Goal: Task Accomplishment & Management: Use online tool/utility

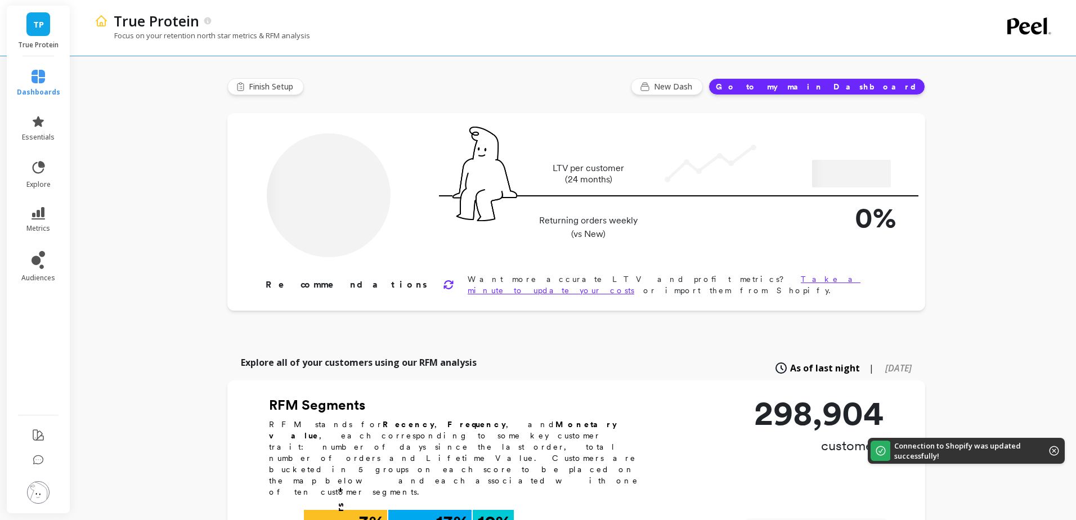
type input "Champions"
type input "28452"
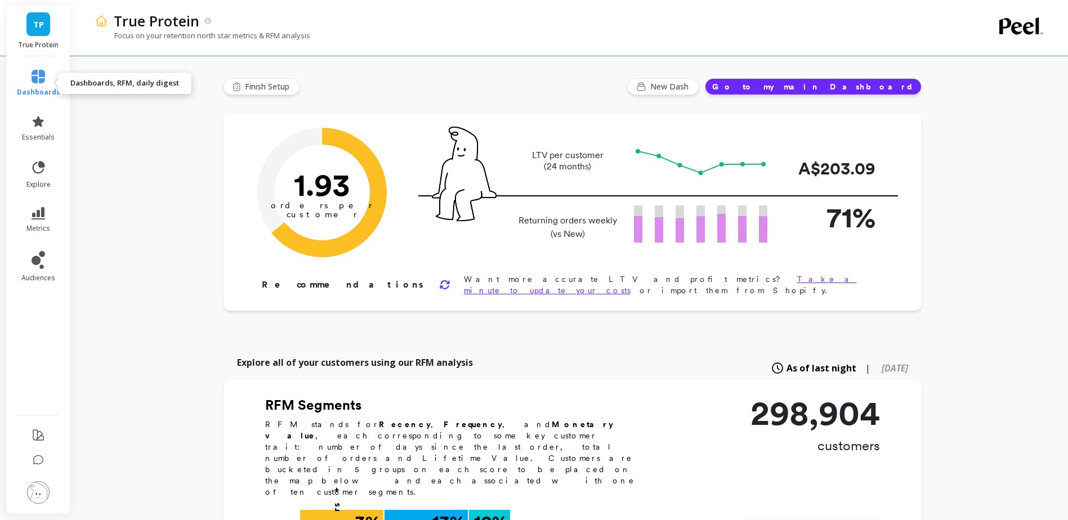
click at [42, 75] on icon at bounding box center [39, 77] width 14 height 14
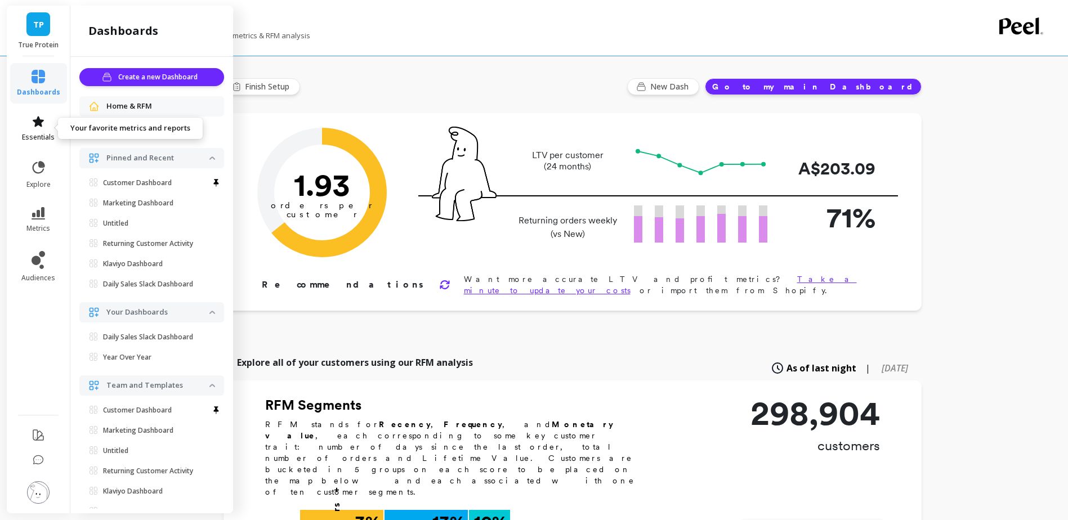
click at [35, 124] on icon at bounding box center [39, 122] width 14 height 14
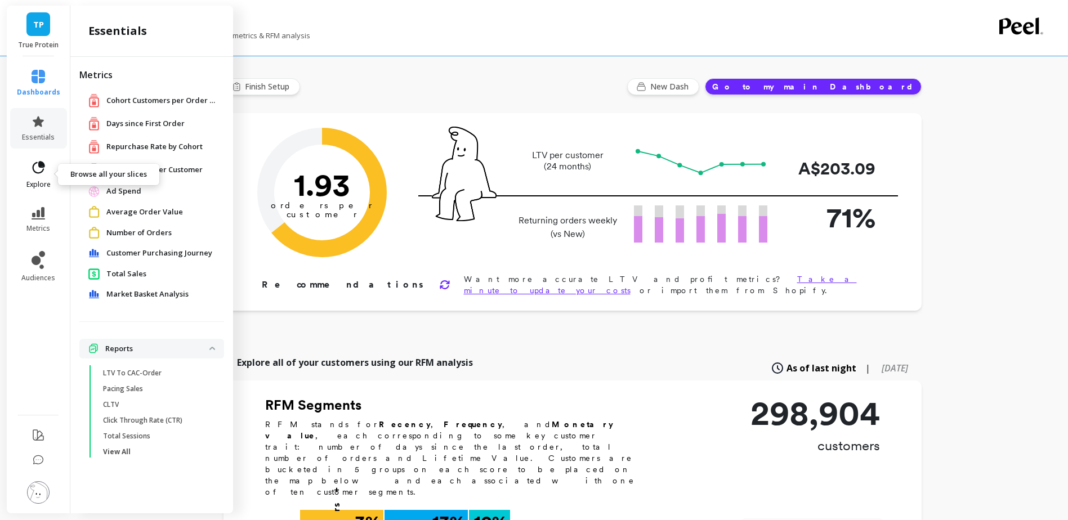
click at [35, 178] on link "explore" at bounding box center [38, 174] width 43 height 29
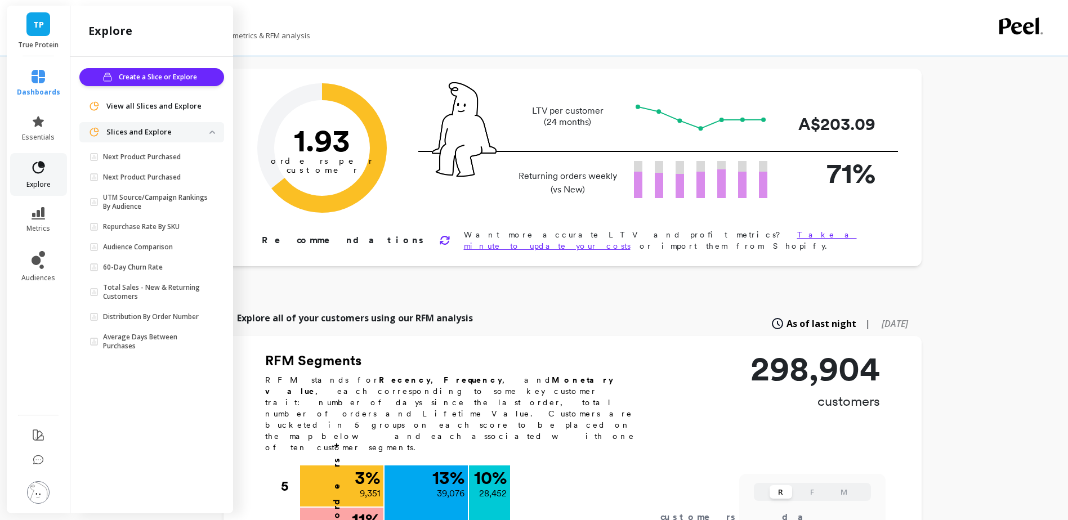
scroll to position [45, 0]
click at [37, 26] on span "TP" at bounding box center [38, 24] width 11 height 13
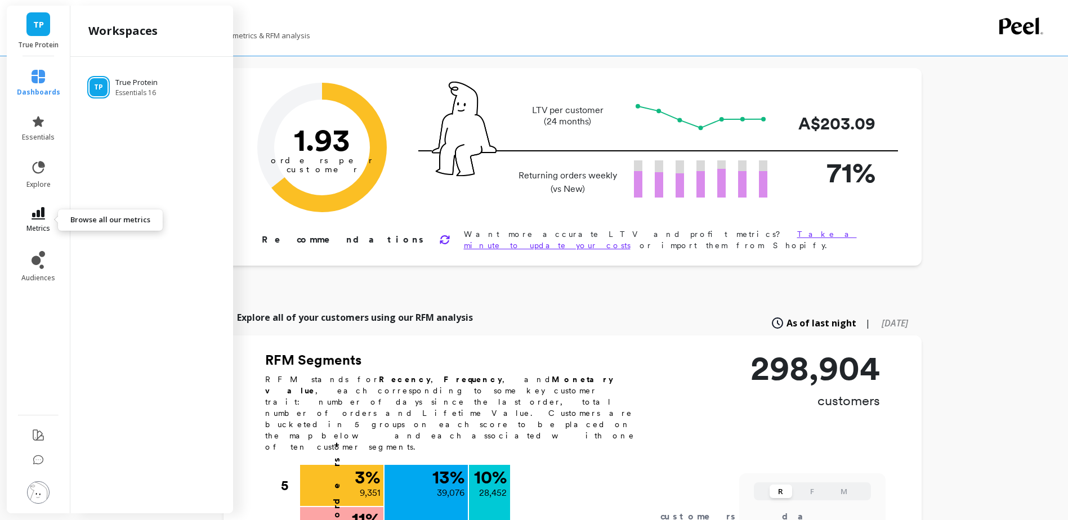
click at [42, 216] on icon at bounding box center [39, 213] width 14 height 12
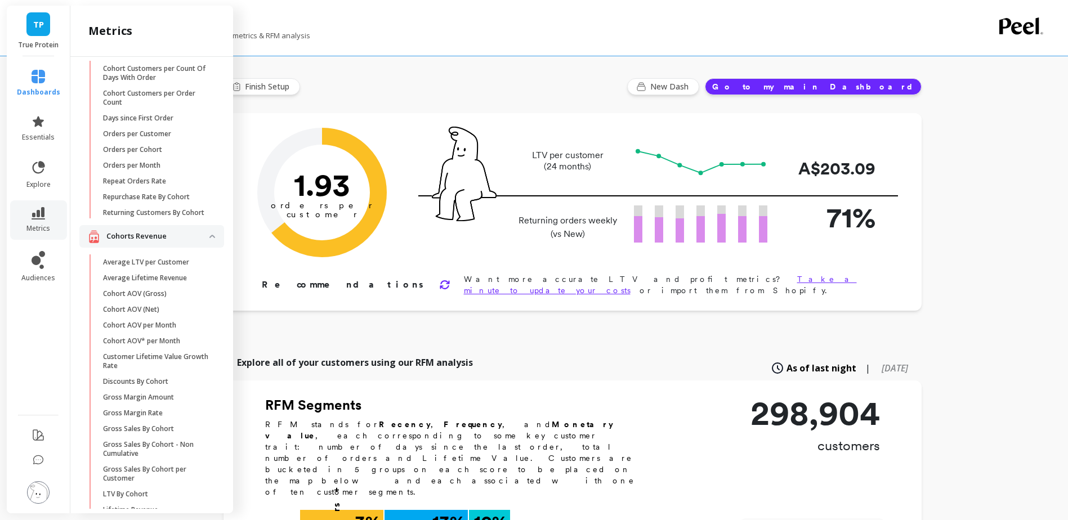
scroll to position [0, 0]
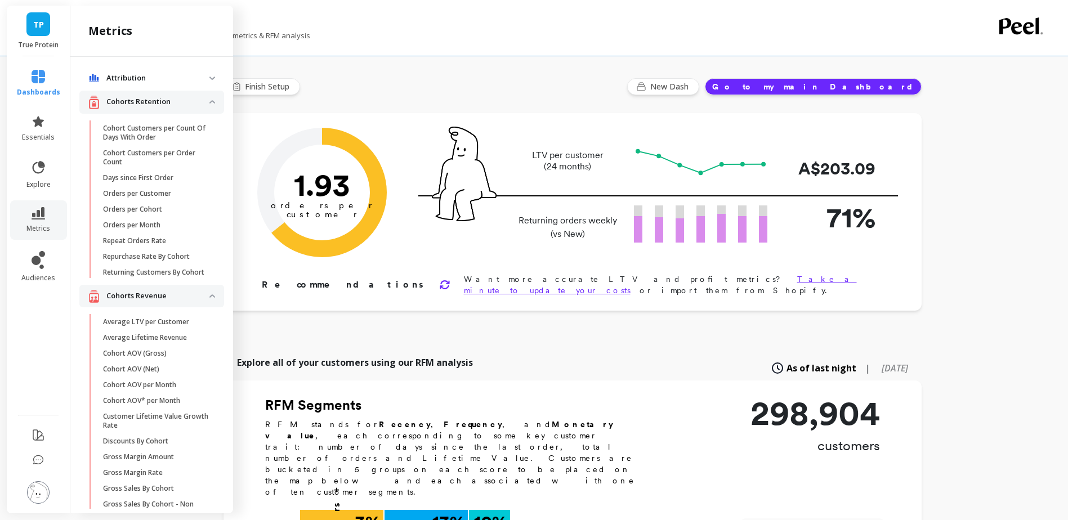
click at [37, 25] on span "TP" at bounding box center [38, 24] width 11 height 13
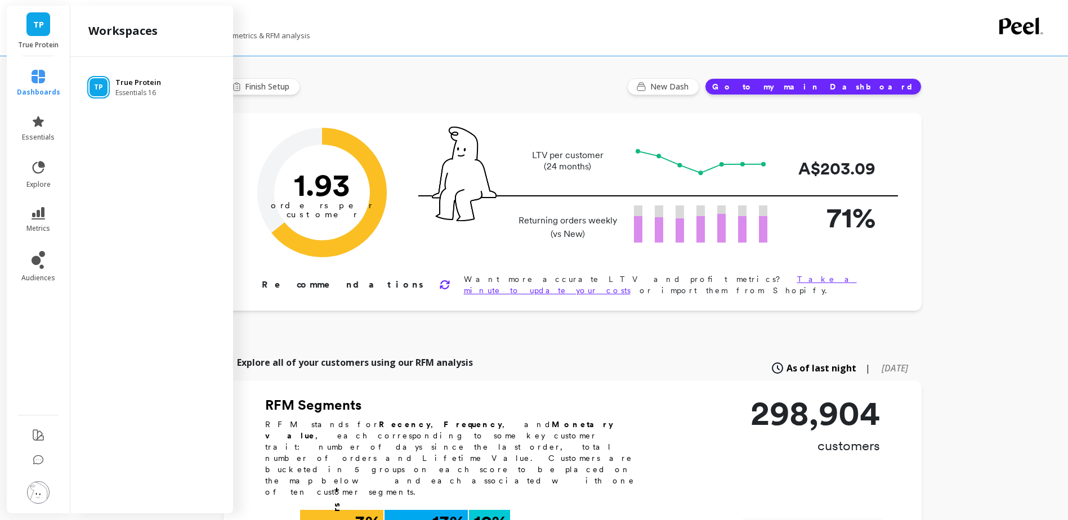
click at [144, 84] on p "True Protein" at bounding box center [138, 82] width 46 height 11
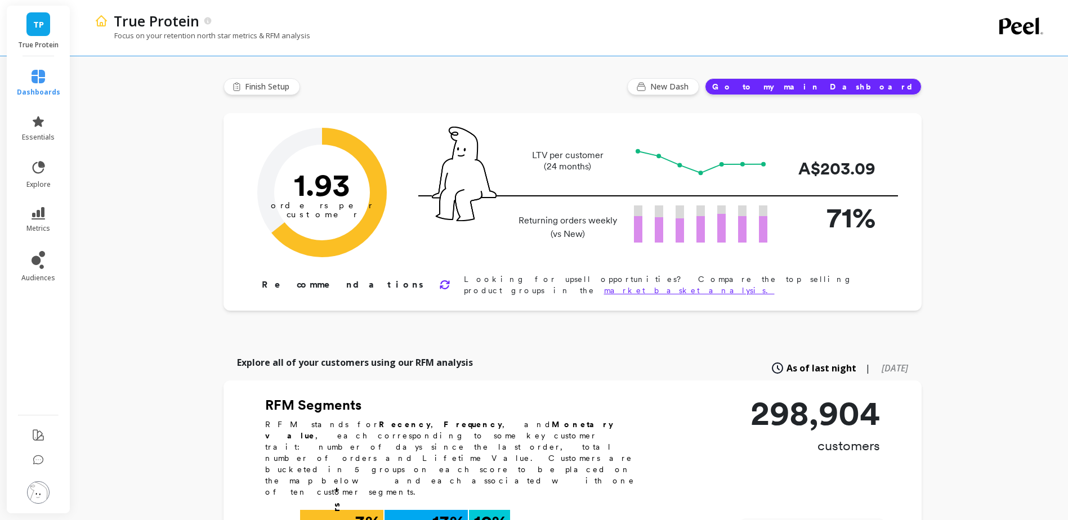
click at [842, 87] on button "Go to my main Dashboard" at bounding box center [813, 86] width 217 height 17
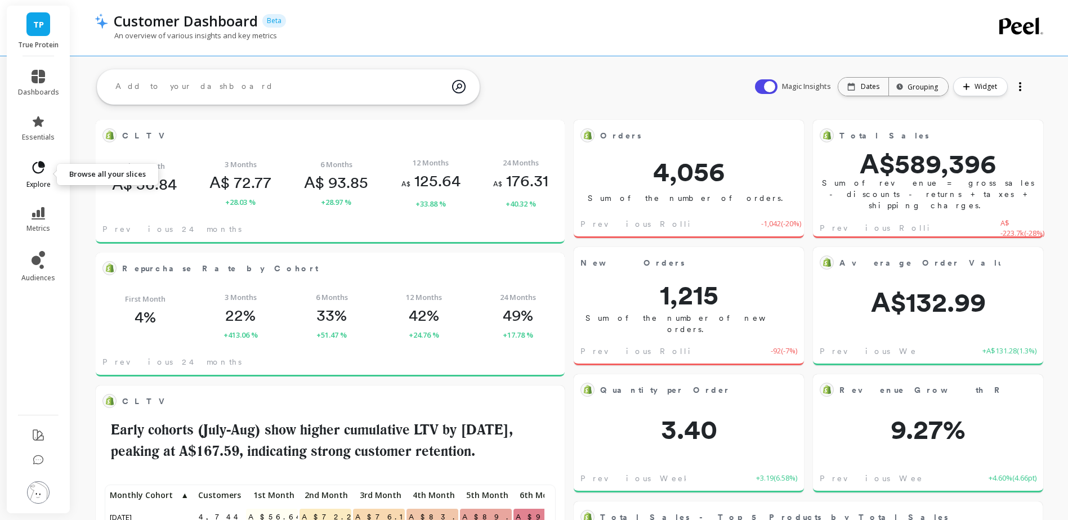
click at [42, 184] on span "explore" at bounding box center [38, 184] width 24 height 9
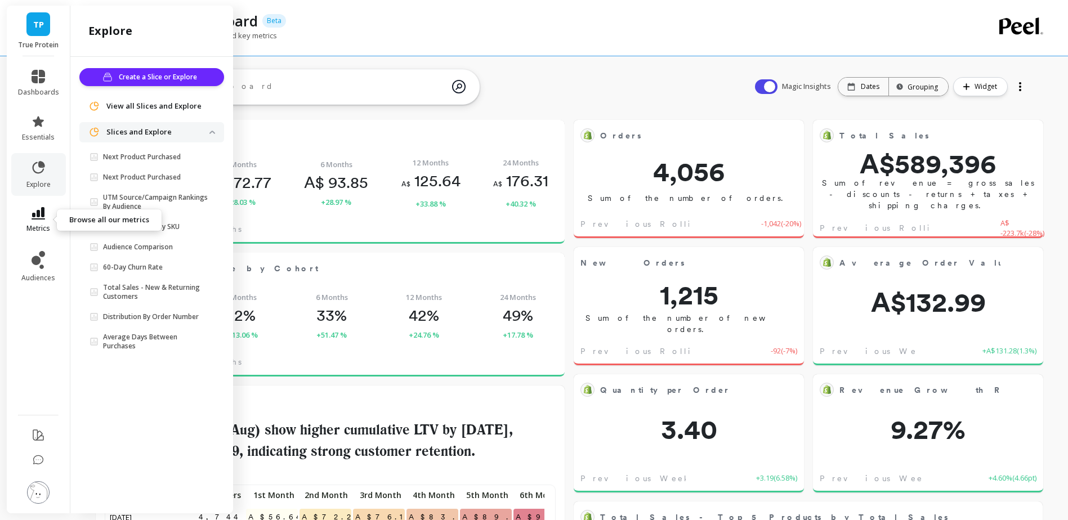
click at [43, 221] on link "metrics" at bounding box center [38, 220] width 41 height 26
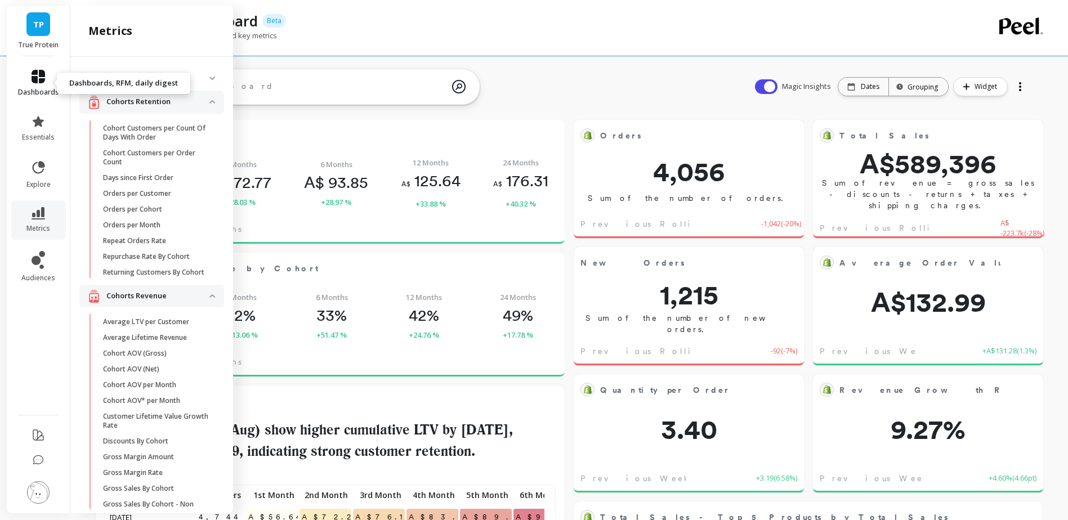
click at [35, 88] on span "dashboards" at bounding box center [38, 92] width 41 height 9
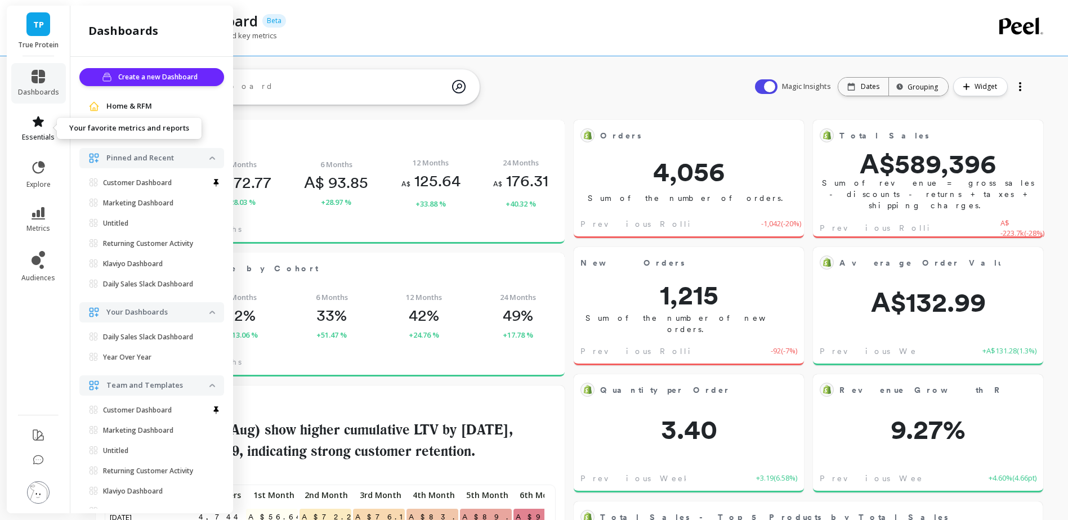
click at [38, 128] on icon at bounding box center [39, 122] width 14 height 14
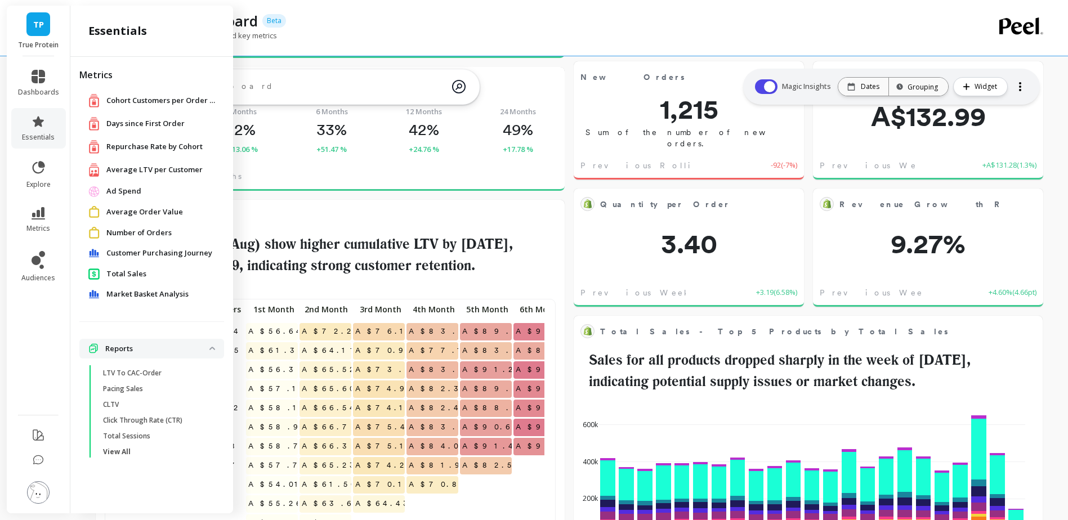
scroll to position [108, 0]
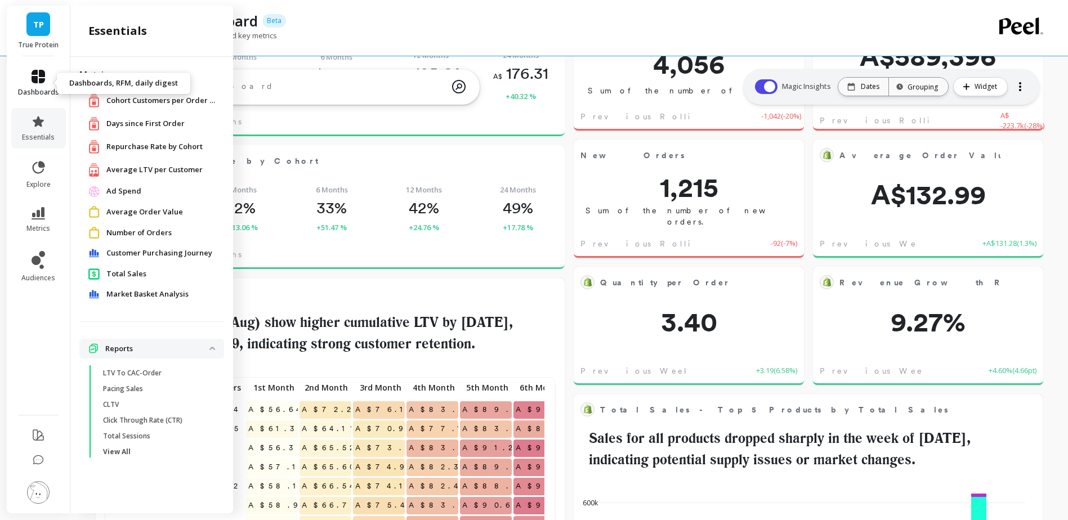
click at [36, 87] on link "dashboards" at bounding box center [38, 83] width 41 height 27
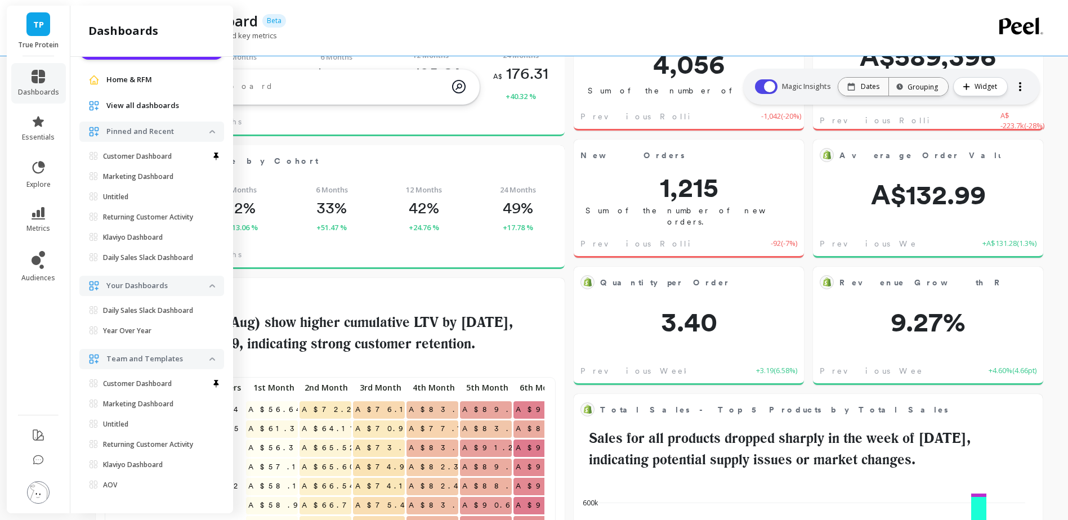
scroll to position [0, 0]
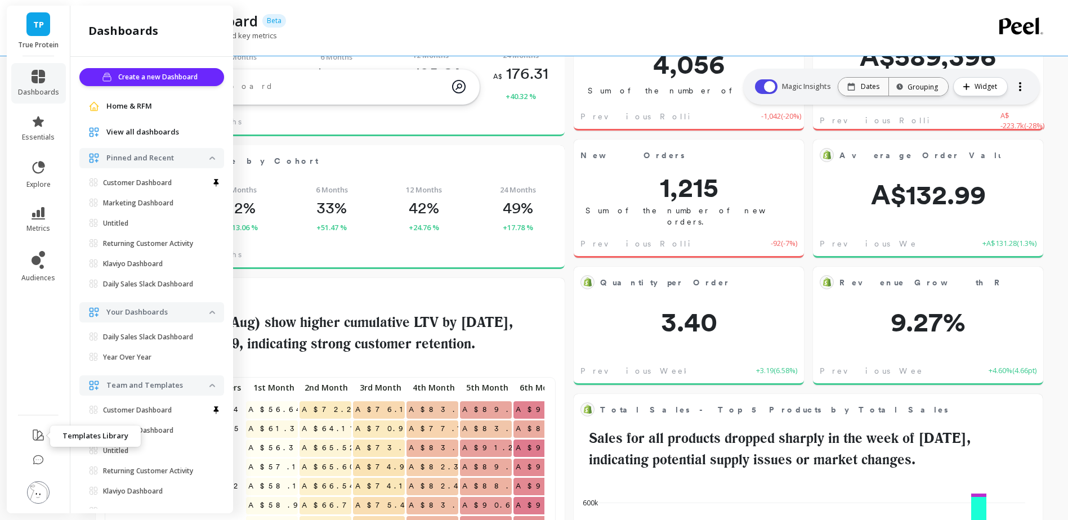
click at [35, 440] on icon at bounding box center [39, 435] width 14 height 14
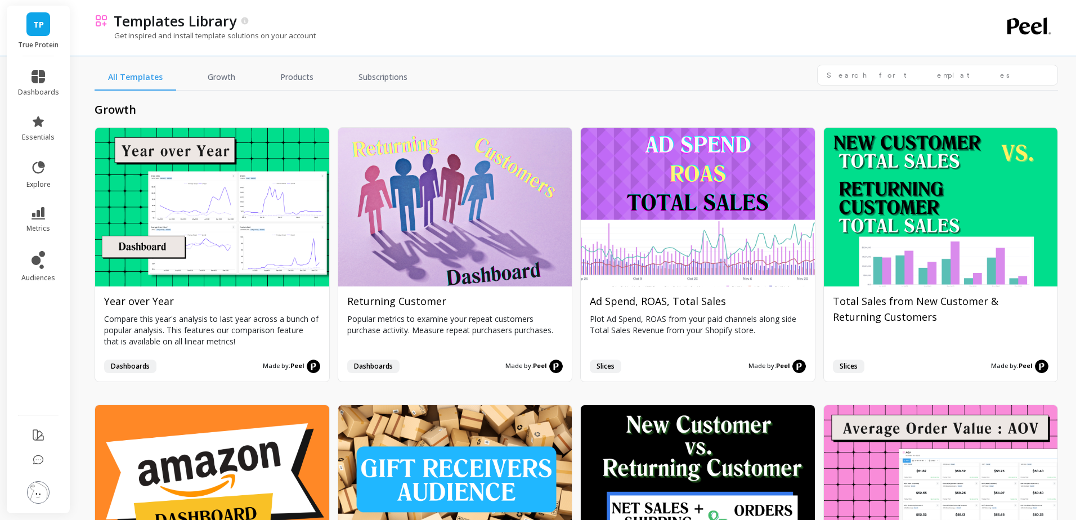
click at [484, 52] on div "Templates Library Get inspired and install template solutions on your account" at bounding box center [528, 28] width 867 height 56
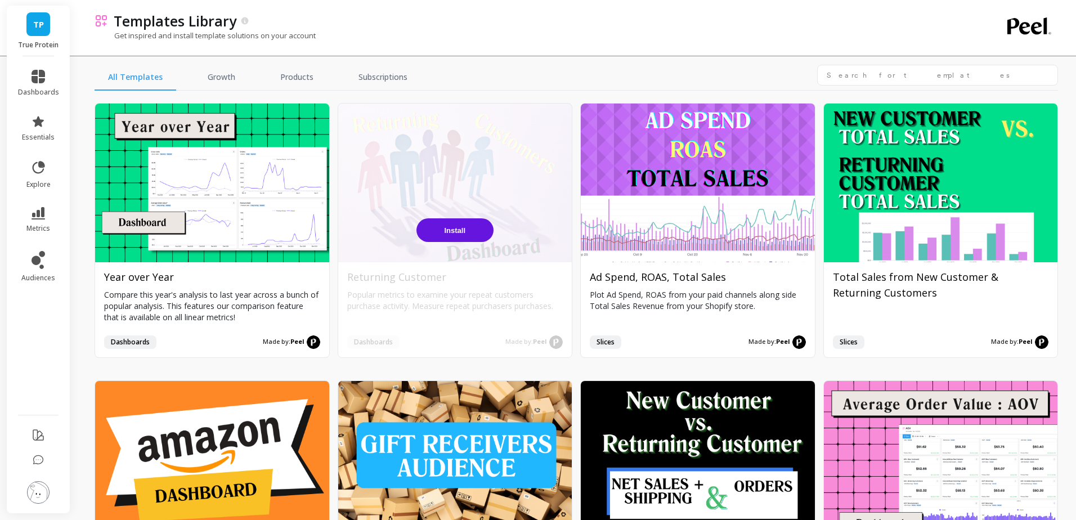
scroll to position [25, 0]
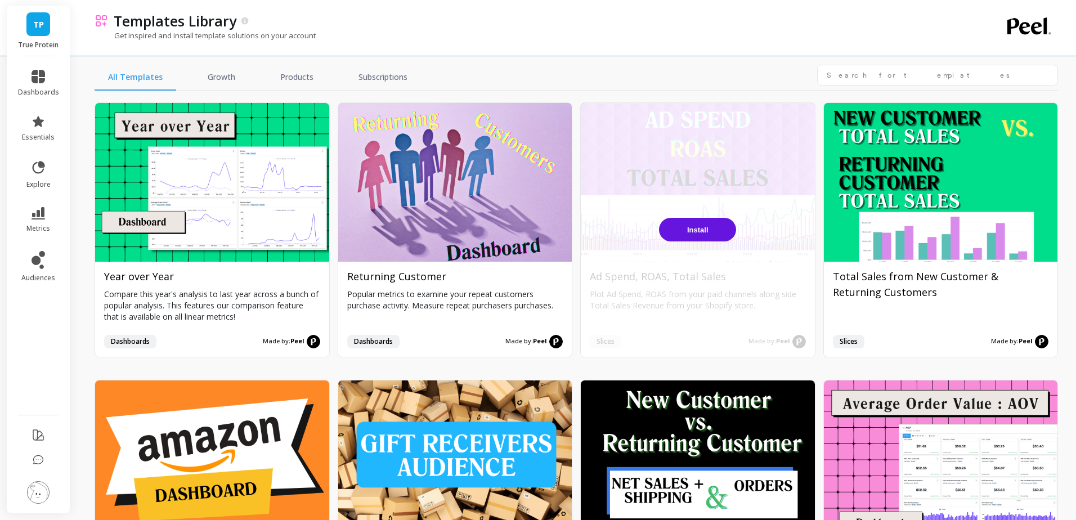
click at [696, 229] on span "Install" at bounding box center [697, 230] width 21 height 8
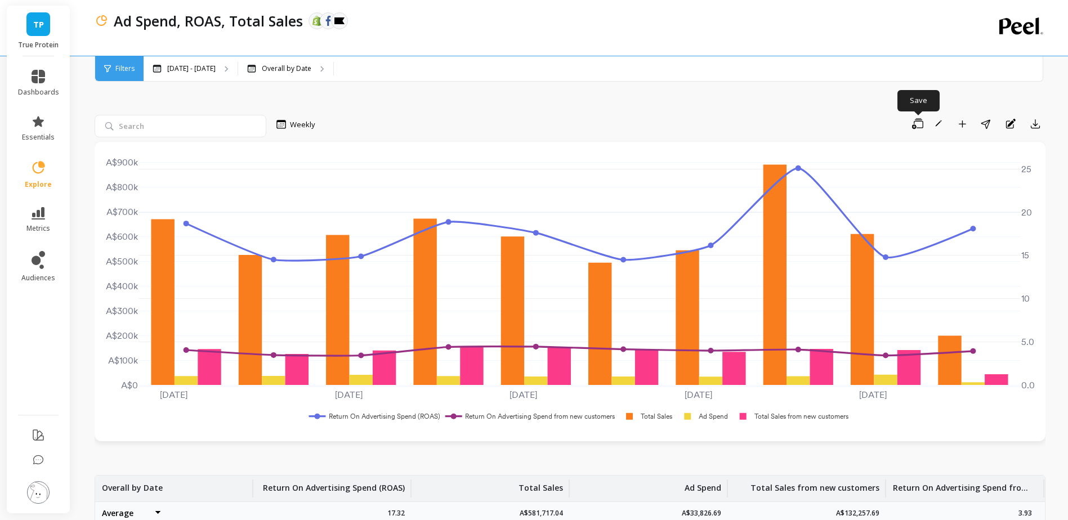
click at [132, 62] on div "Filters" at bounding box center [119, 68] width 48 height 25
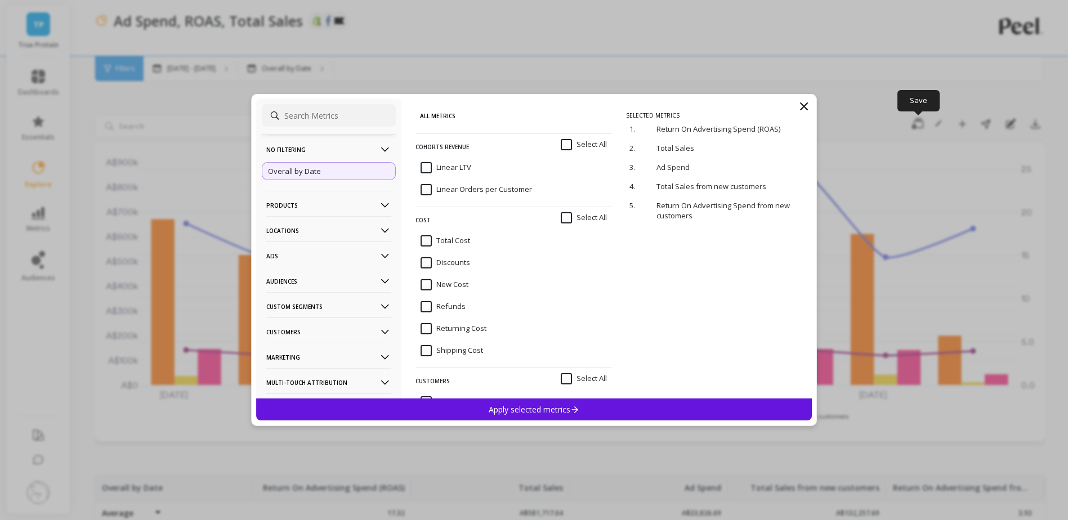
scroll to position [48, 0]
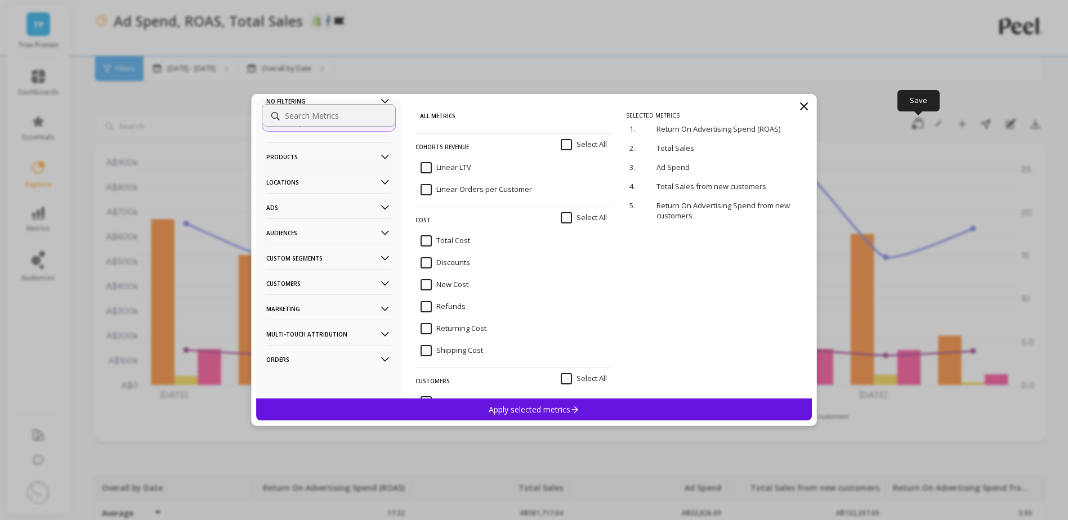
click at [315, 306] on p "Marketing" at bounding box center [328, 308] width 125 height 29
click at [294, 262] on p "Ads Accounts" at bounding box center [291, 261] width 46 height 10
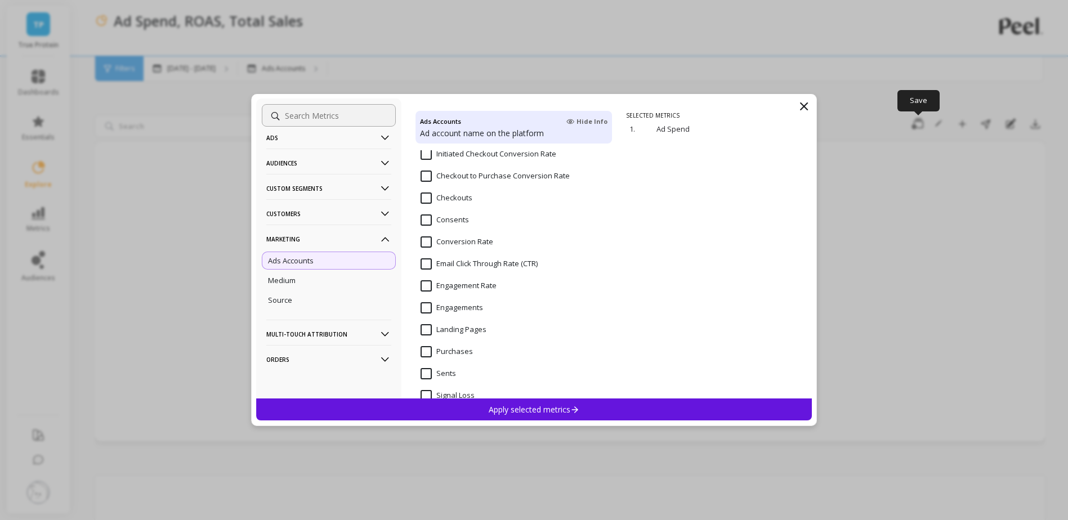
scroll to position [504, 0]
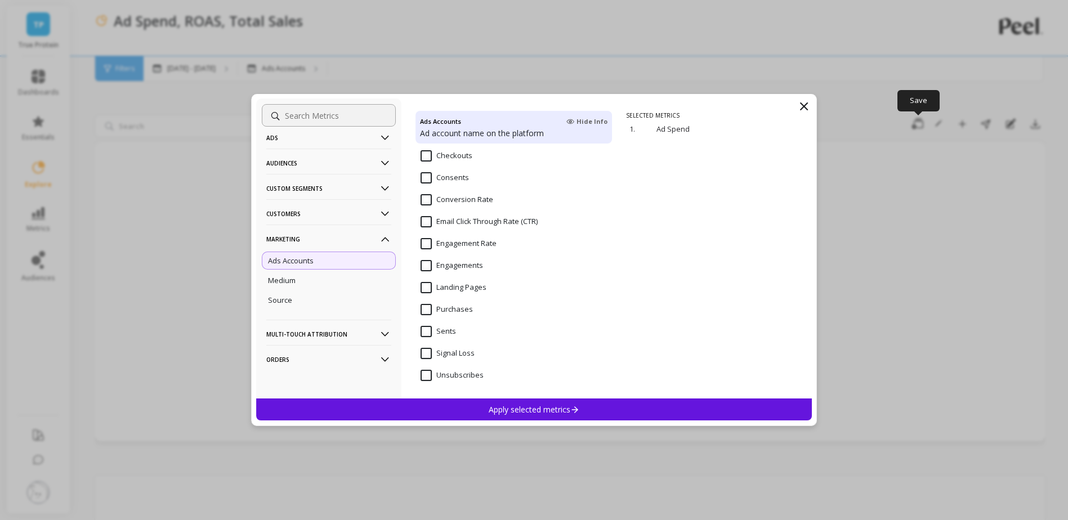
click at [517, 408] on p "Apply selected metrics" at bounding box center [534, 409] width 91 height 11
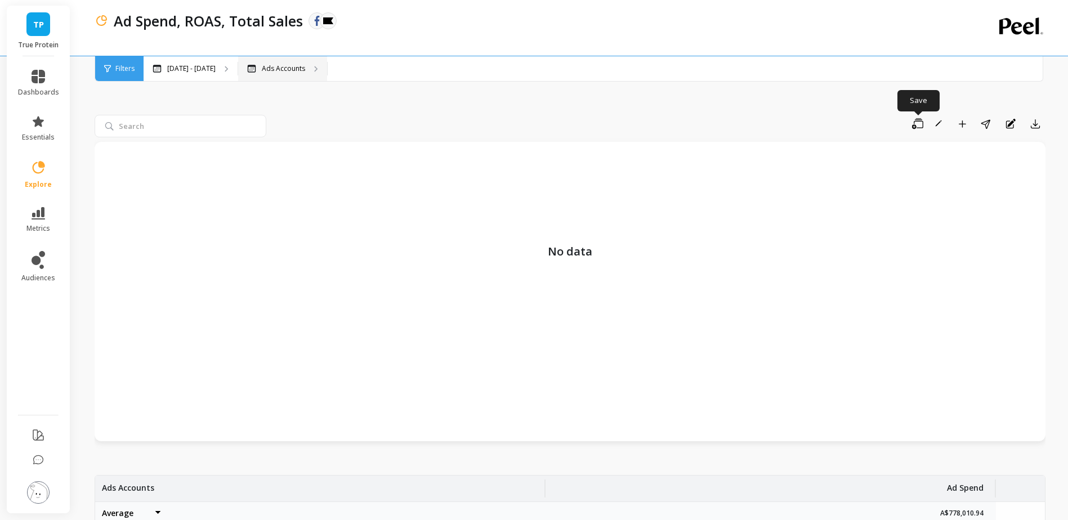
click at [296, 64] on div "Ads Accounts" at bounding box center [282, 68] width 89 height 25
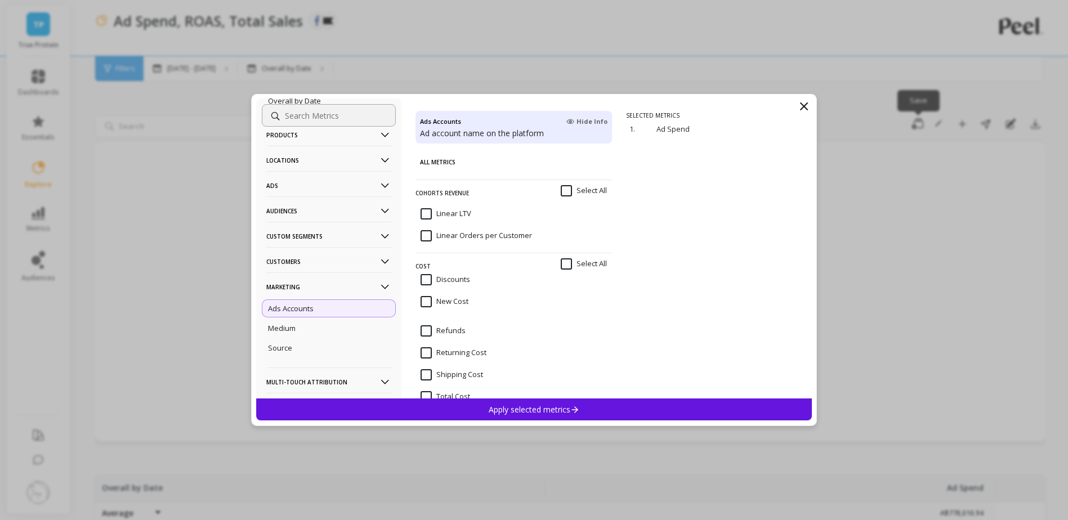
scroll to position [71, 0]
click at [302, 331] on div "Medium" at bounding box center [329, 328] width 134 height 18
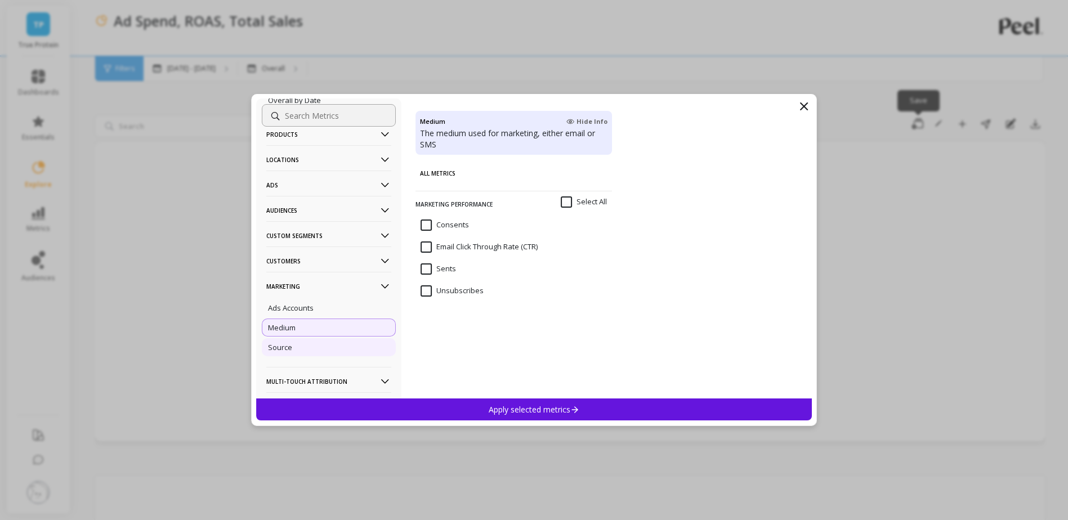
click at [302, 346] on div "Source" at bounding box center [329, 347] width 134 height 18
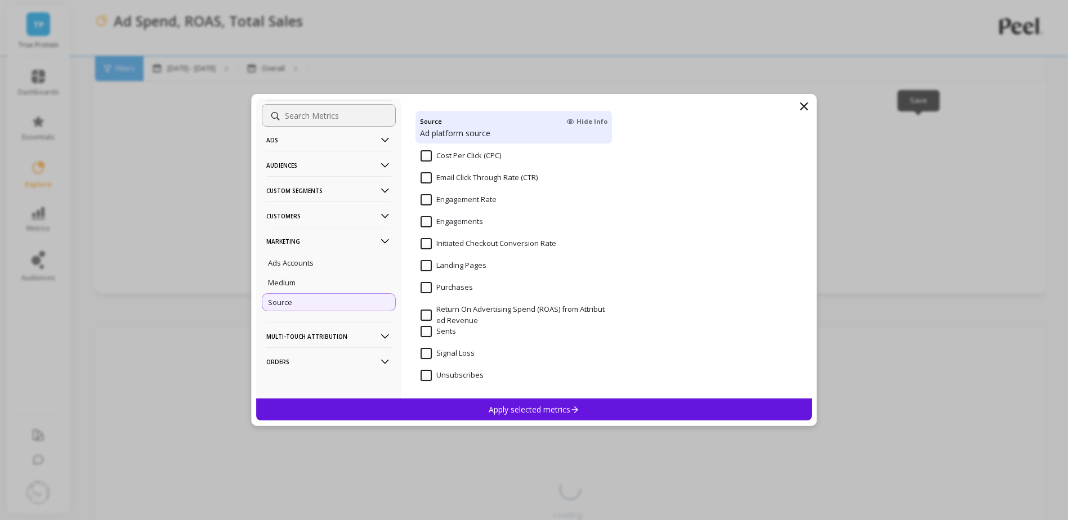
scroll to position [117, 0]
click at [360, 211] on p "Customers" at bounding box center [328, 215] width 125 height 29
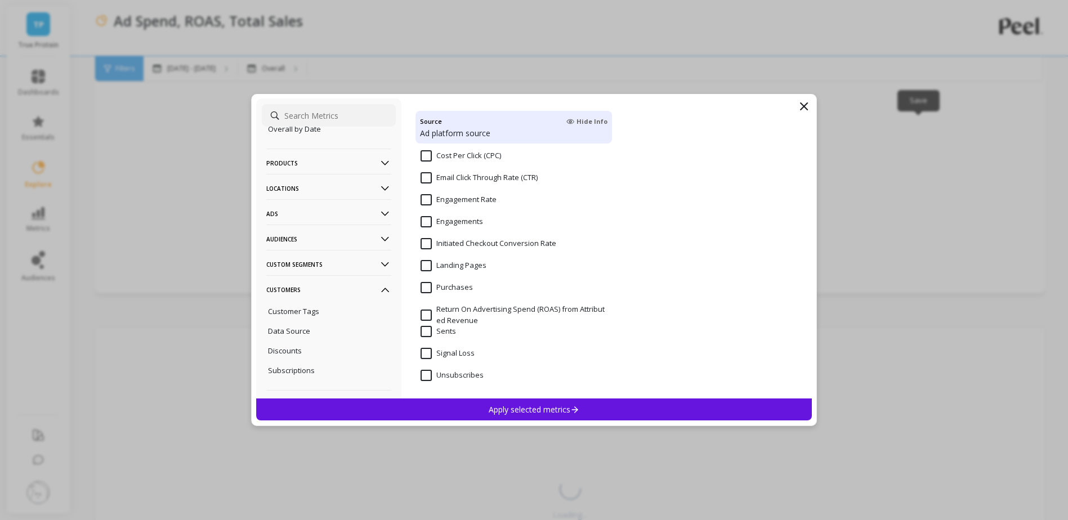
scroll to position [0, 0]
click at [325, 197] on p "Products" at bounding box center [328, 205] width 125 height 29
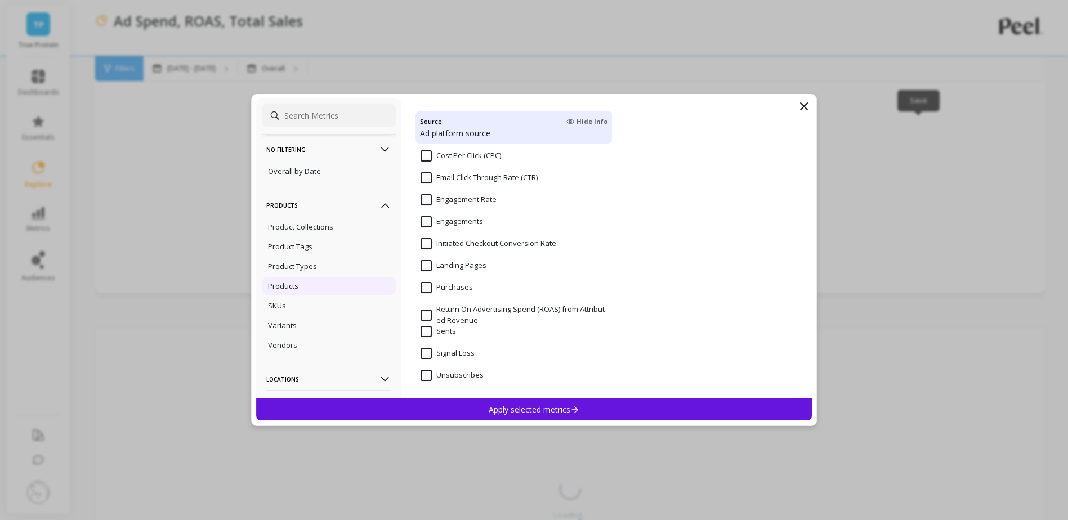
click at [295, 284] on p "Products" at bounding box center [283, 286] width 30 height 10
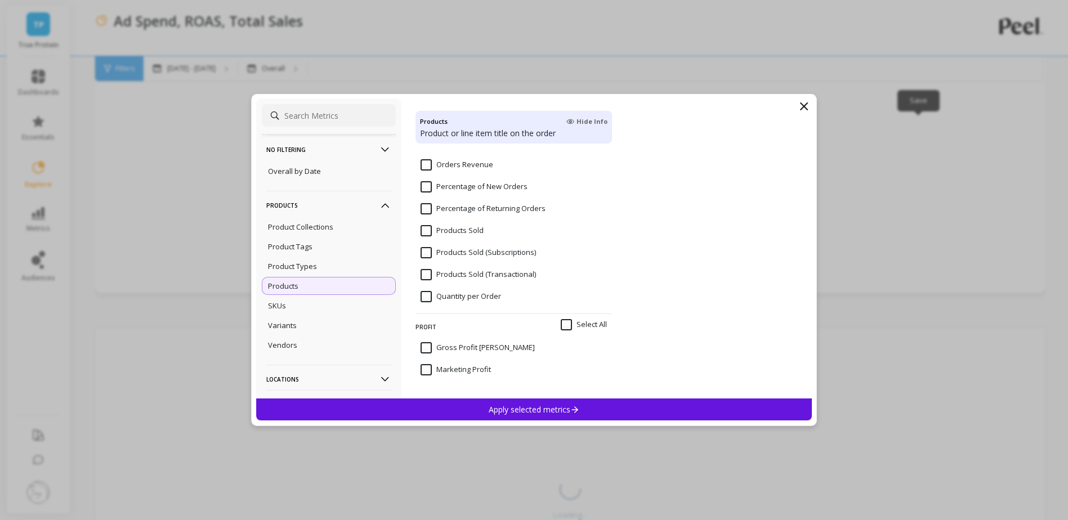
scroll to position [852, 0]
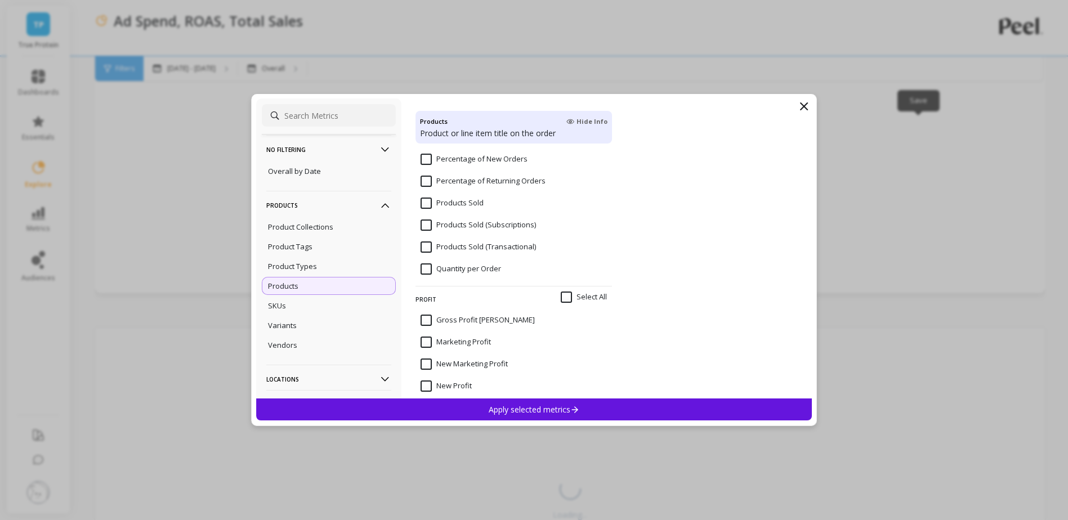
click at [515, 416] on div "Apply selected metrics" at bounding box center [534, 410] width 556 height 22
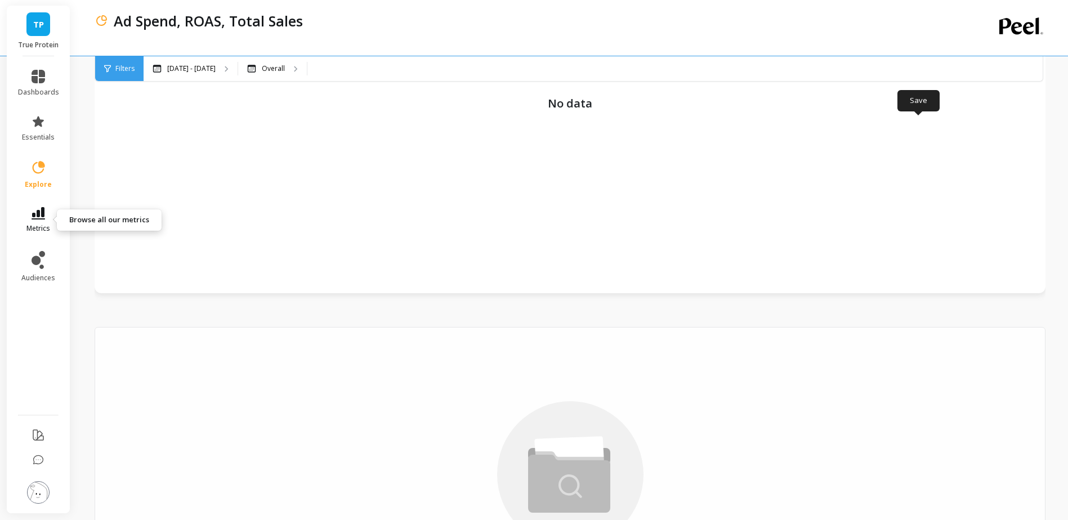
click at [38, 213] on icon at bounding box center [39, 213] width 14 height 12
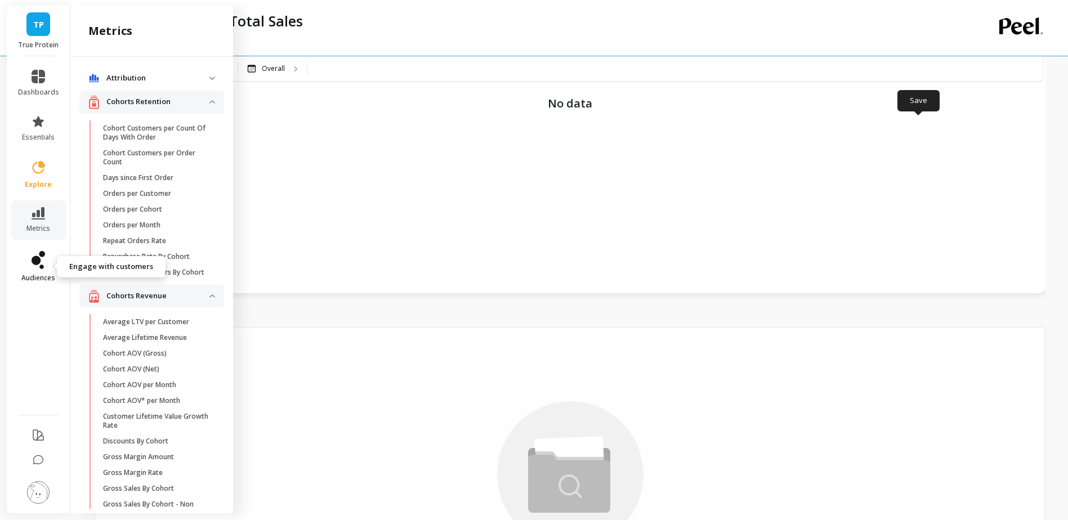
click at [39, 263] on icon at bounding box center [36, 260] width 9 height 9
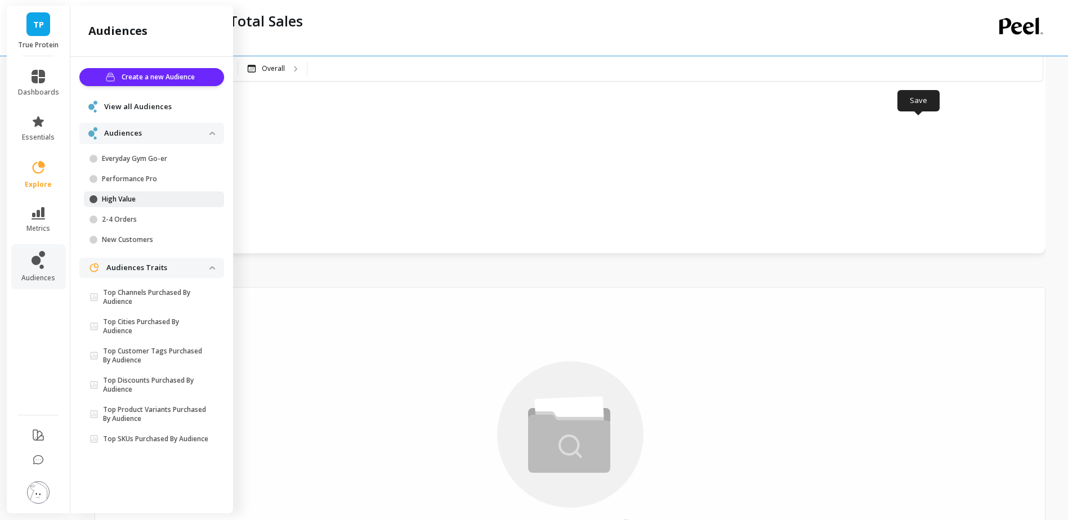
scroll to position [189, 0]
click at [387, 33] on div "Ad Spend, ROAS, Total Sales" at bounding box center [524, 28] width 859 height 56
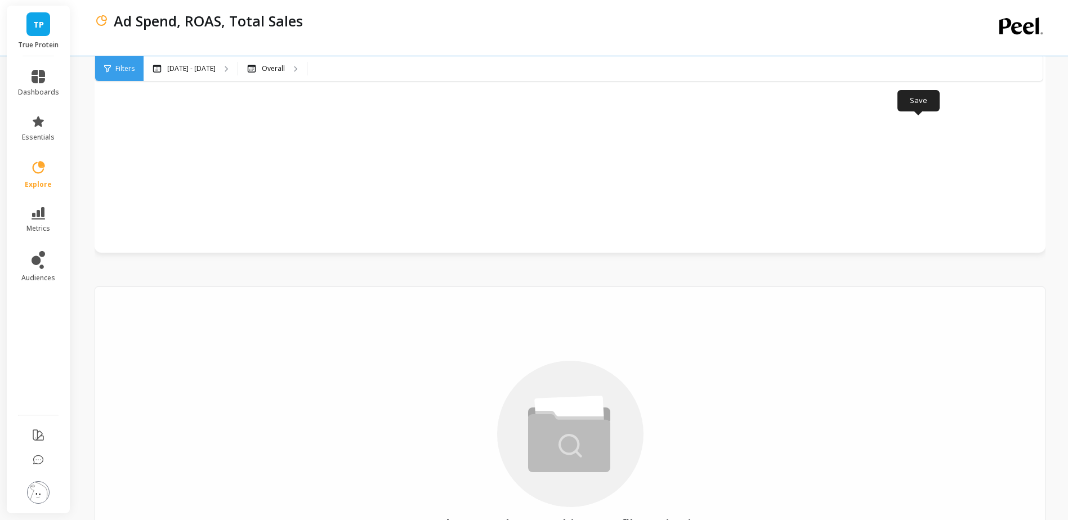
scroll to position [0, 0]
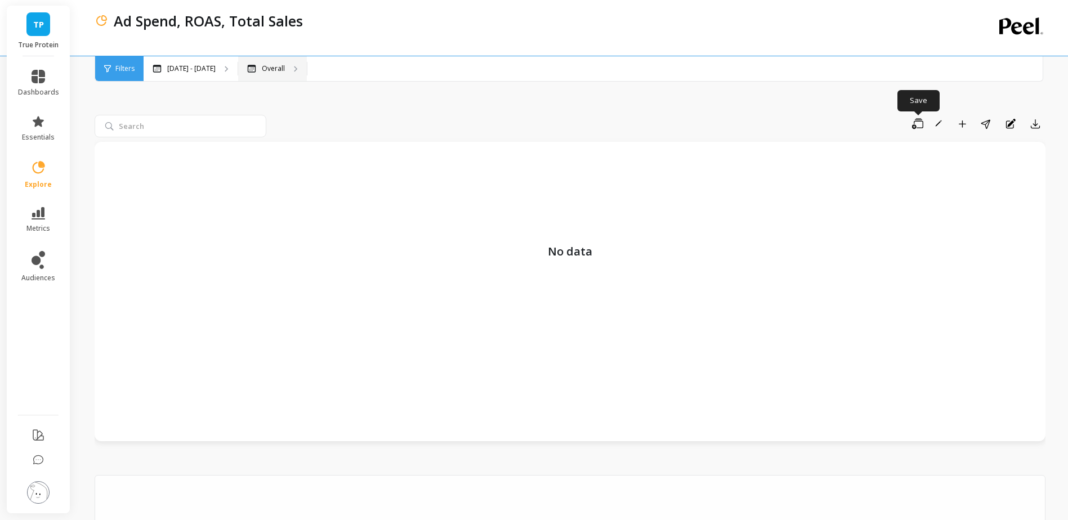
click at [266, 67] on p "Overall" at bounding box center [273, 68] width 23 height 9
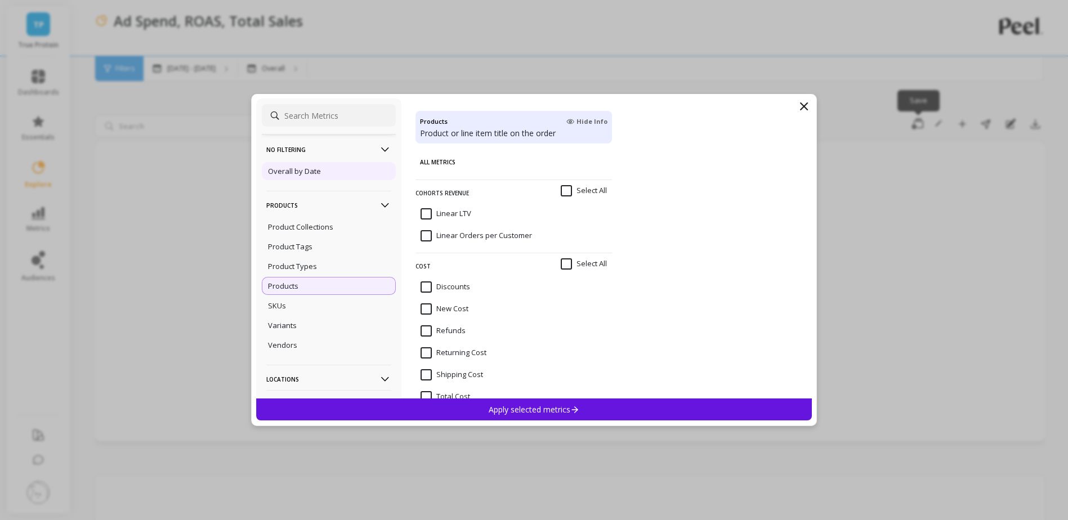
click at [320, 180] on div "Overall by Date" at bounding box center [329, 171] width 134 height 18
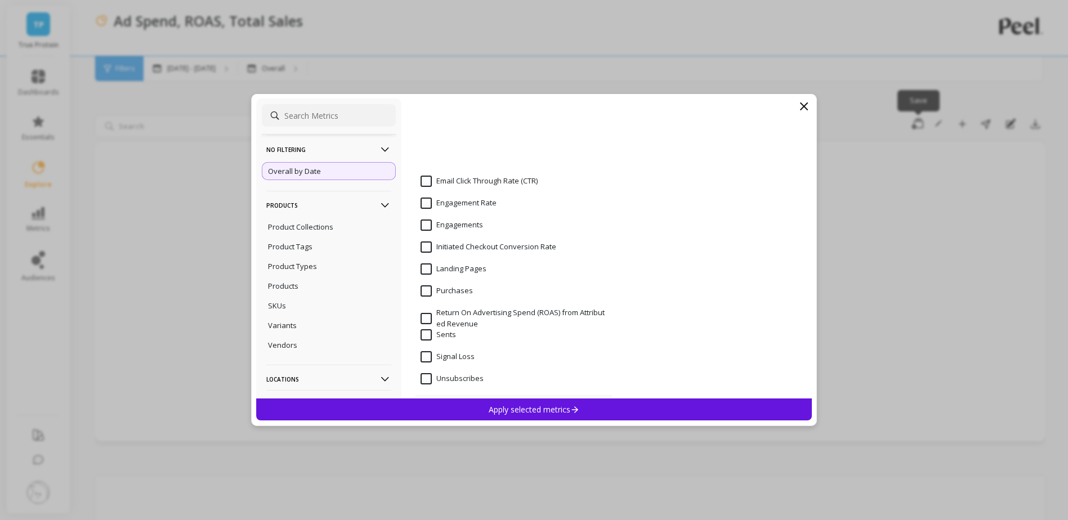
scroll to position [1370, 0]
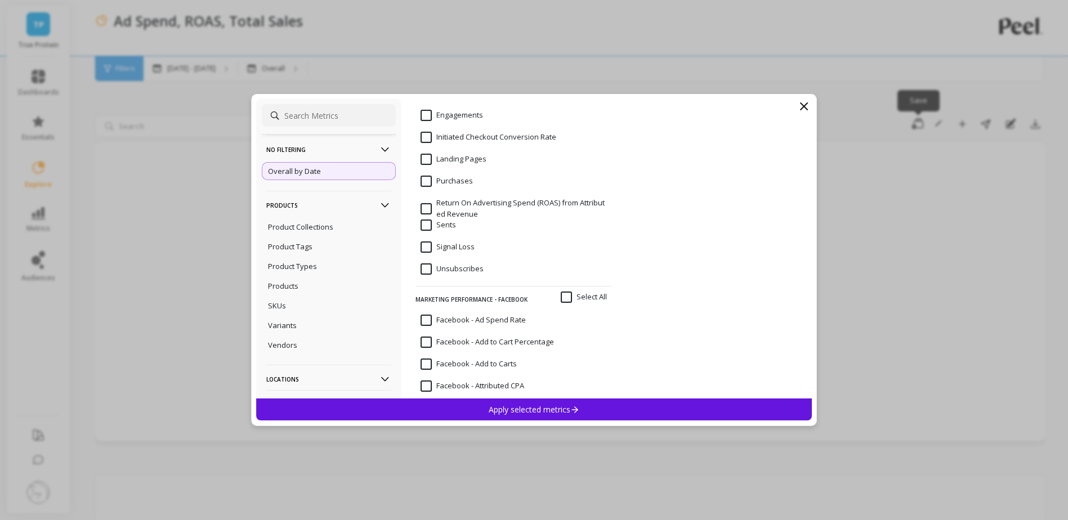
click at [802, 108] on icon at bounding box center [804, 107] width 14 height 14
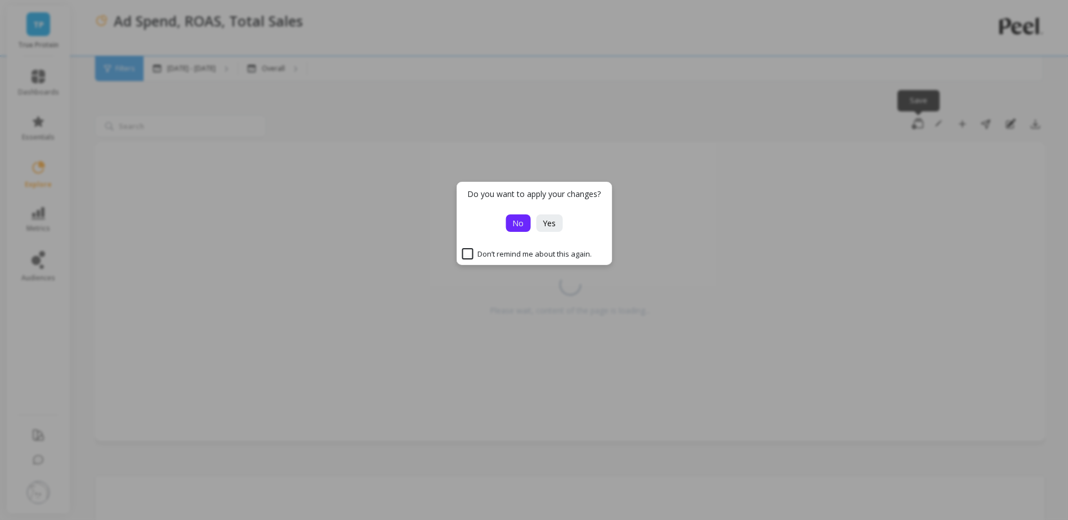
click at [520, 227] on span "No" at bounding box center [517, 223] width 11 height 11
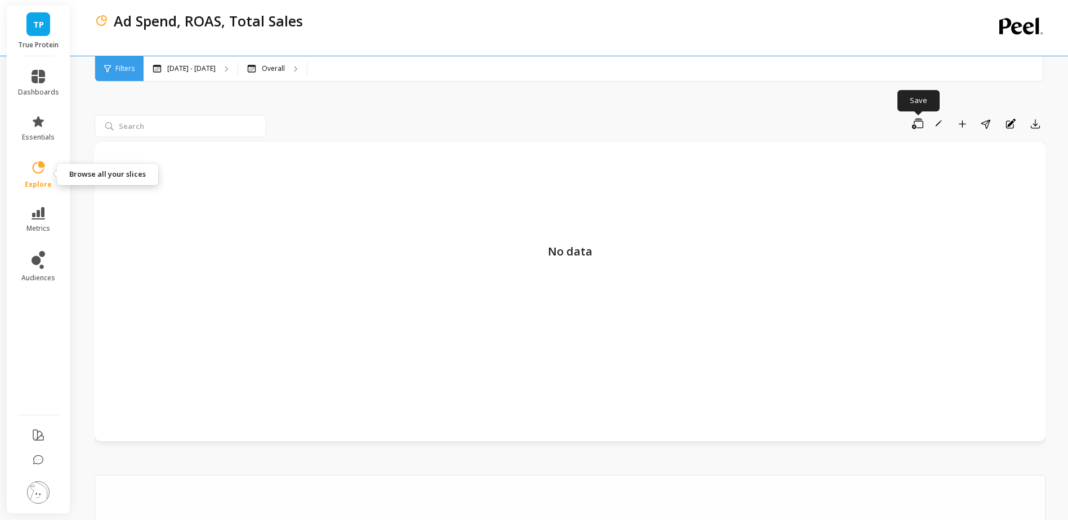
click at [41, 162] on icon at bounding box center [39, 167] width 12 height 12
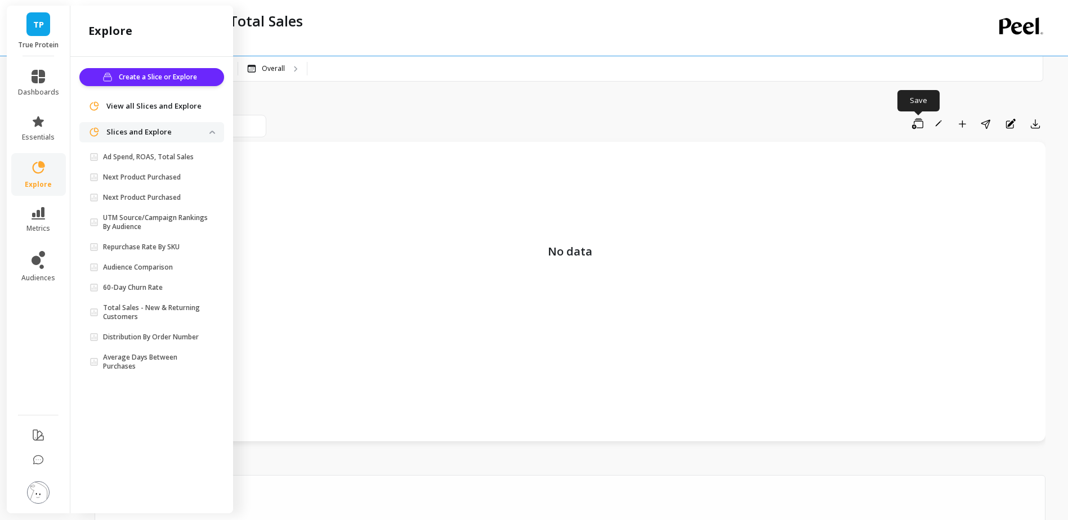
click at [159, 134] on p "Slices and Explore" at bounding box center [157, 132] width 103 height 11
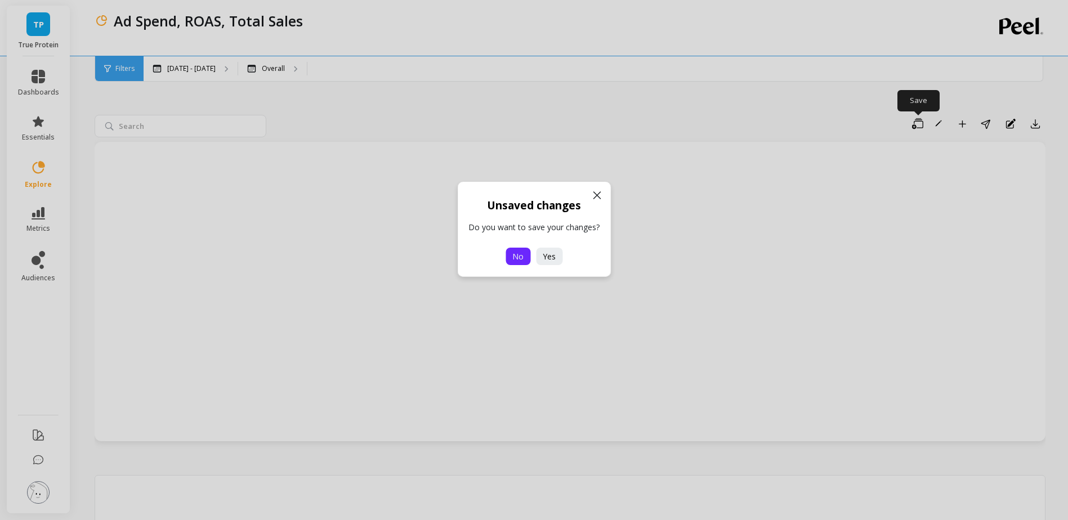
click at [519, 258] on span "No" at bounding box center [517, 256] width 11 height 11
click at [520, 253] on span "No" at bounding box center [517, 256] width 11 height 11
click at [593, 197] on icon at bounding box center [597, 196] width 14 height 14
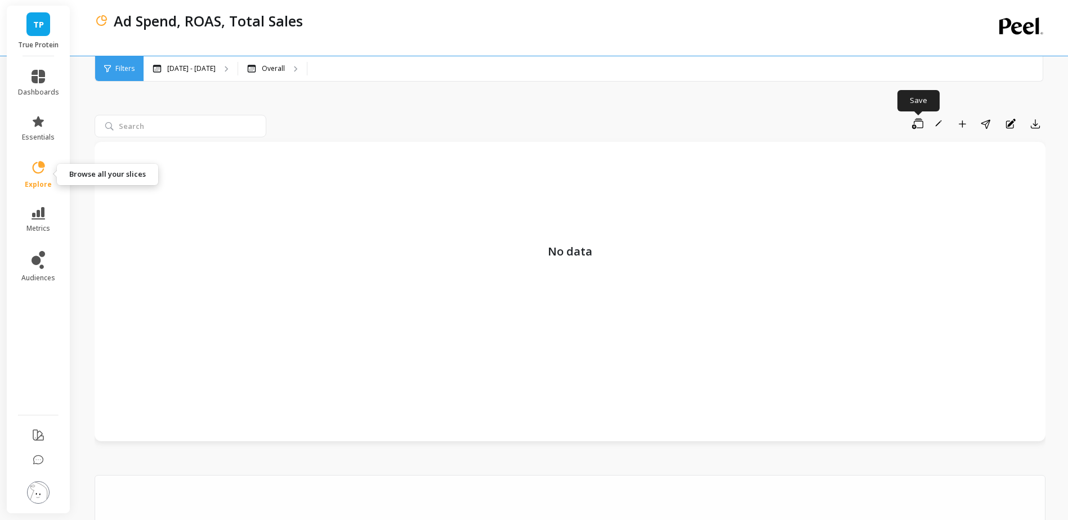
click at [29, 168] on link "explore" at bounding box center [38, 174] width 41 height 29
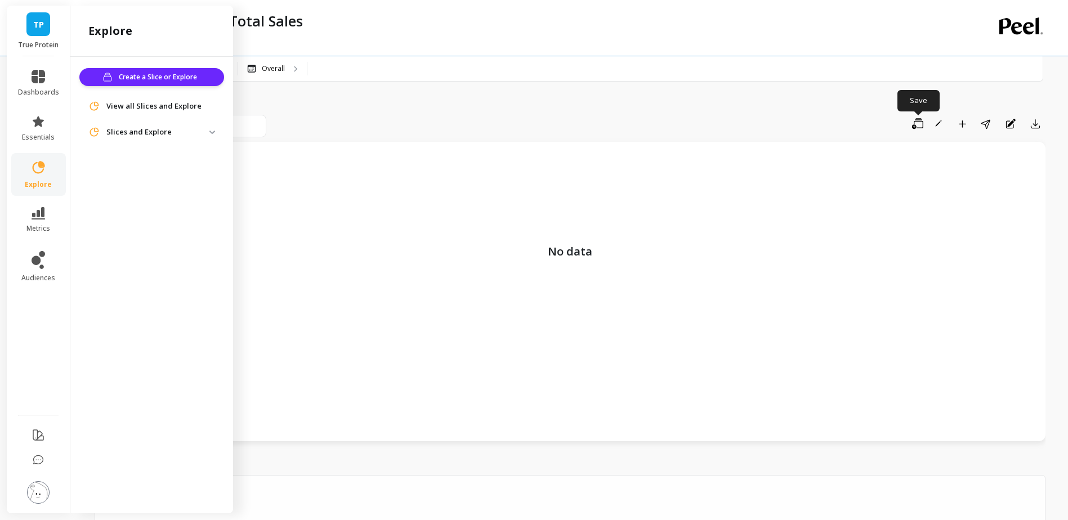
click at [148, 126] on span "Slices and Explore" at bounding box center [151, 132] width 145 height 20
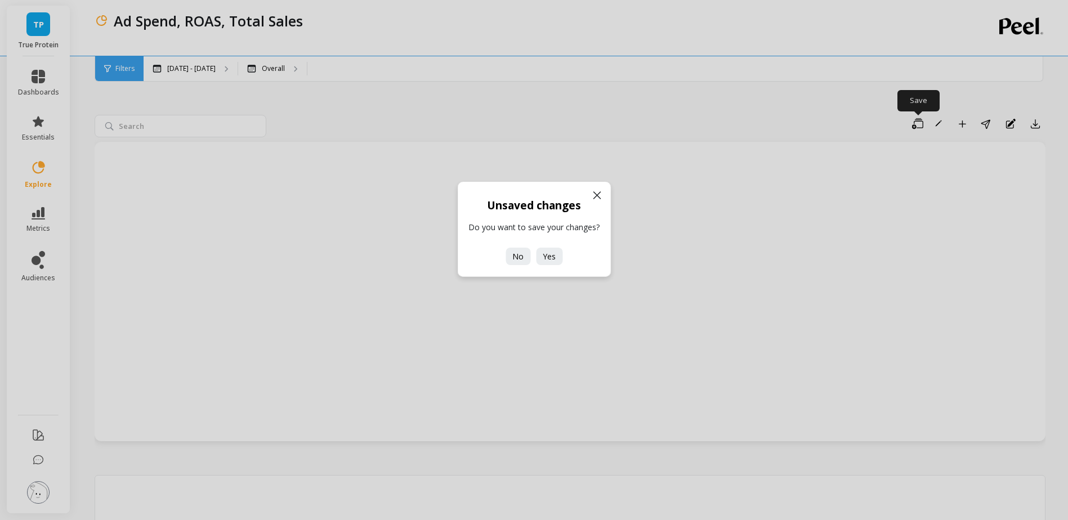
click at [148, 133] on div "Unsaved changes Do you want to save your changes? No Yes" at bounding box center [534, 260] width 1068 height 520
click at [593, 196] on icon at bounding box center [597, 196] width 14 height 14
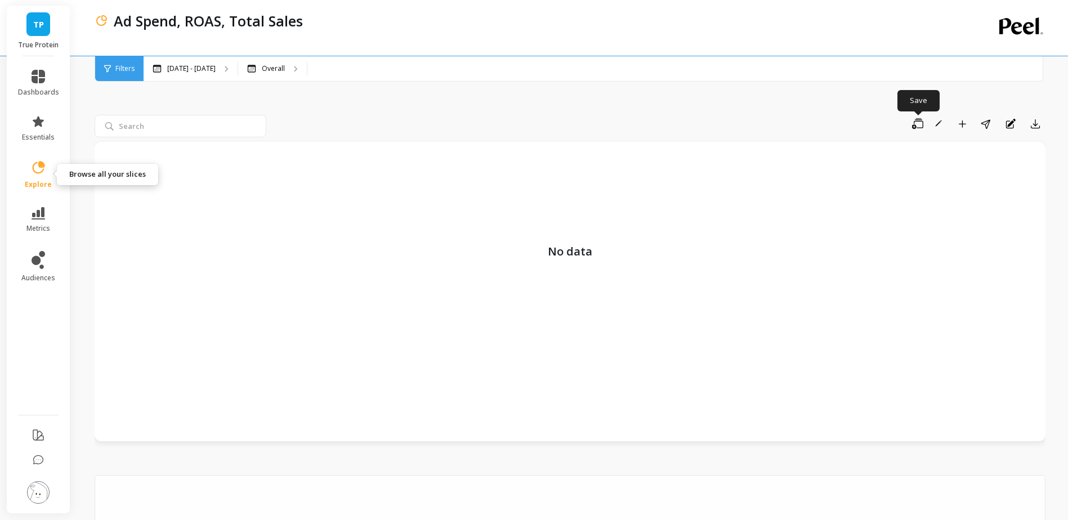
click at [36, 166] on icon at bounding box center [38, 168] width 16 height 16
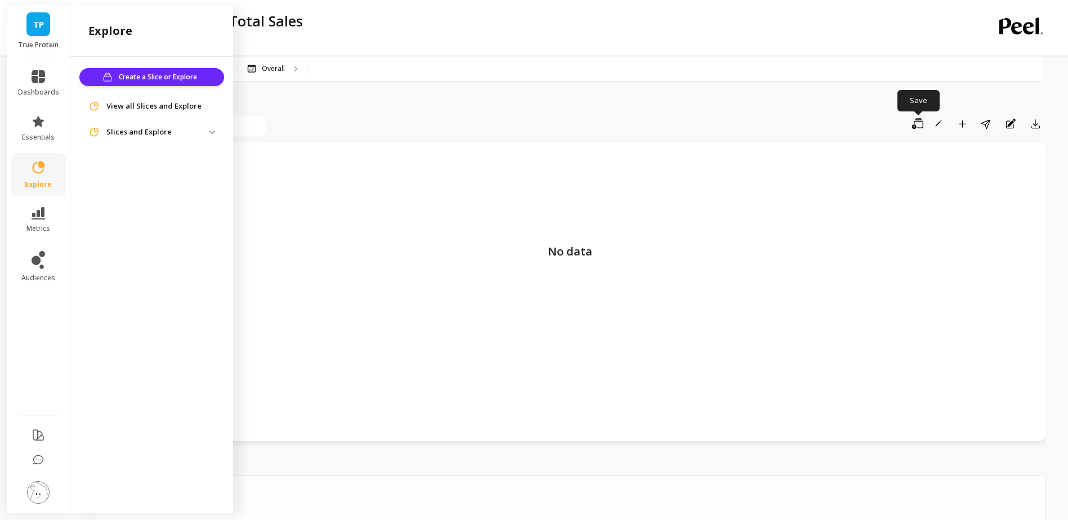
click at [203, 129] on p "Slices and Explore" at bounding box center [157, 132] width 103 height 11
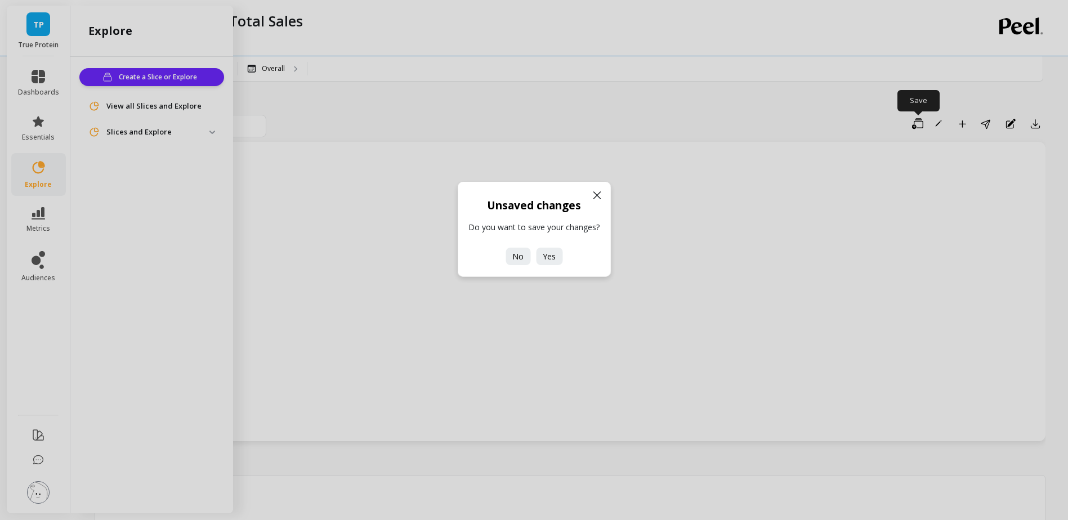
click at [593, 198] on icon at bounding box center [596, 195] width 7 height 7
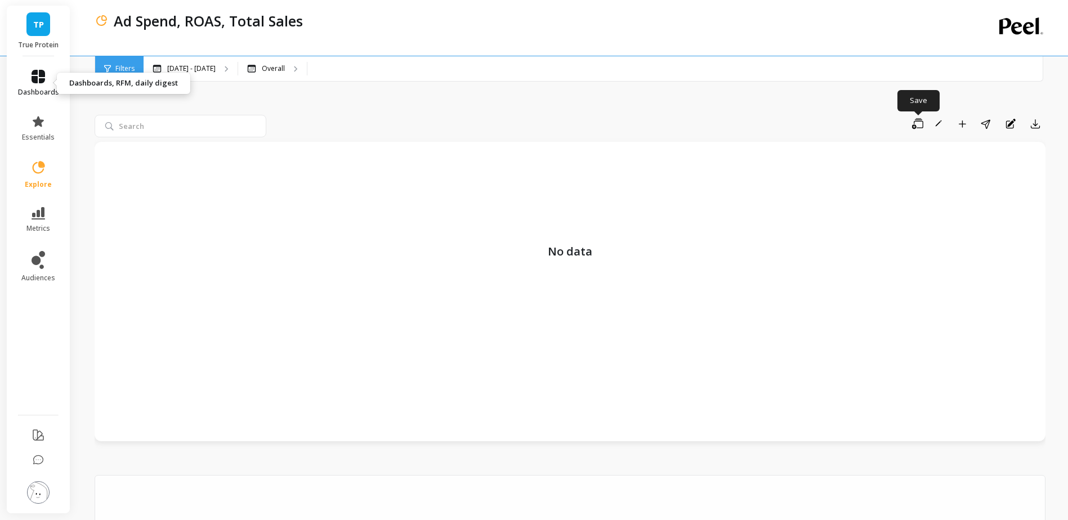
click at [42, 81] on icon at bounding box center [39, 77] width 14 height 14
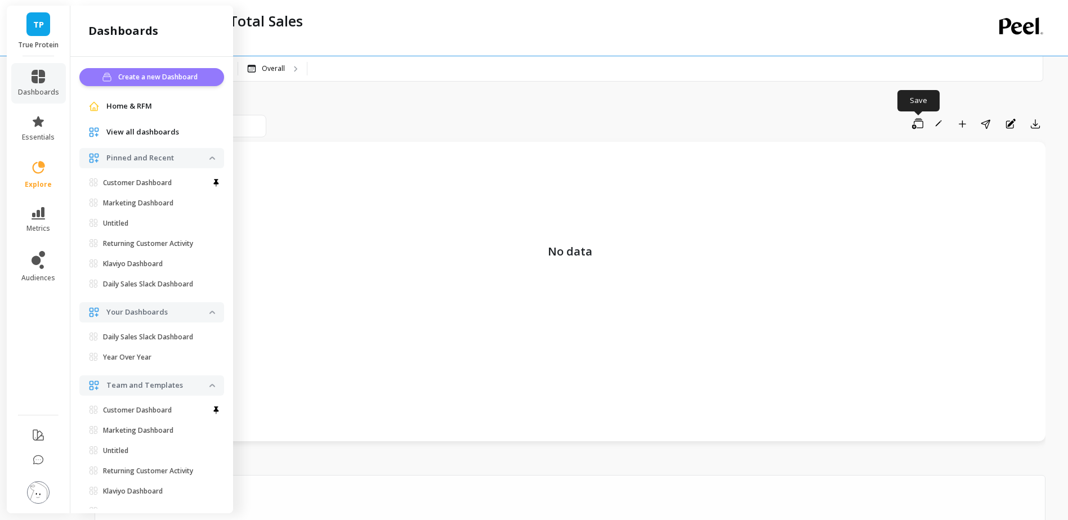
click at [169, 77] on span "Create a new Dashboard" at bounding box center [159, 76] width 83 height 11
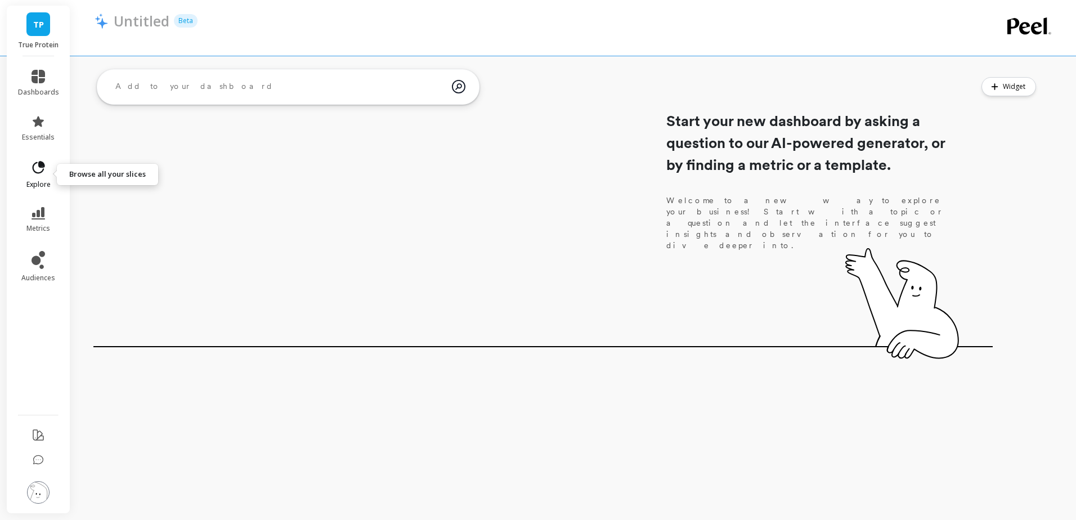
click at [39, 165] on icon at bounding box center [39, 167] width 12 height 12
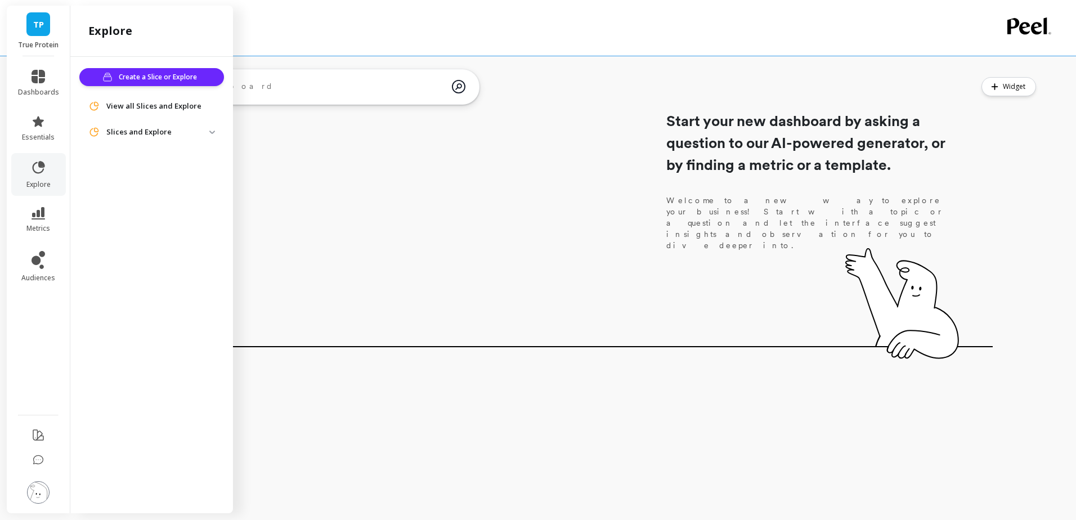
click at [169, 127] on p "Slices and Explore" at bounding box center [157, 132] width 103 height 11
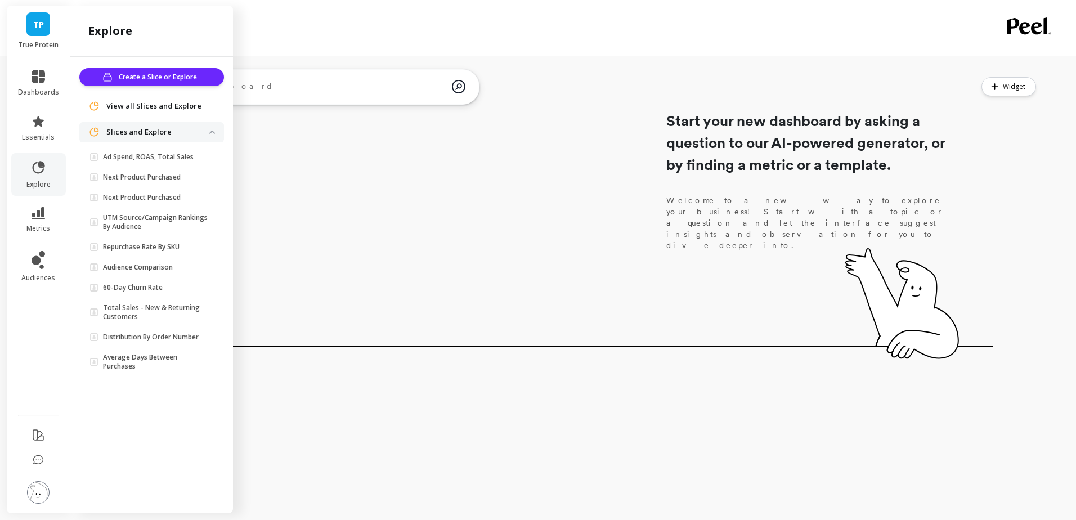
click at [174, 109] on span "View all Slices and Explore" at bounding box center [153, 106] width 95 height 11
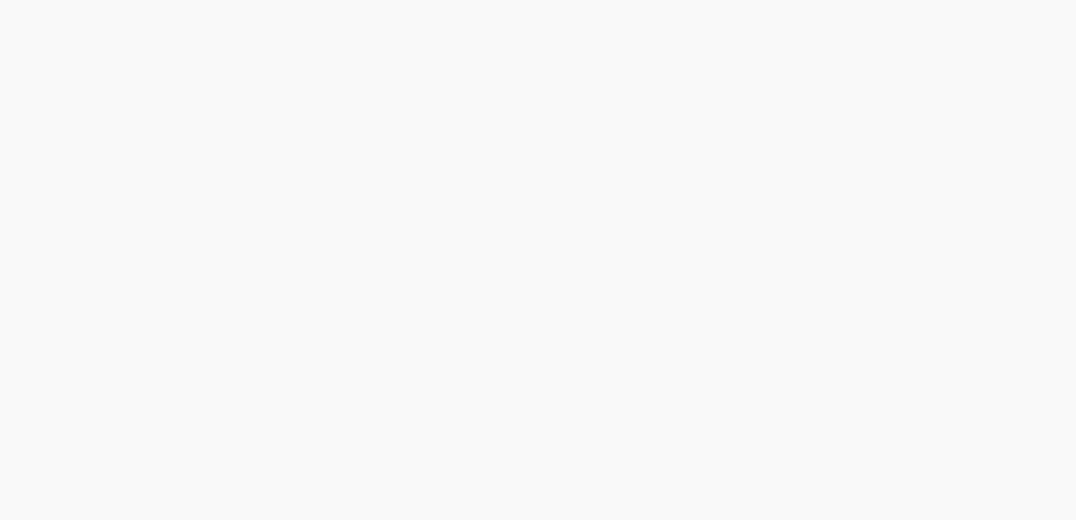
click at [43, 0] on html at bounding box center [538, 0] width 1076 height 0
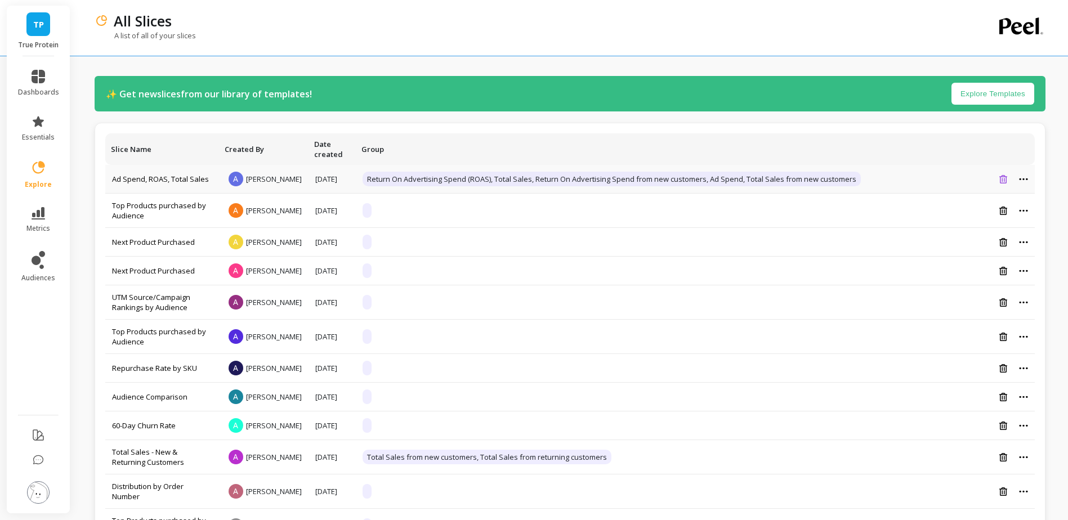
click at [1003, 184] on icon at bounding box center [1003, 179] width 8 height 8
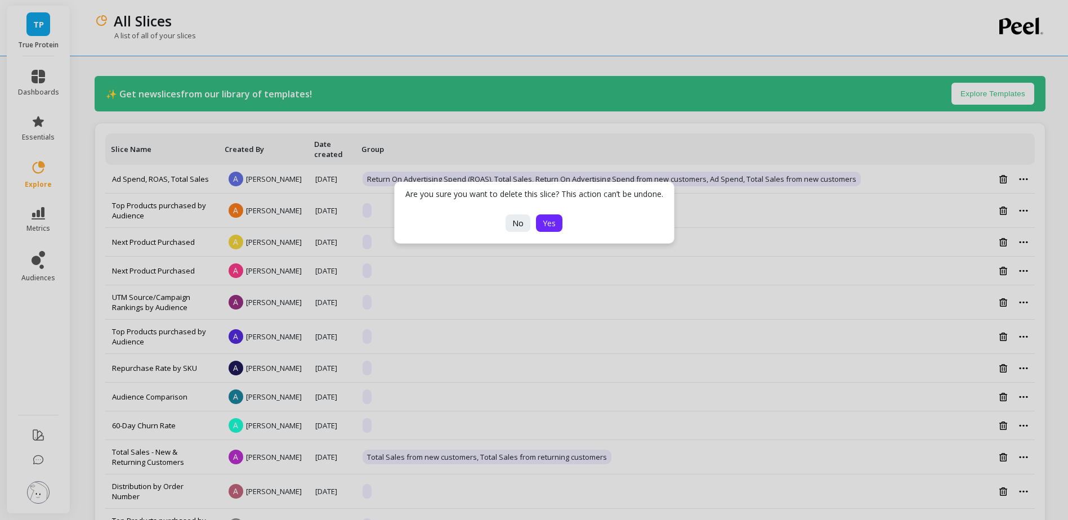
click at [550, 225] on span "Yes" at bounding box center [549, 223] width 13 height 11
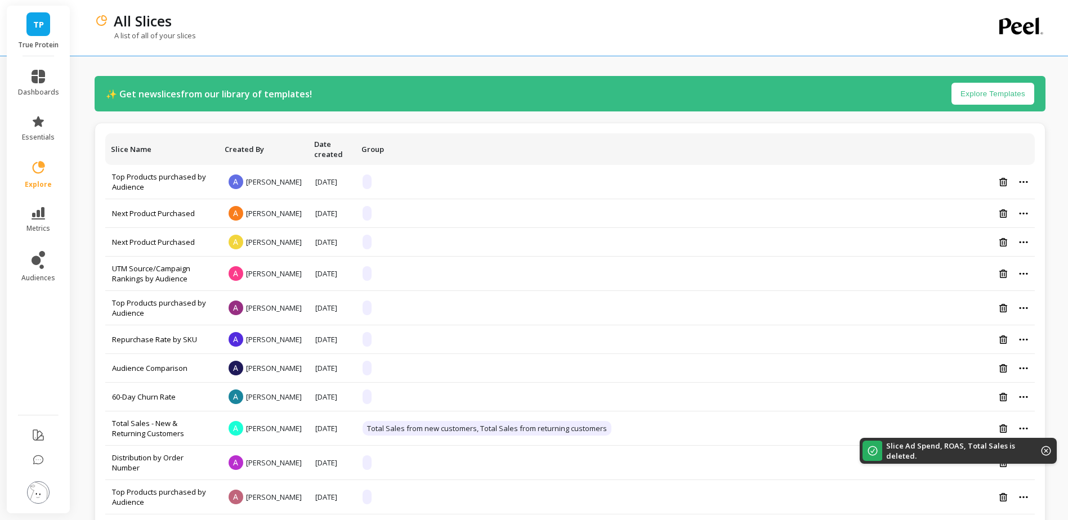
click at [978, 93] on button "Explore Templates" at bounding box center [992, 94] width 83 height 22
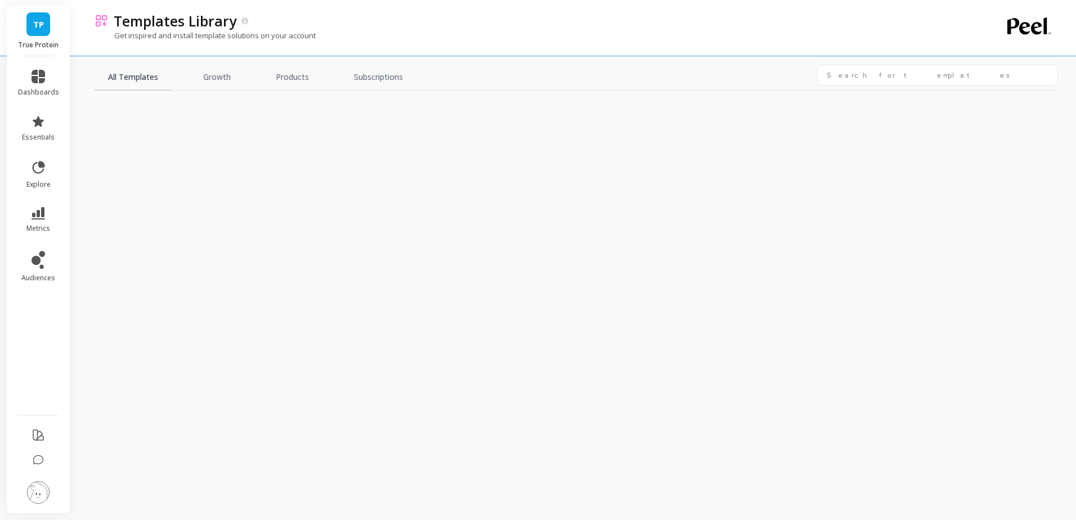
click at [146, 87] on link "All Templates" at bounding box center [133, 78] width 77 height 26
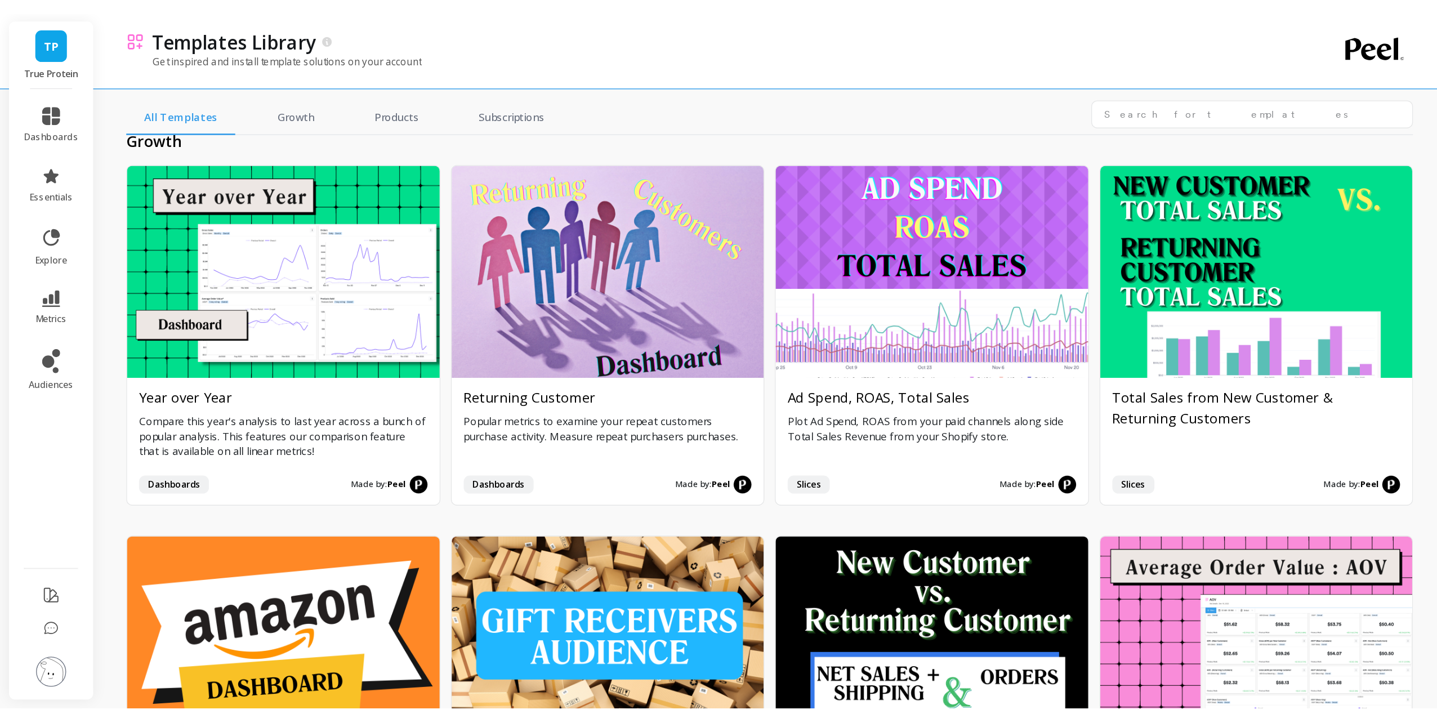
scroll to position [11, 0]
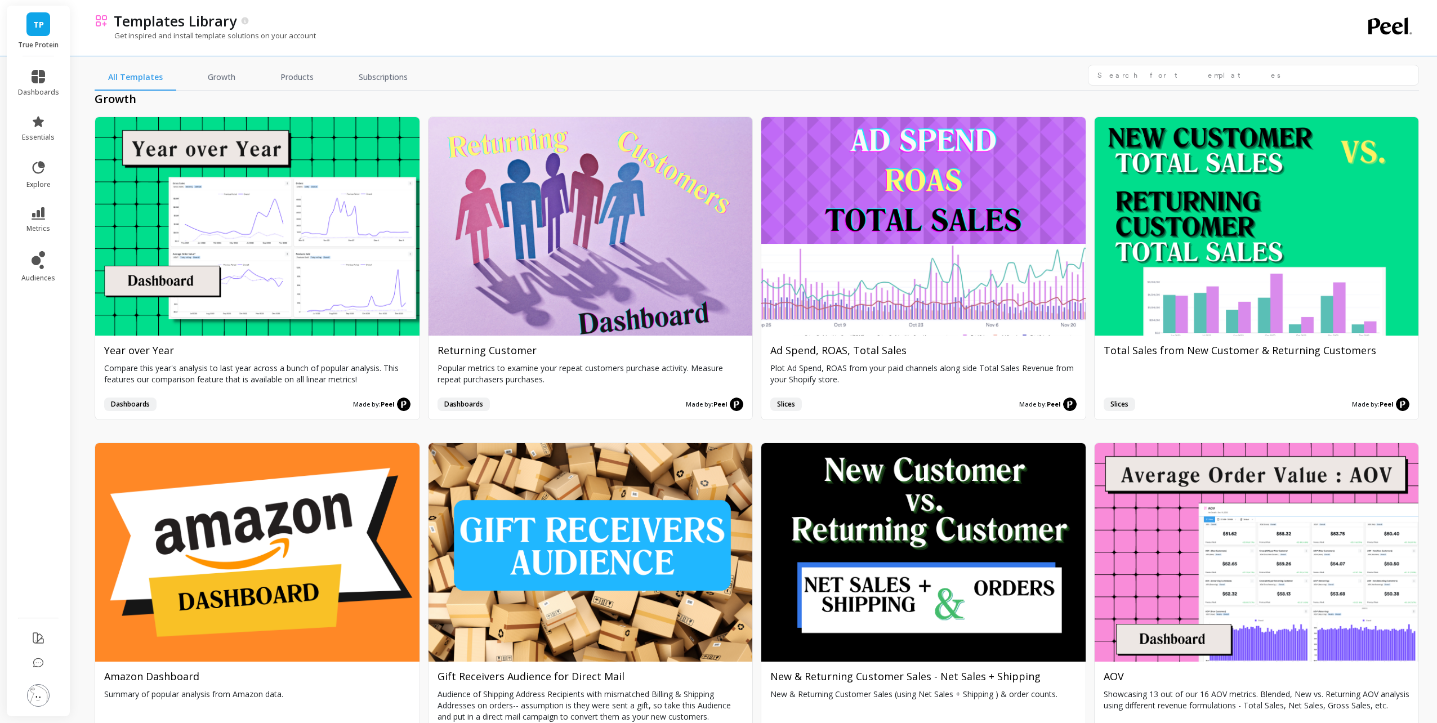
click at [785, 79] on div "All Templates Growth Products Subscriptions" at bounding box center [757, 78] width 1324 height 26
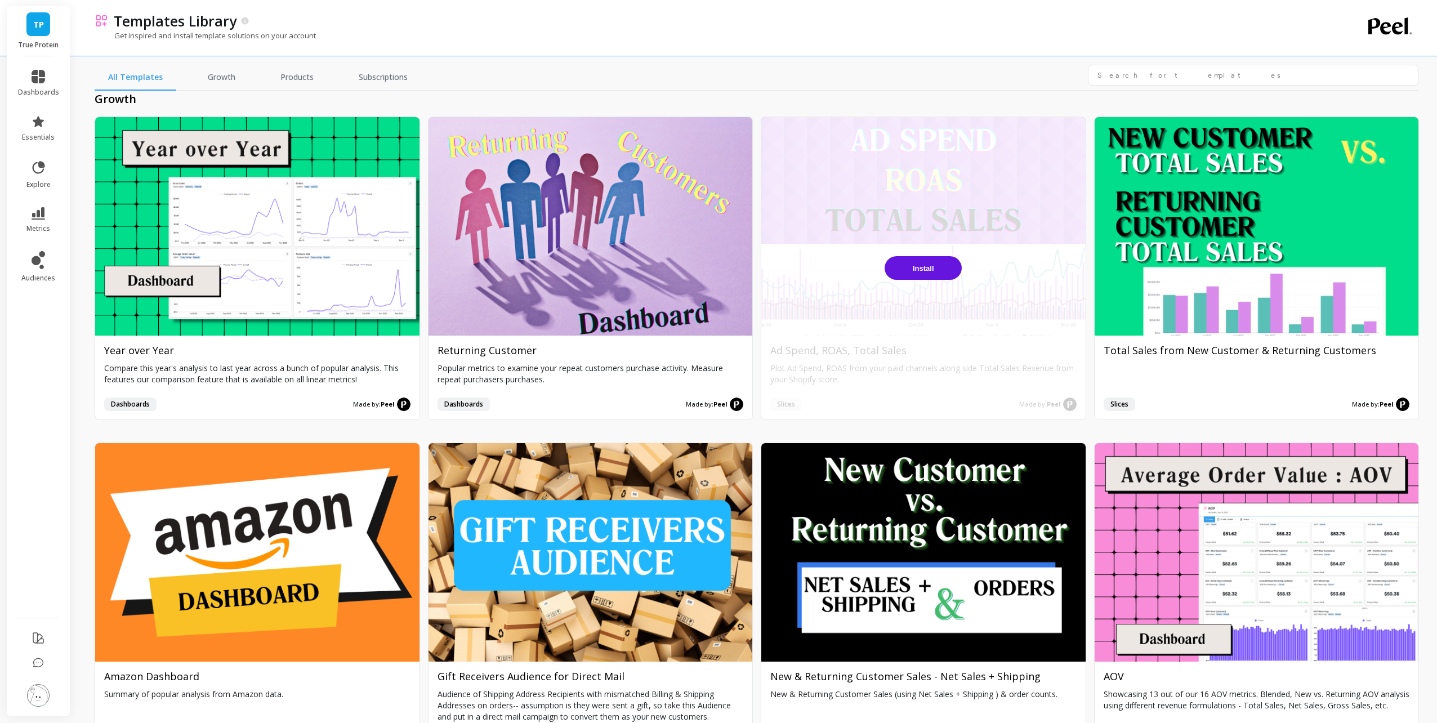
click at [931, 265] on button "Install" at bounding box center [922, 268] width 77 height 24
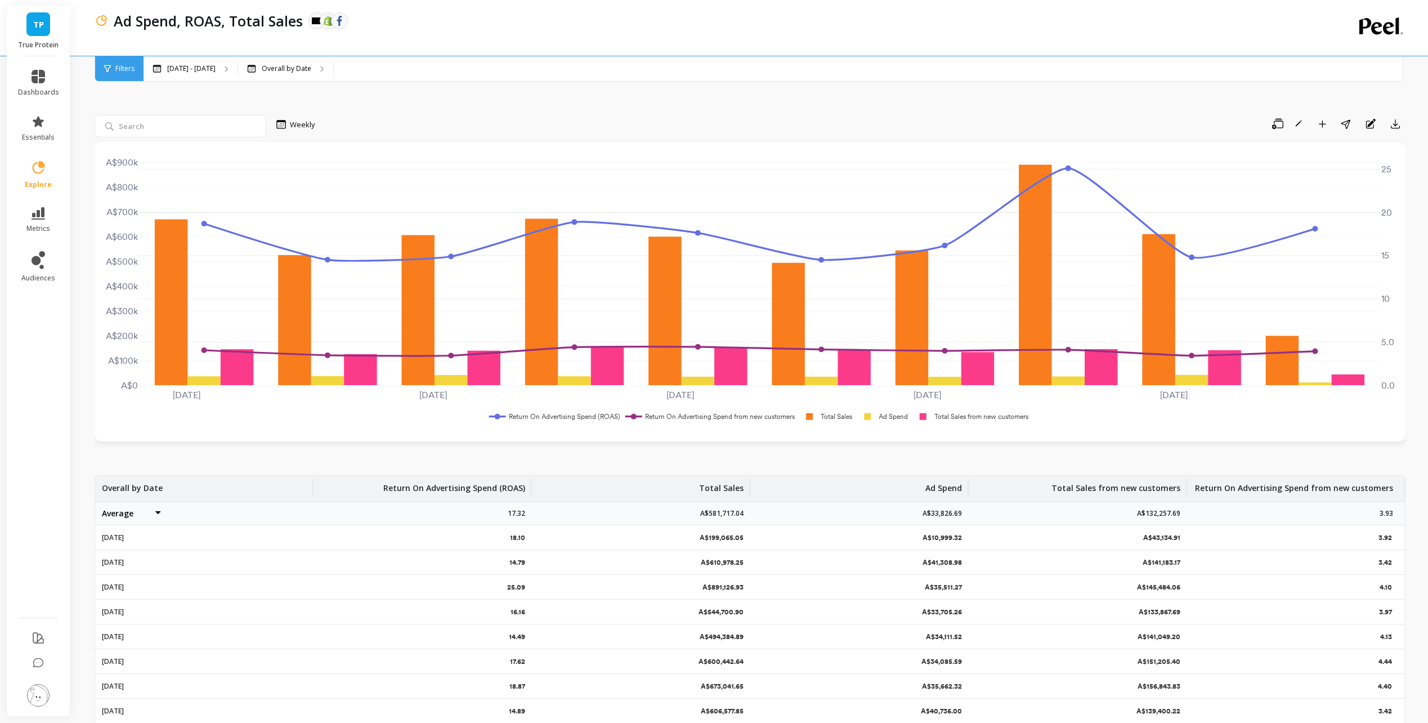
click at [974, 100] on div "Weekly Save Rename Add to Dashboard Share Annotations Export Jun 29 2025 Jul 13…" at bounding box center [750, 451] width 1311 height 784
click at [109, 65] on icon at bounding box center [107, 68] width 7 height 7
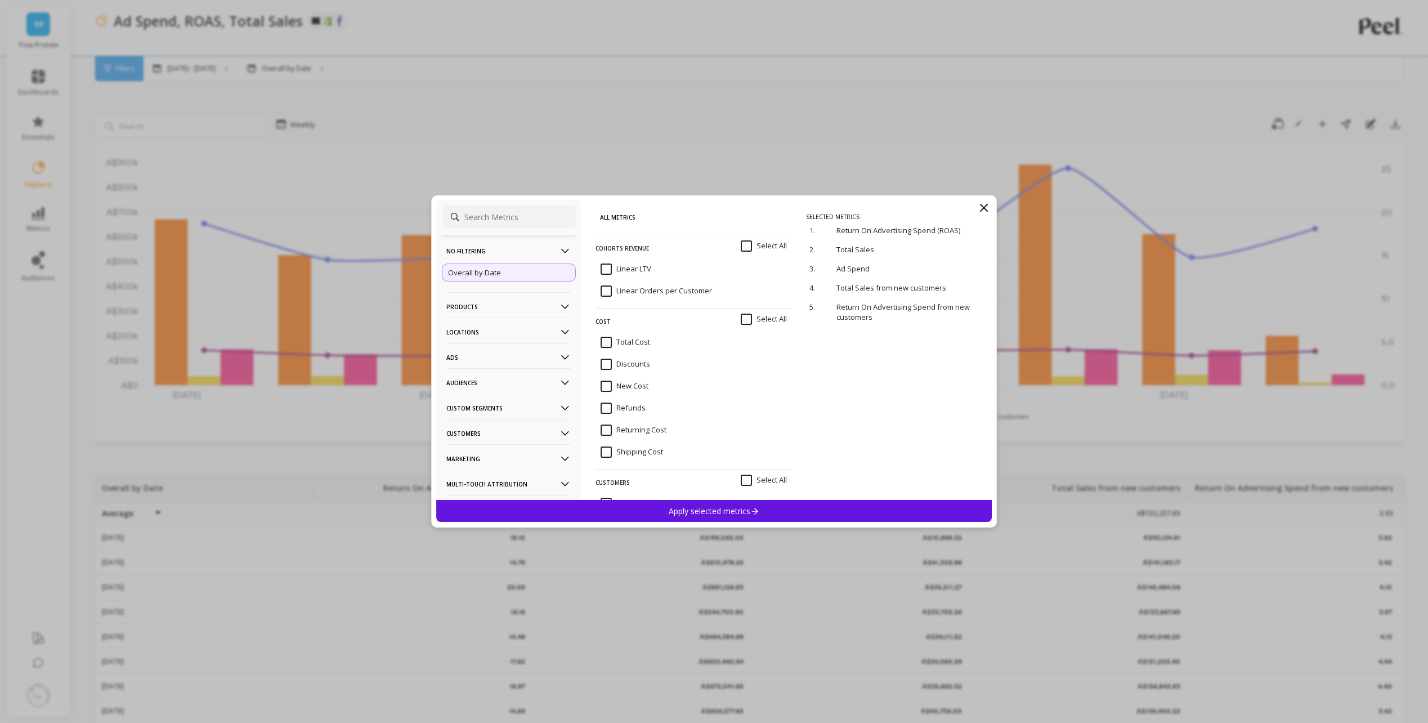
click at [495, 223] on input at bounding box center [509, 216] width 134 height 23
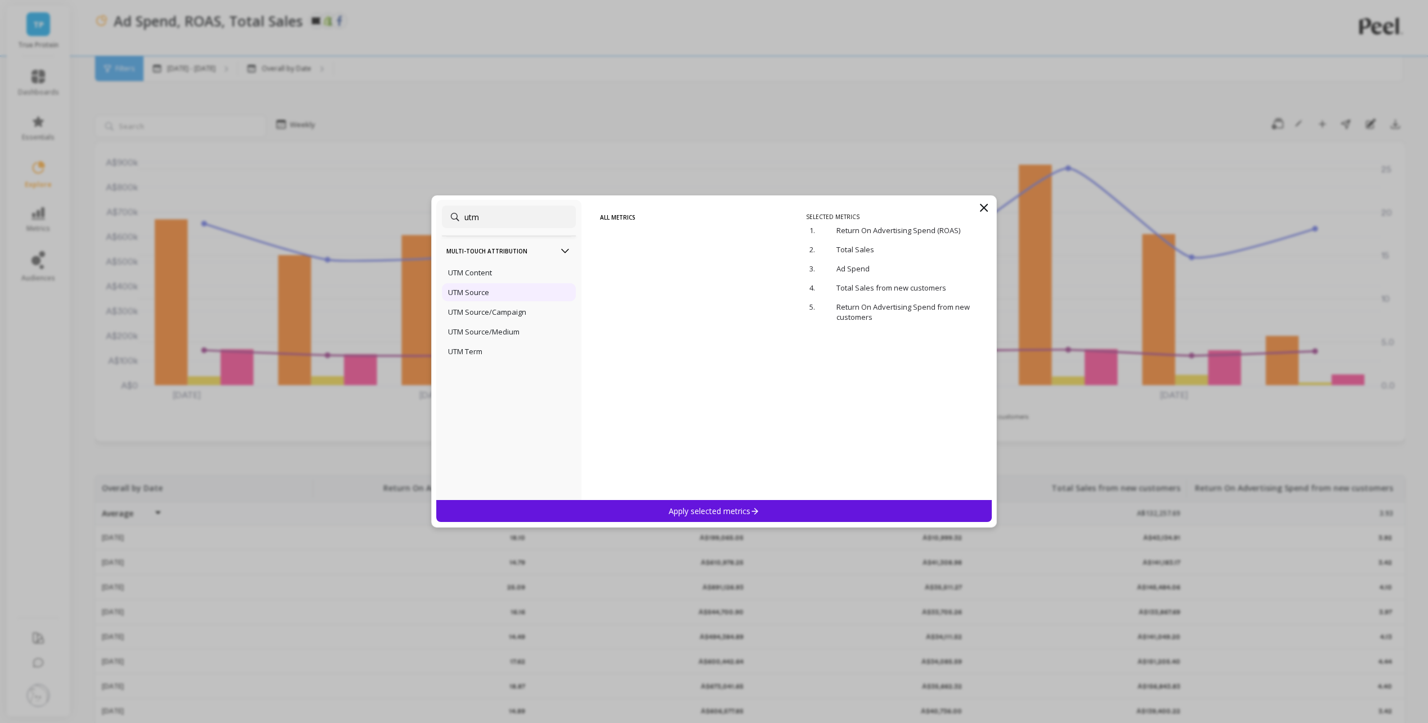
type input "utm"
click at [500, 285] on div "UTM Source" at bounding box center [509, 292] width 134 height 18
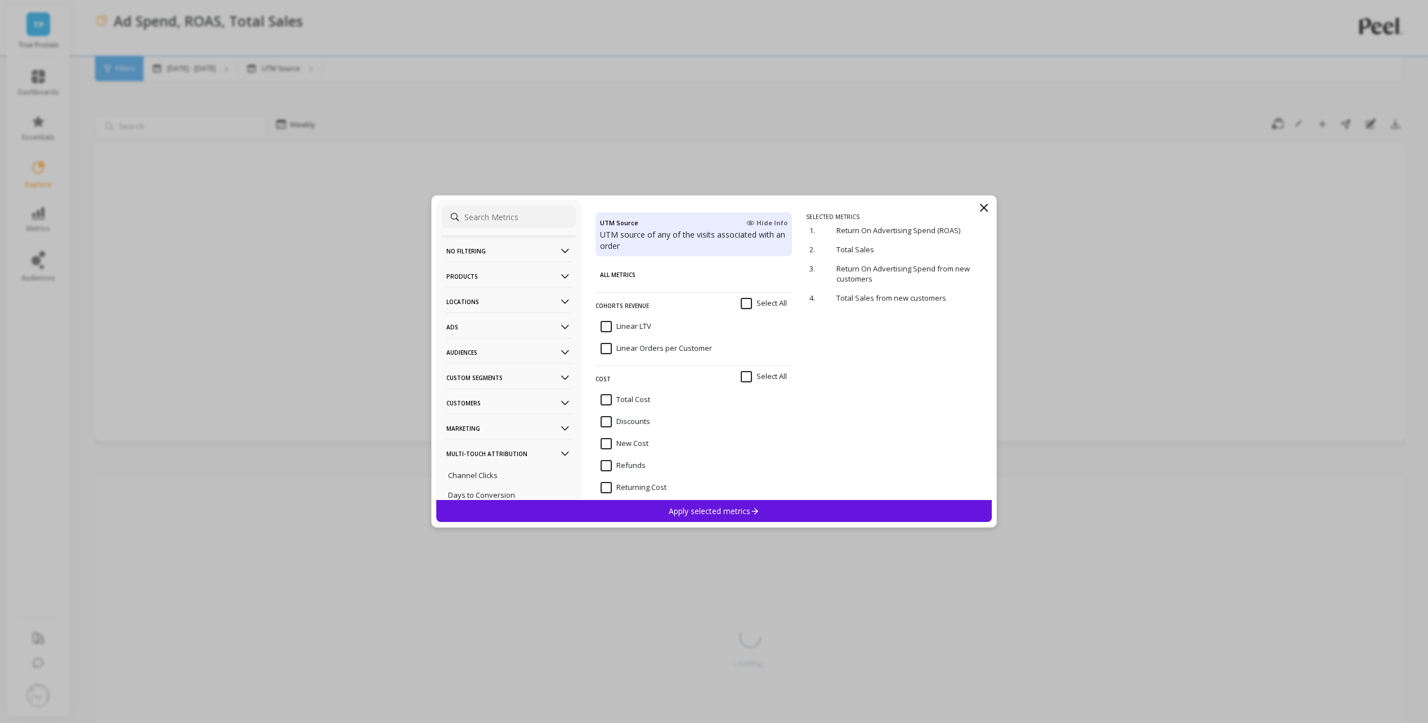
click at [794, 510] on div "Apply selected metrics" at bounding box center [714, 511] width 556 height 22
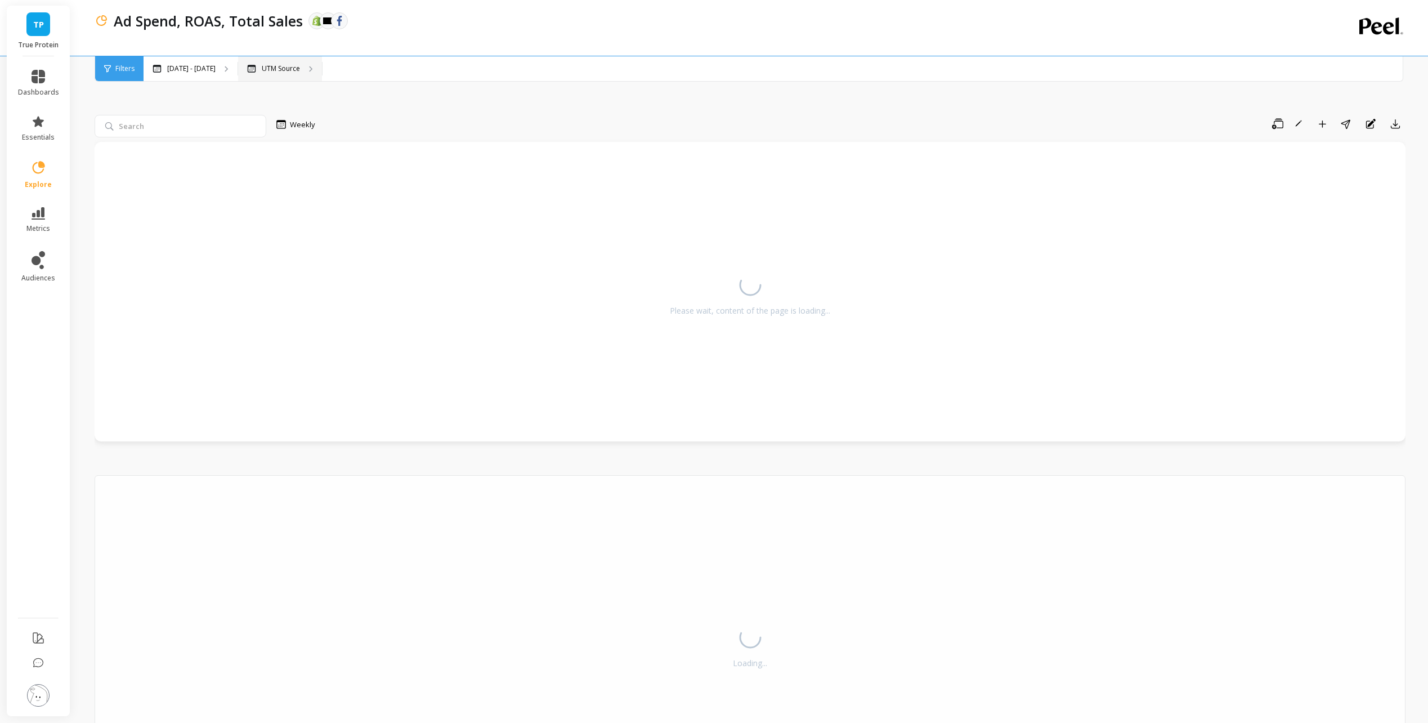
click at [252, 74] on div "UTM Source" at bounding box center [280, 68] width 84 height 25
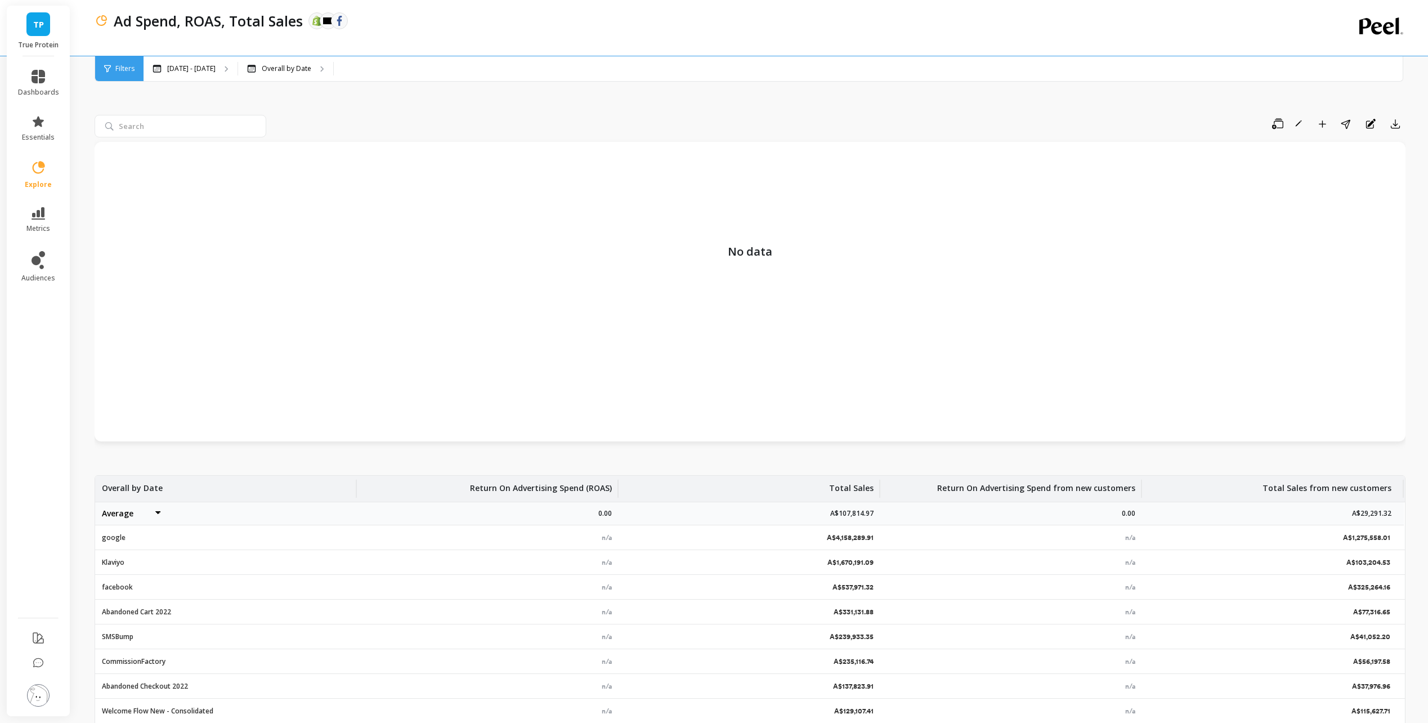
click at [113, 68] on div "Filters" at bounding box center [119, 68] width 48 height 25
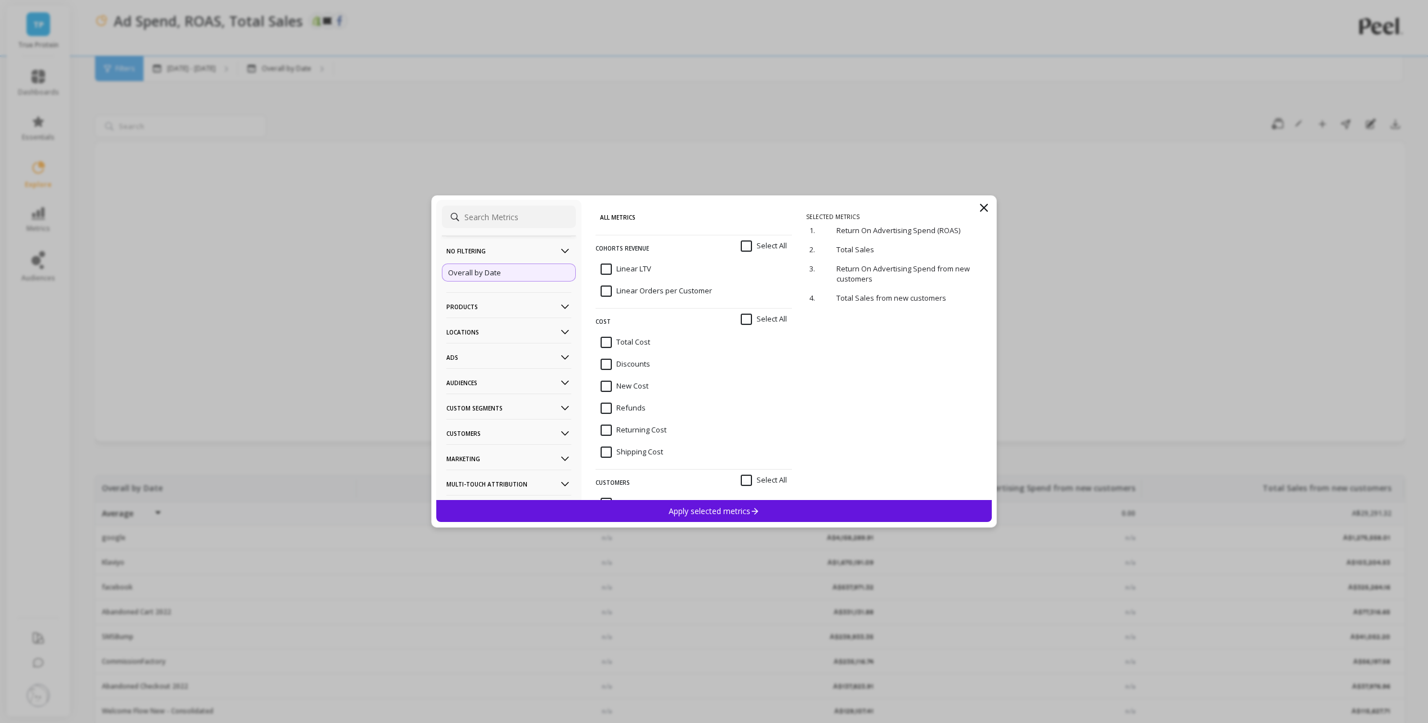
click at [474, 213] on input at bounding box center [509, 216] width 134 height 23
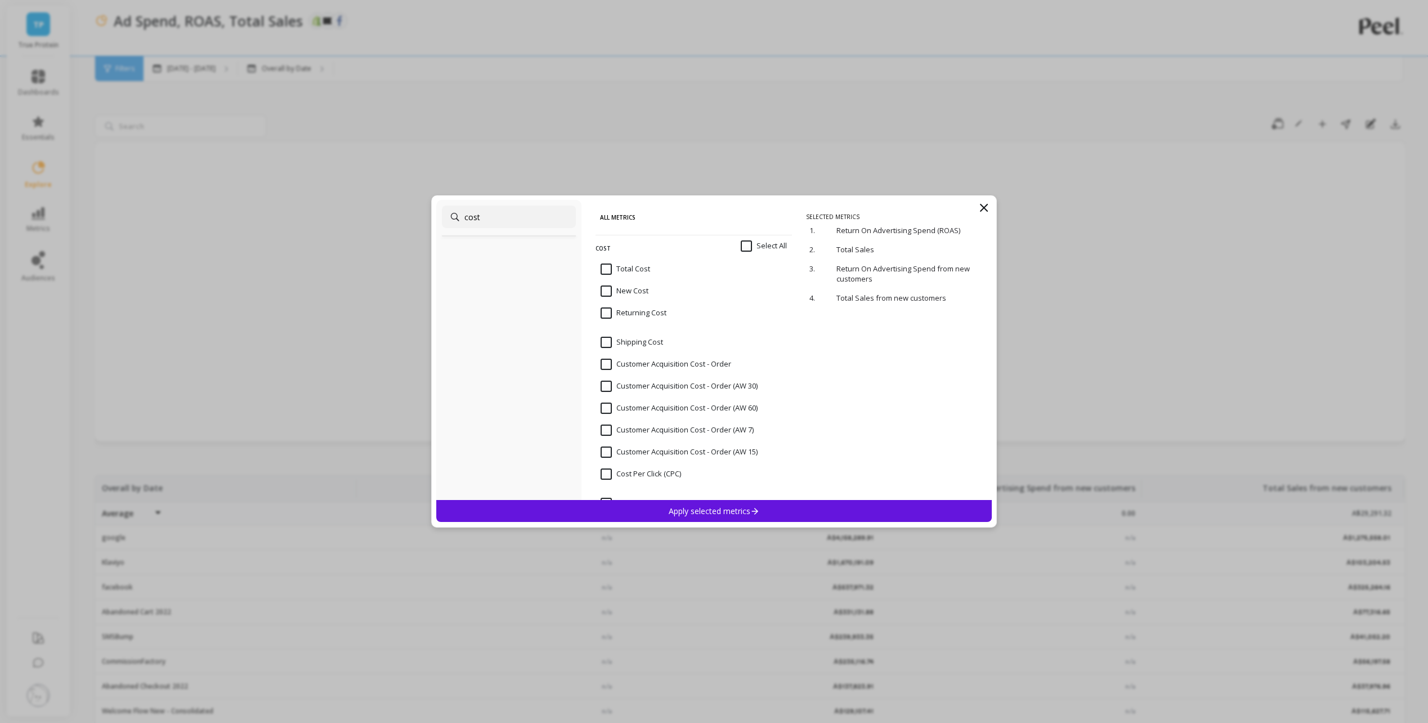
type input "cost"
click at [632, 258] on div "cost Select All" at bounding box center [694, 249] width 196 height 29
click at [632, 267] on input "Total Cost" at bounding box center [626, 268] width 50 height 11
click at [780, 506] on div "Apply selected metrics" at bounding box center [714, 511] width 556 height 22
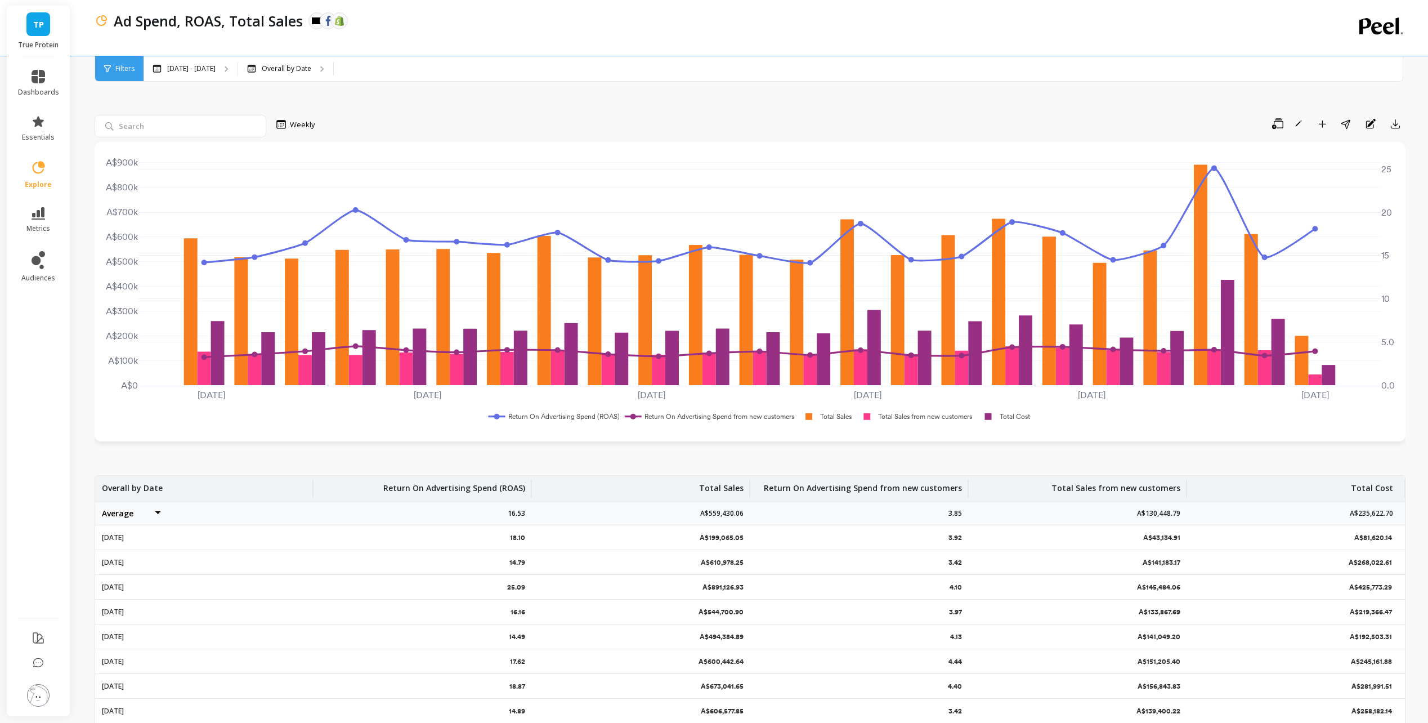
click at [124, 68] on span "Filters" at bounding box center [124, 68] width 19 height 9
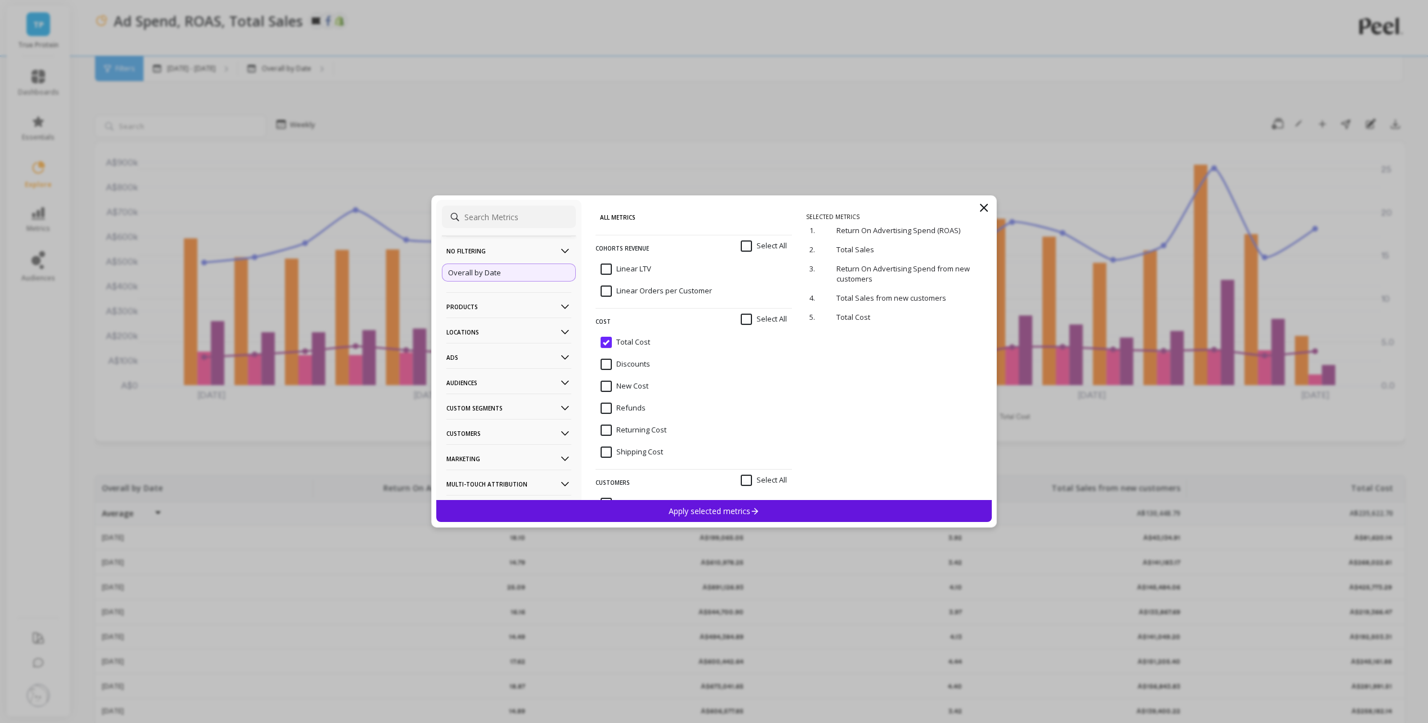
click at [522, 217] on input at bounding box center [509, 216] width 134 height 23
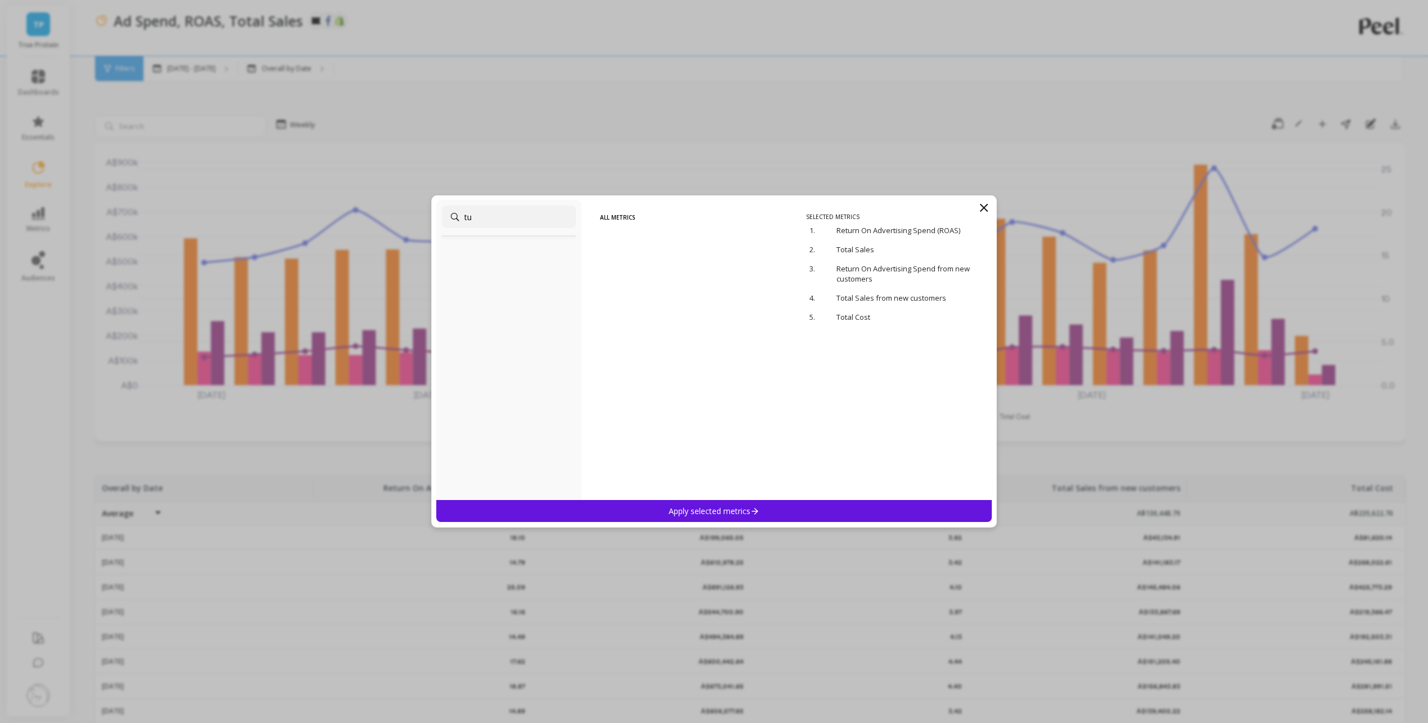
type input "t"
type input "utm"
click at [521, 289] on div "UTM Source" at bounding box center [509, 292] width 134 height 18
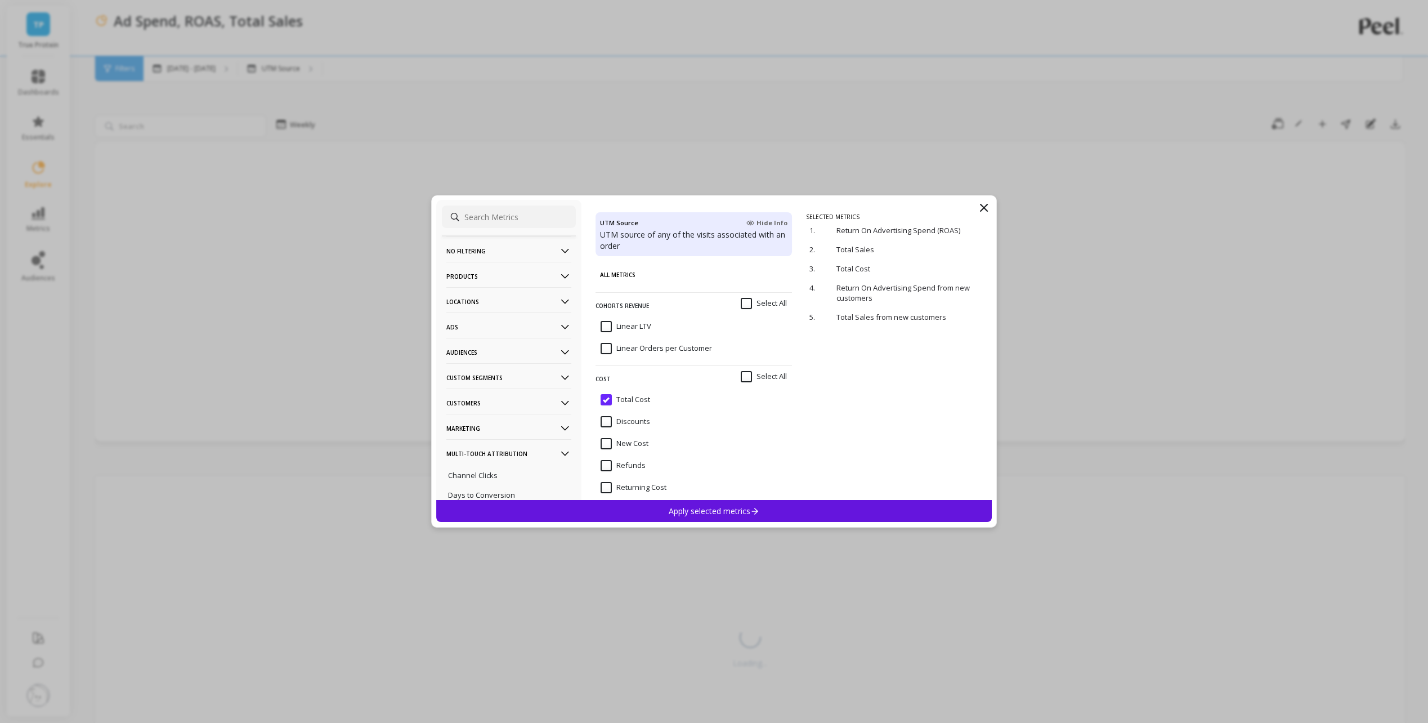
click at [729, 512] on p "Apply selected metrics" at bounding box center [714, 511] width 91 height 11
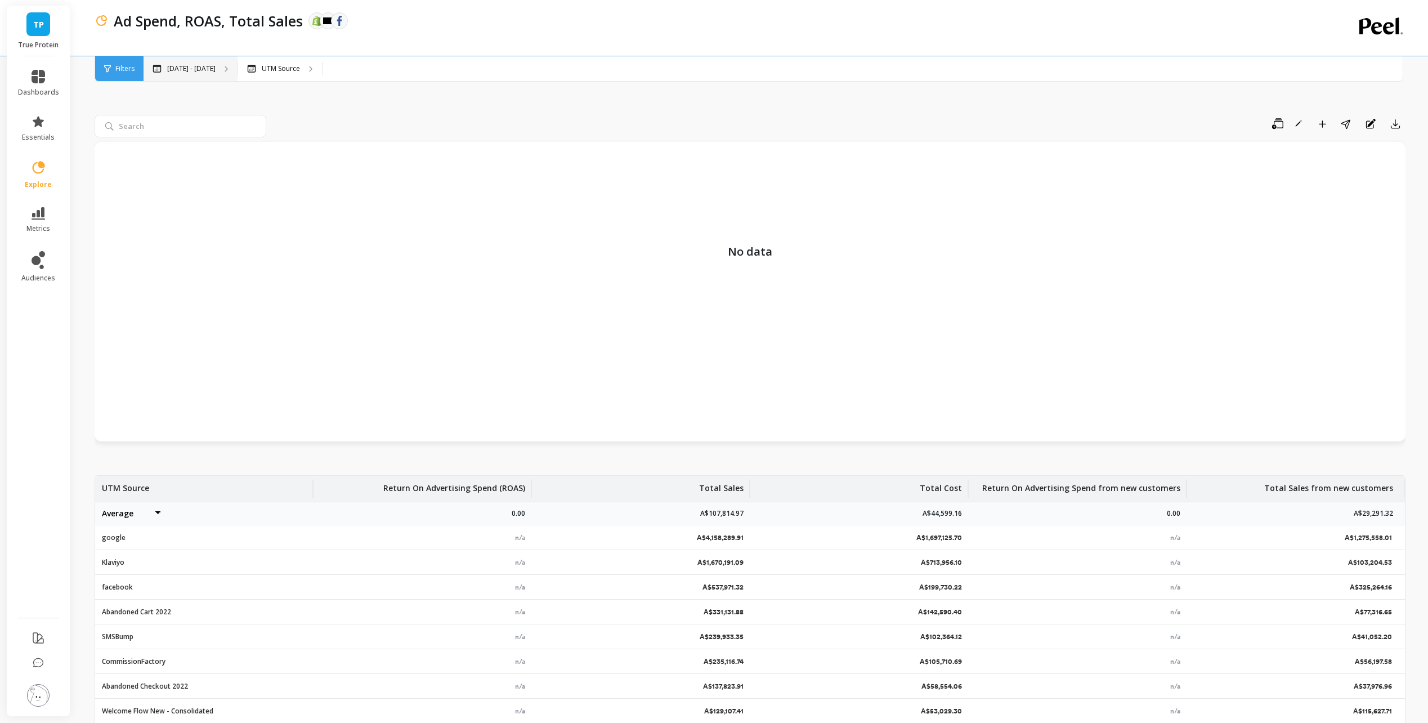
click at [190, 70] on p "Apr 1 - Sep 2" at bounding box center [191, 68] width 48 height 9
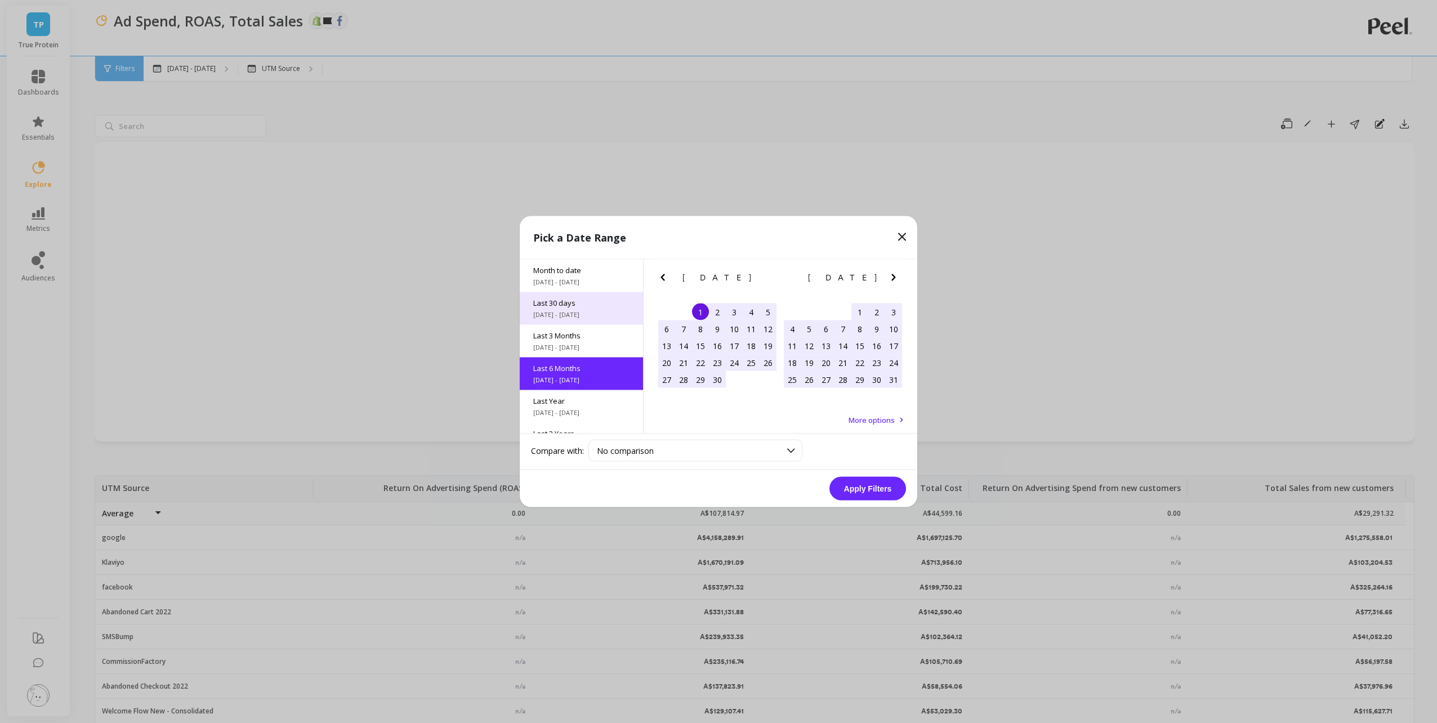
click at [592, 304] on span "Last 30 days" at bounding box center [581, 303] width 96 height 10
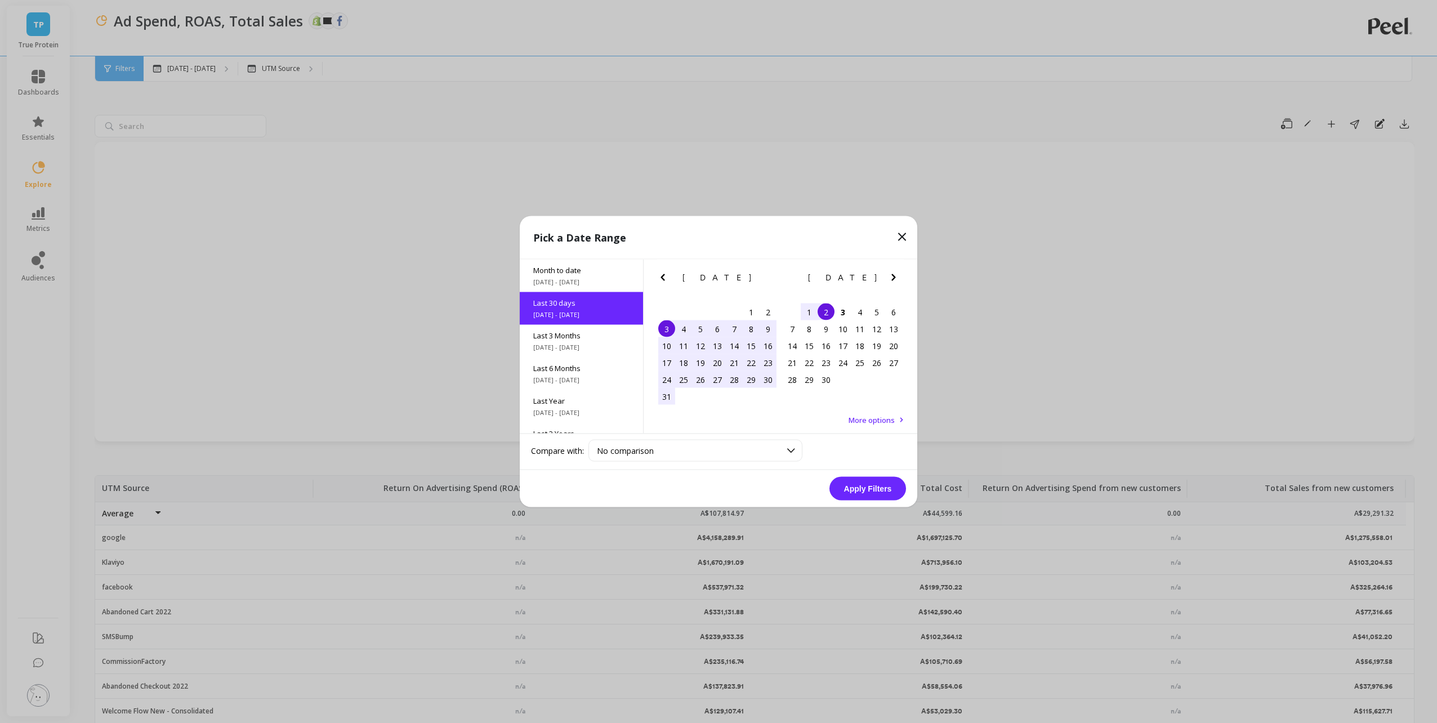
click at [866, 484] on button "Apply Filters" at bounding box center [867, 489] width 77 height 24
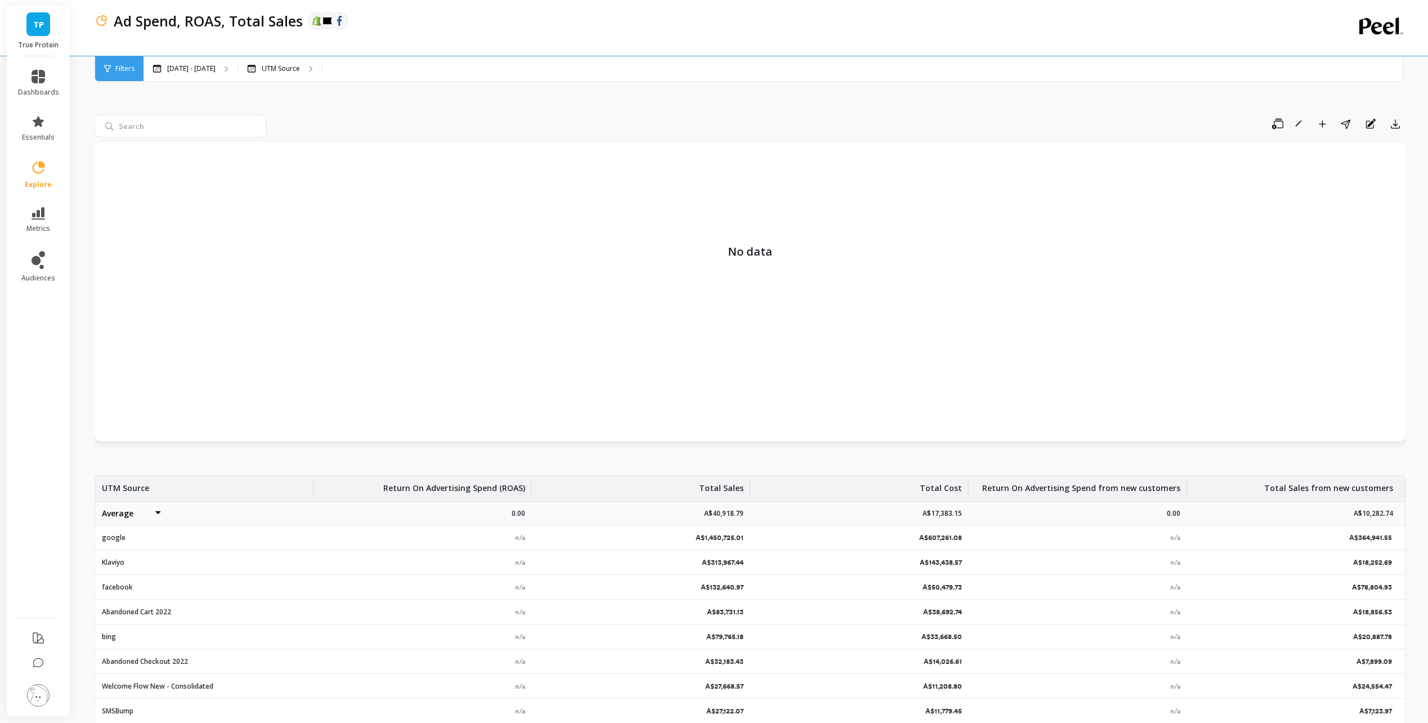
click at [45, 695] on img at bounding box center [38, 695] width 23 height 23
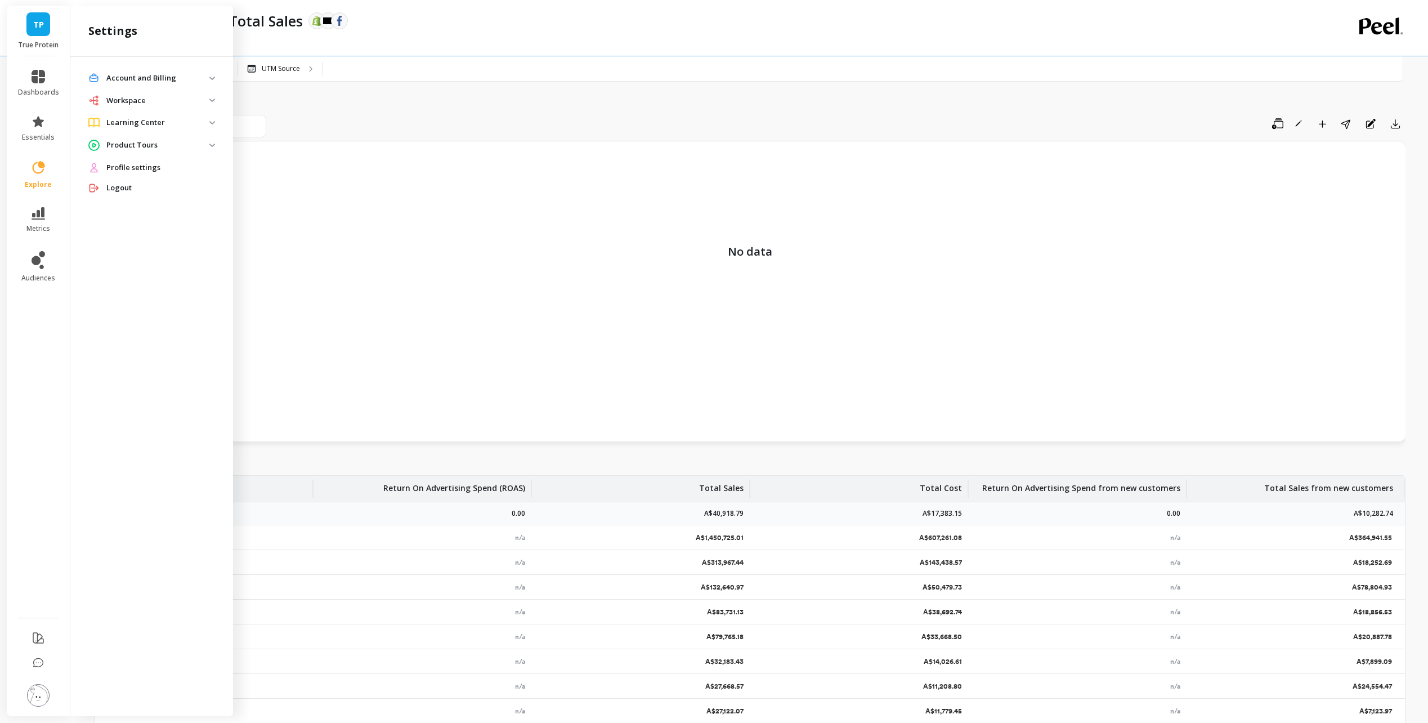
click at [204, 78] on p "Account and Billing" at bounding box center [157, 78] width 103 height 11
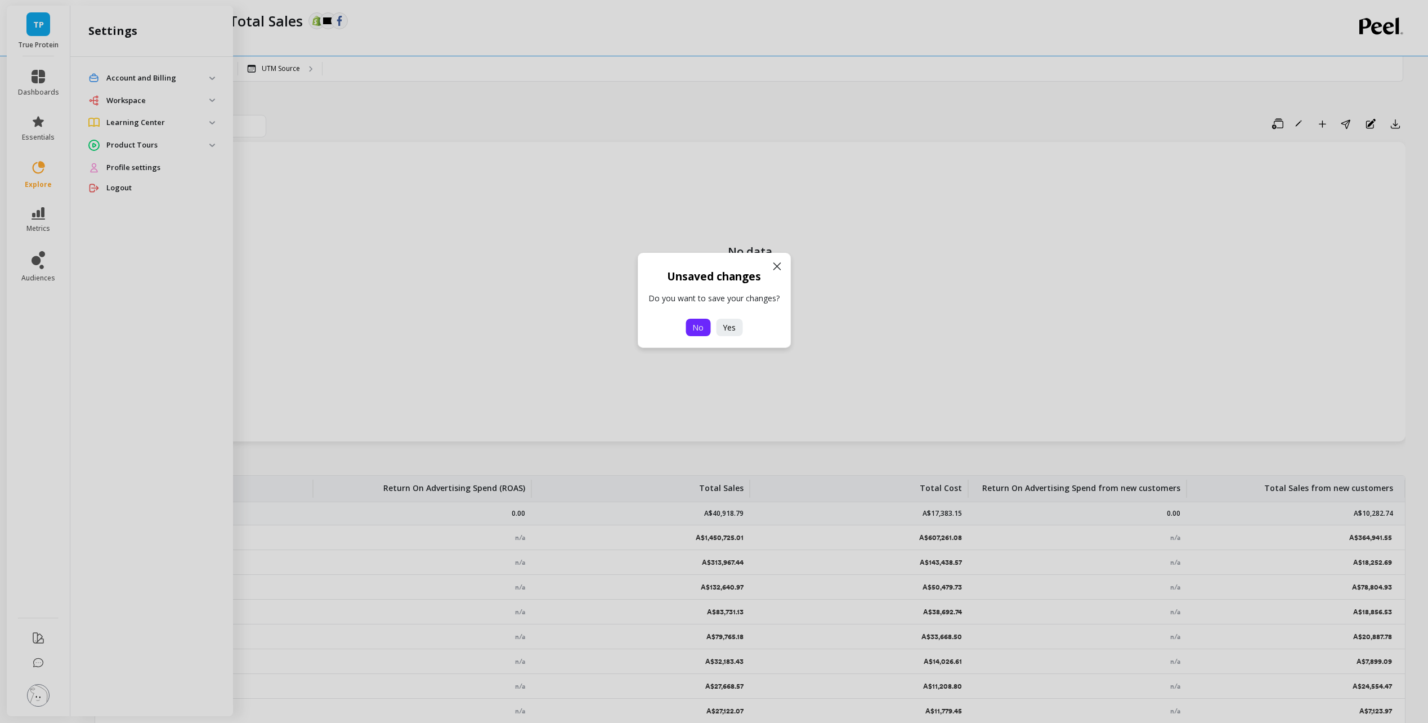
click at [698, 329] on span "No" at bounding box center [697, 327] width 11 height 11
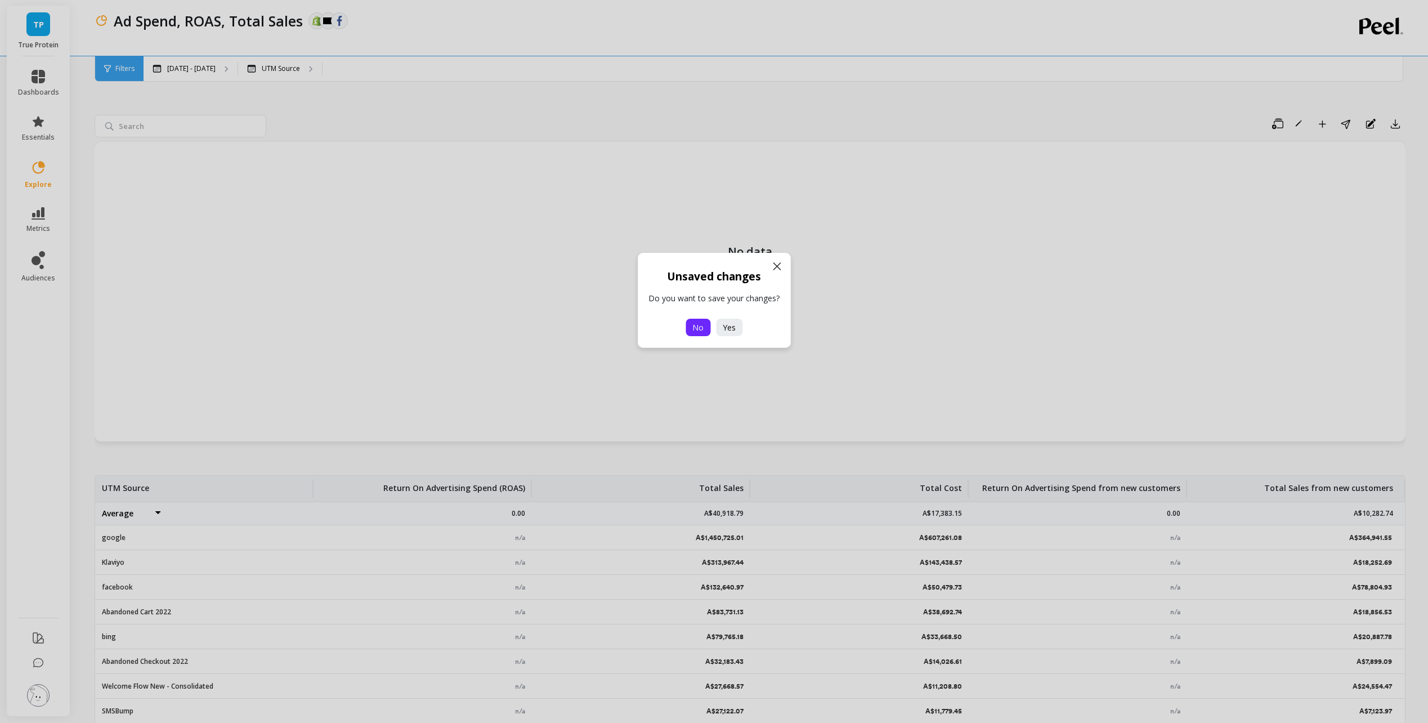
click at [692, 328] on button "No" at bounding box center [698, 327] width 25 height 17
click at [695, 328] on span "No" at bounding box center [697, 327] width 11 height 11
click at [776, 267] on icon at bounding box center [777, 266] width 7 height 7
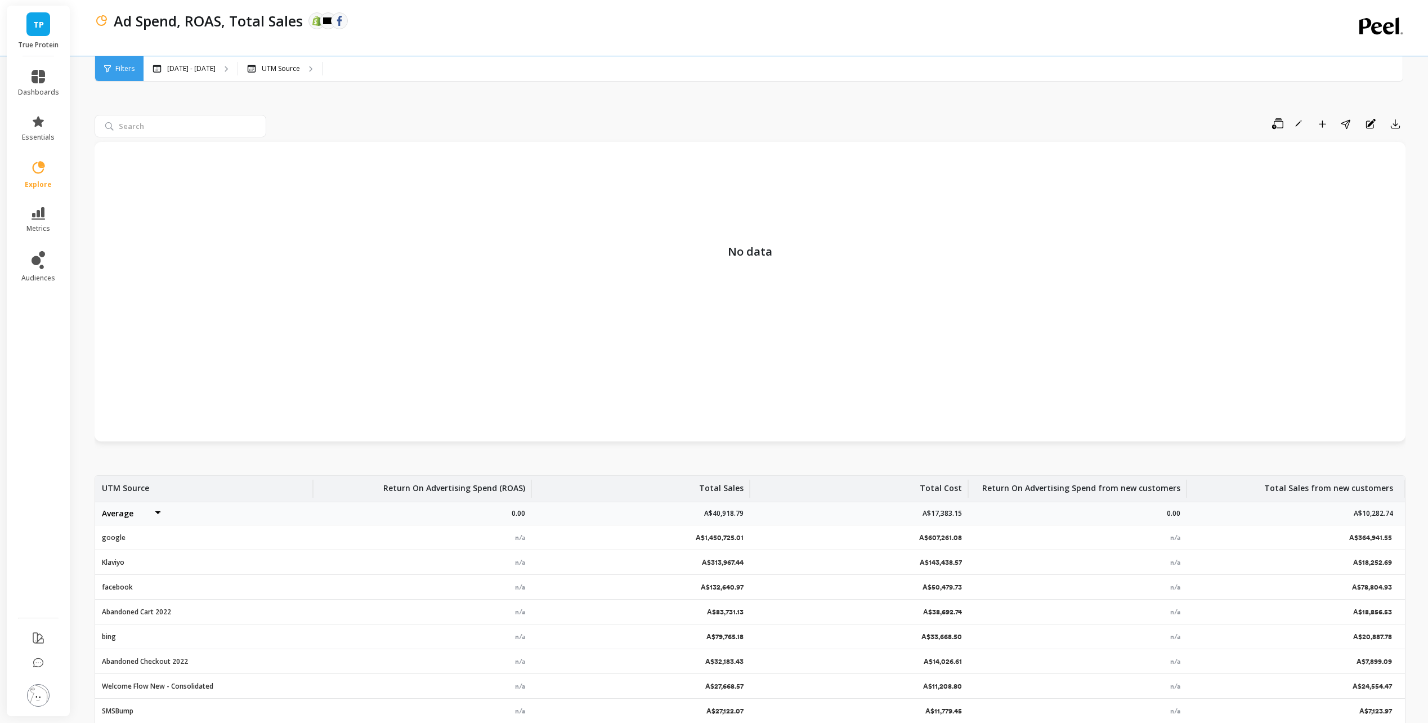
click at [41, 693] on img at bounding box center [38, 695] width 23 height 23
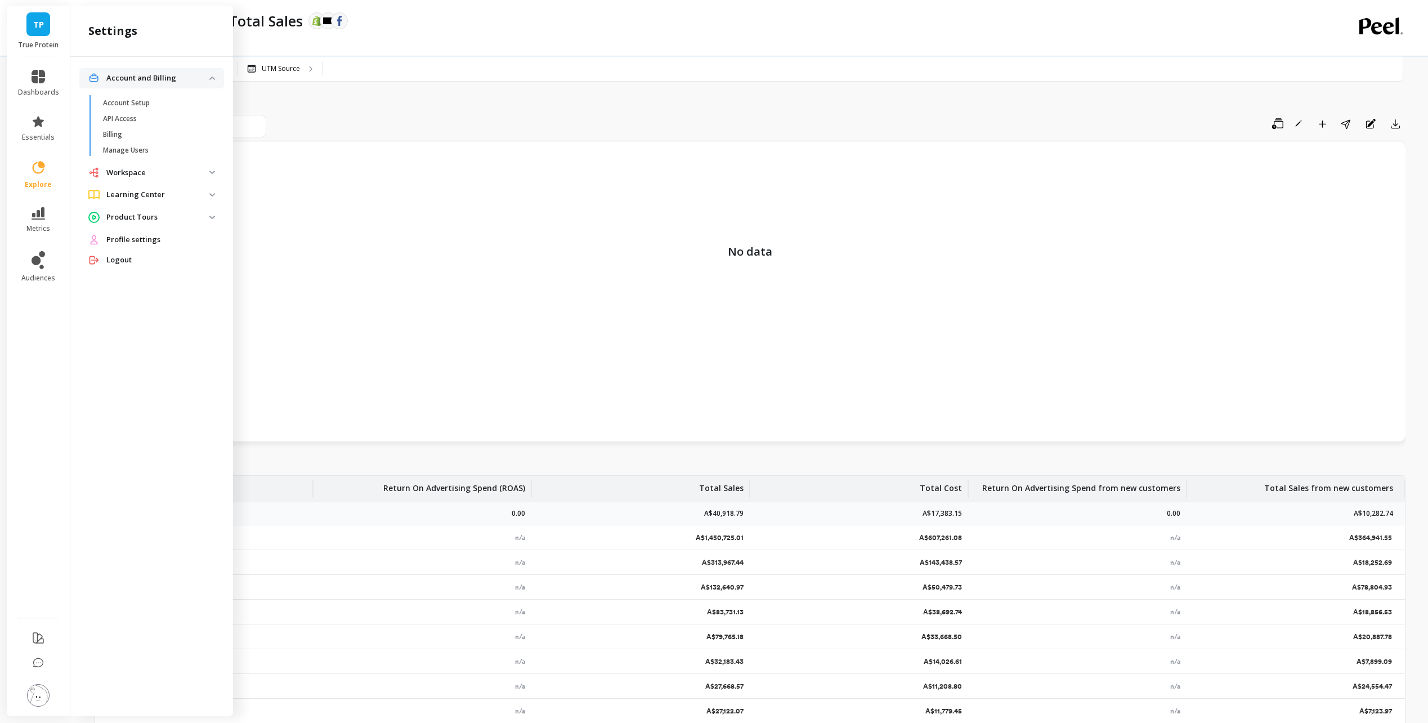
click at [181, 175] on p "Workspace" at bounding box center [157, 172] width 103 height 11
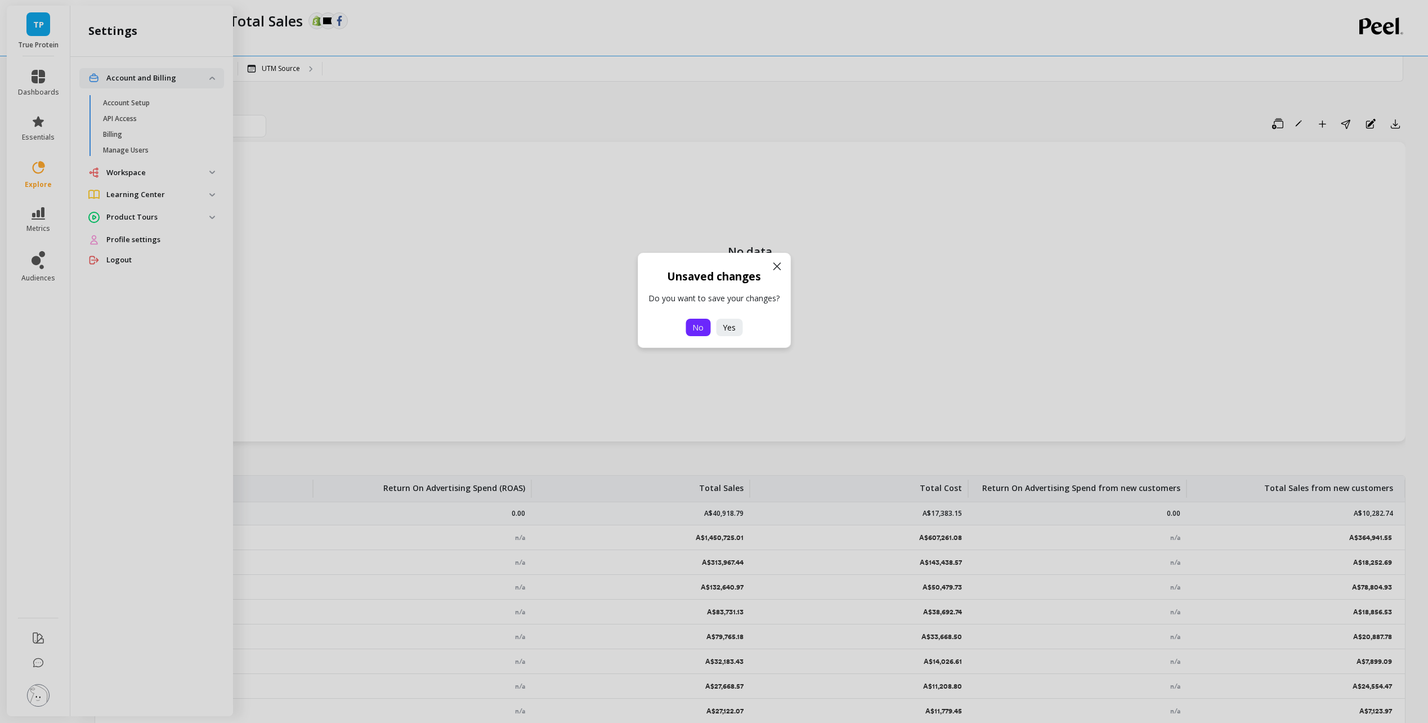
click at [703, 326] on span "No" at bounding box center [697, 327] width 11 height 11
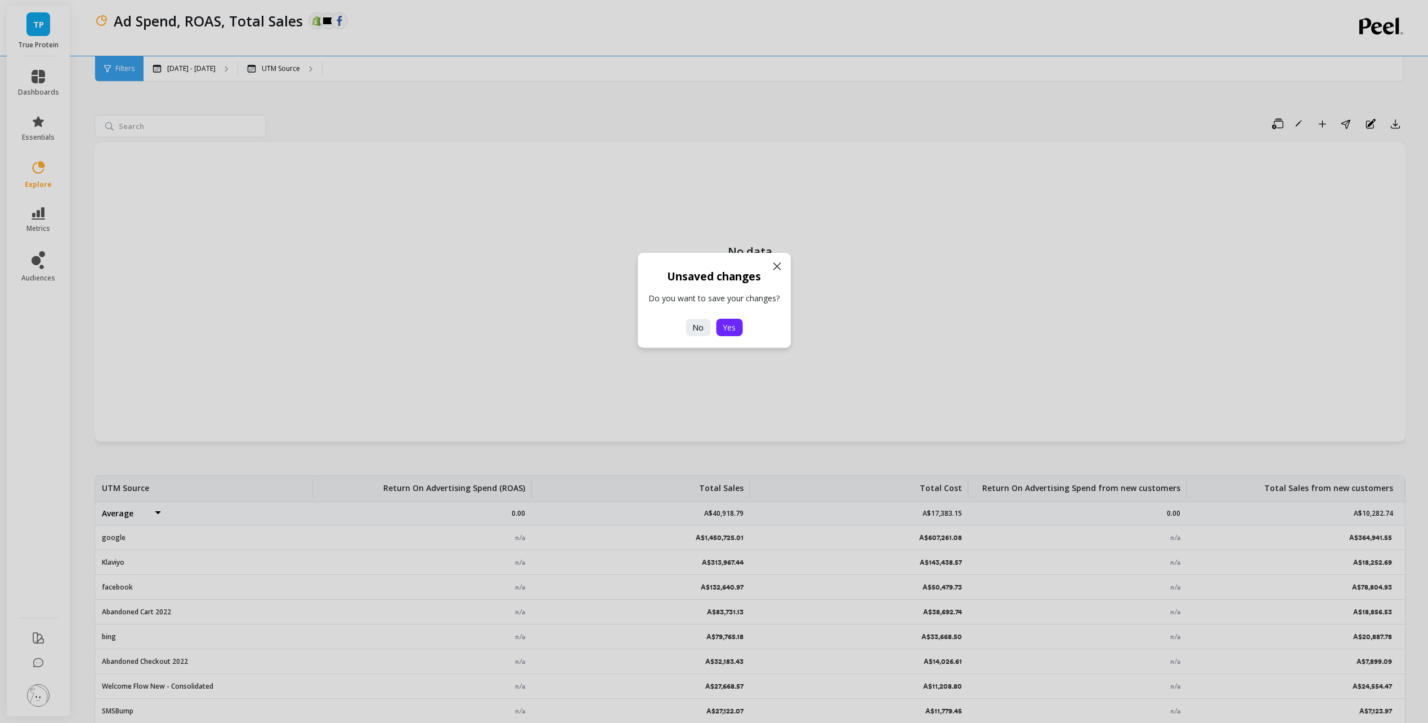
click at [732, 333] on button "Yes" at bounding box center [729, 327] width 26 height 17
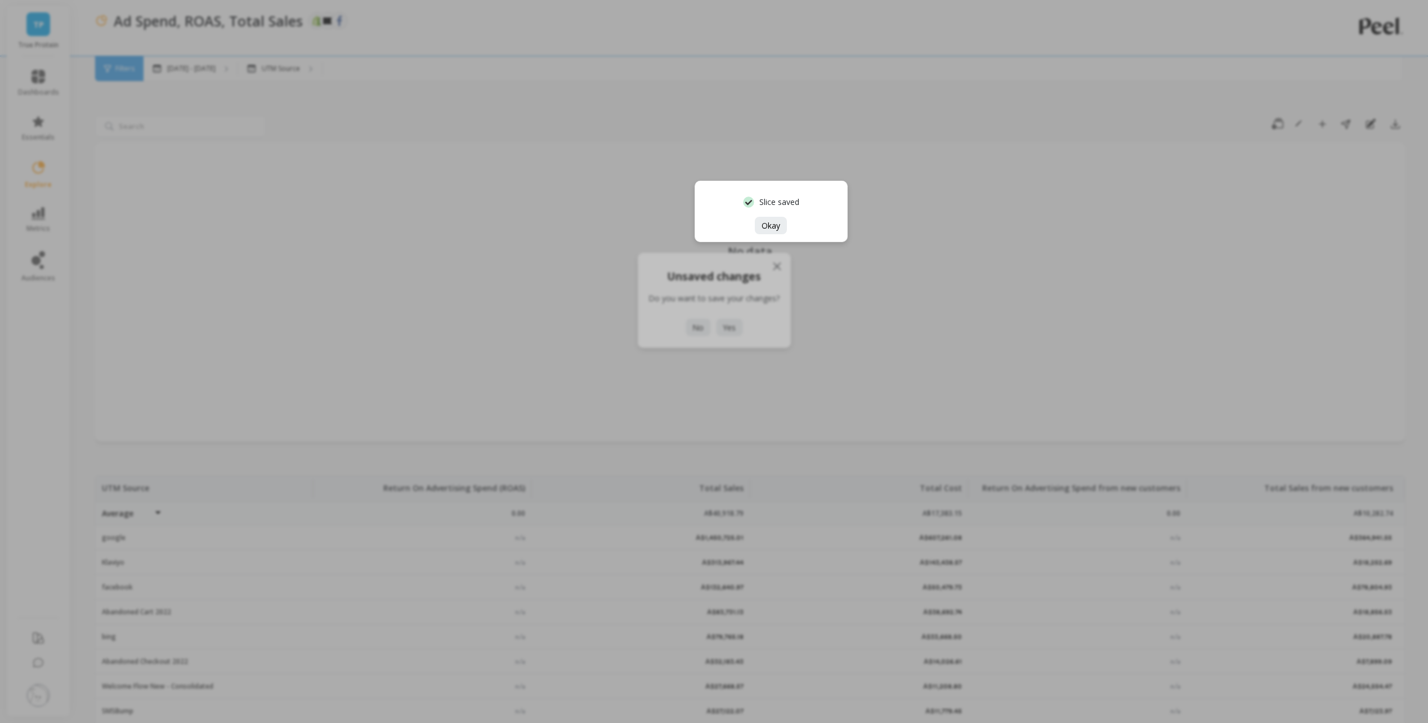
click at [762, 235] on div "Slice saved Okay" at bounding box center [771, 211] width 153 height 61
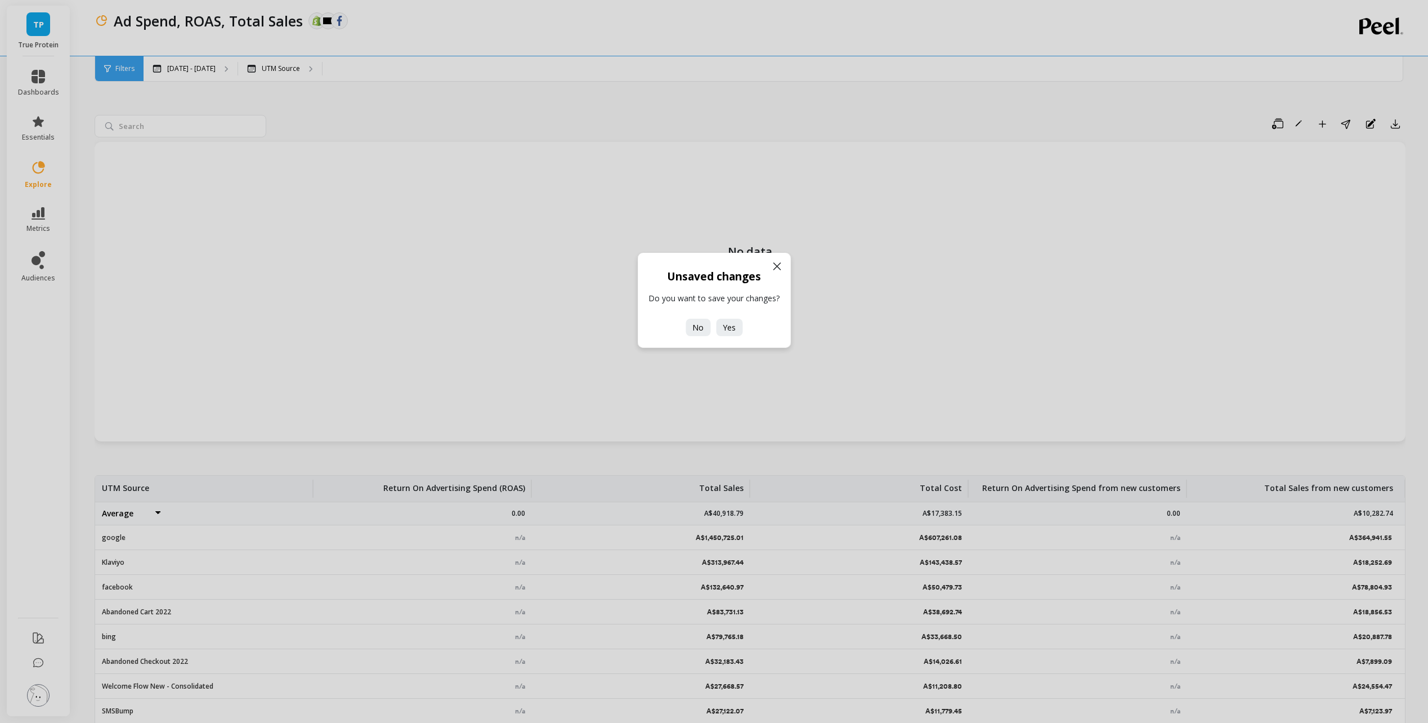
click at [770, 269] on icon at bounding box center [777, 267] width 14 height 14
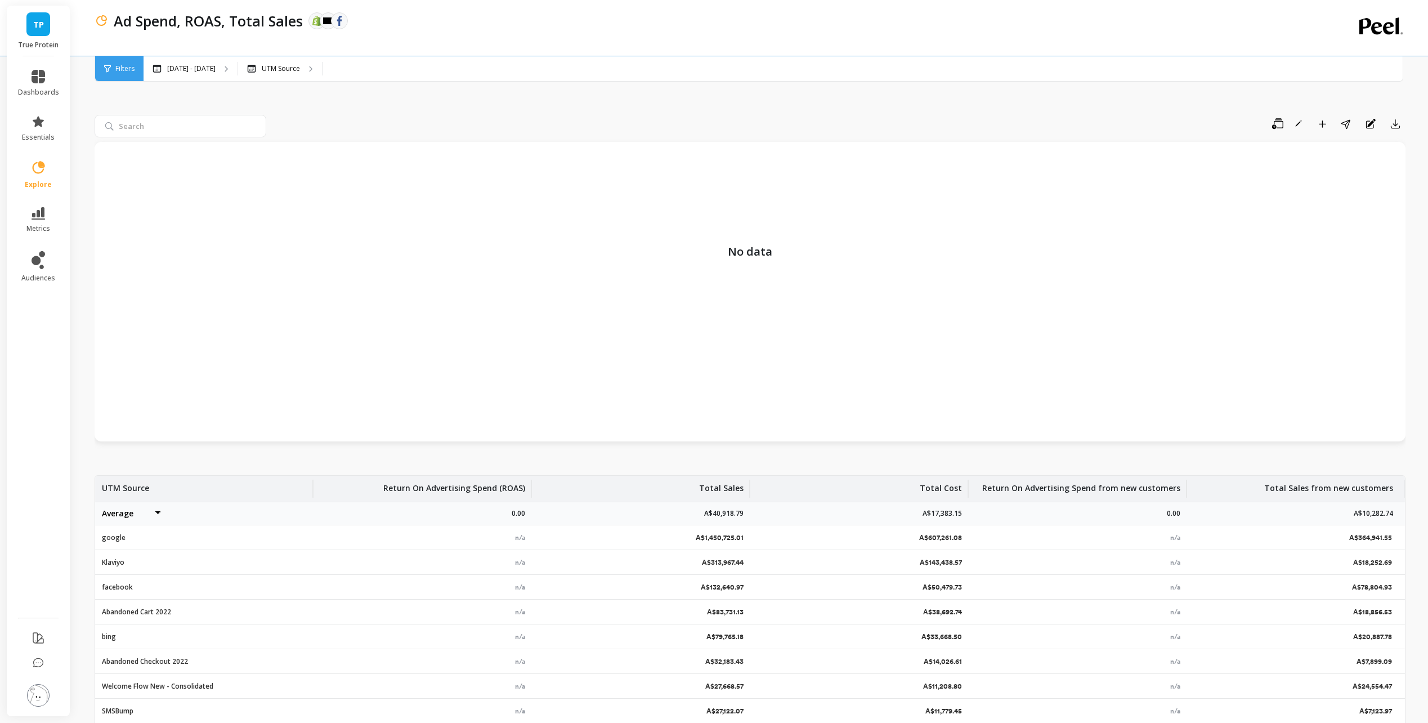
click at [44, 693] on img at bounding box center [38, 695] width 23 height 23
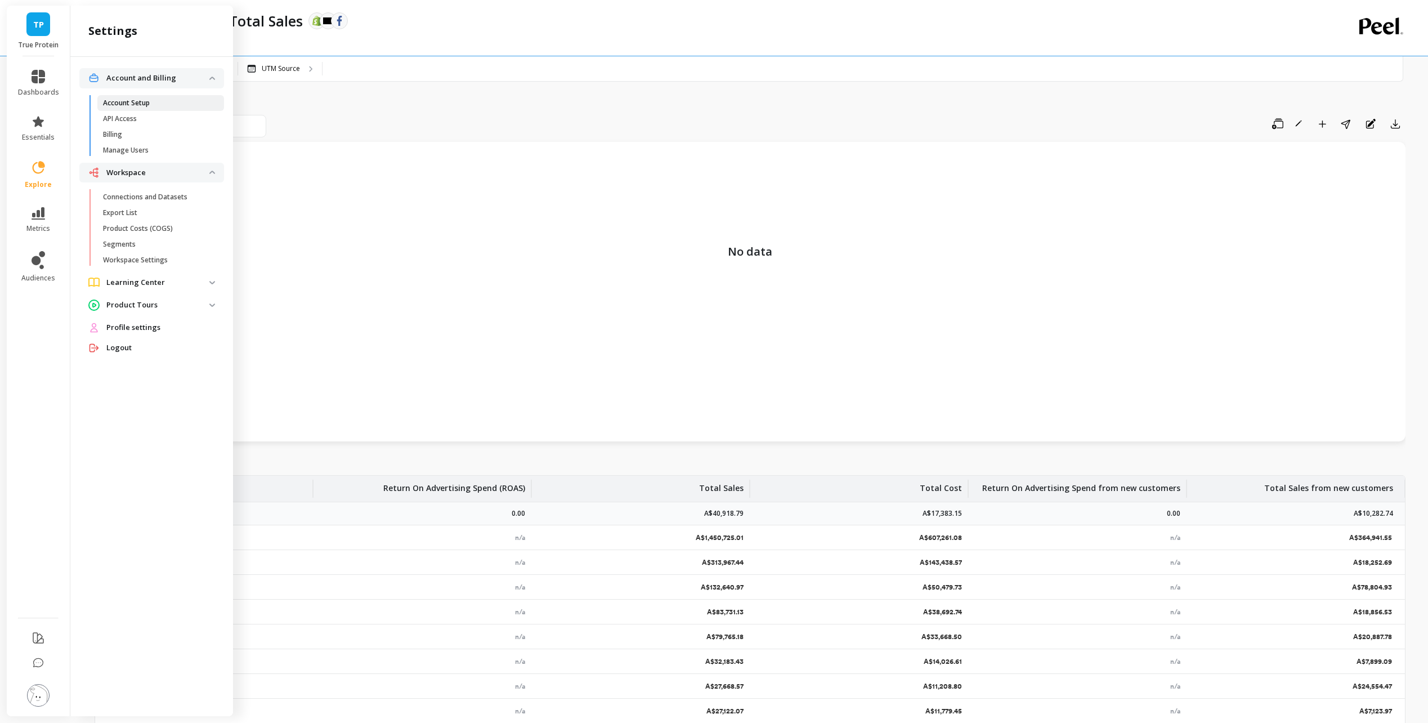
click at [141, 106] on p "Account Setup" at bounding box center [126, 103] width 47 height 9
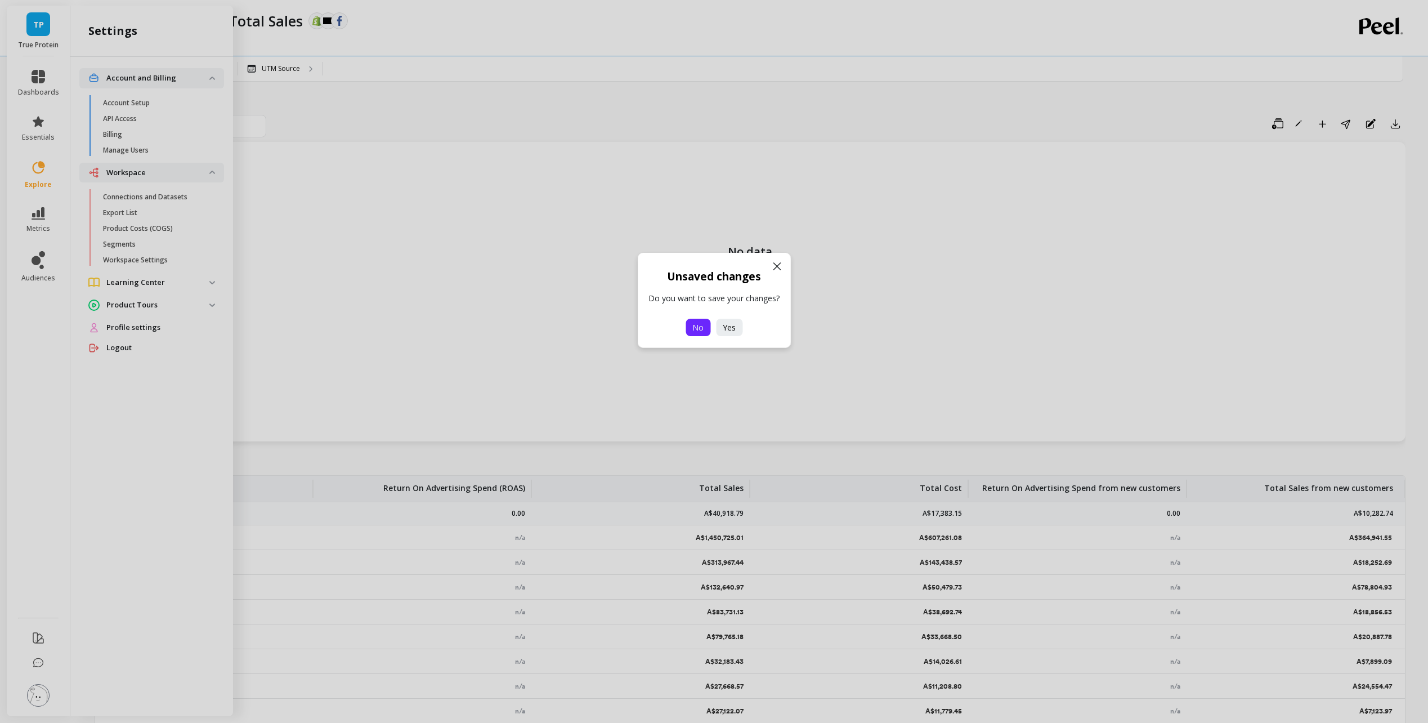
click at [699, 322] on span "No" at bounding box center [697, 327] width 11 height 11
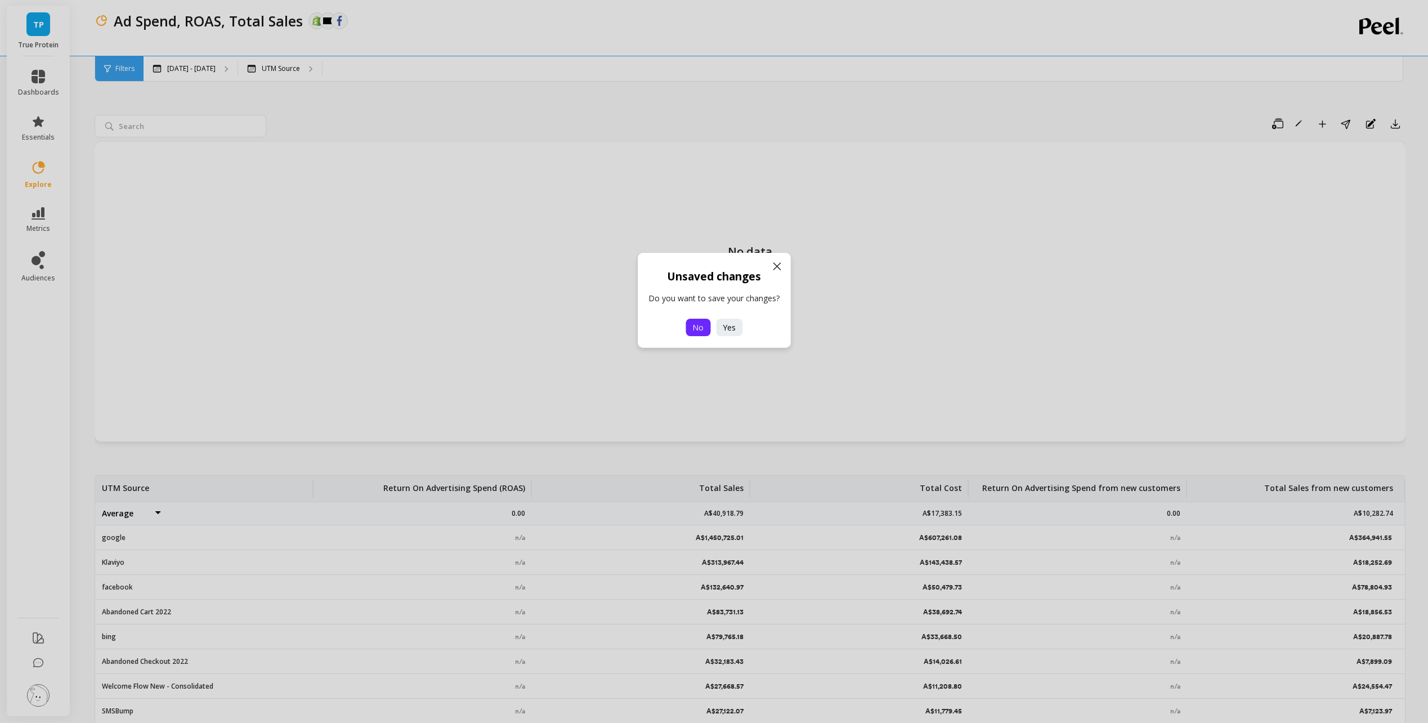
click at [701, 331] on span "No" at bounding box center [697, 327] width 11 height 11
click at [776, 264] on icon at bounding box center [777, 267] width 14 height 14
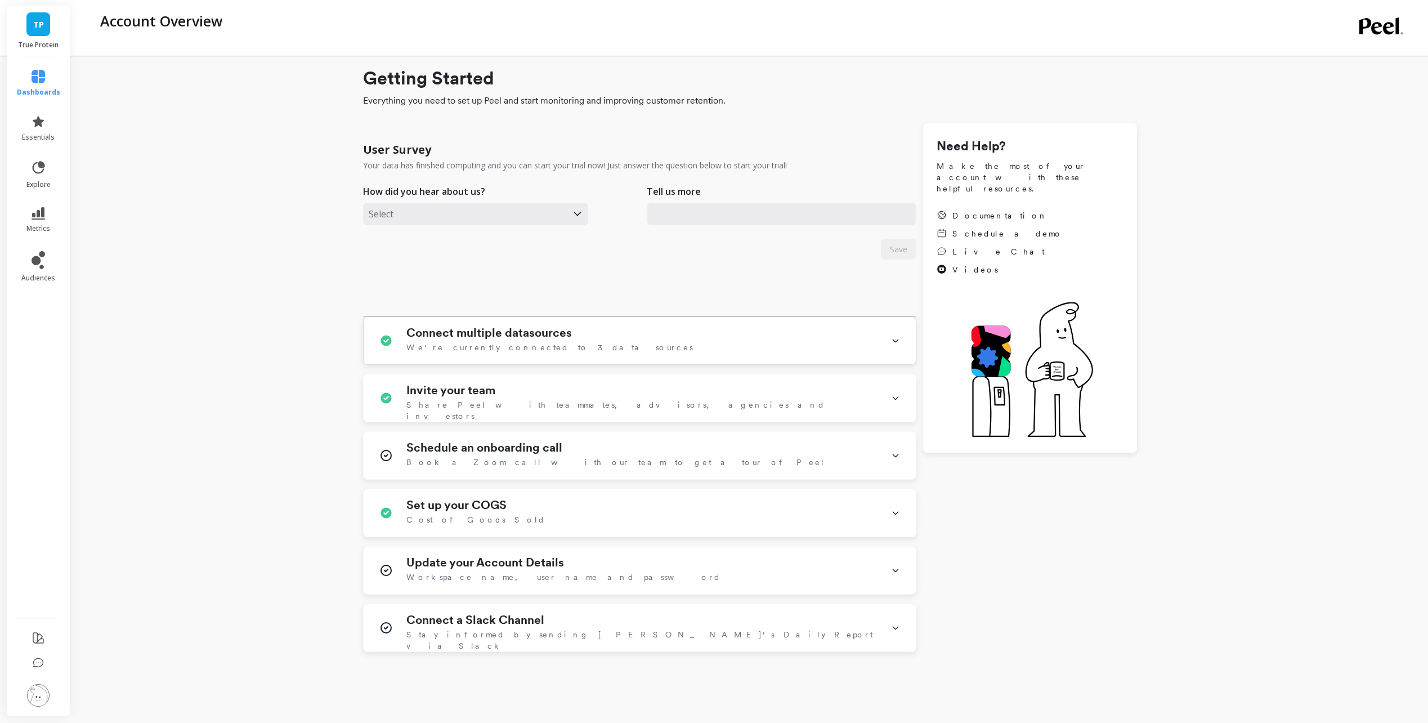
click at [653, 336] on div "Connect multiple datasources We're currently connected to 3 data sources" at bounding box center [641, 340] width 471 height 29
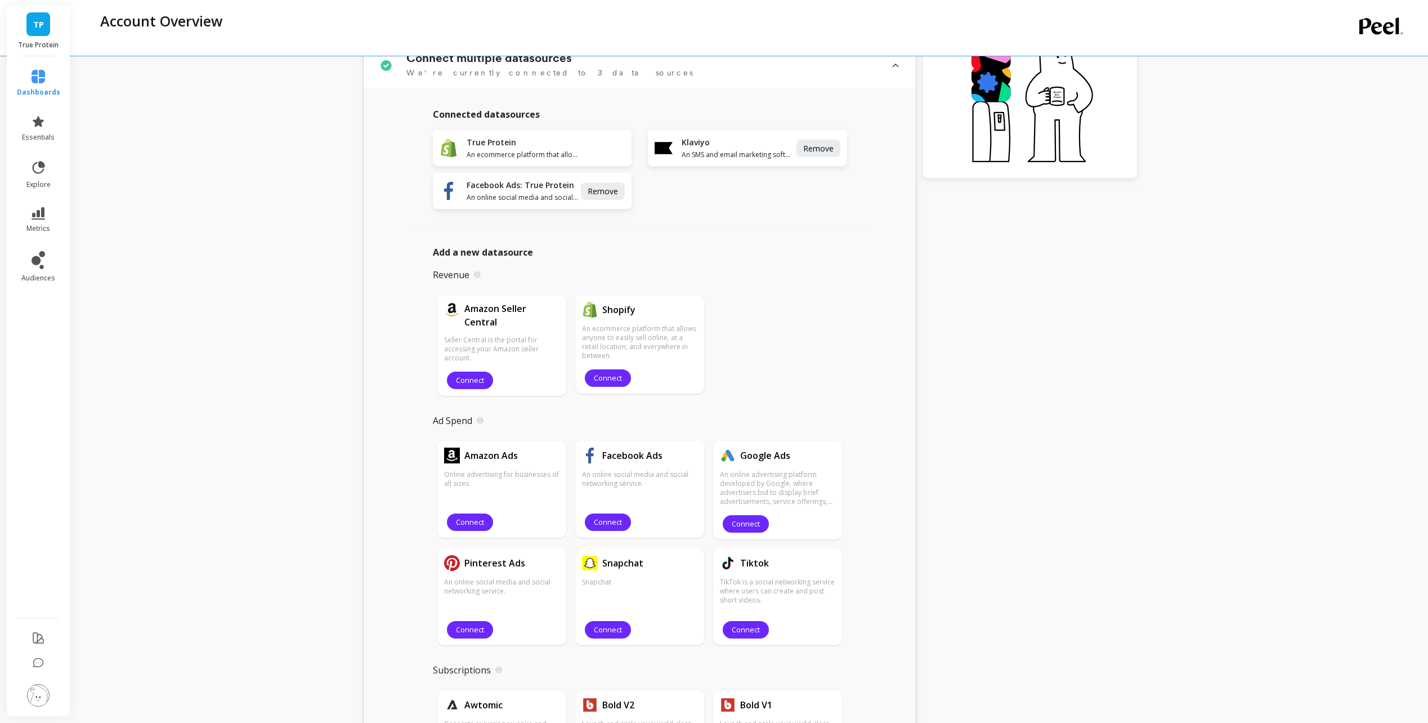
scroll to position [338, 0]
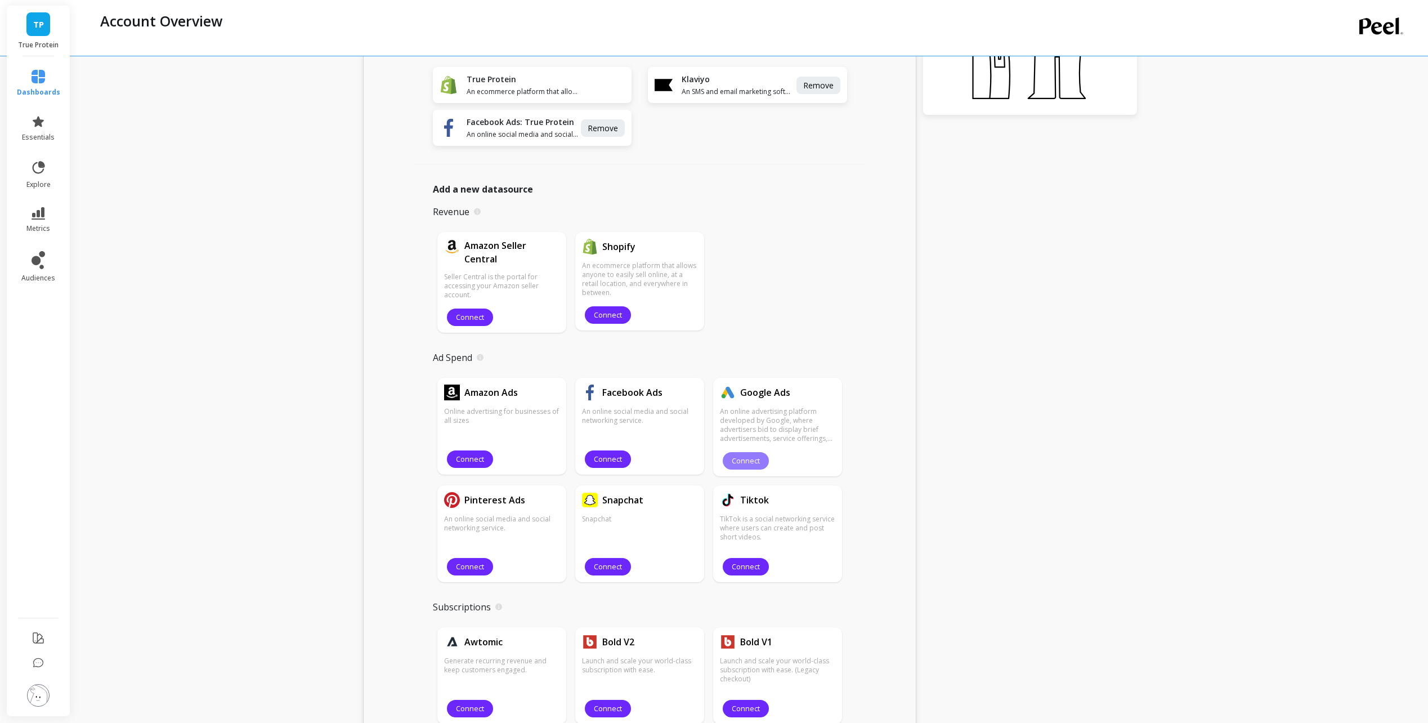
click at [754, 465] on span "Connect" at bounding box center [746, 460] width 28 height 11
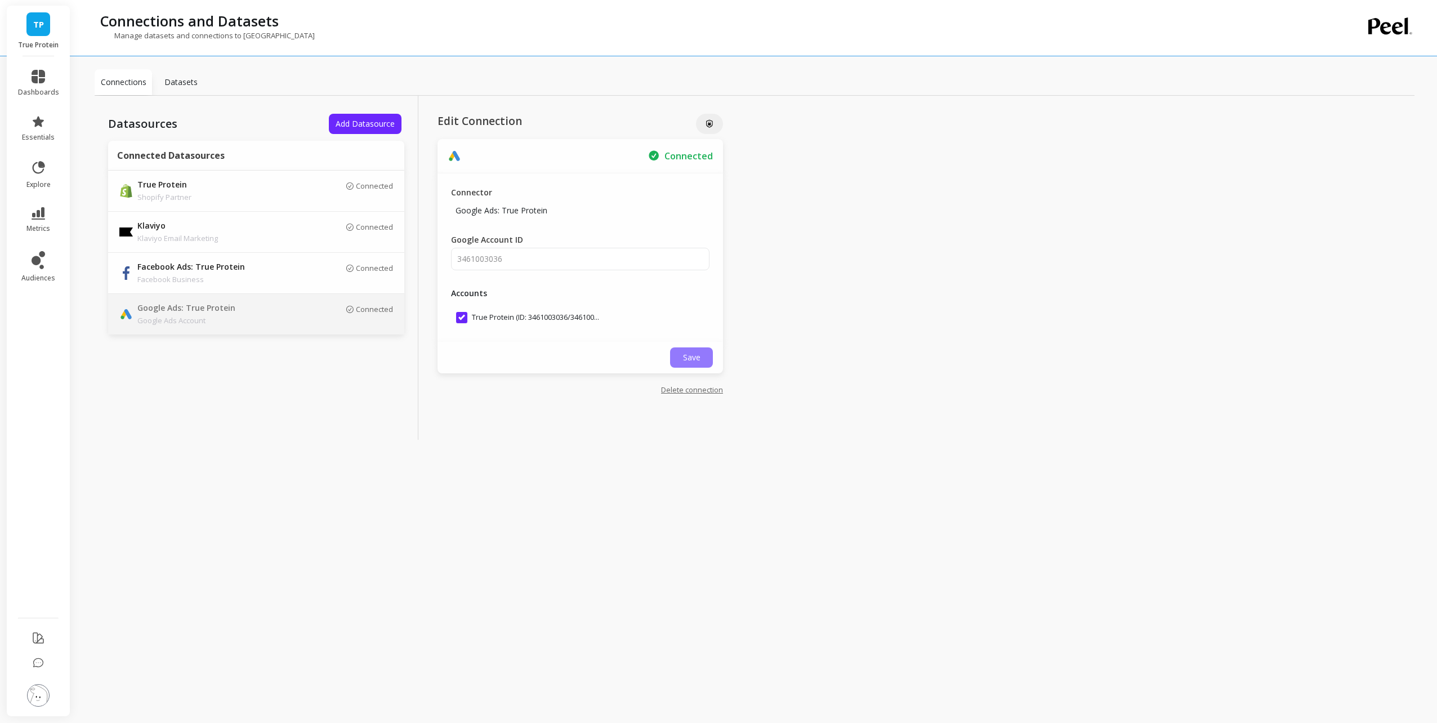
click at [704, 357] on button "Save" at bounding box center [691, 357] width 43 height 20
click at [698, 358] on span "Save" at bounding box center [691, 357] width 17 height 11
click at [932, 406] on div "Datasources Add Datasource Connected Datasources True Protein Shopify Partner C…" at bounding box center [755, 268] width 1320 height 344
click at [182, 85] on p "Datasets" at bounding box center [180, 82] width 33 height 11
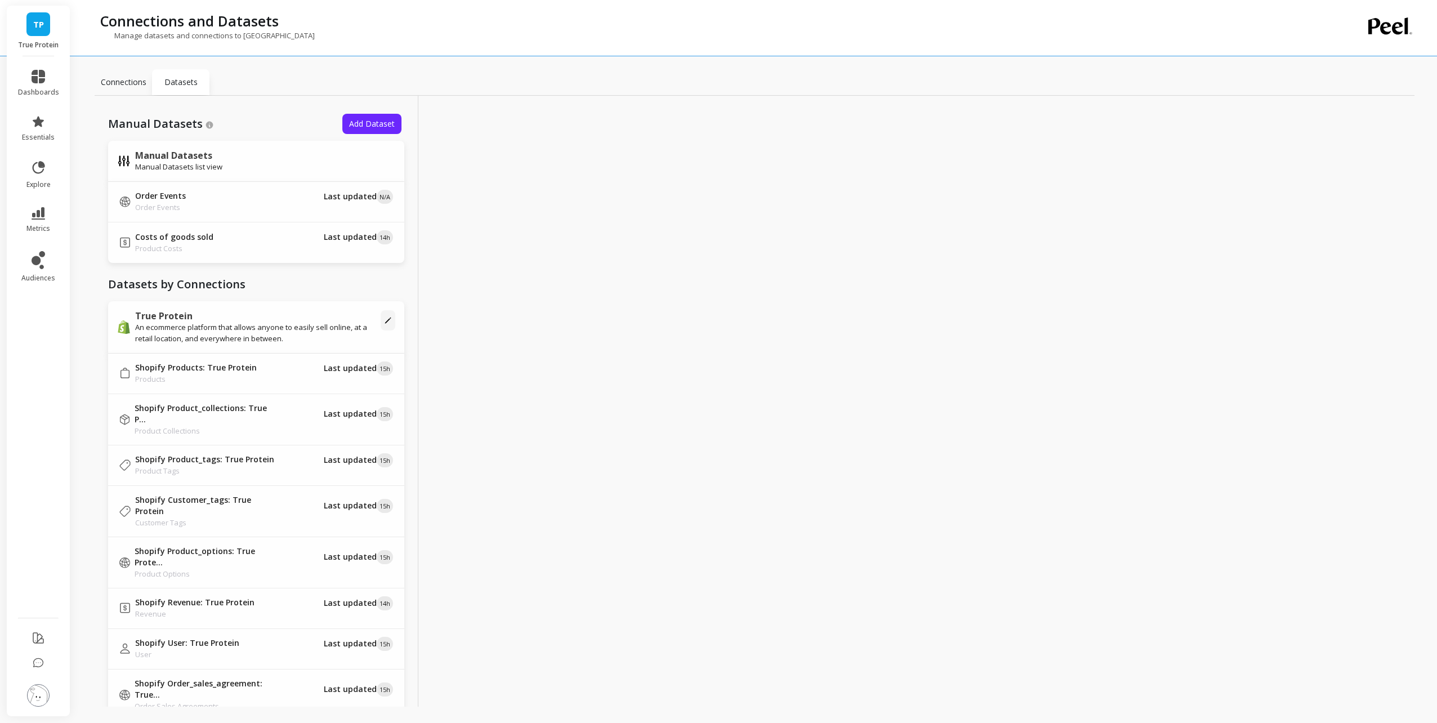
click at [126, 86] on p "Connections" at bounding box center [124, 82] width 46 height 11
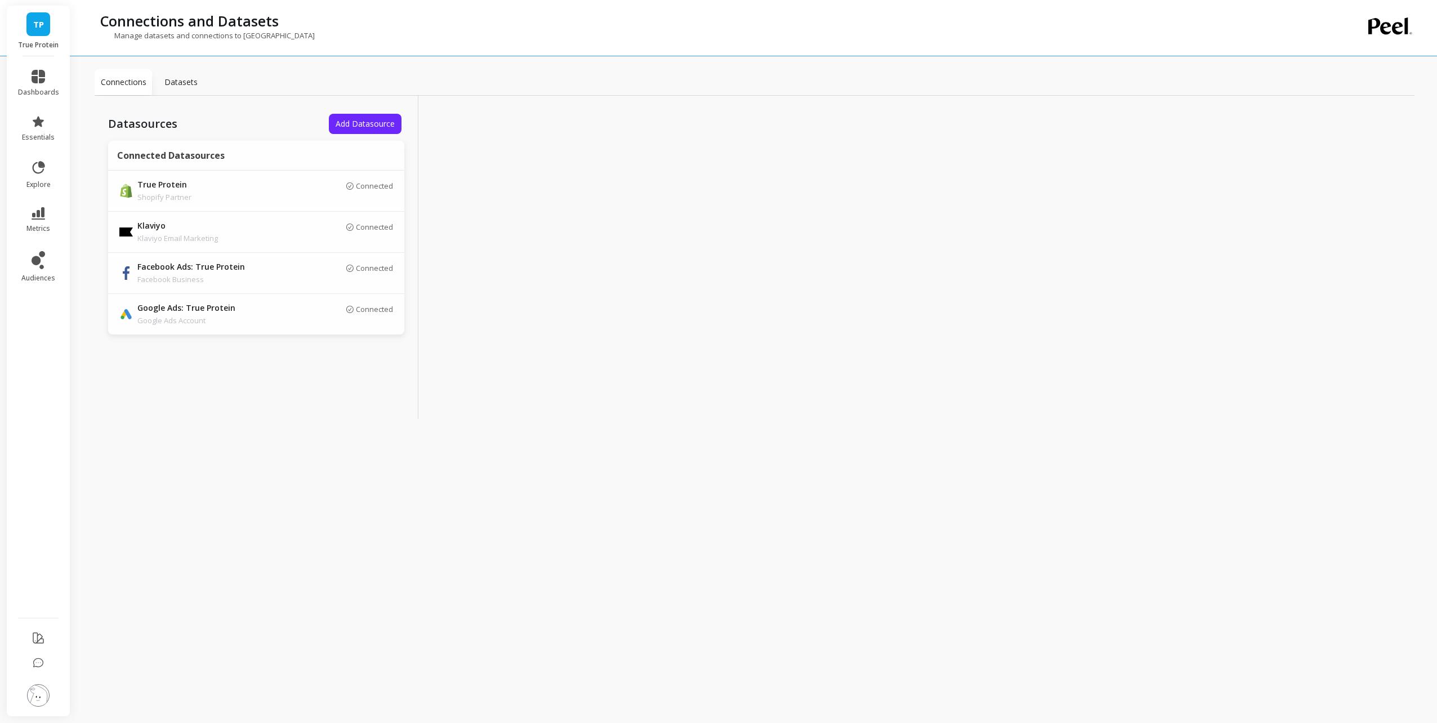
click at [347, 503] on div "Connections Datasets Datasources Add Datasource Connected Datasources True Prot…" at bounding box center [755, 358] width 1320 height 698
click at [38, 84] on link "dashboards" at bounding box center [38, 83] width 41 height 27
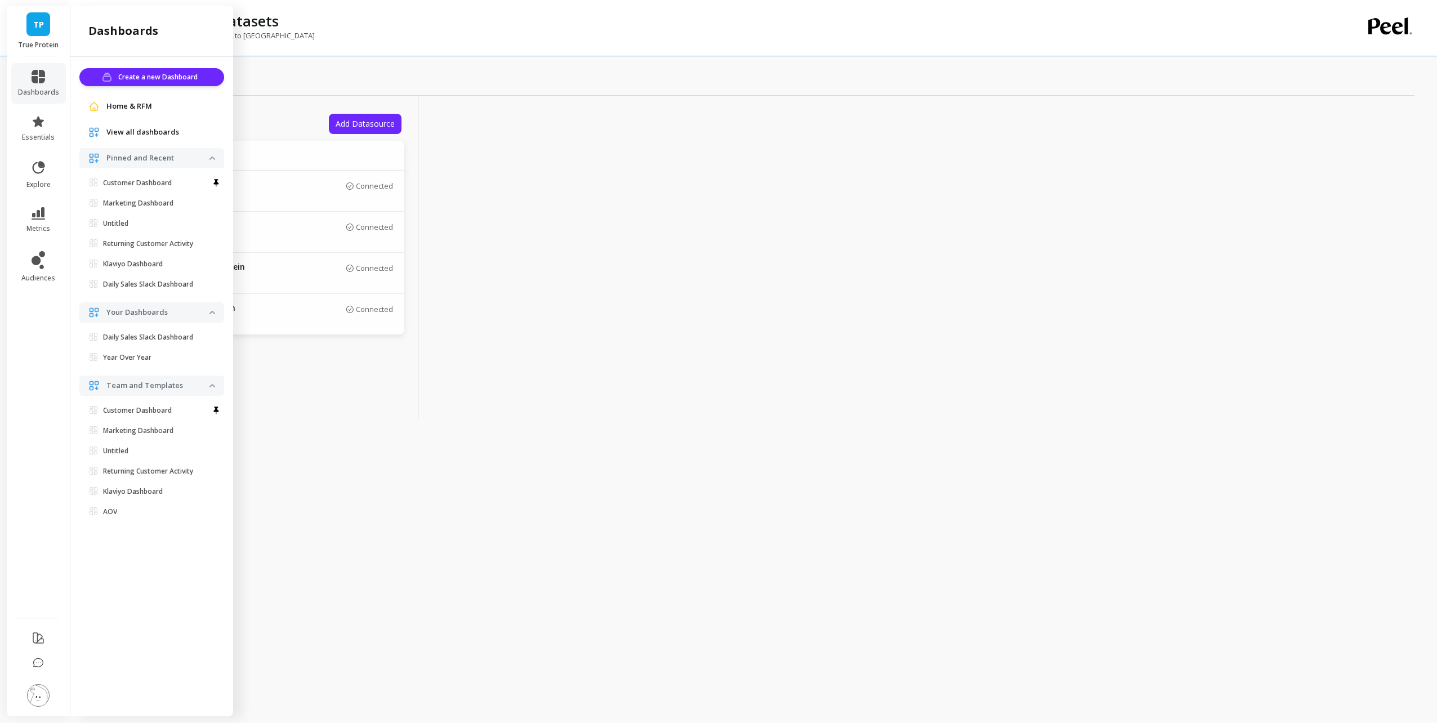
click at [127, 131] on span "View all dashboards" at bounding box center [142, 132] width 73 height 11
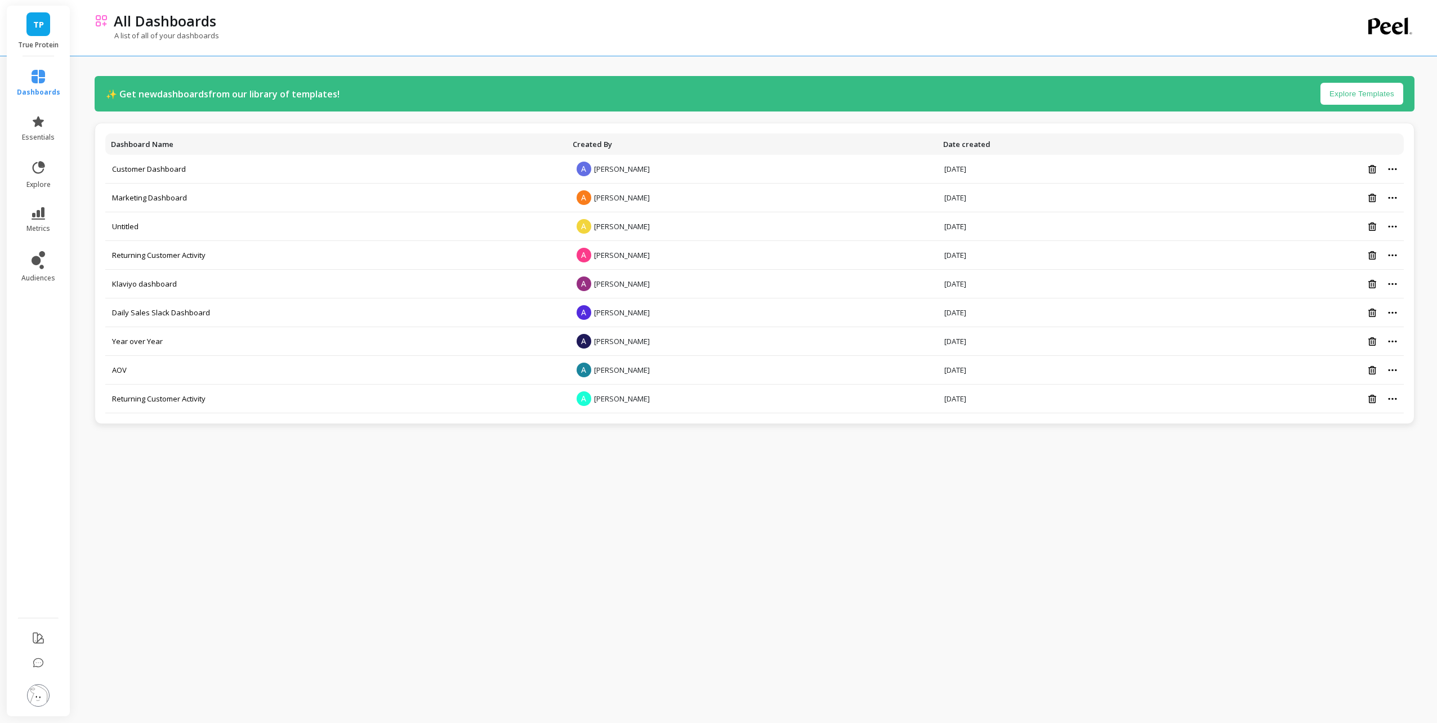
click at [319, 547] on div "✨ Get new dashboards from our library of templates! Explore Templates Dashboard…" at bounding box center [755, 359] width 1320 height 700
click at [44, 165] on icon at bounding box center [39, 167] width 12 height 12
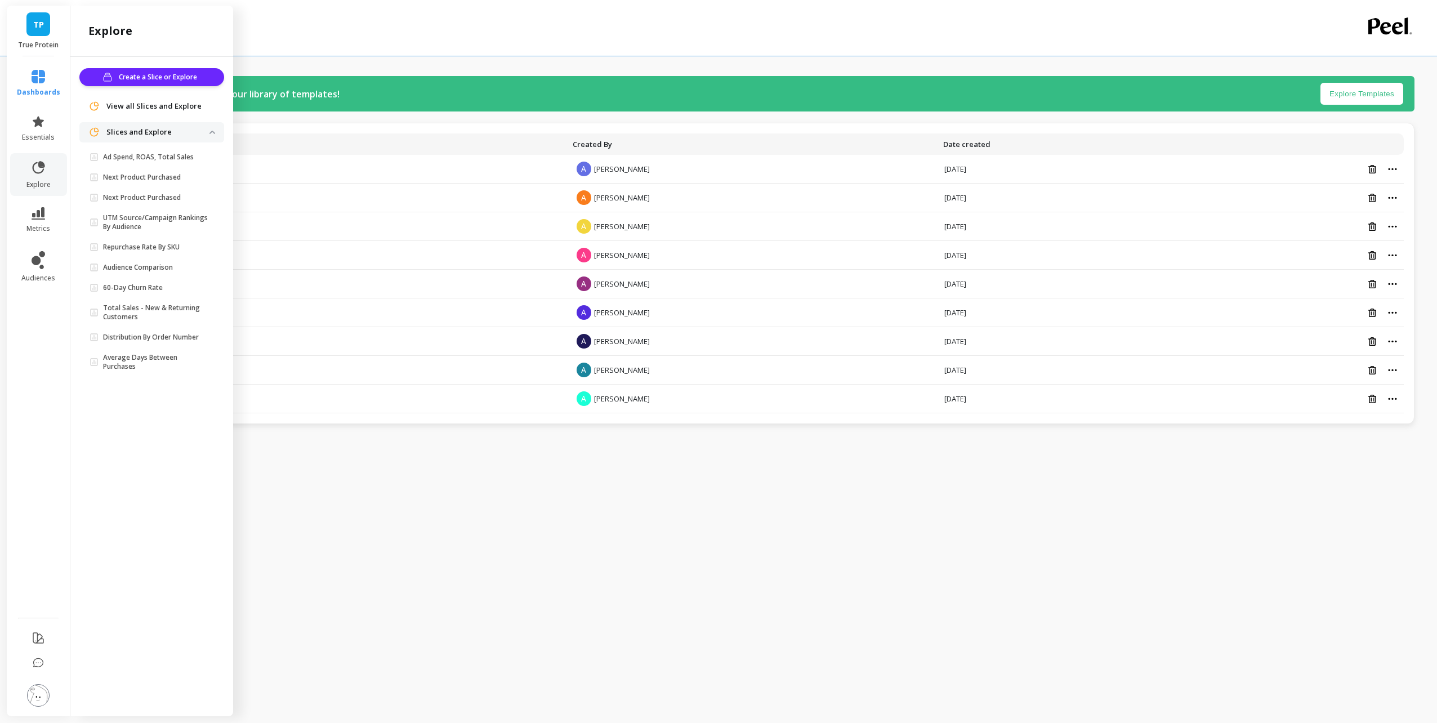
click at [176, 135] on p "Slices and Explore" at bounding box center [157, 132] width 103 height 11
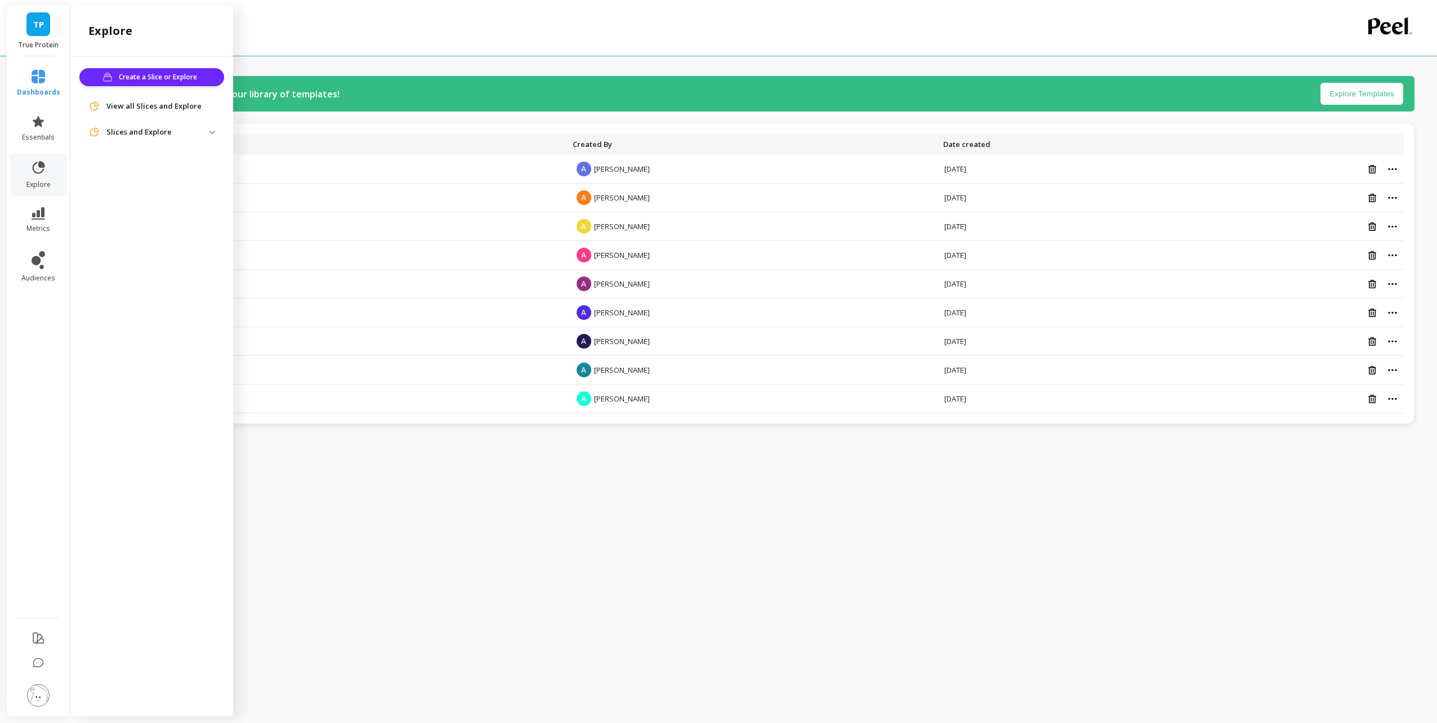
click at [176, 135] on p "Slices and Explore" at bounding box center [157, 132] width 103 height 11
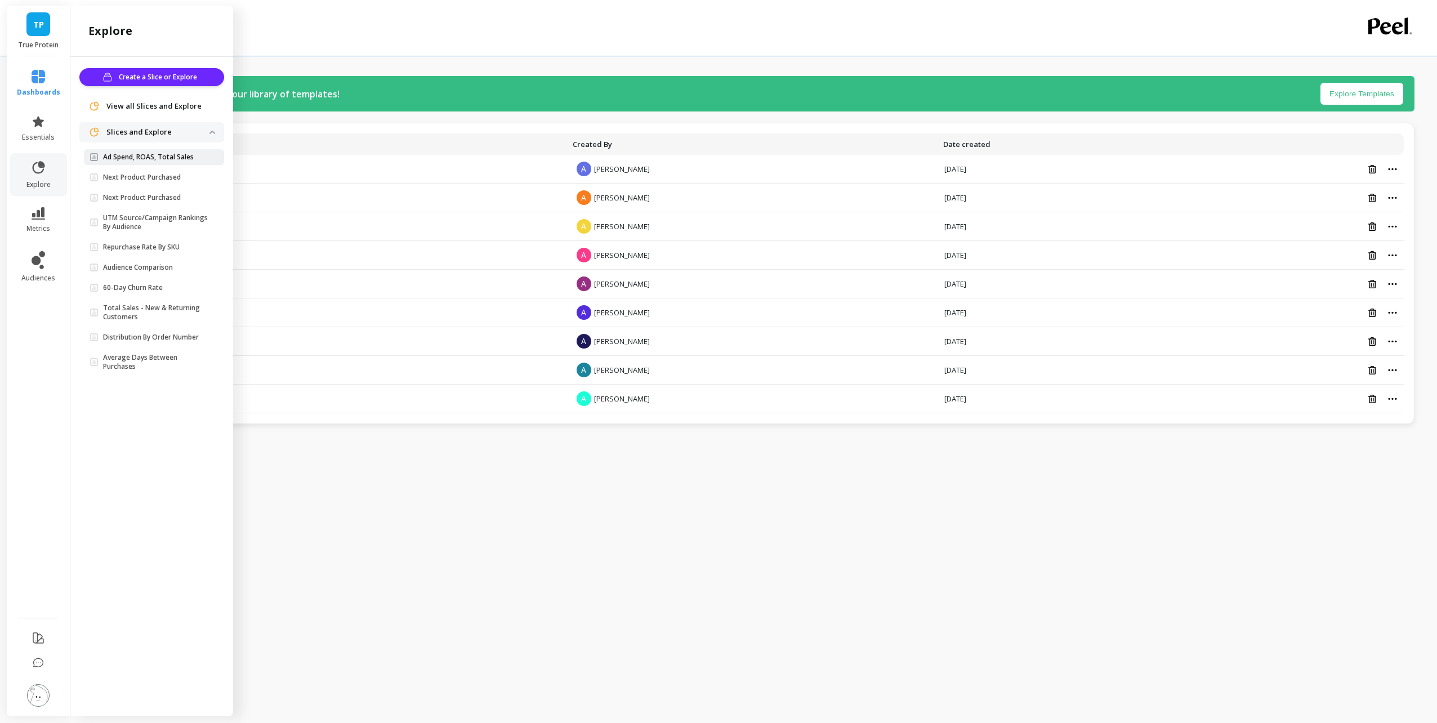
click at [182, 157] on p "Ad Spend, ROAS, Total Sales" at bounding box center [148, 157] width 91 height 9
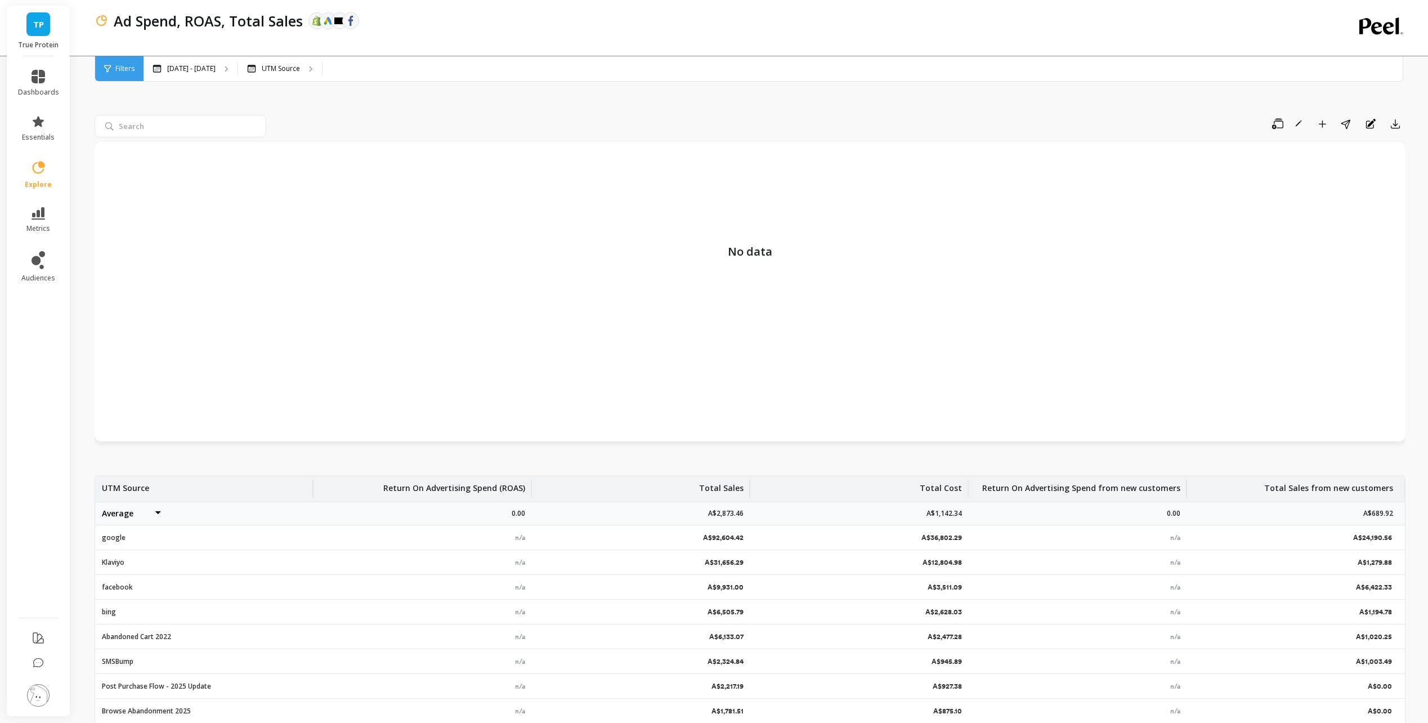
click at [137, 495] on div "UTM Source" at bounding box center [204, 489] width 205 height 26
click at [140, 495] on div "UTM Source" at bounding box center [204, 489] width 205 height 26
click at [266, 74] on div "UTM Source" at bounding box center [280, 68] width 84 height 25
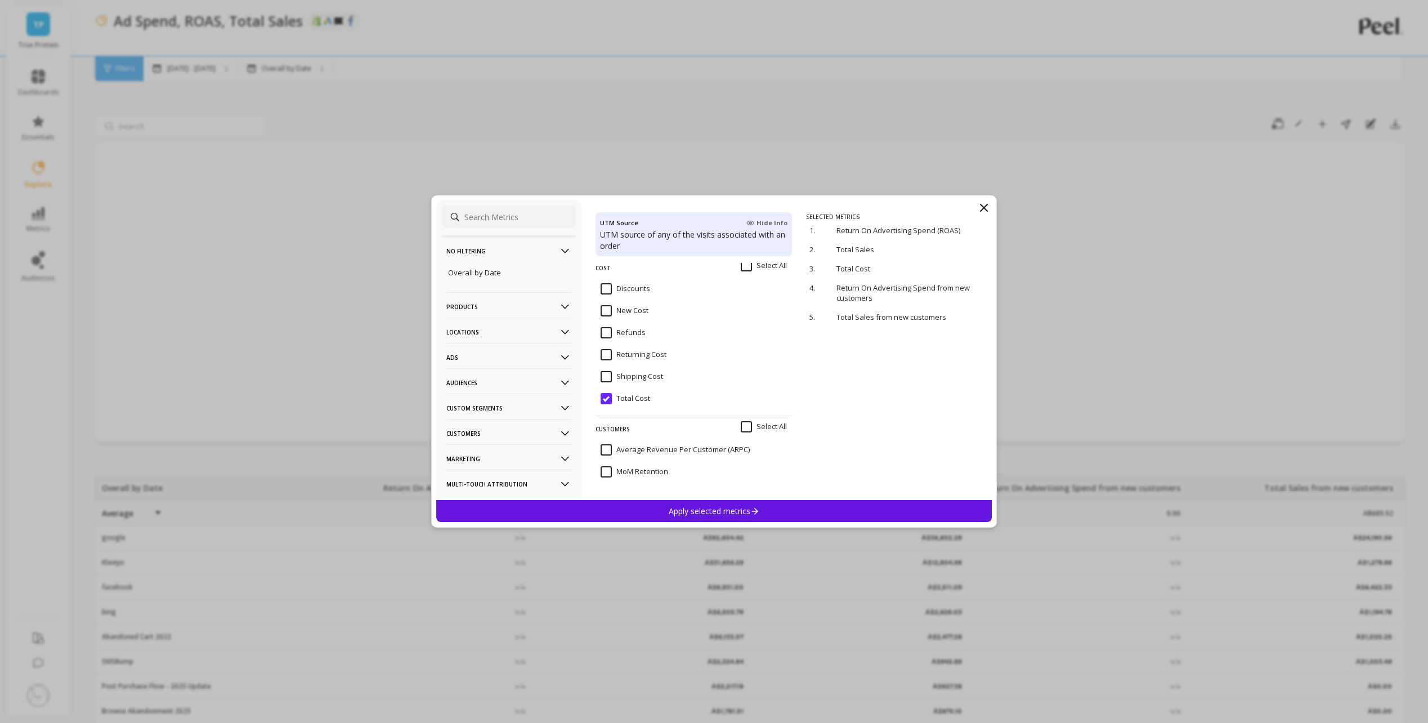
scroll to position [225, 0]
click at [508, 362] on p "Ads" at bounding box center [508, 357] width 125 height 29
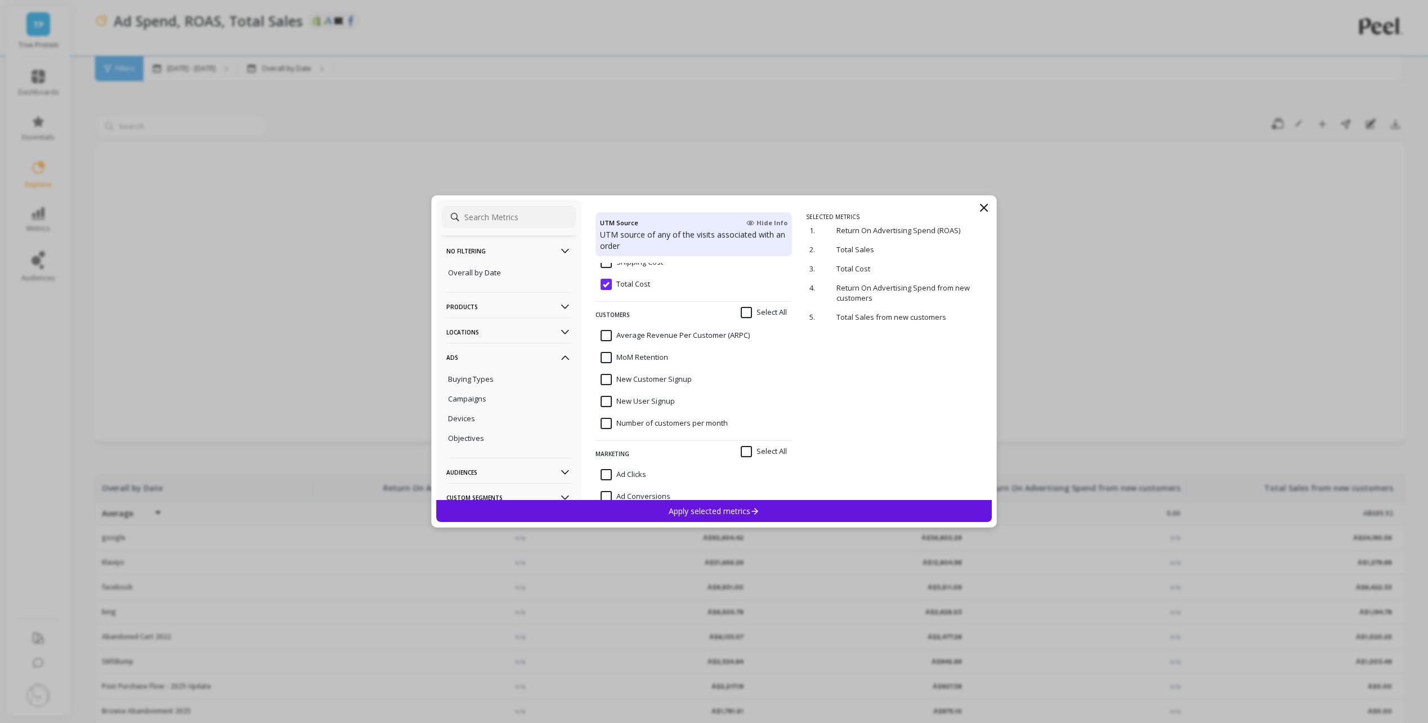
click at [984, 207] on icon at bounding box center [984, 207] width 7 height 7
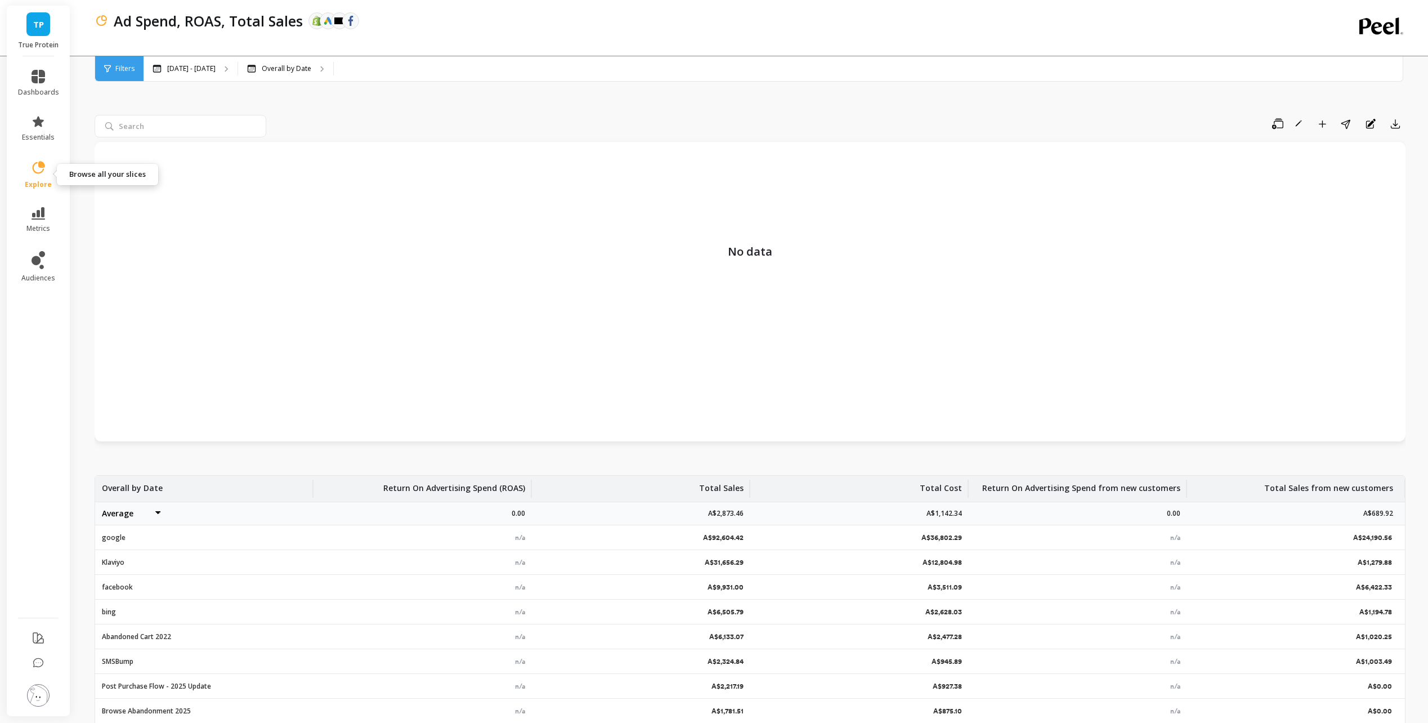
click at [39, 171] on icon at bounding box center [38, 168] width 16 height 16
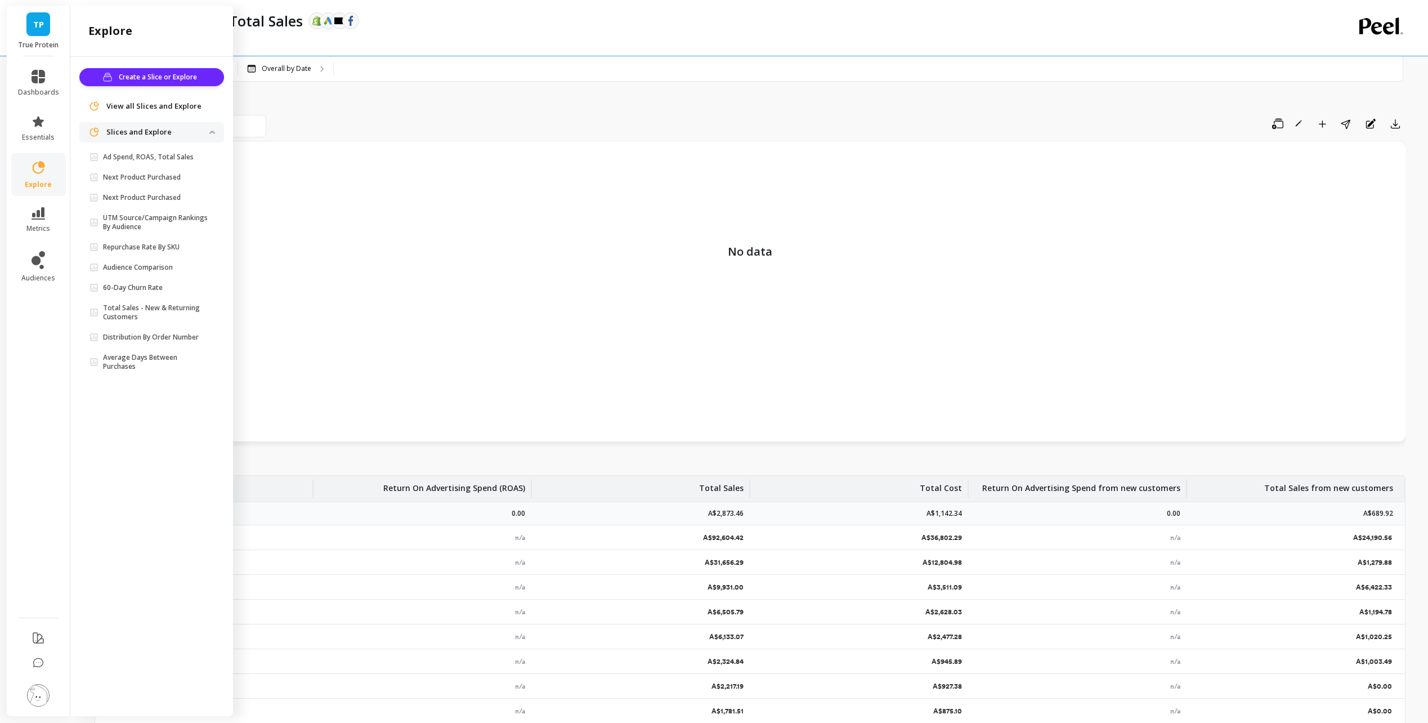
click at [135, 101] on span "View all Slices and Explore" at bounding box center [153, 106] width 95 height 11
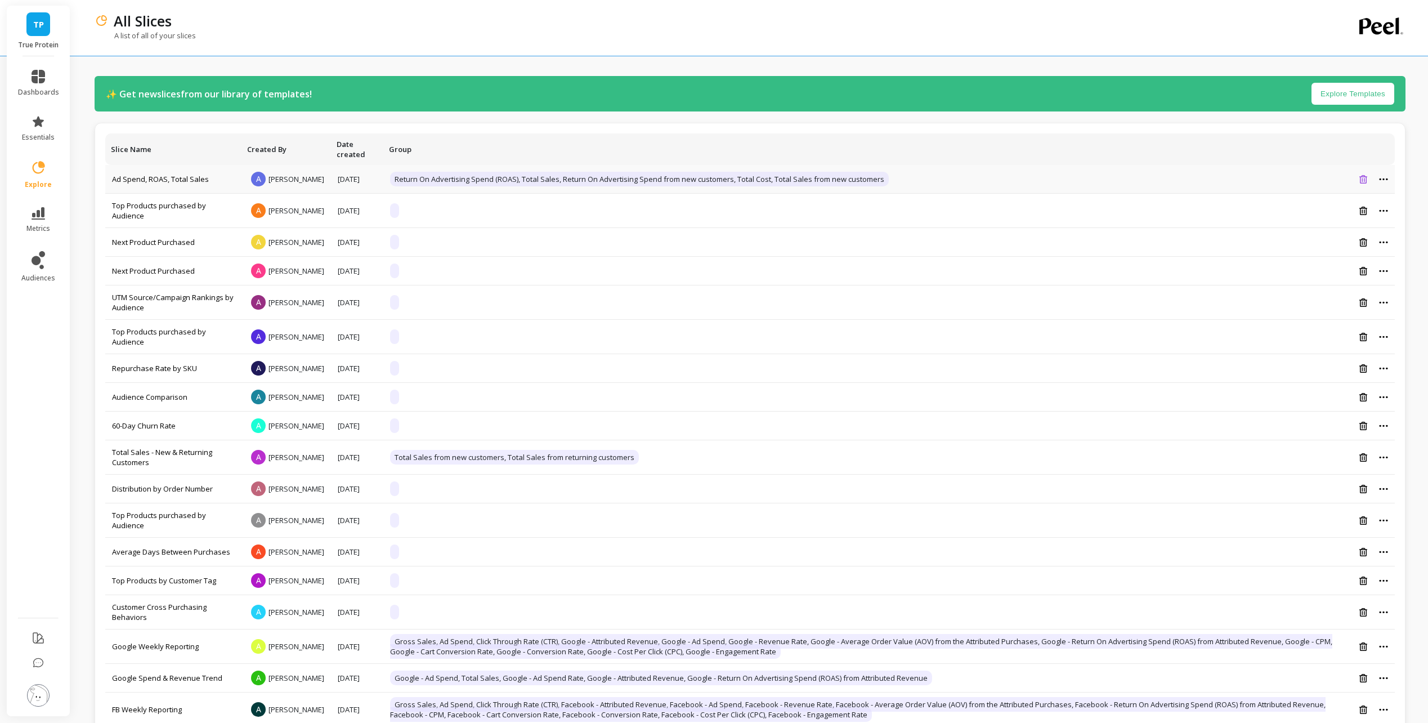
click at [1366, 184] on icon at bounding box center [1364, 179] width 8 height 8
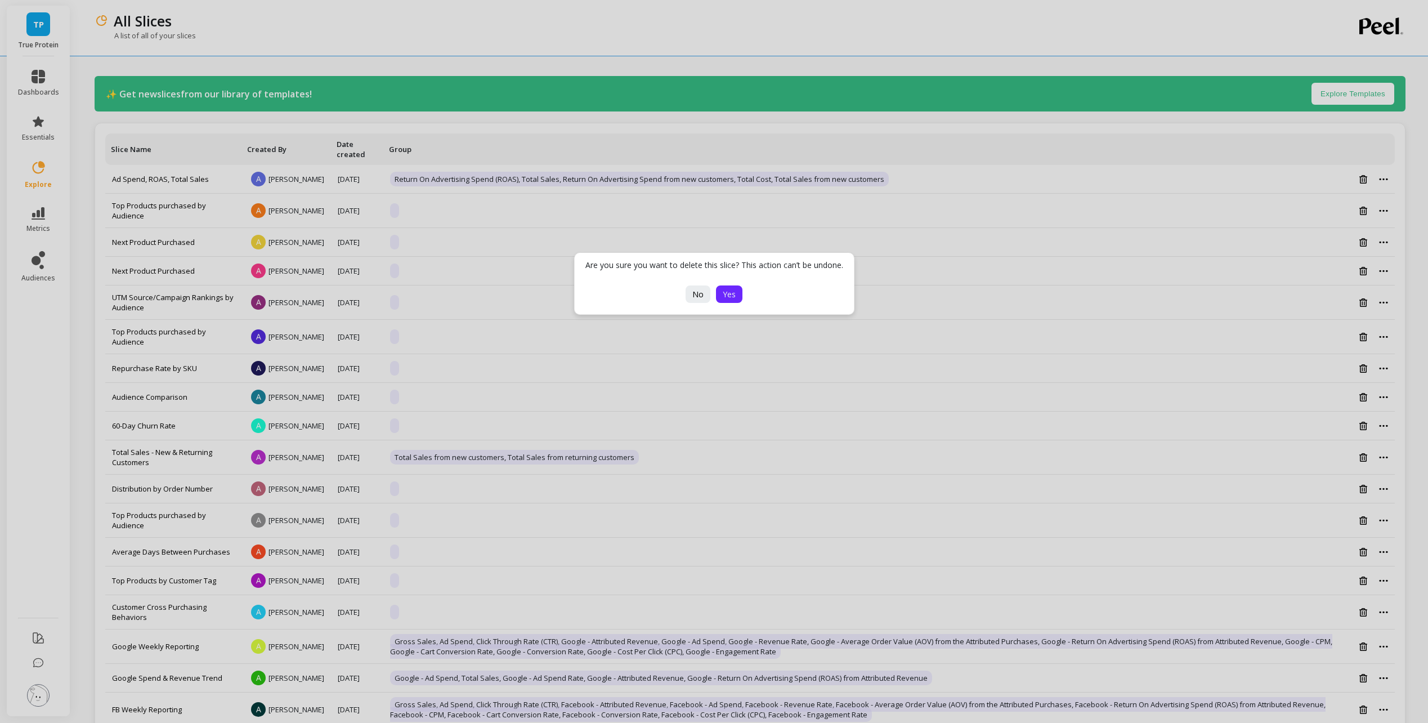
click at [737, 296] on button "Yes" at bounding box center [729, 293] width 26 height 17
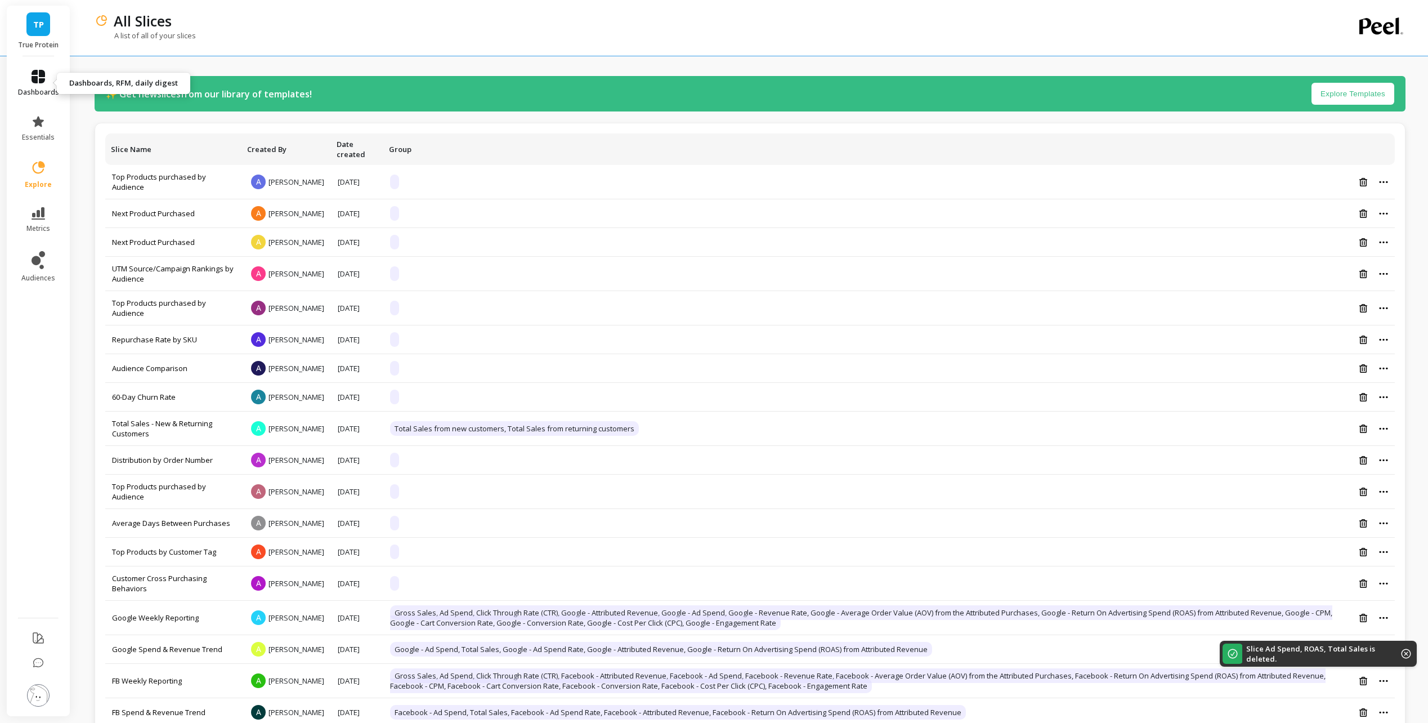
click at [42, 73] on icon at bounding box center [39, 77] width 14 height 14
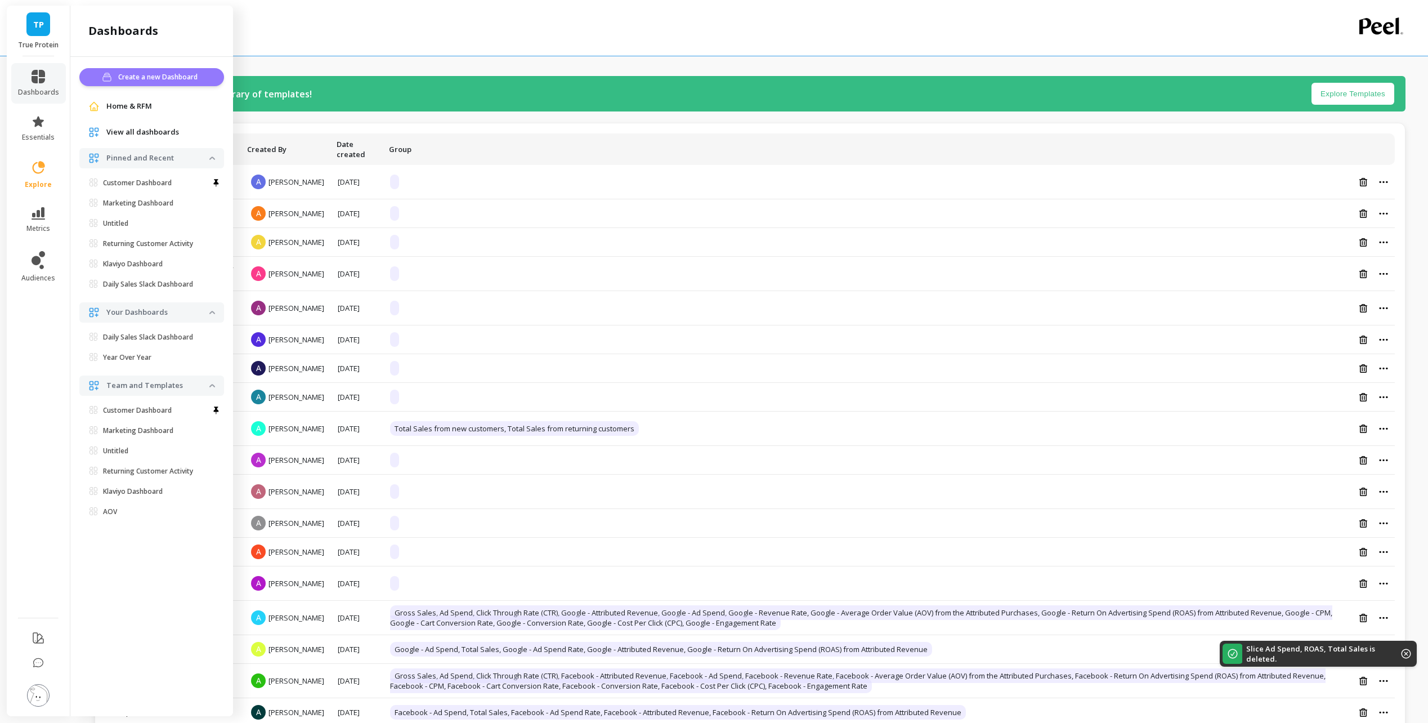
click at [168, 77] on span "Create a new Dashboard" at bounding box center [159, 76] width 83 height 11
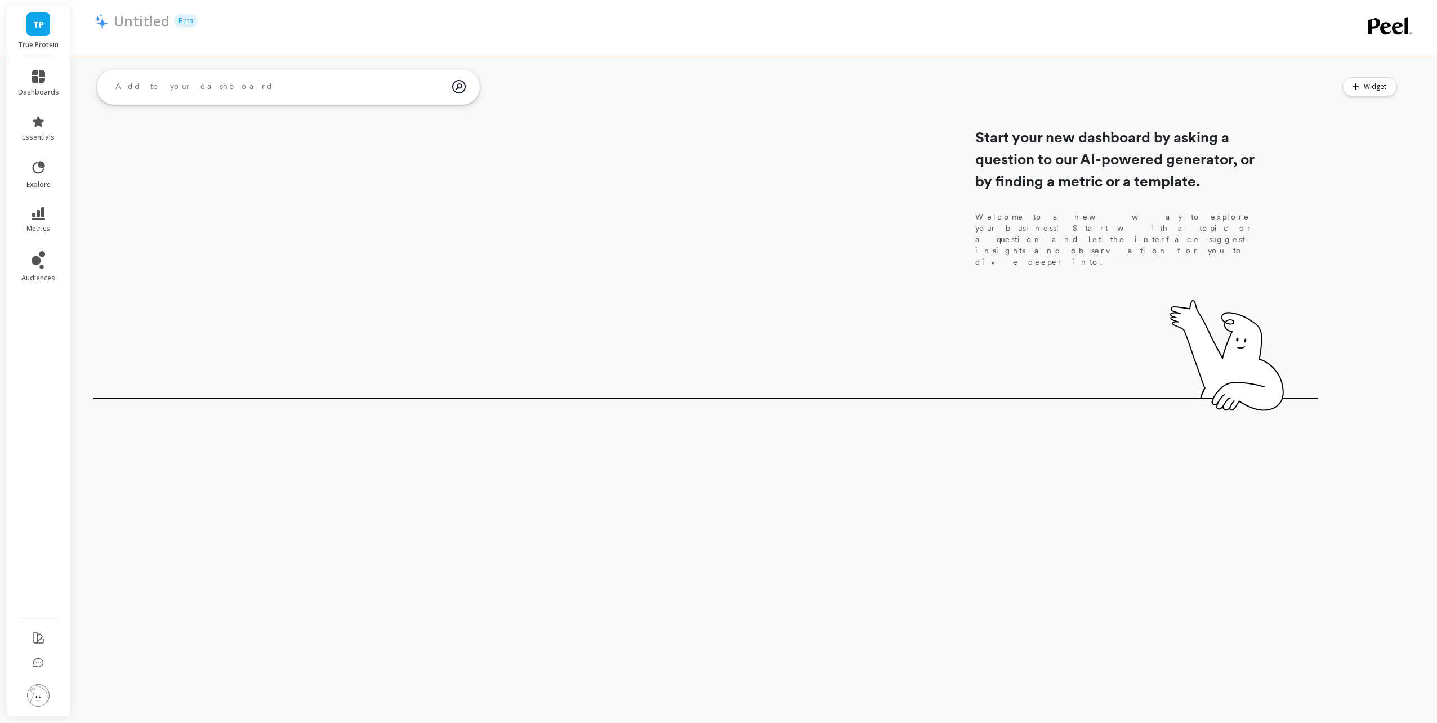
click at [873, 323] on div "Start your new dashboard by asking a question to our AI-powered generator, or b…" at bounding box center [705, 234] width 1224 height 338
click at [1361, 89] on button "Widget" at bounding box center [1369, 86] width 55 height 19
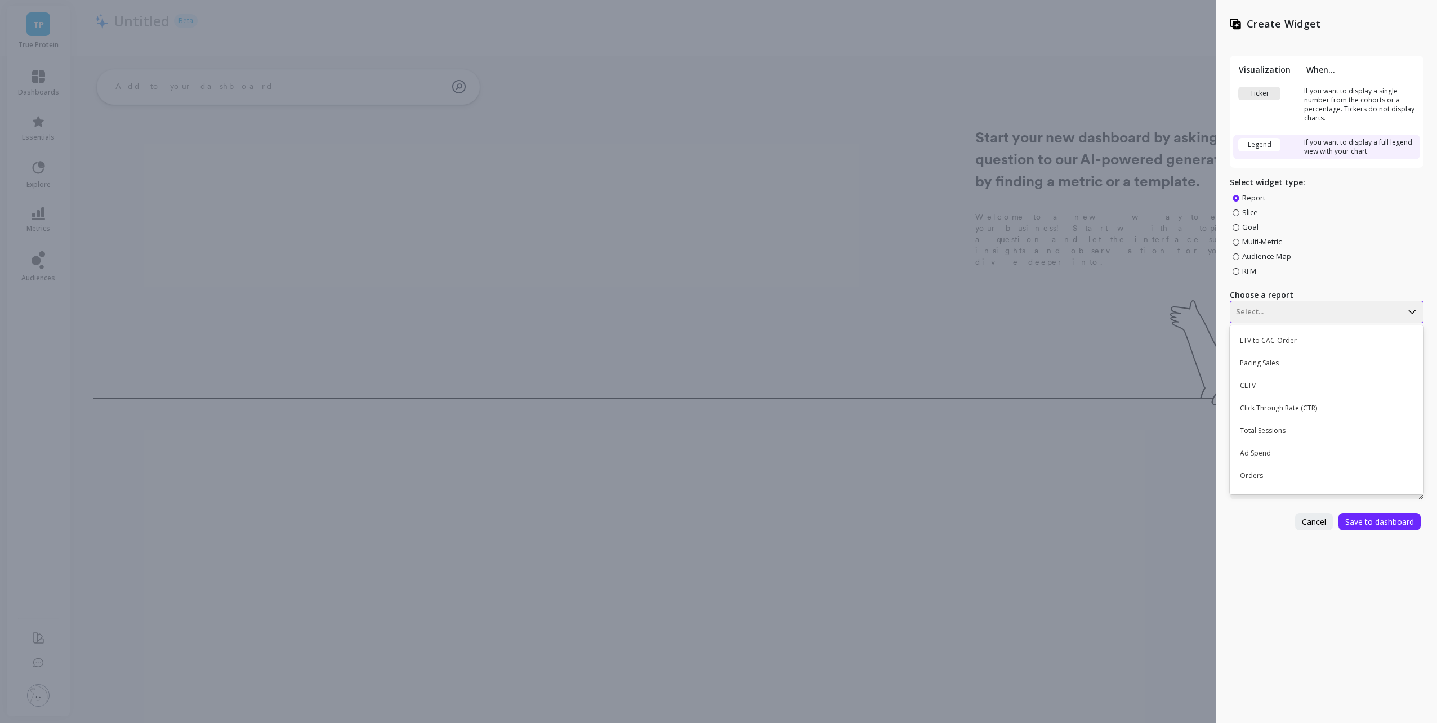
click at [1295, 311] on div at bounding box center [1316, 312] width 160 height 14
click at [1269, 631] on div "Create Widget Visualization When... Ticker If you want to display a single numb…" at bounding box center [1326, 361] width 221 height 723
click at [1277, 315] on div at bounding box center [1316, 312] width 160 height 14
type input "t"
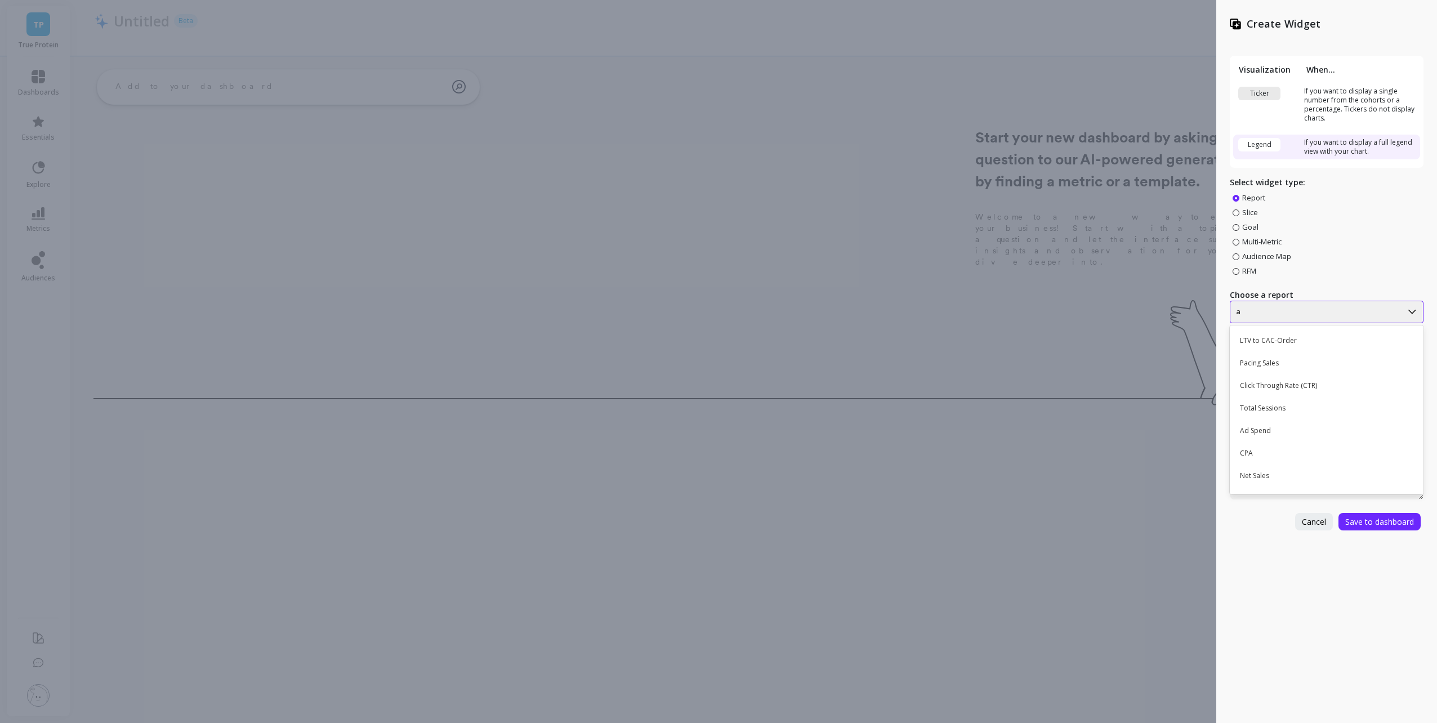
type input "ad"
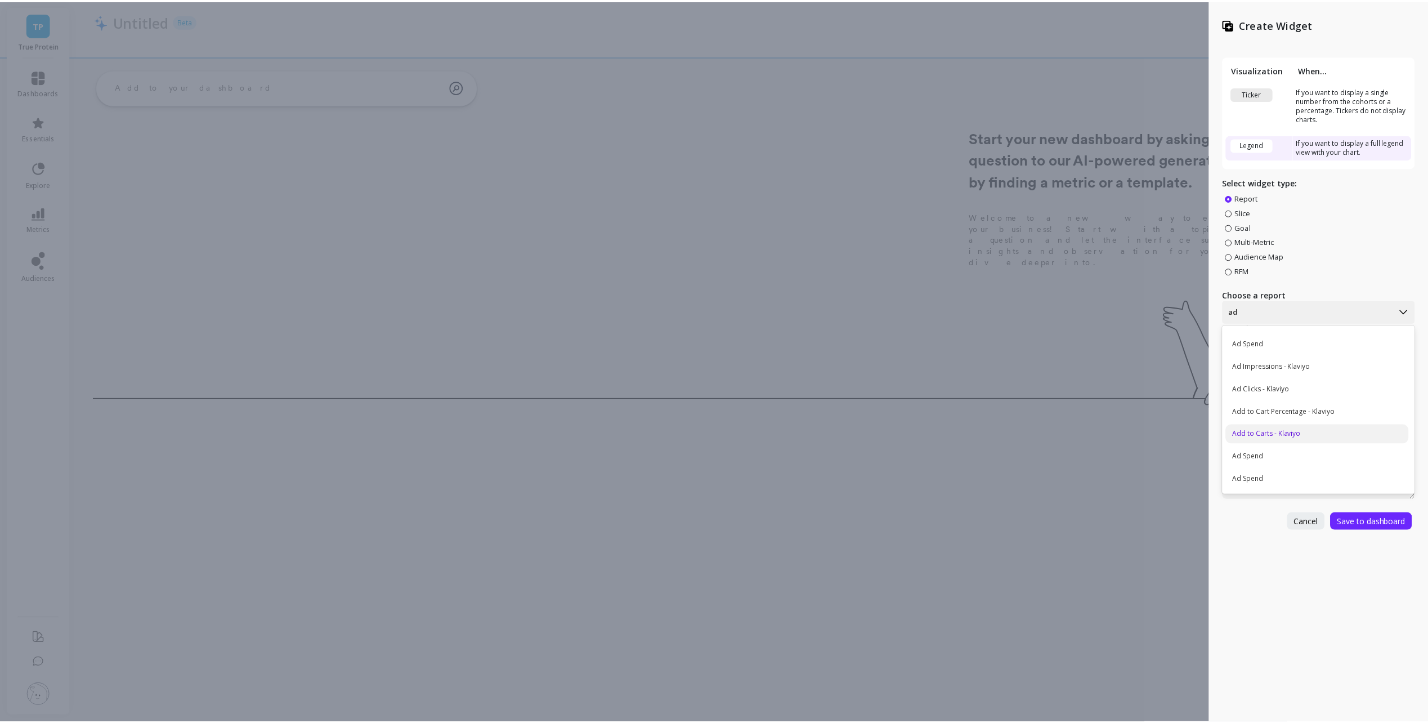
scroll to position [0, 0]
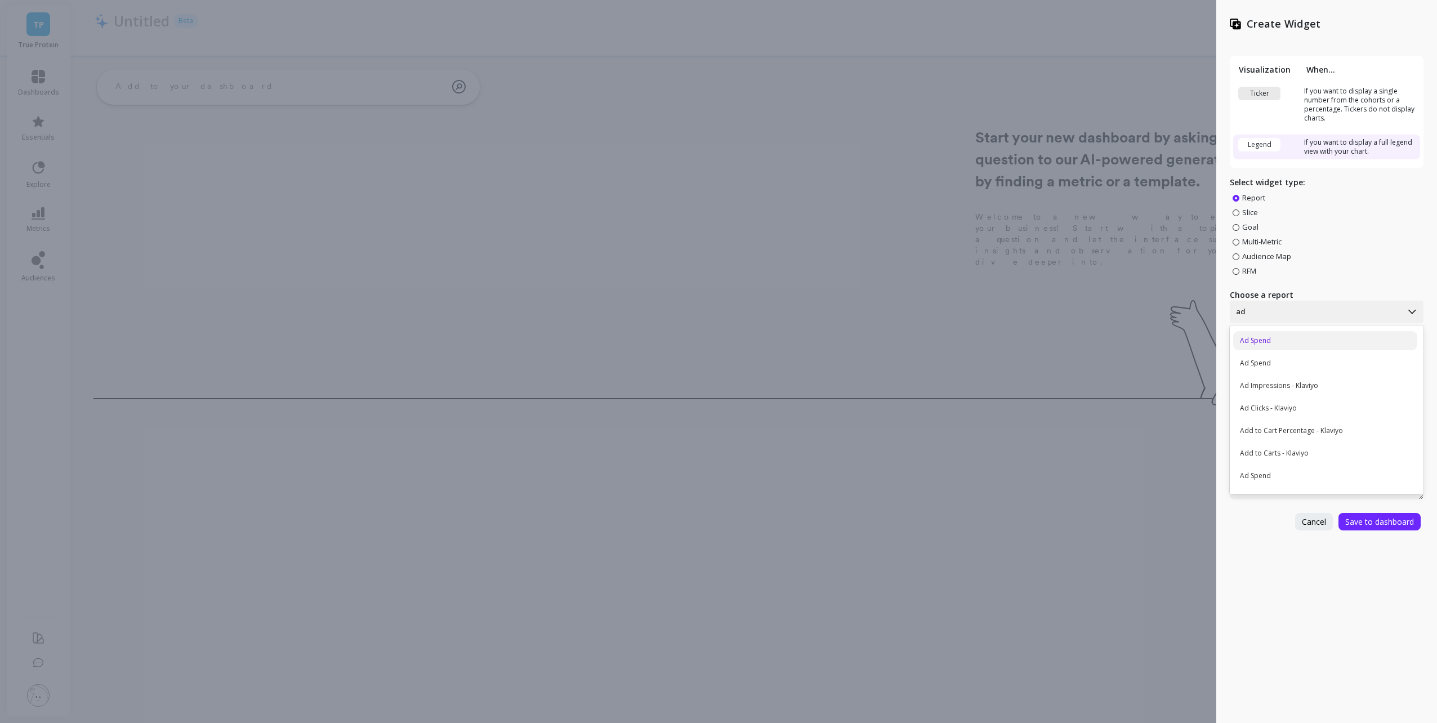
click at [1307, 339] on div "Ad Spend" at bounding box center [1325, 340] width 184 height 19
click at [1303, 350] on div "Line Chart" at bounding box center [1327, 359] width 194 height 23
click at [1260, 614] on div "Create Widget Visualization When... Ticker If you want to display a single numb…" at bounding box center [1326, 361] width 221 height 723
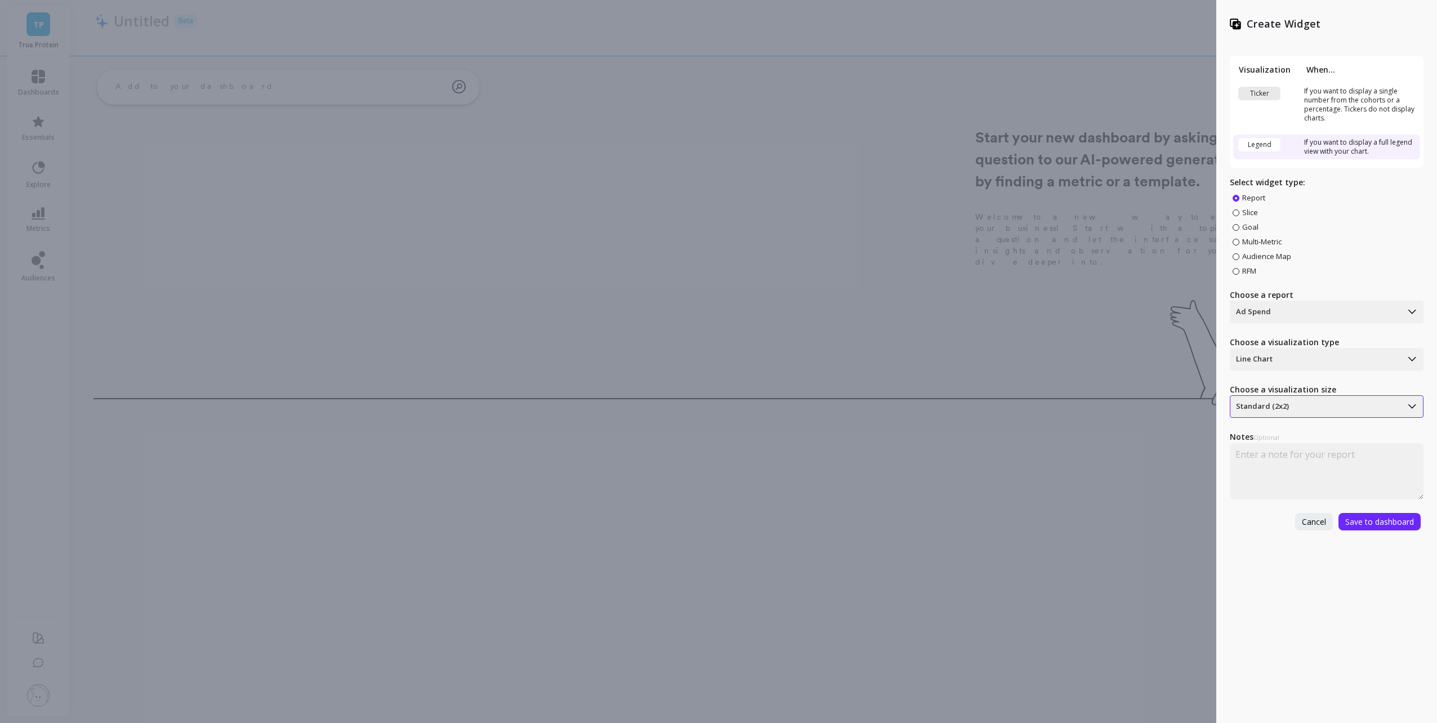
click at [1337, 410] on div at bounding box center [1316, 407] width 160 height 14
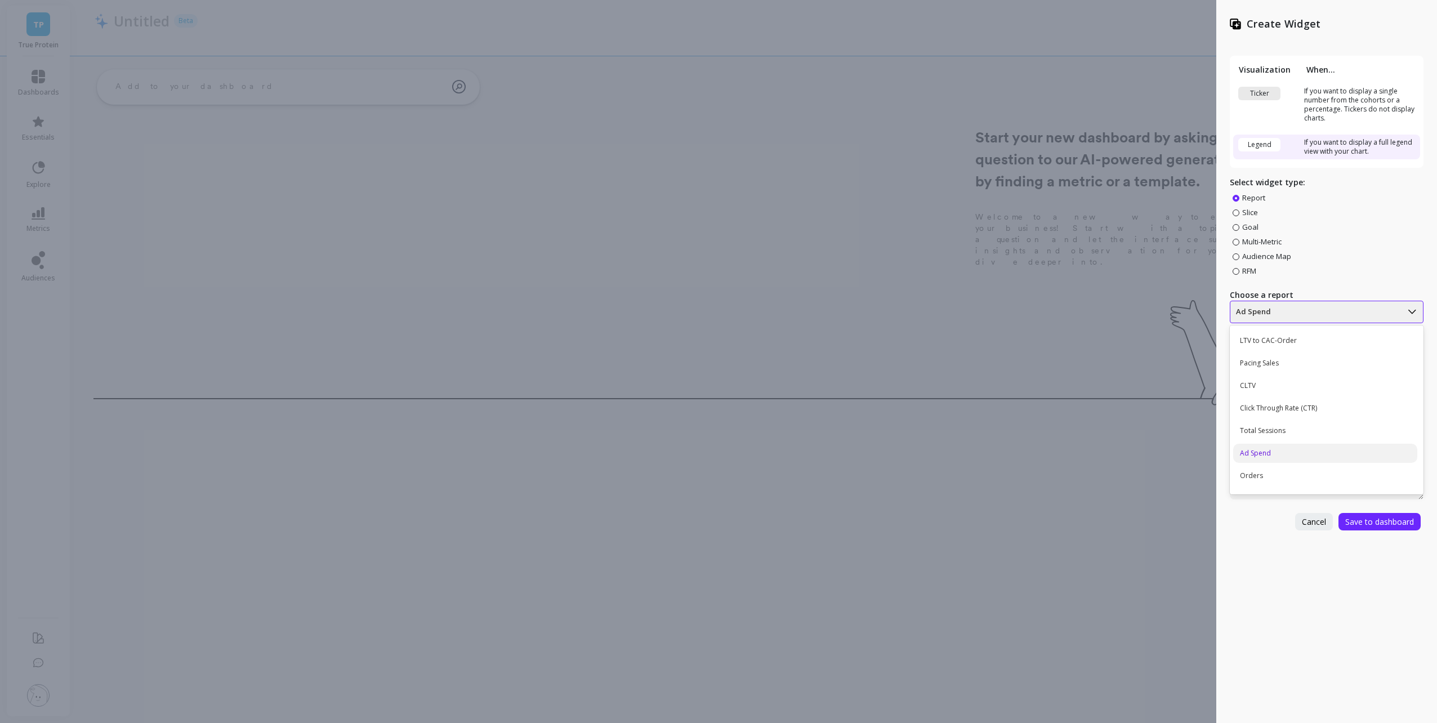
click at [1286, 309] on div at bounding box center [1316, 312] width 160 height 14
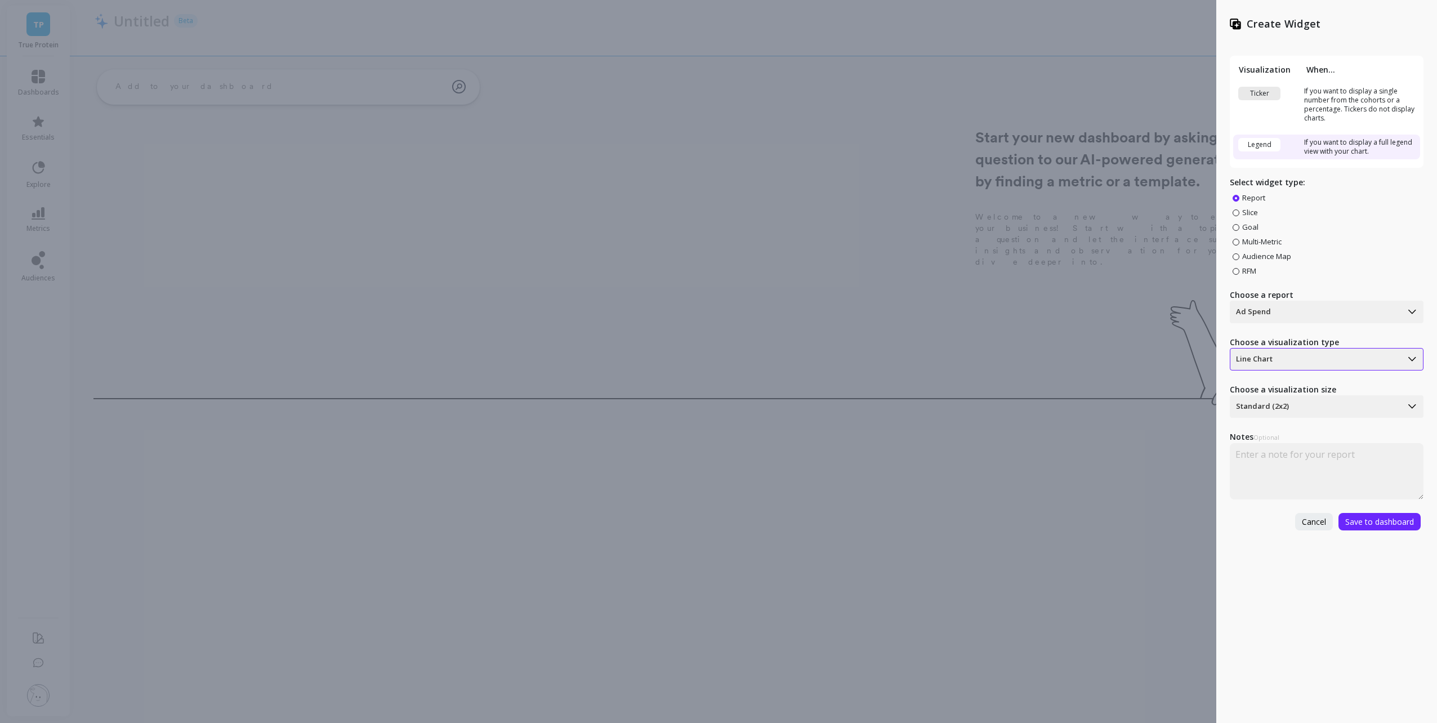
click at [1335, 363] on div at bounding box center [1316, 359] width 160 height 14
click at [1272, 580] on div "Create Widget Visualization When... Ticker If you want to display a single numb…" at bounding box center [1326, 361] width 221 height 723
click at [1330, 111] on td "If you want to display a single number from the cohorts or a percentage. Ticker…" at bounding box center [1359, 104] width 119 height 43
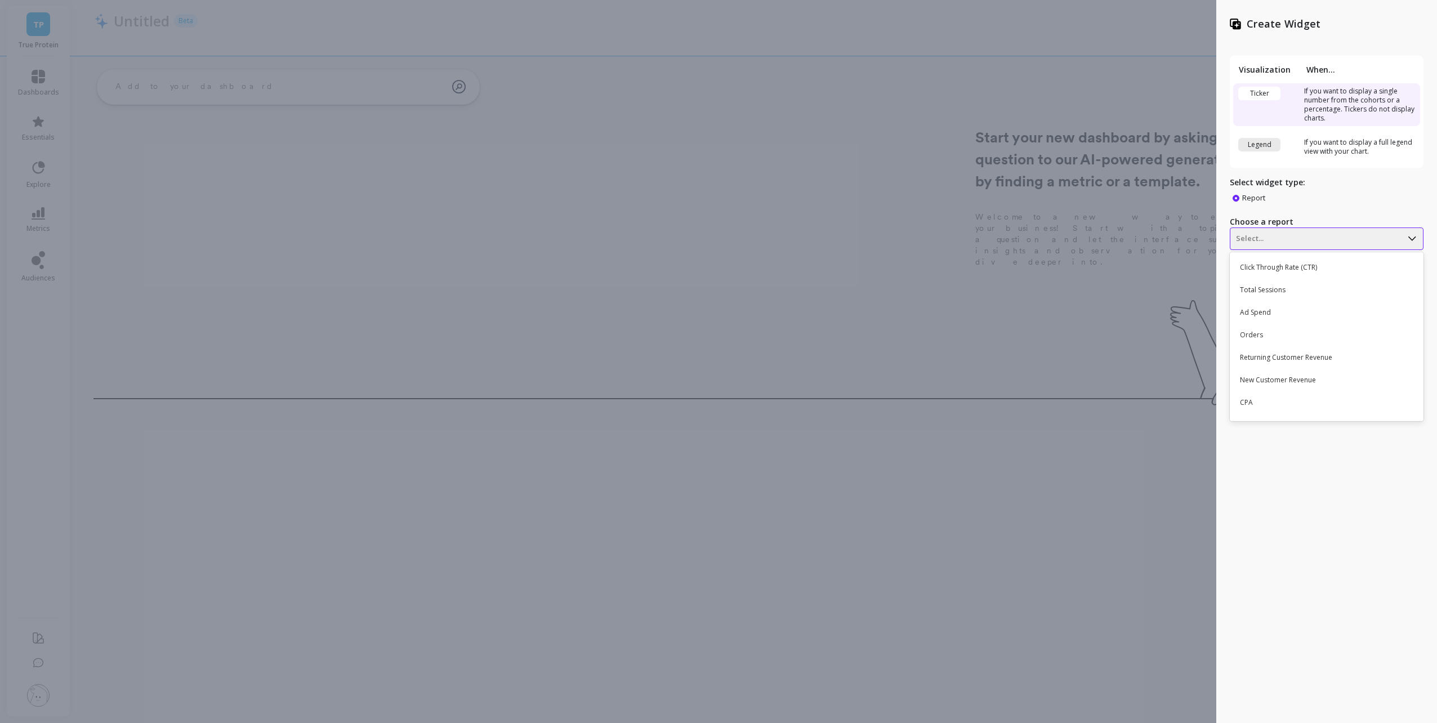
click at [1302, 233] on div at bounding box center [1316, 239] width 160 height 14
click at [1307, 311] on div "Ad Spend" at bounding box center [1325, 312] width 184 height 19
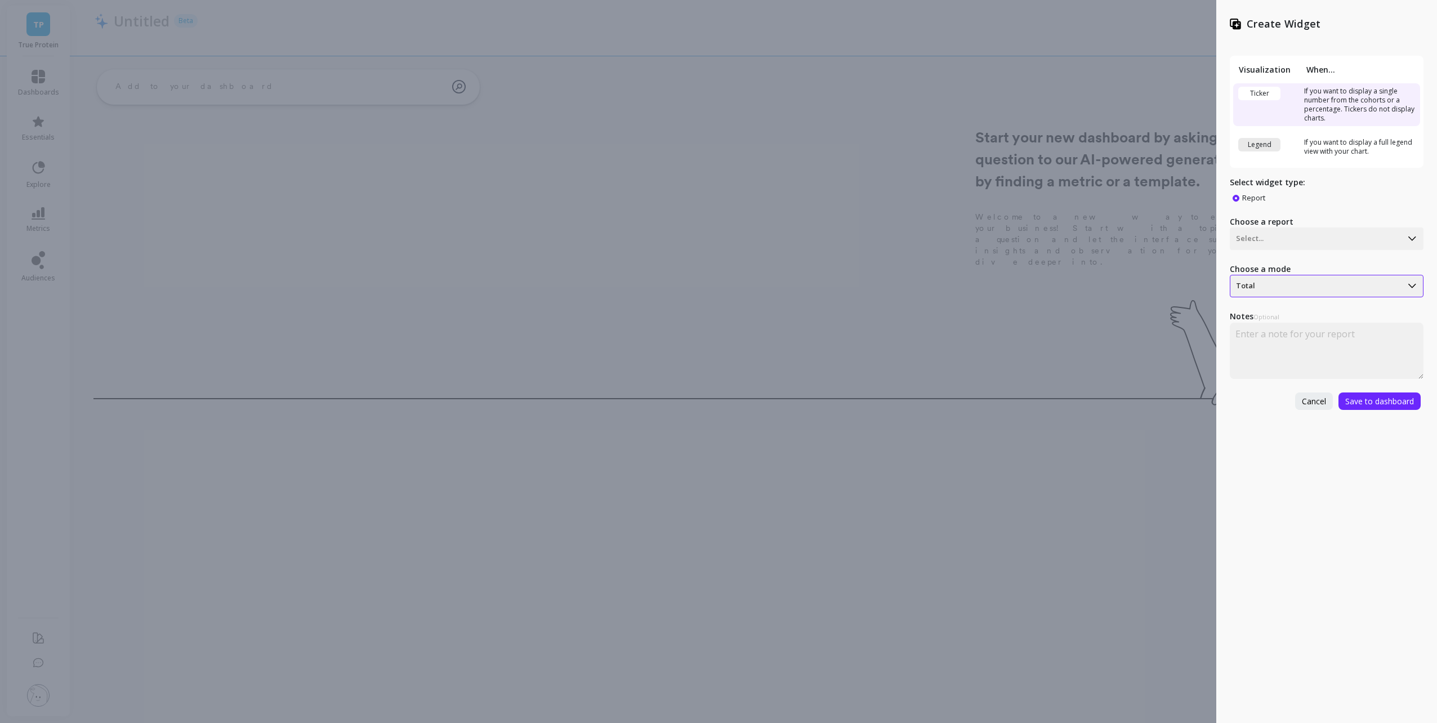
click at [1309, 290] on div at bounding box center [1316, 286] width 160 height 14
click at [1314, 293] on div "Select..." at bounding box center [1315, 286] width 171 height 18
click at [1315, 293] on div "Select..." at bounding box center [1315, 286] width 171 height 18
click at [1315, 294] on div "Select..." at bounding box center [1315, 286] width 171 height 18
click at [1313, 604] on div "Create Widget Visualization When... Ticker If you want to display a single numb…" at bounding box center [1326, 361] width 221 height 723
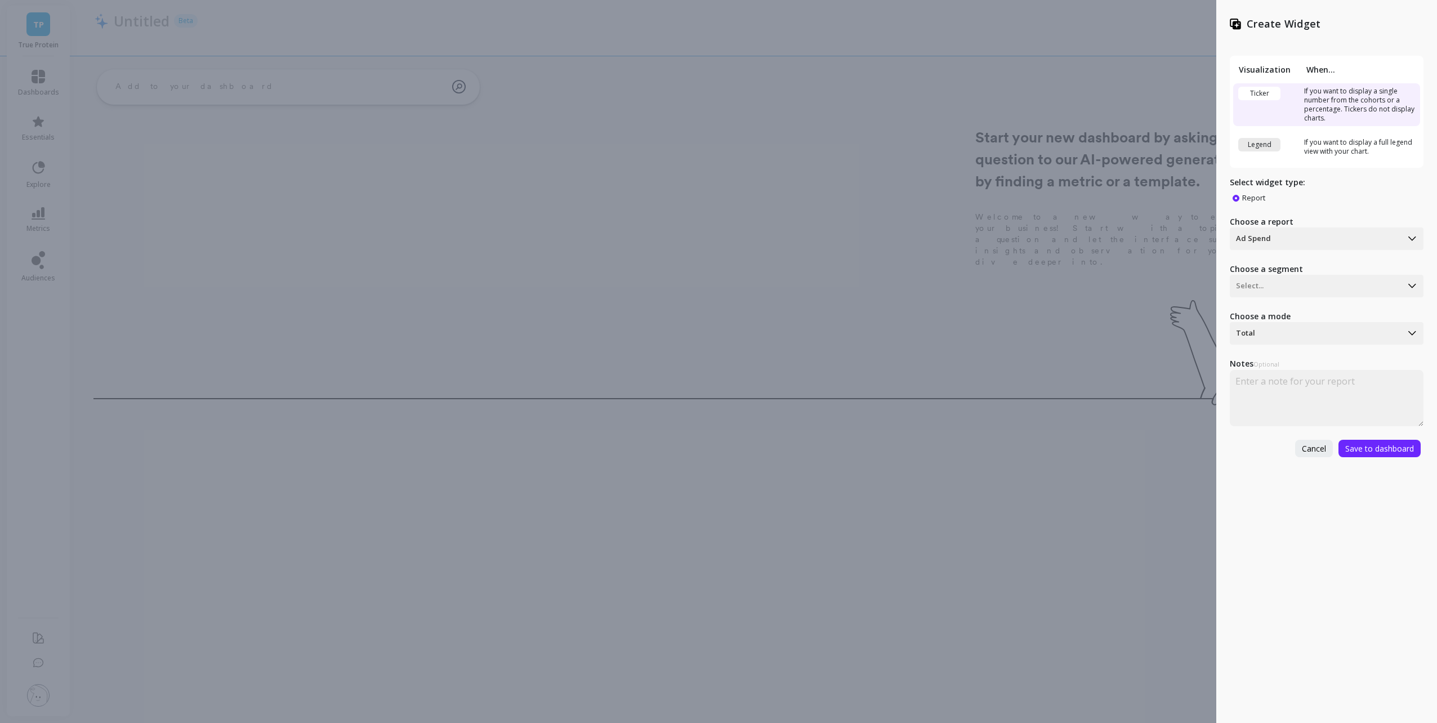
drag, startPoint x: 1313, startPoint y: 604, endPoint x: 1286, endPoint y: 498, distance: 108.7
click at [1287, 510] on div "Create Widget Visualization When... Ticker If you want to display a single numb…" at bounding box center [1326, 361] width 221 height 723
click at [1312, 444] on span "Cancel" at bounding box center [1314, 448] width 24 height 11
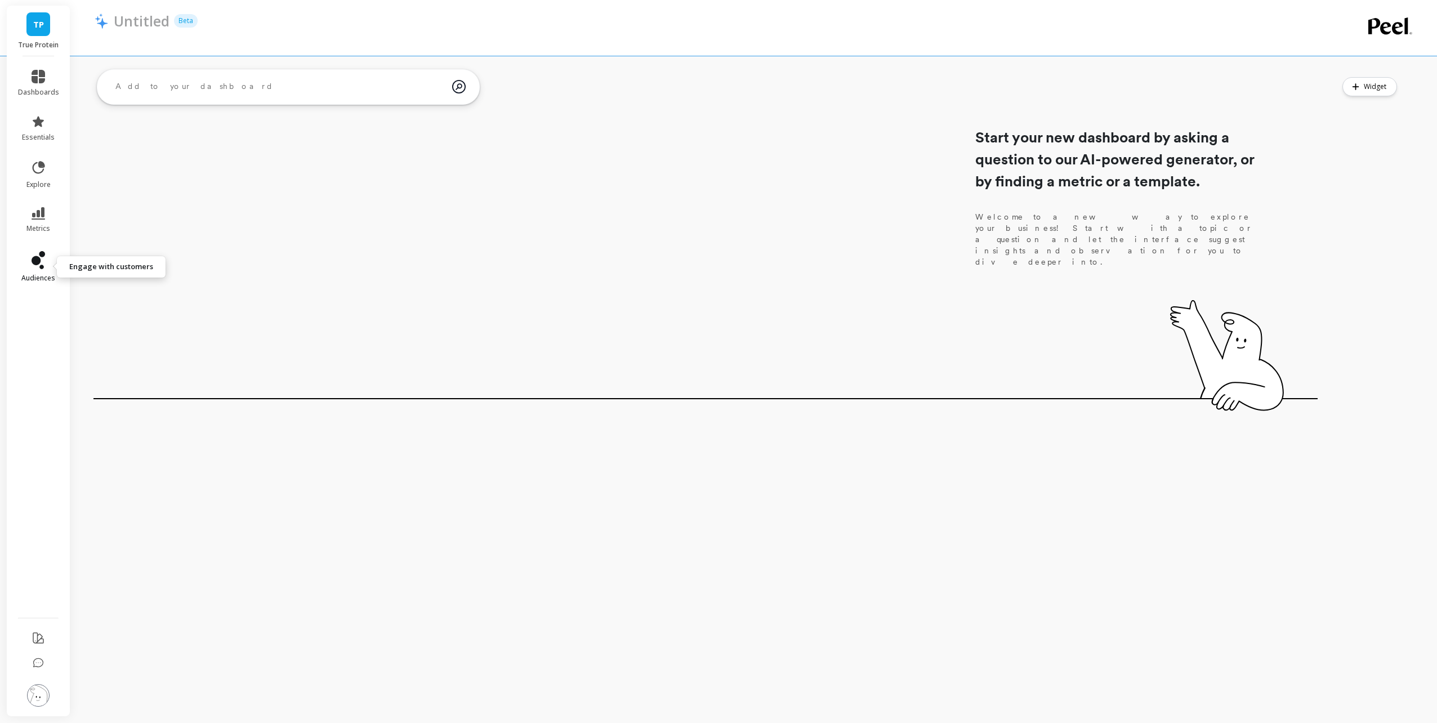
click at [43, 260] on icon at bounding box center [39, 260] width 14 height 18
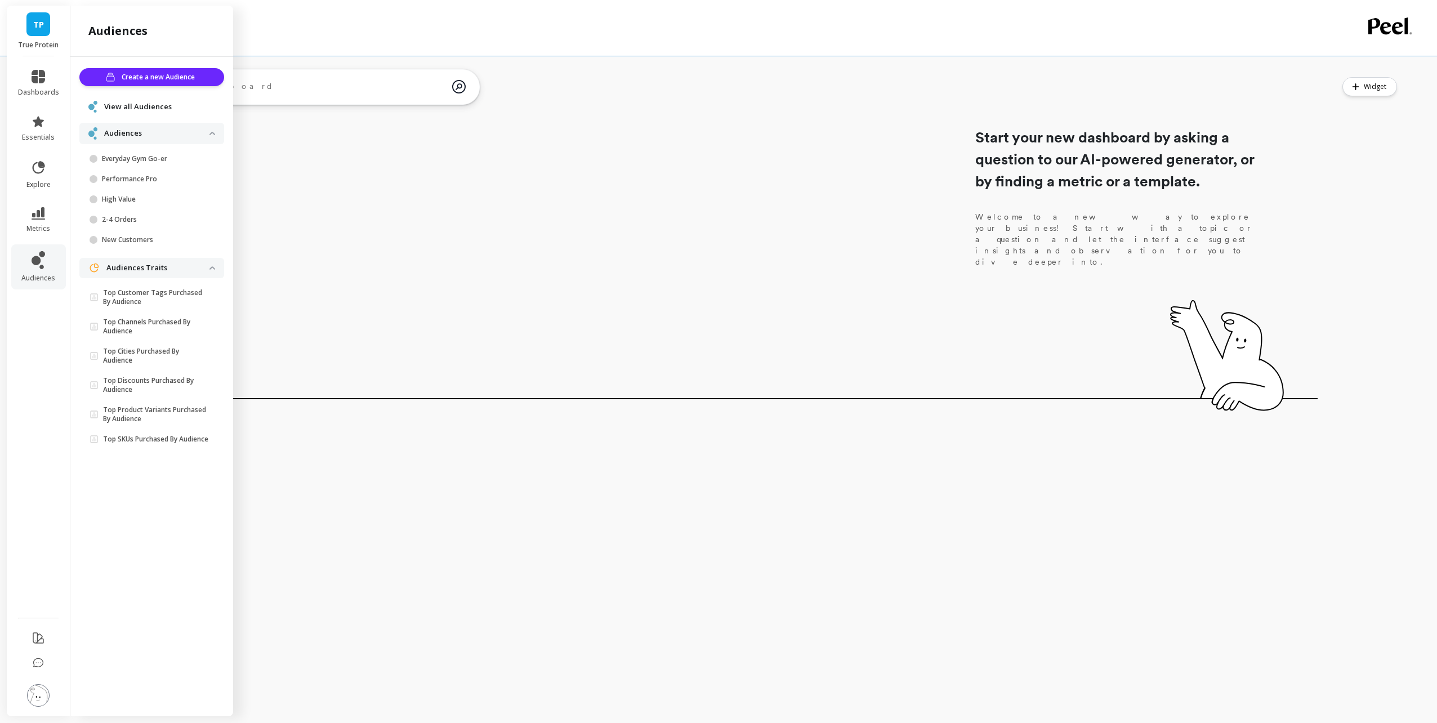
click at [43, 696] on img at bounding box center [38, 695] width 23 height 23
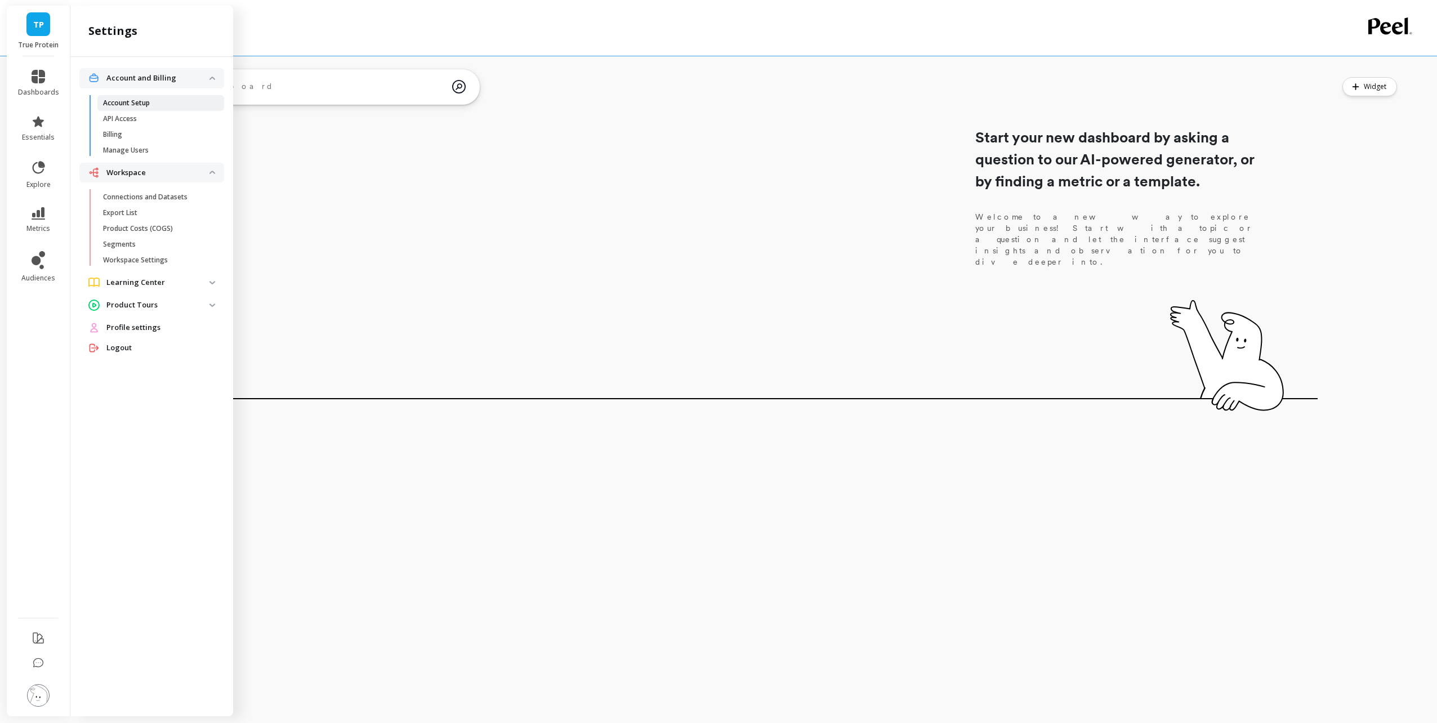
click at [131, 102] on p "Account Setup" at bounding box center [126, 103] width 47 height 9
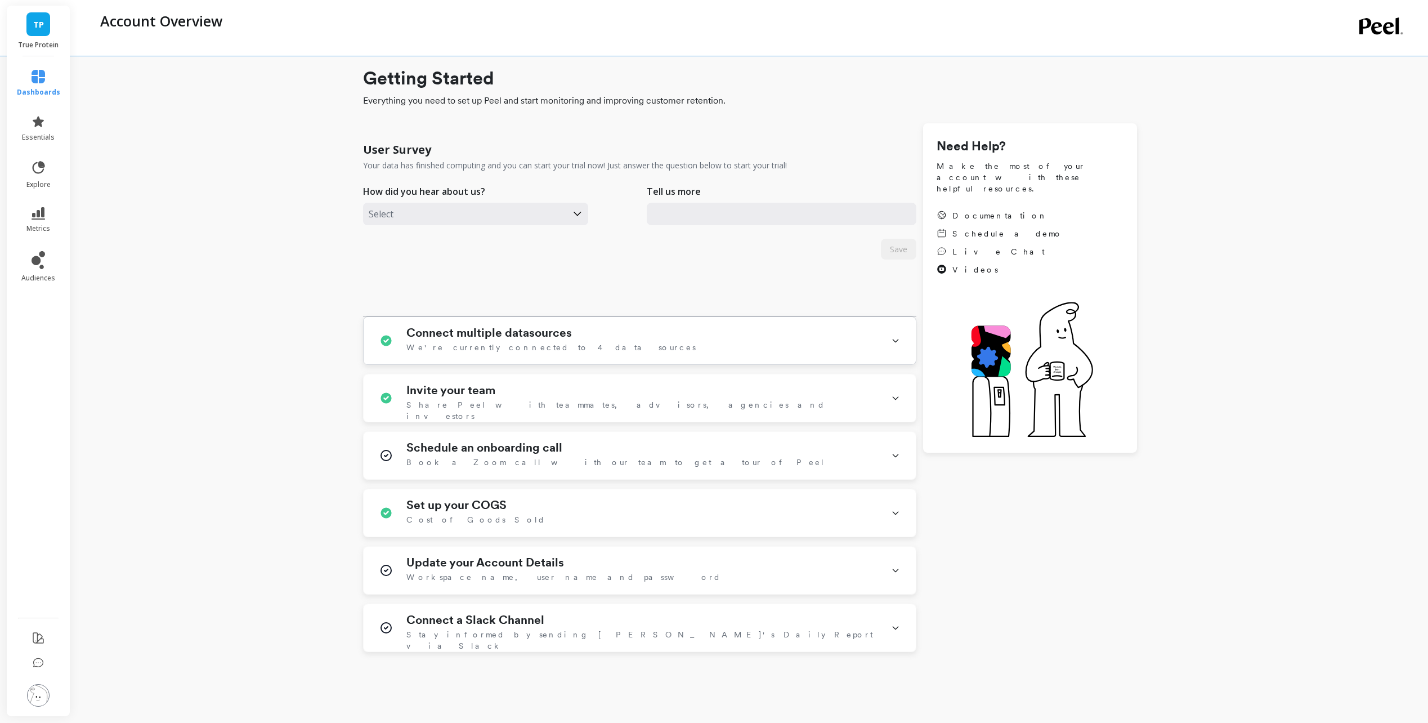
click at [687, 341] on div "Connect multiple datasources We're currently connected to 4 data sources" at bounding box center [641, 340] width 471 height 29
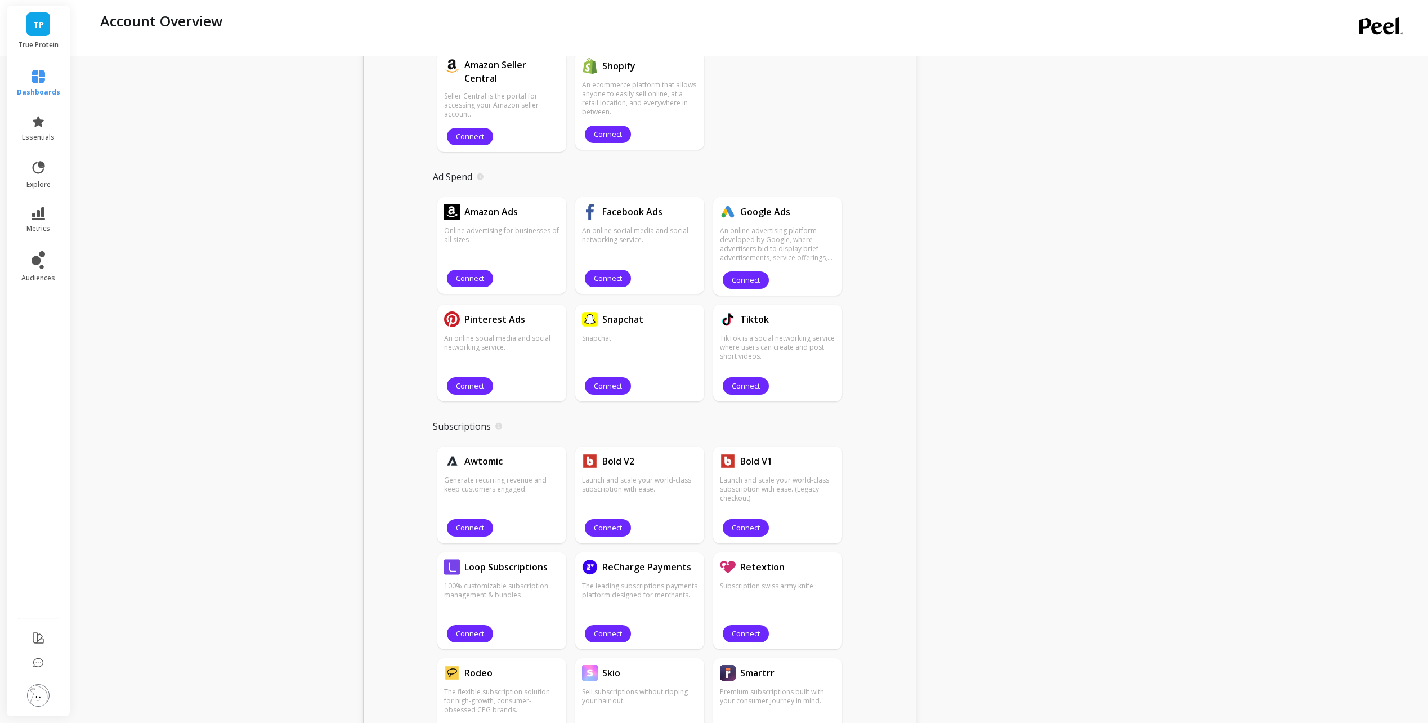
scroll to position [619, 0]
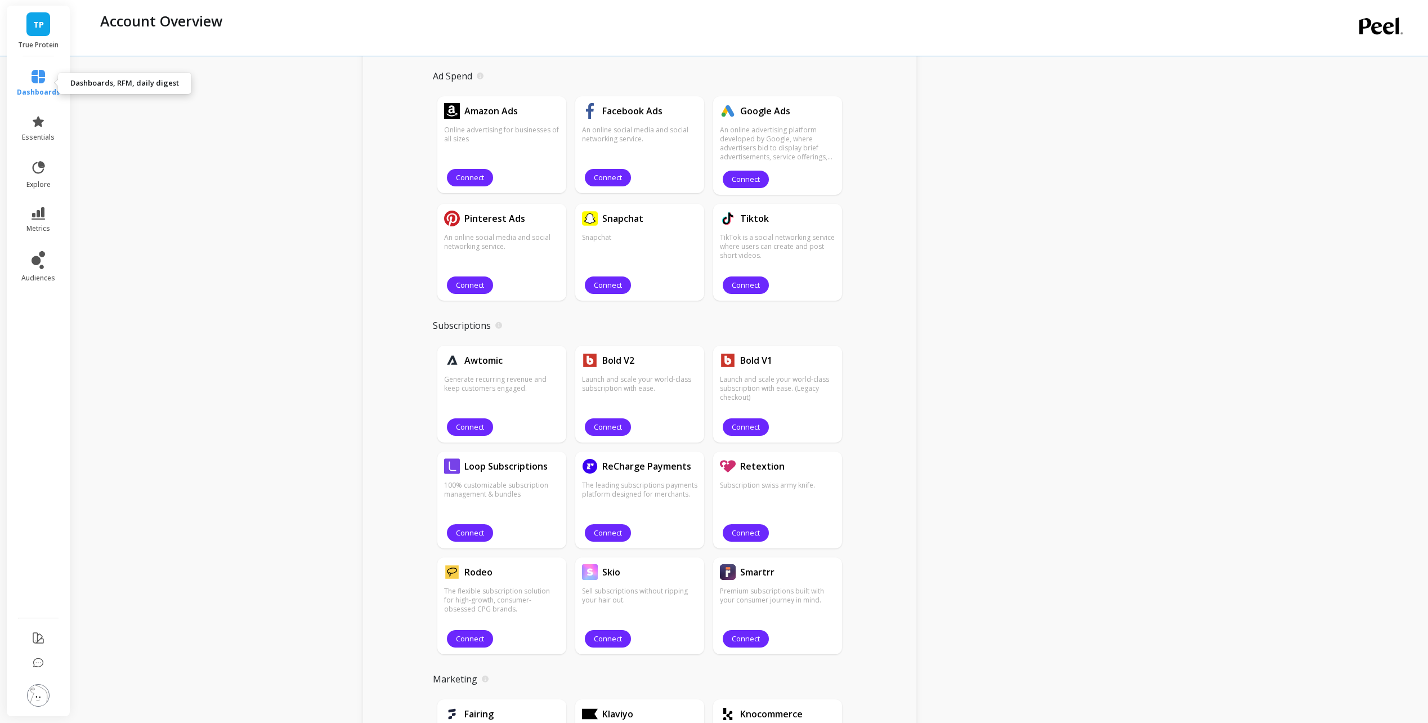
click at [32, 78] on icon at bounding box center [39, 77] width 14 height 14
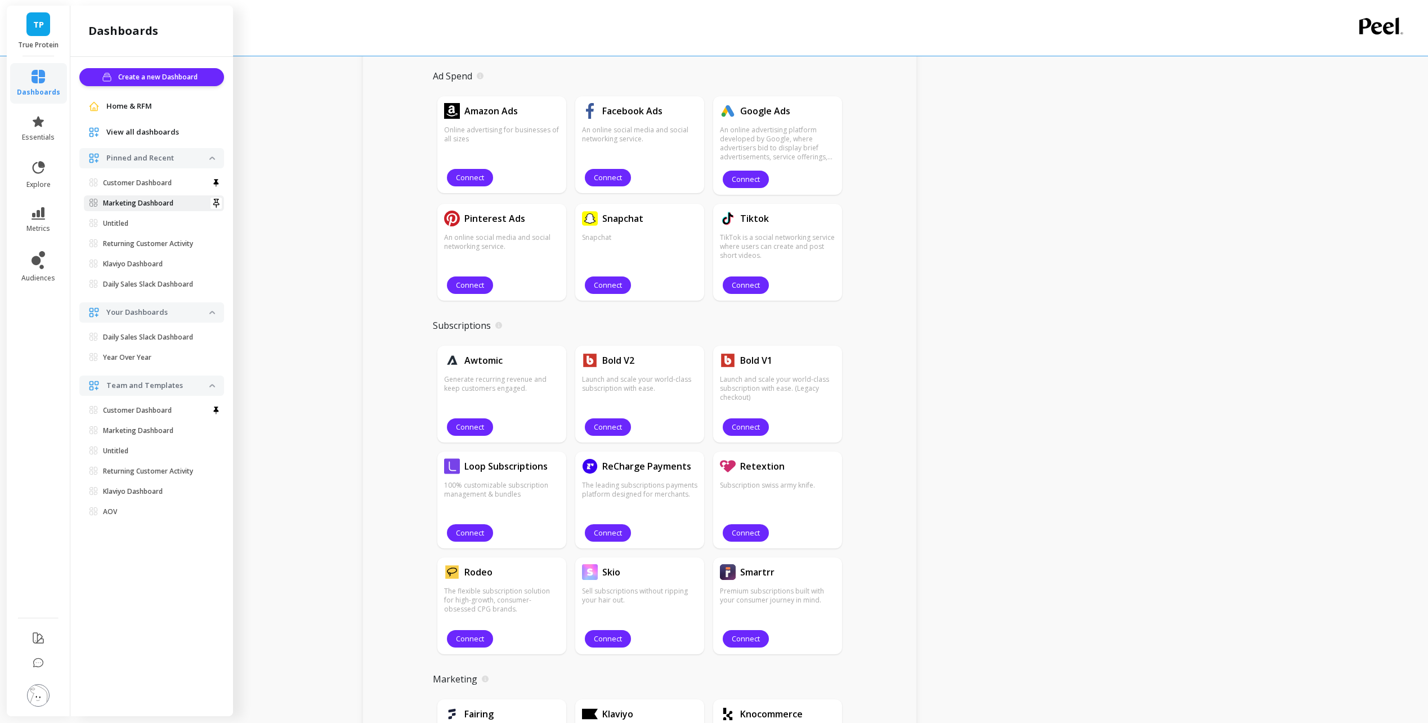
click at [153, 196] on link "Marketing Dashboard" at bounding box center [154, 203] width 140 height 16
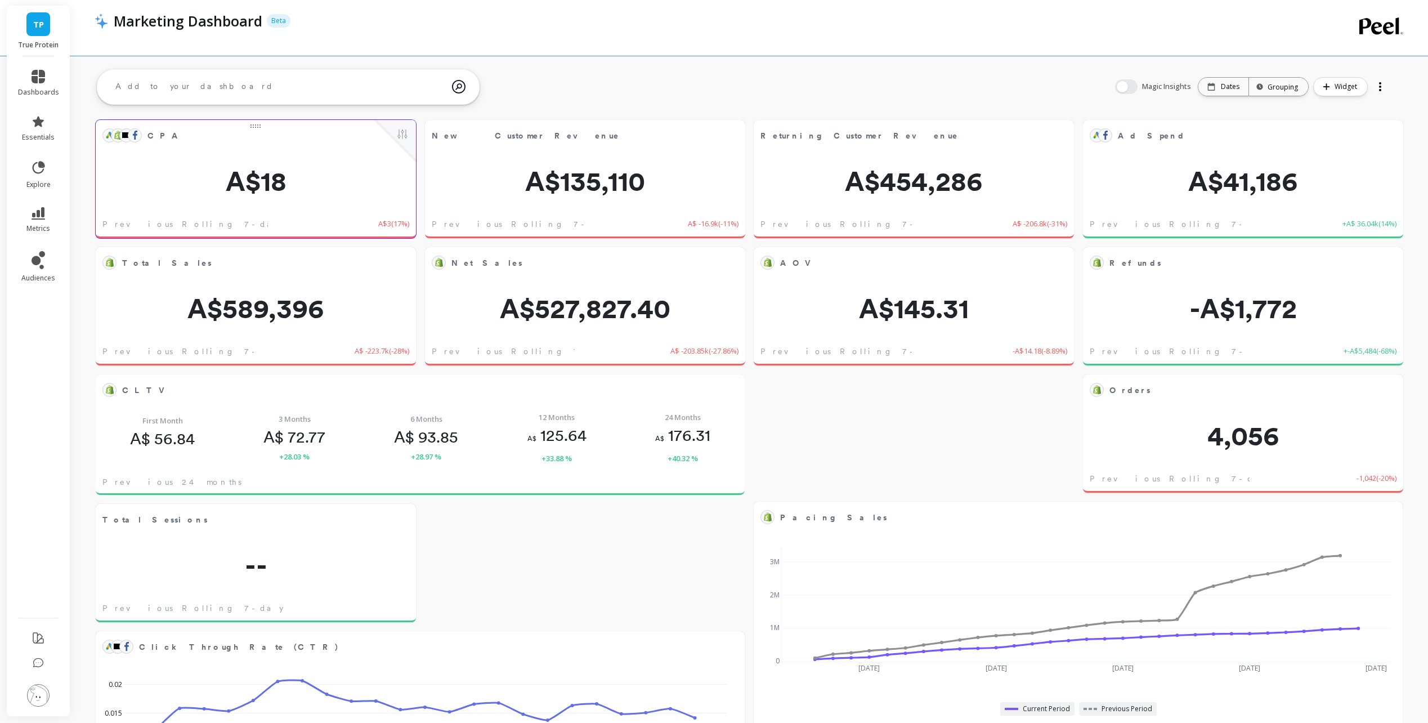
click at [190, 159] on div "CPA Edit Widget & Insights A$18 Previous Rolling 7-day A$3 ( 17% )" at bounding box center [256, 179] width 320 height 118
click at [402, 141] on button at bounding box center [403, 135] width 14 height 16
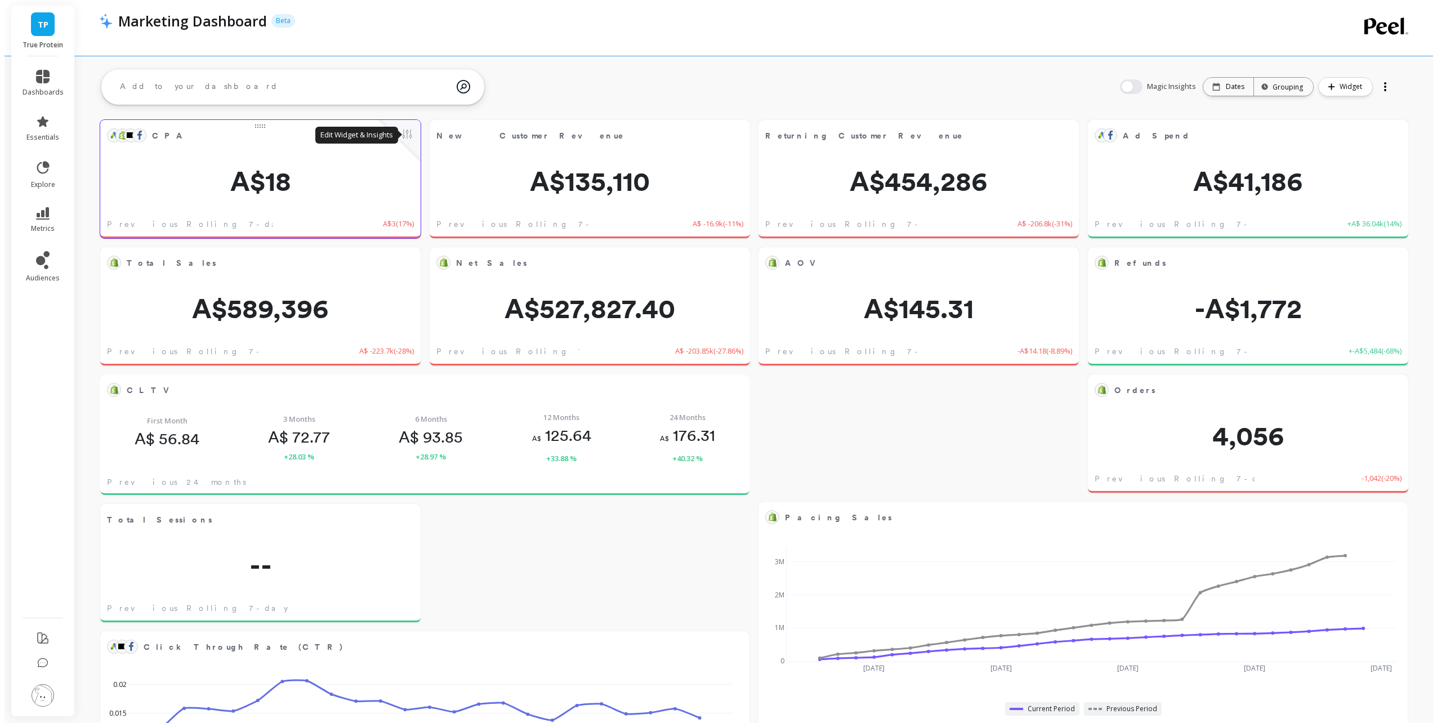
scroll to position [301, 613]
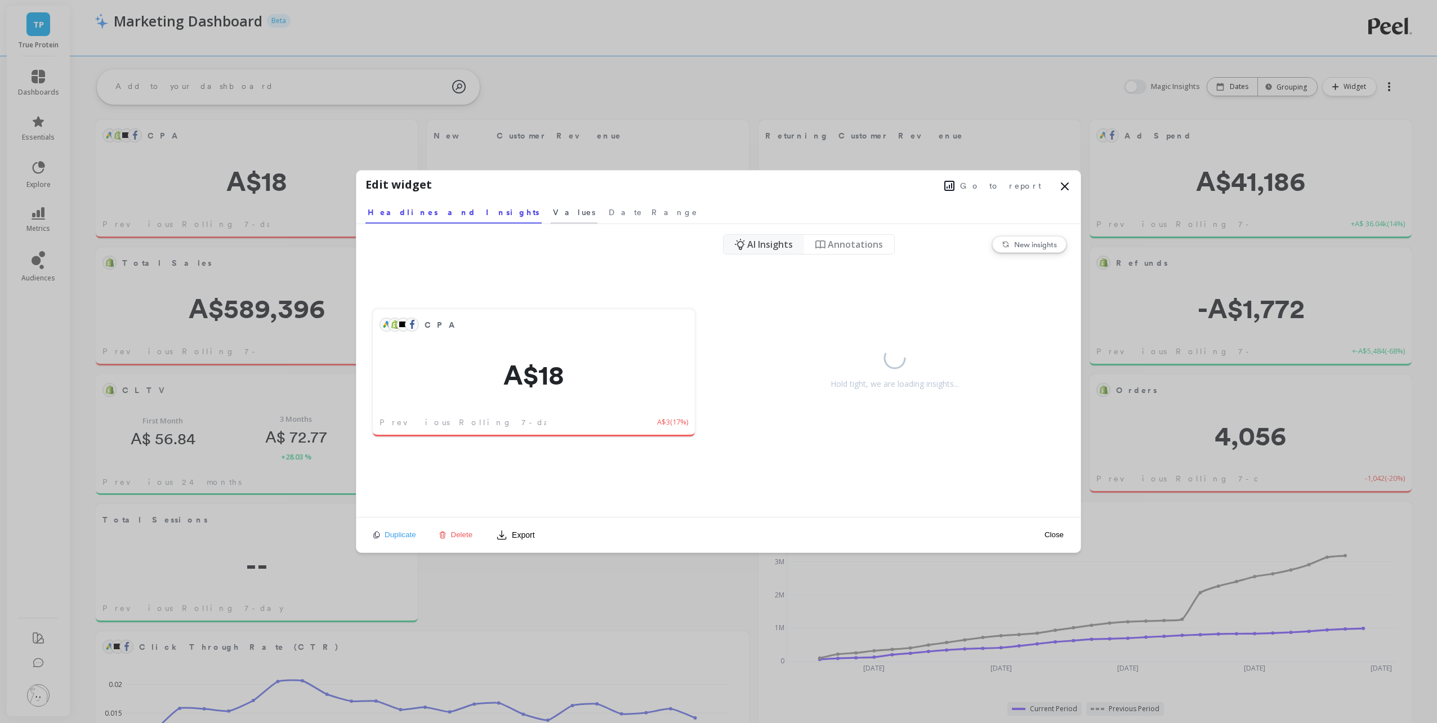
click at [553, 213] on span "Values" at bounding box center [574, 212] width 42 height 11
click at [428, 214] on span "Headlines and Insights" at bounding box center [450, 212] width 164 height 11
click at [405, 327] on div at bounding box center [412, 325] width 14 height 14
click at [553, 207] on span "Values" at bounding box center [574, 212] width 42 height 11
click at [602, 208] on span "Date Range" at bounding box center [646, 212] width 89 height 11
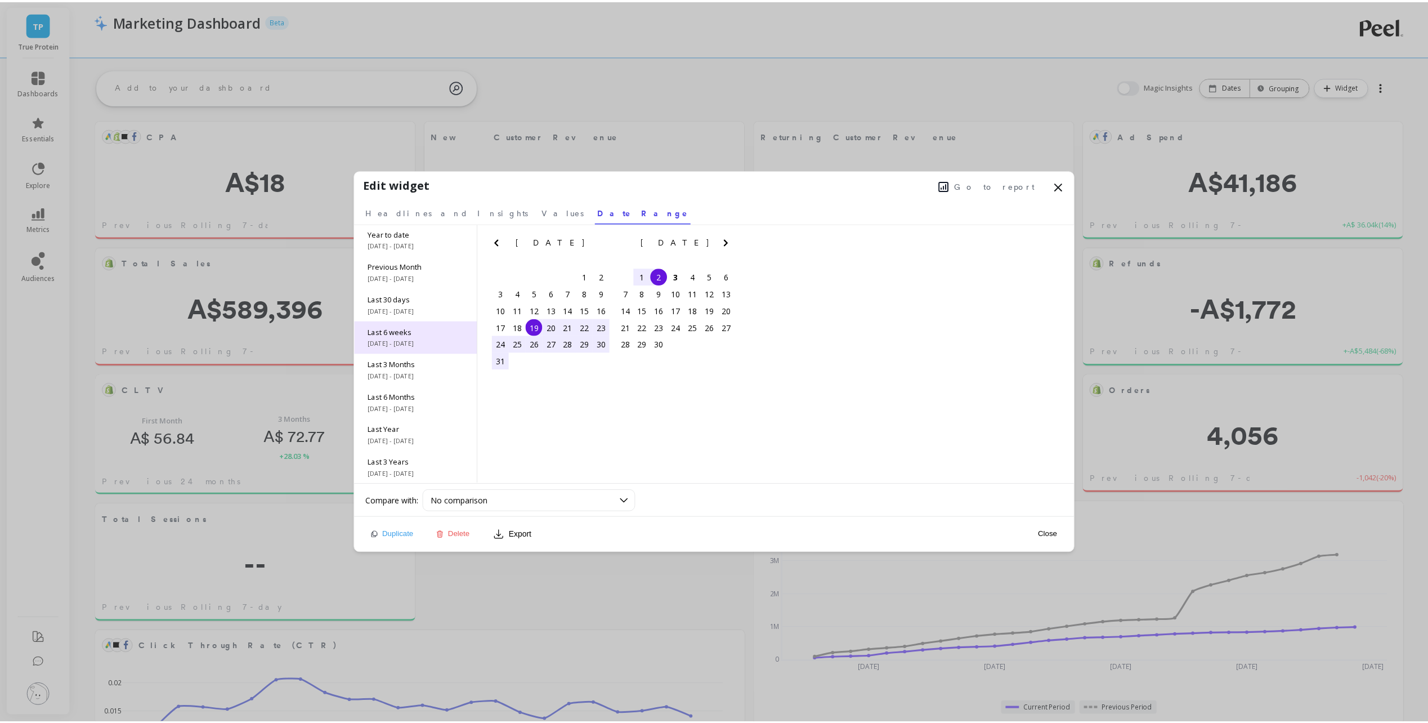
scroll to position [68, 0]
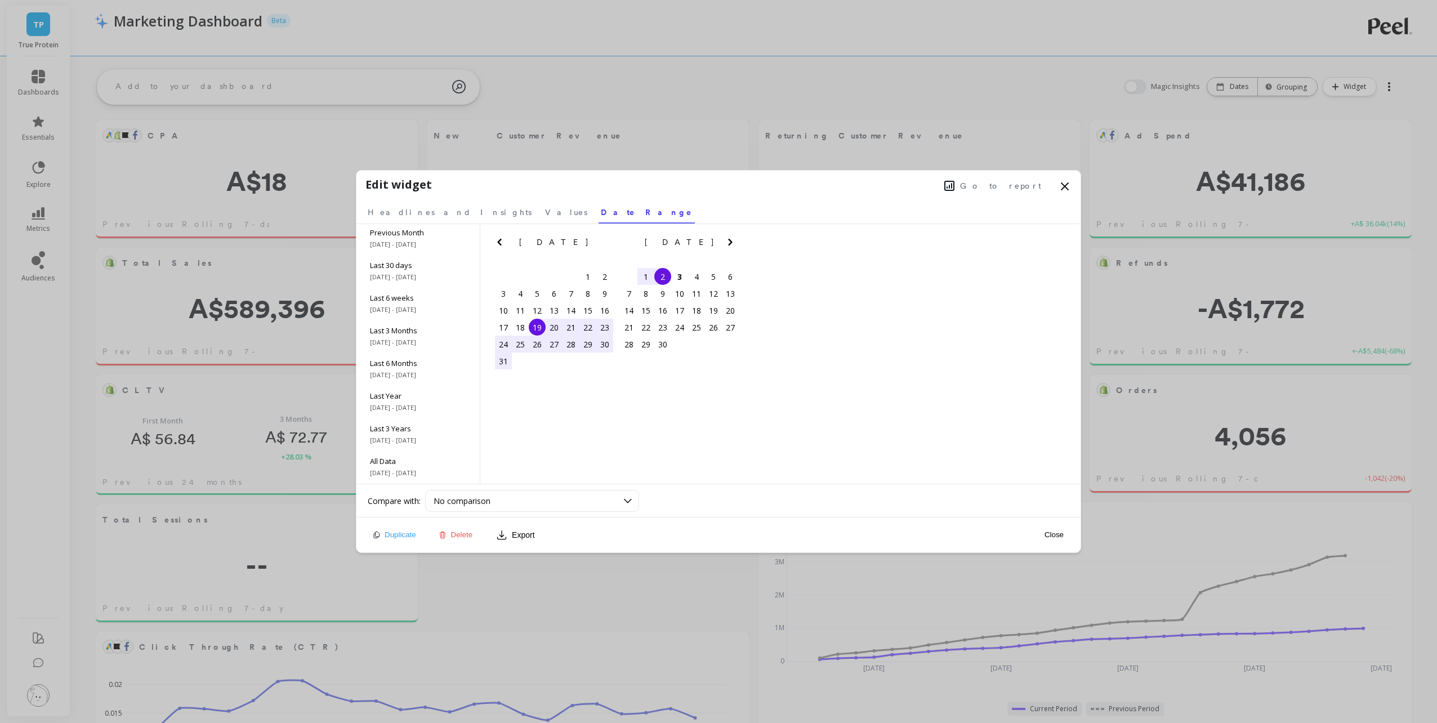
click at [1057, 535] on button "Close" at bounding box center [1054, 535] width 26 height 10
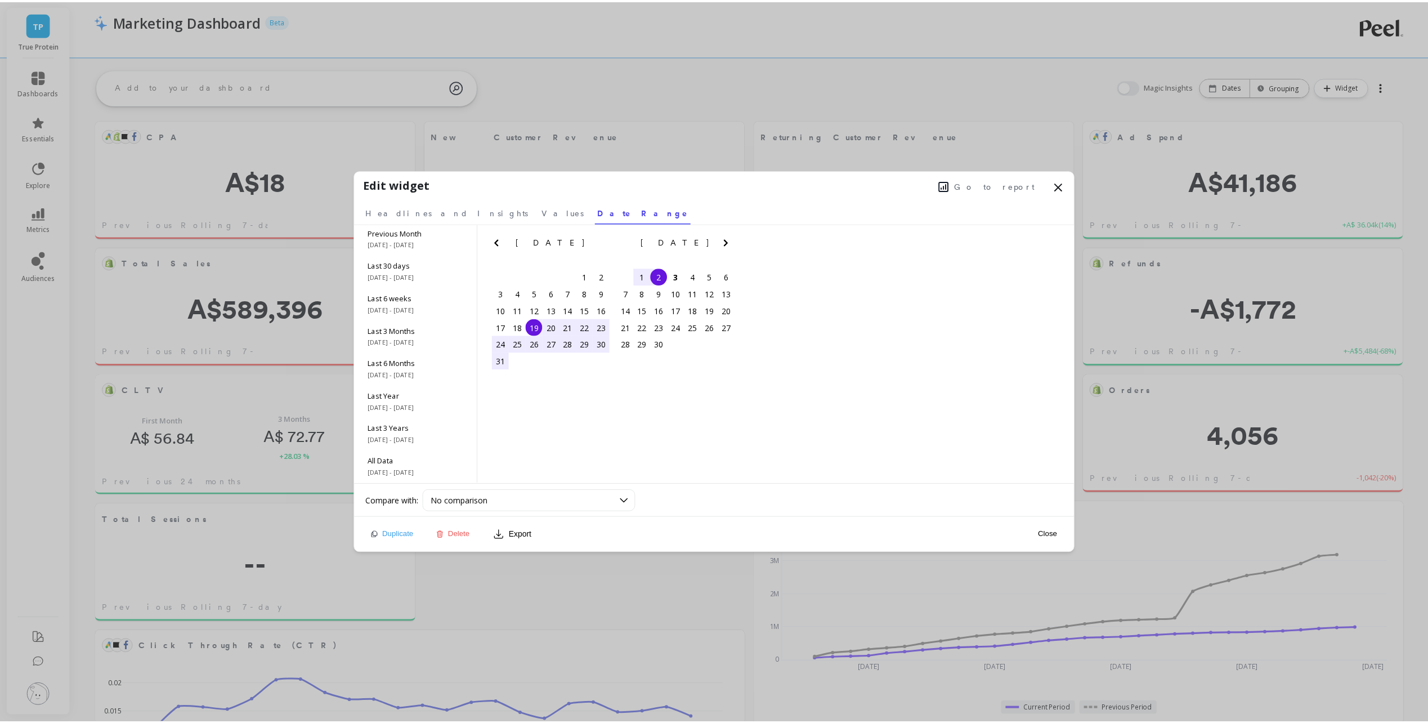
scroll to position [301, 609]
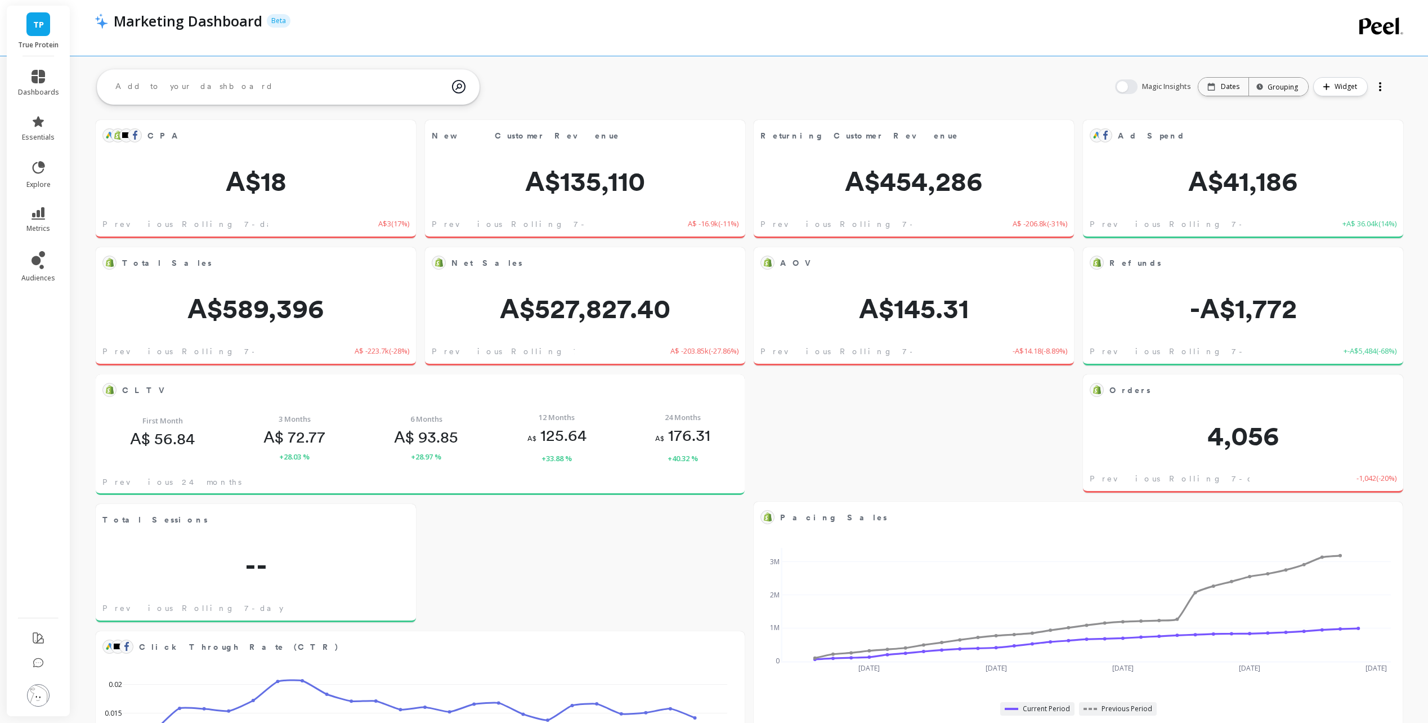
click at [698, 68] on div "AOV Edit Widget & Insights A$145.31 Previous Rolling 7-day -A$14.18 ( -8.89% ) …" at bounding box center [749, 678] width 1358 height 1227
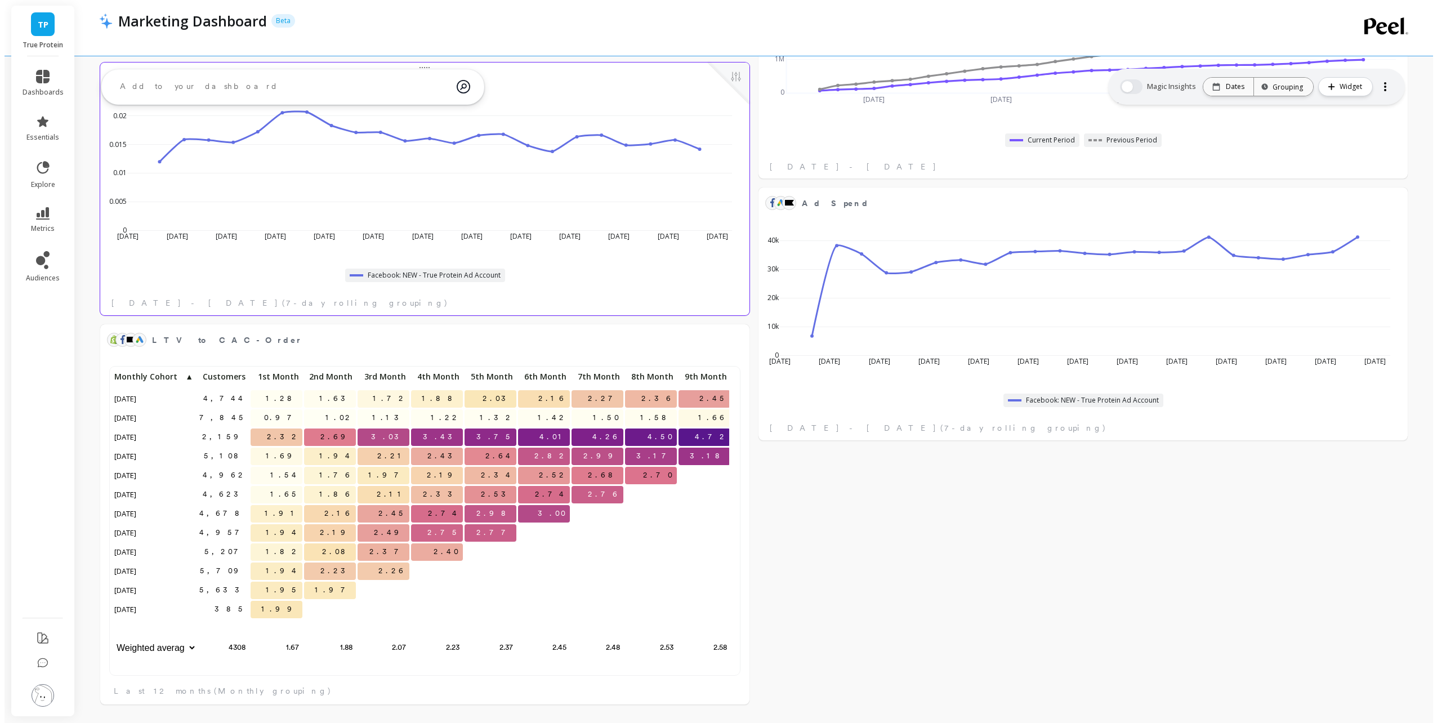
scroll to position [400, 0]
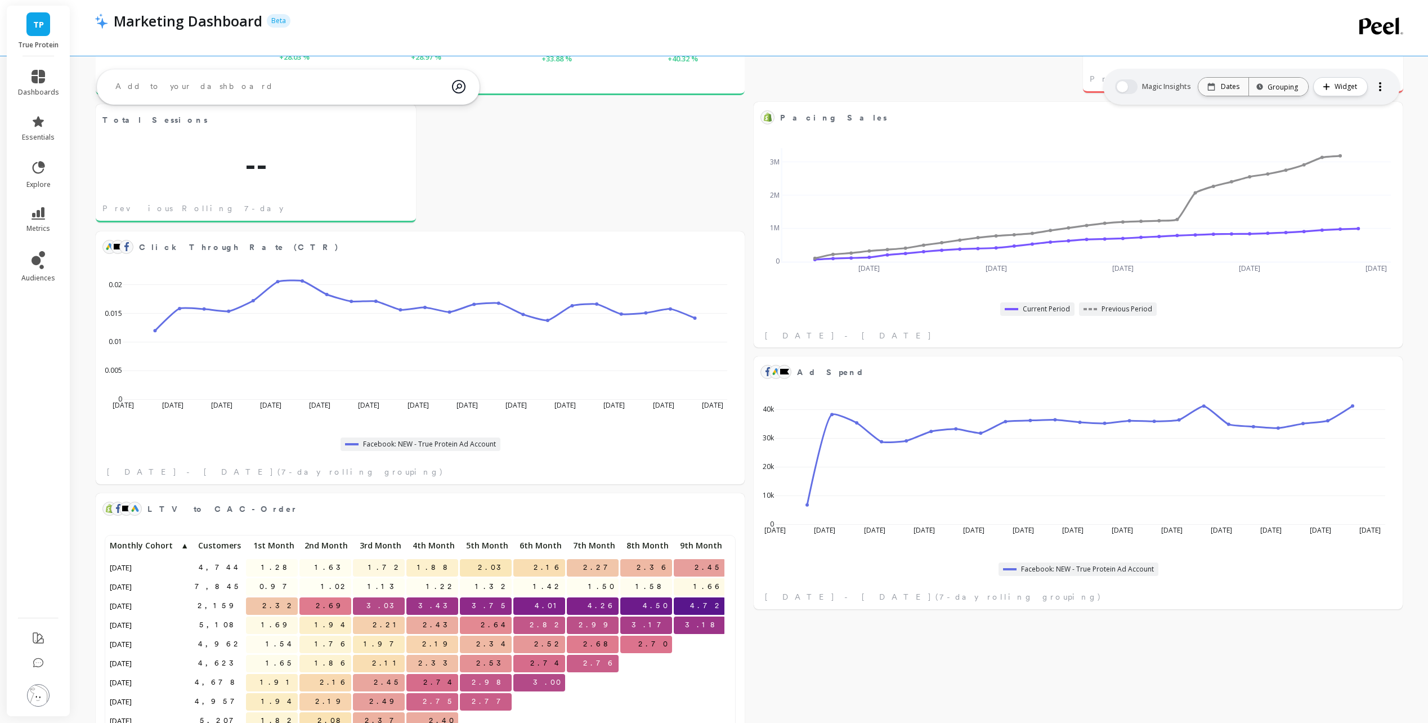
click at [1051, 673] on div "AOV Edit Widget & Insights A$145.31 Previous Rolling 7-day -A$14.18 ( -8.89% ) …" at bounding box center [749, 297] width 1358 height 1190
click at [1076, 588] on div "Mar 23 2025 Apr 6 Apr 20 May 4 May 18 Jun 1 Jun 15 Jun 29 Jul 13 Jul 27 Aug 10 …" at bounding box center [1078, 495] width 649 height 227
click at [1386, 372] on button at bounding box center [1390, 372] width 14 height 16
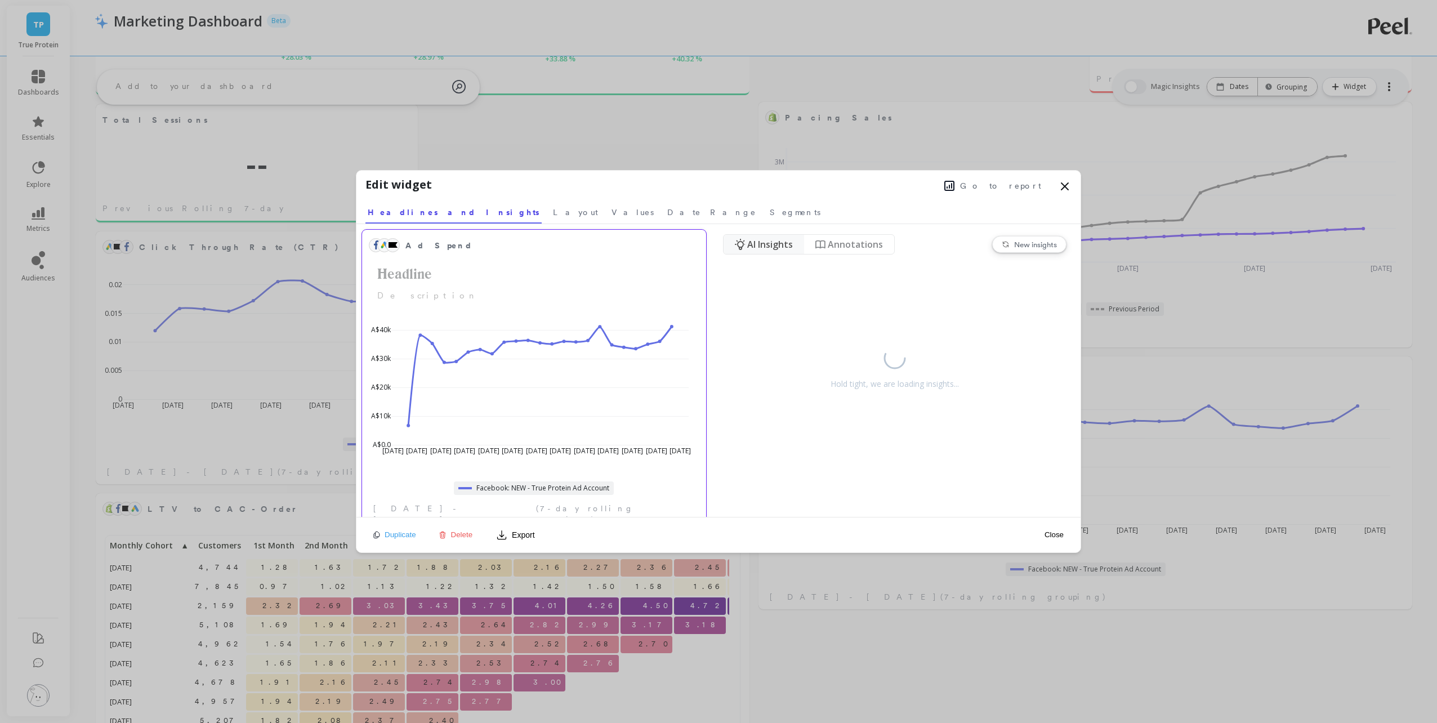
scroll to position [0, 0]
click at [770, 213] on span "Segments" at bounding box center [795, 212] width 51 height 11
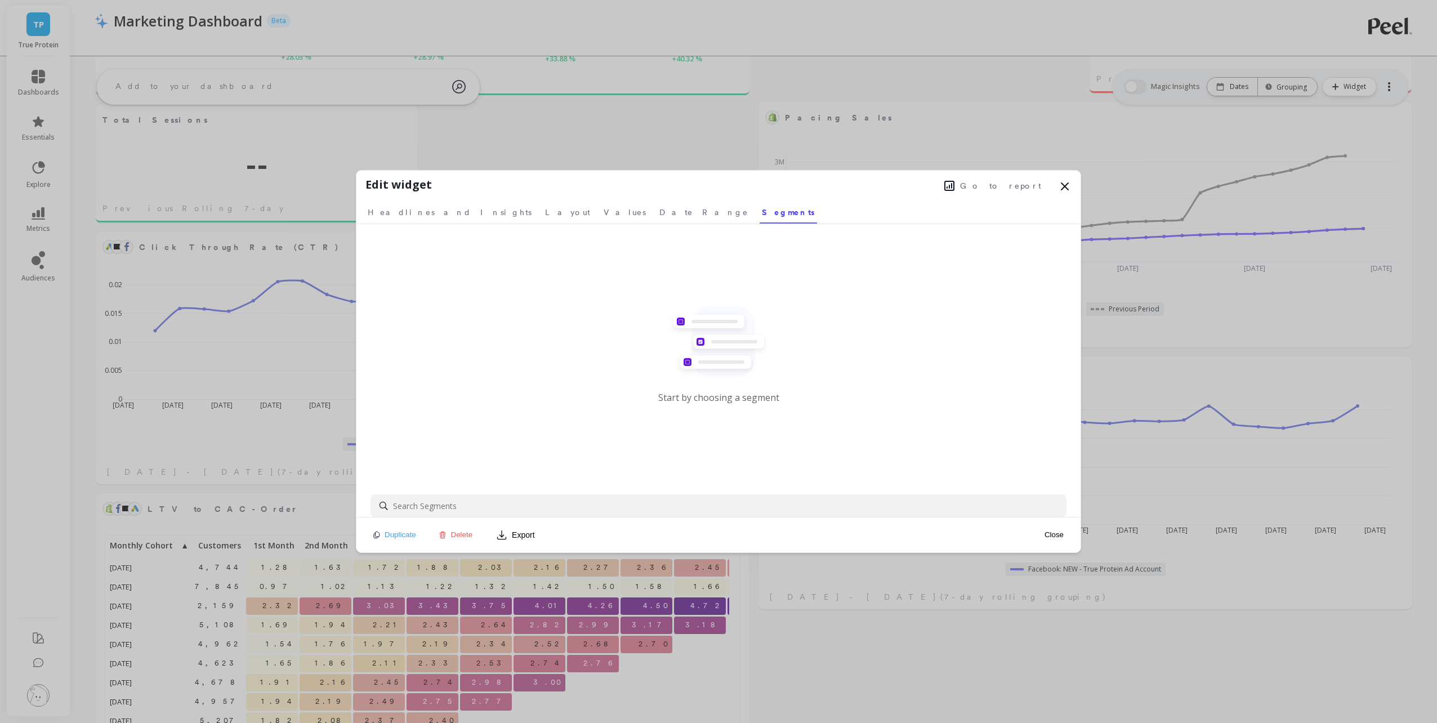
drag, startPoint x: 713, startPoint y: 409, endPoint x: 702, endPoint y: 388, distance: 23.2
click at [713, 406] on div "Start by choosing a segment" at bounding box center [718, 359] width 121 height 106
click at [422, 212] on span "Headlines and Insights" at bounding box center [450, 212] width 164 height 11
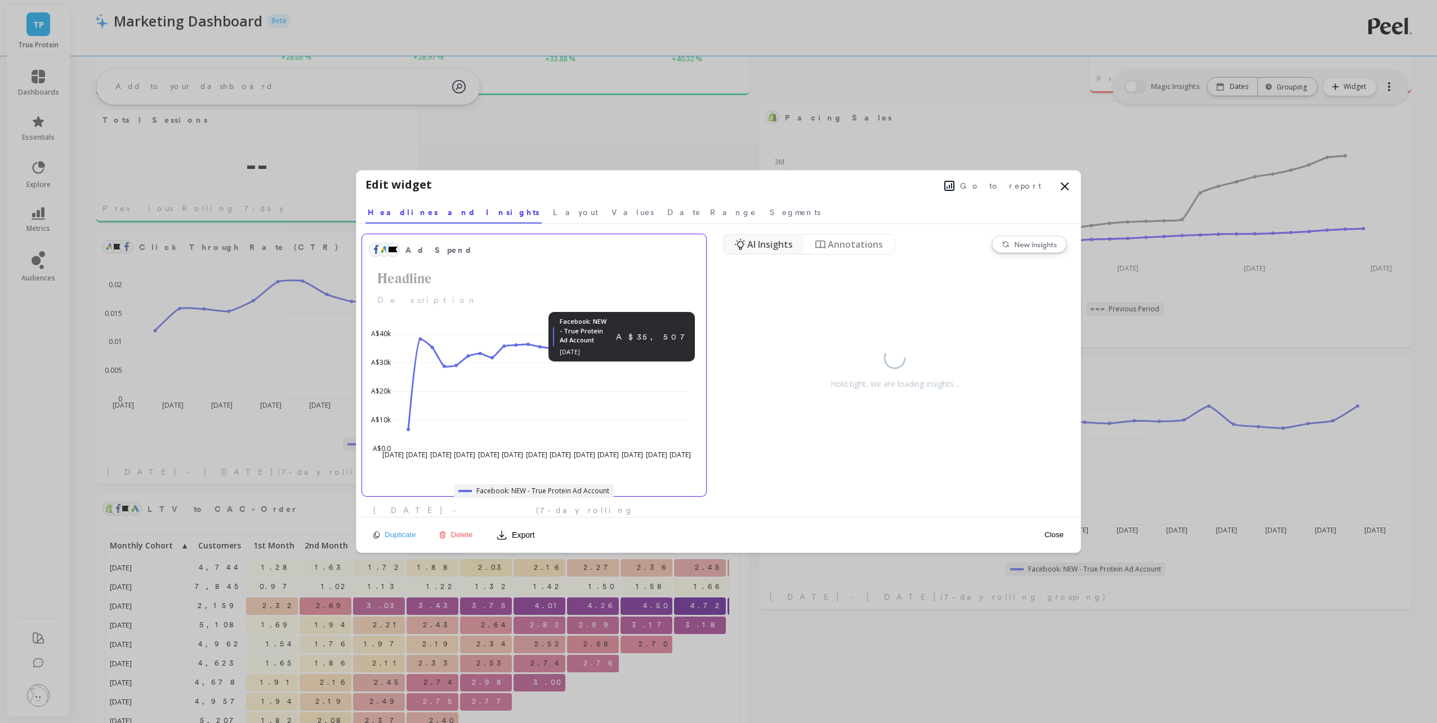
scroll to position [10, 0]
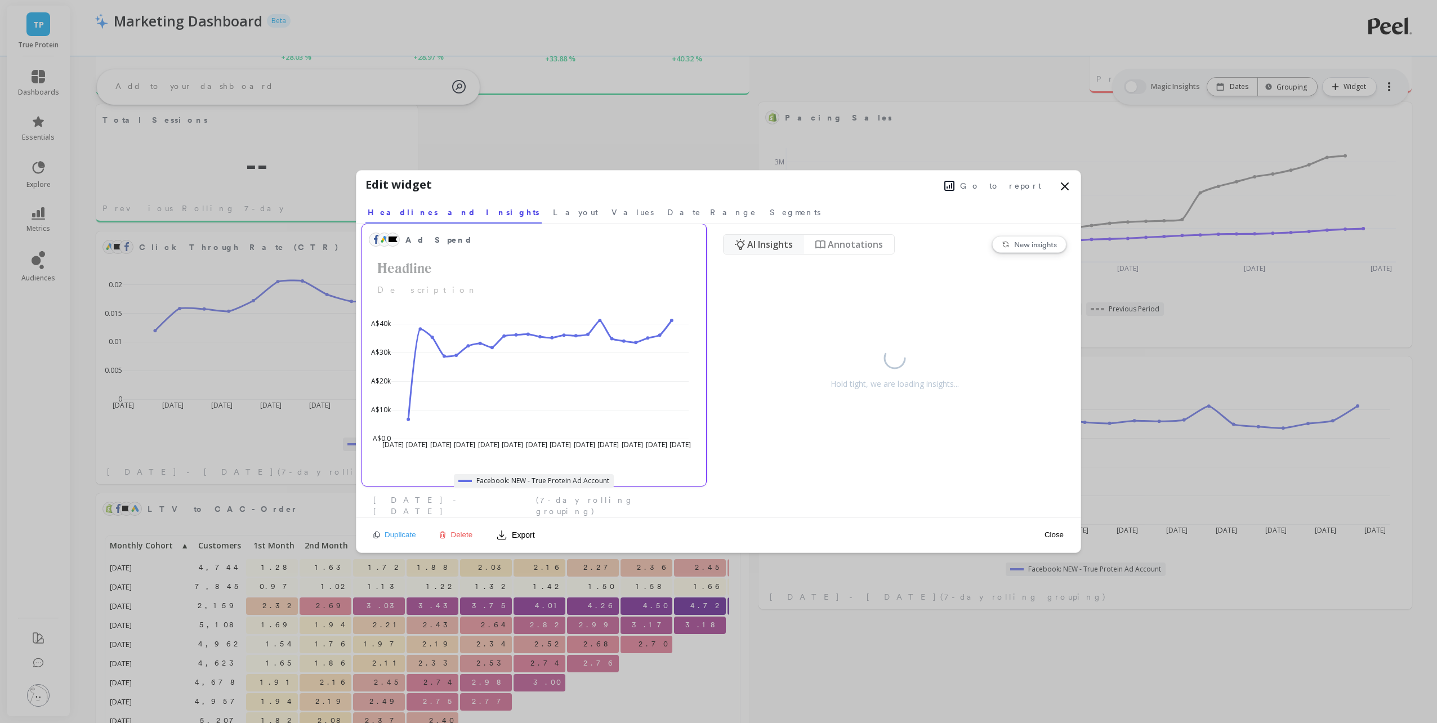
click at [580, 482] on span "Facebook: NEW - True Protein Ad Account" at bounding box center [542, 480] width 133 height 9
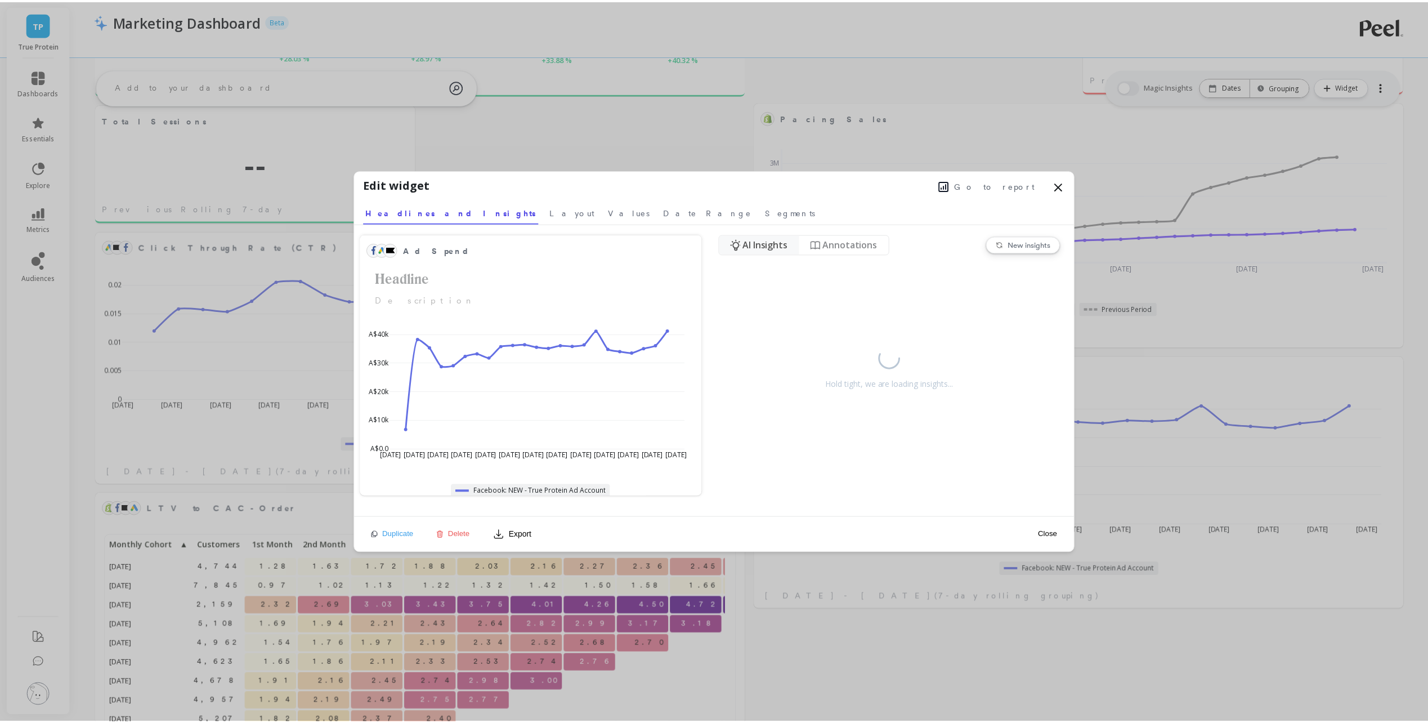
scroll to position [0, 0]
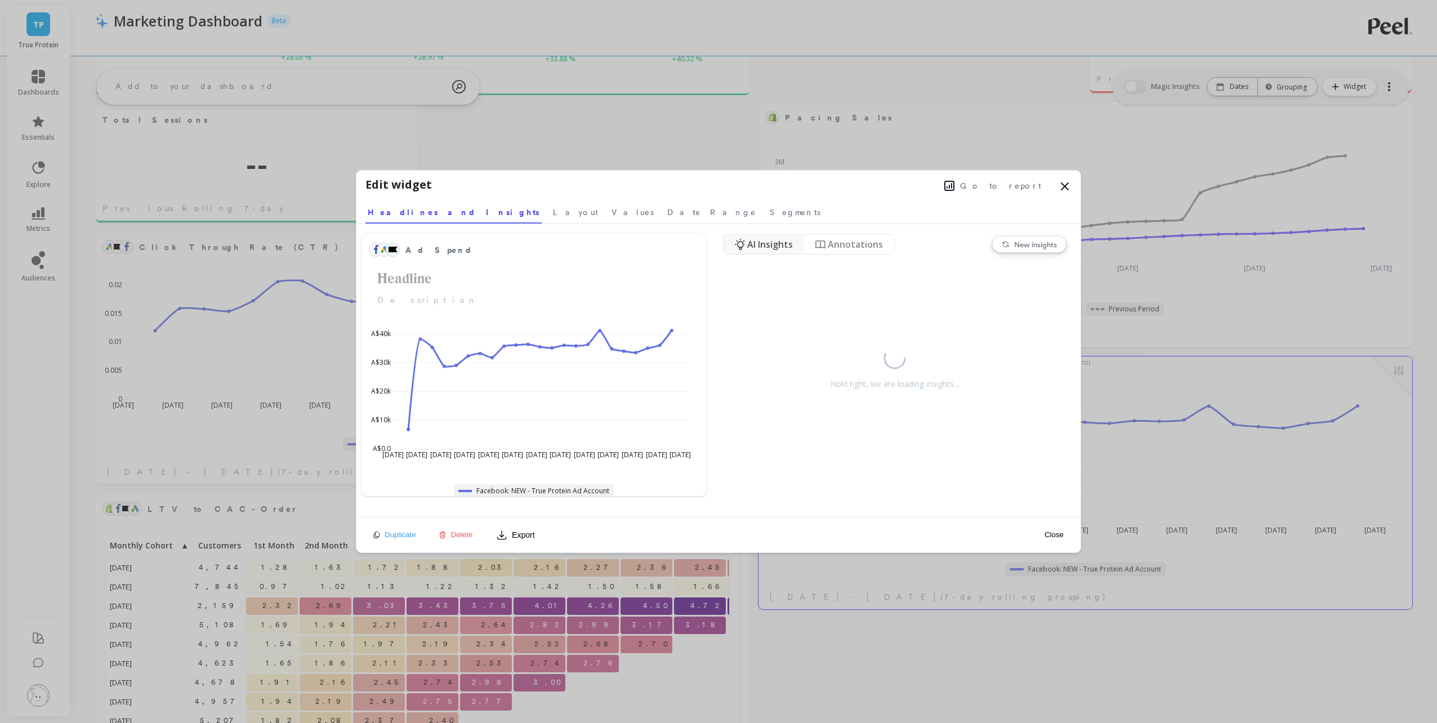
click at [1062, 533] on button "Close" at bounding box center [1054, 535] width 26 height 10
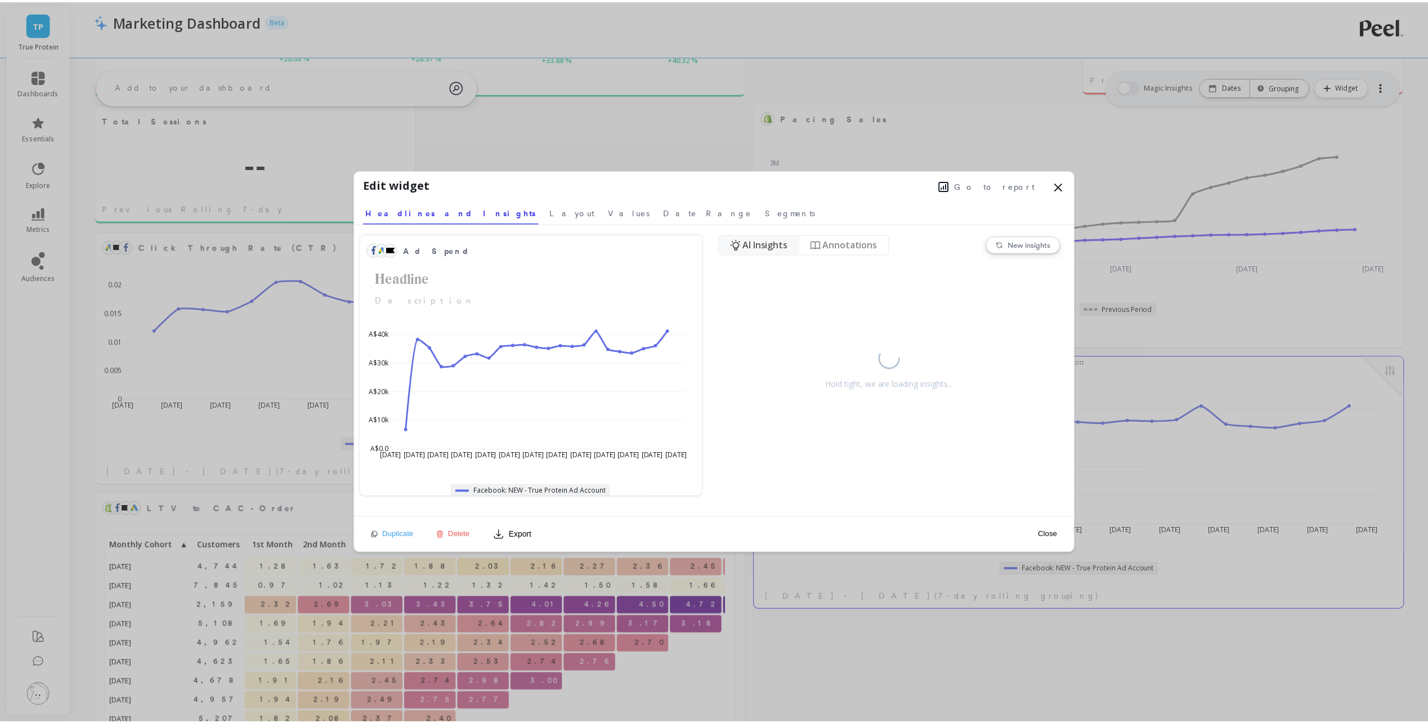
scroll to position [301, 609]
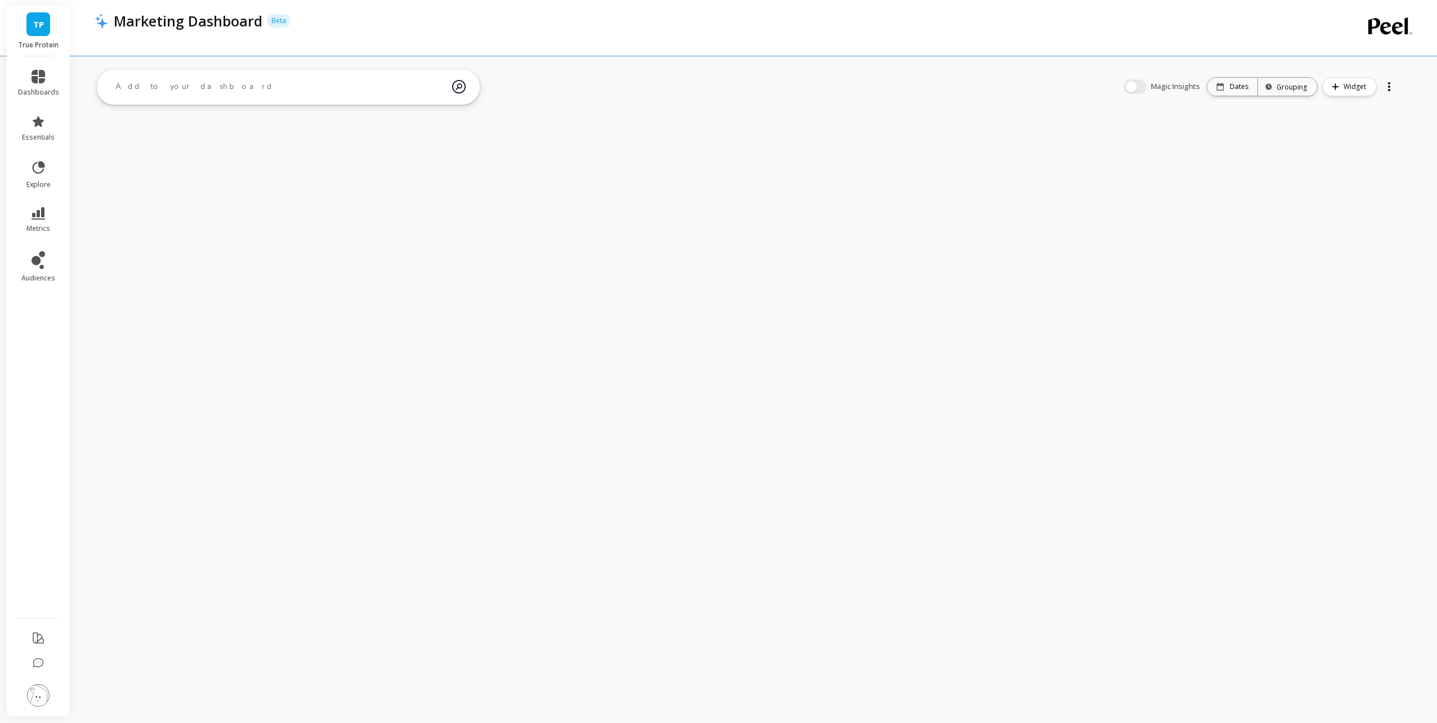
click at [35, 28] on span "TP" at bounding box center [38, 24] width 11 height 13
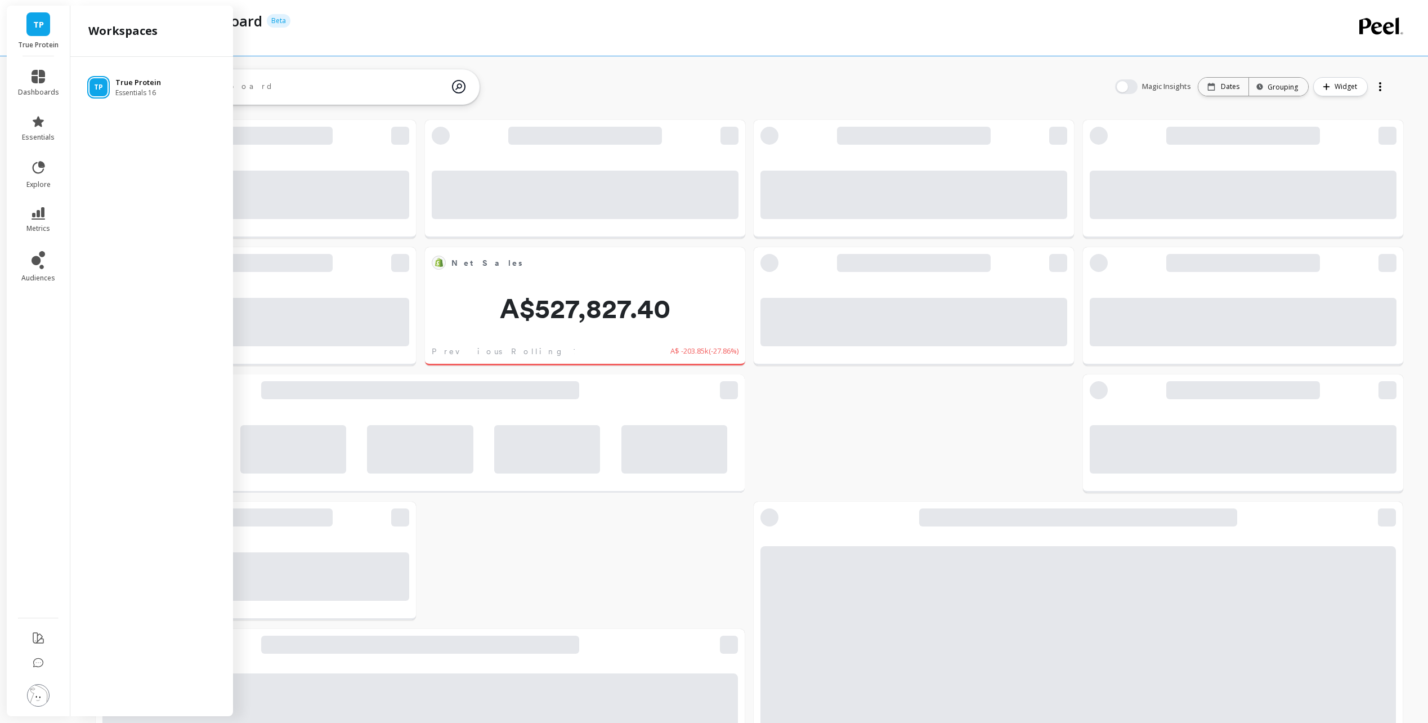
click at [150, 94] on span "Essentials 16" at bounding box center [138, 92] width 46 height 9
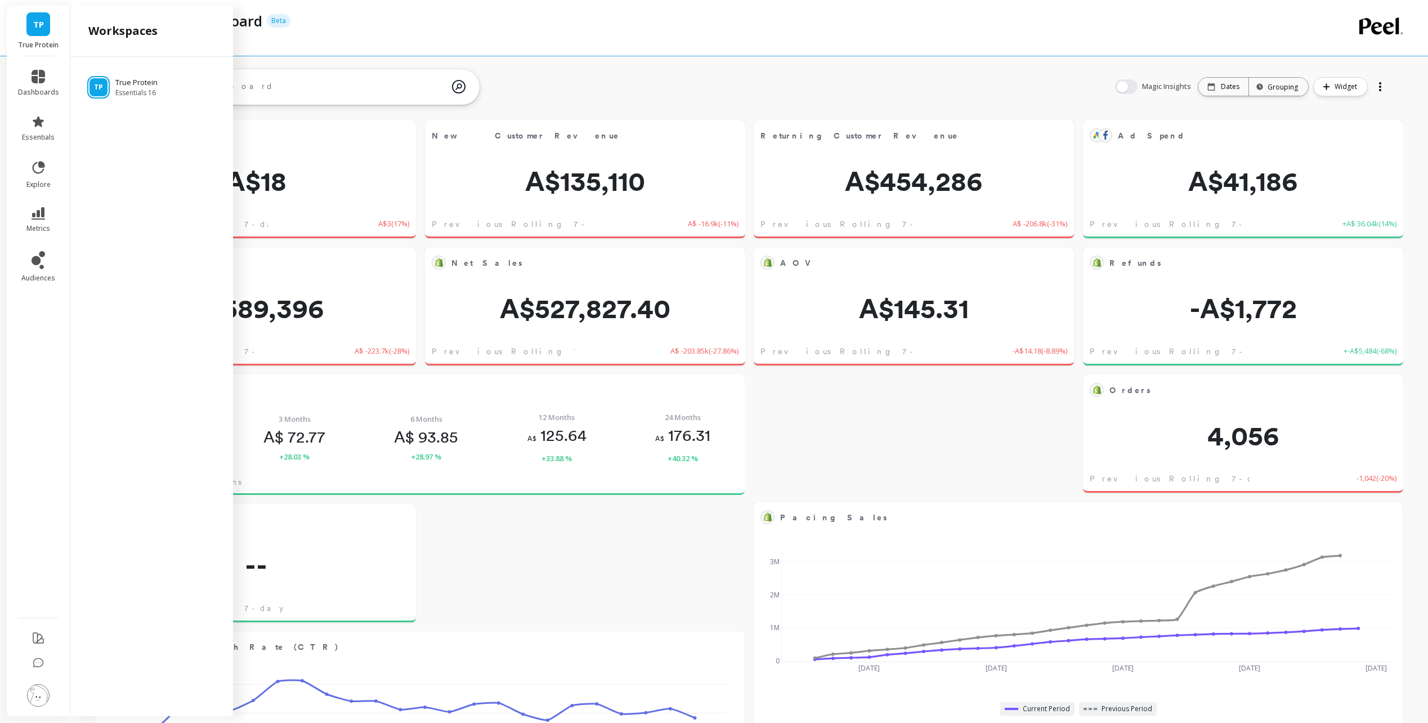
scroll to position [301, 609]
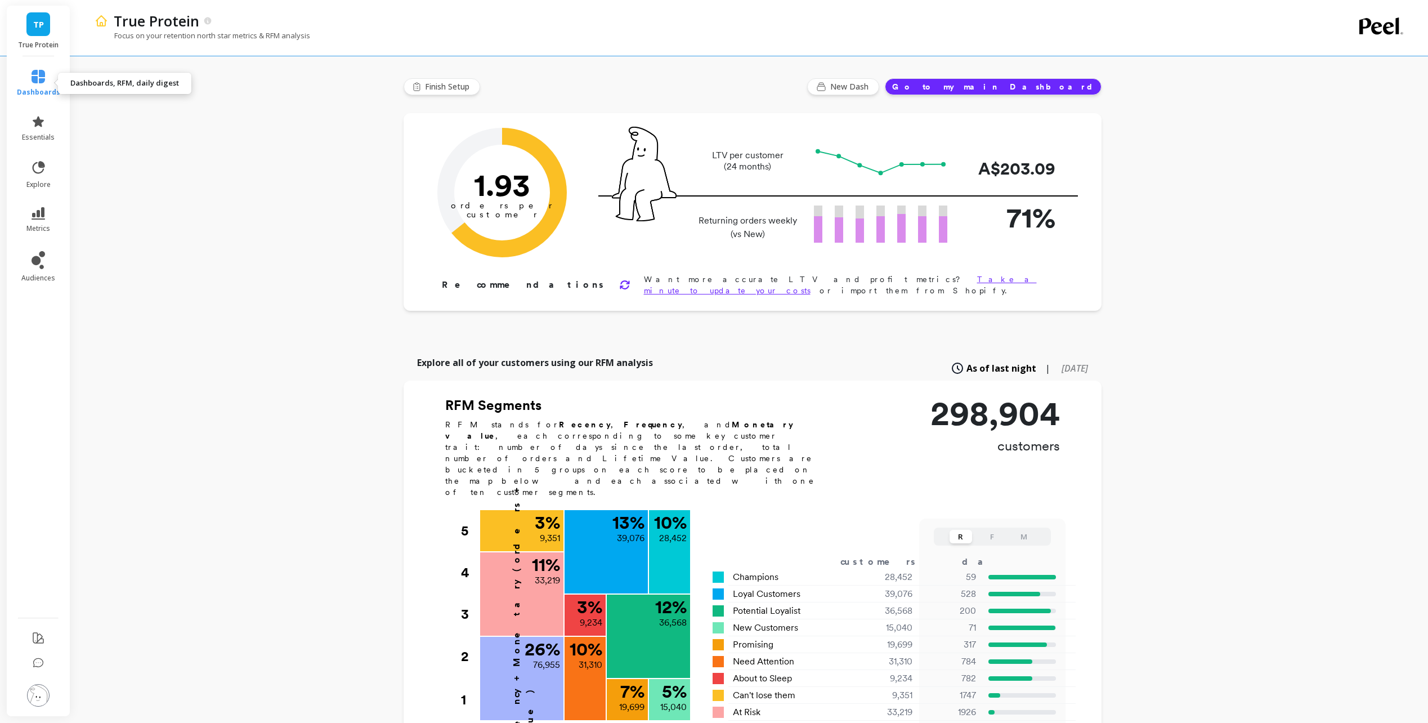
click at [45, 77] on link "dashboards" at bounding box center [38, 83] width 43 height 27
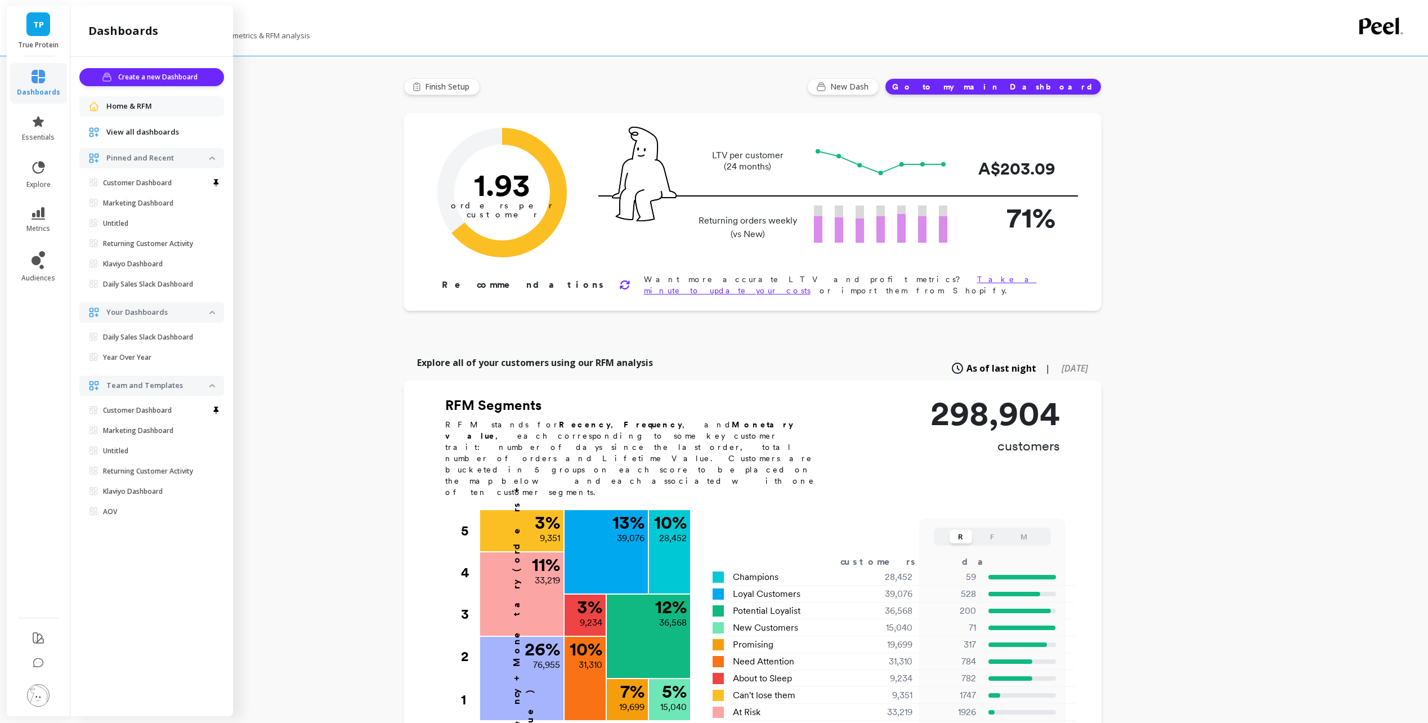
click at [171, 157] on p "Pinned and Recent" at bounding box center [157, 158] width 103 height 11
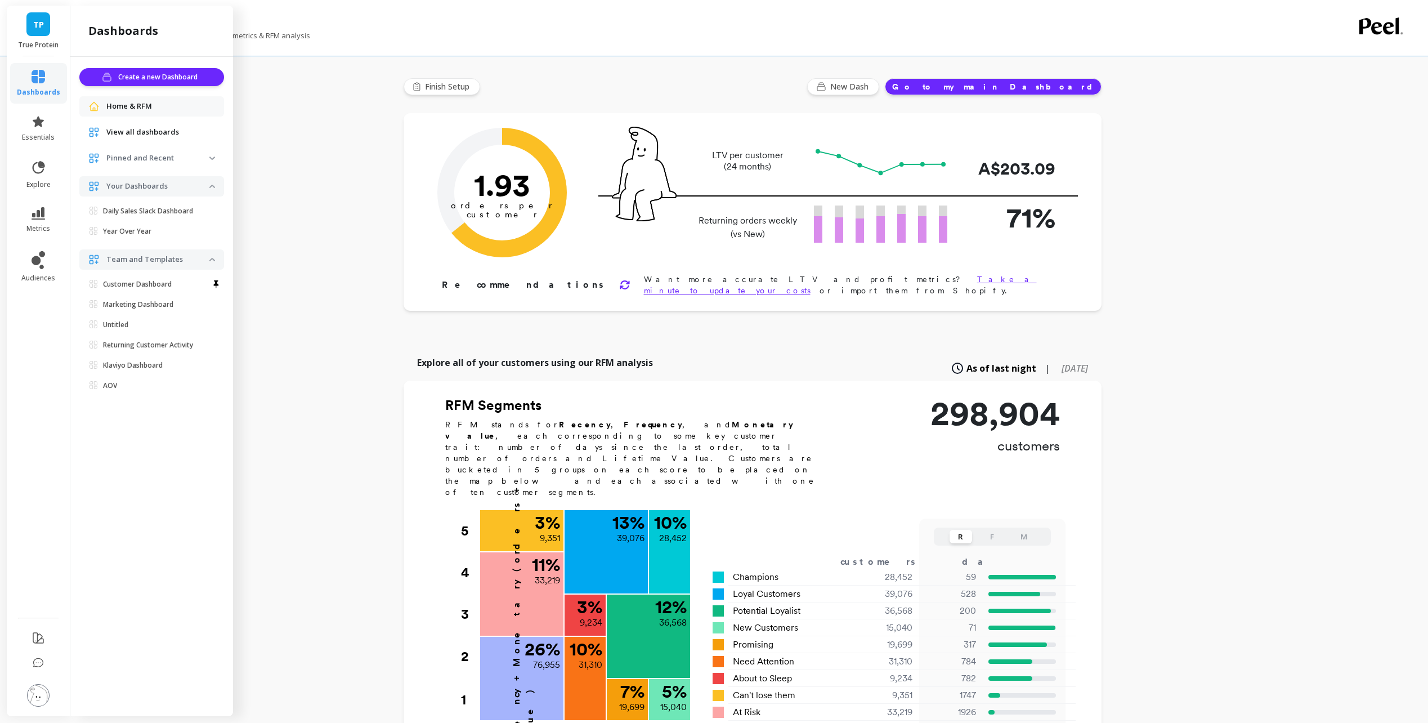
click at [160, 158] on p "Pinned and Recent" at bounding box center [157, 158] width 103 height 11
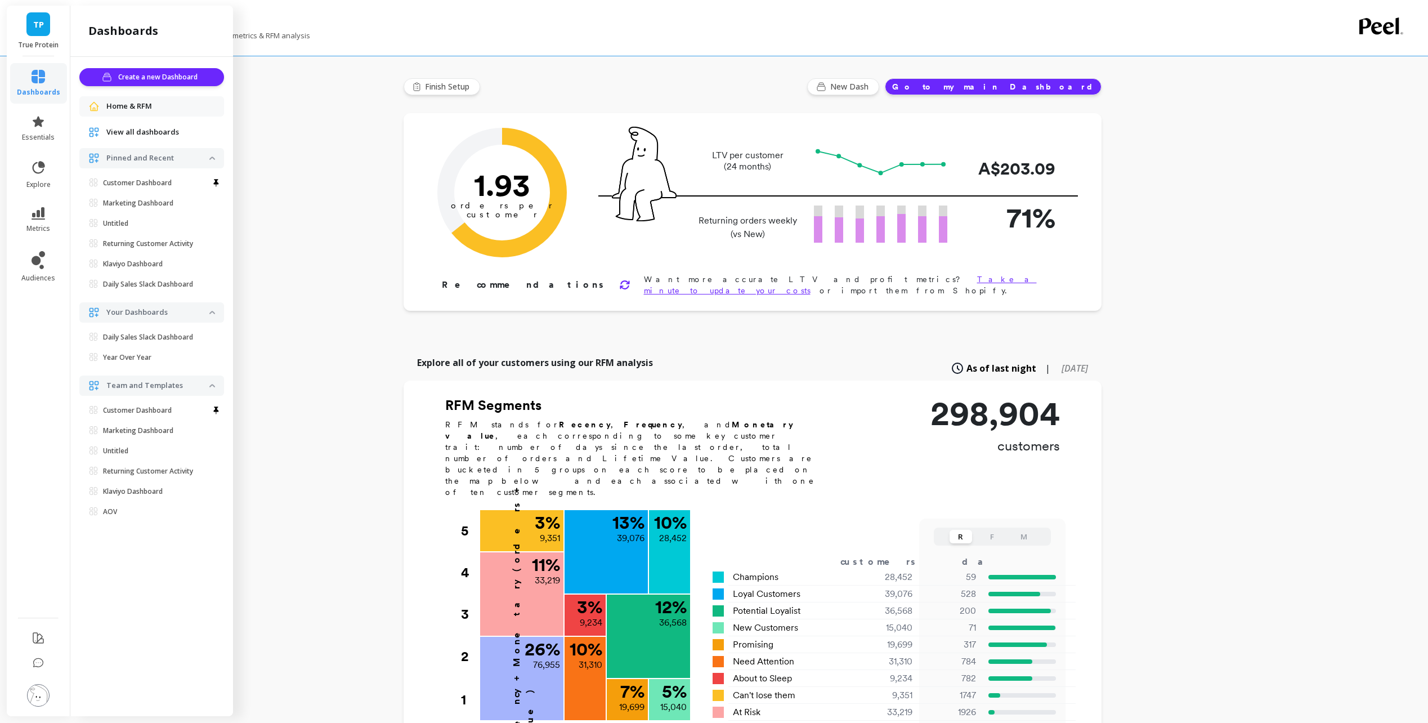
click at [95, 154] on img at bounding box center [93, 158] width 11 height 11
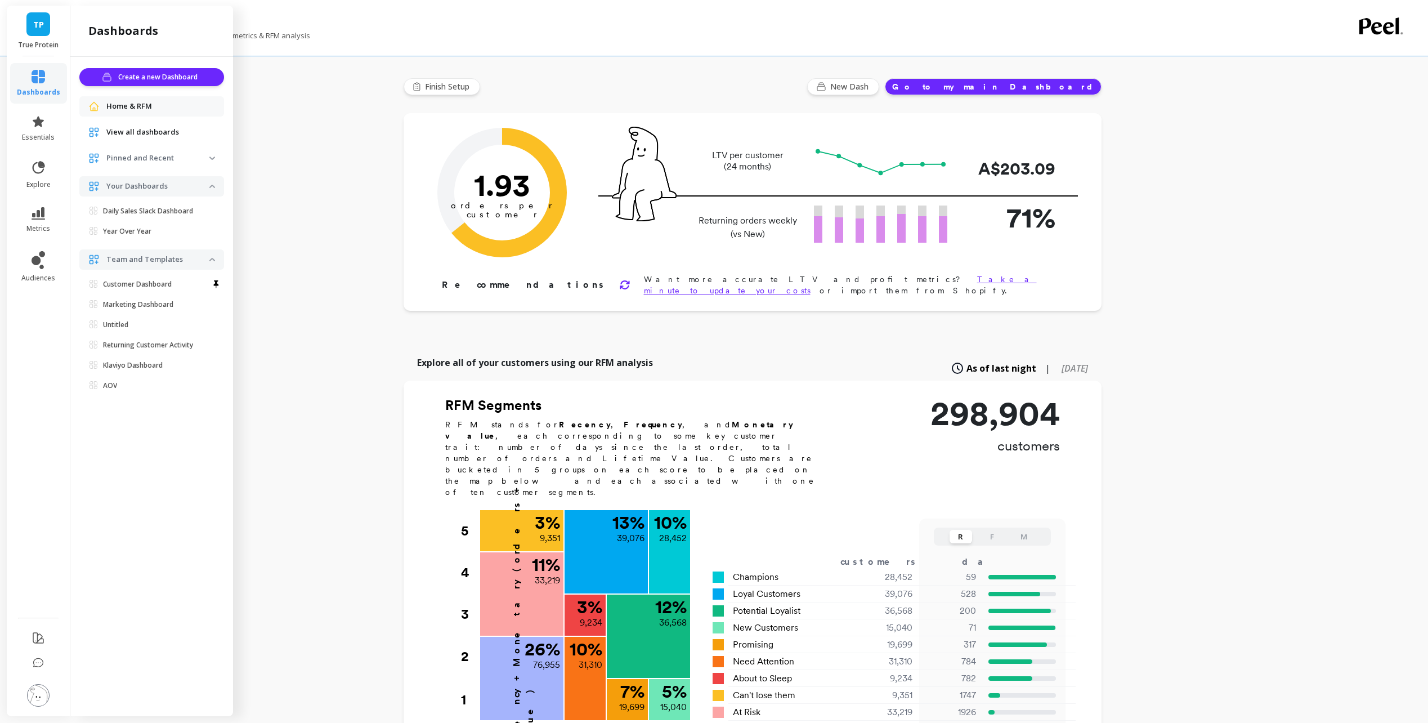
click at [95, 154] on img at bounding box center [93, 158] width 11 height 11
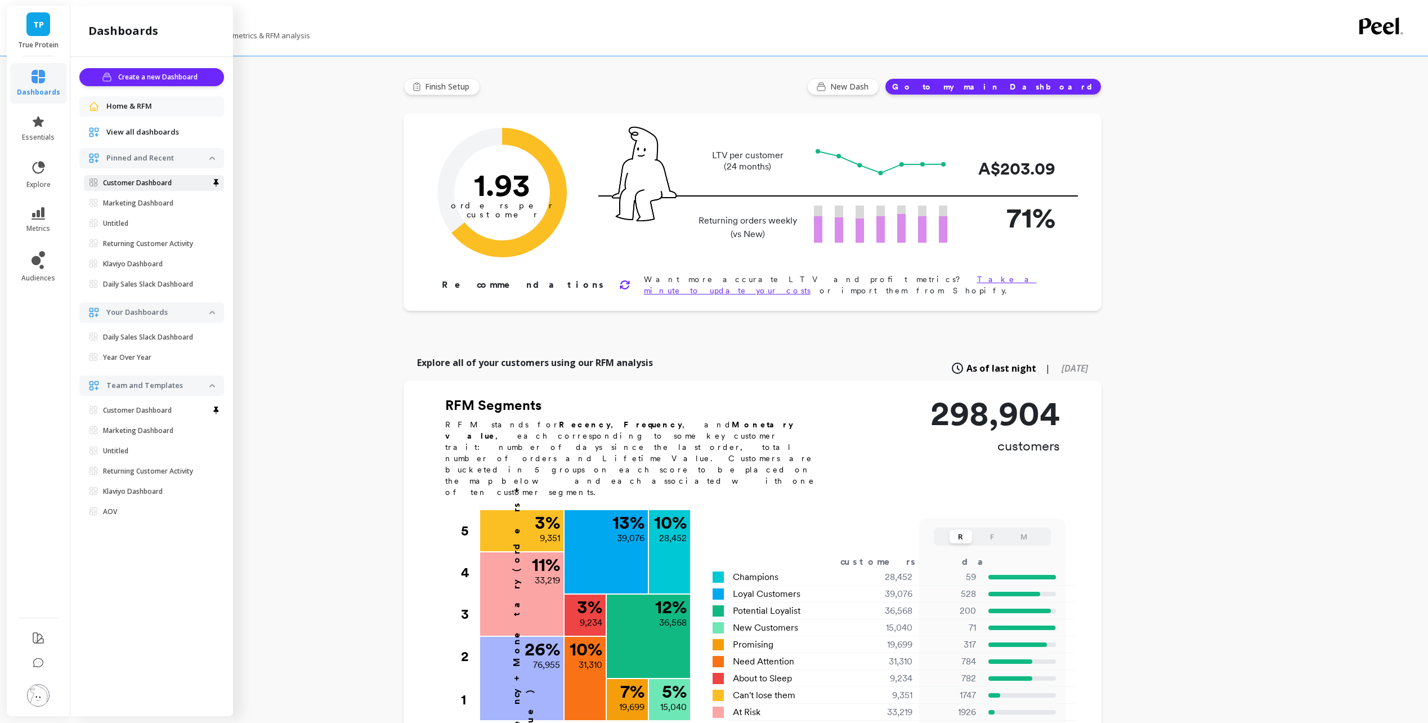
click at [115, 178] on p "Customer Dashboard" at bounding box center [137, 182] width 69 height 9
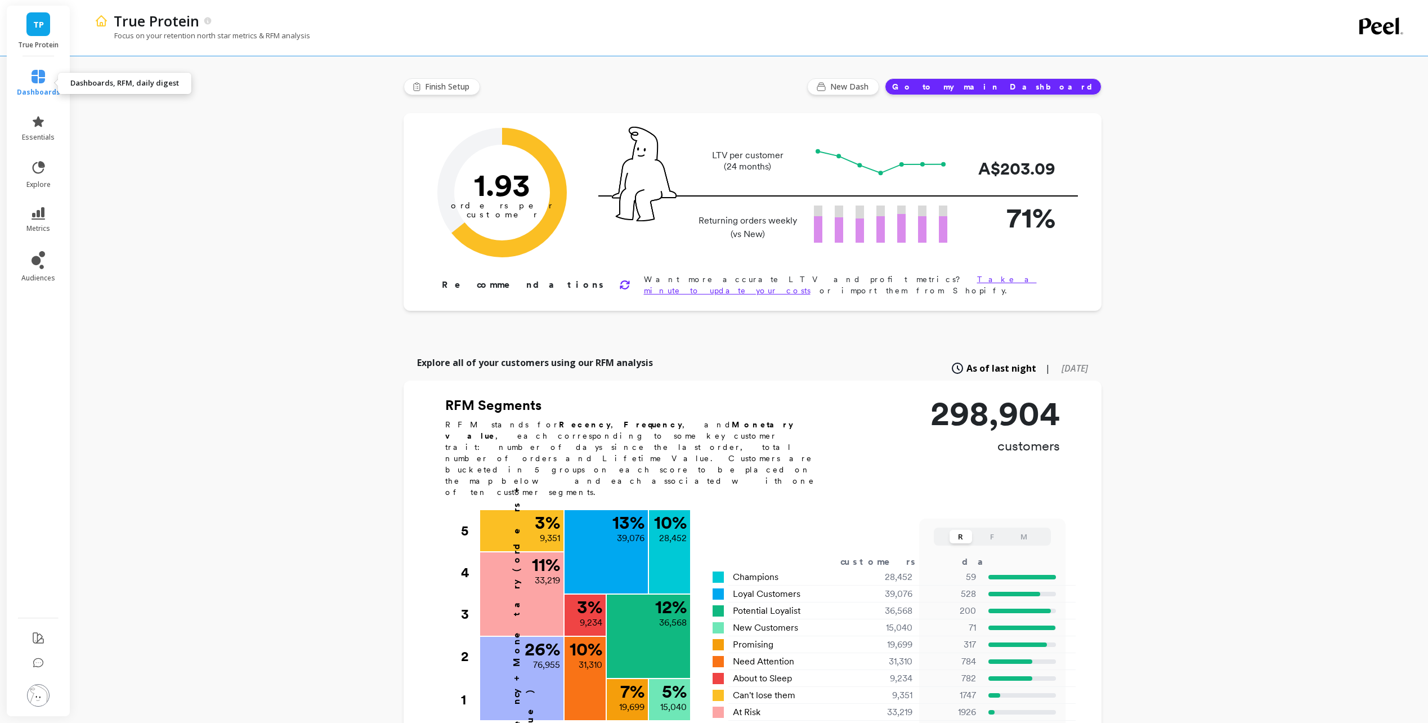
click at [34, 70] on icon at bounding box center [39, 77] width 14 height 14
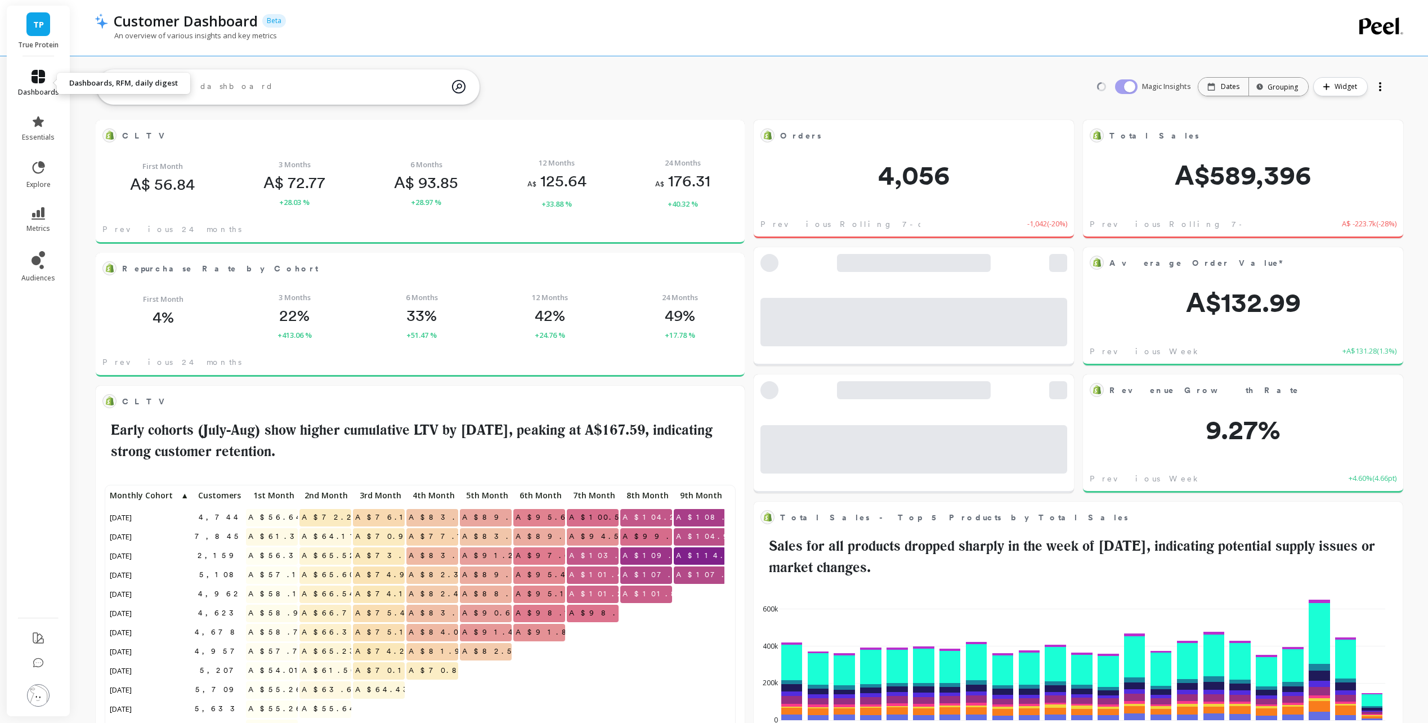
click at [37, 82] on icon at bounding box center [39, 77] width 14 height 14
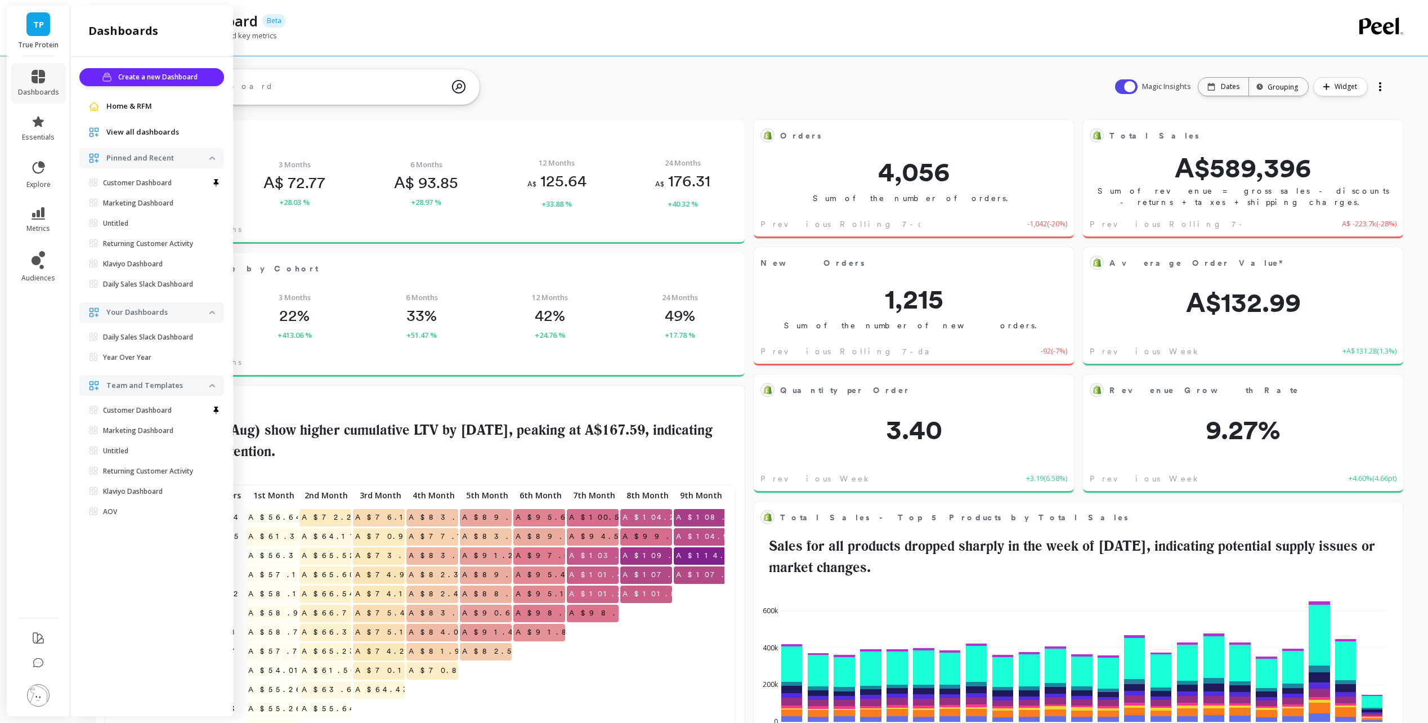
scroll to position [301, 609]
click at [119, 105] on span "Home & RFM" at bounding box center [129, 106] width 46 height 11
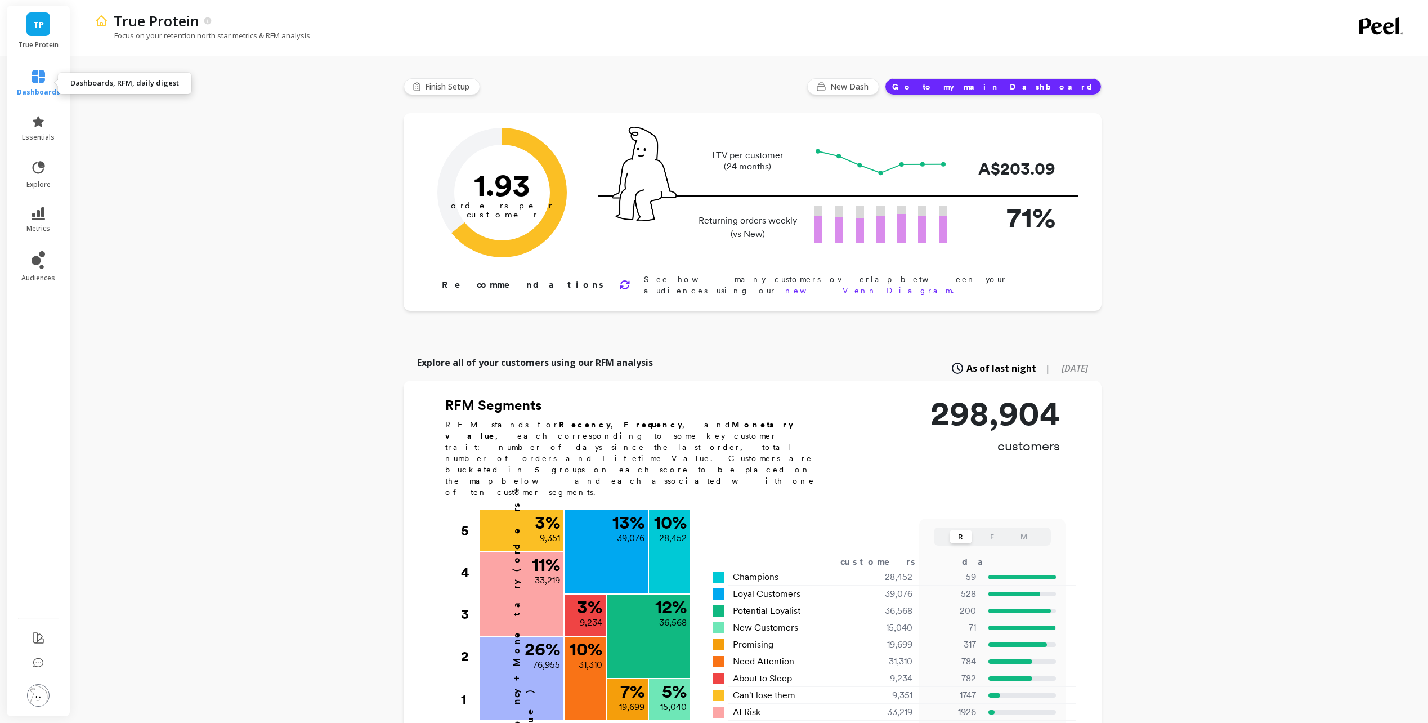
click at [44, 80] on icon at bounding box center [39, 77] width 14 height 14
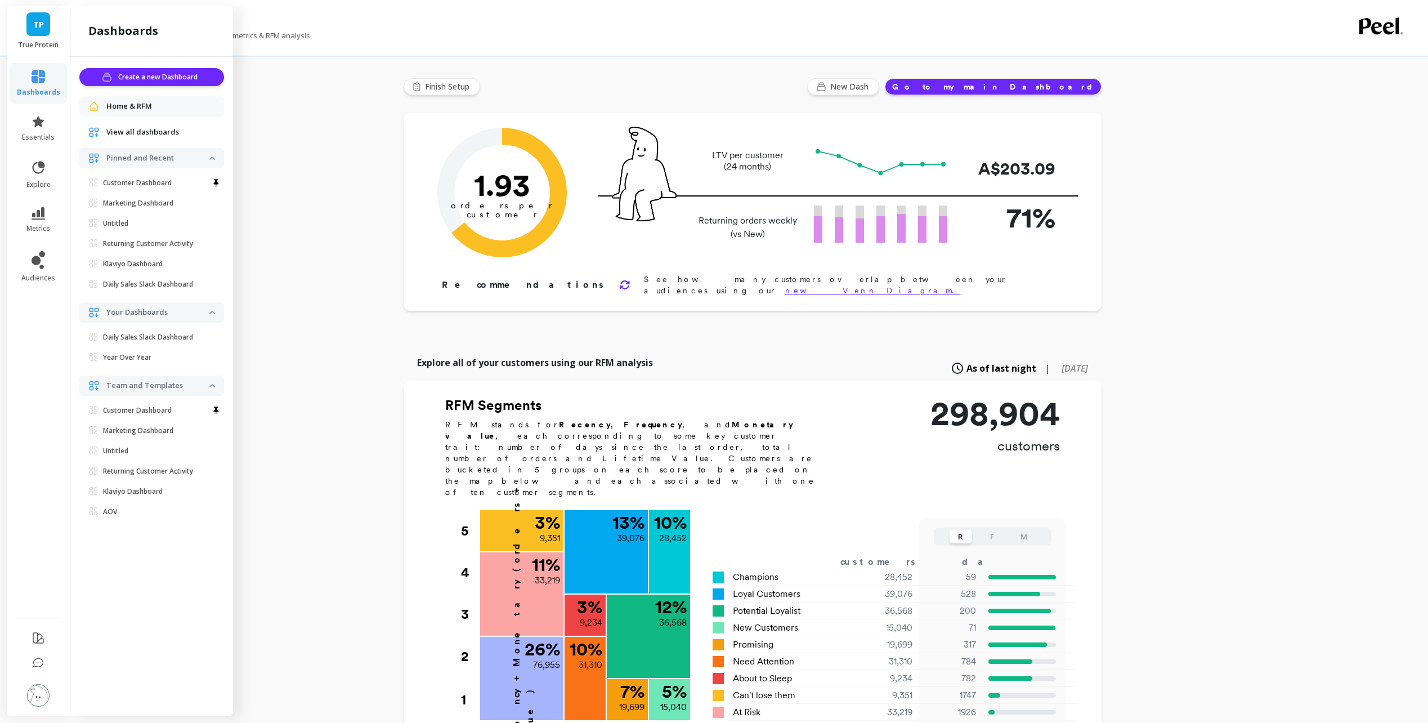
click at [132, 131] on span "View all dashboards" at bounding box center [142, 132] width 73 height 11
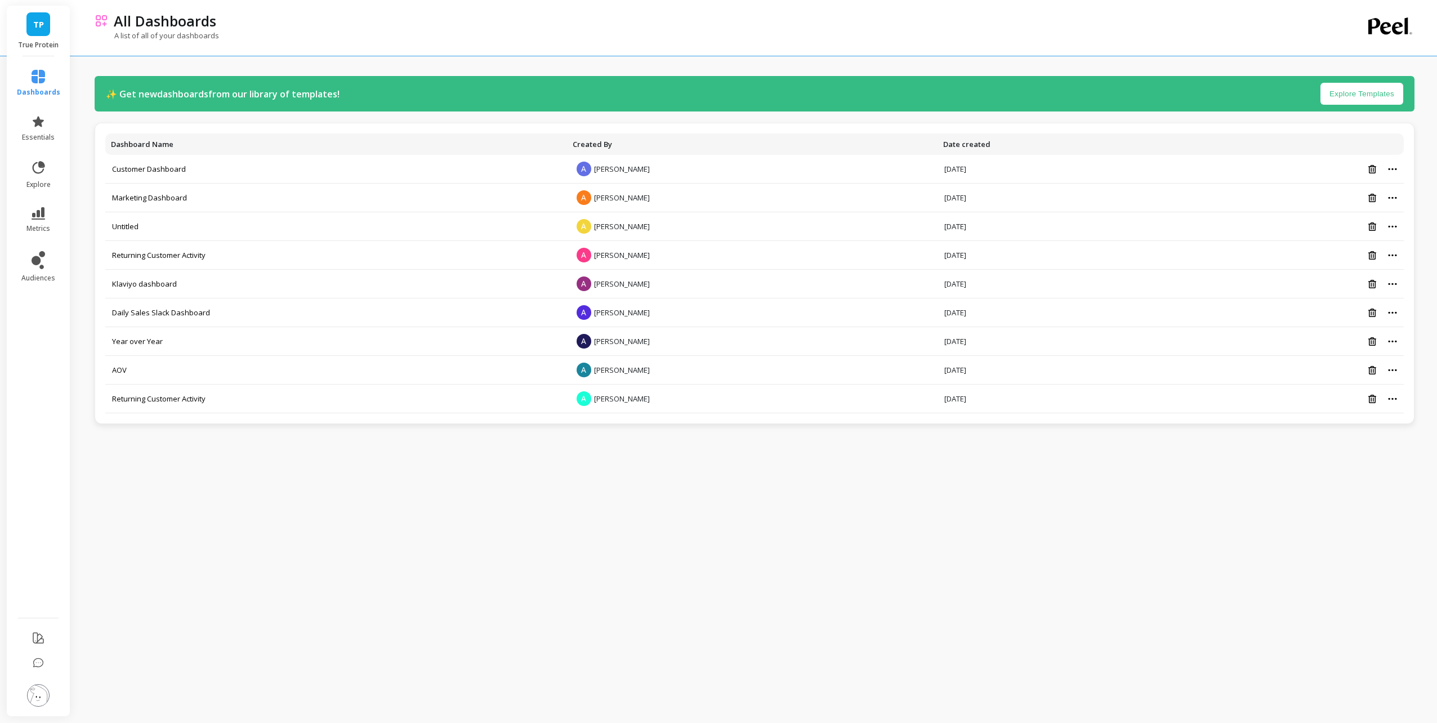
click at [592, 478] on div "✨ Get new dashboards from our library of templates! Explore Templates Dashboard…" at bounding box center [755, 359] width 1320 height 700
click at [1078, 493] on div "✨ Get new dashboards from our library of templates! Explore Templates Dashboard…" at bounding box center [755, 359] width 1320 height 700
click at [171, 199] on link "Marketing Dashboard" at bounding box center [149, 198] width 75 height 10
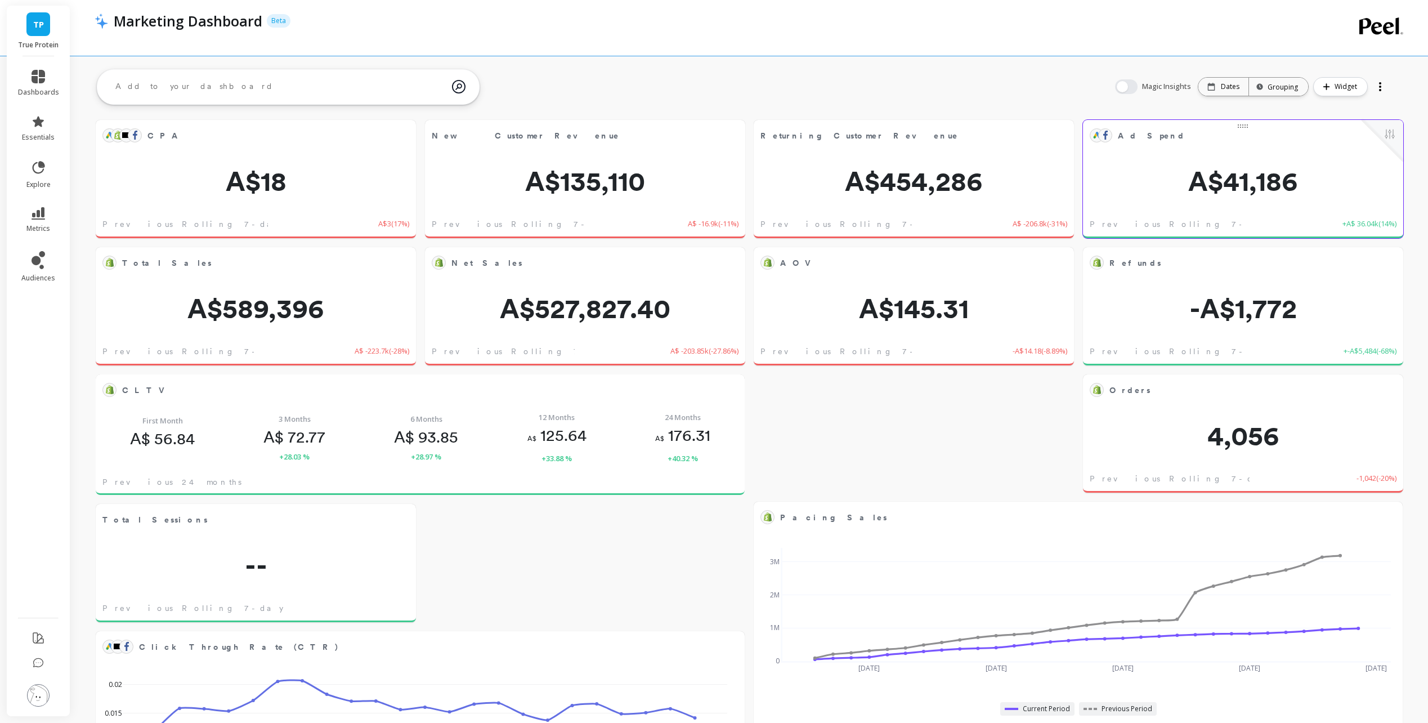
click at [1151, 162] on div "Ad Spend Edit Widget & Insights A$41,186 Previous Rolling 7-day +A$ 36.04k ( 14…" at bounding box center [1243, 179] width 320 height 118
click at [1234, 183] on span "A$41,186" at bounding box center [1243, 181] width 320 height 27
click at [1392, 140] on button at bounding box center [1390, 135] width 14 height 16
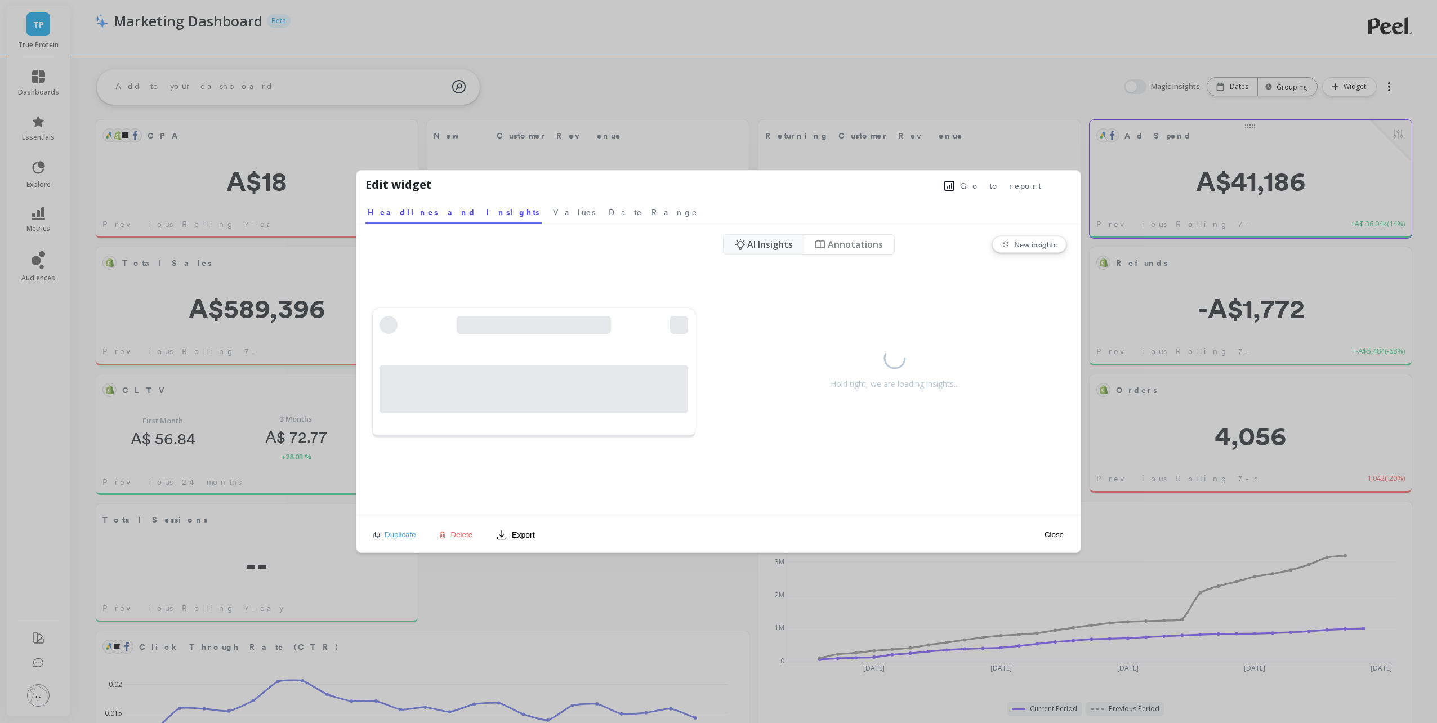
scroll to position [301, 613]
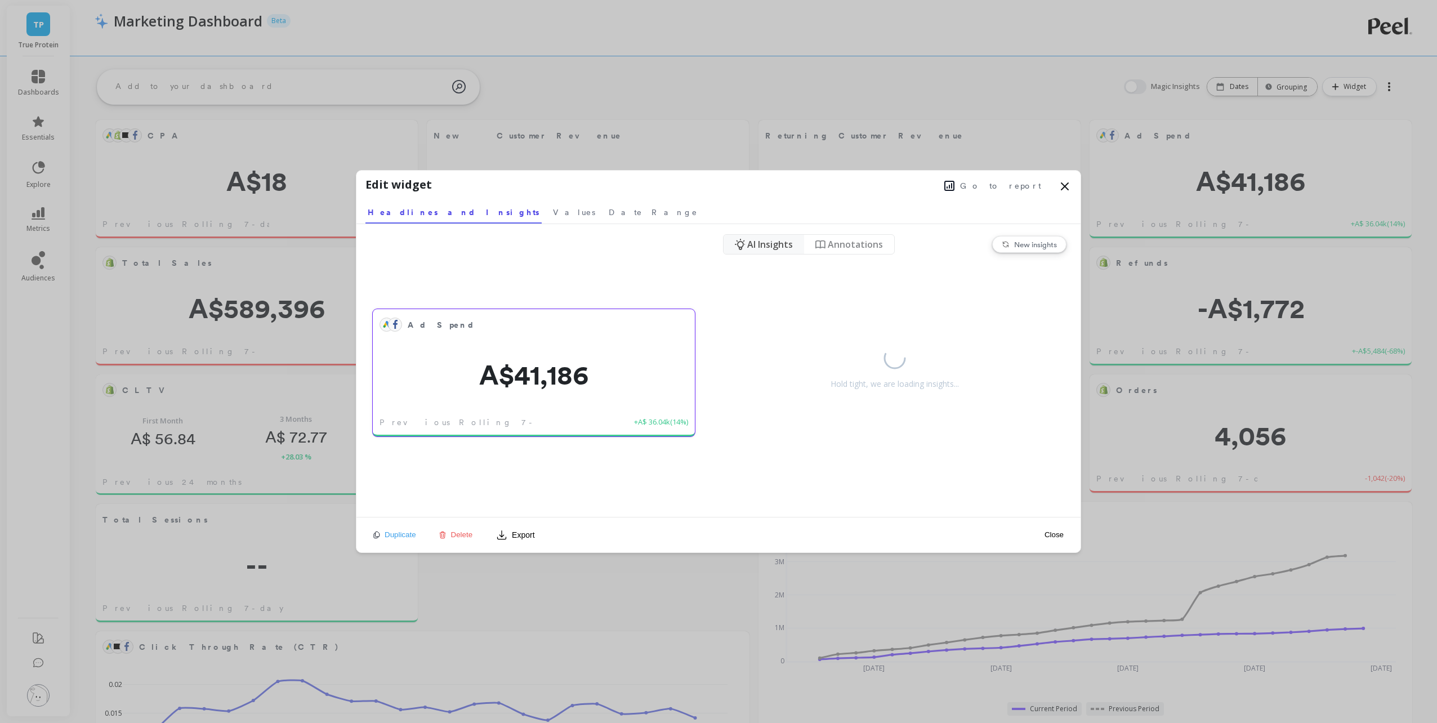
click at [493, 392] on div "Ad Spend A$41,186 Previous Rolling 7-day +A$ 36.04k ( 14% )" at bounding box center [534, 372] width 322 height 127
click at [860, 241] on span "Annotations" at bounding box center [855, 245] width 55 height 14
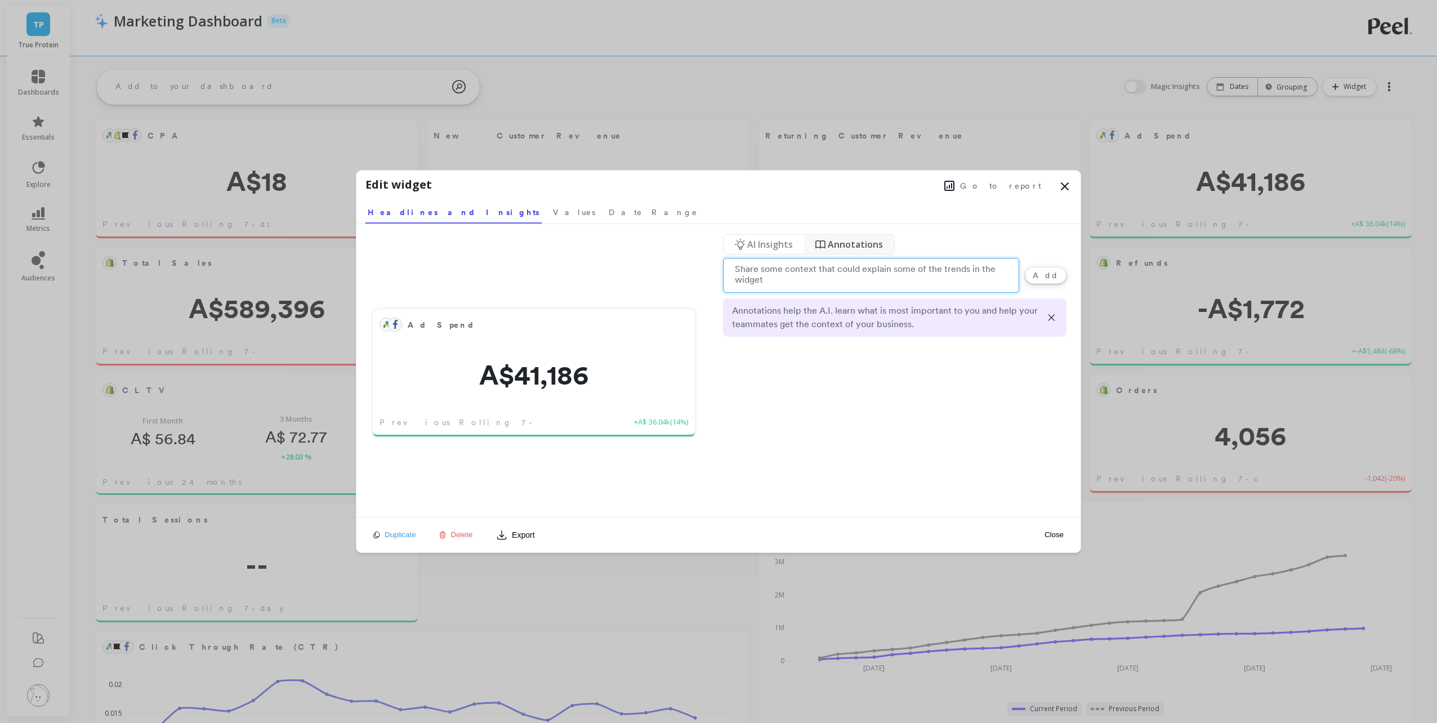
click at [775, 247] on span "AI Insights" at bounding box center [770, 245] width 46 height 14
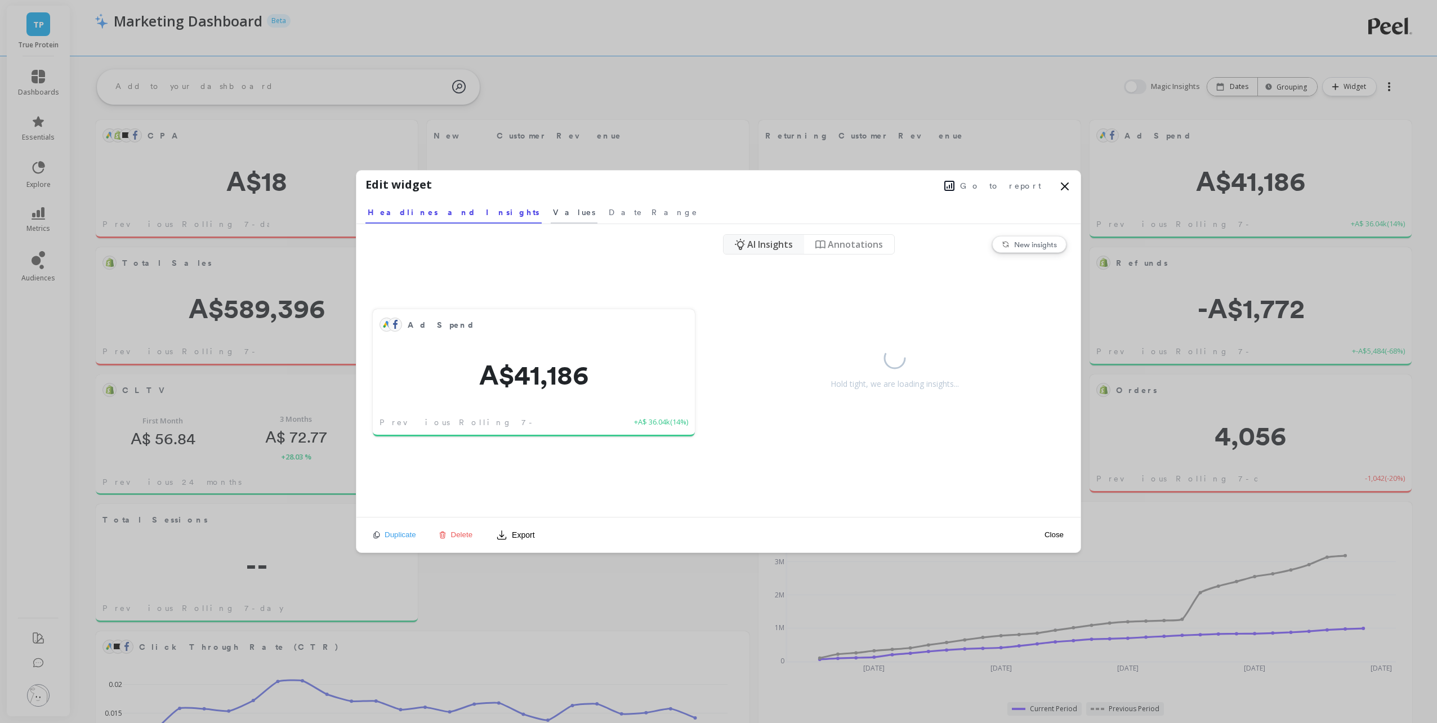
click at [553, 214] on span "Values" at bounding box center [574, 212] width 42 height 11
click at [602, 213] on span "Date Range" at bounding box center [646, 212] width 89 height 11
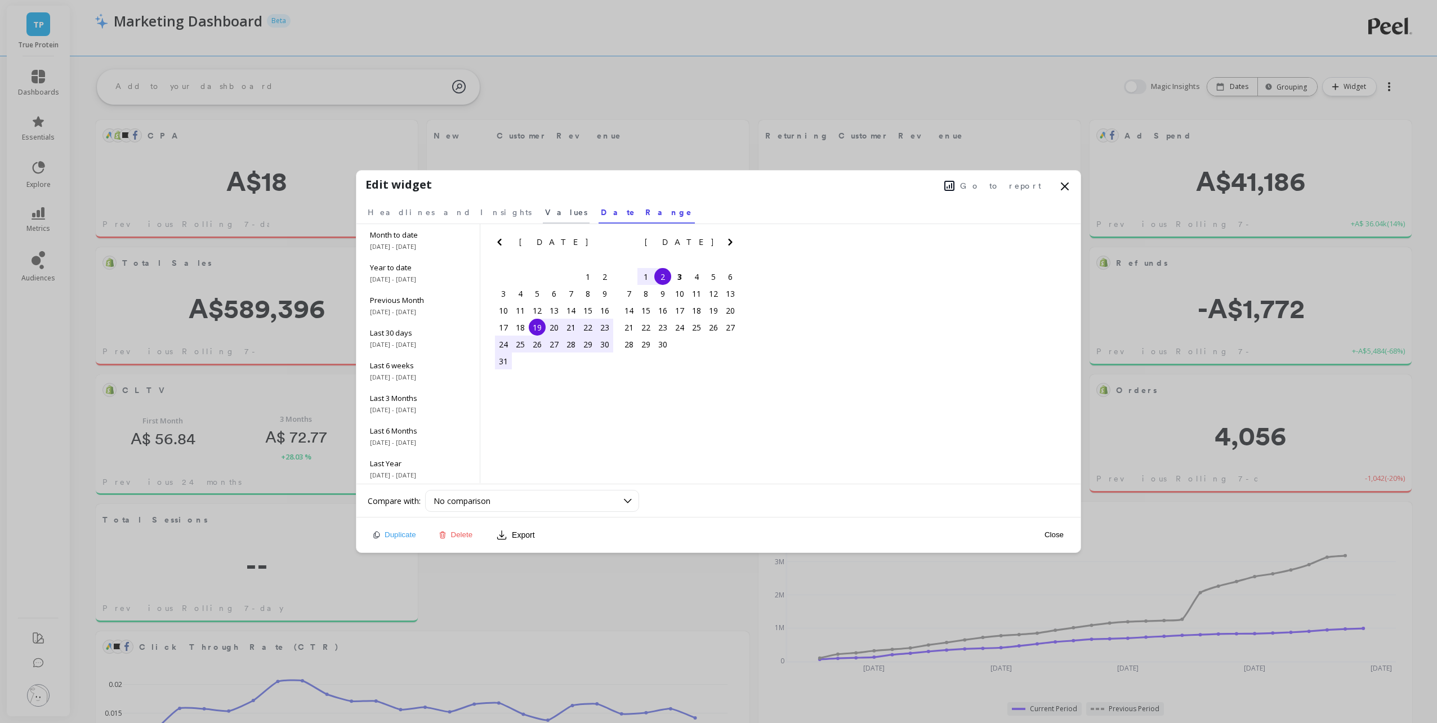
click at [545, 216] on span "Values" at bounding box center [566, 212] width 42 height 11
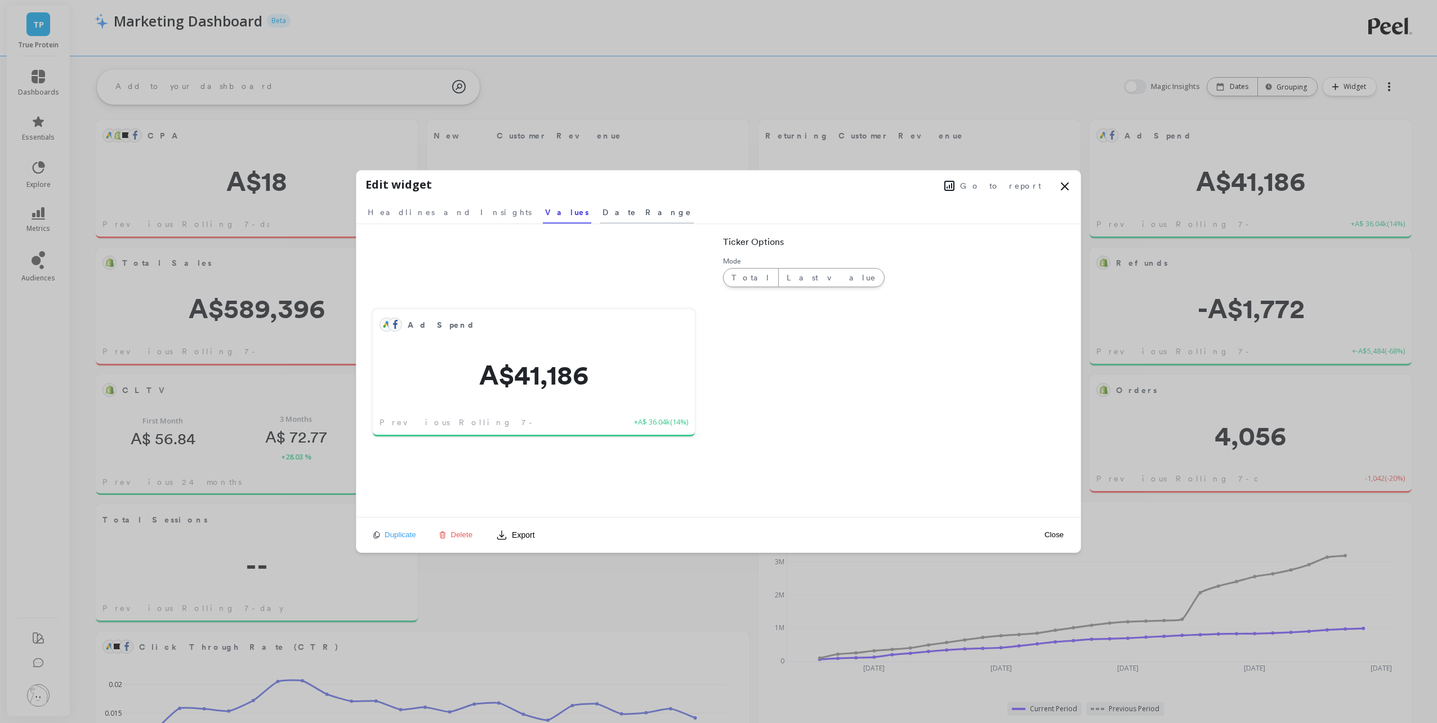
click at [602, 216] on span "Date Range" at bounding box center [646, 212] width 89 height 11
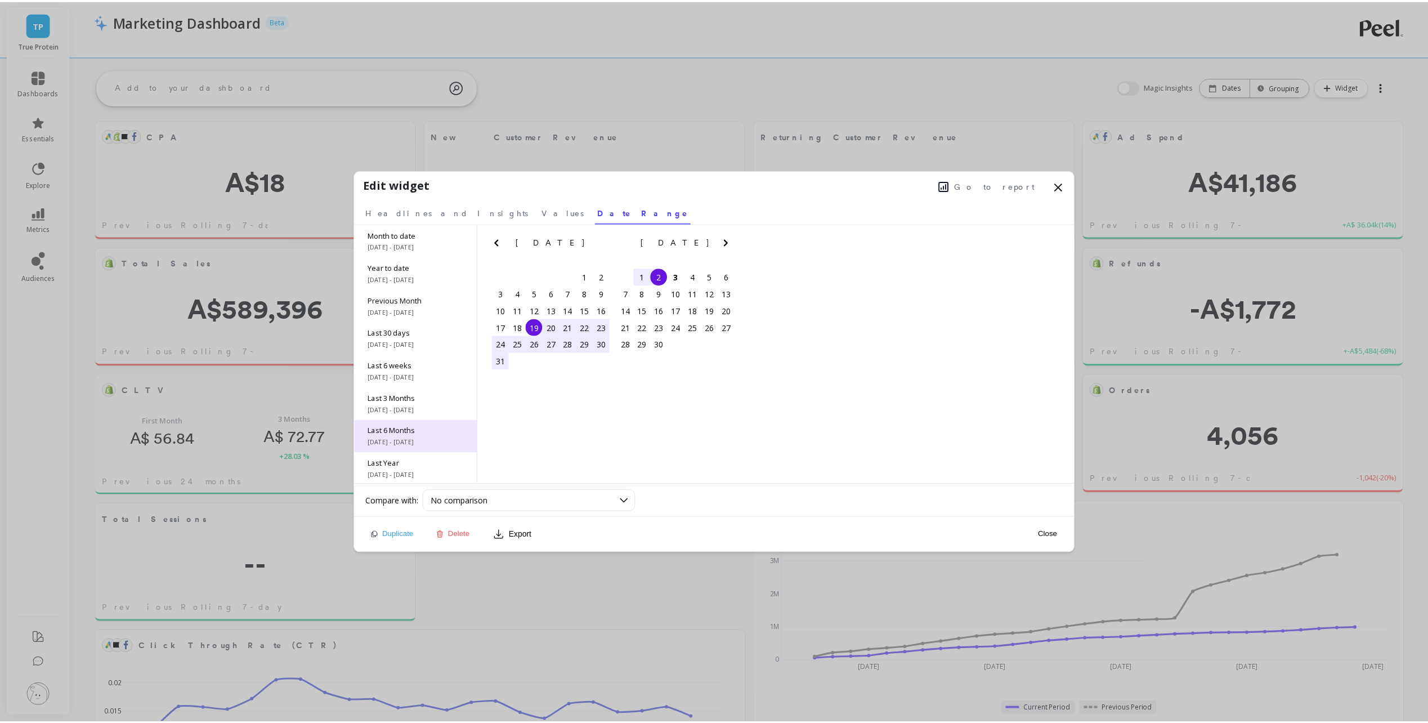
scroll to position [68, 0]
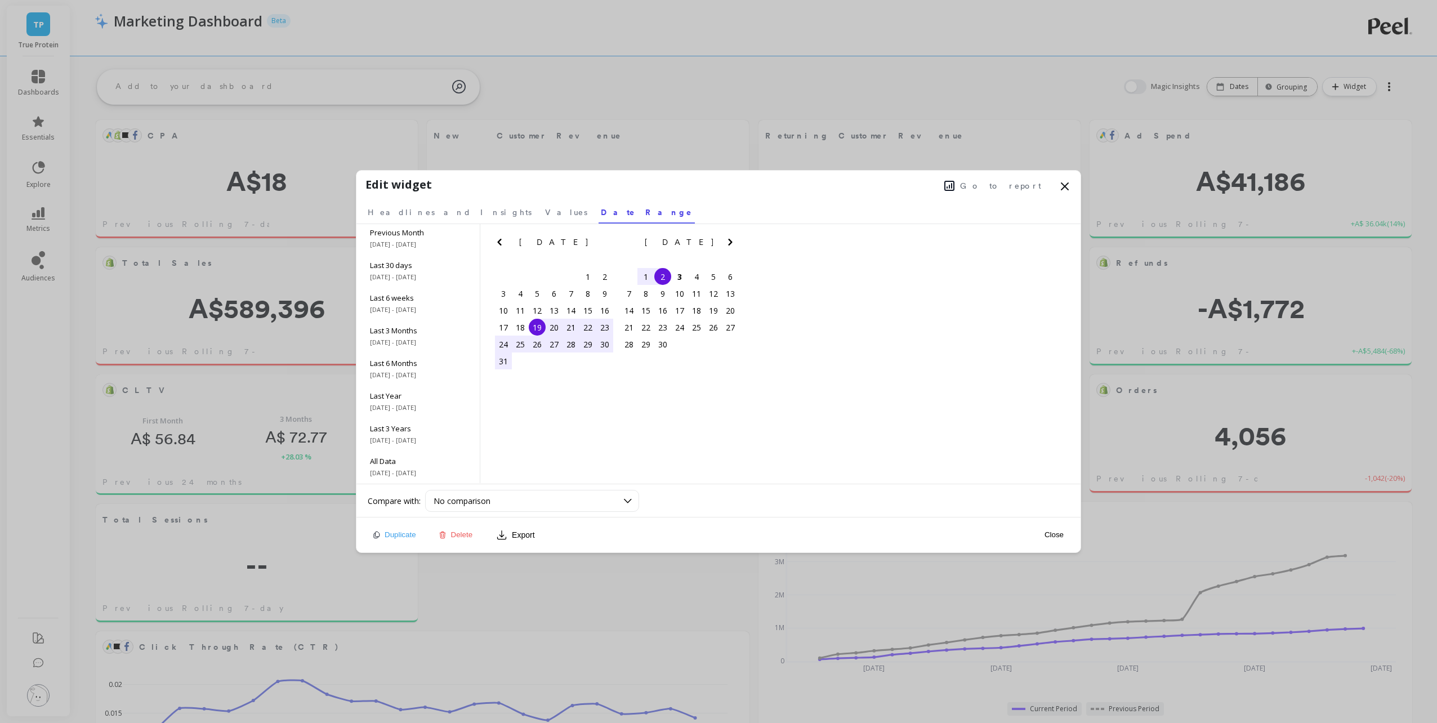
click at [1064, 184] on icon at bounding box center [1065, 187] width 14 height 14
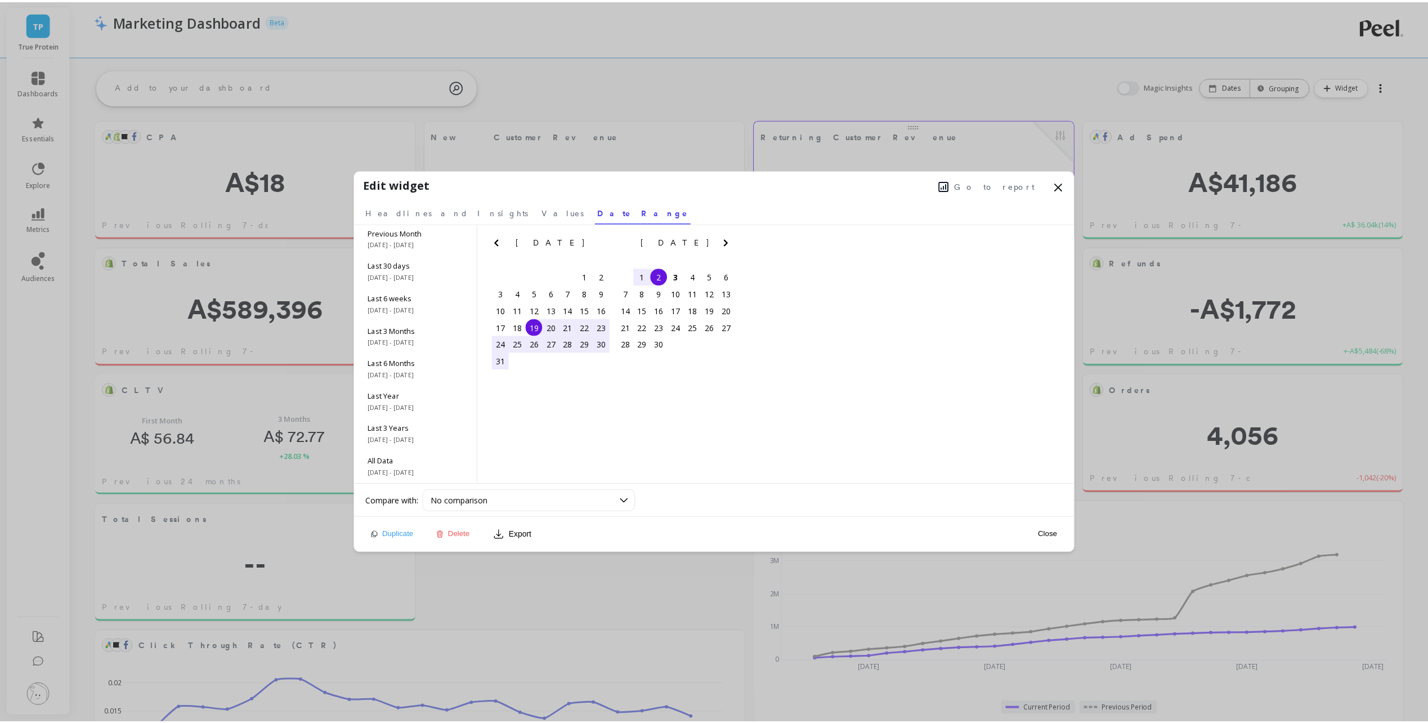
scroll to position [301, 609]
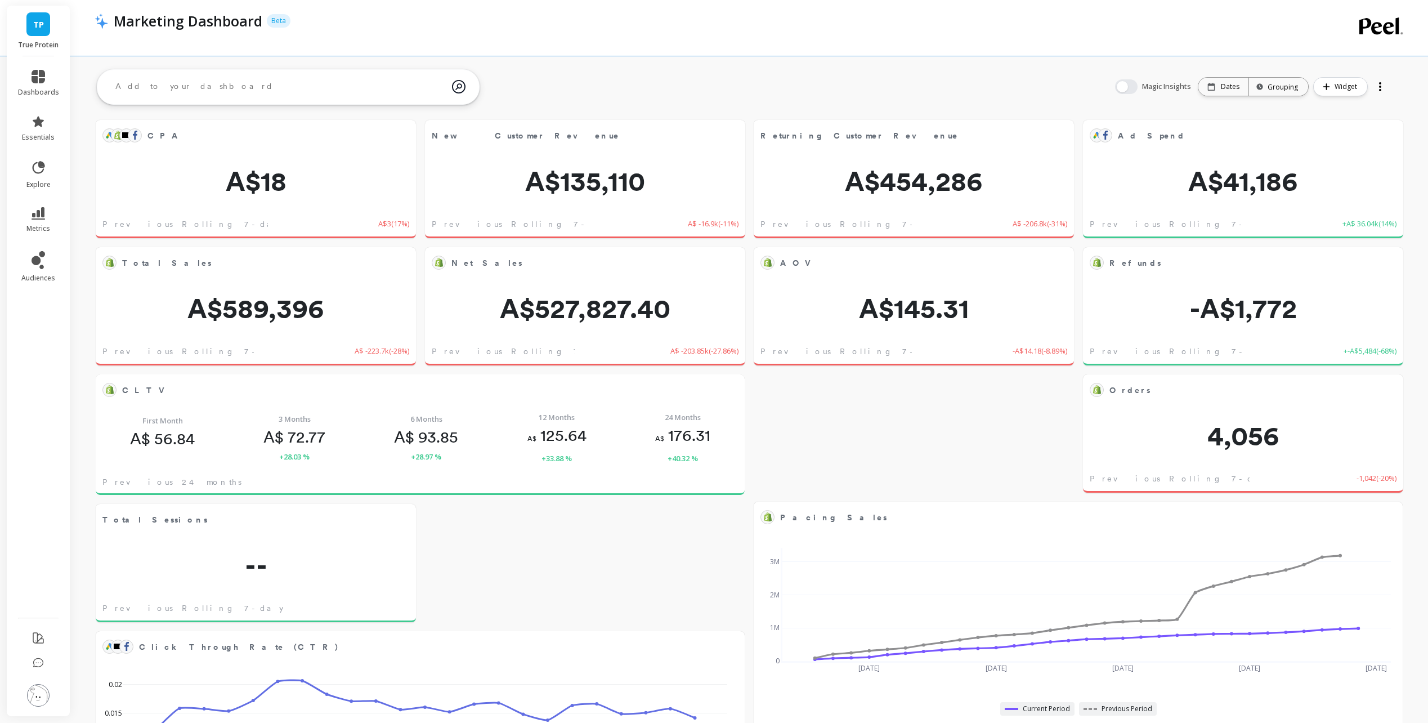
click at [1377, 87] on div at bounding box center [1381, 87] width 16 height 18
click at [871, 68] on div "AOV Edit Widget & Insights A$145.31 Previous Rolling 7-day -A$14.18 ( -8.89% ) …" at bounding box center [749, 678] width 1358 height 1227
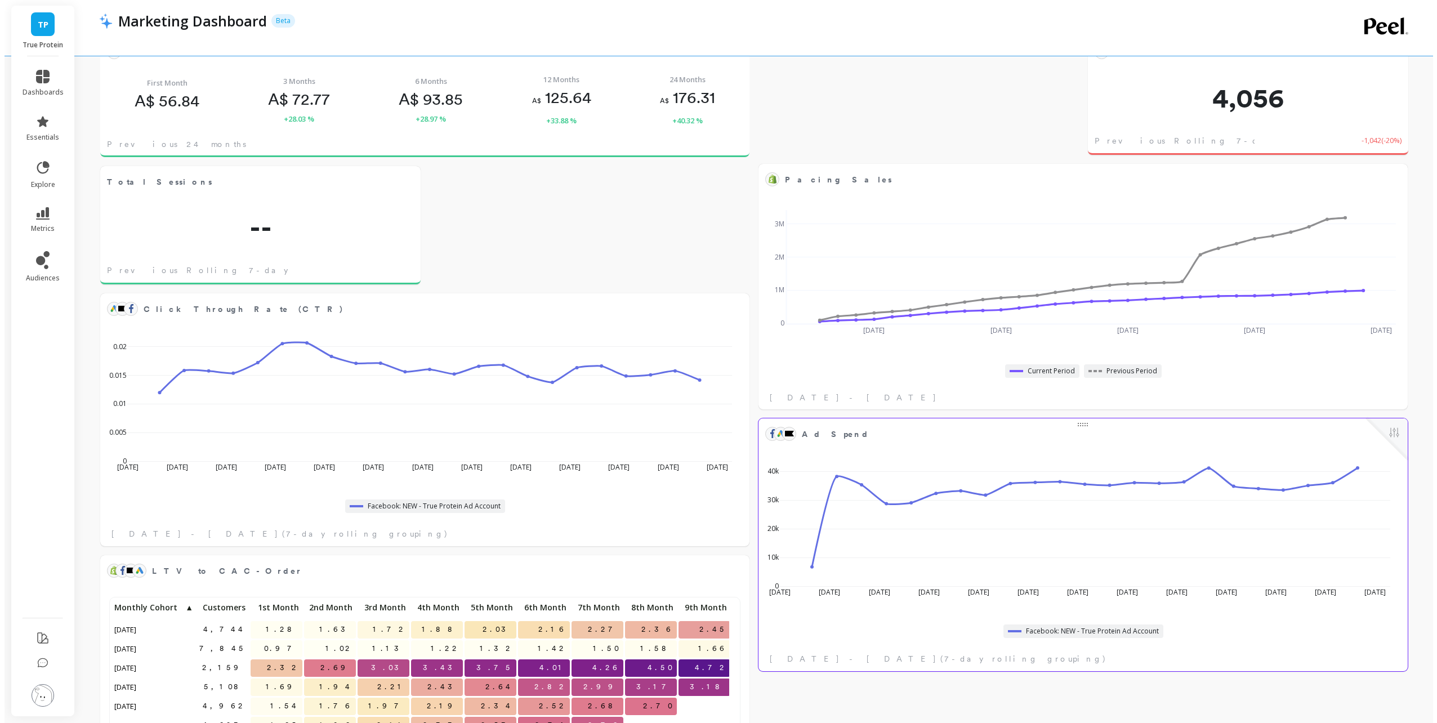
scroll to position [400, 0]
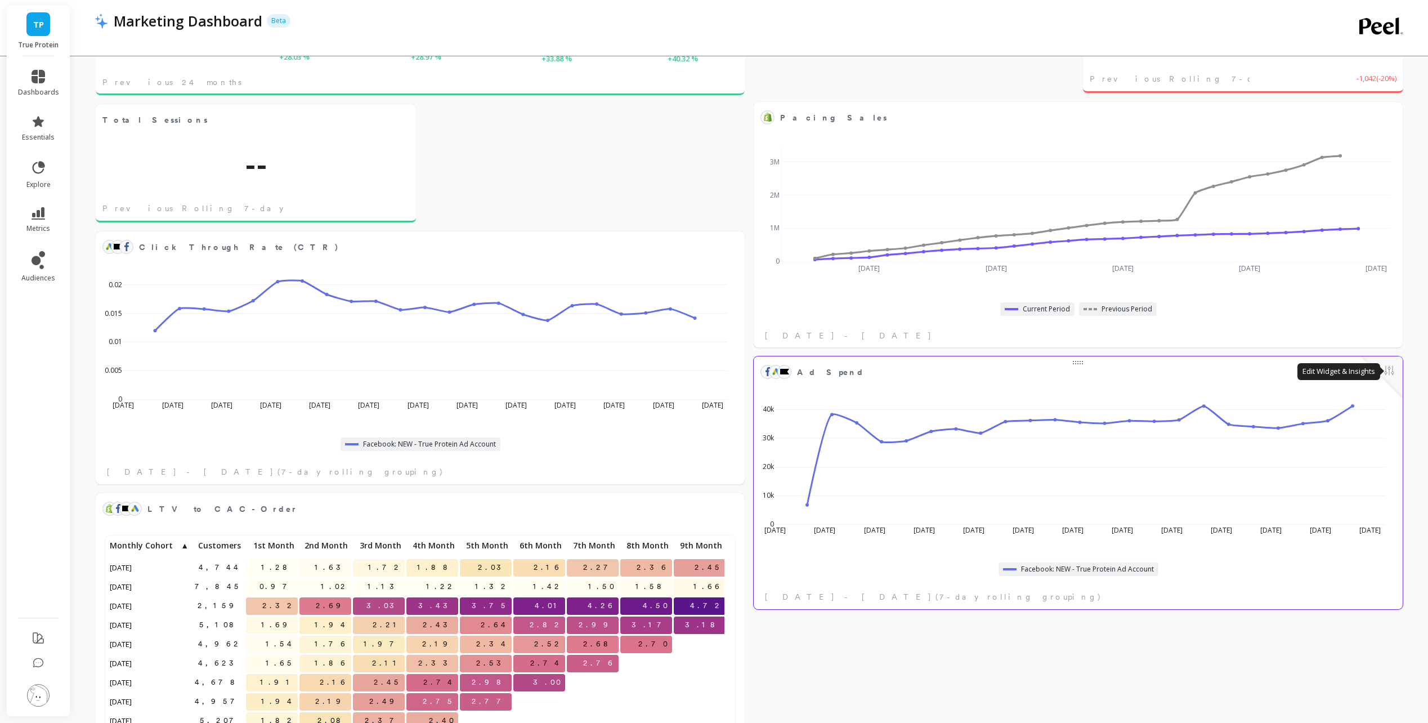
click at [1390, 372] on button at bounding box center [1390, 372] width 14 height 16
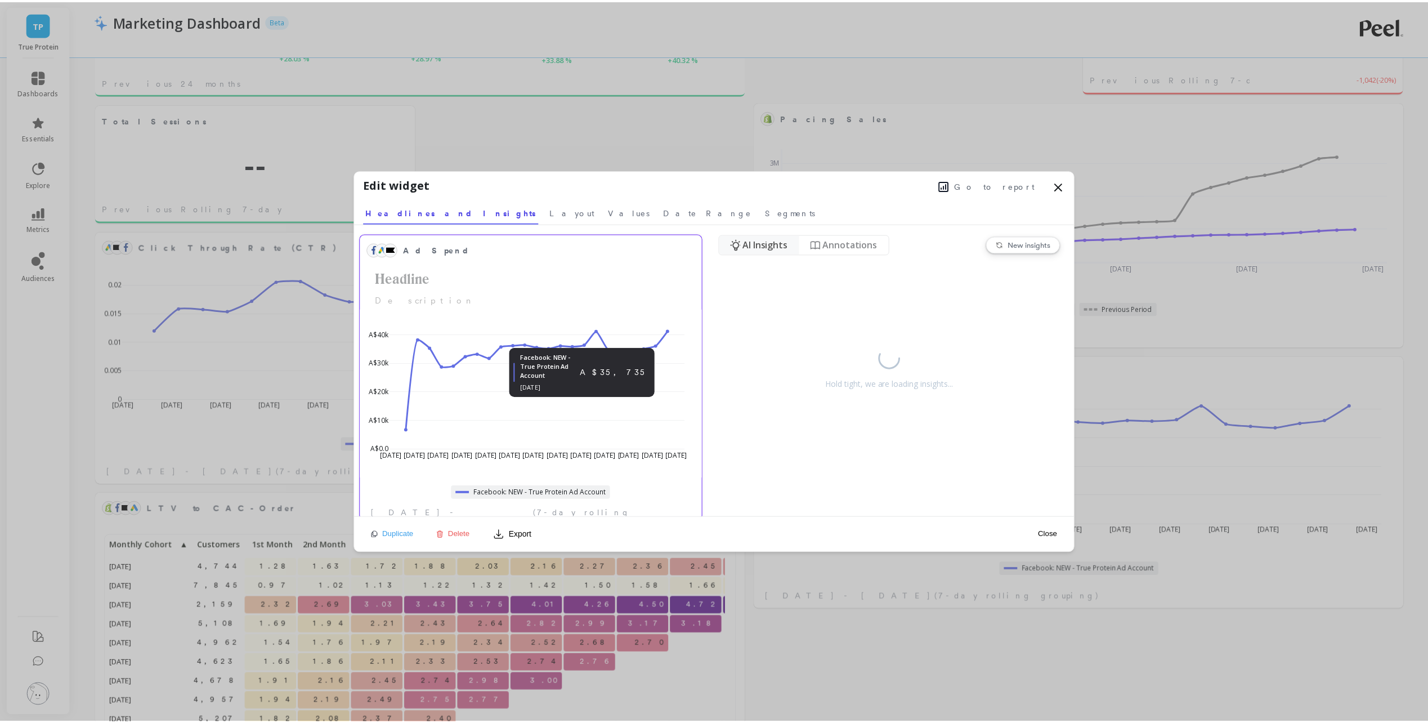
scroll to position [19, 0]
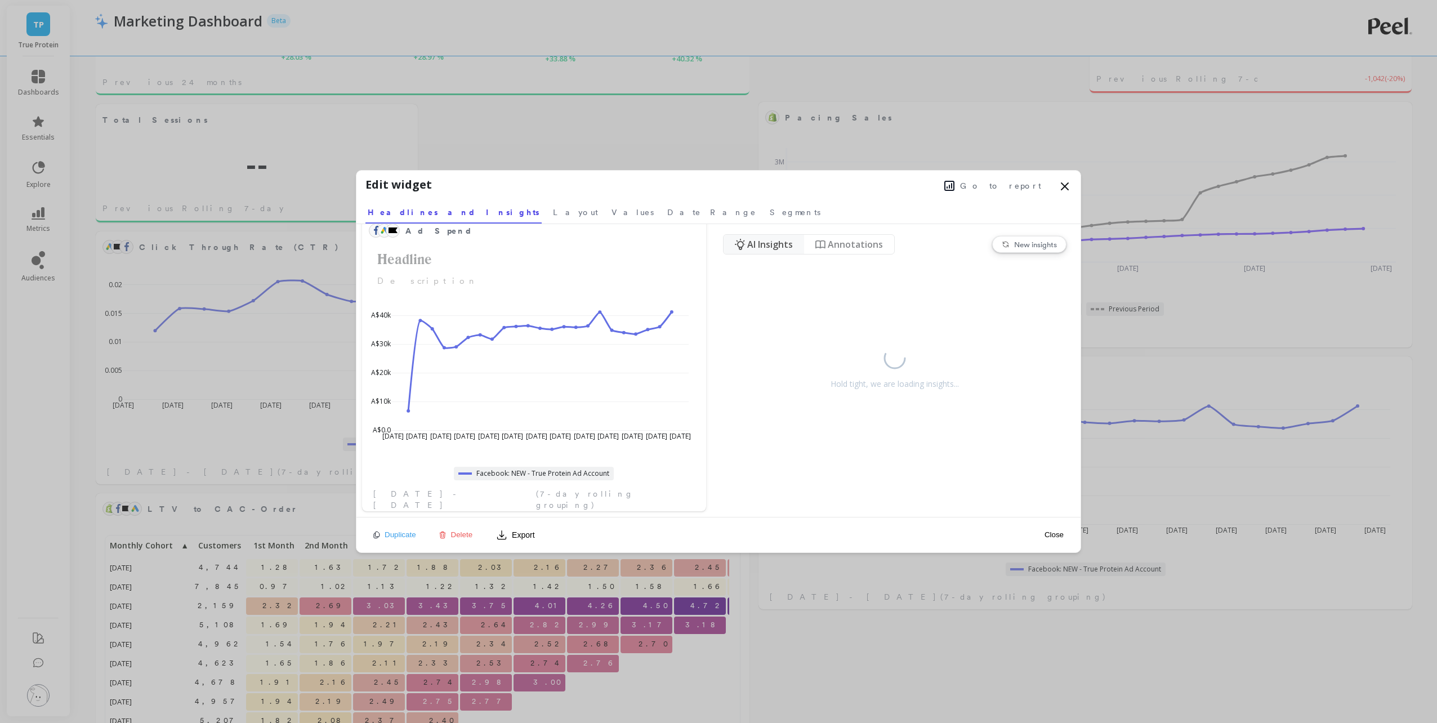
click at [1069, 187] on icon at bounding box center [1065, 187] width 14 height 14
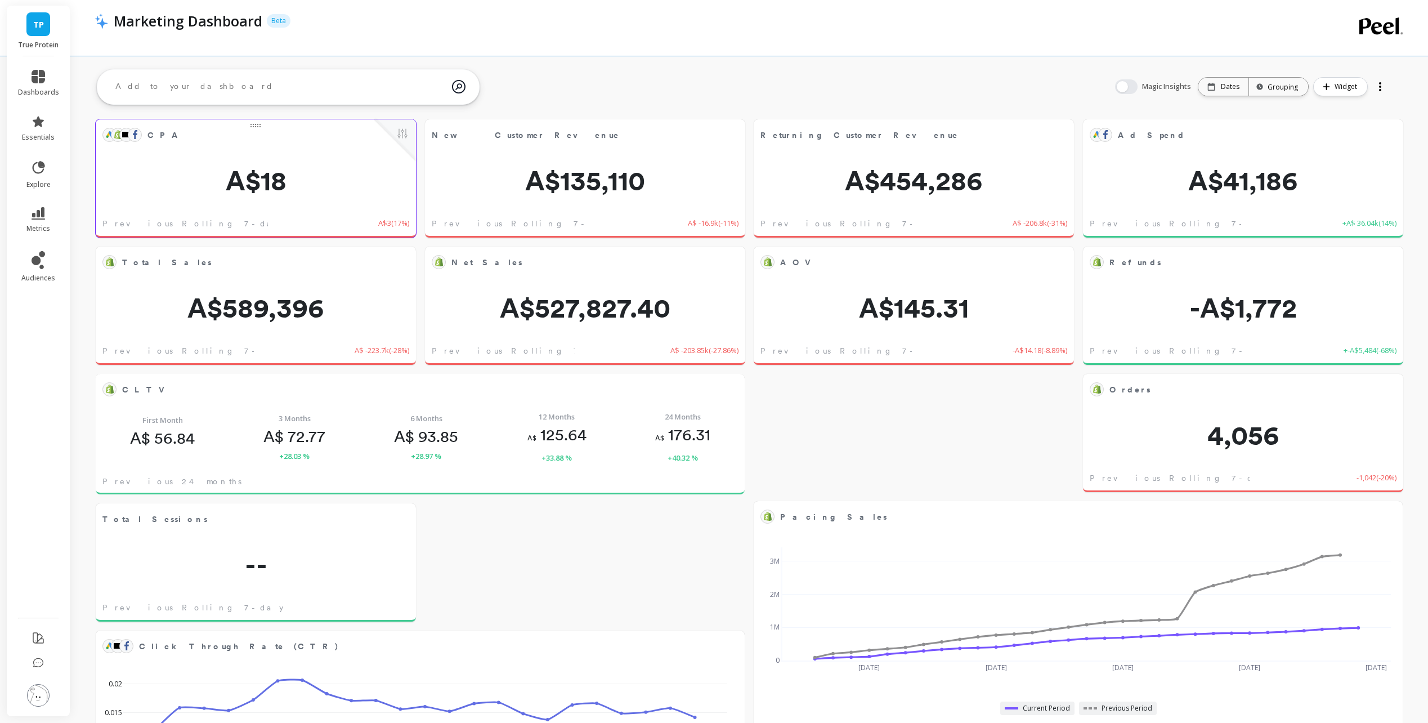
scroll to position [0, 0]
click at [44, 83] on icon at bounding box center [39, 77] width 14 height 14
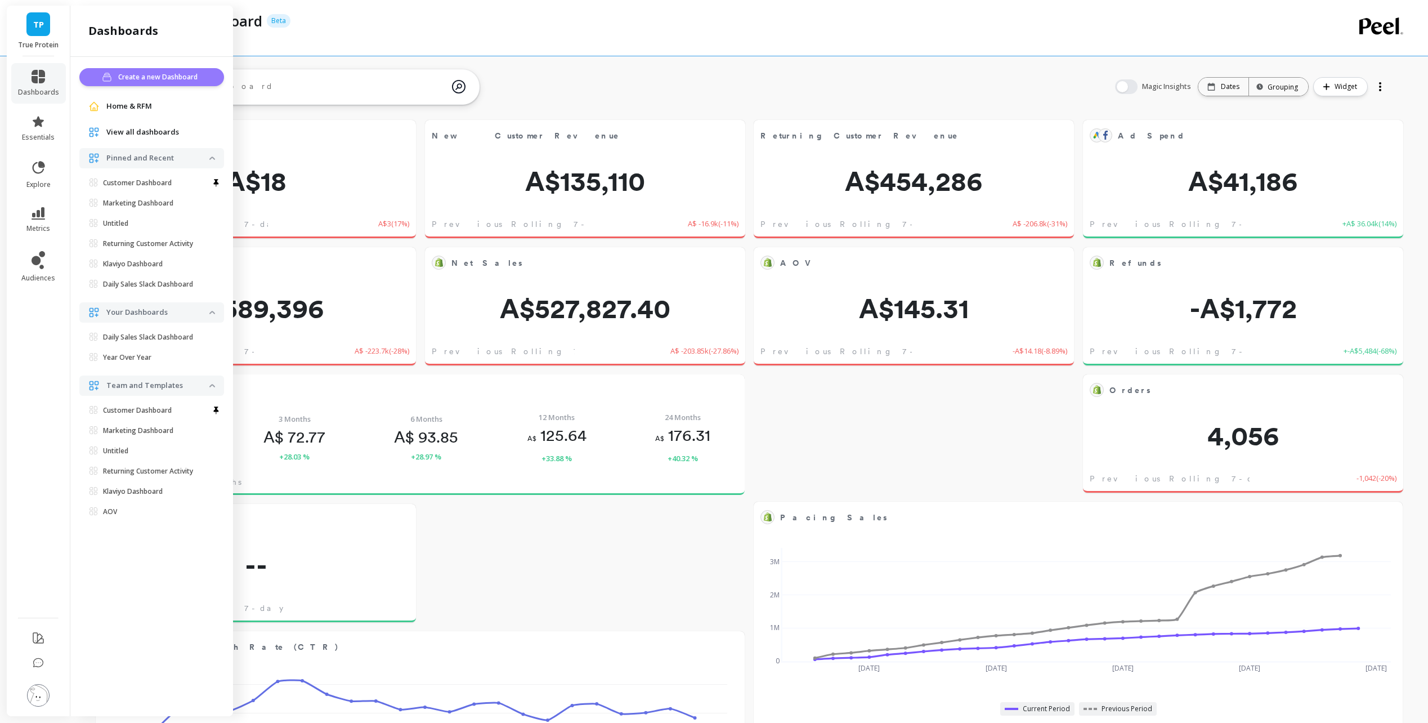
click at [172, 70] on button "Create a new Dashboard" at bounding box center [151, 77] width 145 height 18
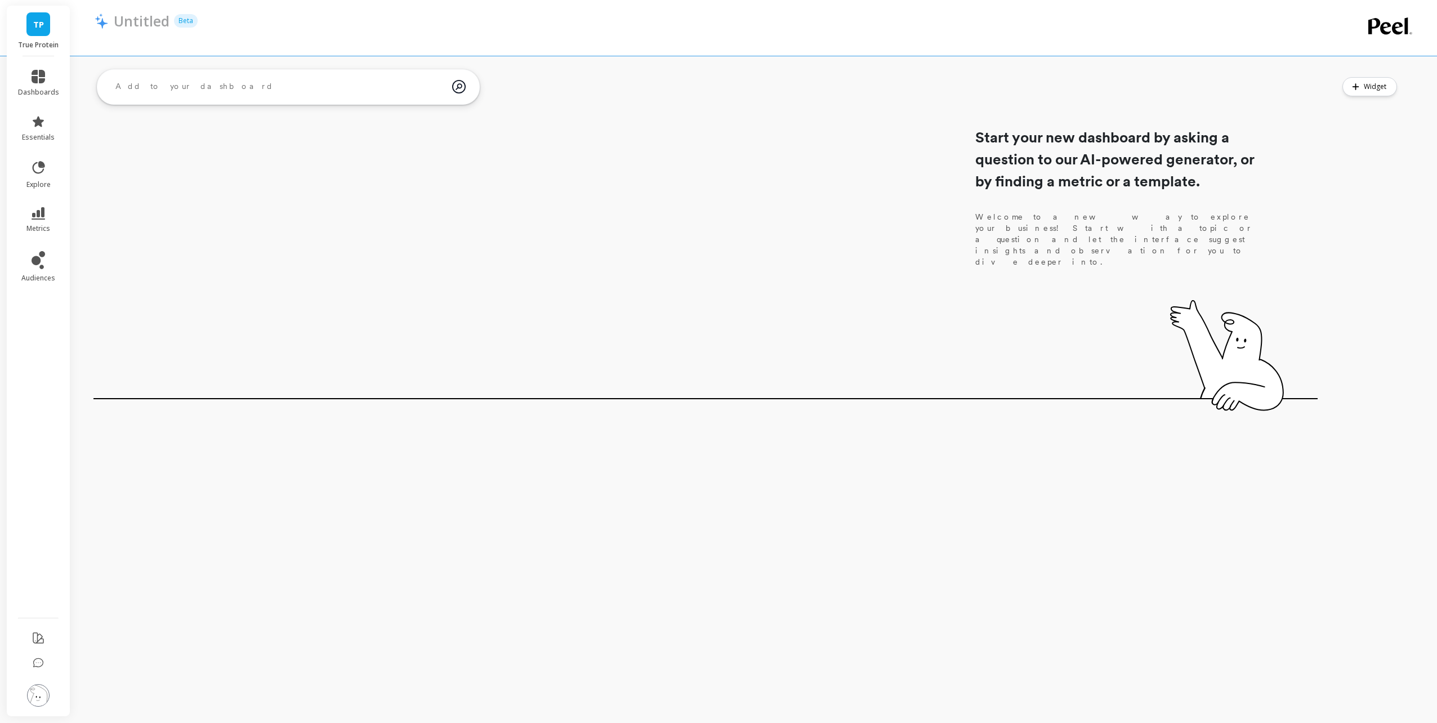
click at [719, 239] on div "Start your new dashboard by asking a question to our AI-powered generator, or b…" at bounding box center [705, 234] width 1224 height 338
click at [269, 327] on div "Start your new dashboard by asking a question to our AI-powered generator, or b…" at bounding box center [705, 234] width 1224 height 338
click at [1365, 87] on span "Widget" at bounding box center [1377, 86] width 26 height 11
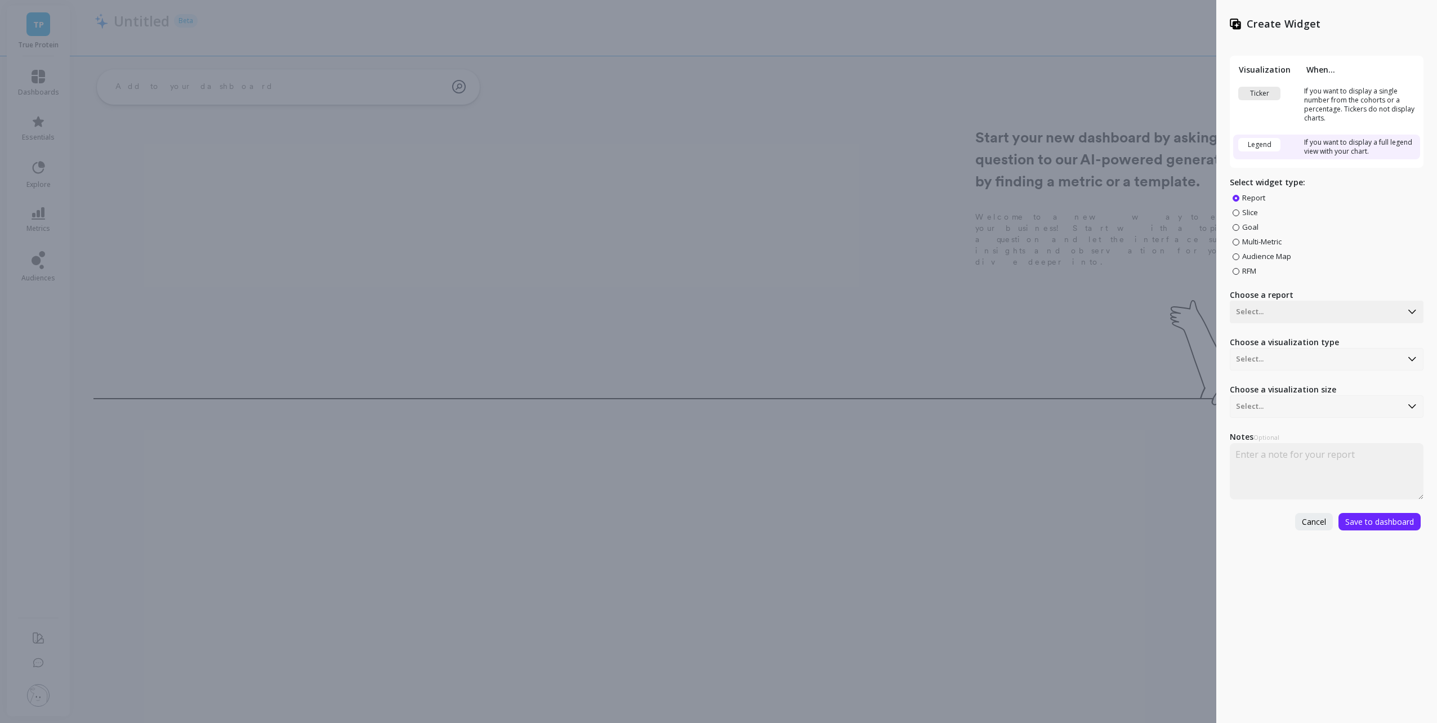
click at [305, 229] on div "Create Widget Visualization When... Ticker If you want to display a single numb…" at bounding box center [718, 361] width 1437 height 723
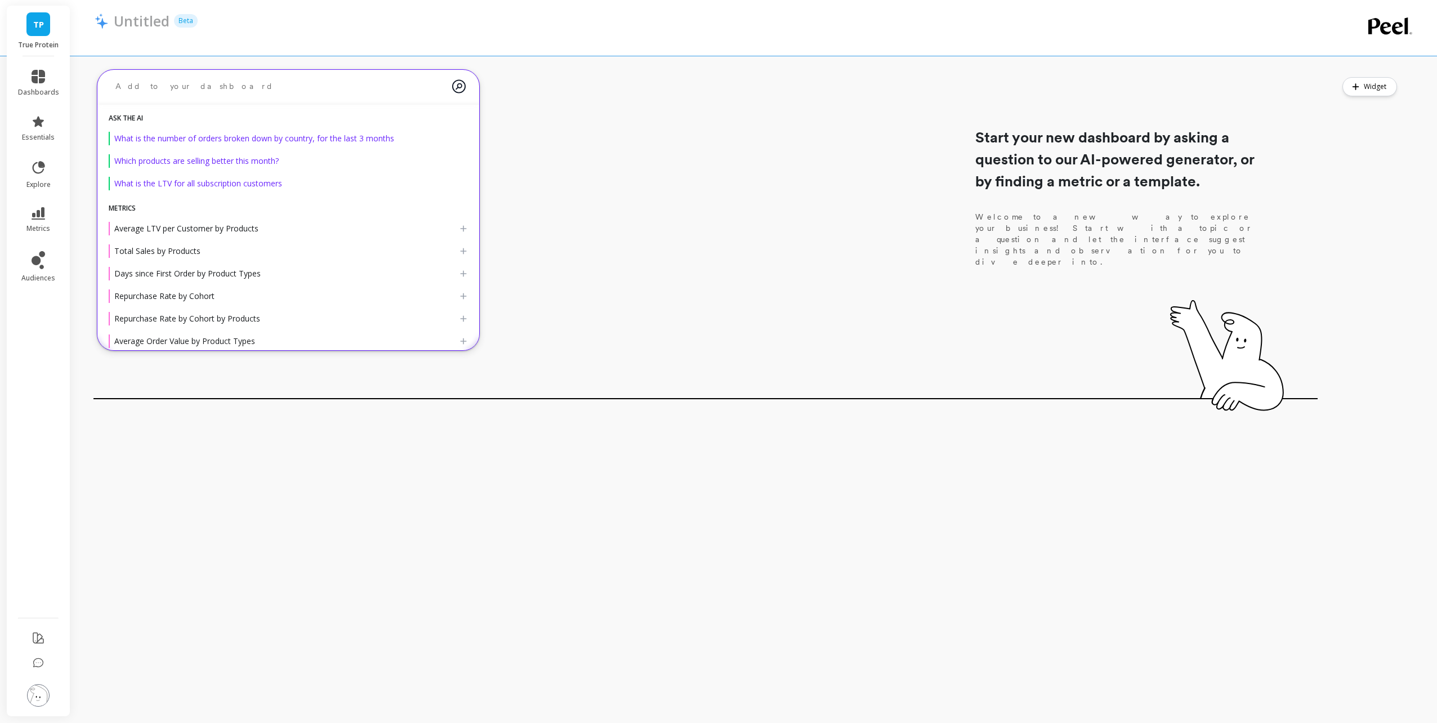
click at [191, 87] on textarea at bounding box center [279, 86] width 346 height 30
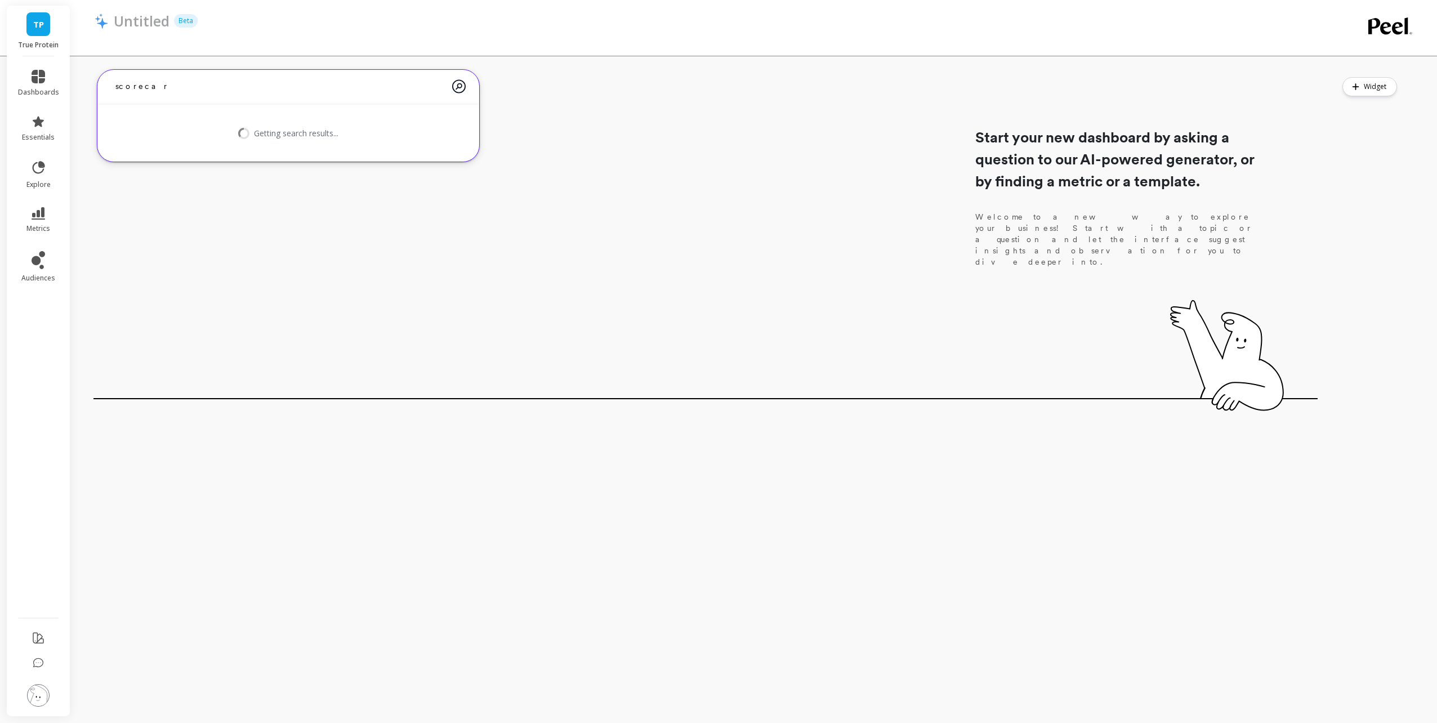
type textarea "scorecard"
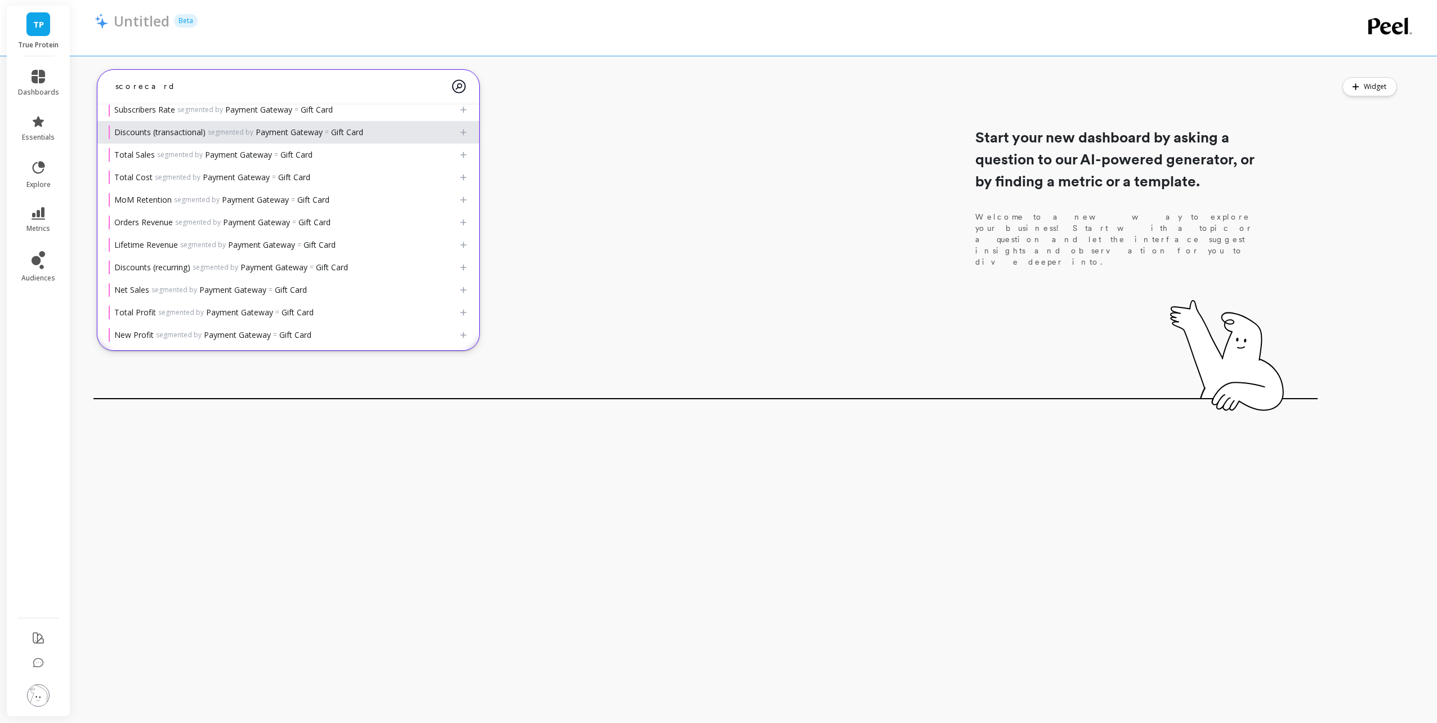
scroll to position [330, 0]
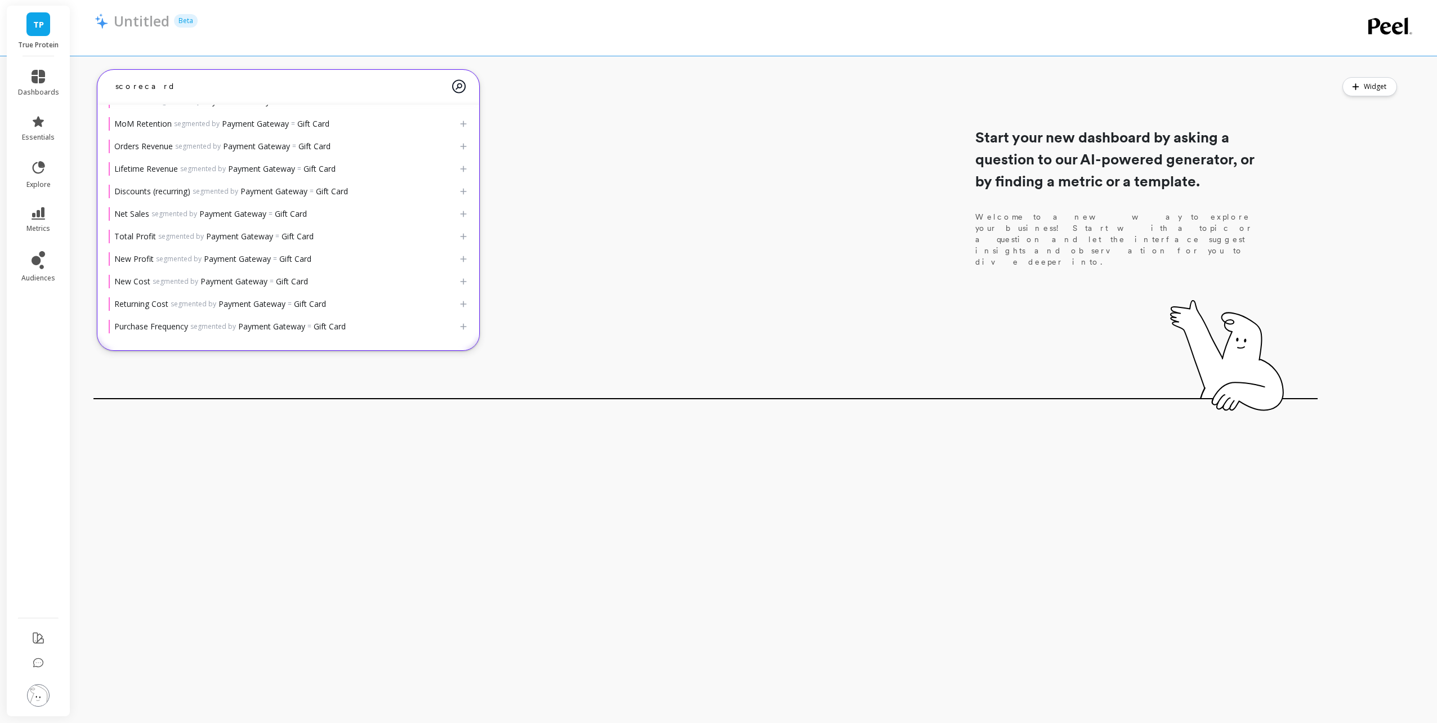
click at [225, 88] on textarea "scorecard" at bounding box center [279, 86] width 346 height 30
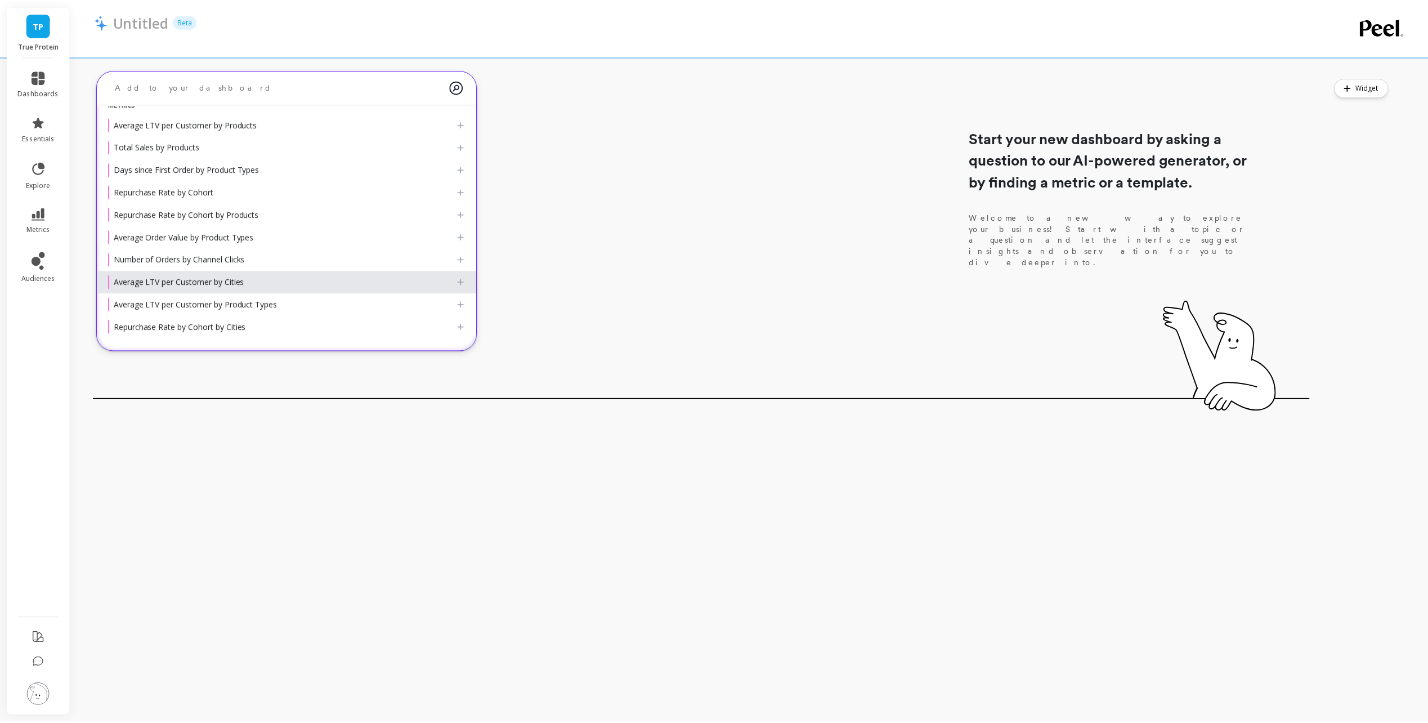
scroll to position [0, 0]
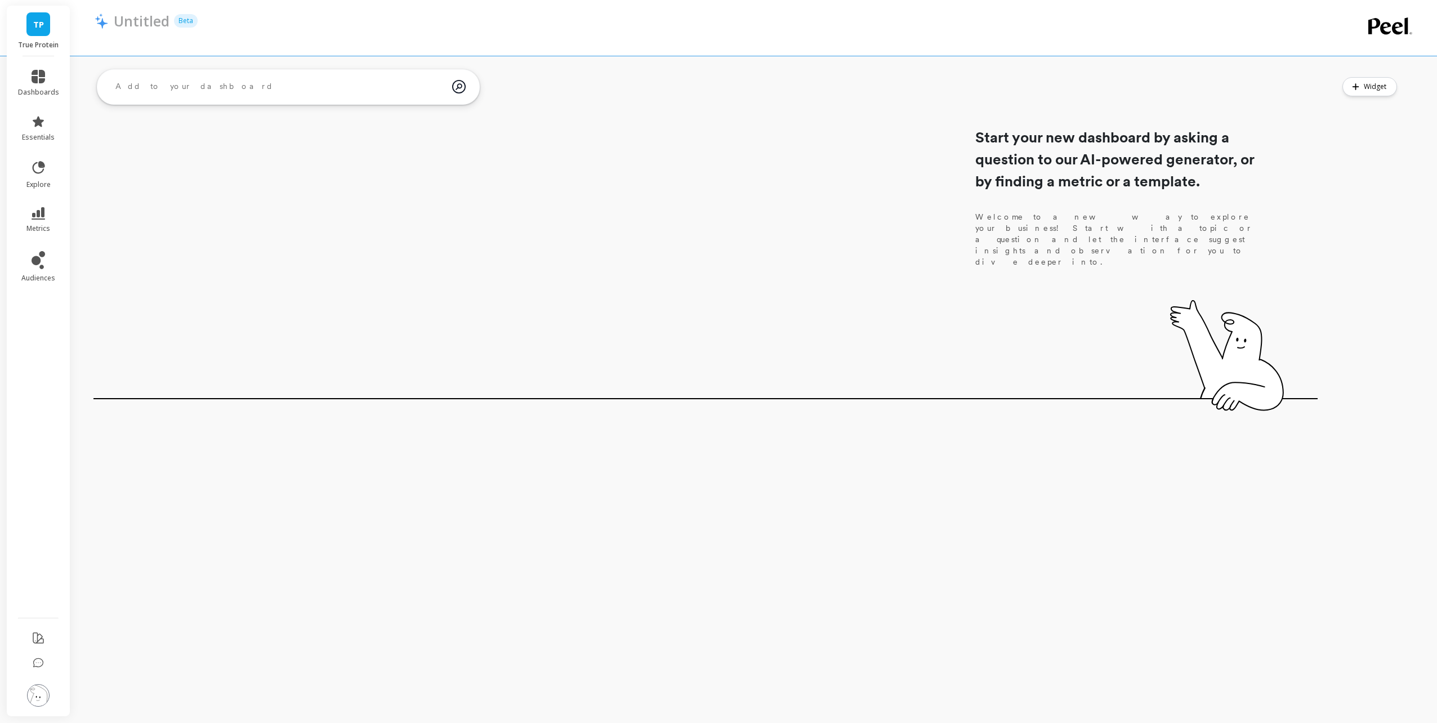
click at [582, 270] on div "Start your new dashboard by asking a question to our AI-powered generator, or b…" at bounding box center [705, 234] width 1224 height 338
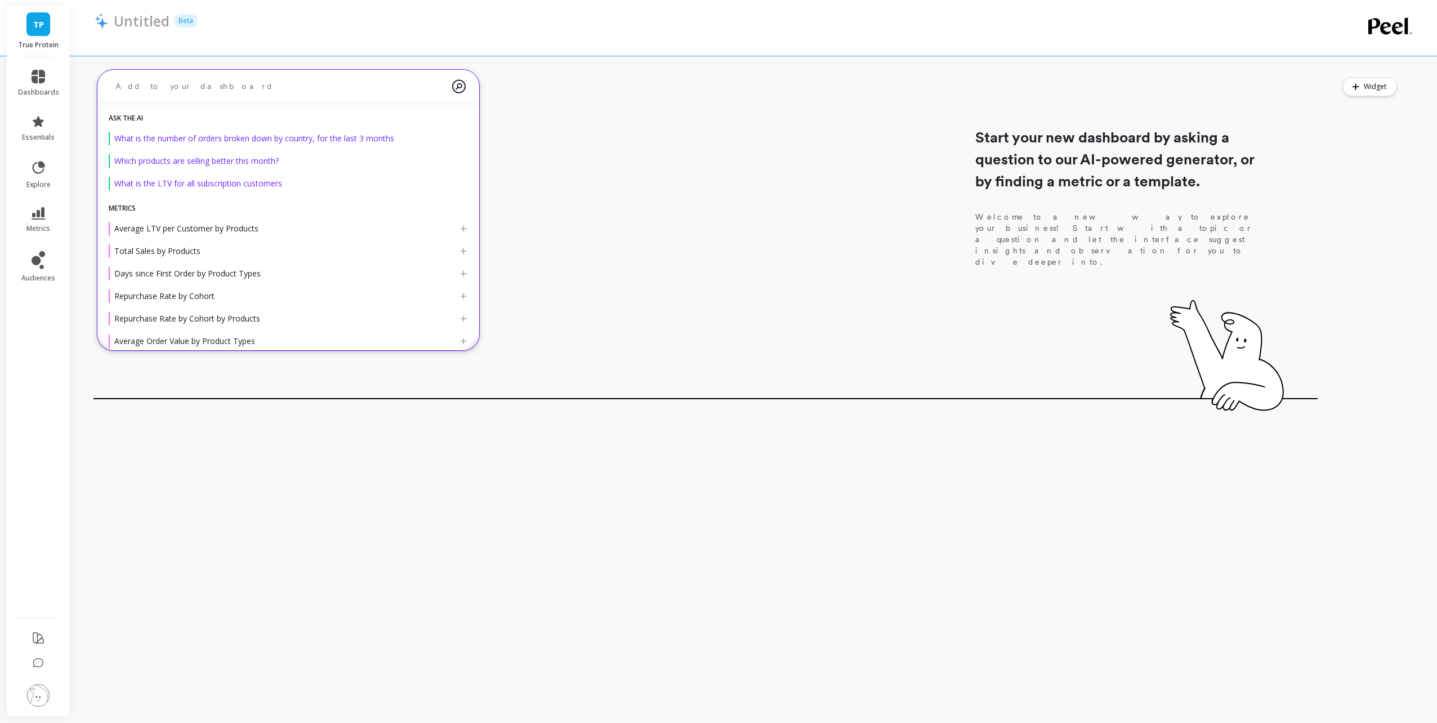
click at [290, 87] on textarea at bounding box center [279, 86] width 346 height 30
type textarea "ad spend"
click at [667, 205] on div "Start your new dashboard by asking a question to our AI-powered generator, or b…" at bounding box center [705, 234] width 1224 height 338
click at [190, 83] on textarea "ad spend" at bounding box center [279, 86] width 346 height 30
click at [181, 246] on span "Paid Ads Marketing" at bounding box center [149, 250] width 70 height 11
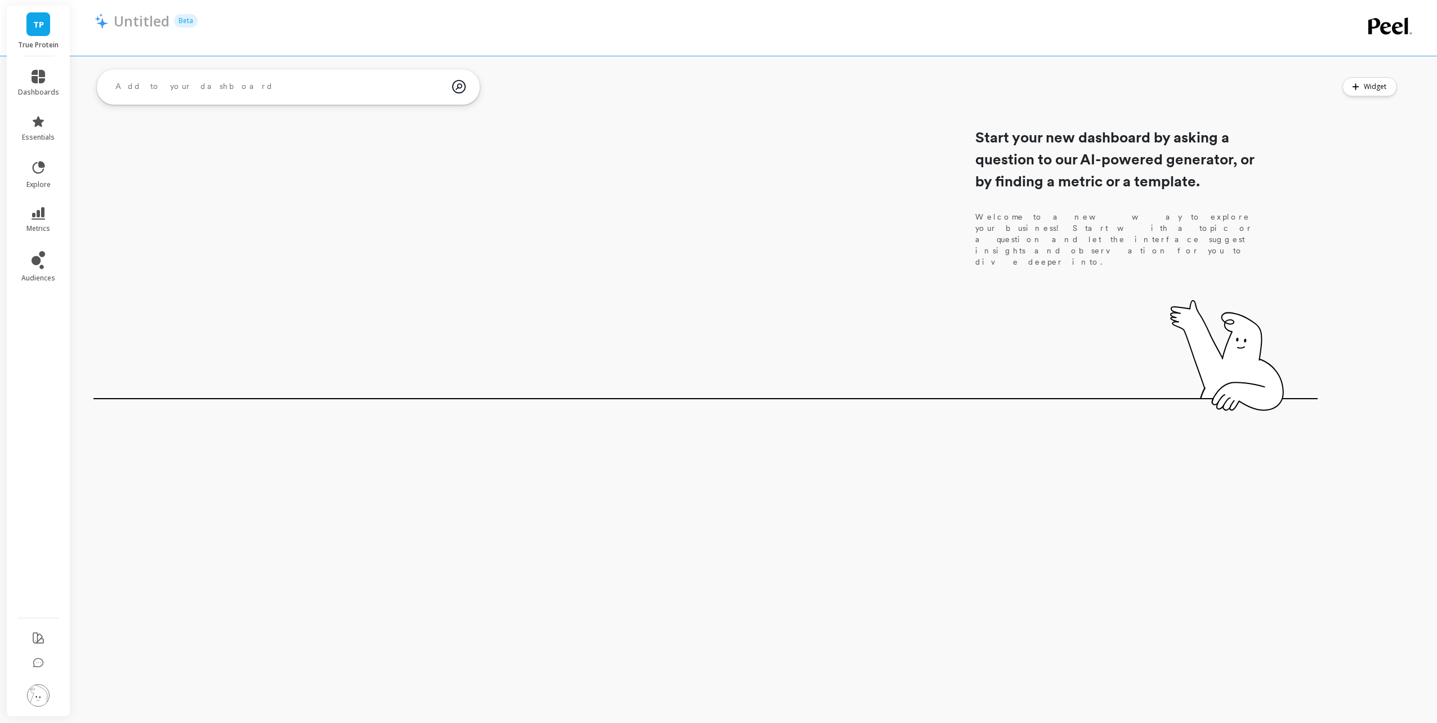
click at [389, 94] on textarea at bounding box center [279, 86] width 346 height 30
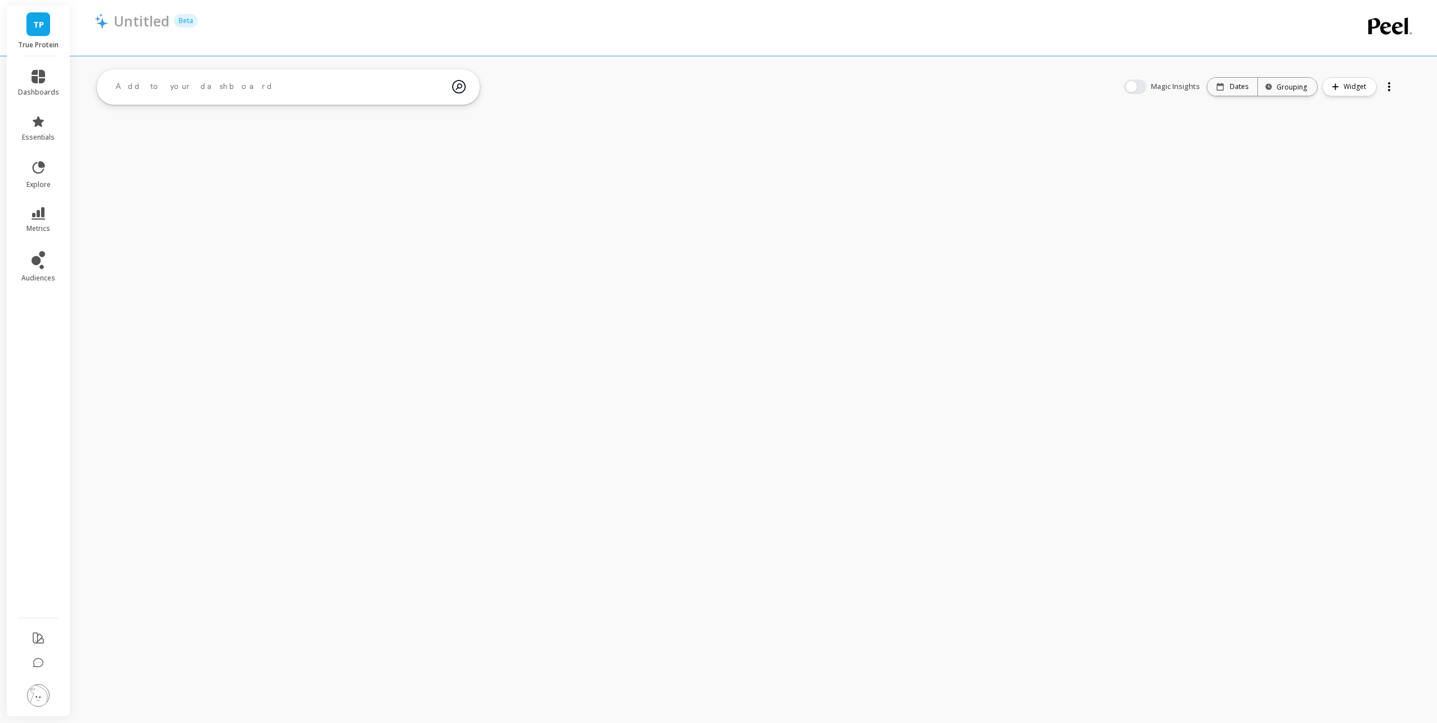
click at [911, 141] on div "TP True Protein dashboards essentials explore metrics audiences Untitled Beta a…" at bounding box center [718, 361] width 1437 height 723
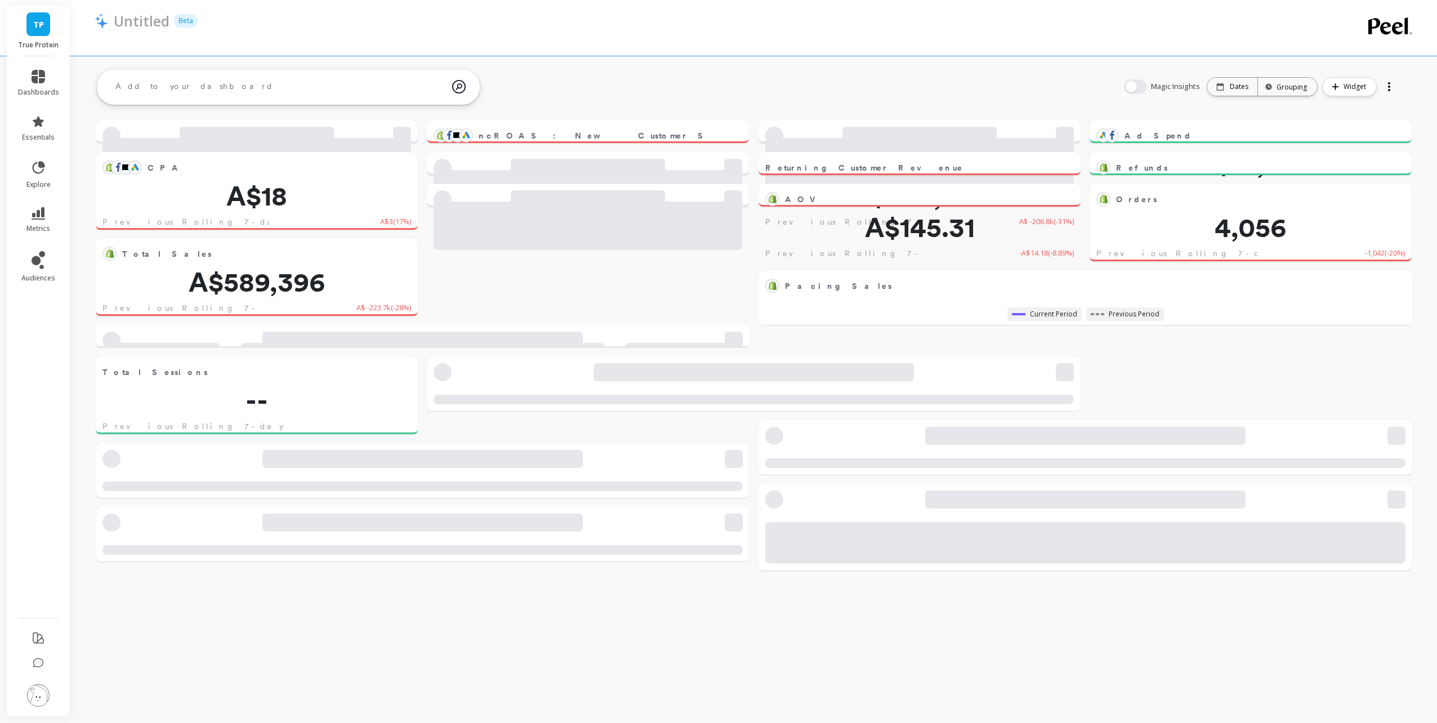
click at [857, 90] on div "ncROAS : New Customer Spend / Ad Spend Edit Widget & Insights 3.28 Previous Rol…" at bounding box center [753, 327] width 1366 height 524
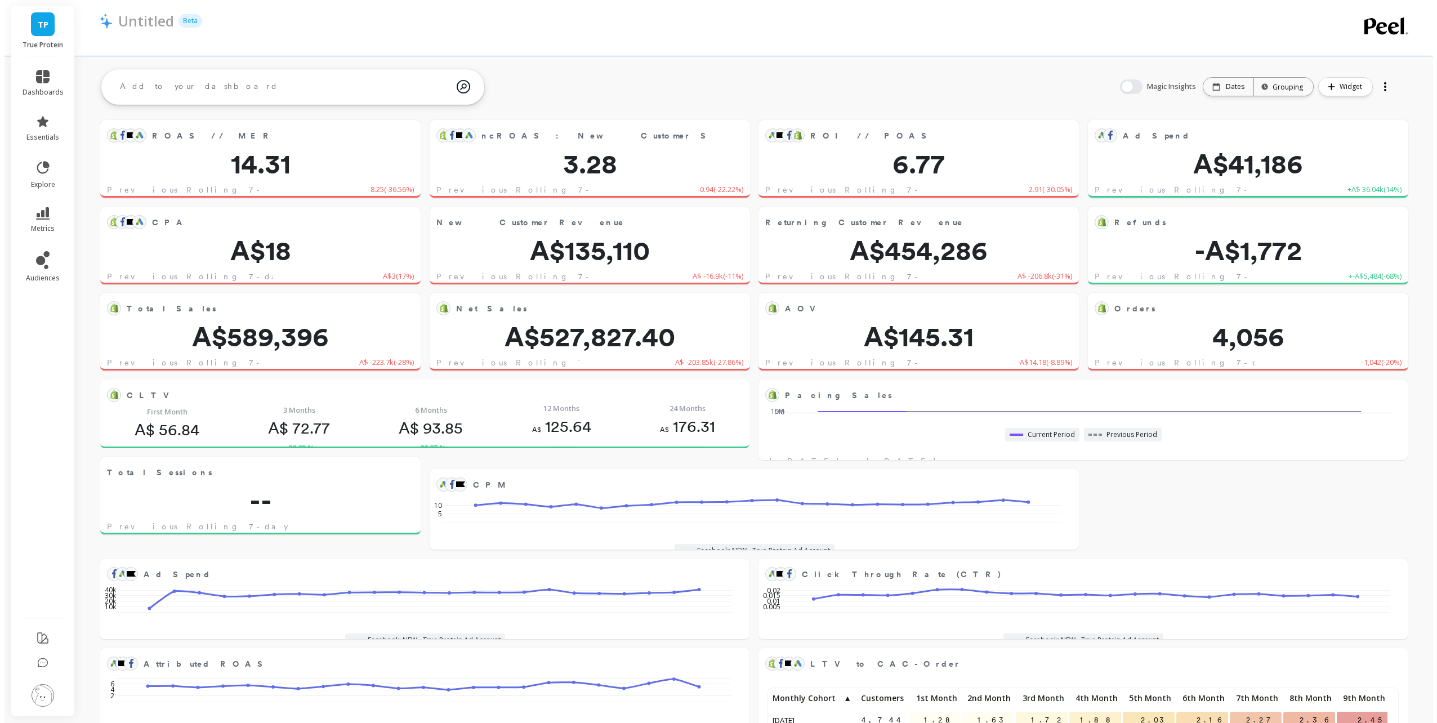
scroll to position [301, 609]
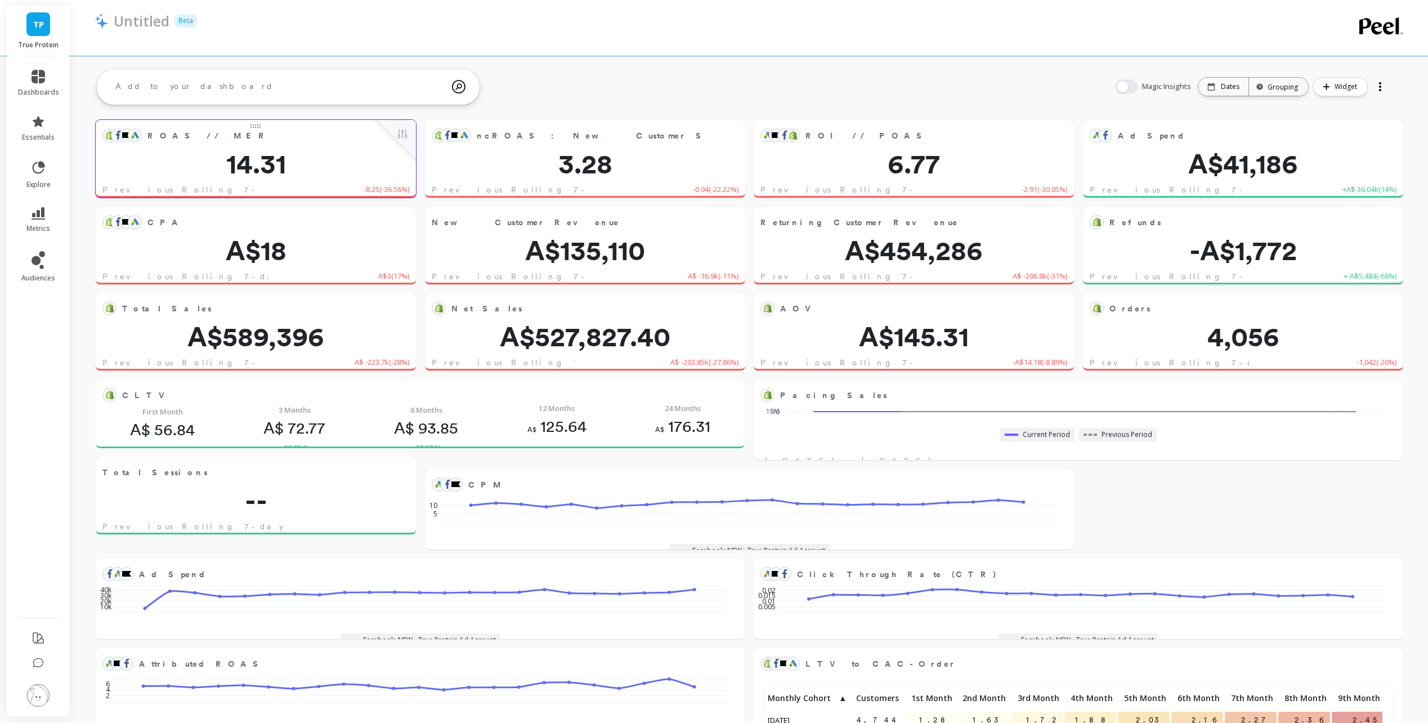
click at [359, 153] on span "14.31" at bounding box center [256, 163] width 320 height 27
click at [259, 128] on span "ROAS // MER" at bounding box center [261, 136] width 226 height 16
click at [401, 135] on button at bounding box center [403, 135] width 14 height 16
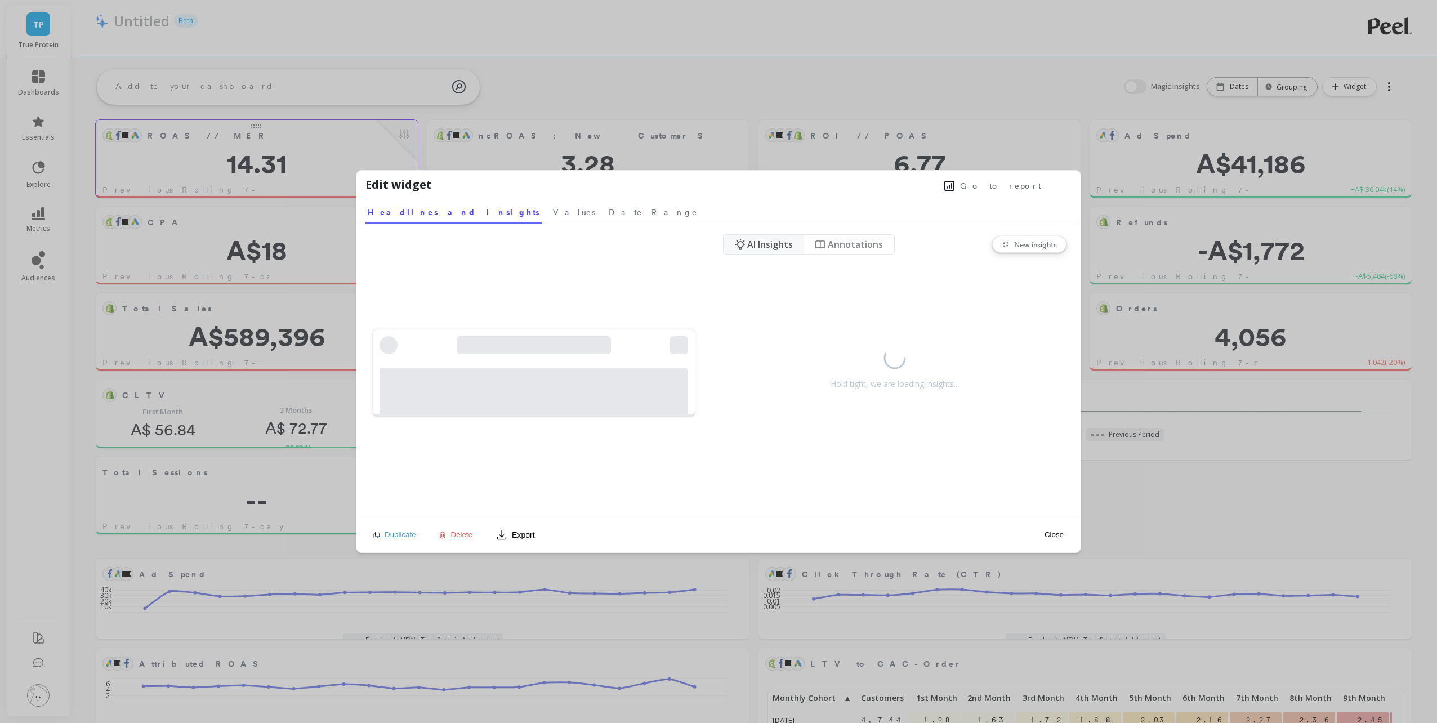
scroll to position [301, 613]
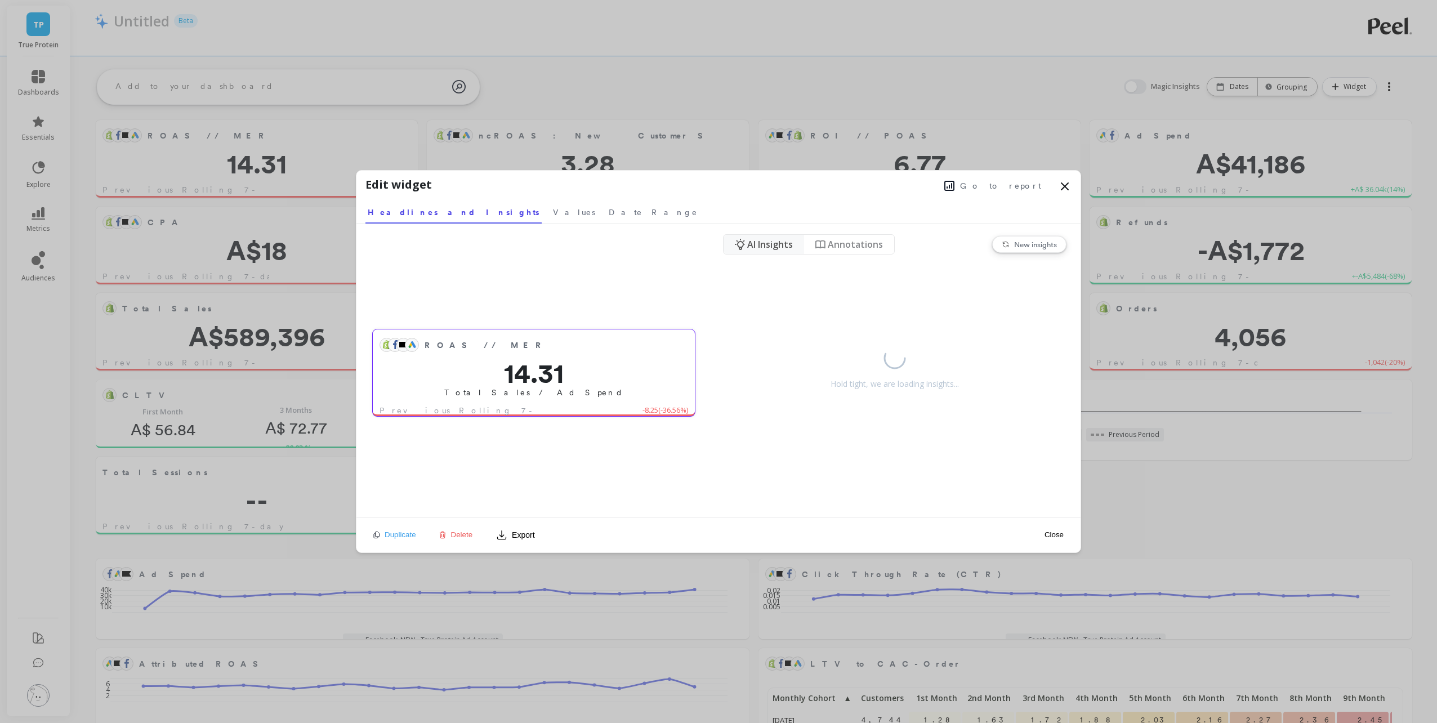
click at [401, 347] on object at bounding box center [403, 345] width 9 height 6
drag, startPoint x: 400, startPoint y: 340, endPoint x: 381, endPoint y: 339, distance: 19.7
click at [381, 339] on div at bounding box center [401, 345] width 45 height 14
click at [553, 214] on span "Values" at bounding box center [574, 212] width 42 height 11
click at [602, 216] on span "Date Range" at bounding box center [646, 212] width 89 height 11
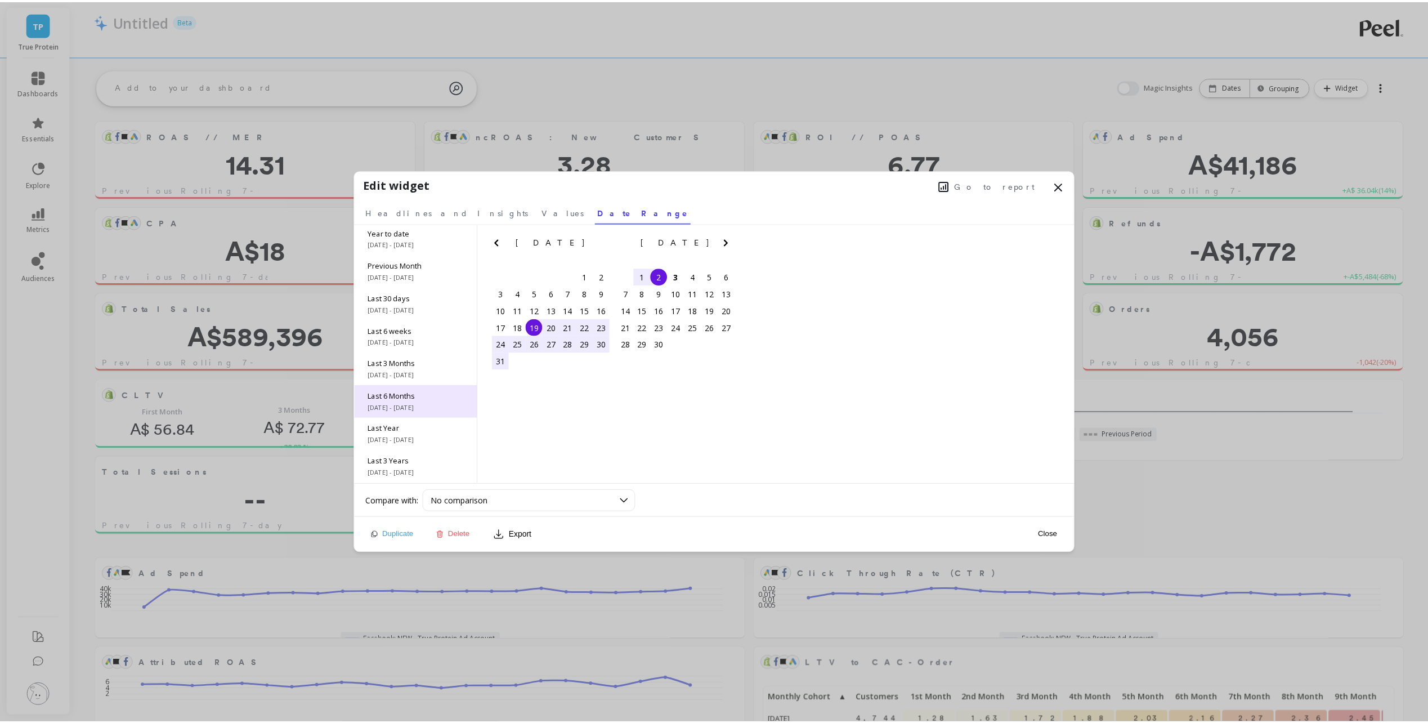
scroll to position [68, 0]
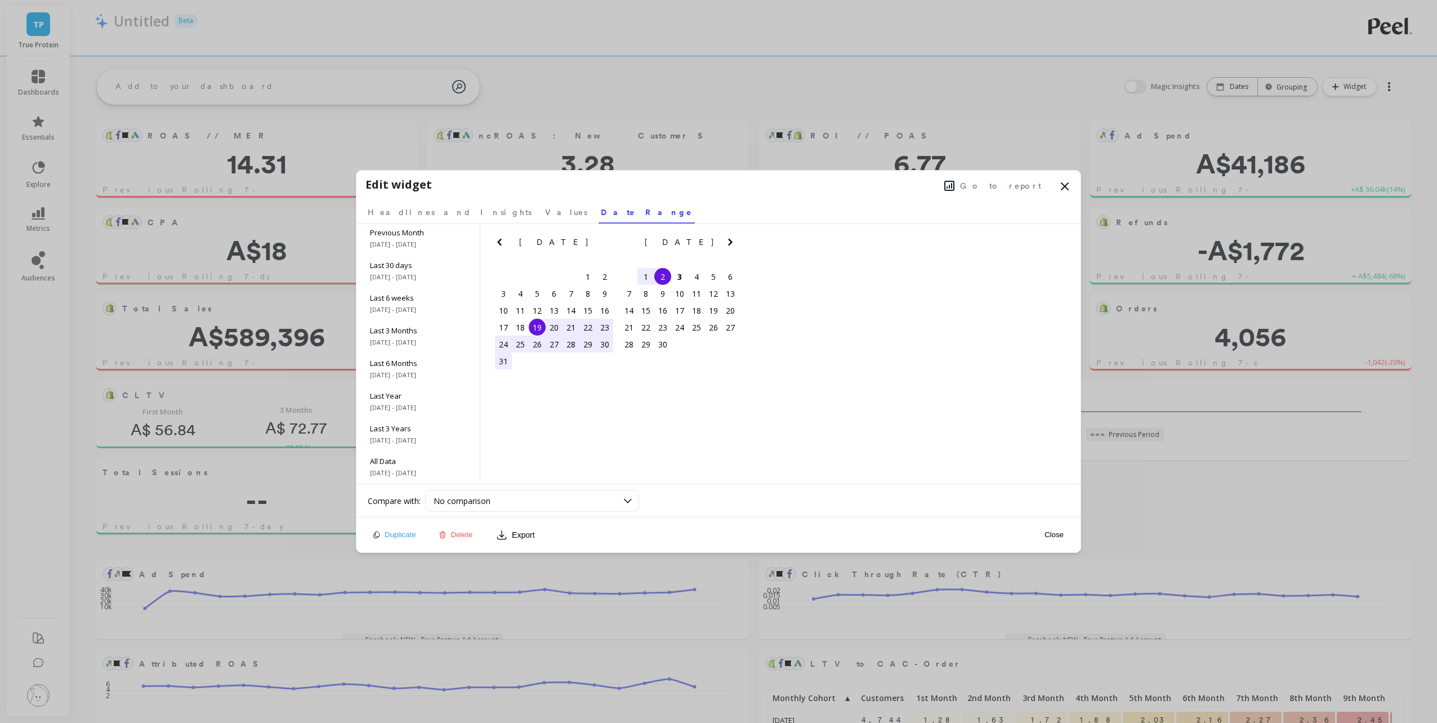
click at [1063, 185] on icon at bounding box center [1064, 186] width 7 height 7
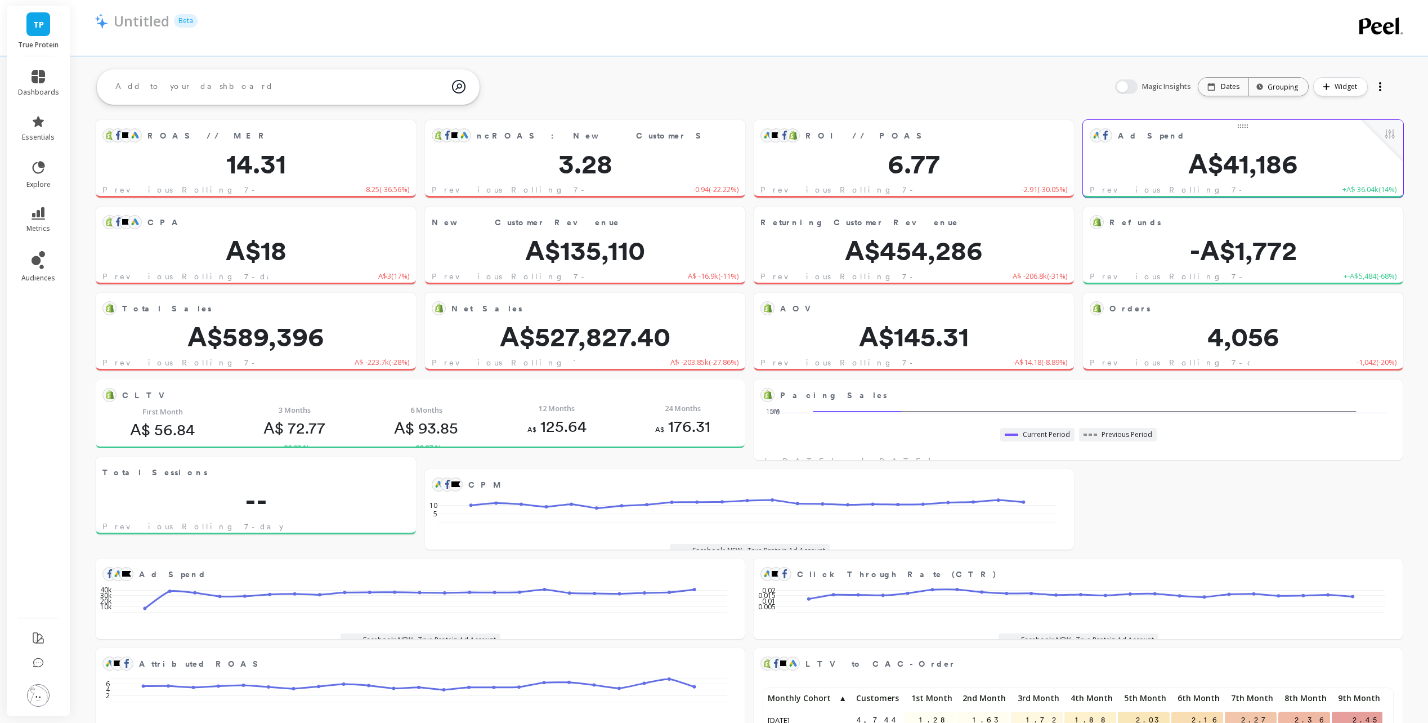
scroll to position [301, 609]
click at [1291, 90] on div "Grouping" at bounding box center [1278, 87] width 39 height 11
click at [1267, 66] on div "ROAS // MER Edit Widget & Insights 14.31 Previous Rolling 7-day -8.25 ( -36.56%…" at bounding box center [749, 424] width 1358 height 718
click at [1380, 92] on div at bounding box center [1381, 87] width 16 height 18
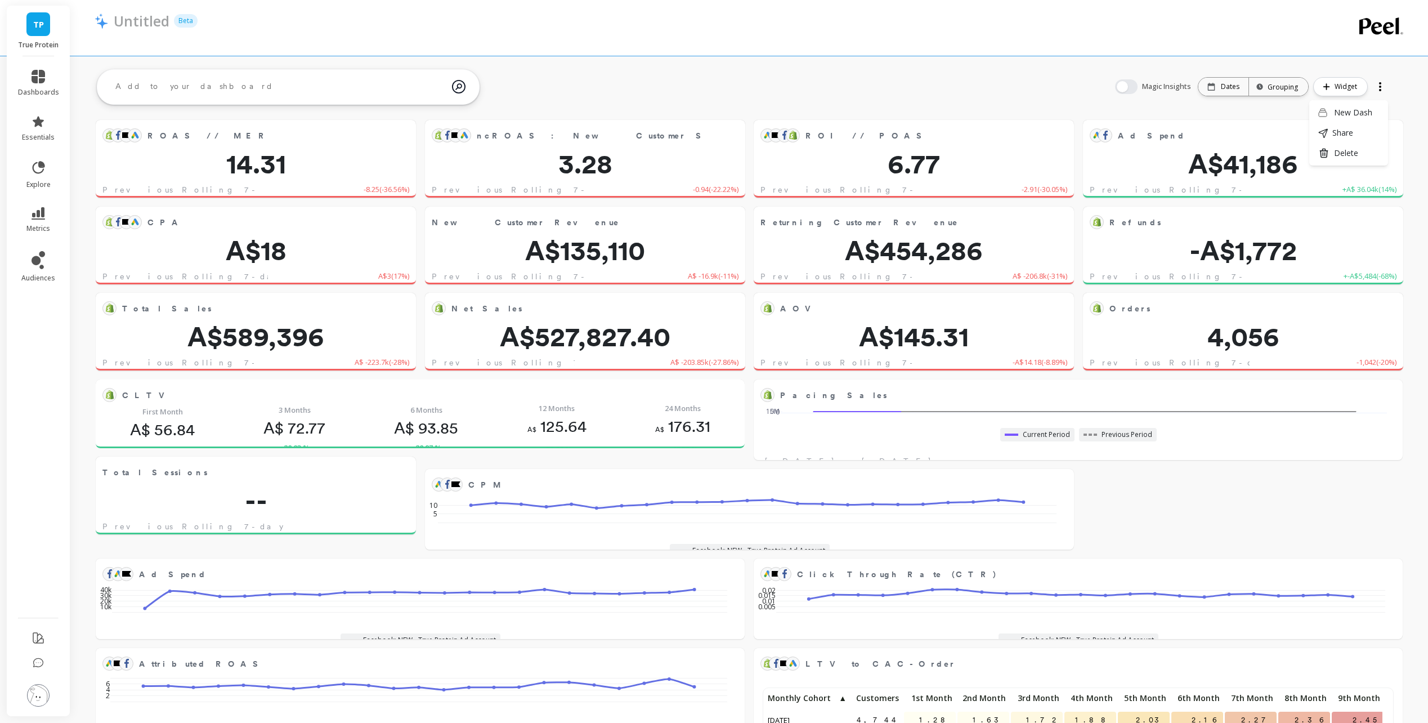
click at [1380, 92] on div at bounding box center [1381, 87] width 16 height 18
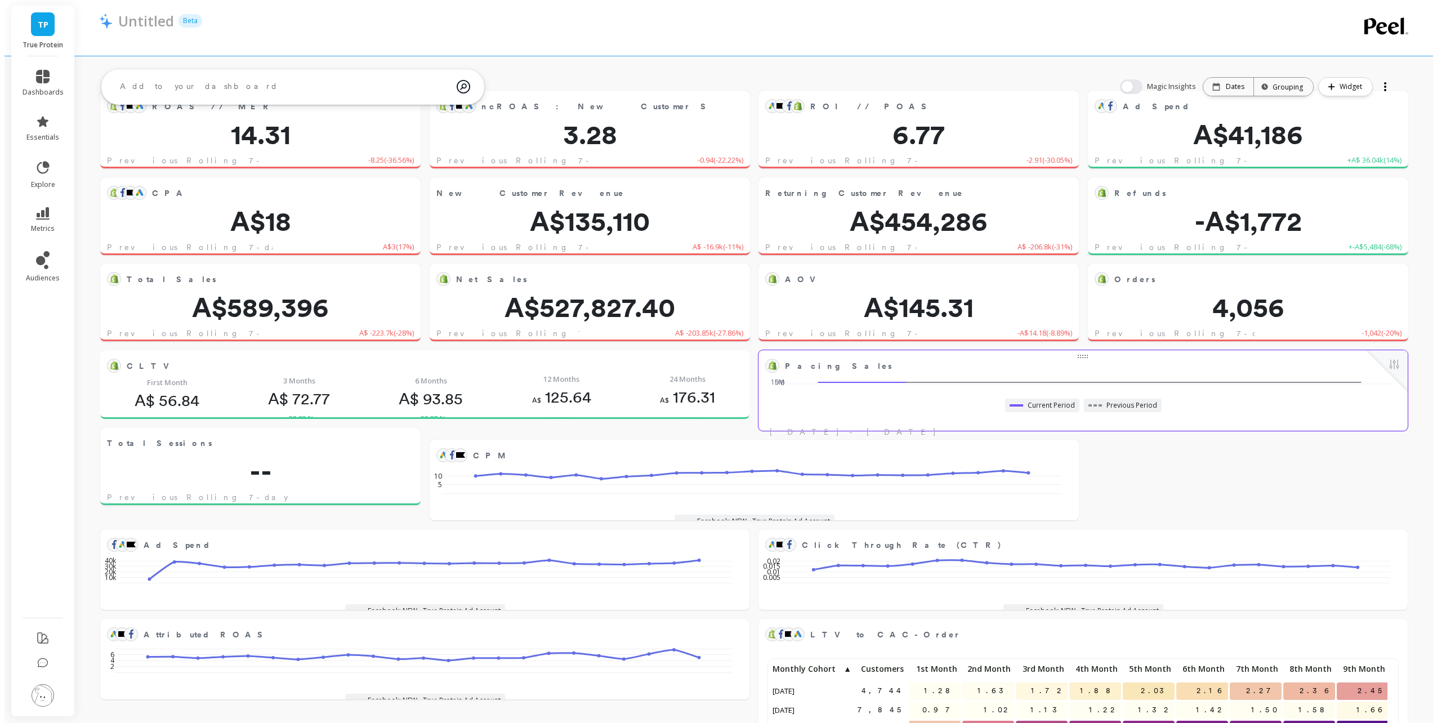
scroll to position [0, 0]
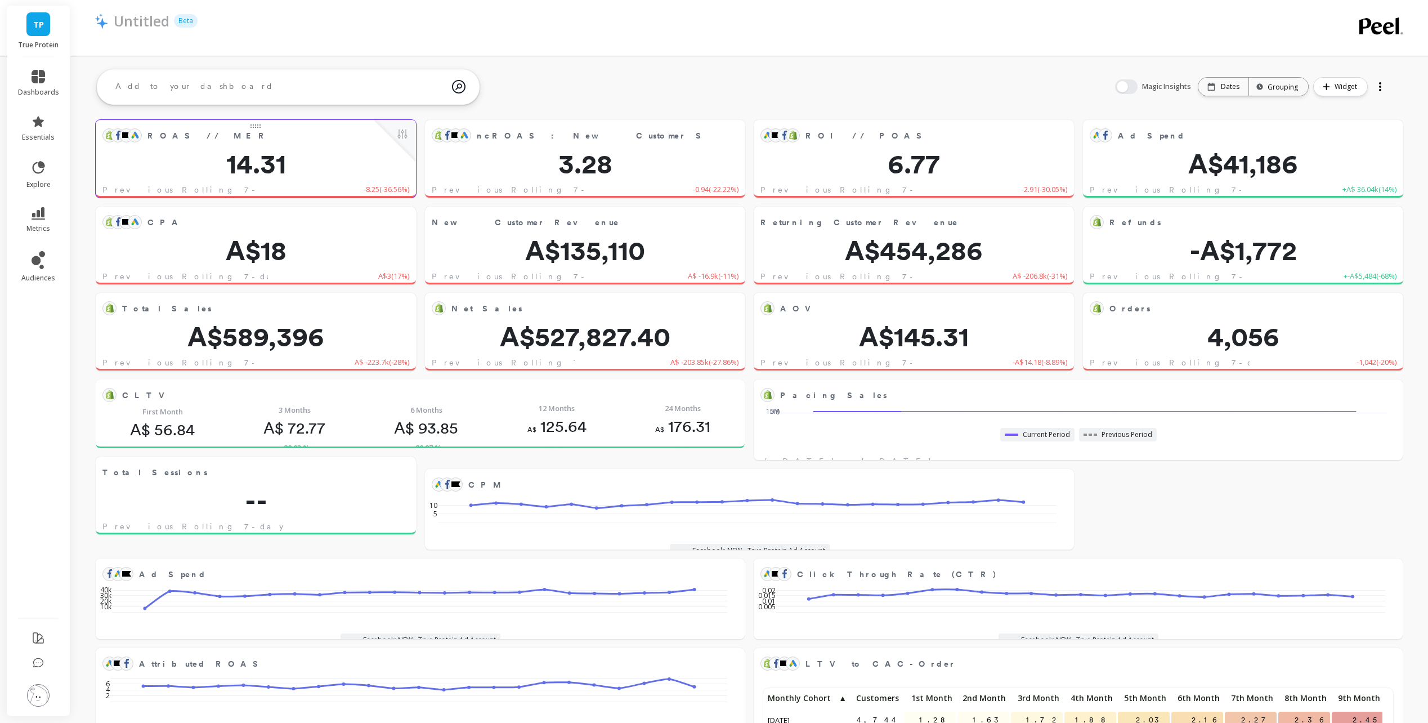
click at [374, 148] on div "ROAS // MER Edit Widget & Insights" at bounding box center [256, 135] width 320 height 30
click at [408, 132] on button at bounding box center [403, 135] width 14 height 16
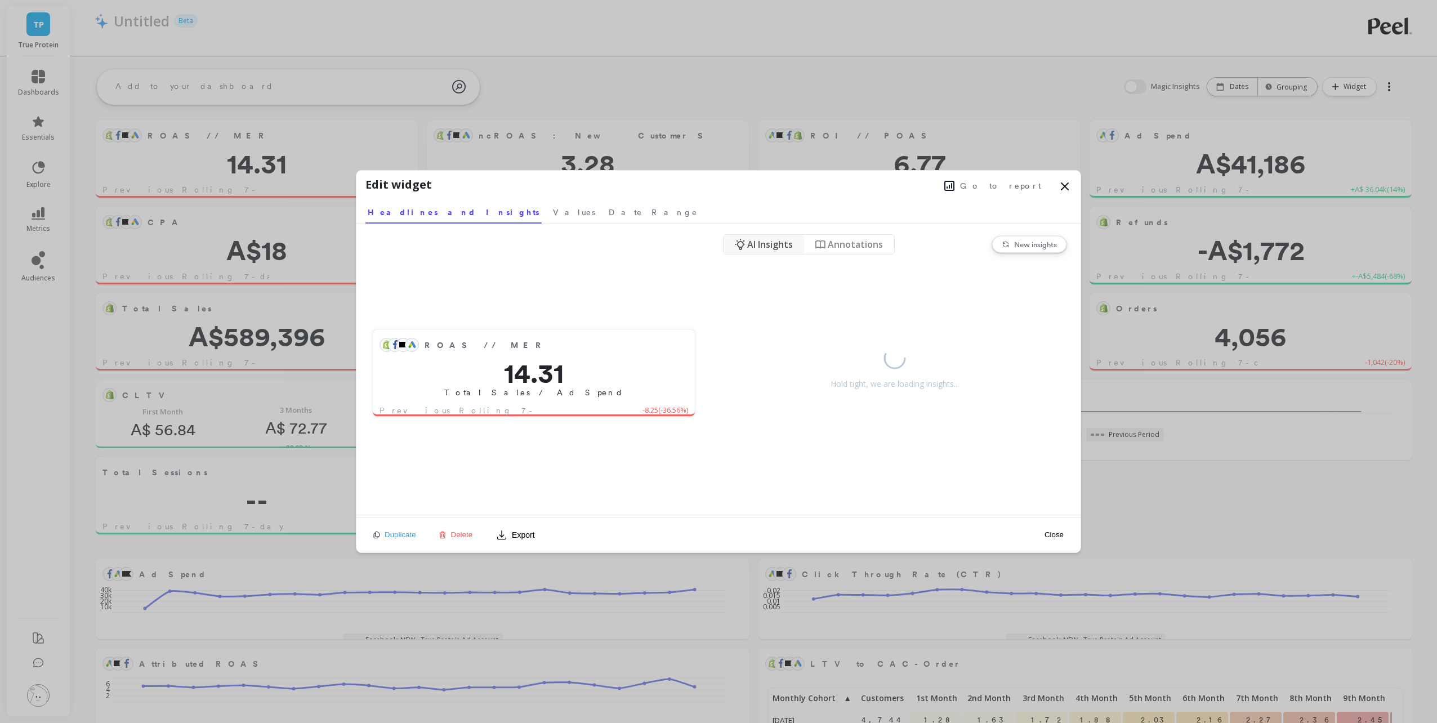
click at [1069, 187] on icon at bounding box center [1065, 187] width 14 height 14
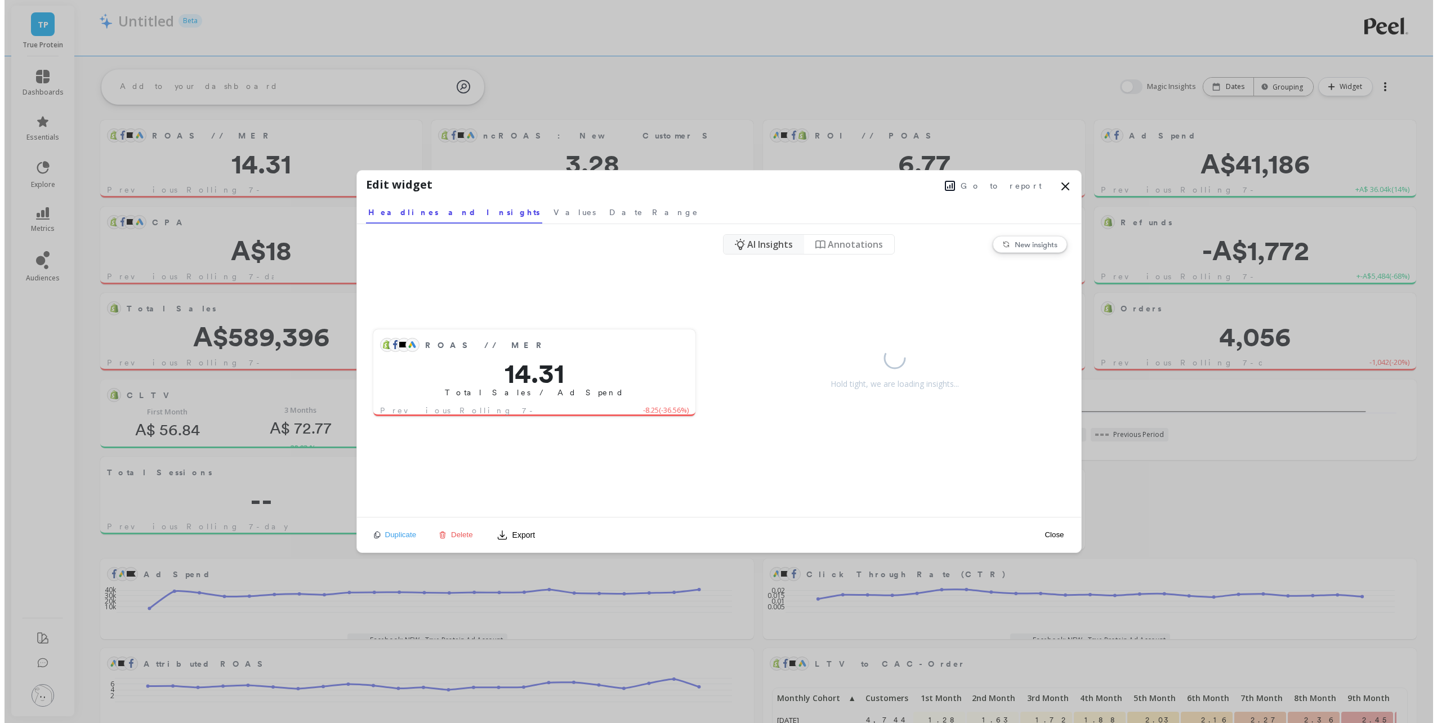
scroll to position [301, 609]
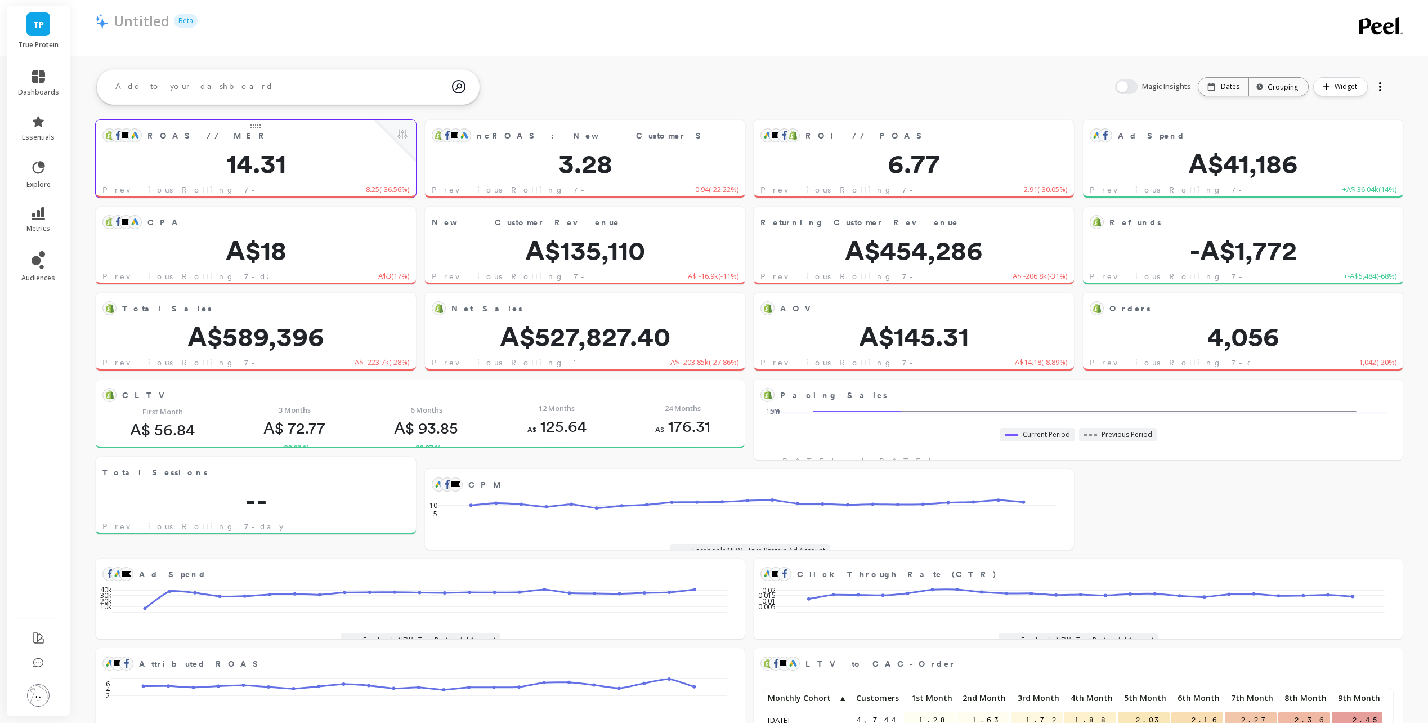
click at [392, 154] on div at bounding box center [395, 141] width 42 height 42
click at [403, 137] on button at bounding box center [403, 135] width 14 height 16
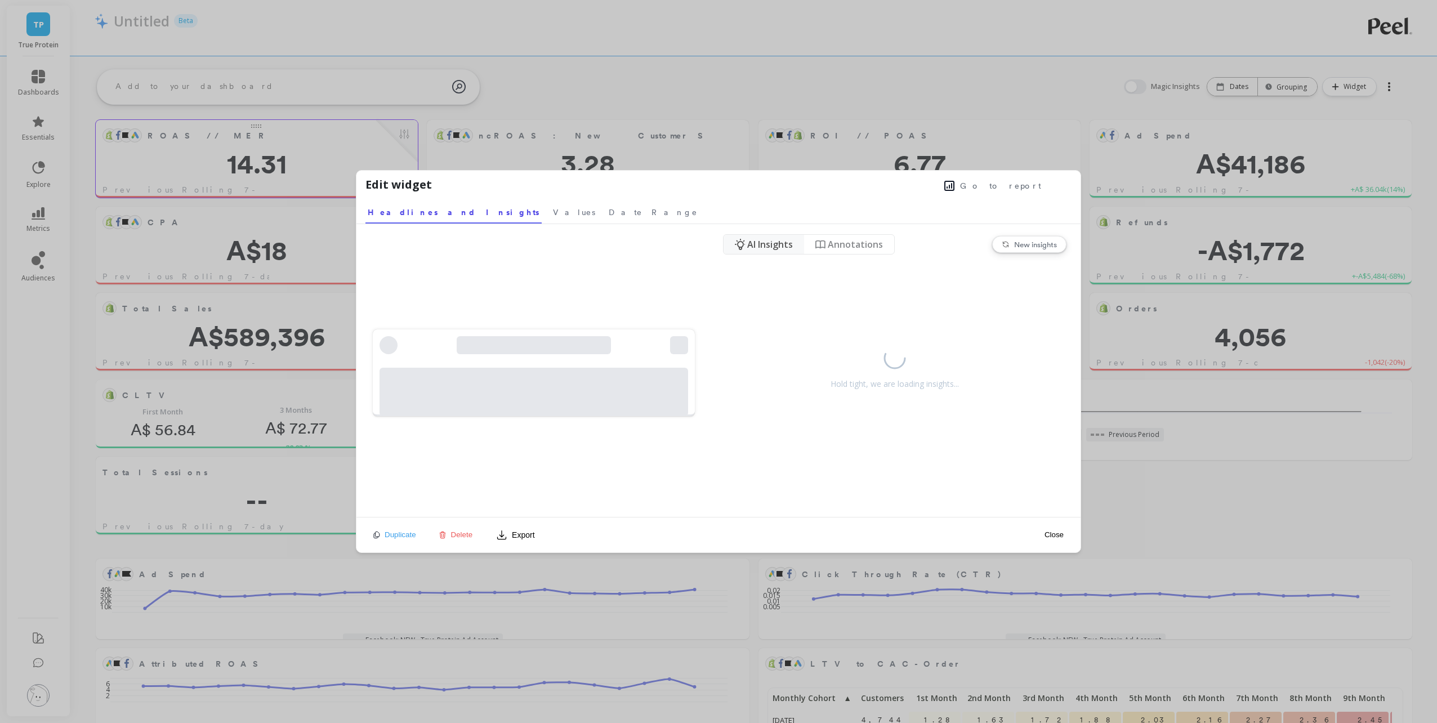
scroll to position [301, 613]
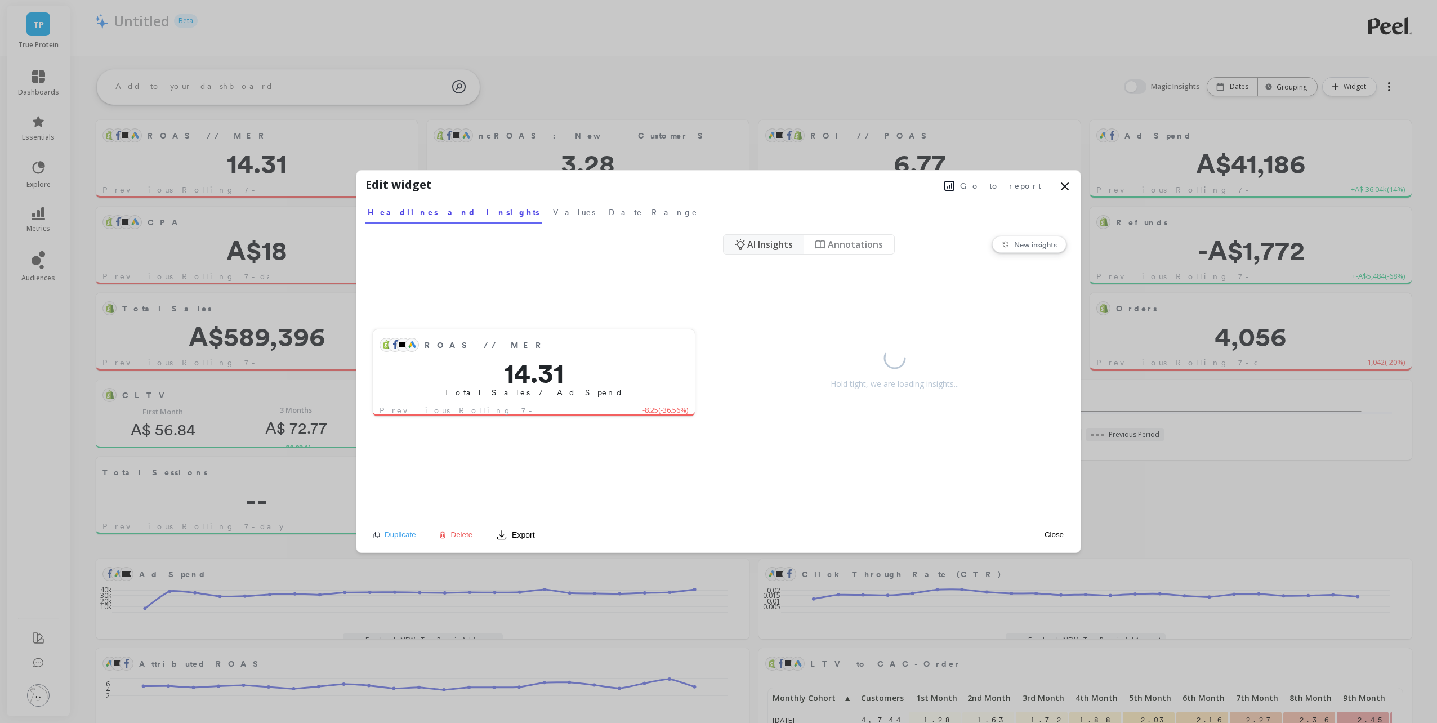
click at [1014, 184] on span "Go to report" at bounding box center [1000, 185] width 81 height 11
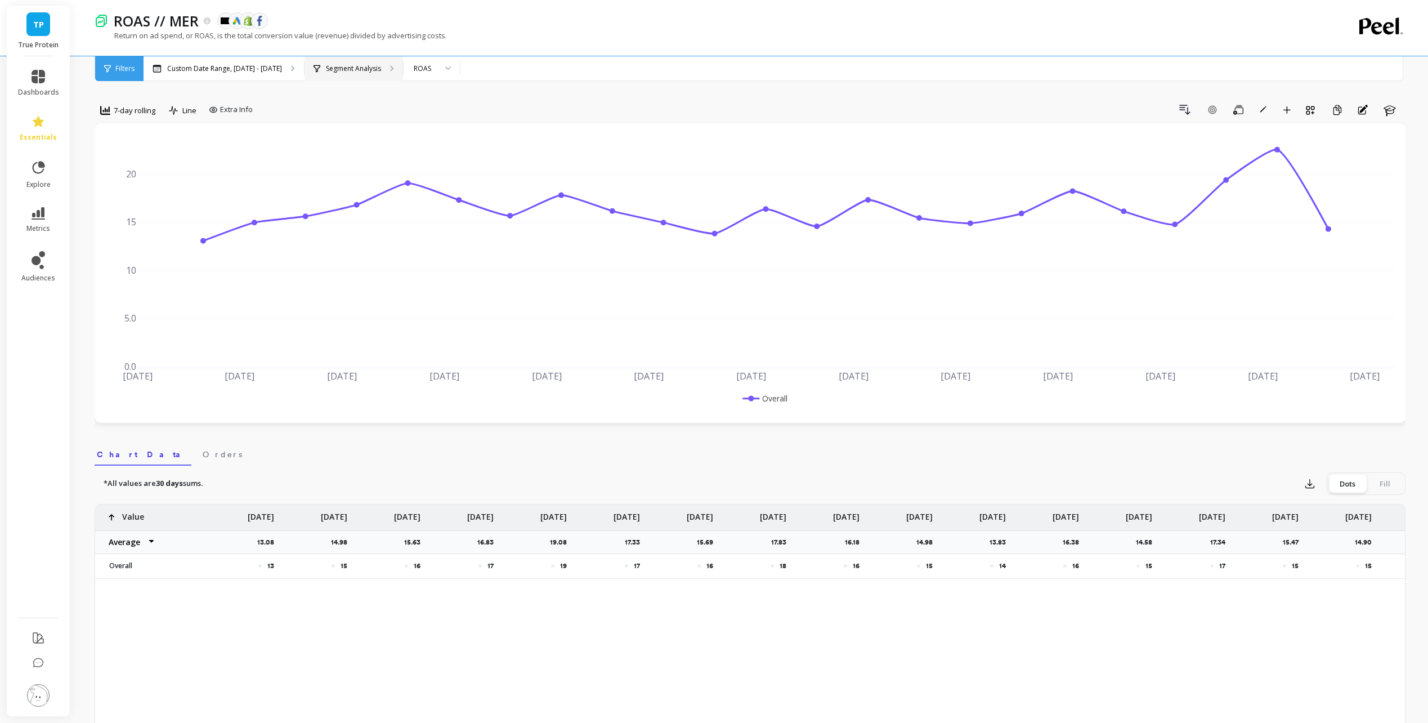
click at [354, 73] on p "Segment Analysis" at bounding box center [353, 68] width 55 height 9
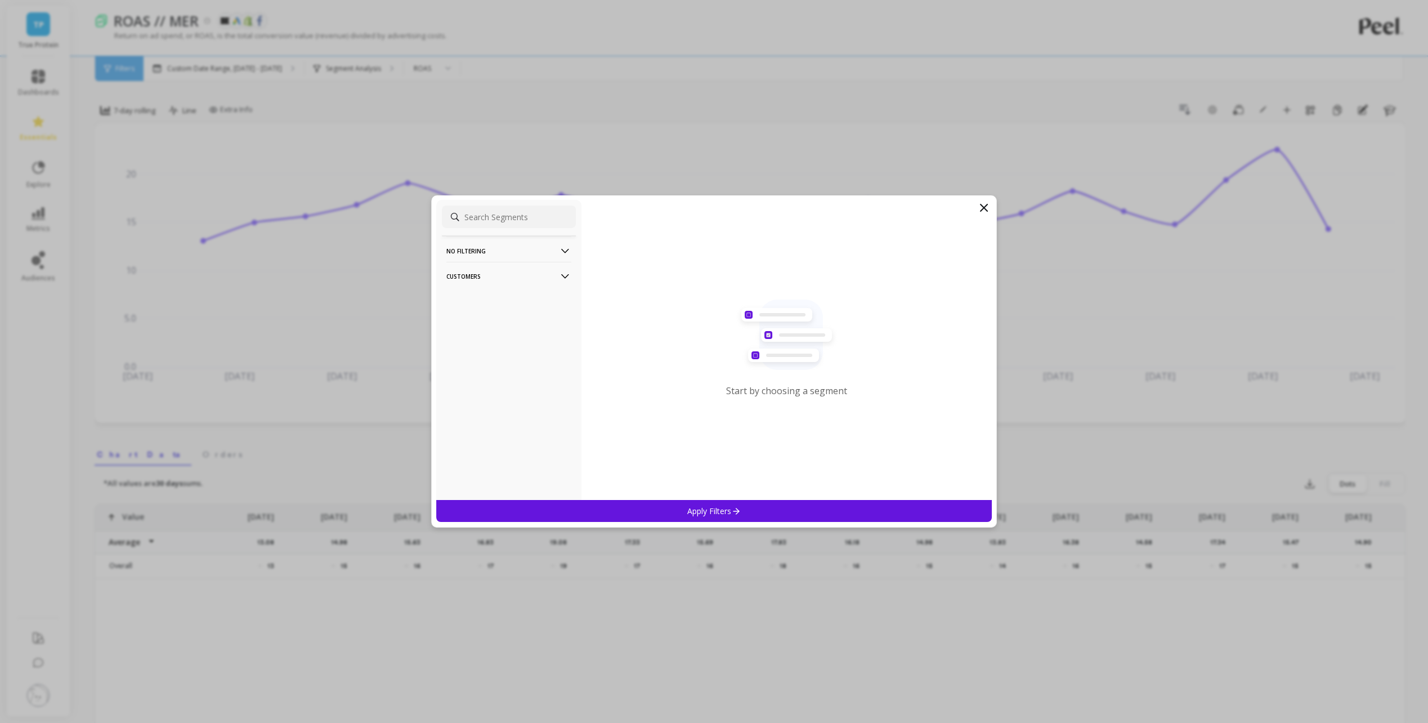
click at [508, 257] on p "No filtering" at bounding box center [508, 250] width 125 height 29
click at [512, 223] on input at bounding box center [509, 216] width 134 height 23
type input "utm"
click at [988, 208] on icon at bounding box center [984, 208] width 14 height 14
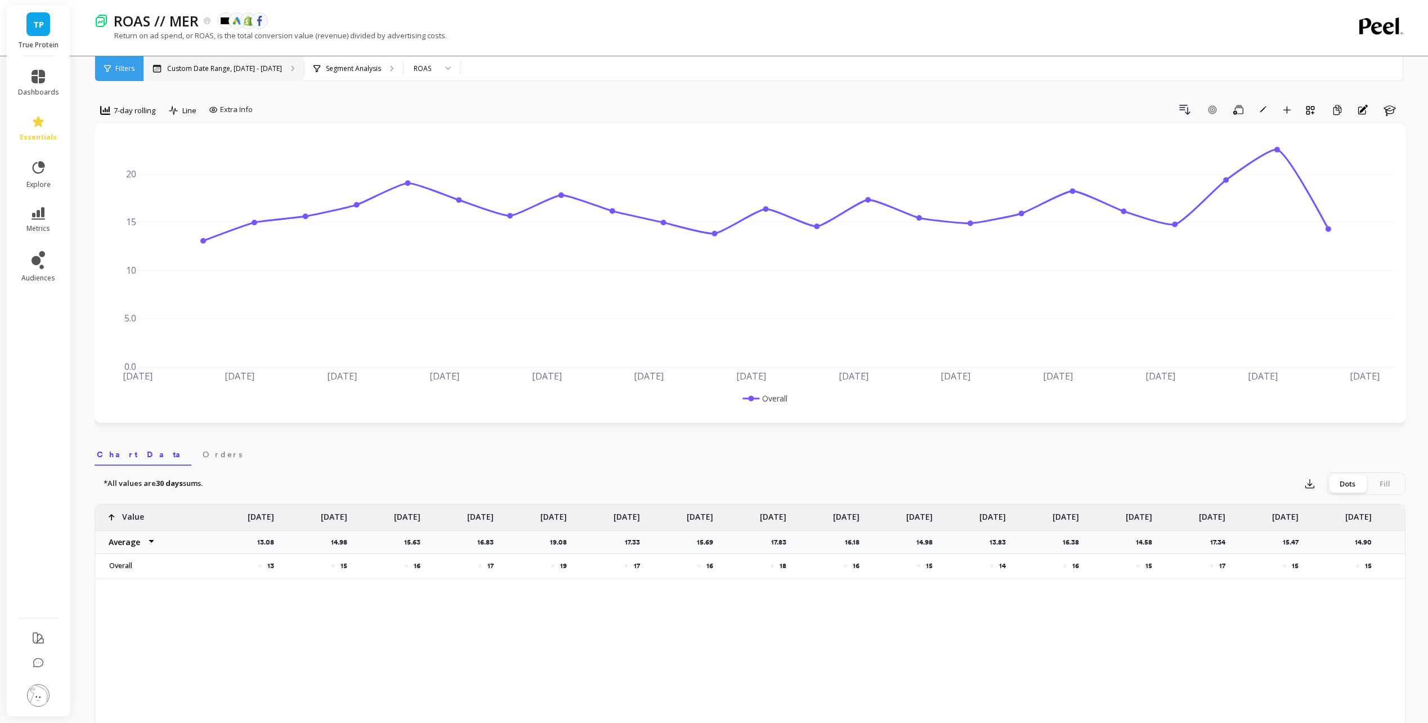
click at [185, 68] on p "Custom Date Range, Apr 1 - Sep 2" at bounding box center [224, 68] width 115 height 9
click at [117, 66] on span "Filters" at bounding box center [124, 68] width 19 height 9
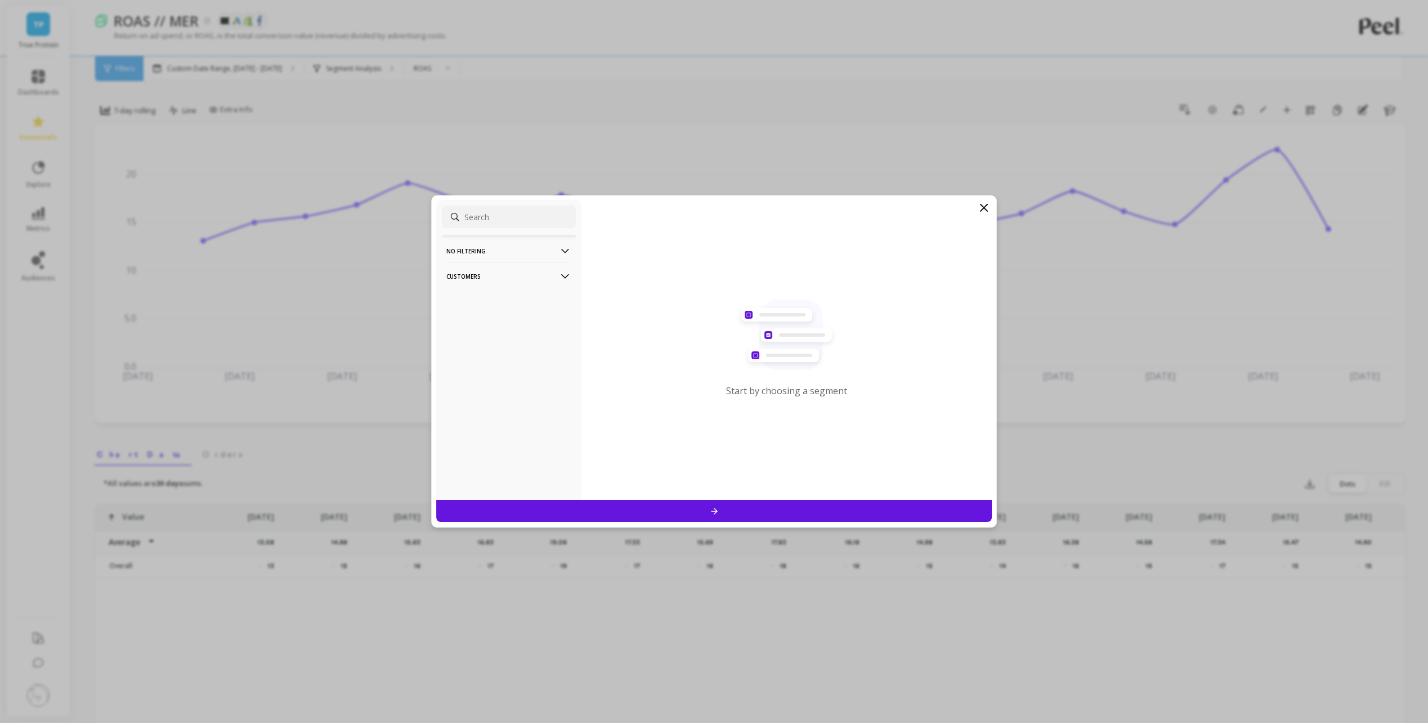
click at [532, 275] on p "Customers" at bounding box center [508, 276] width 125 height 29
click at [533, 256] on p "No filtering" at bounding box center [508, 250] width 125 height 29
click at [538, 342] on div "No filtering Overall Customers Data Source" at bounding box center [508, 350] width 145 height 300
click at [540, 332] on div "Data Source" at bounding box center [509, 328] width 134 height 18
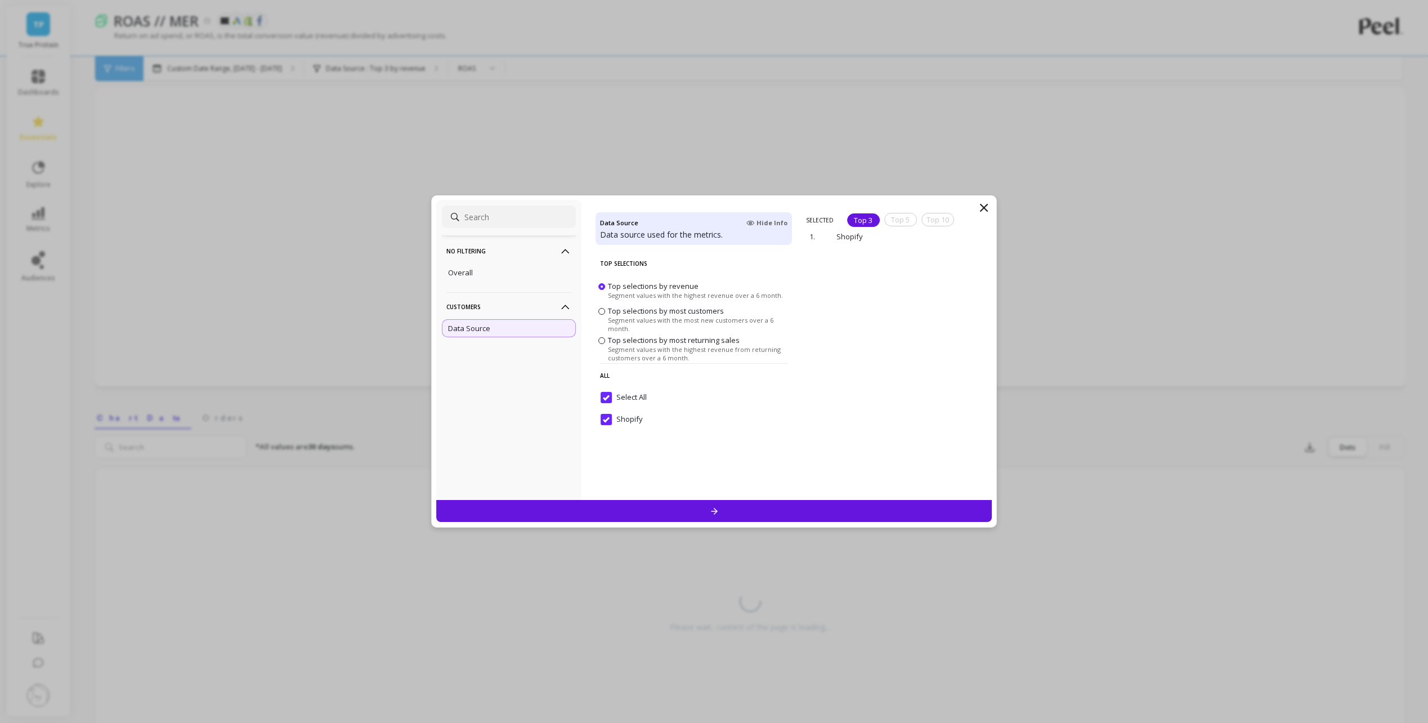
scroll to position [56, 0]
click at [982, 207] on icon at bounding box center [984, 208] width 14 height 14
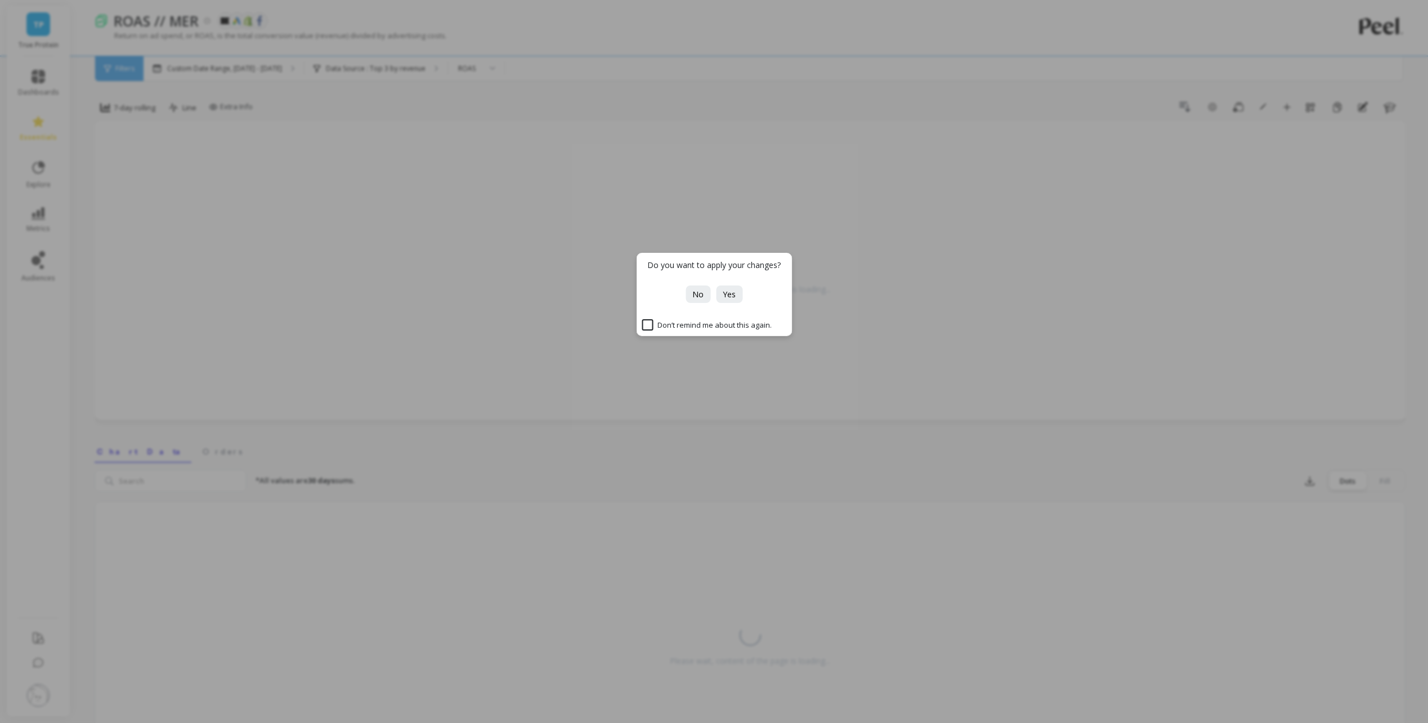
scroll to position [0, 0]
click at [860, 43] on div "Do you want to apply your changes? No Yes Don’t remind me about this again." at bounding box center [714, 361] width 1428 height 723
click at [703, 296] on span "No" at bounding box center [697, 294] width 11 height 11
click at [699, 292] on span "No" at bounding box center [697, 294] width 11 height 11
click at [668, 321] on div "Please wait, content of the page is loading..." at bounding box center [750, 273] width 1289 height 277
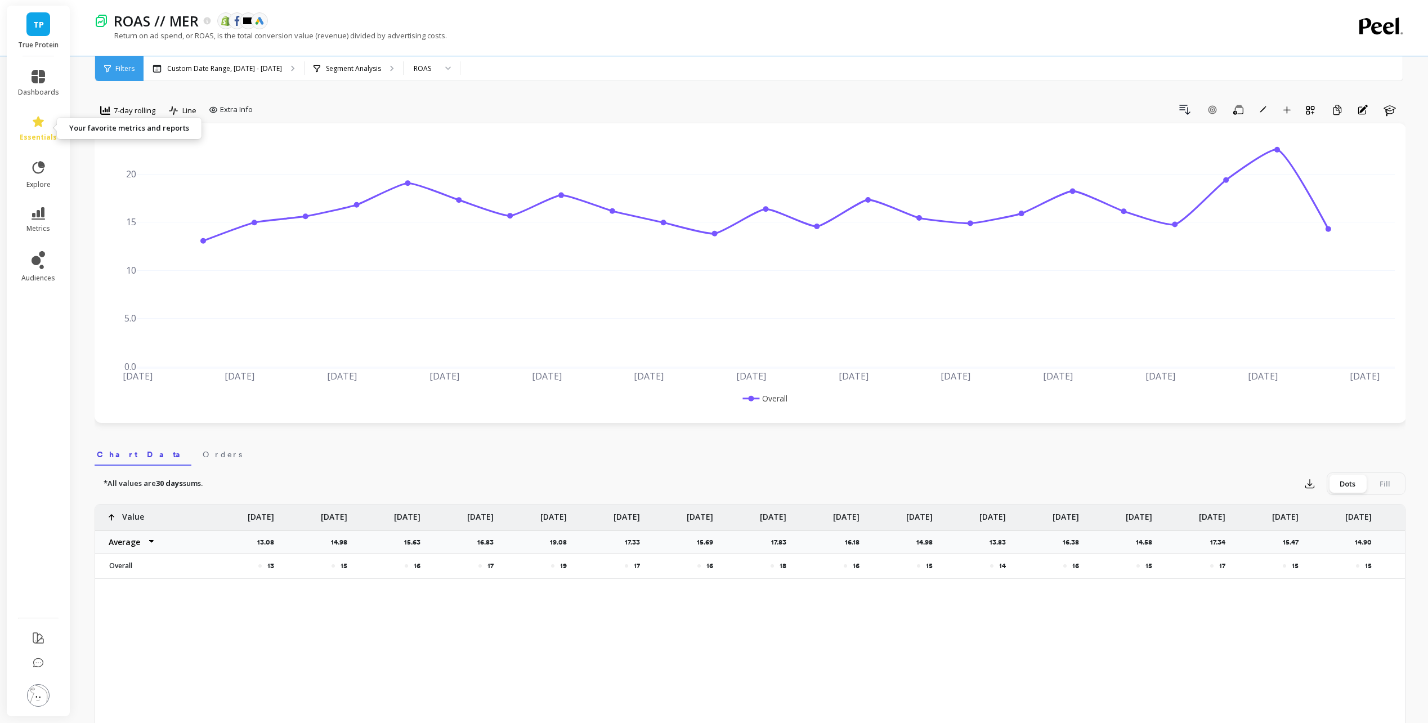
click at [43, 122] on icon at bounding box center [38, 121] width 11 height 11
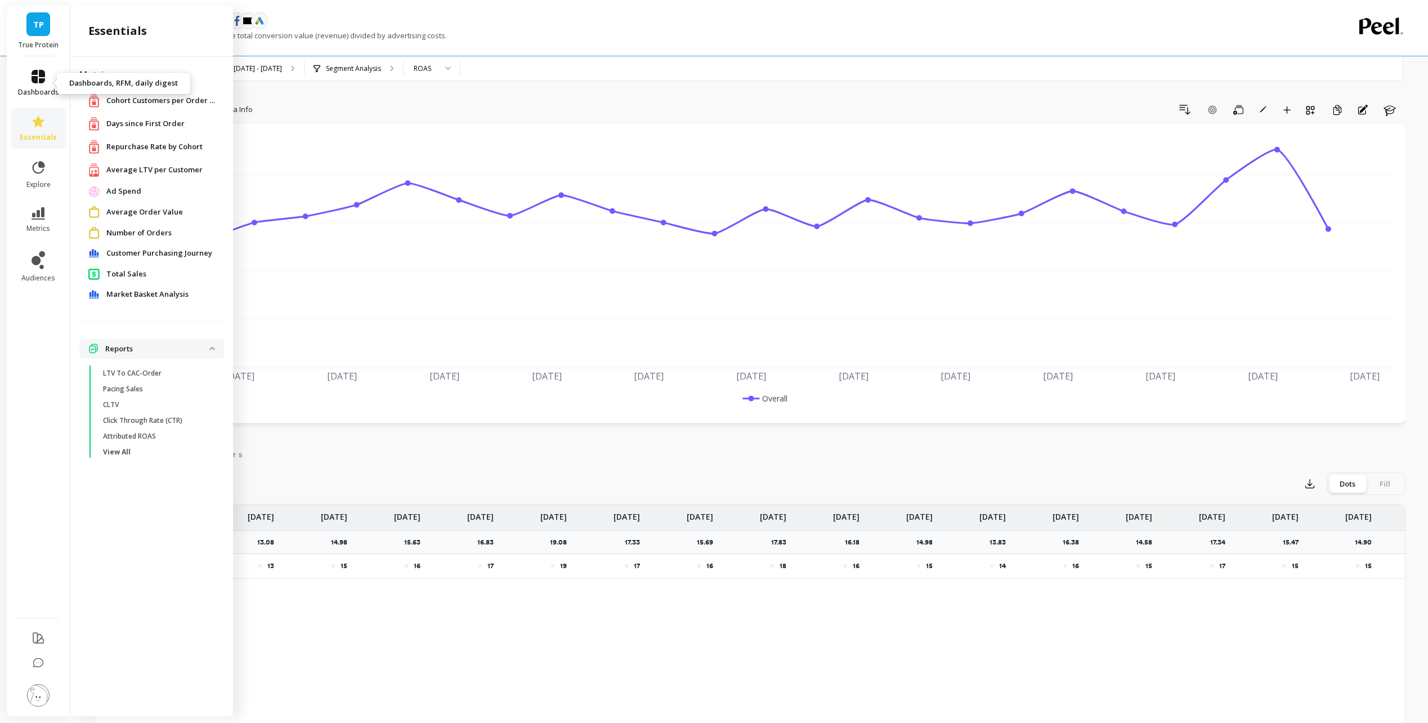
click at [47, 79] on link "dashboards" at bounding box center [38, 83] width 41 height 27
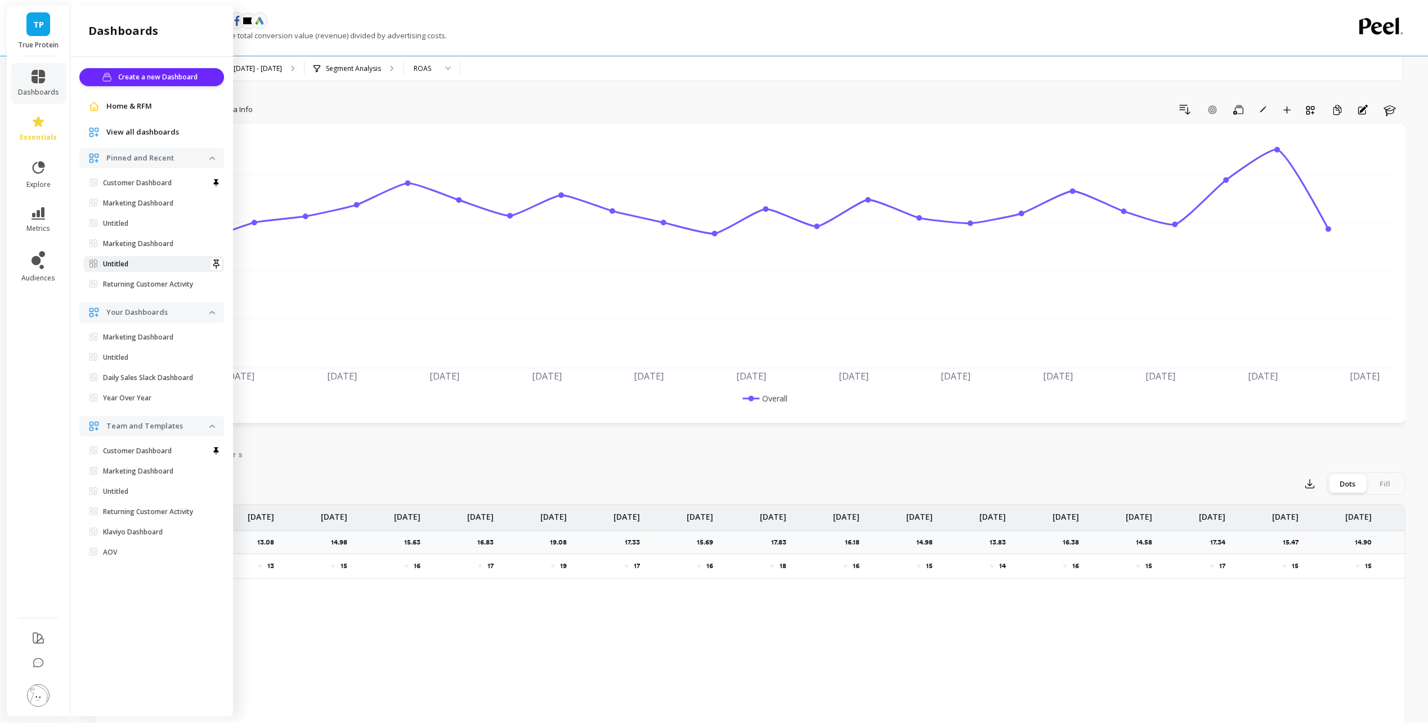
click at [157, 256] on link "Untitled" at bounding box center [154, 264] width 140 height 16
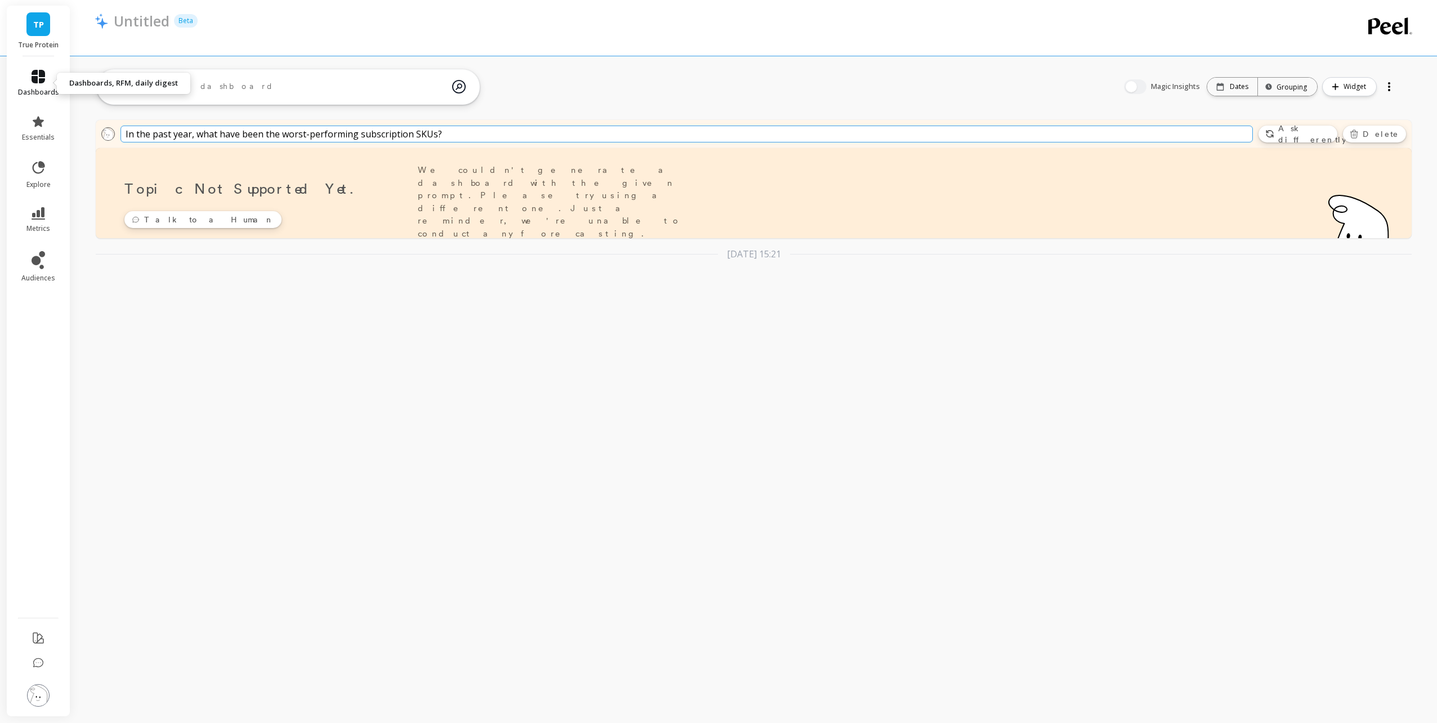
click at [44, 78] on icon at bounding box center [39, 77] width 14 height 14
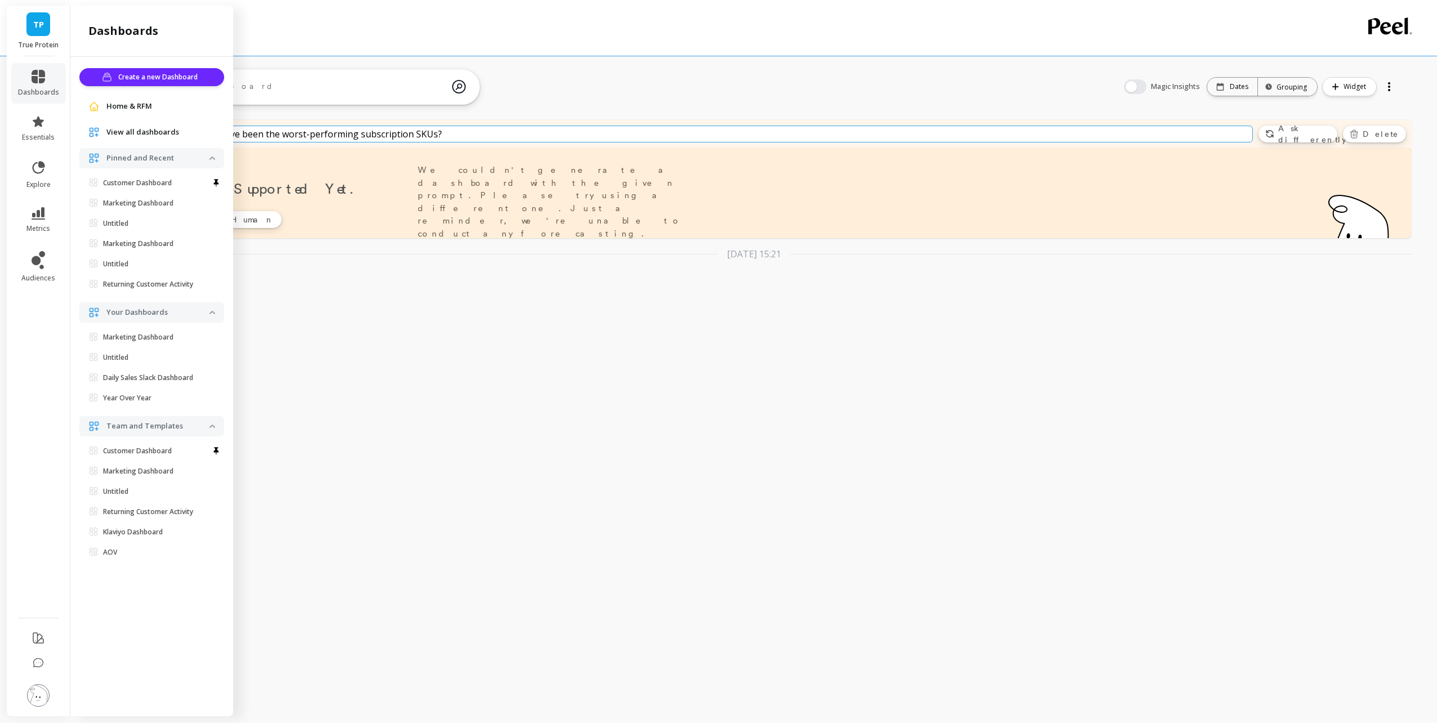
click at [144, 116] on div "Home & RFM" at bounding box center [151, 106] width 145 height 20
click at [147, 107] on span "Home & RFM" at bounding box center [129, 106] width 46 height 11
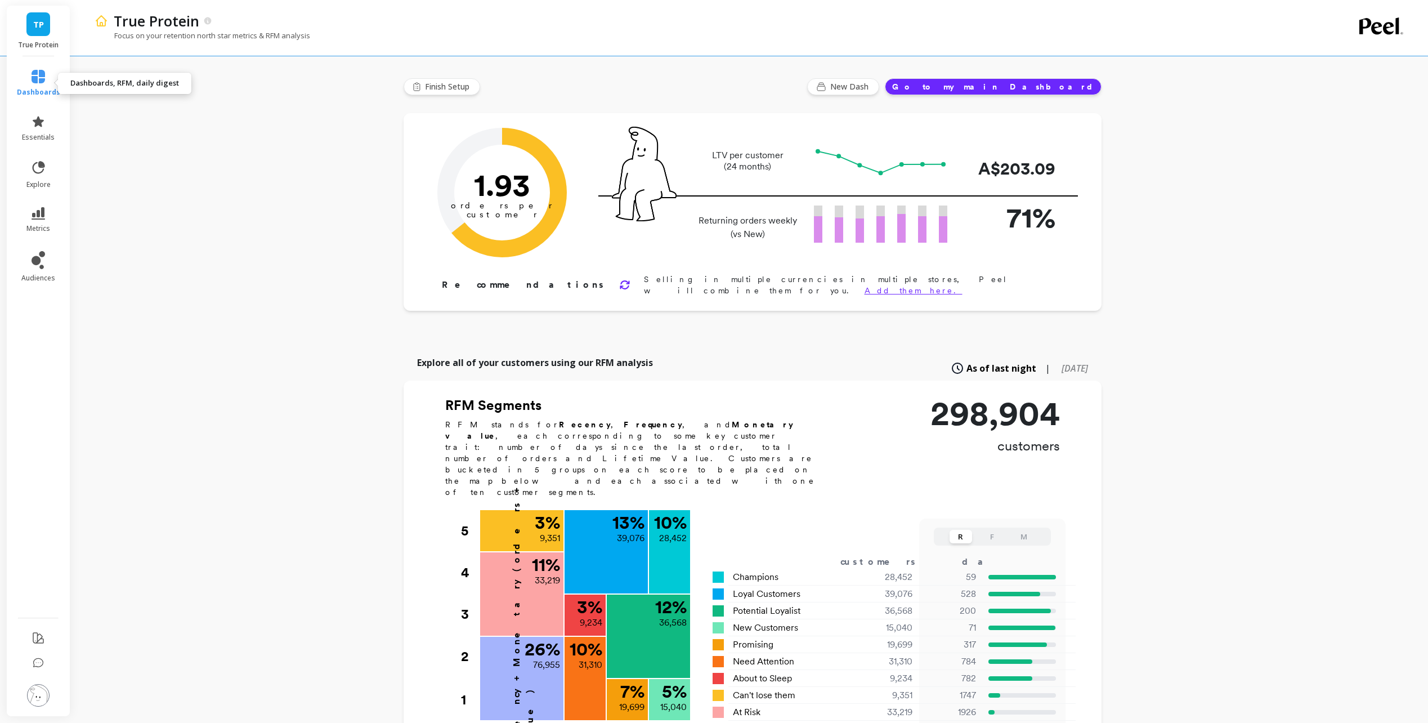
click at [42, 88] on span "dashboards" at bounding box center [38, 92] width 43 height 9
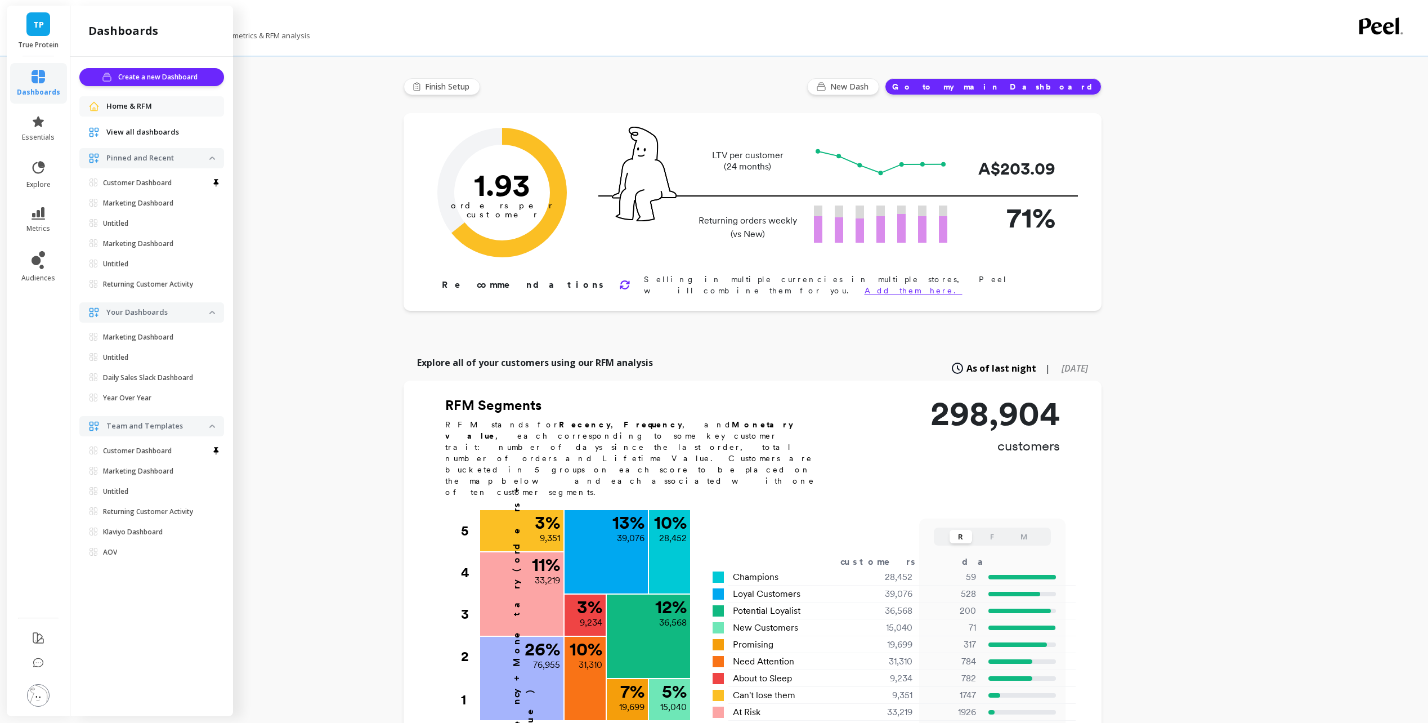
click at [137, 132] on span "View all dashboards" at bounding box center [142, 132] width 73 height 11
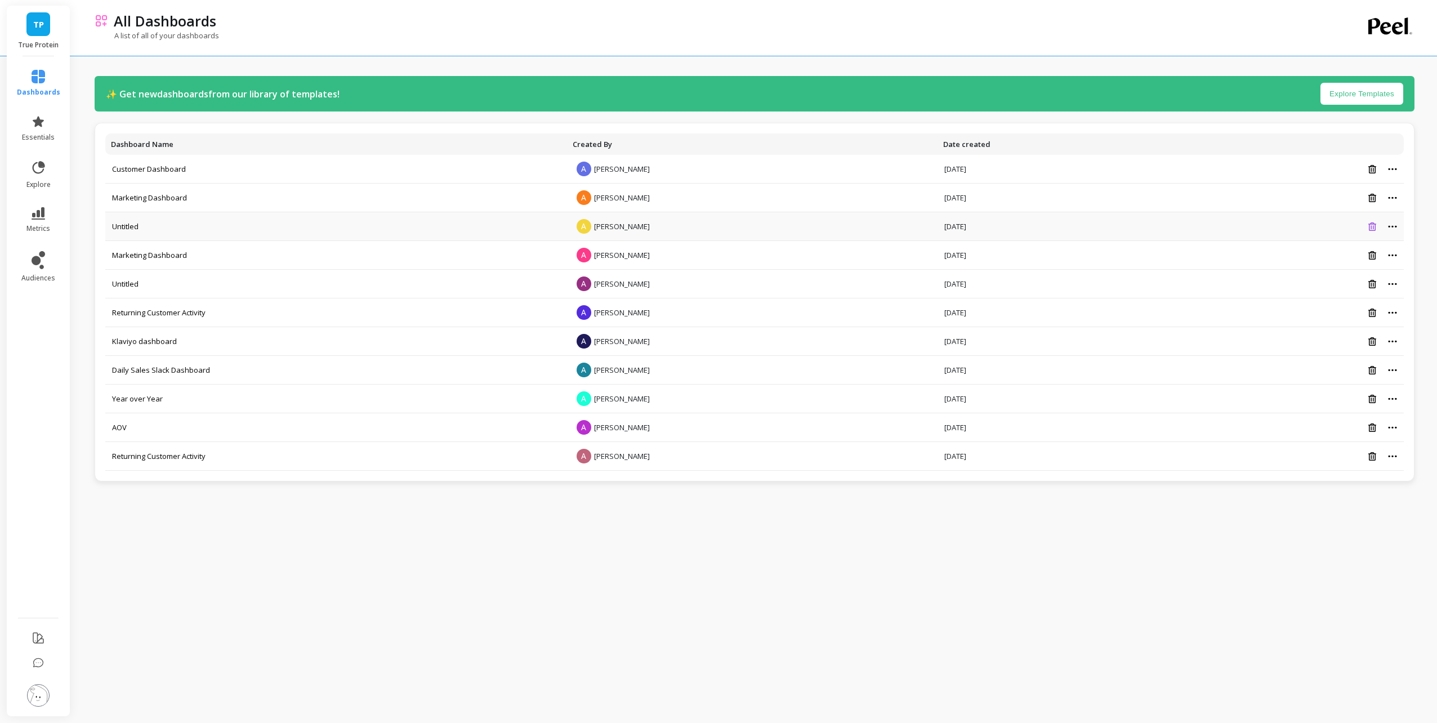
click at [1369, 225] on icon at bounding box center [1372, 226] width 8 height 8
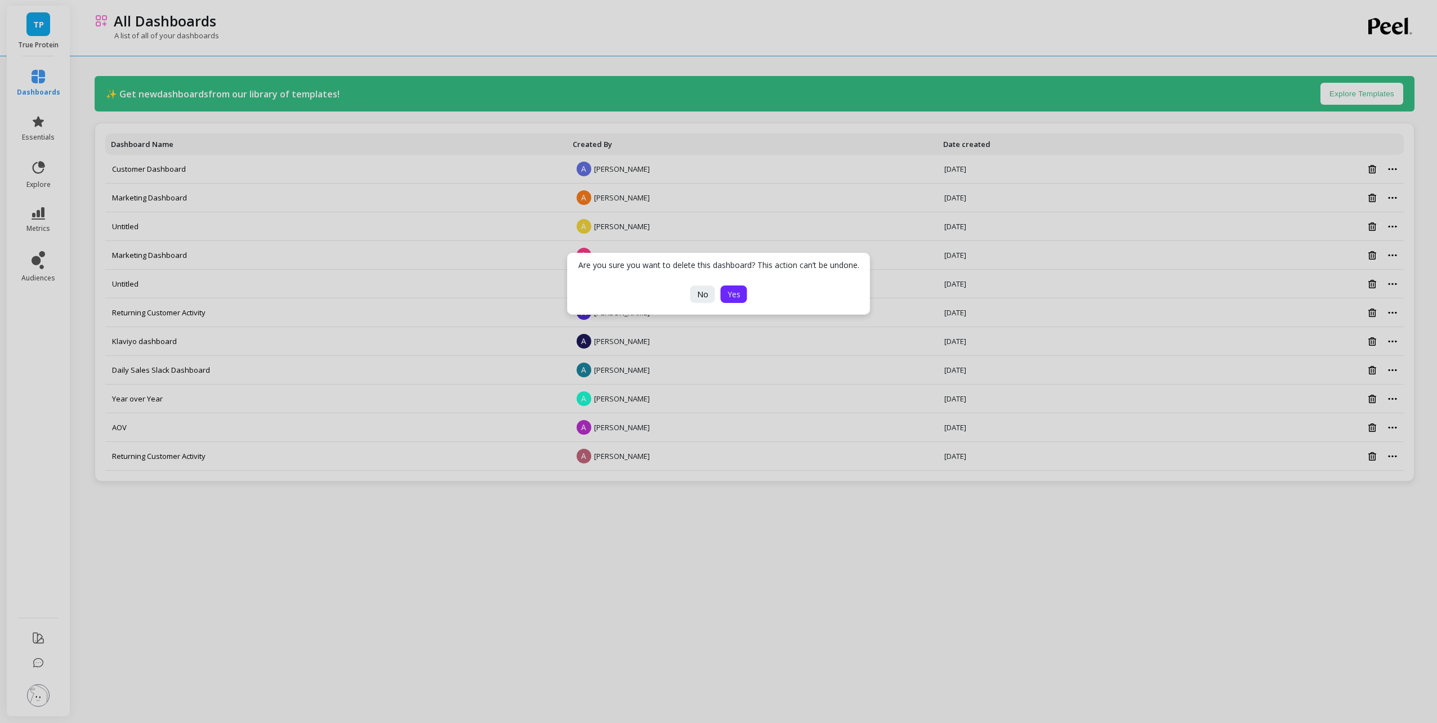
click at [734, 296] on span "Yes" at bounding box center [733, 294] width 13 height 11
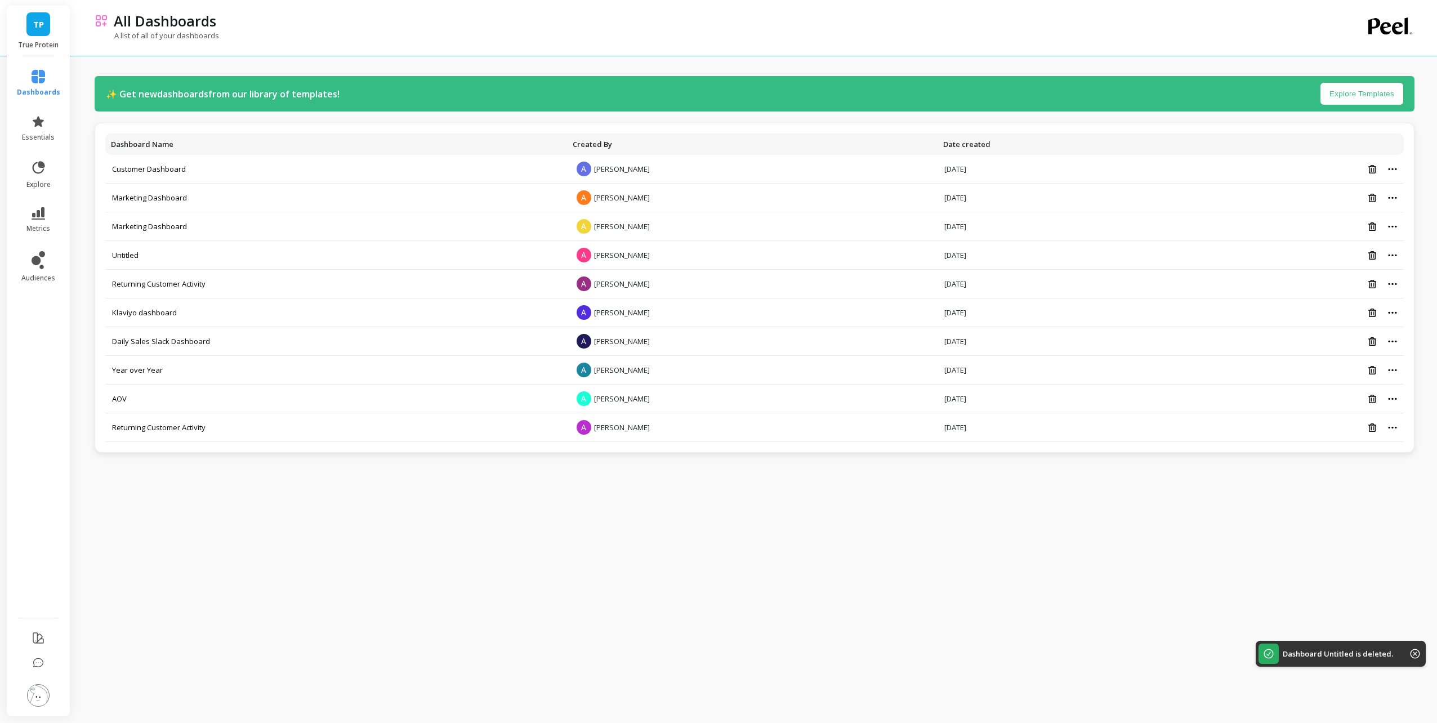
click at [1362, 97] on button "Explore Templates" at bounding box center [1361, 94] width 83 height 22
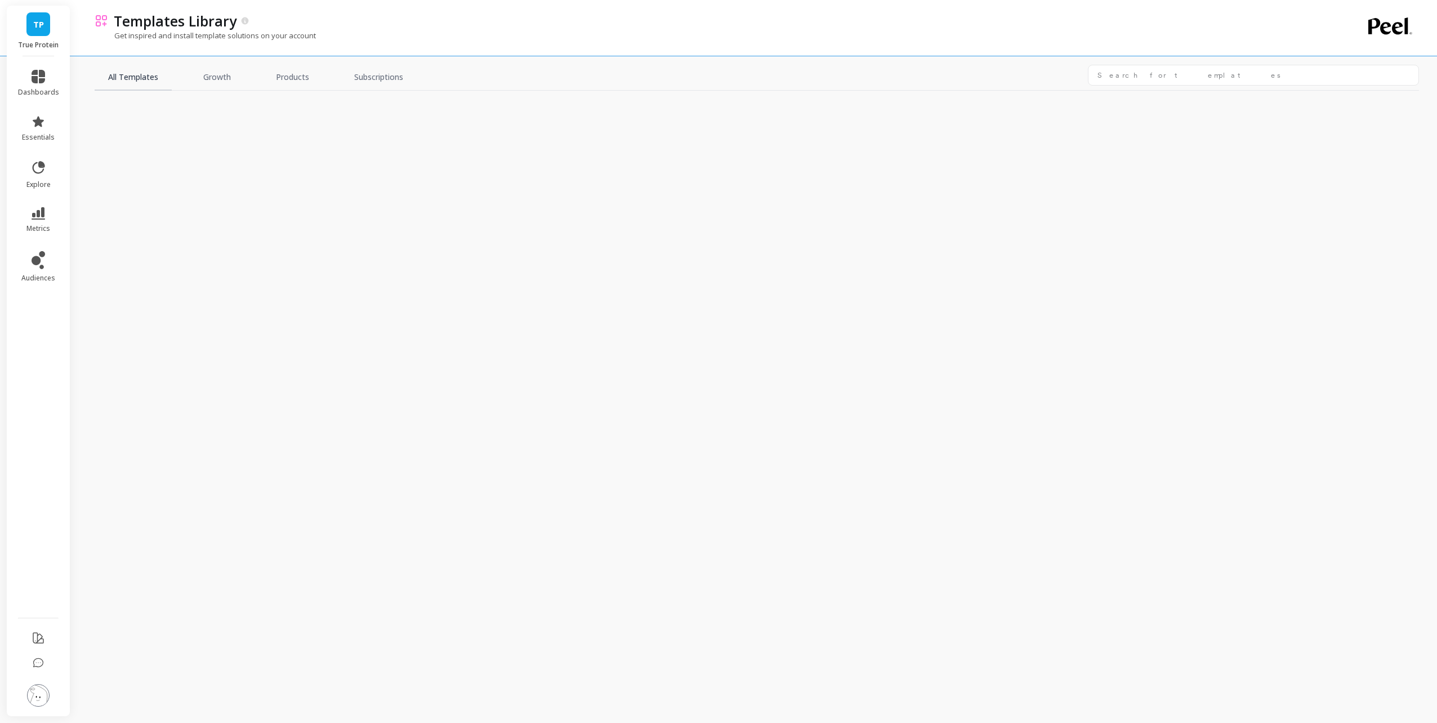
click at [154, 79] on link "All Templates" at bounding box center [133, 78] width 77 height 26
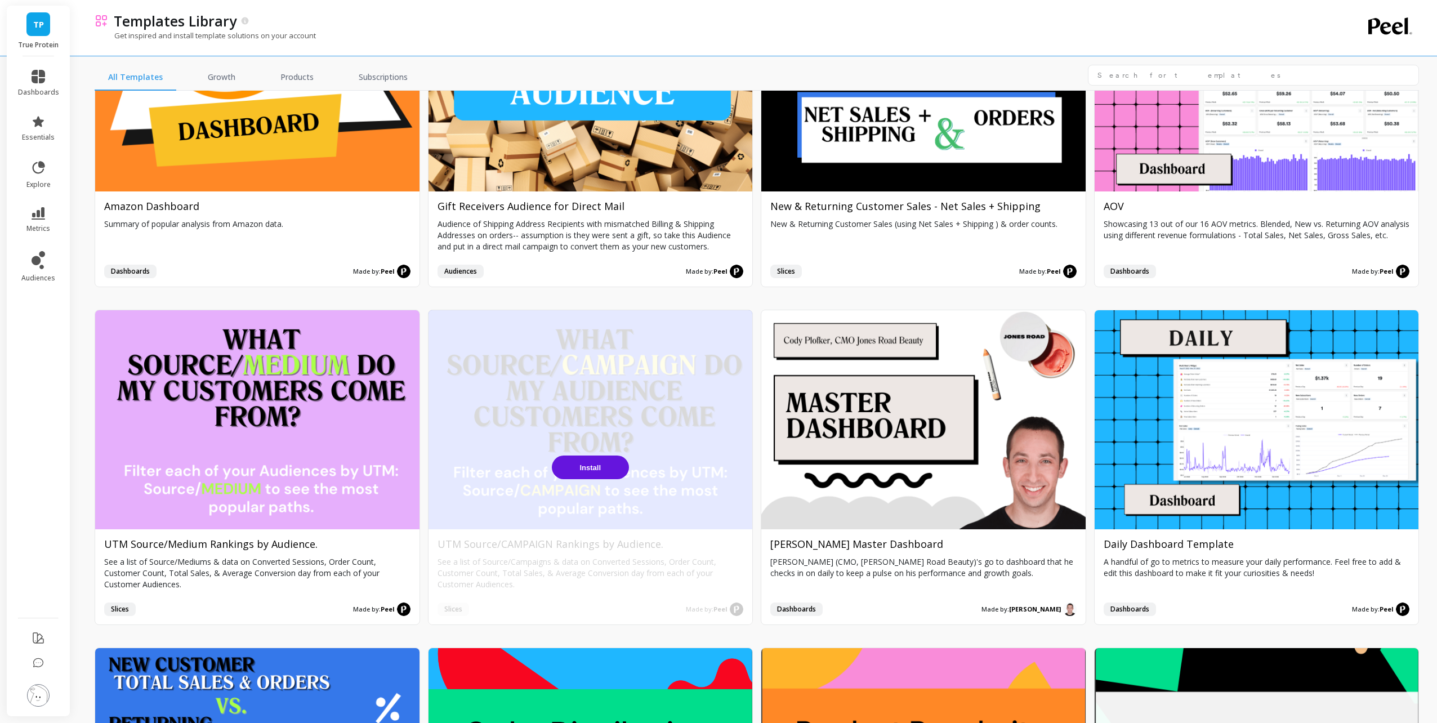
scroll to position [563, 0]
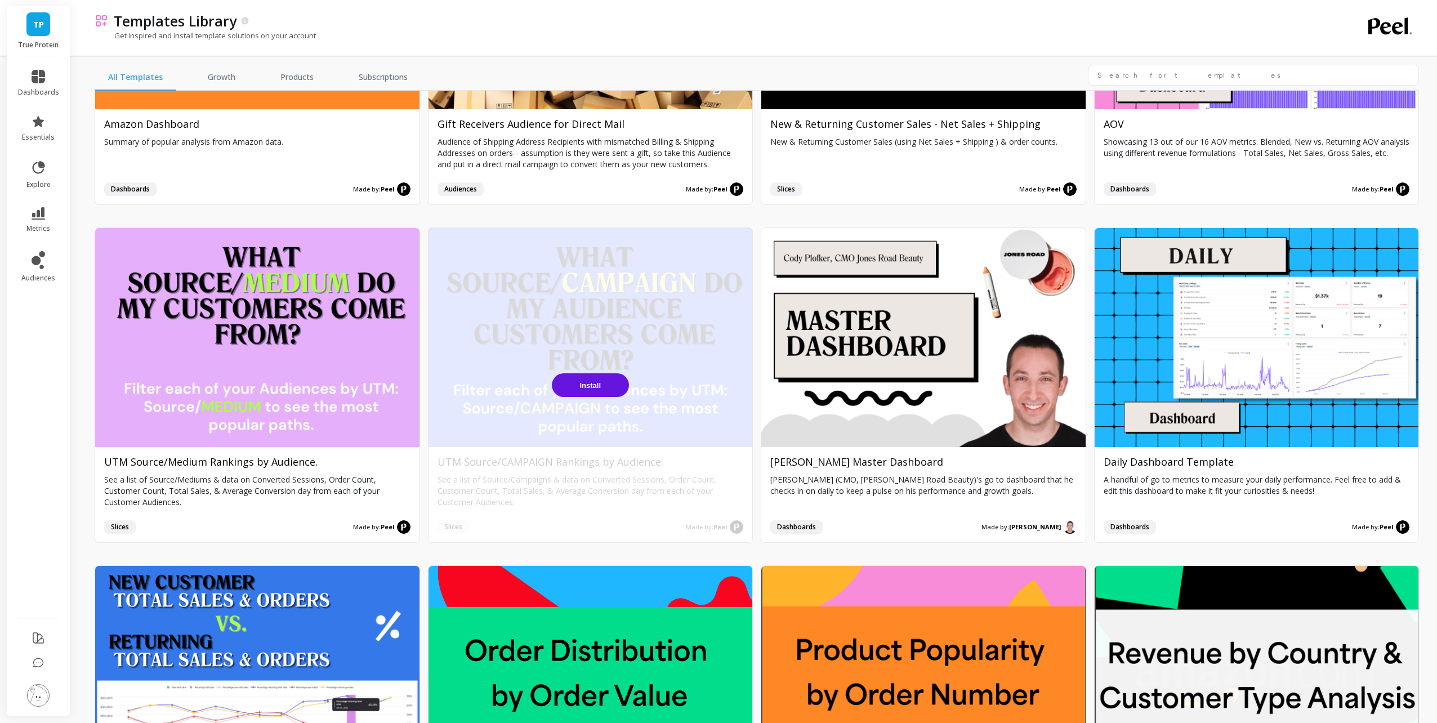
click at [586, 381] on span "Install" at bounding box center [589, 385] width 21 height 8
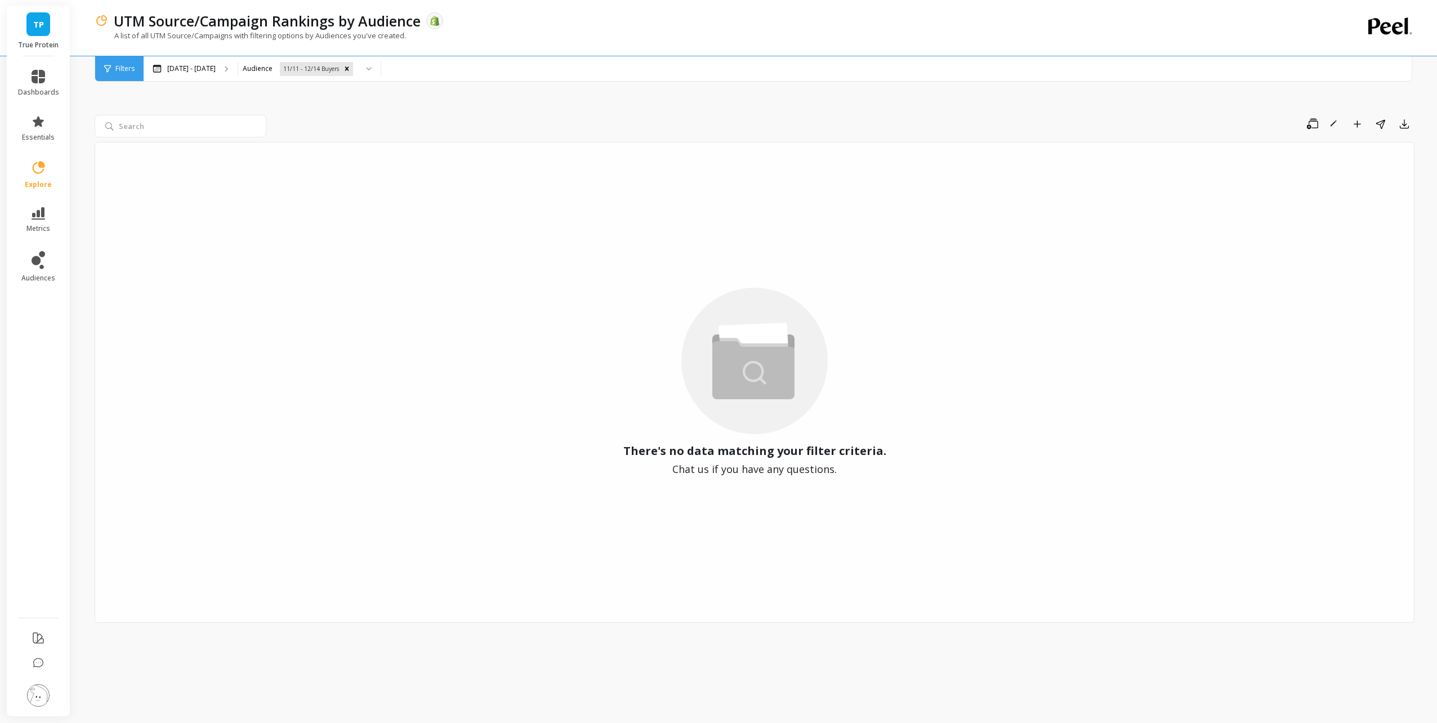
click at [40, 688] on img at bounding box center [38, 695] width 23 height 23
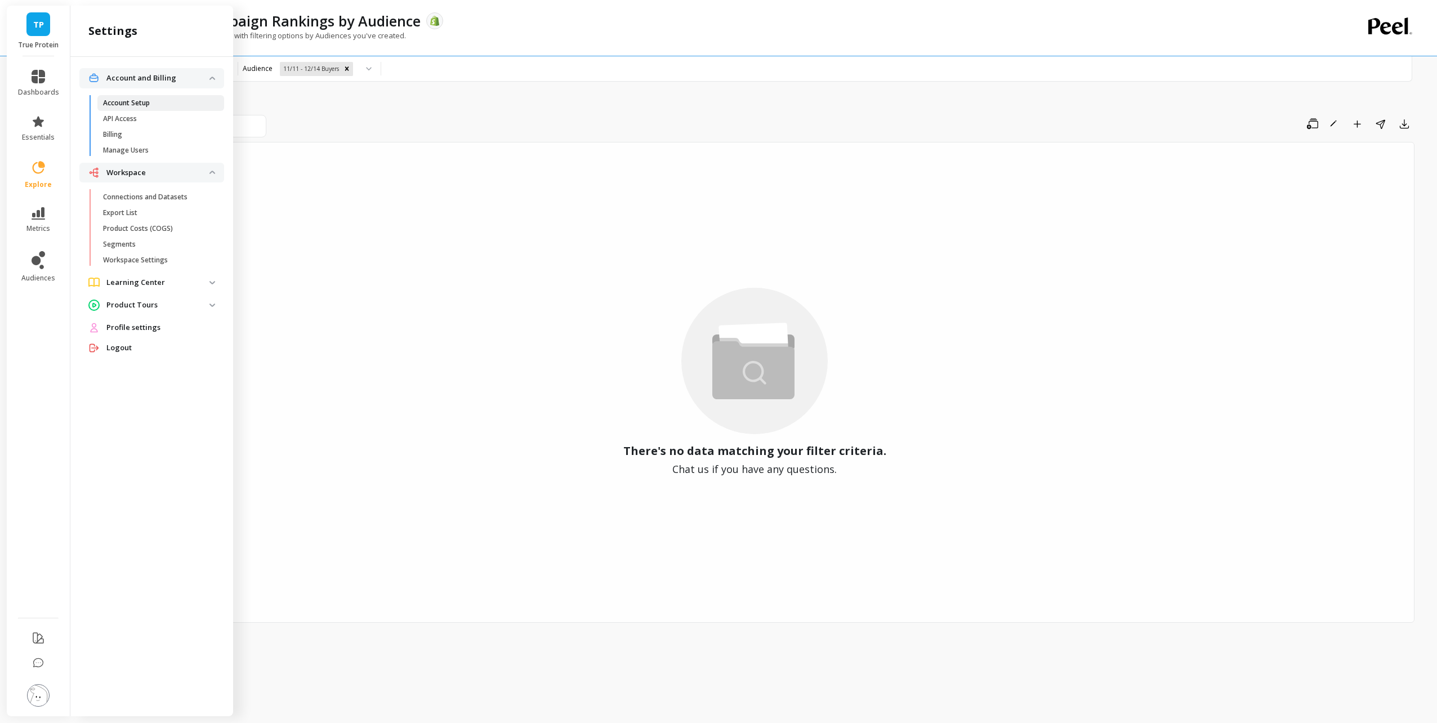
click at [173, 95] on link "Account Setup" at bounding box center [160, 103] width 127 height 16
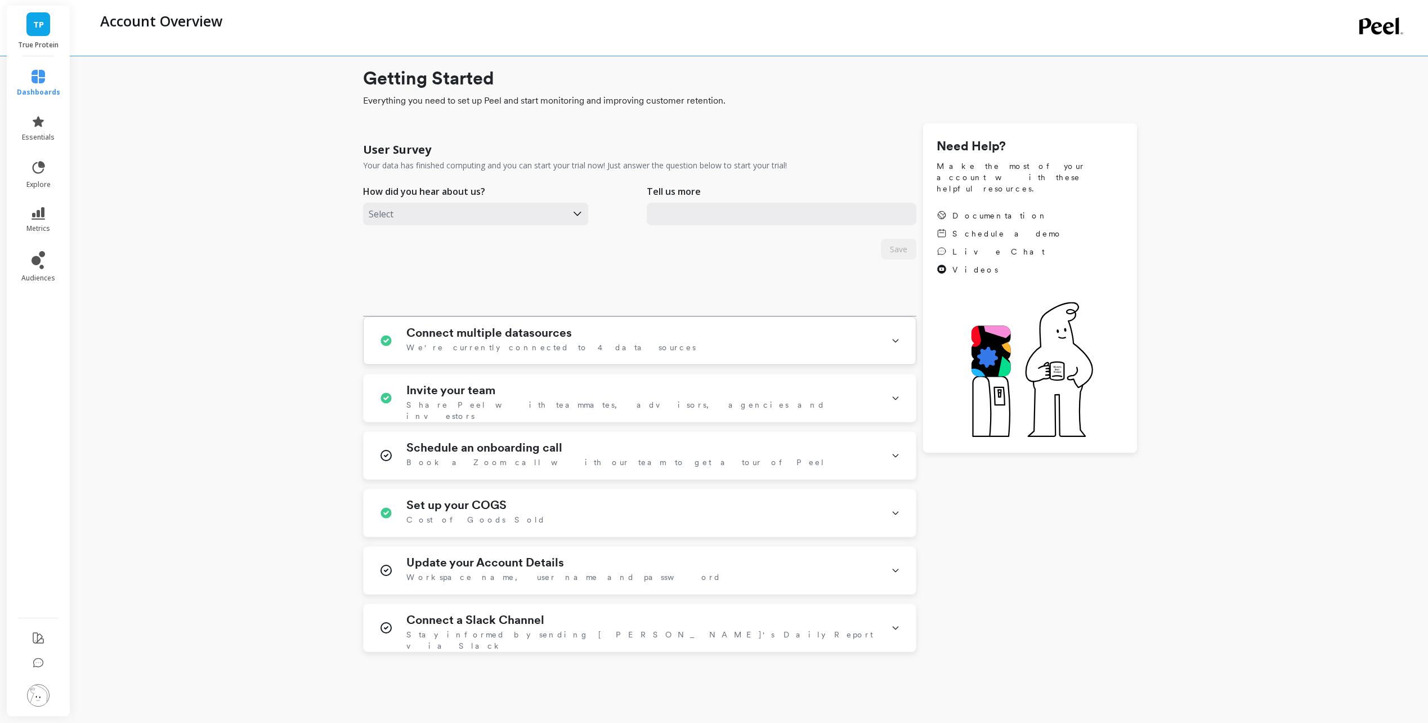
click at [566, 332] on h1 "Connect multiple datasources" at bounding box center [489, 333] width 166 height 14
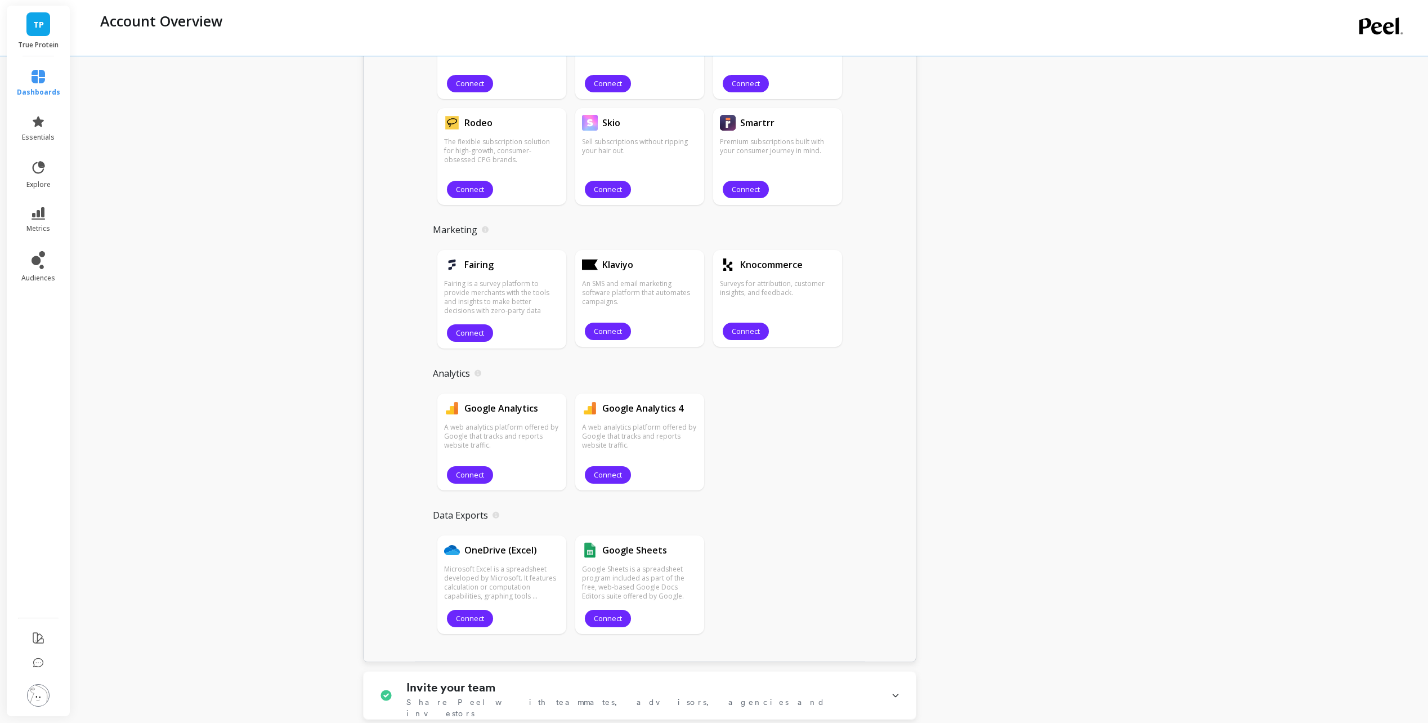
scroll to position [1070, 0]
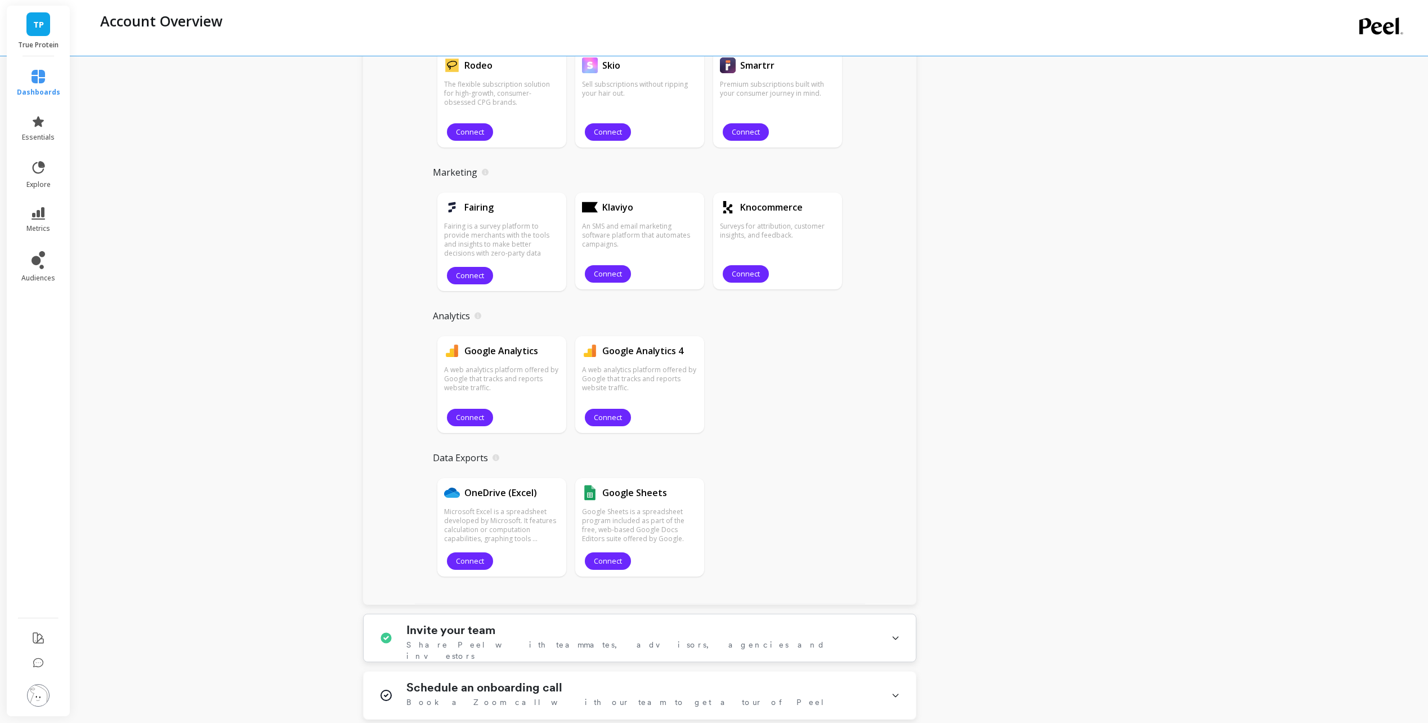
click at [636, 638] on div "Invite your team Share Peel with teammates, advisors, agencies and investors" at bounding box center [641, 637] width 471 height 29
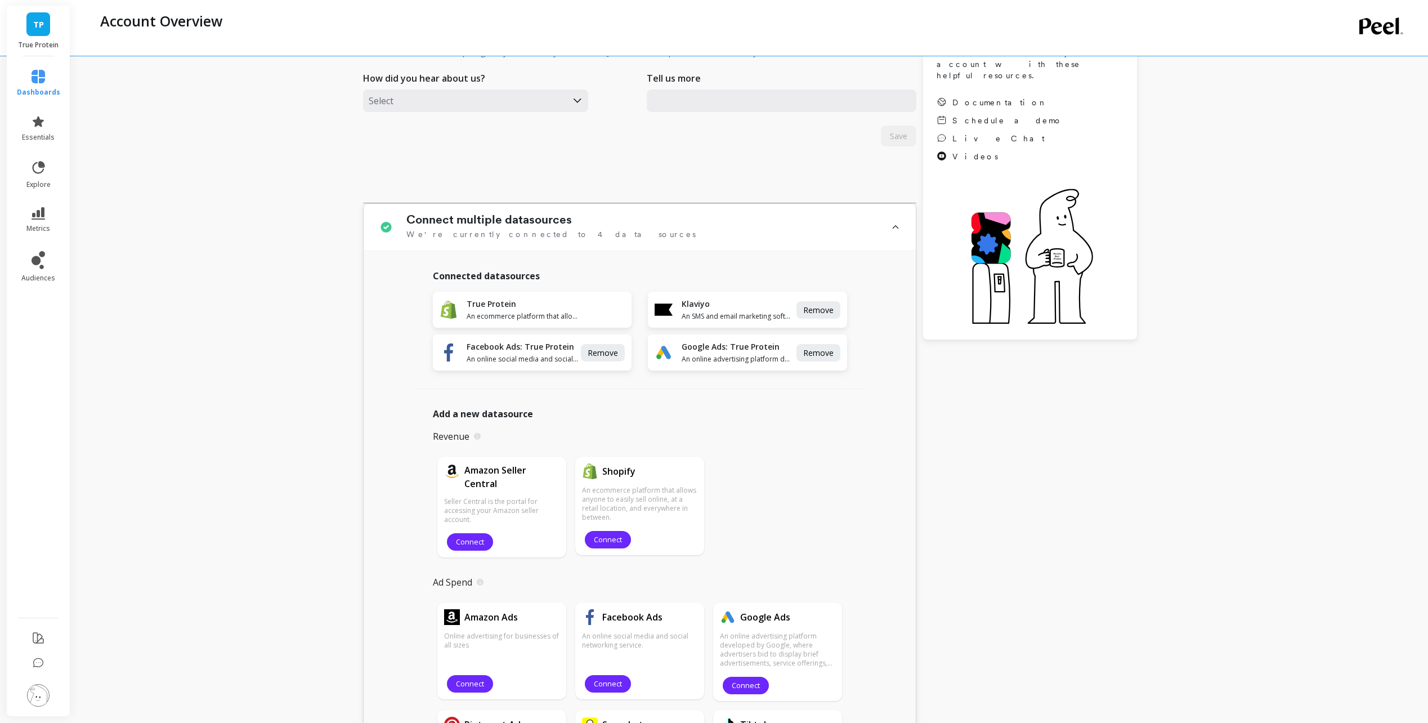
scroll to position [0, 0]
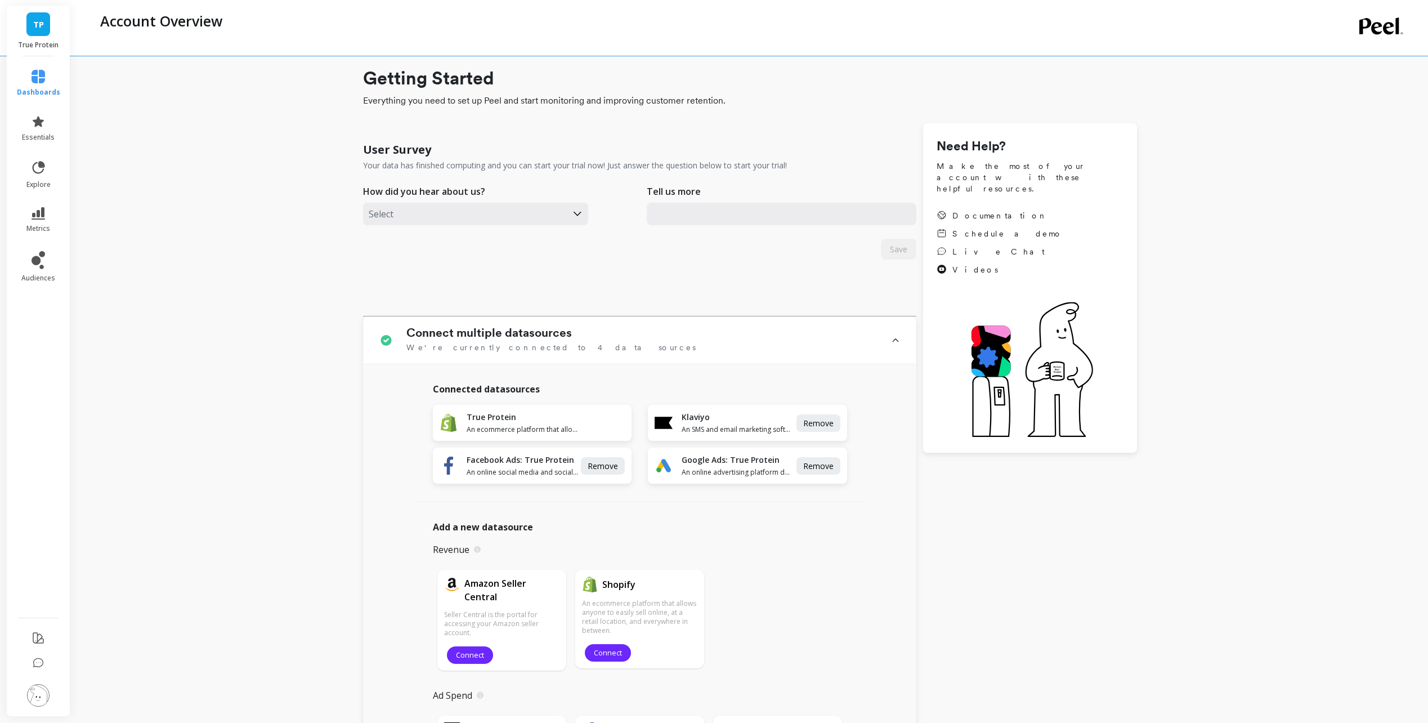
click at [544, 286] on div "User Survey Your data has finished computing and you can start your trial now! …" at bounding box center [639, 226] width 553 height 182
click at [41, 129] on link "essentials" at bounding box center [38, 128] width 43 height 27
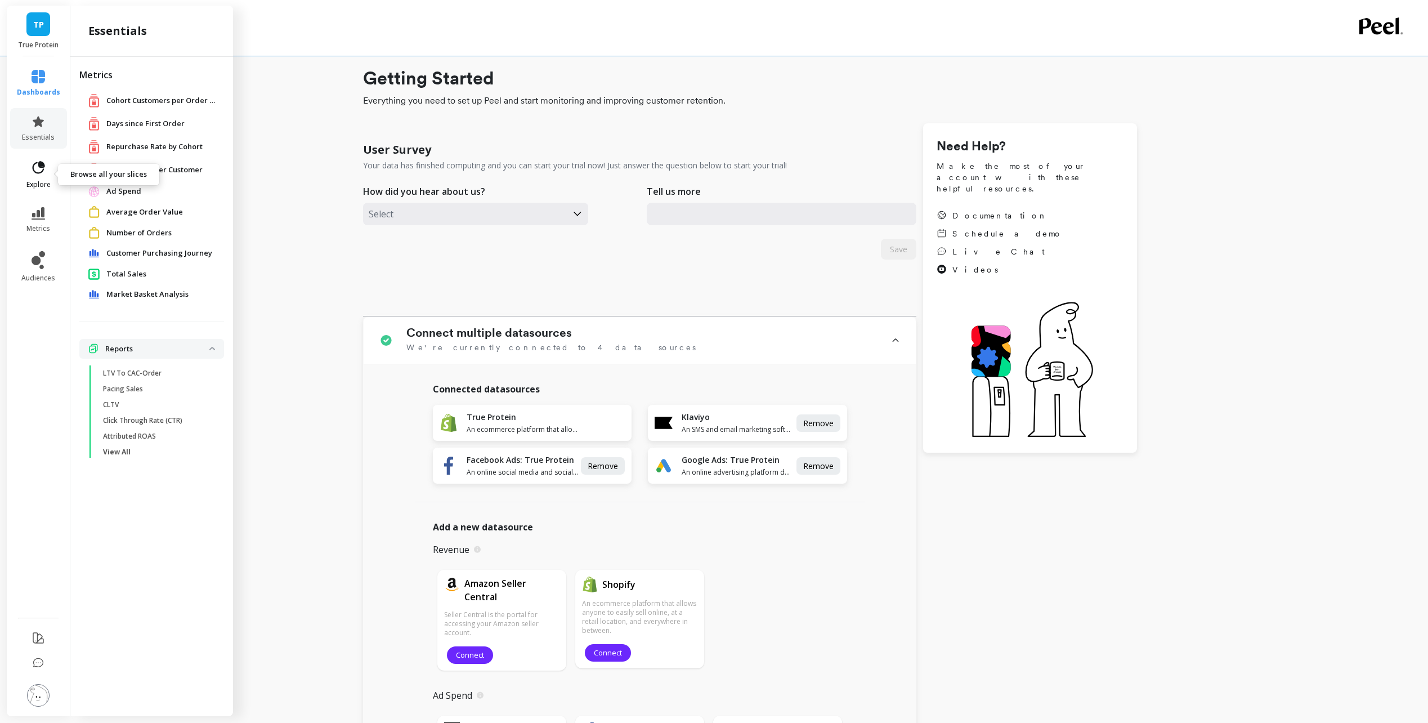
click at [45, 165] on icon at bounding box center [38, 168] width 16 height 16
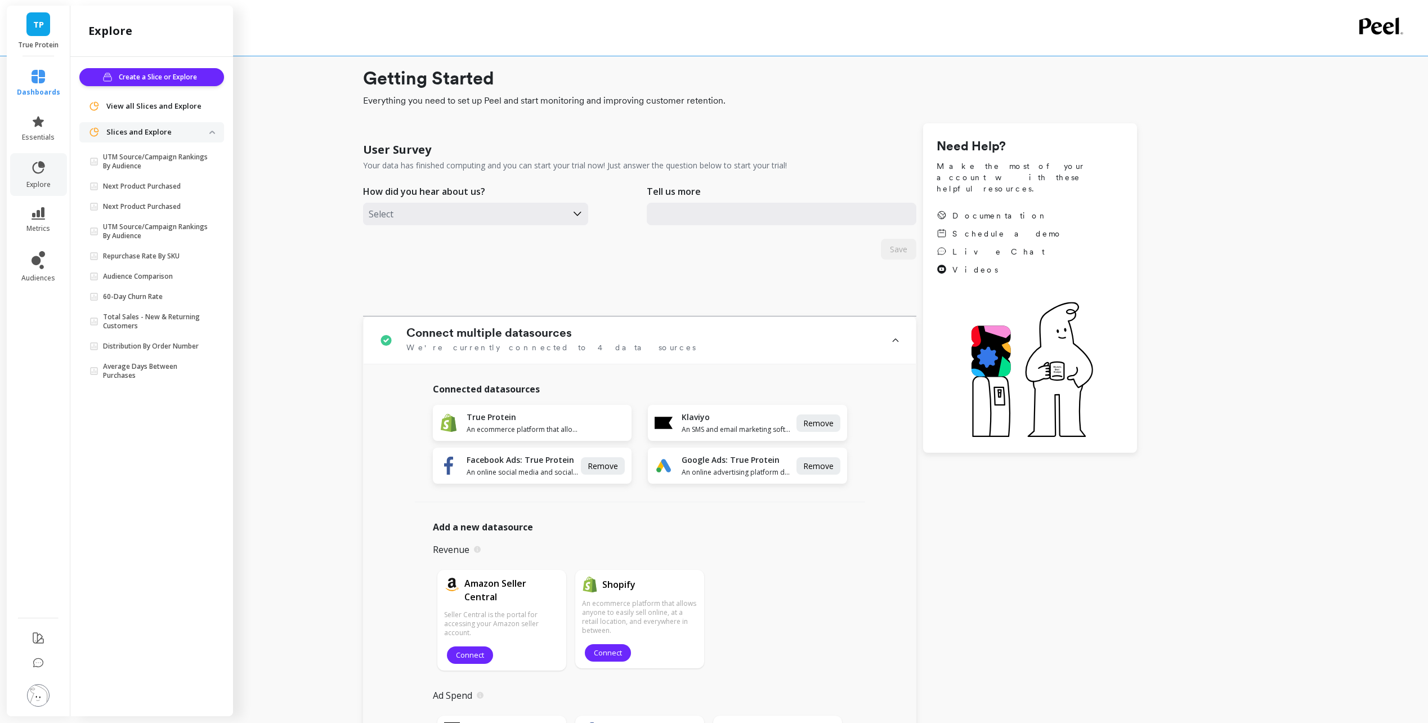
click at [160, 110] on span "View all Slices and Explore" at bounding box center [153, 106] width 95 height 11
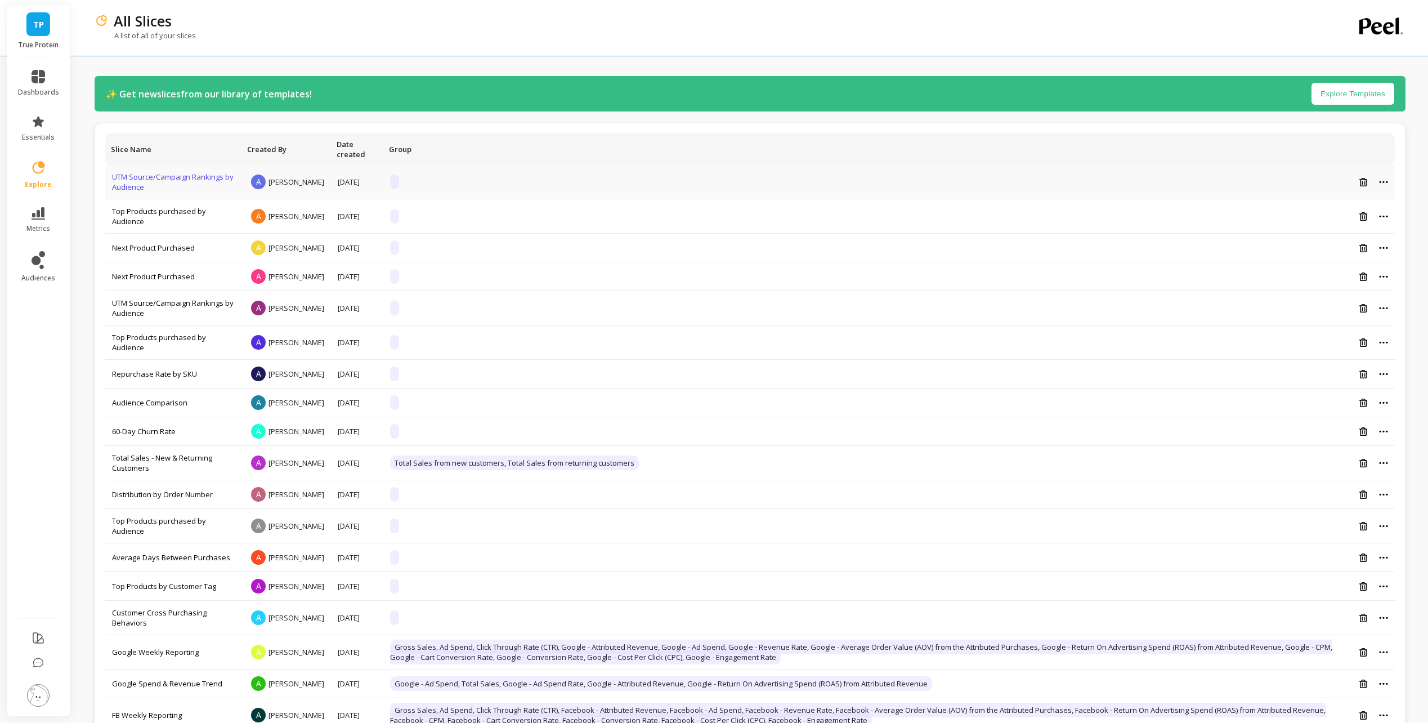
click at [144, 184] on link "UTM Source/Campaign Rankings by Audience" at bounding box center [173, 182] width 122 height 20
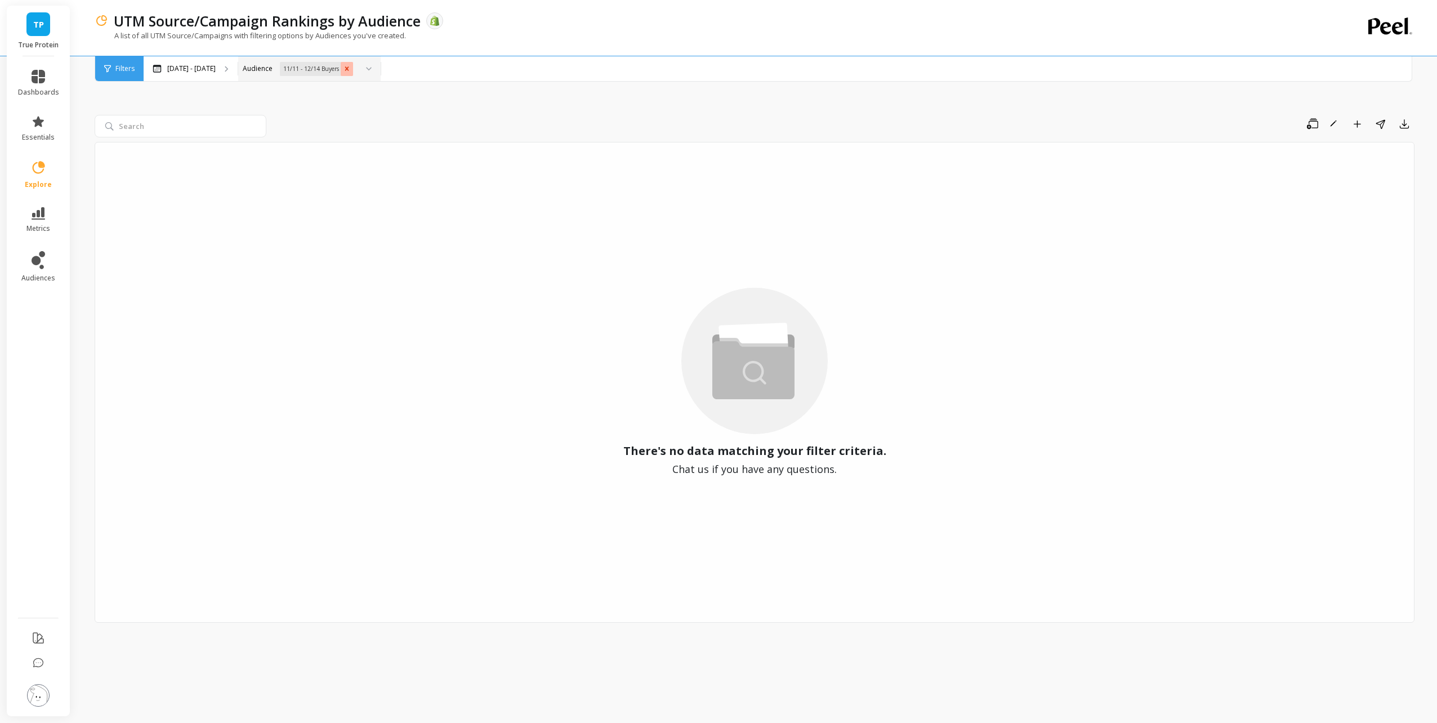
click at [351, 71] on icon "Remove 11/11 - 12/14 Buyers" at bounding box center [347, 69] width 8 height 8
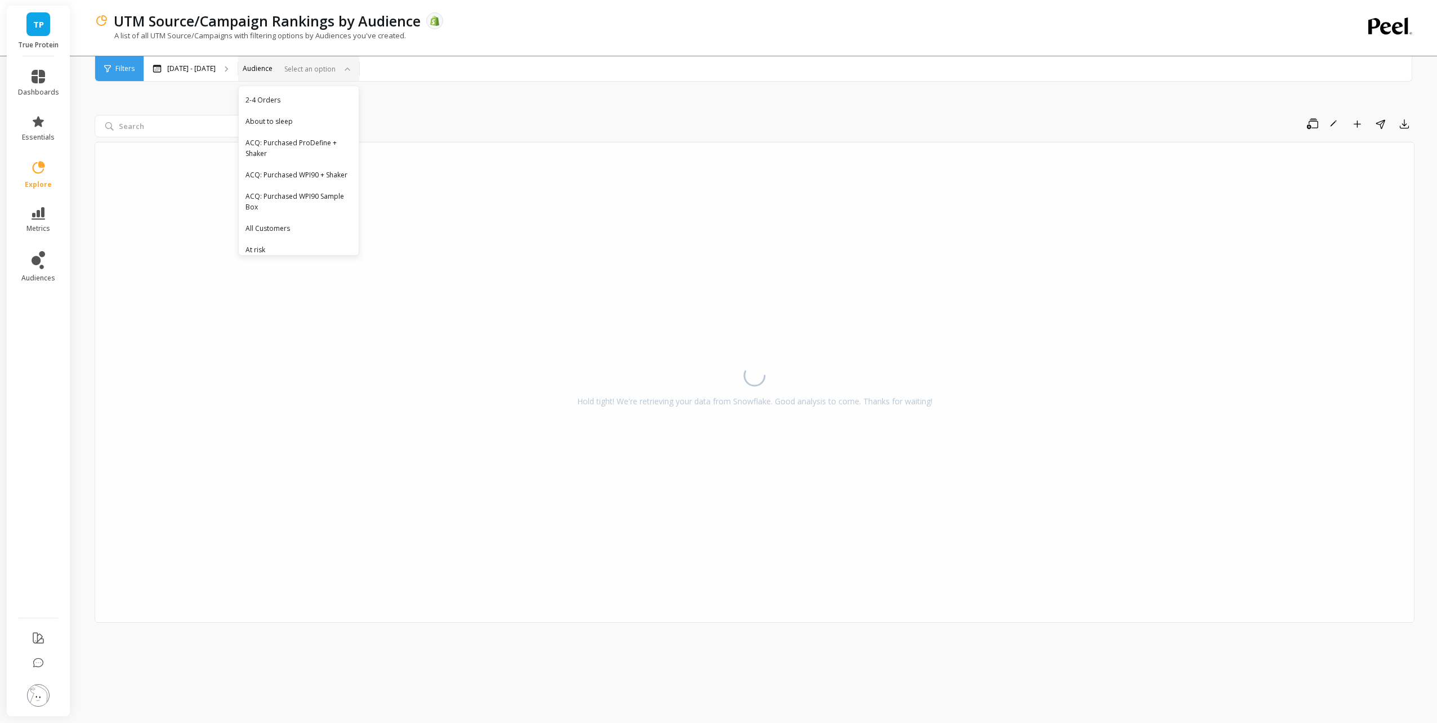
click at [431, 107] on div "Save Rename Add to Dashboard Share Export Hold tight! We're retrieving your dat…" at bounding box center [755, 384] width 1320 height 650
click at [231, 75] on div "[DATE] - [DATE]" at bounding box center [191, 68] width 94 height 25
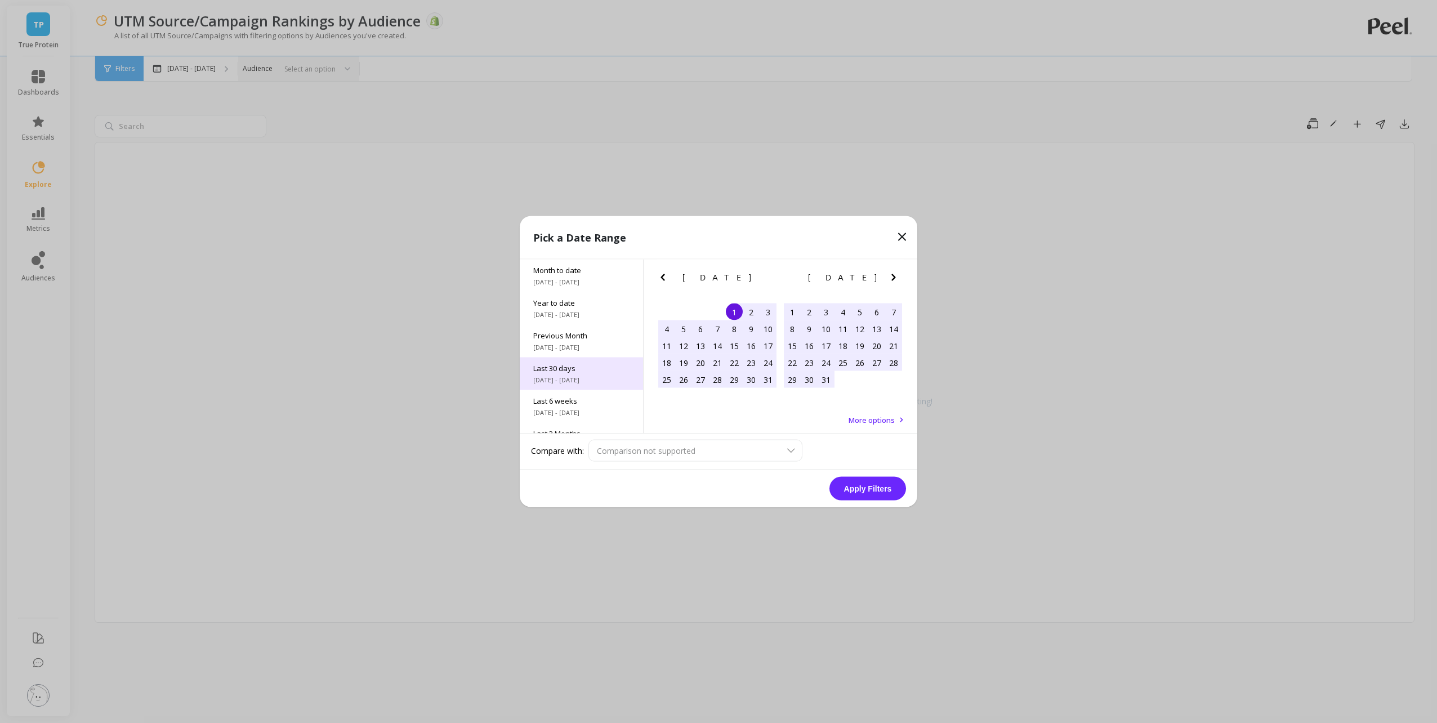
click at [597, 374] on div "Last 30 days [DATE] - [DATE]" at bounding box center [581, 373] width 123 height 33
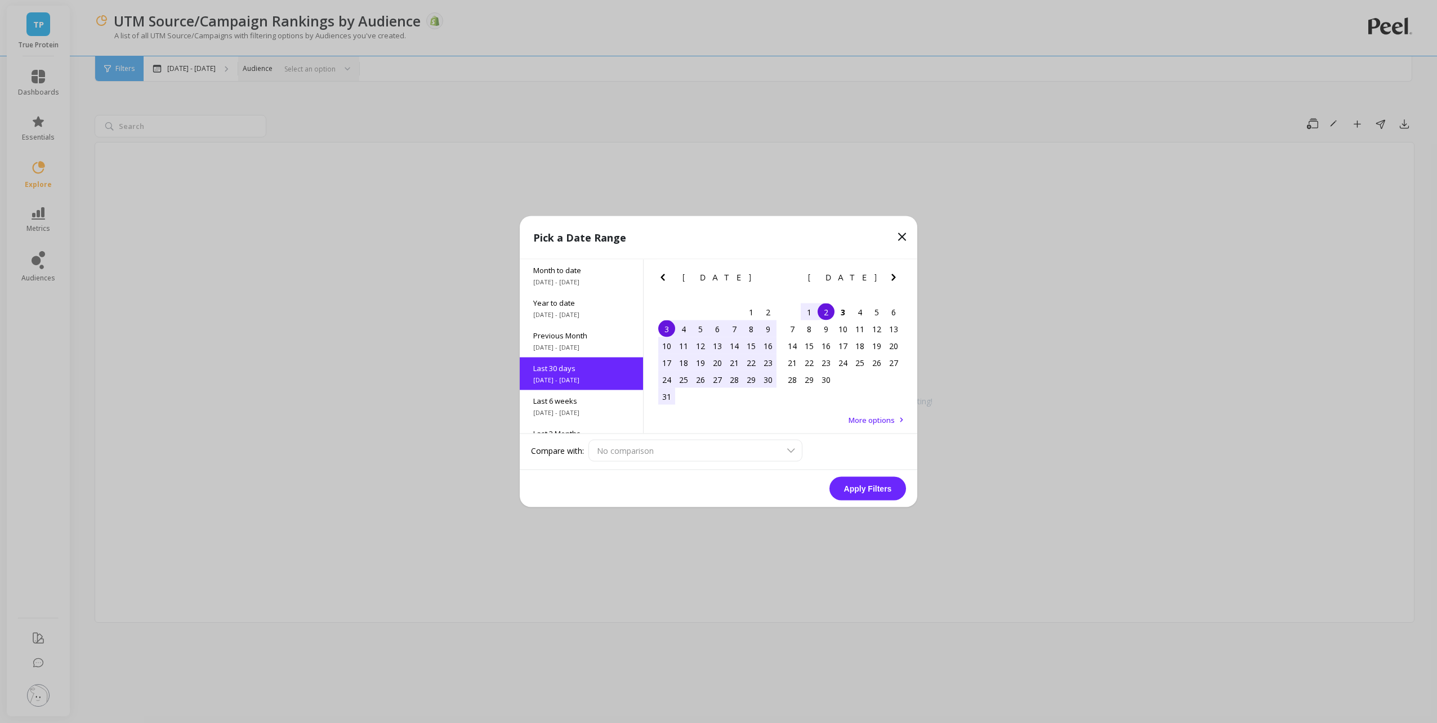
scroll to position [28, 0]
click at [885, 484] on button "Apply Filters" at bounding box center [867, 489] width 77 height 24
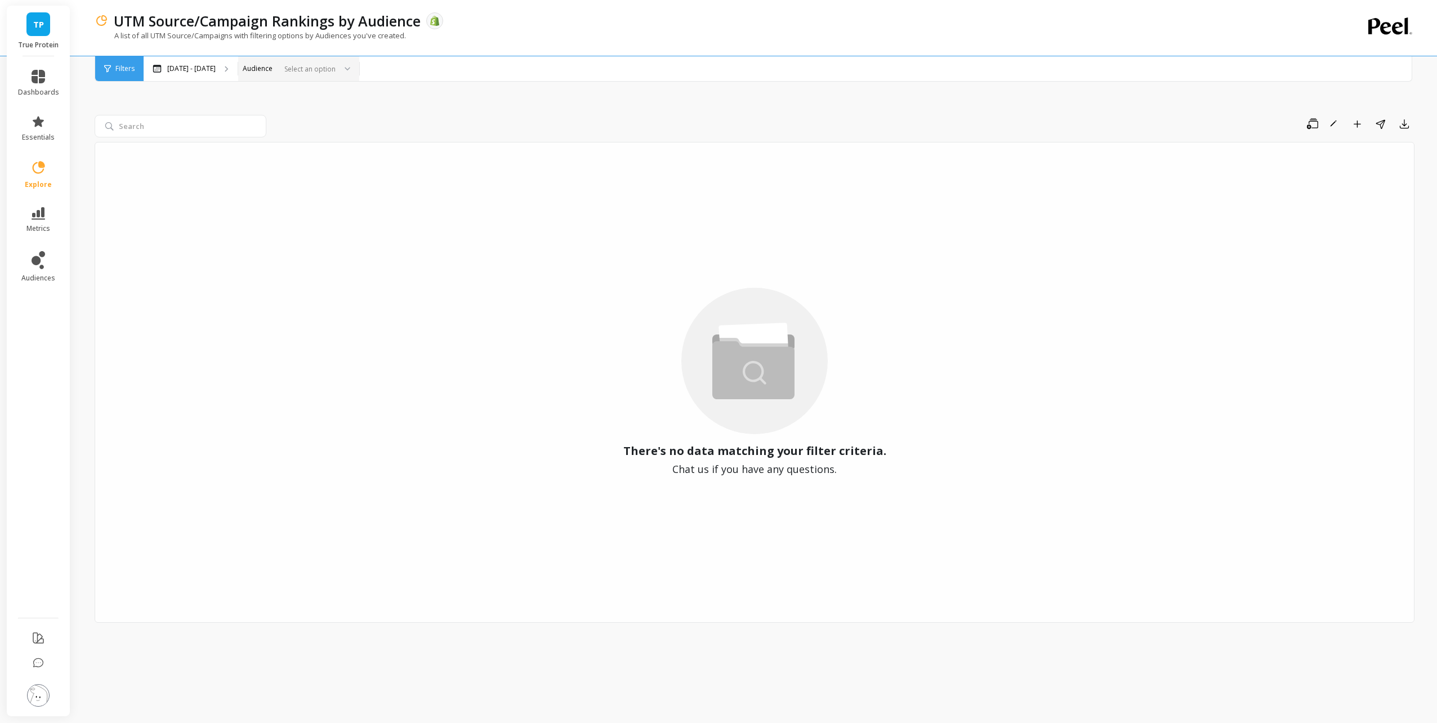
click at [634, 223] on div "There's no data matching your filter criteria. Chat us if you have any question…" at bounding box center [755, 382] width 1320 height 481
click at [126, 74] on div "Filters" at bounding box center [119, 68] width 48 height 25
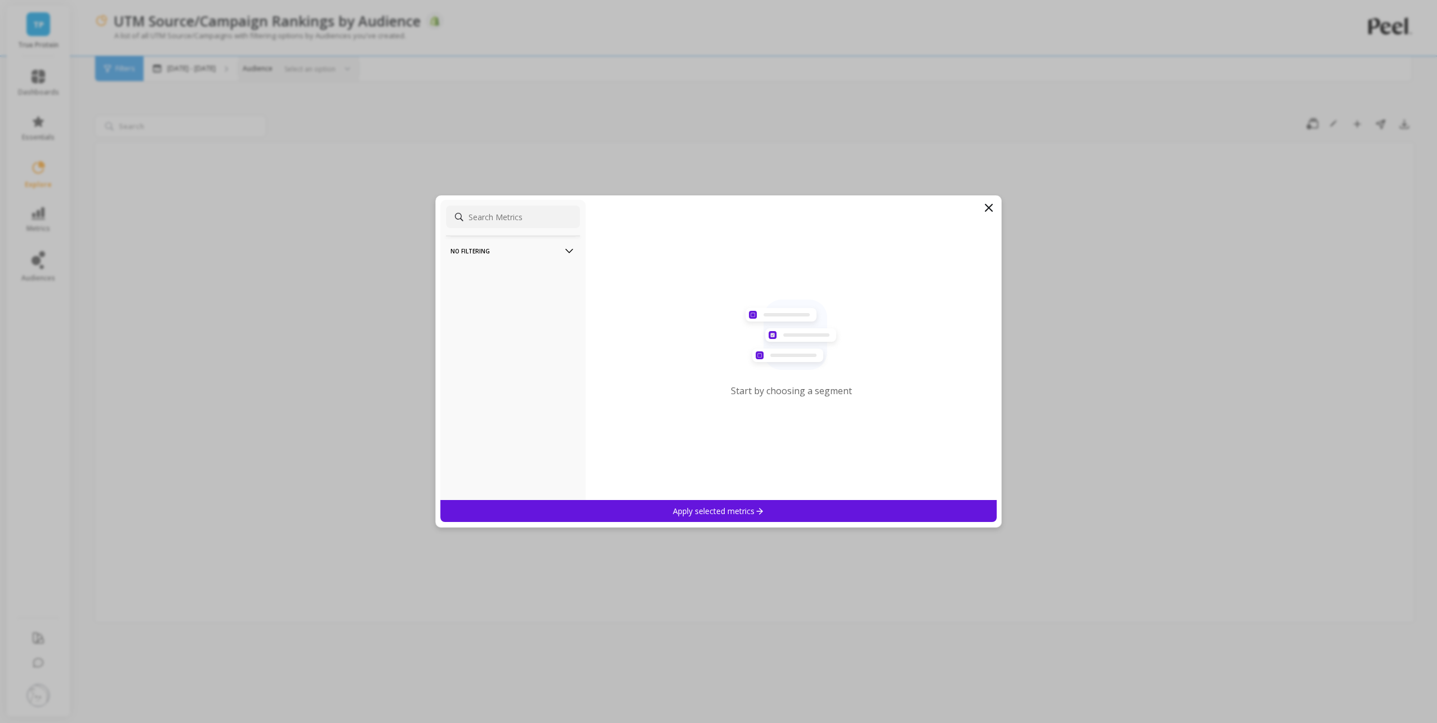
click at [509, 221] on input at bounding box center [513, 216] width 134 height 23
click at [521, 245] on p "No filtering" at bounding box center [512, 250] width 125 height 29
click at [520, 273] on div "Overall by Date" at bounding box center [513, 272] width 134 height 18
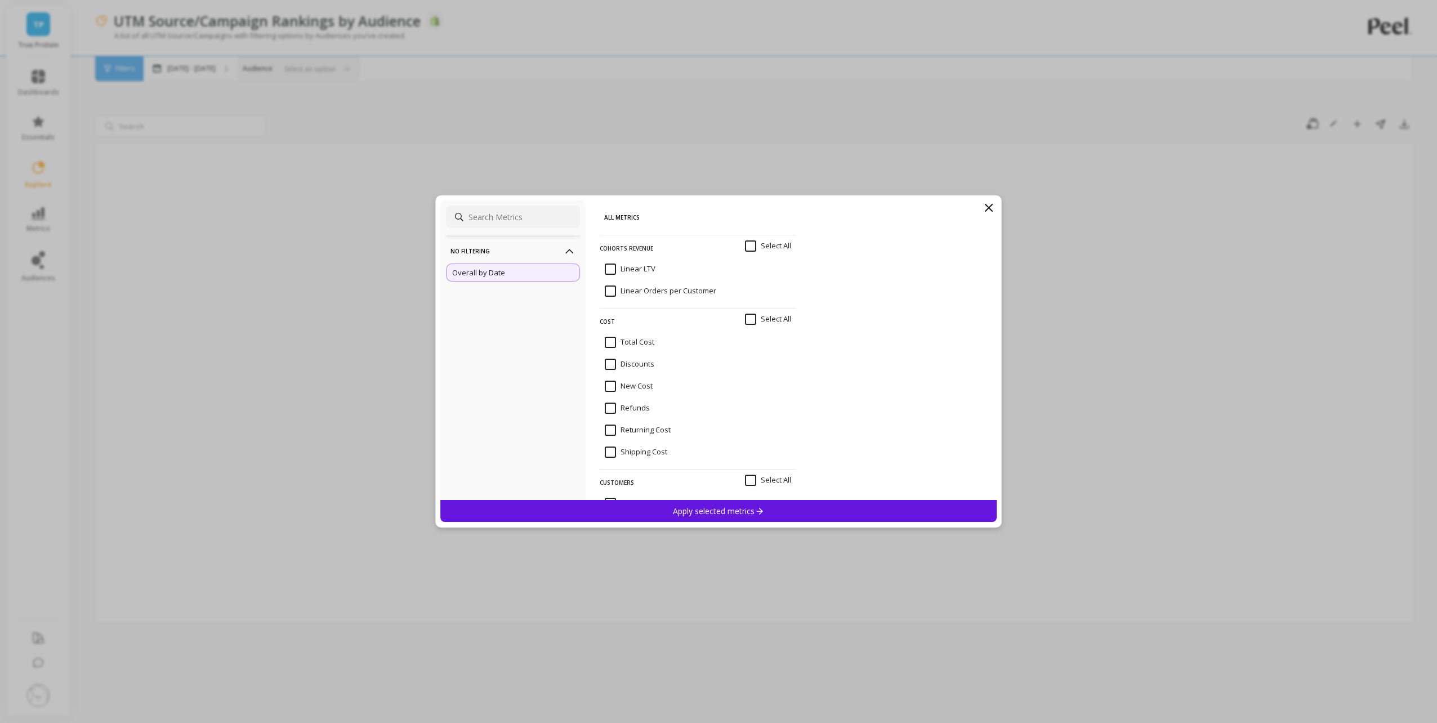
click at [987, 207] on icon at bounding box center [989, 208] width 14 height 14
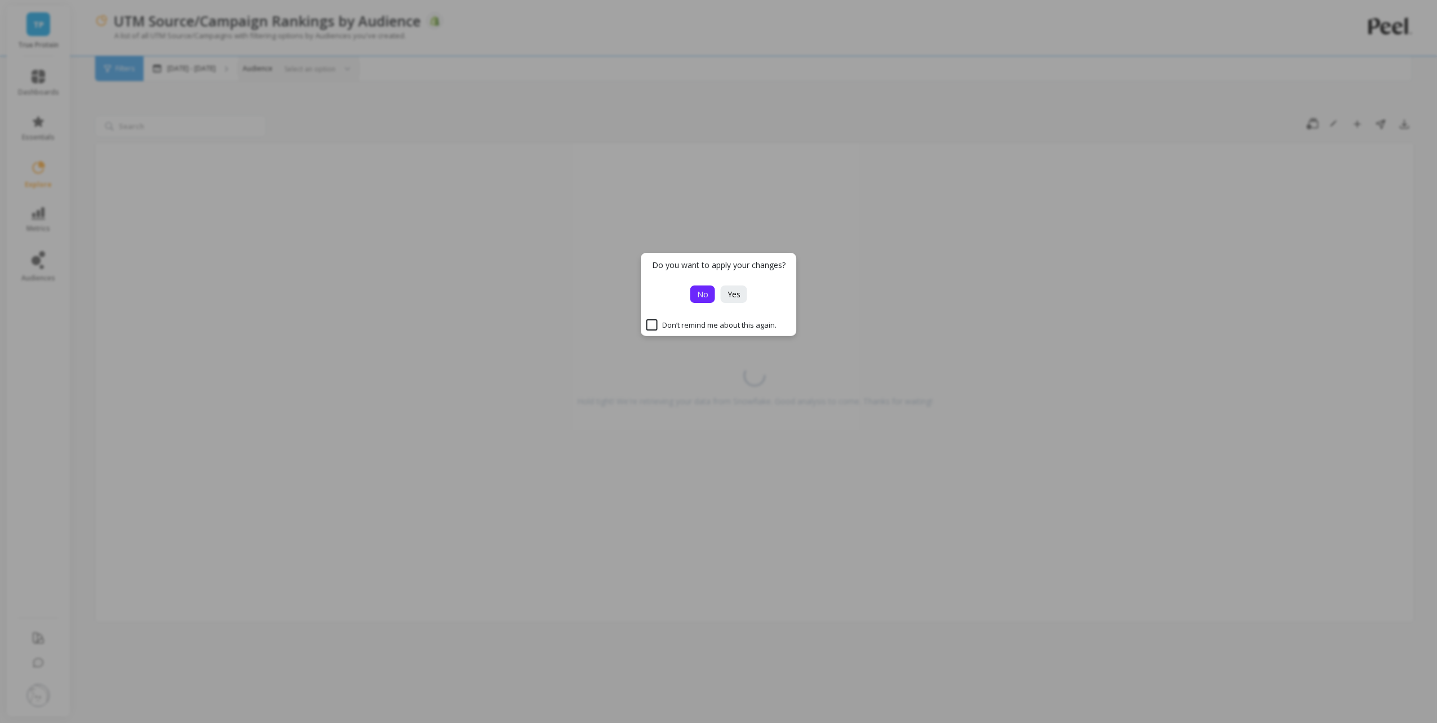
click at [703, 292] on span "No" at bounding box center [702, 294] width 11 height 11
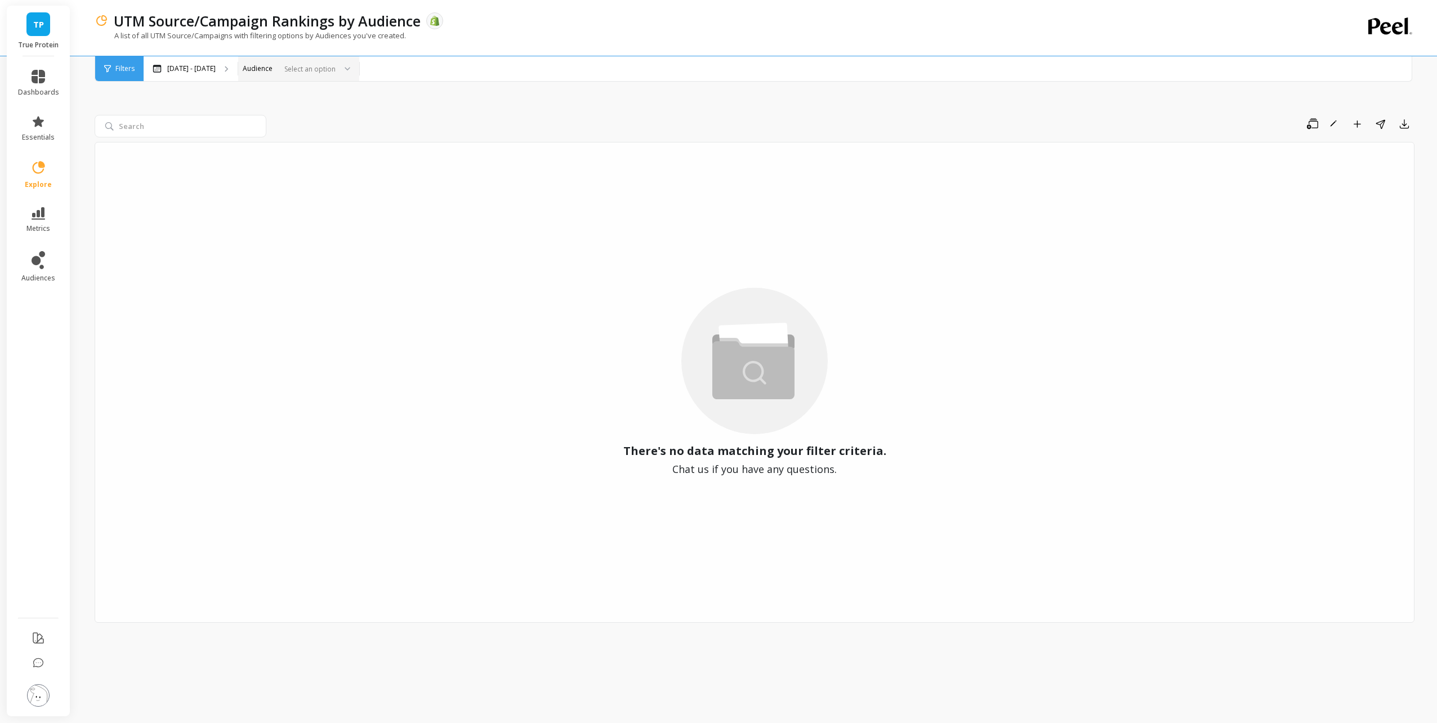
click at [619, 135] on div "Save Rename Add to Dashboard Share Export" at bounding box center [755, 126] width 1320 height 23
click at [303, 59] on div "Select an option" at bounding box center [298, 68] width 121 height 25
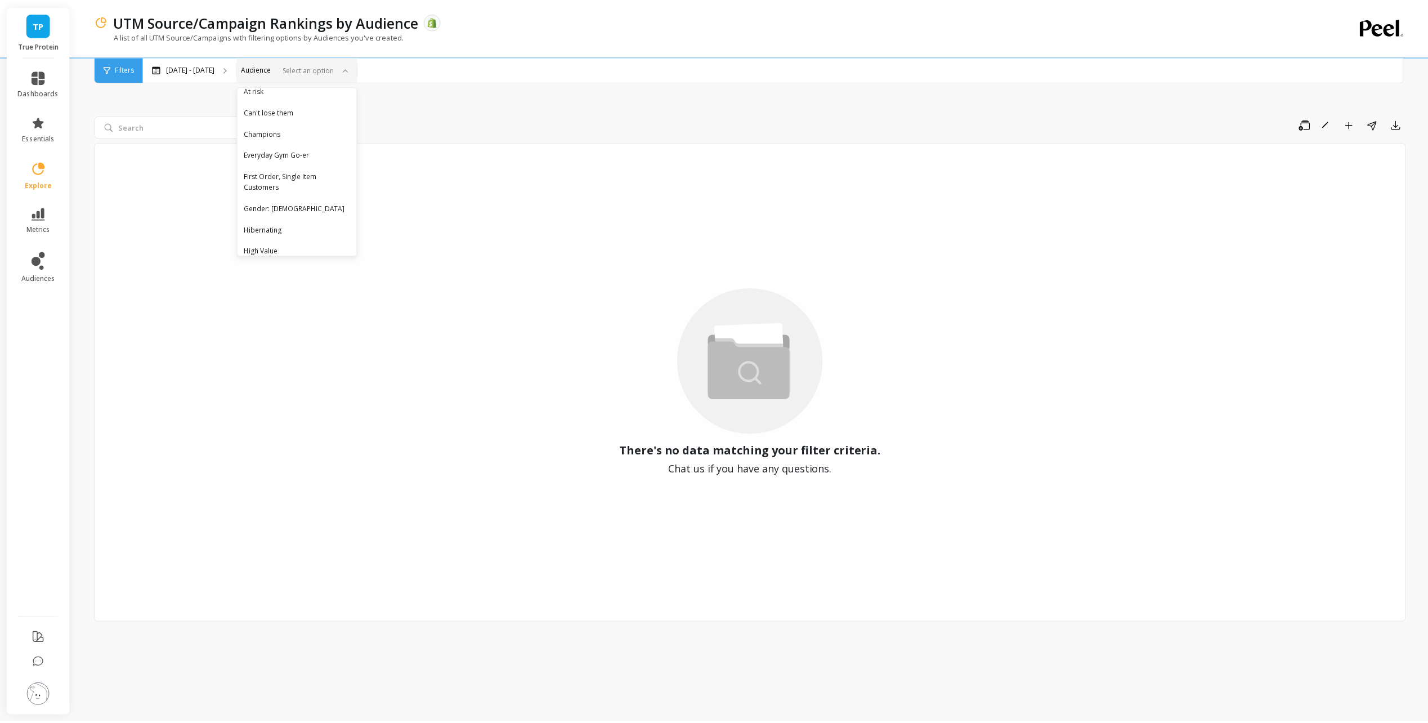
scroll to position [113, 0]
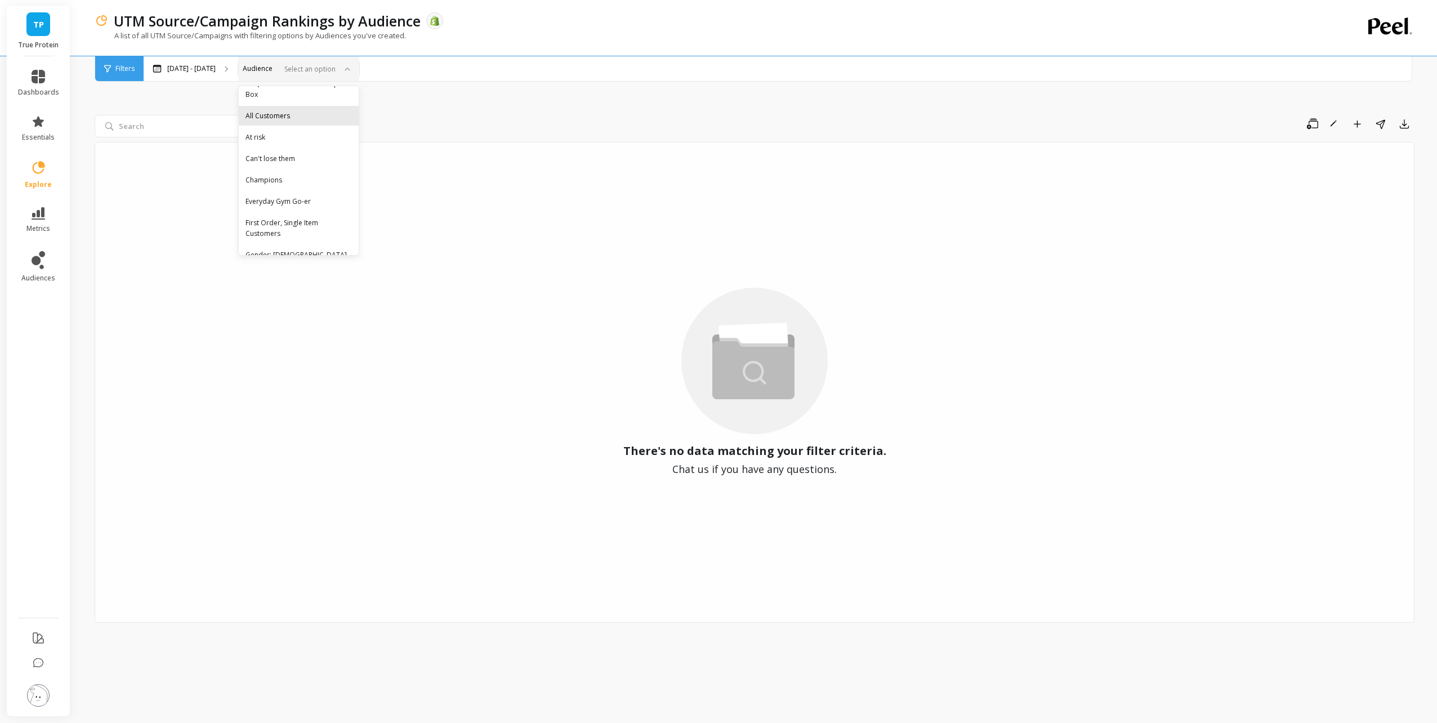
click at [279, 126] on div "All Customers" at bounding box center [299, 116] width 120 height 20
click at [379, 116] on div "Save Rename Add to Dashboard Share Export" at bounding box center [842, 124] width 1143 height 18
click at [35, 173] on icon at bounding box center [38, 168] width 16 height 16
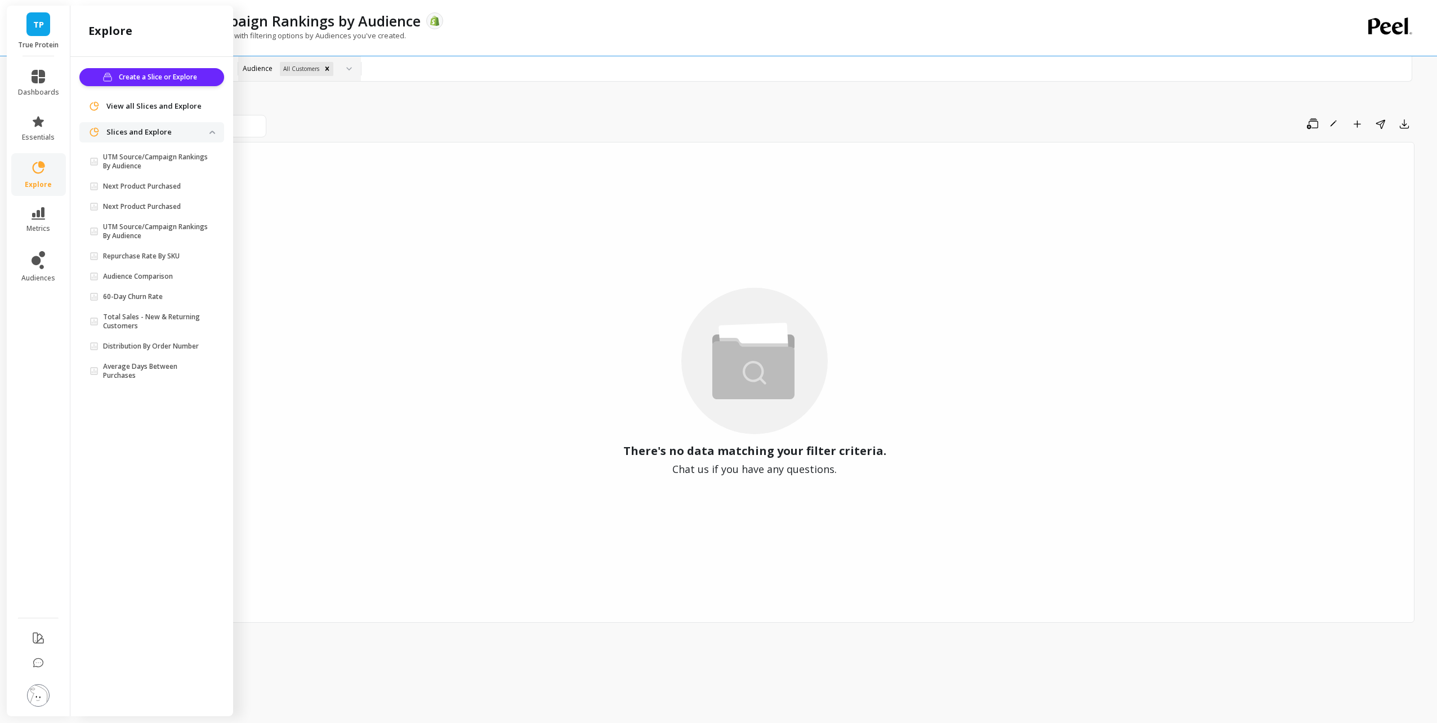
click at [156, 135] on p "Slices and Explore" at bounding box center [157, 132] width 103 height 11
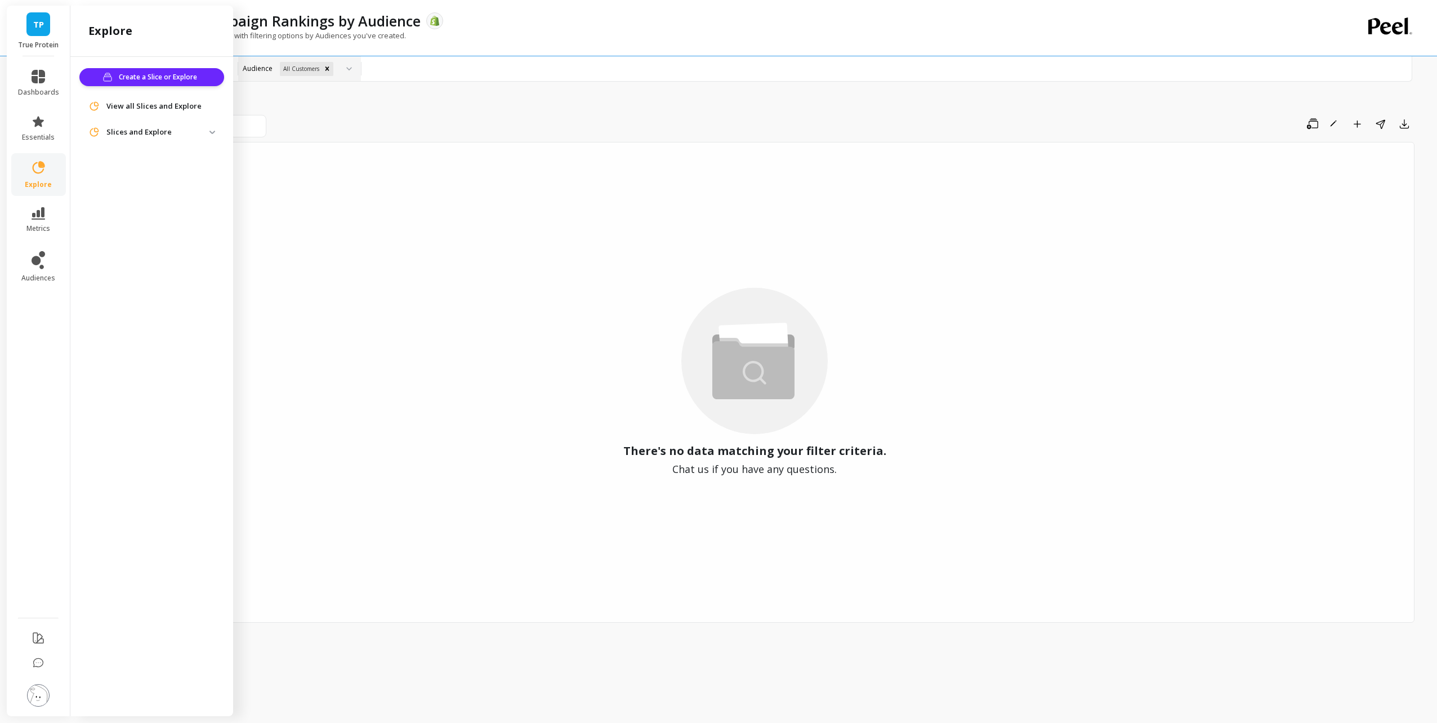
click at [156, 135] on p "Slices and Explore" at bounding box center [157, 132] width 103 height 11
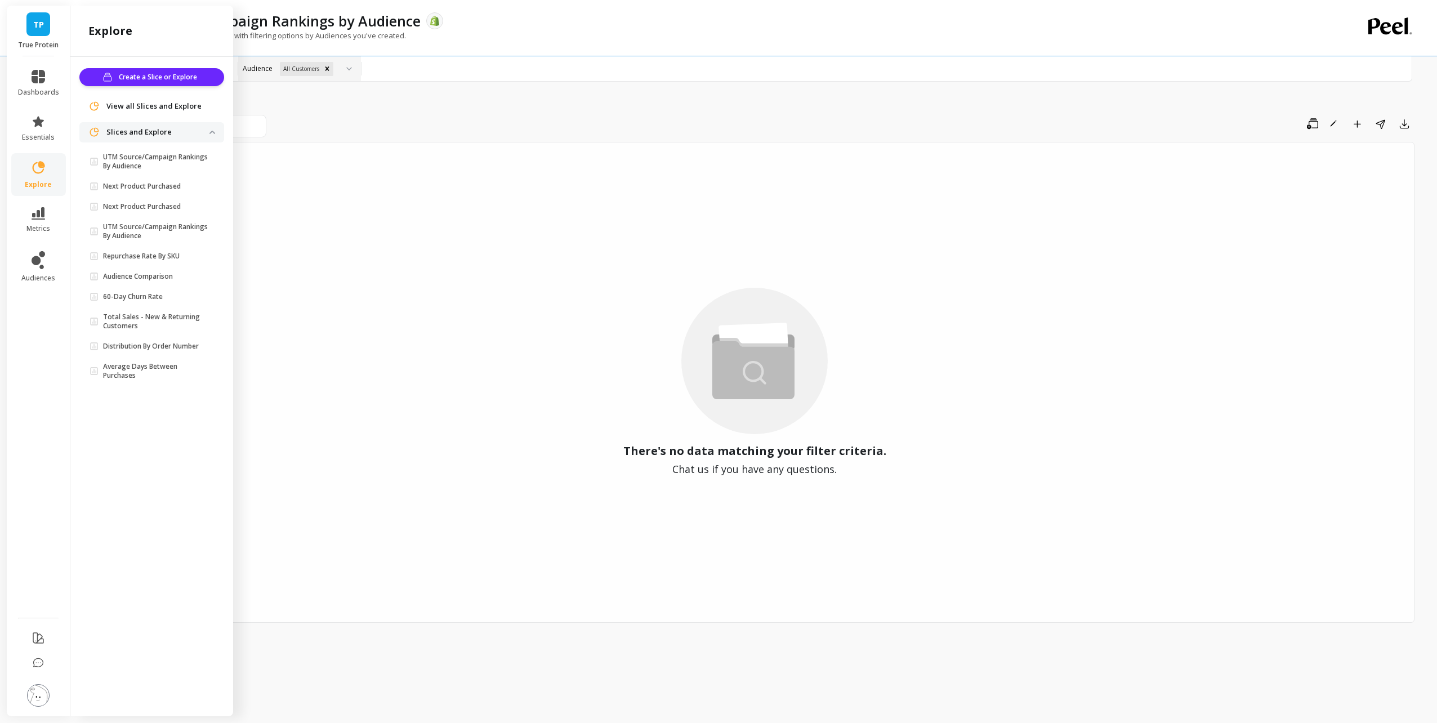
click at [155, 97] on div "View all Slices and Explore" at bounding box center [151, 106] width 145 height 20
click at [158, 109] on span "View all Slices and Explore" at bounding box center [153, 106] width 95 height 11
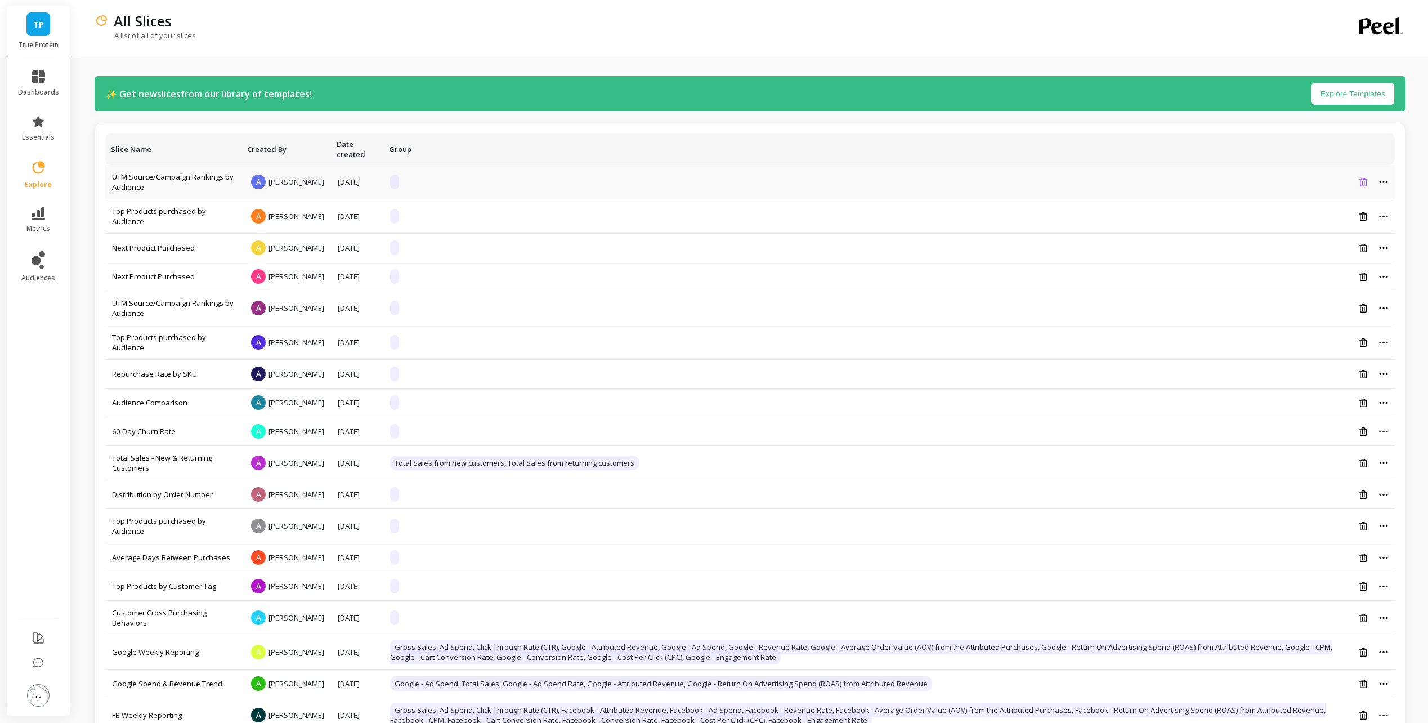
click at [1361, 183] on icon at bounding box center [1364, 182] width 8 height 8
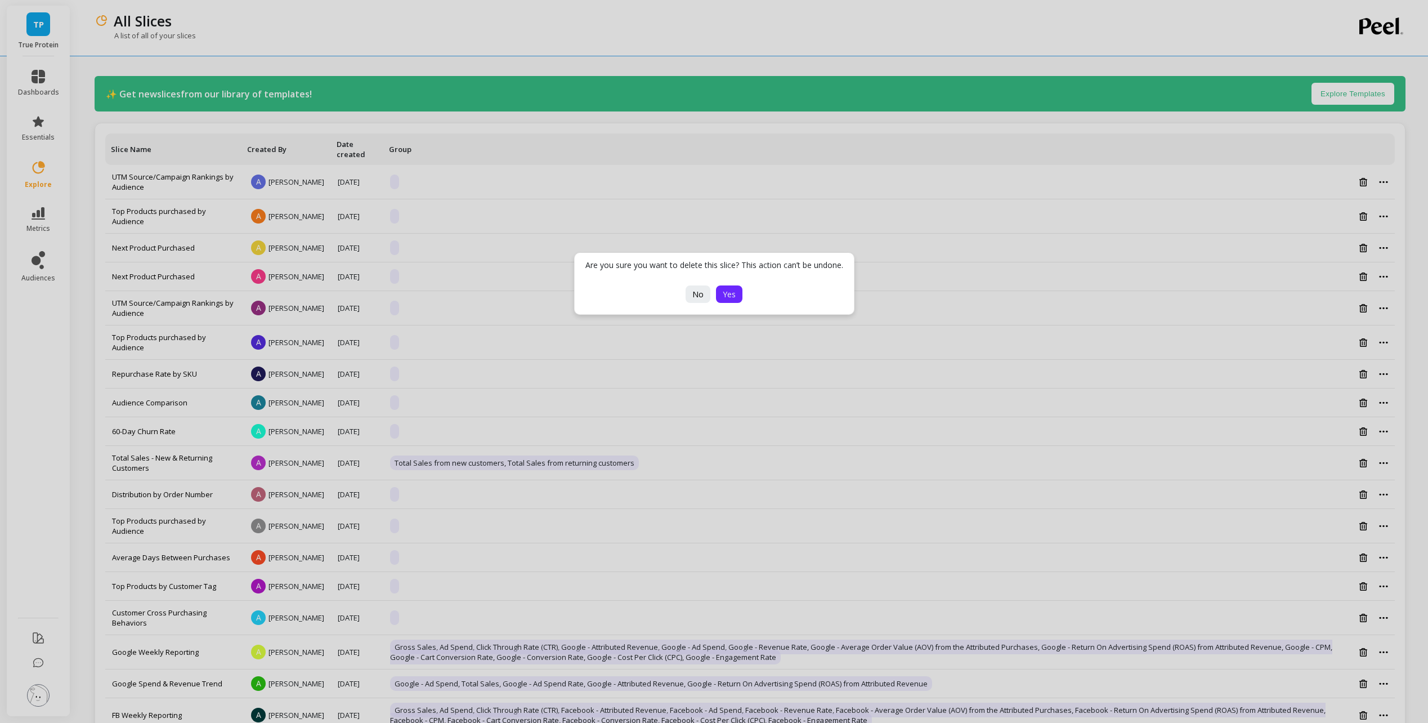
click at [736, 295] on button "Yes" at bounding box center [729, 293] width 26 height 17
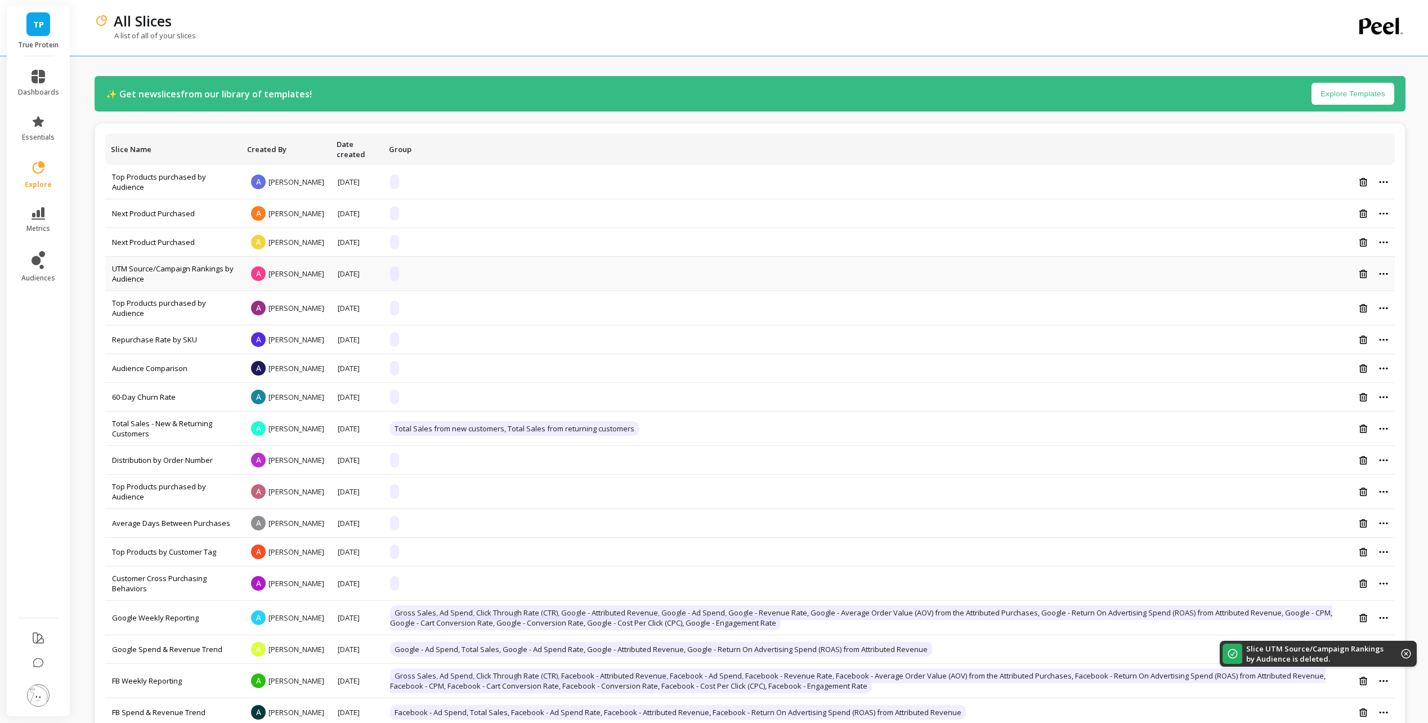
click at [150, 287] on td "UTM Source/Campaign Rankings by Audience" at bounding box center [173, 274] width 136 height 34
click at [155, 278] on link "UTM Source/Campaign Rankings by Audience" at bounding box center [173, 273] width 122 height 20
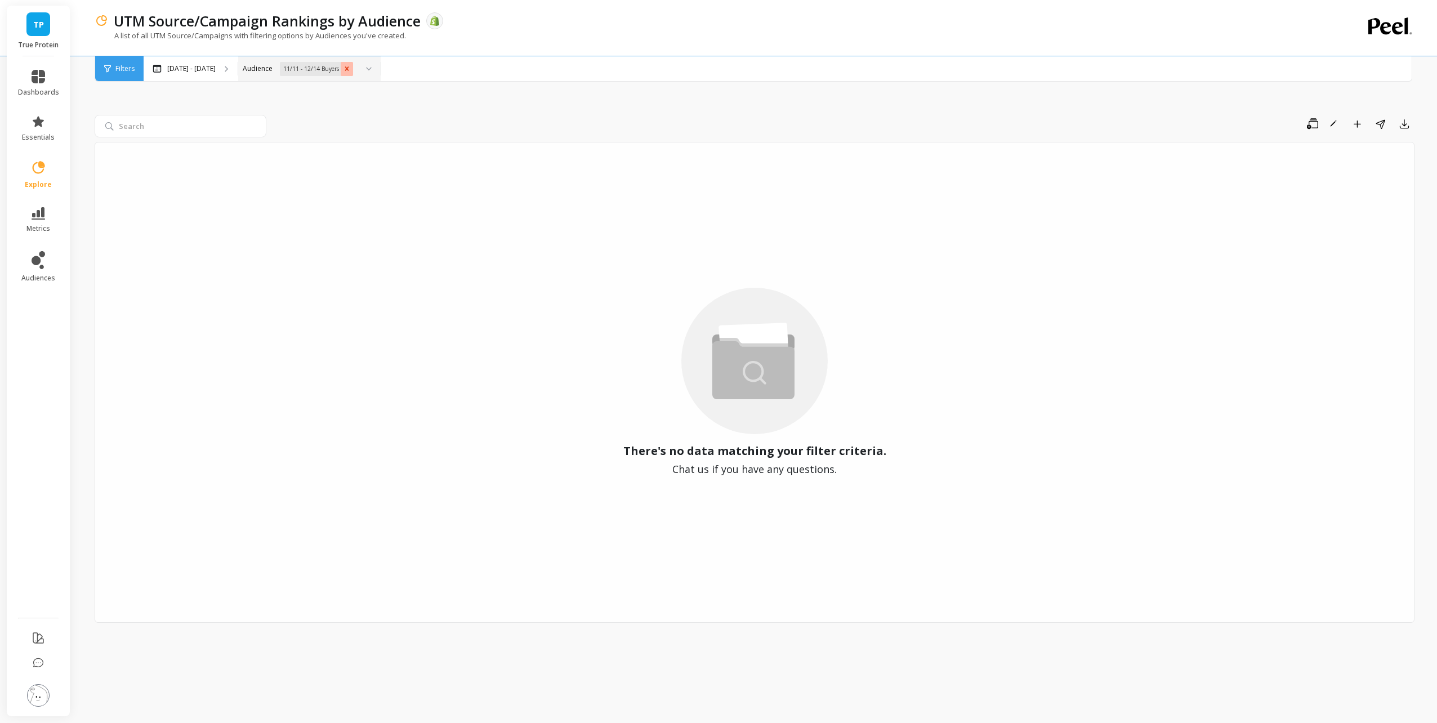
click at [349, 70] on icon "Remove 11/11 - 12/14 Buyers" at bounding box center [347, 68] width 4 height 4
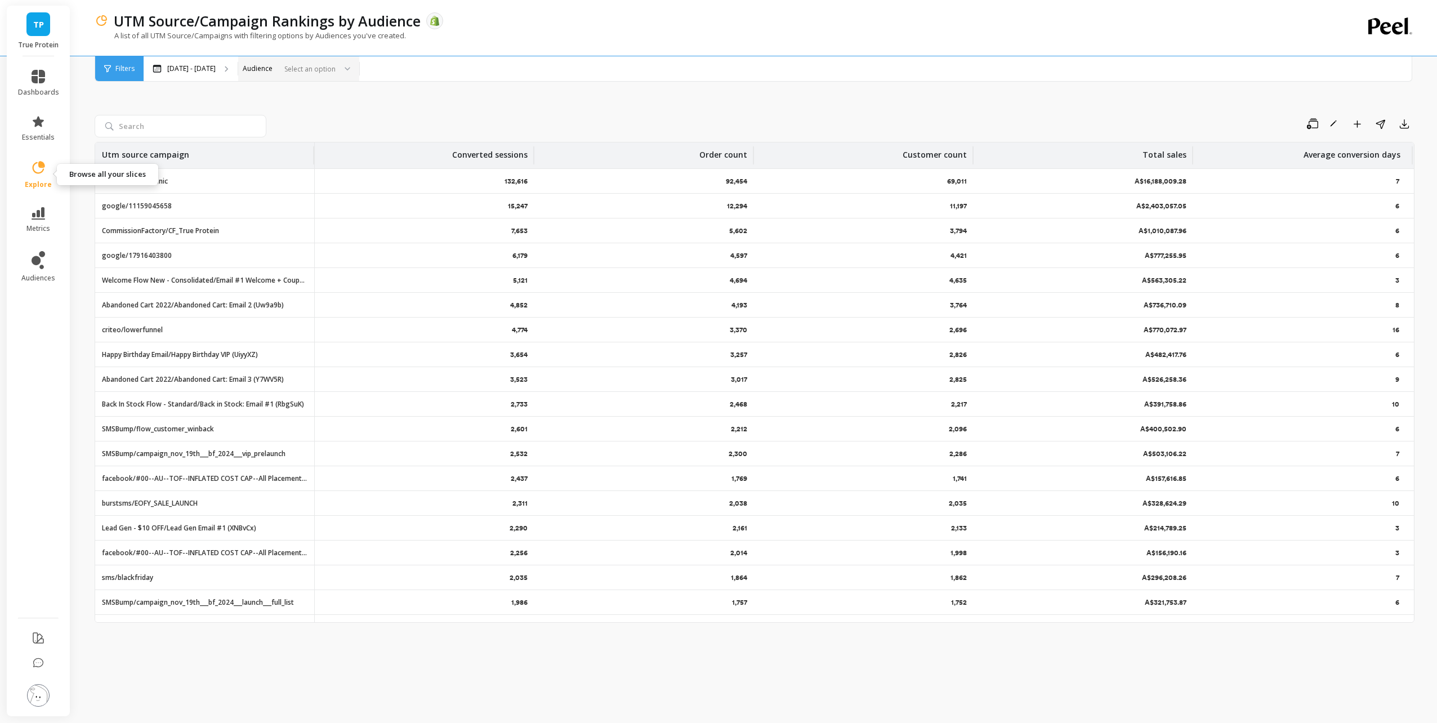
click at [38, 175] on icon at bounding box center [38, 168] width 16 height 16
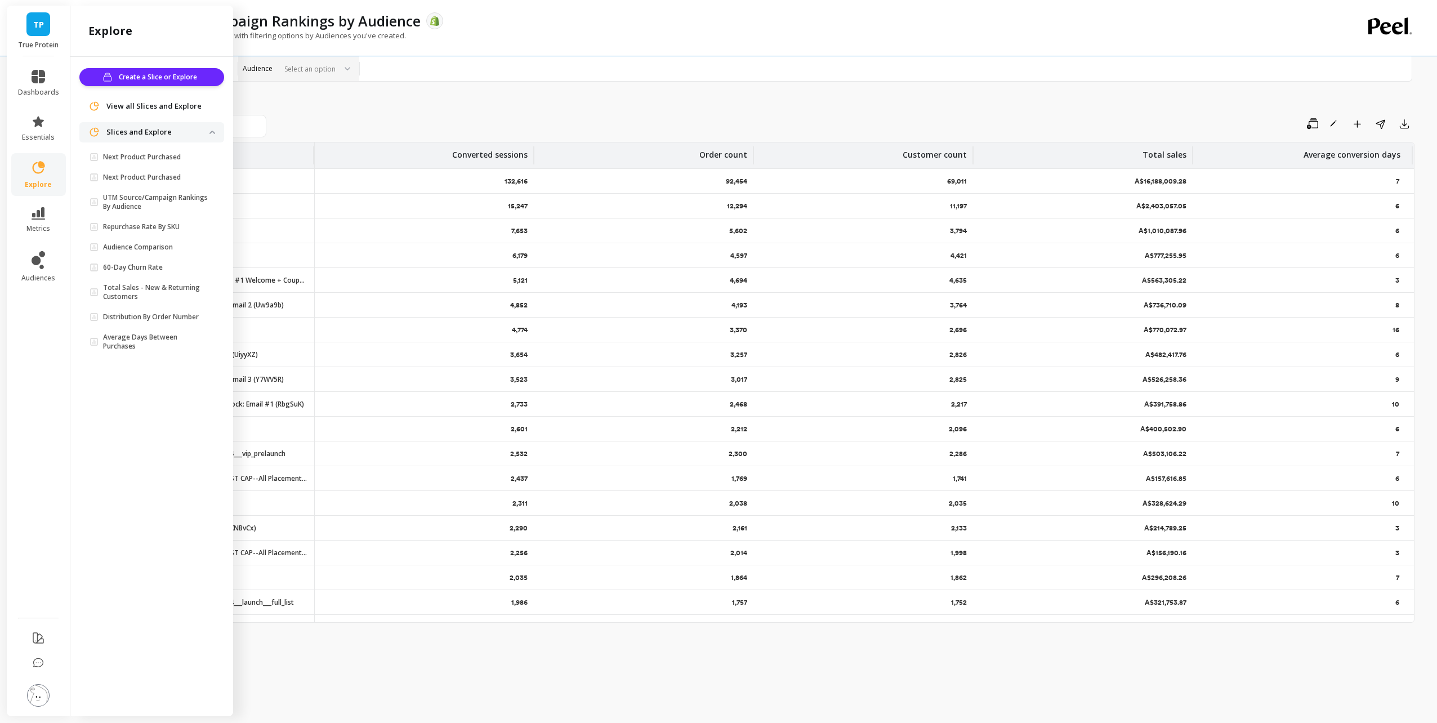
click at [665, 90] on div "Save Rename Add to Dashboard Share Export Utm source campaign Converted session…" at bounding box center [755, 384] width 1320 height 650
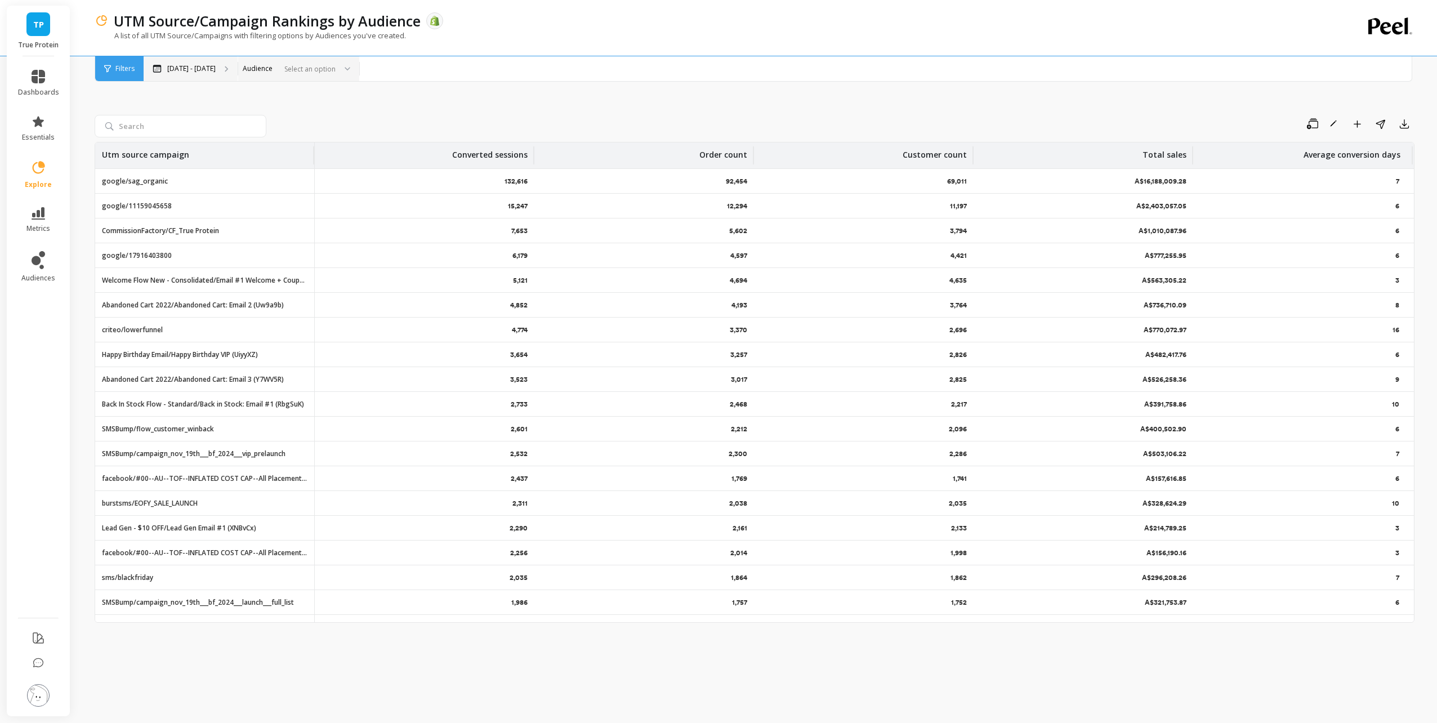
click at [216, 69] on p "[DATE] - [DATE]" at bounding box center [191, 68] width 48 height 9
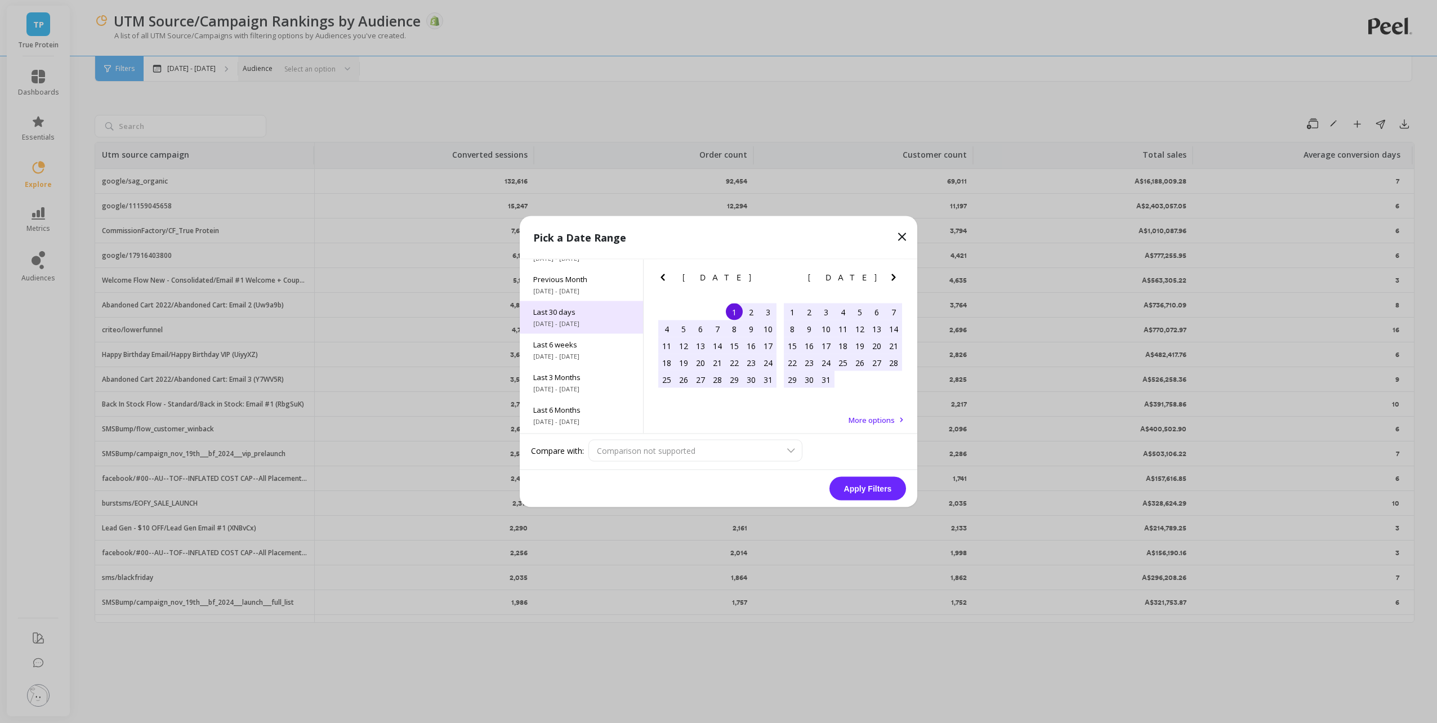
click at [579, 319] on span "[DATE] - [DATE]" at bounding box center [581, 323] width 96 height 9
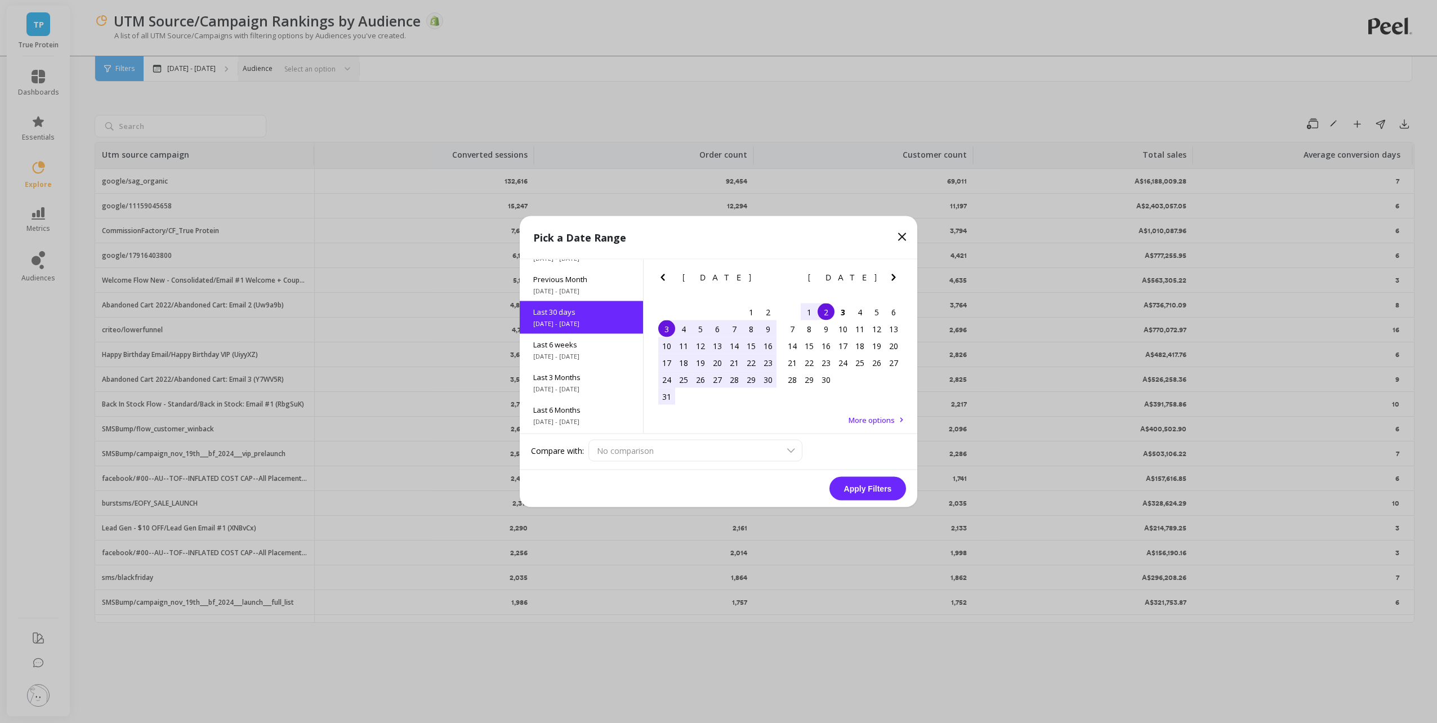
scroll to position [28, 0]
click at [865, 484] on button "Apply Filters" at bounding box center [867, 489] width 77 height 24
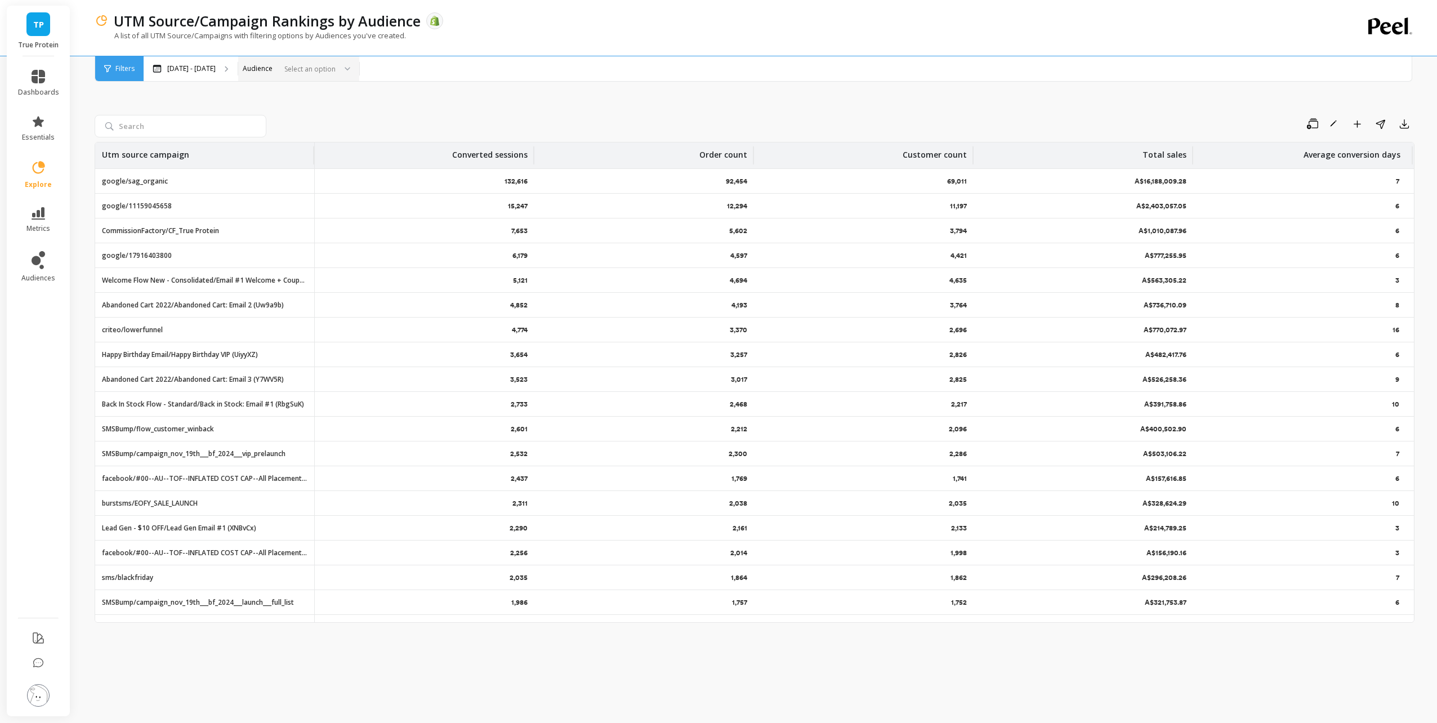
drag, startPoint x: 359, startPoint y: 102, endPoint x: 407, endPoint y: 79, distance: 53.1
click at [360, 102] on div "Save Rename Add to Dashboard Share Export Utm source campaign Converted session…" at bounding box center [755, 384] width 1320 height 650
click at [329, 22] on p "UTM Source/Campaign Rankings by Audience" at bounding box center [267, 20] width 307 height 19
drag, startPoint x: 650, startPoint y: 90, endPoint x: 352, endPoint y: 0, distance: 310.6
click at [646, 90] on div "Save Rename Add to Dashboard Share Export Utm source campaign Converted session…" at bounding box center [755, 384] width 1320 height 650
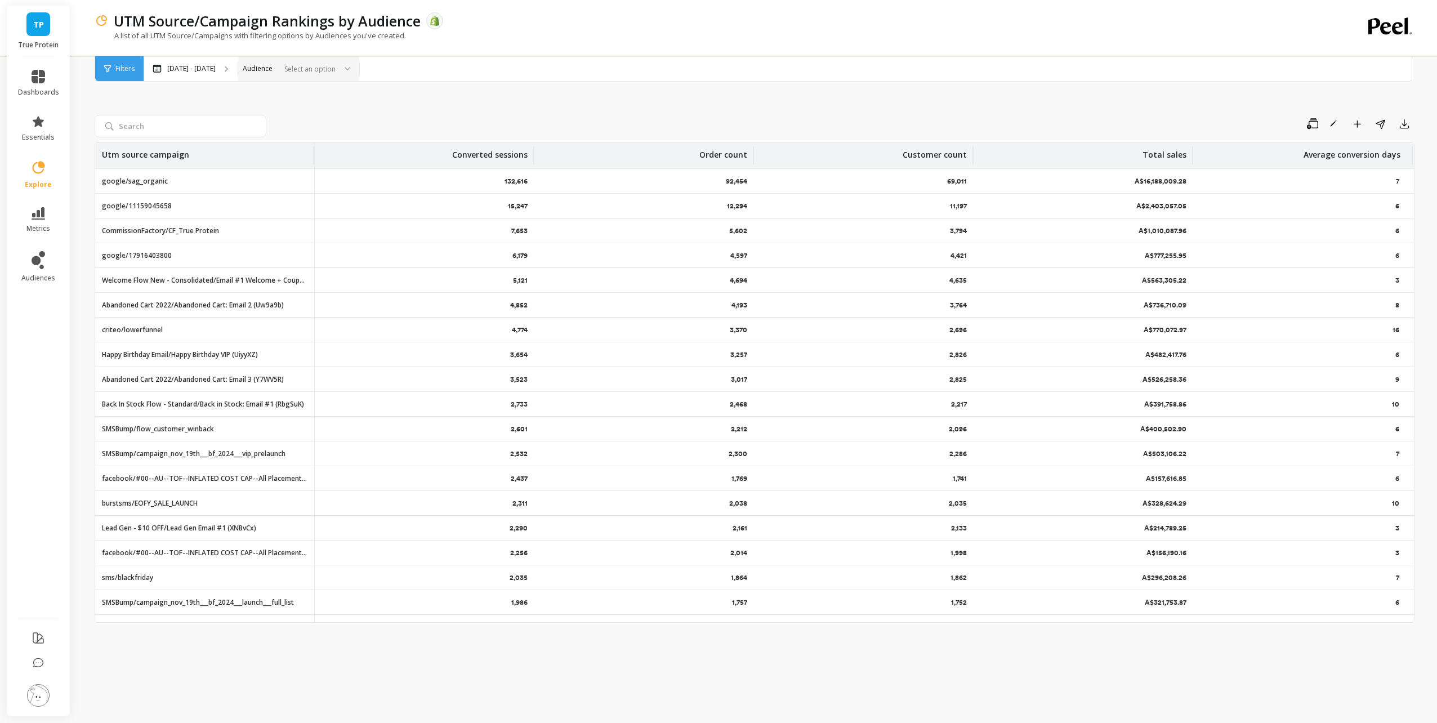
click at [527, 92] on div "Save Rename Add to Dashboard Share Export Utm source campaign Converted session…" at bounding box center [755, 384] width 1320 height 650
click at [1355, 122] on icon "button" at bounding box center [1357, 124] width 8 height 8
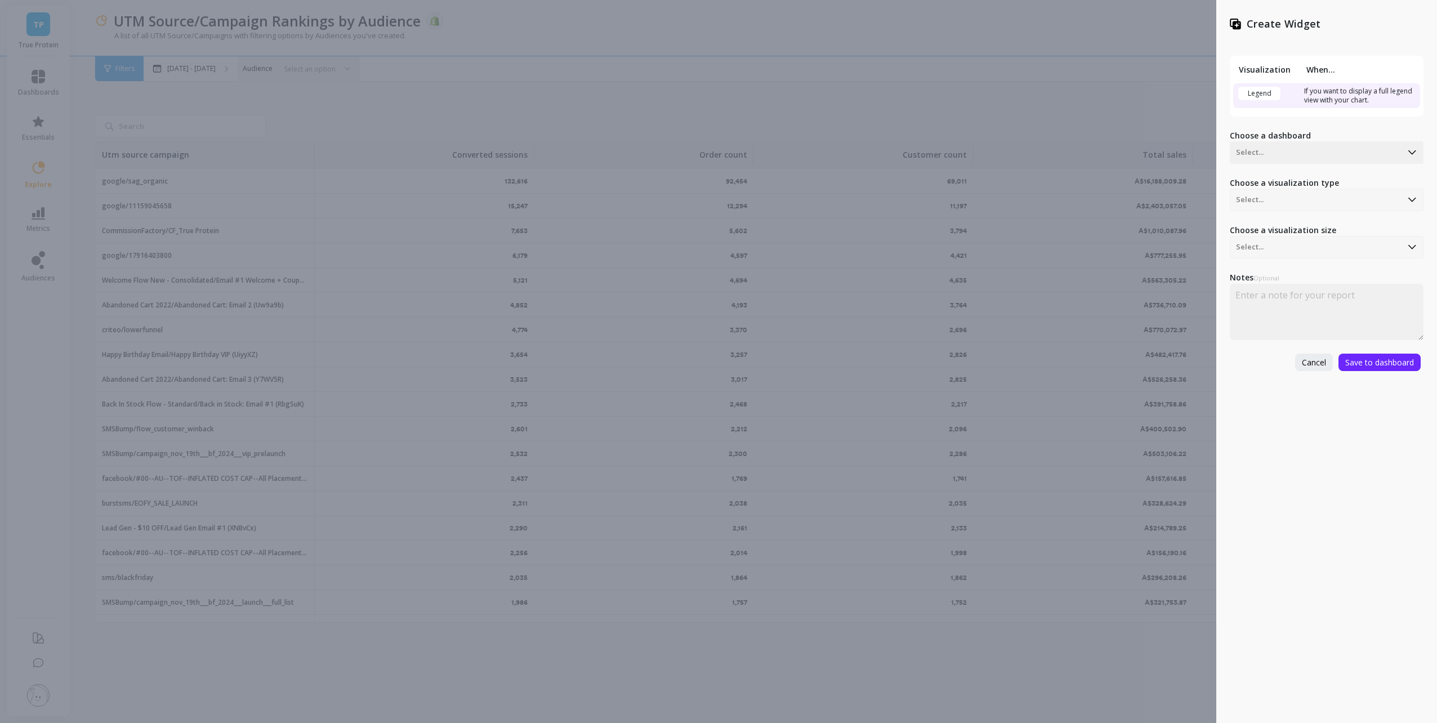
click at [1076, 84] on div "Create Widget Visualization When... Legend If you want to display a full legend…" at bounding box center [718, 361] width 1437 height 723
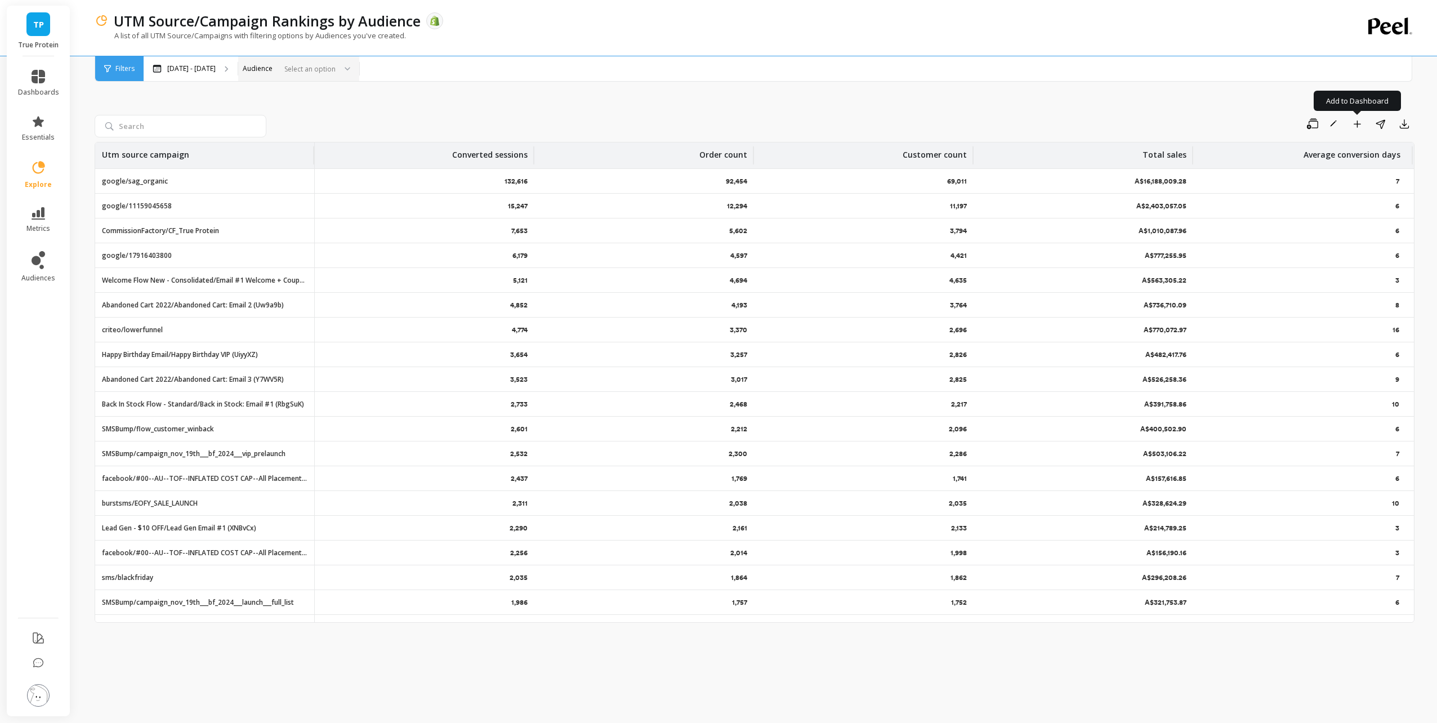
click at [1189, 90] on div "Save Rename Add to Dashboard Share Export Utm source campaign Converted session…" at bounding box center [755, 384] width 1320 height 650
click at [44, 85] on link "dashboards" at bounding box center [38, 83] width 41 height 27
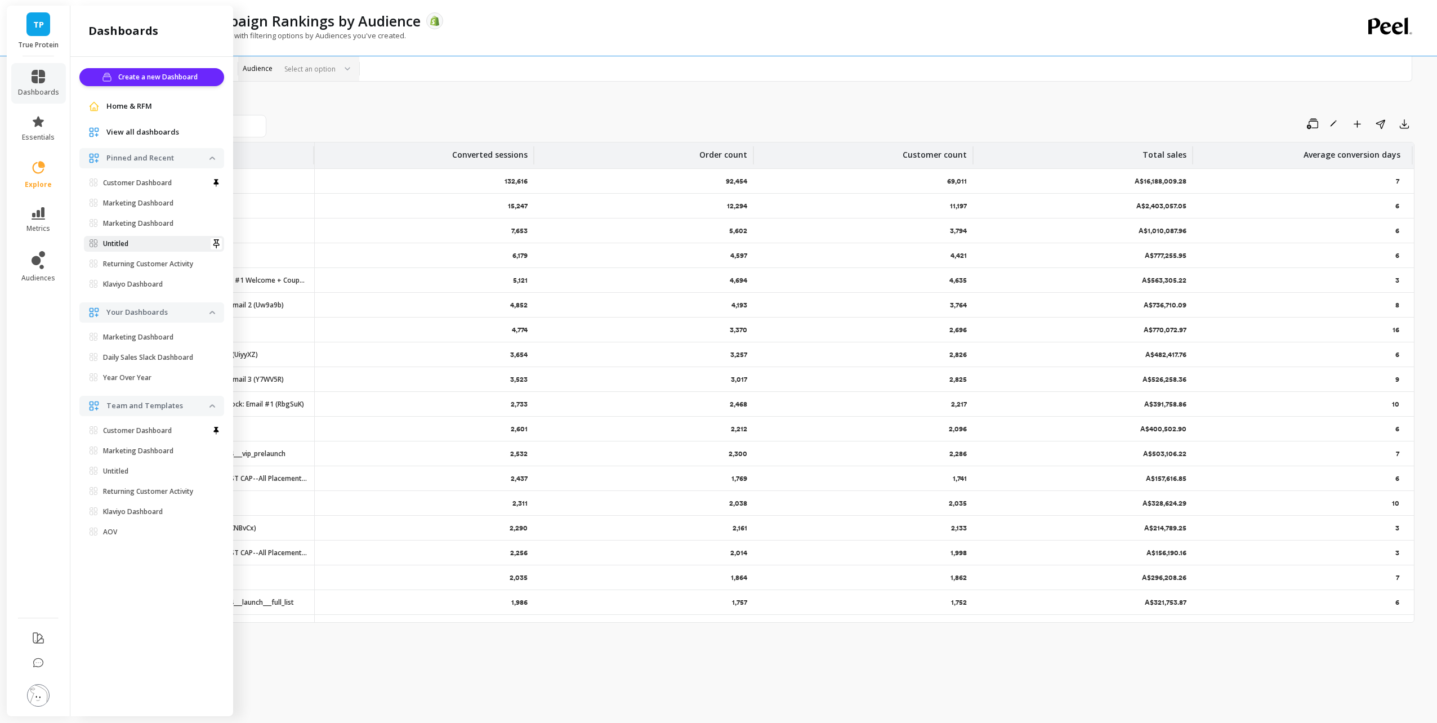
click at [125, 244] on p "Untitled" at bounding box center [115, 243] width 25 height 9
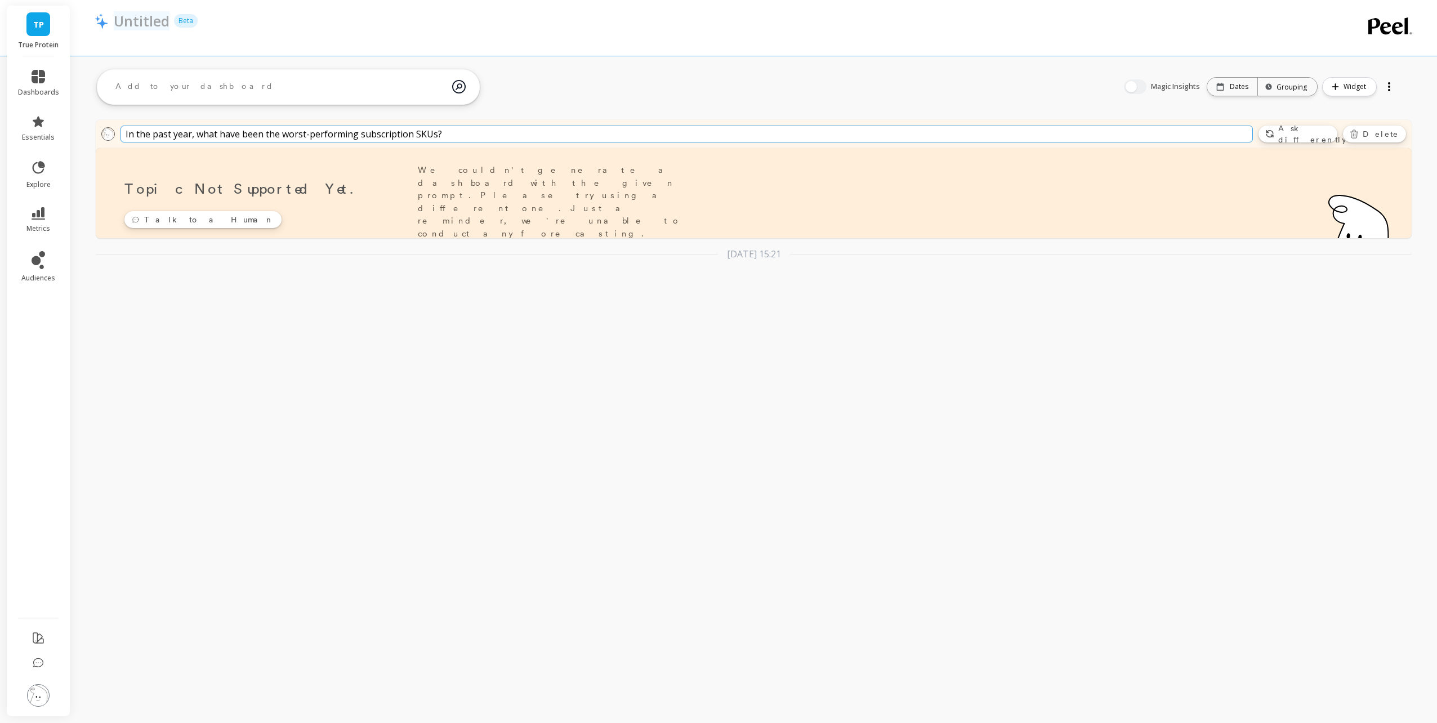
click at [151, 23] on p "Untitled" at bounding box center [142, 20] width 56 height 19
click at [177, 21] on input "Untitled" at bounding box center [184, 20] width 141 height 19
type input "Paid Dashboard"
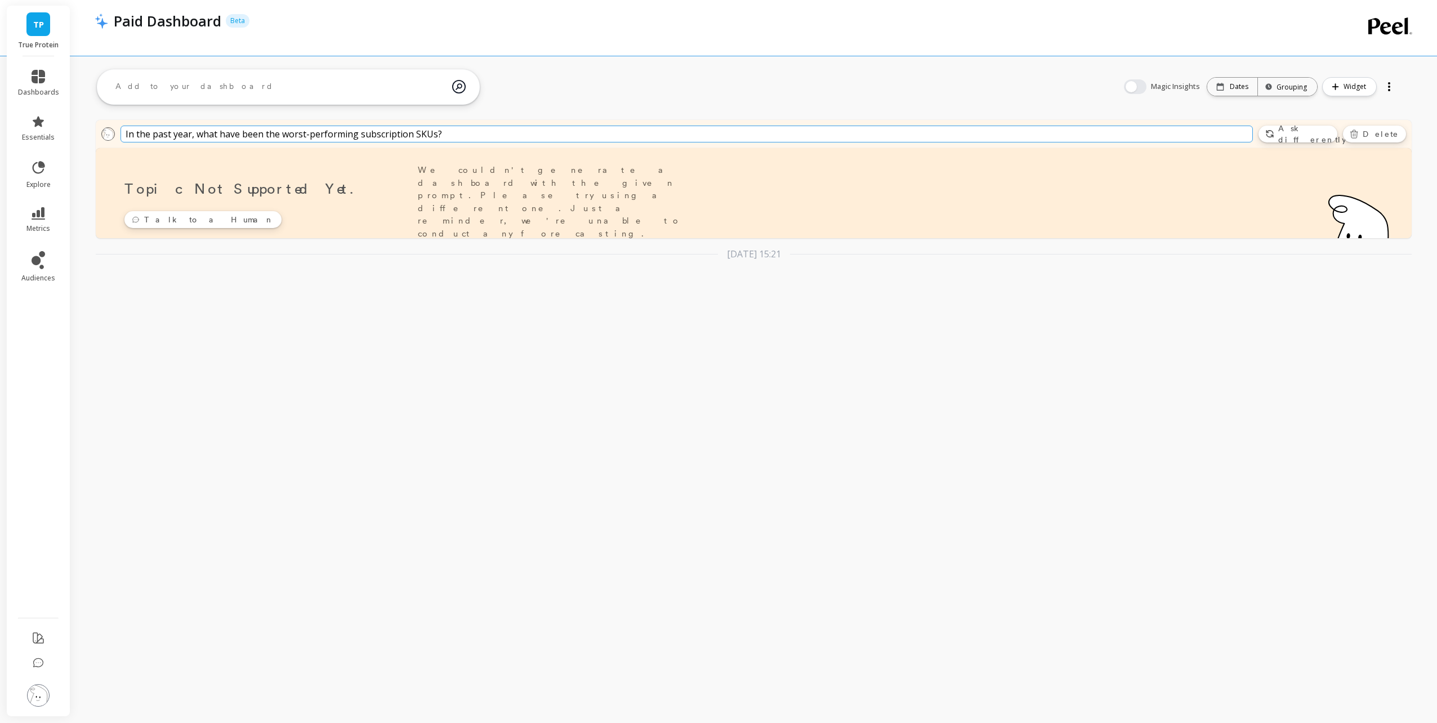
click at [433, 22] on div "Paid Dashboard Beta" at bounding box center [715, 20] width 1214 height 19
click at [1139, 477] on div "TP True Protein dashboards essentials explore metrics audiences Paid Dashboard …" at bounding box center [718, 361] width 1437 height 723
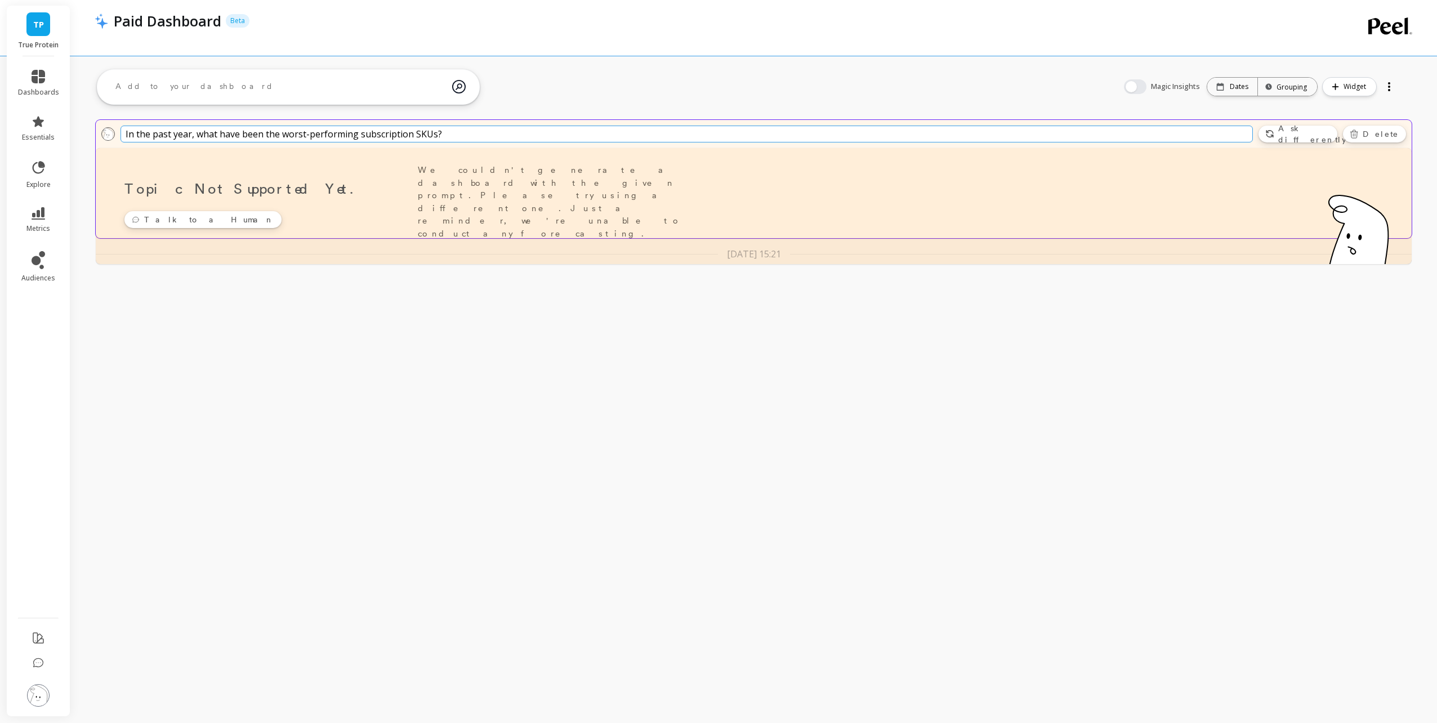
click at [1392, 140] on link "Delete" at bounding box center [1374, 134] width 63 height 17
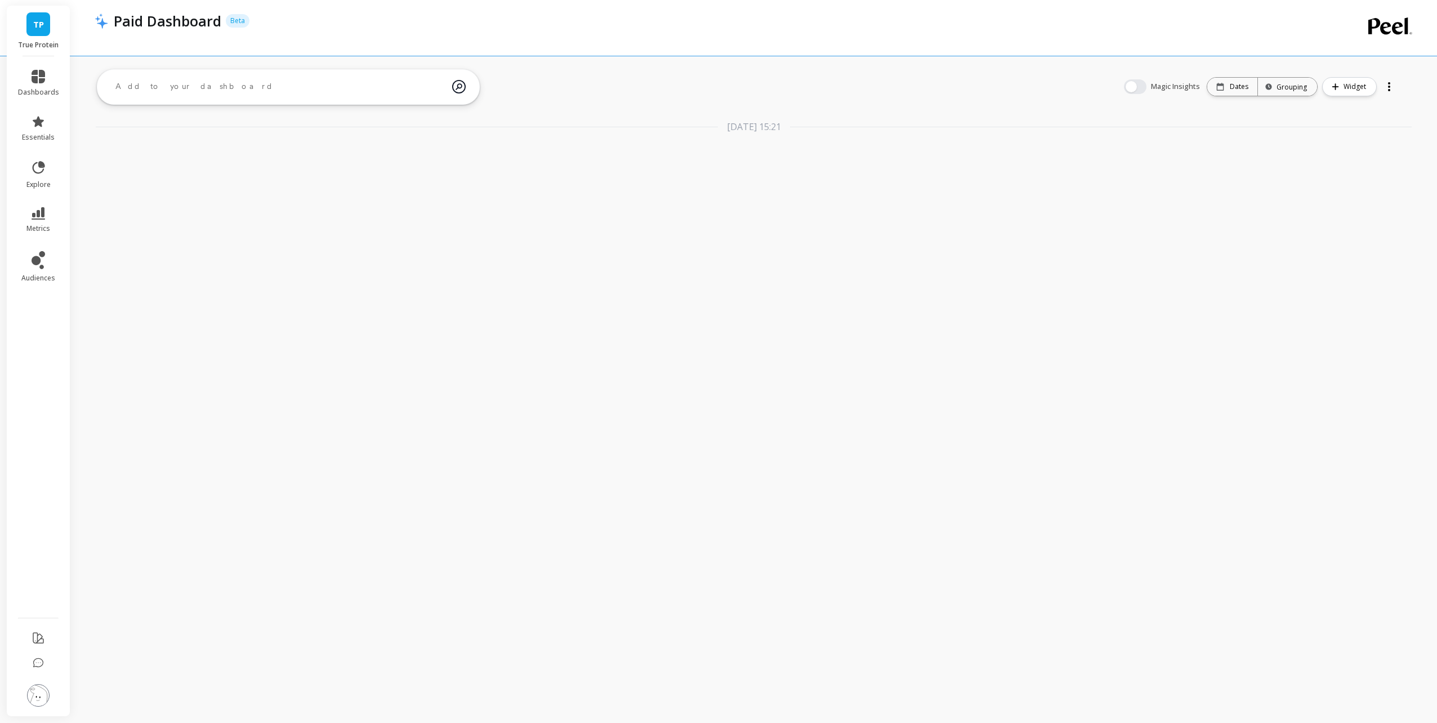
click at [1279, 387] on div "TP True Protein dashboards essentials explore metrics audiences Paid Dashboard …" at bounding box center [718, 361] width 1437 height 723
click at [772, 274] on div "TP True Protein dashboards essentials explore metrics audiences Paid Dashboard …" at bounding box center [718, 361] width 1437 height 723
drag, startPoint x: 193, startPoint y: 280, endPoint x: 57, endPoint y: 167, distance: 176.2
click at [189, 275] on div "TP True Protein dashboards essentials explore metrics audiences Paid Dashboard …" at bounding box center [718, 361] width 1437 height 723
click at [39, 126] on icon at bounding box center [39, 122] width 14 height 14
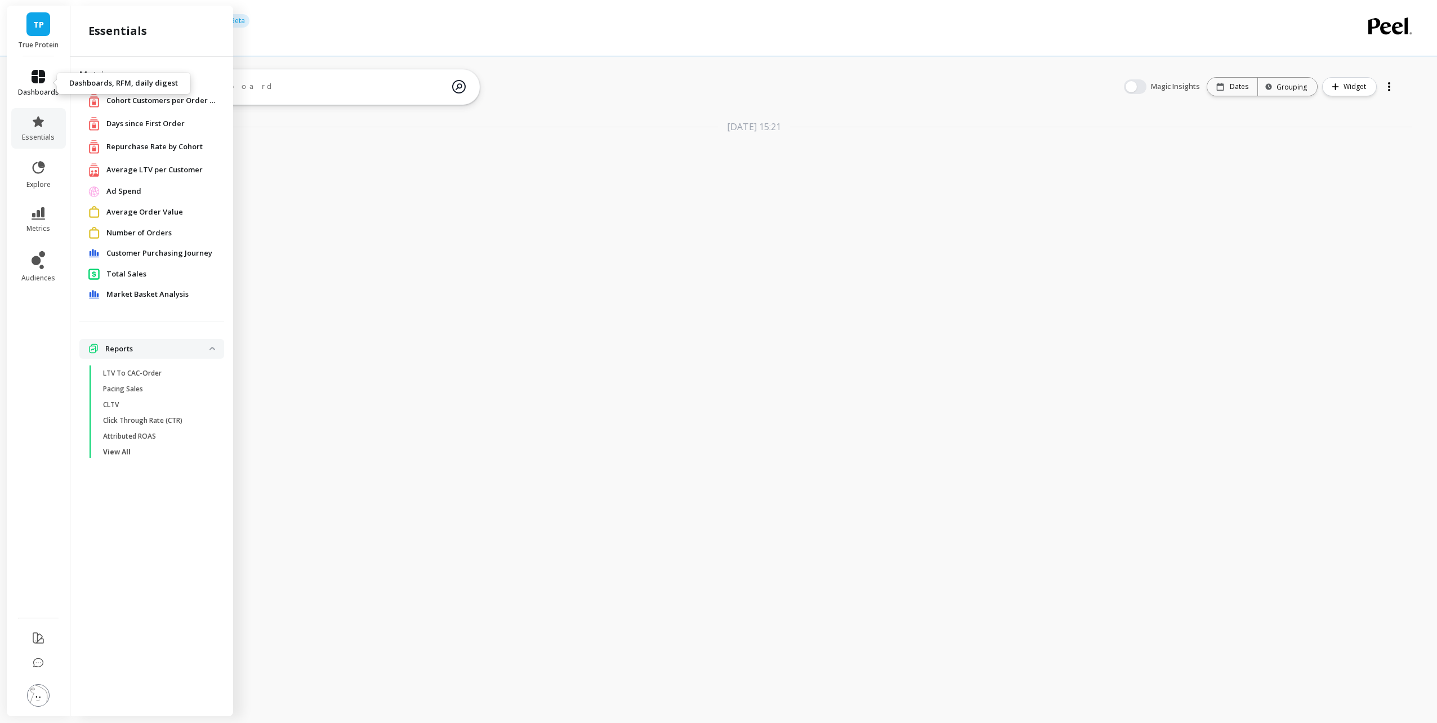
click at [46, 84] on link "dashboards" at bounding box center [38, 83] width 41 height 27
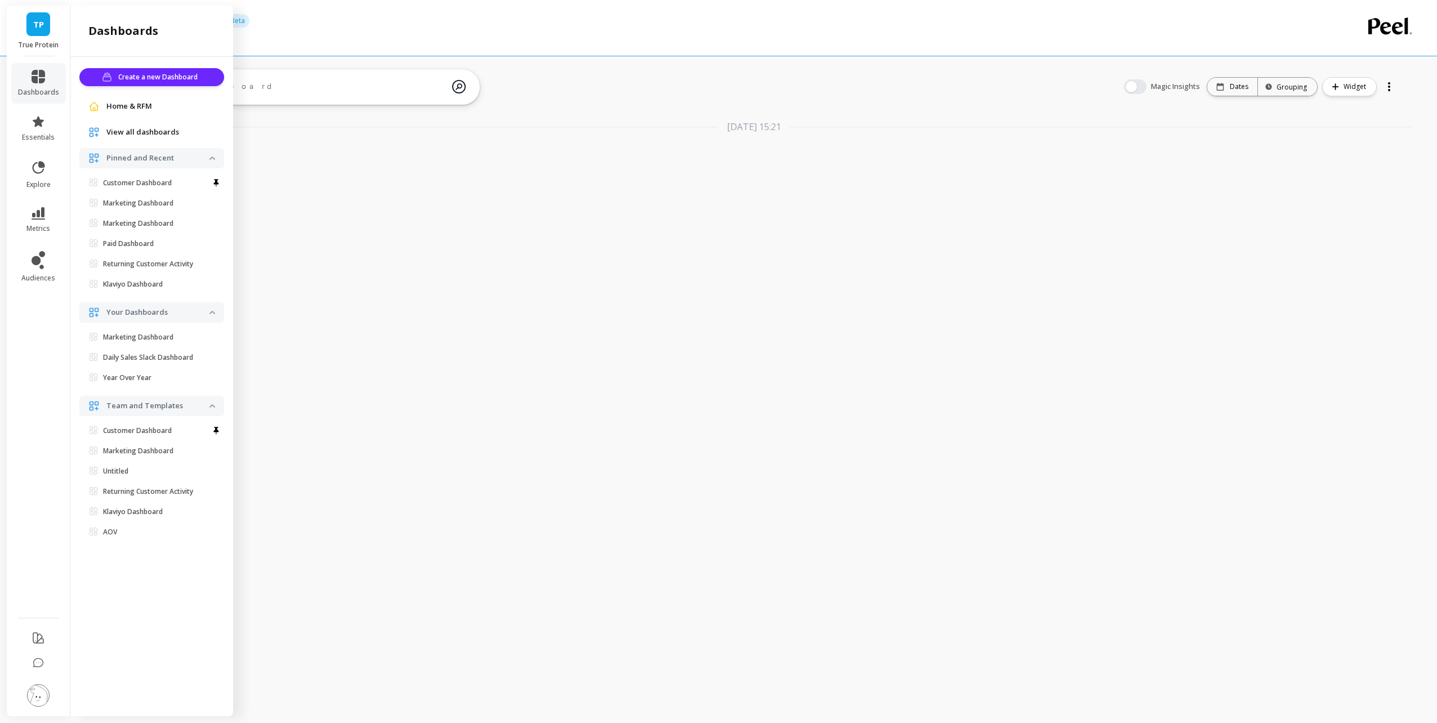
click at [159, 132] on span "View all dashboards" at bounding box center [142, 132] width 73 height 11
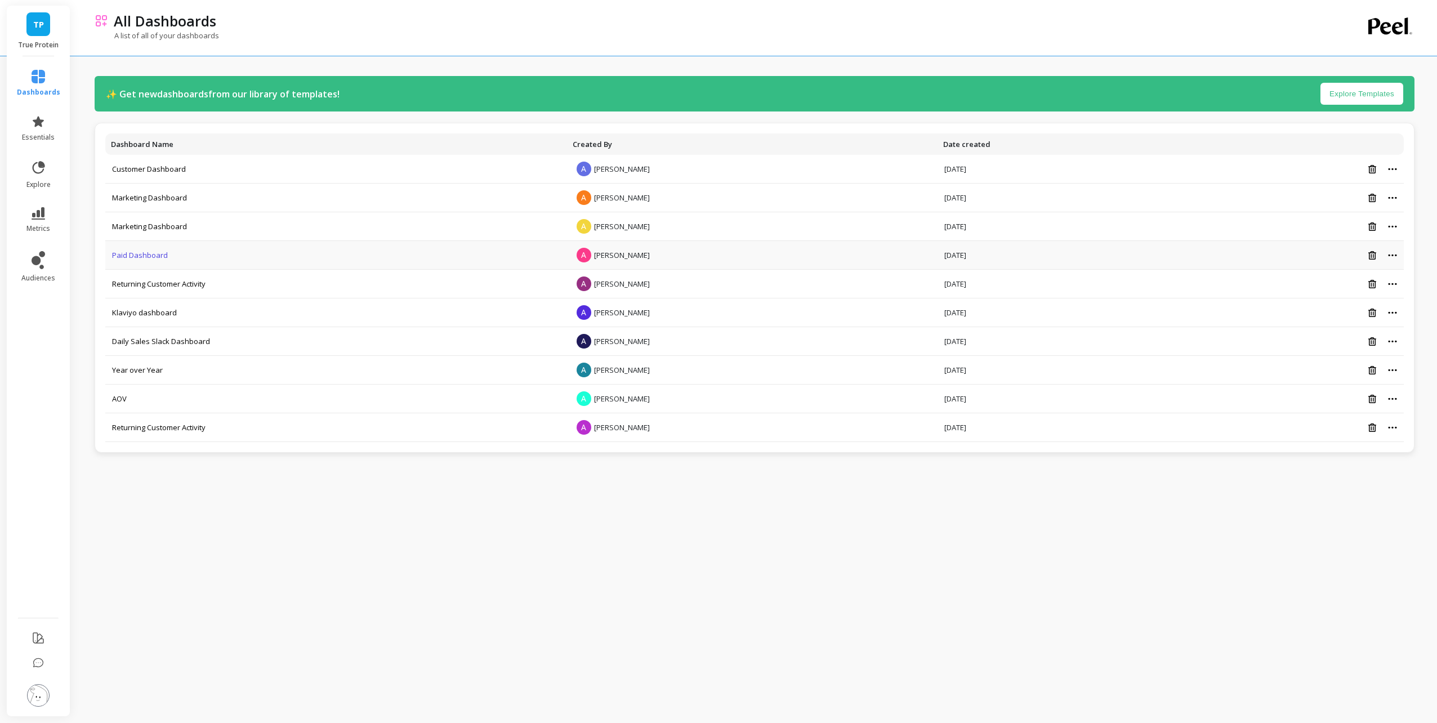
click at [125, 258] on link "Paid Dashboard" at bounding box center [140, 255] width 56 height 10
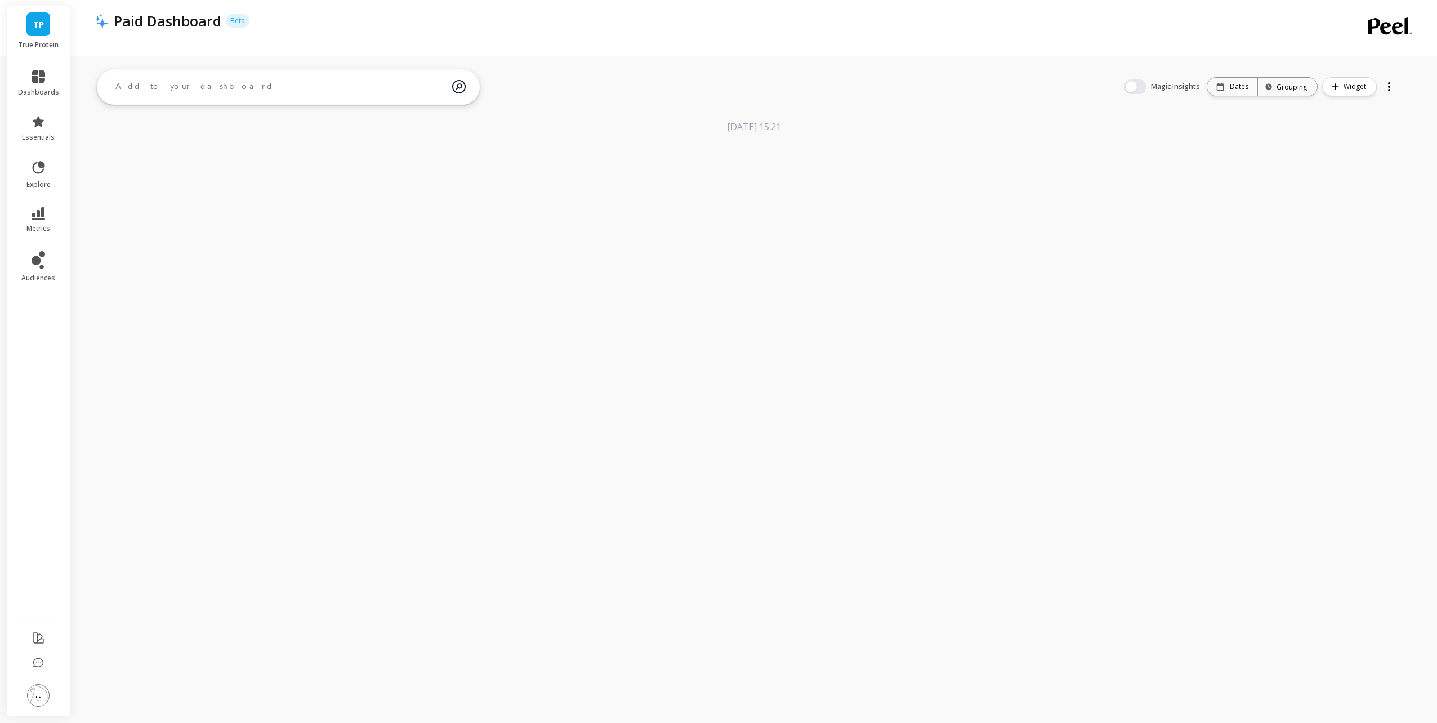
click at [1392, 85] on div at bounding box center [1389, 87] width 16 height 18
click at [1356, 157] on span "Delete" at bounding box center [1355, 153] width 24 height 11
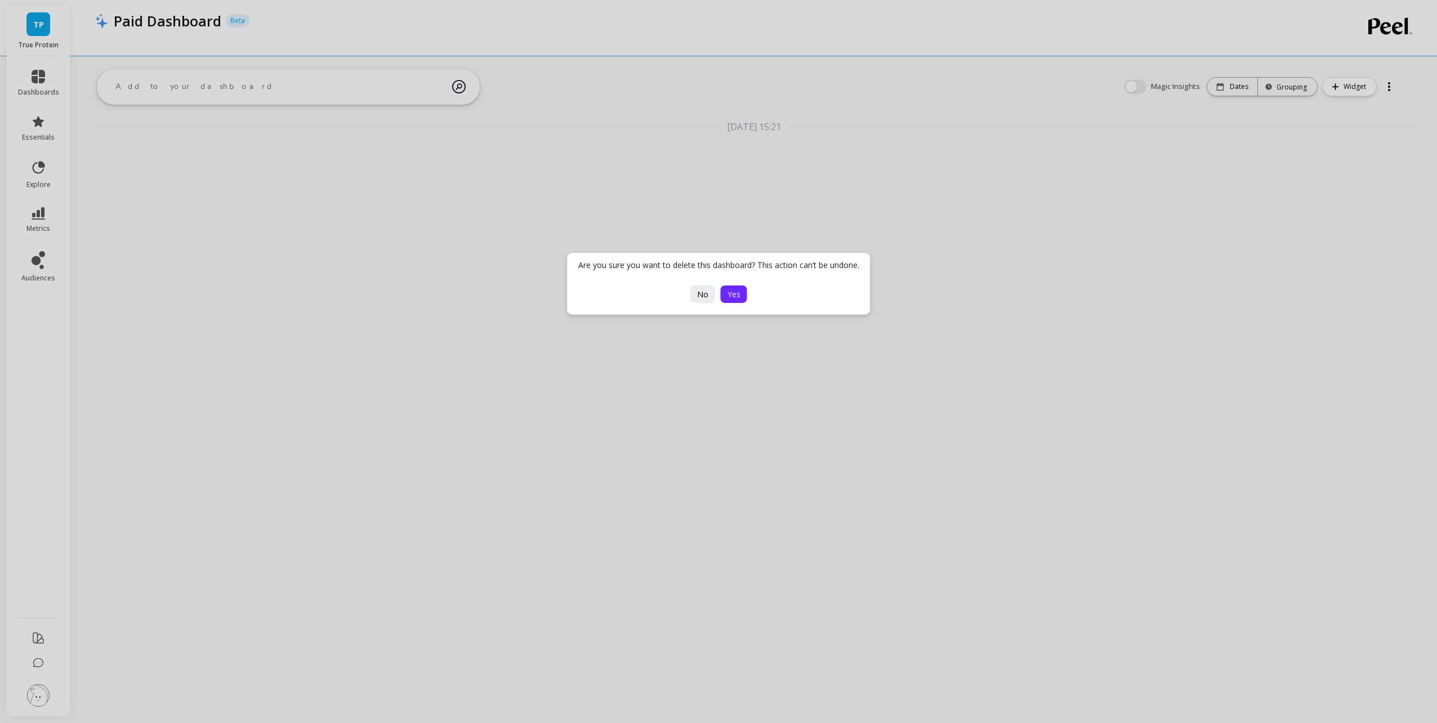
click at [741, 300] on button "Yes" at bounding box center [734, 293] width 26 height 17
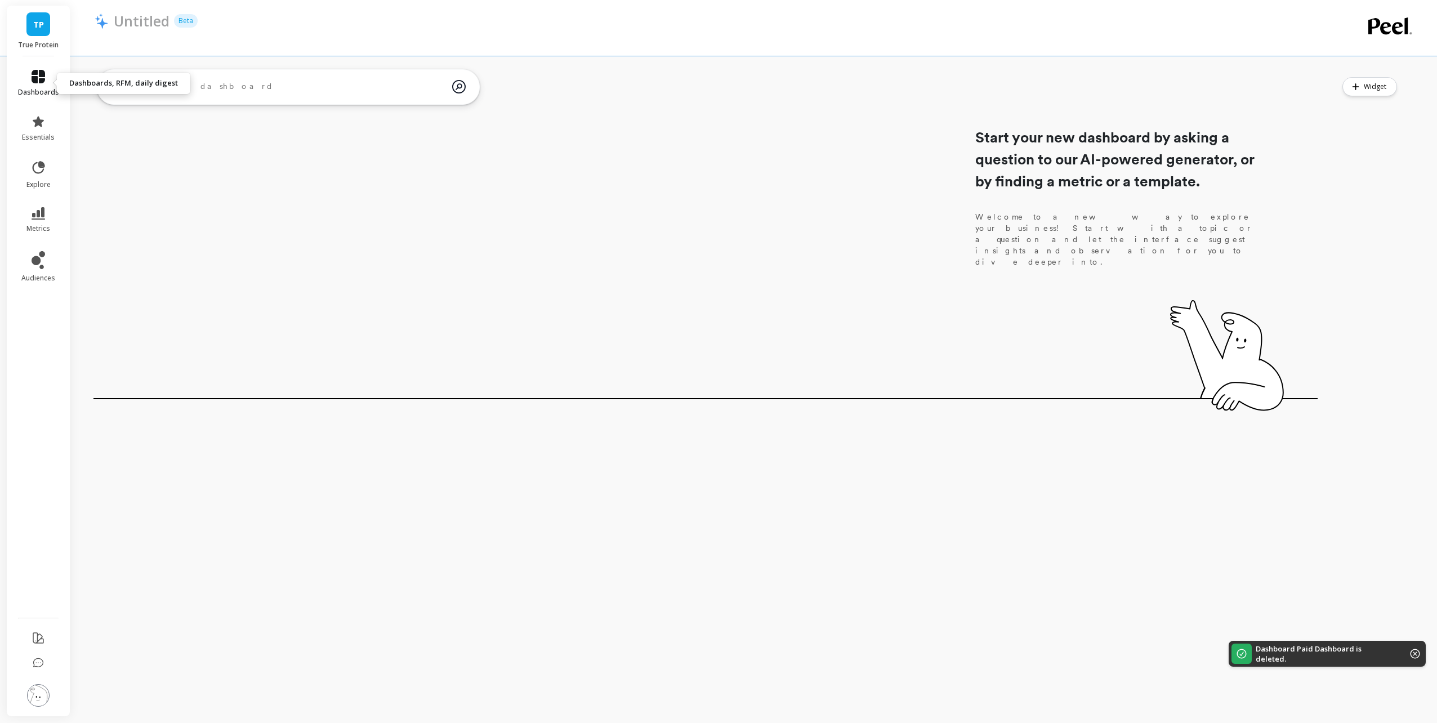
click at [46, 79] on link "dashboards" at bounding box center [38, 83] width 41 height 27
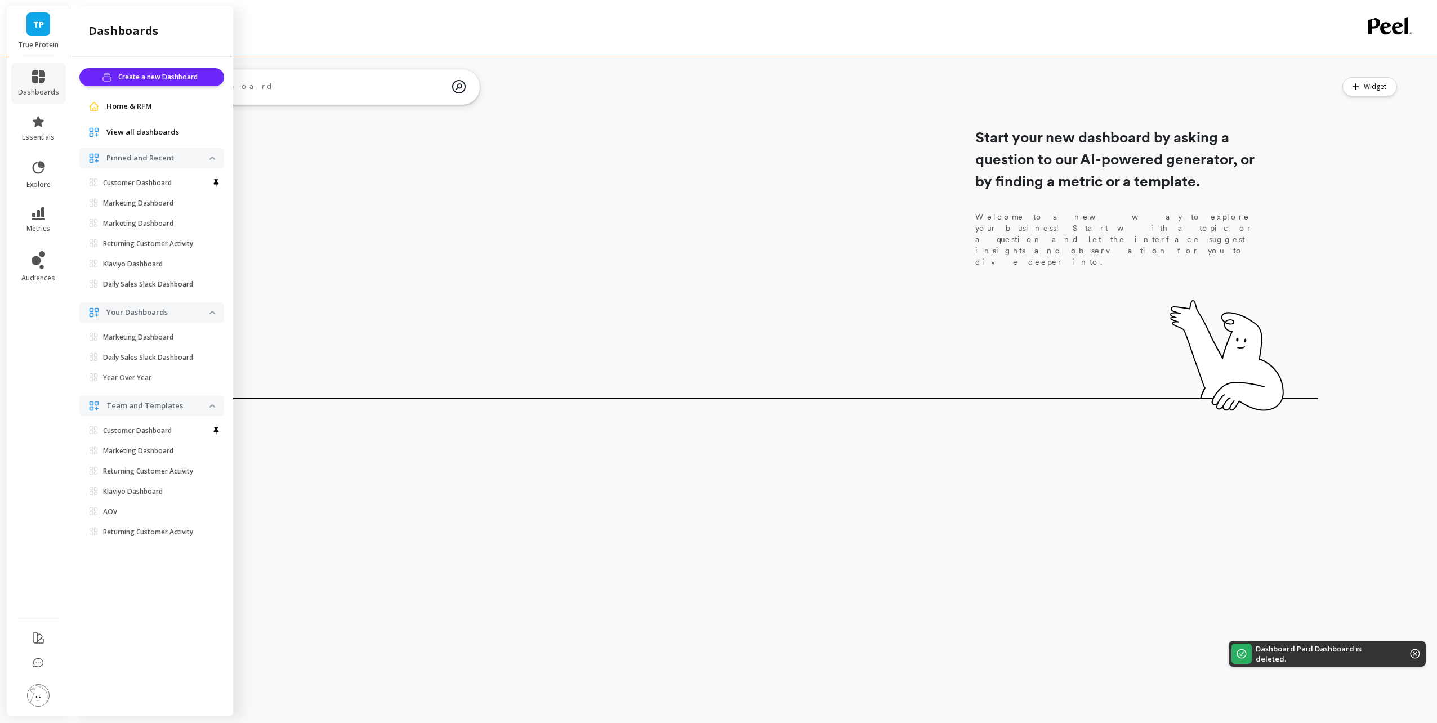
click at [148, 136] on span "View all dashboards" at bounding box center [142, 132] width 73 height 11
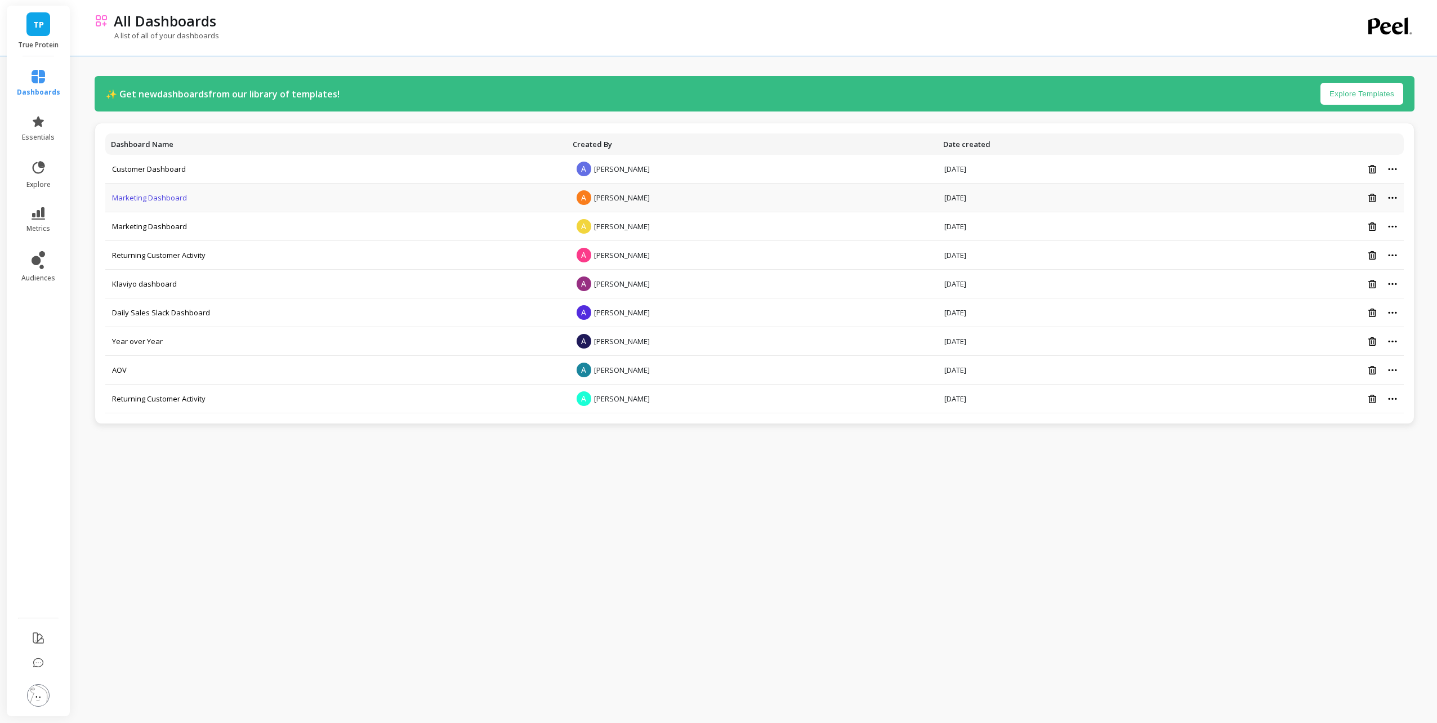
click at [158, 196] on link "Marketing Dashboard" at bounding box center [149, 198] width 75 height 10
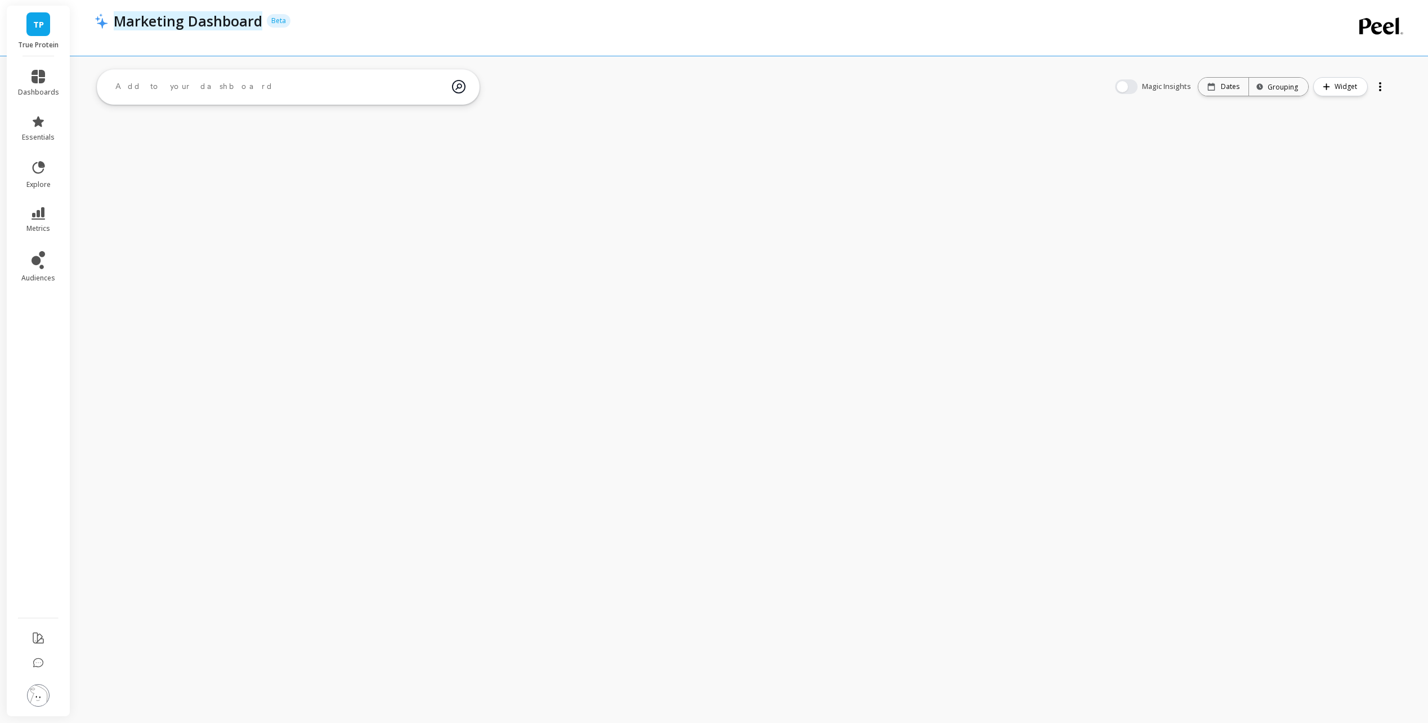
click at [199, 24] on p "Marketing Dashboard" at bounding box center [188, 20] width 149 height 19
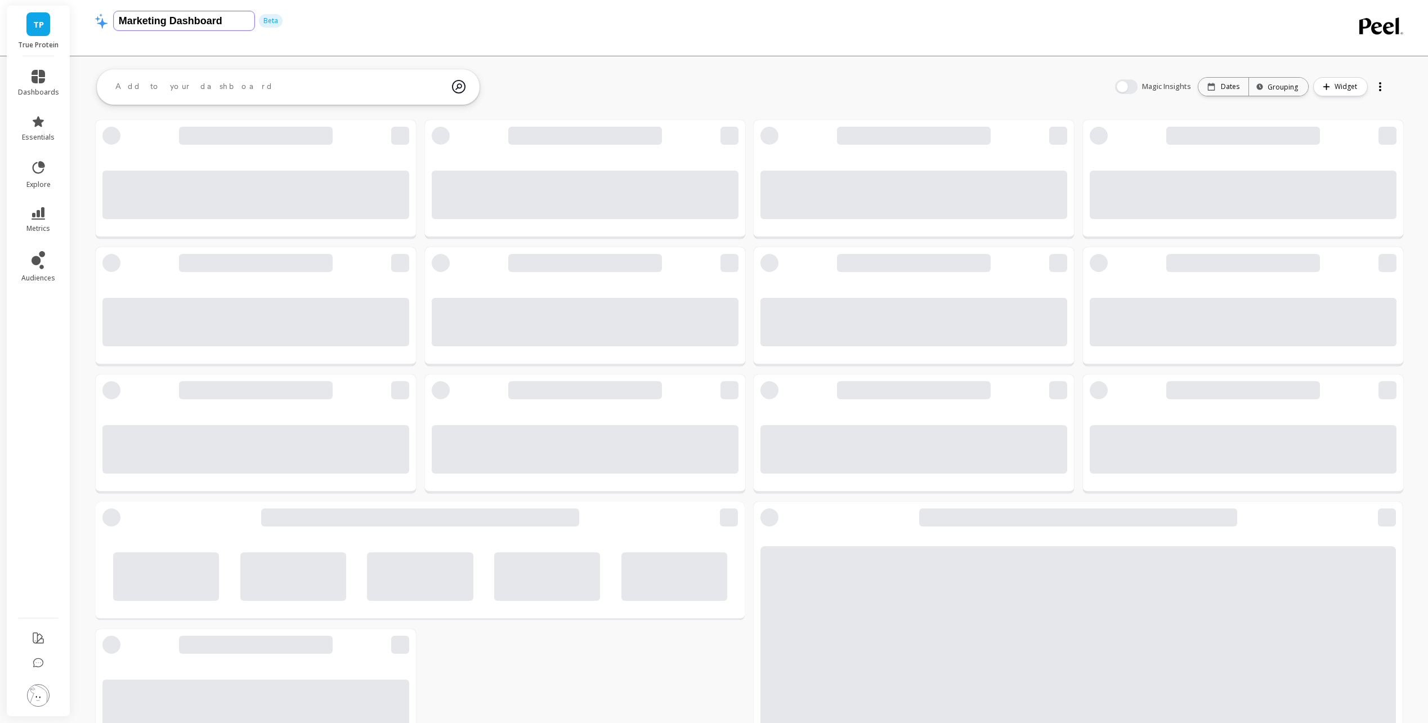
click at [235, 19] on input "Marketing Dashboard" at bounding box center [184, 20] width 141 height 19
click at [235, 20] on input "Marketing Dashboard" at bounding box center [184, 20] width 141 height 19
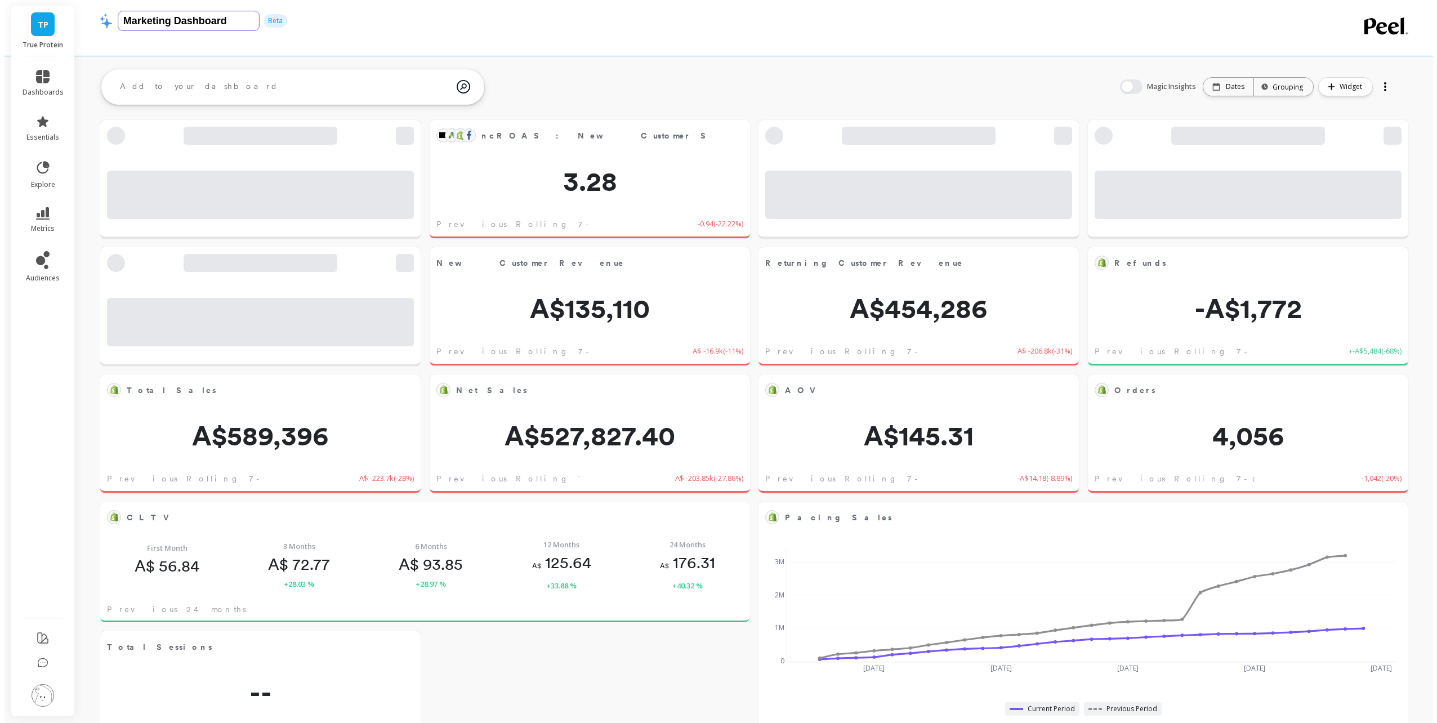
scroll to position [301, 609]
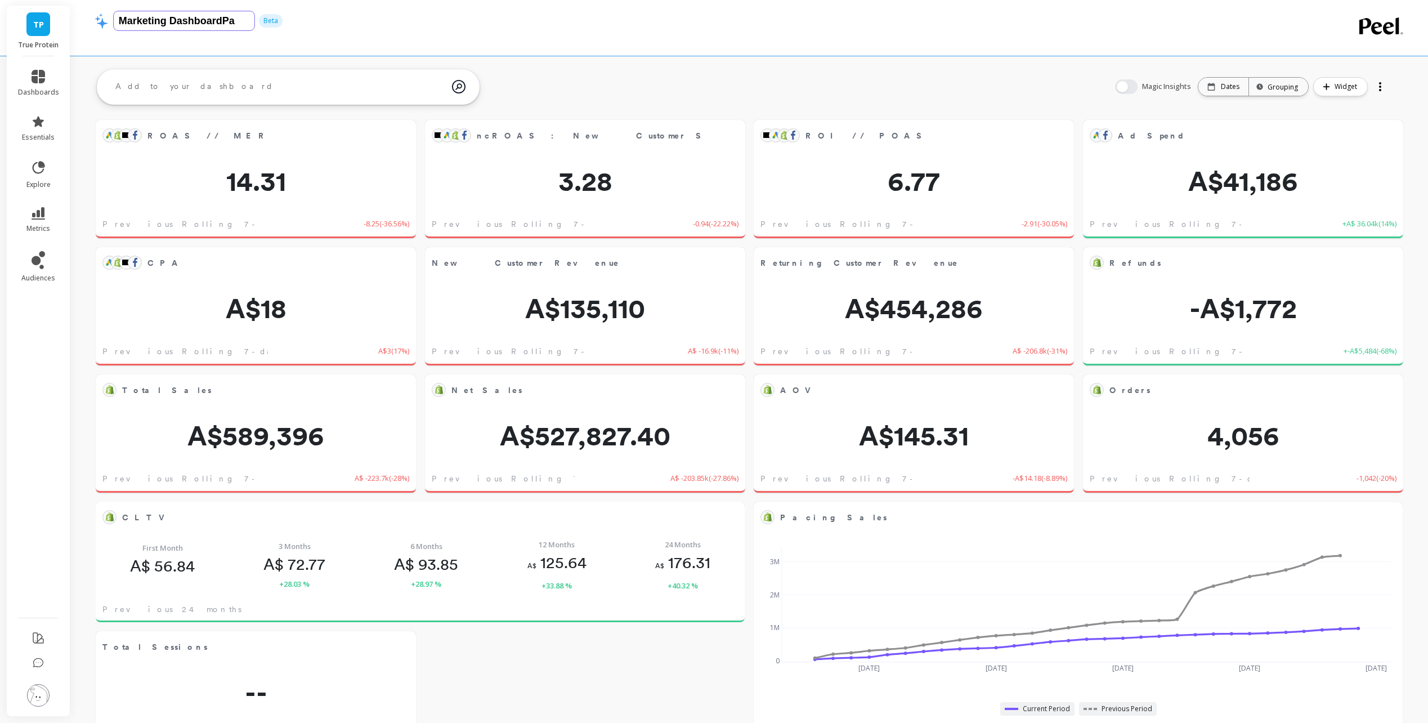
click at [235, 20] on input "Marketing DashboardPa" at bounding box center [184, 20] width 141 height 19
type input "Paid Dashboard"
click at [620, 42] on div "Paid Dashboard Beta" at bounding box center [704, 28] width 1219 height 56
click at [324, 149] on div "ROAS // MER Edit Widget & Insights" at bounding box center [256, 135] width 320 height 30
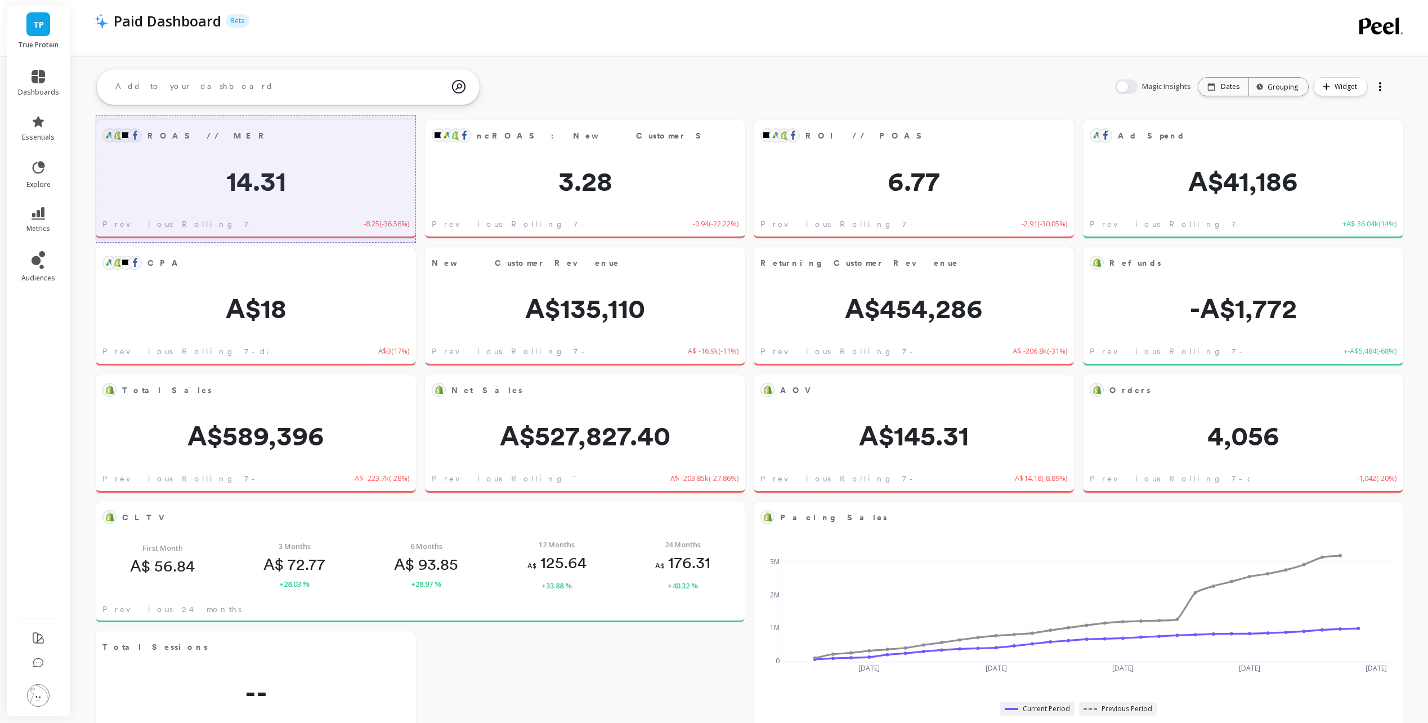
drag, startPoint x: 388, startPoint y: 137, endPoint x: 337, endPoint y: 153, distance: 53.1
click at [338, 154] on div at bounding box center [256, 178] width 320 height 127
drag, startPoint x: 389, startPoint y: 139, endPoint x: 379, endPoint y: 142, distance: 10.7
click at [385, 142] on div at bounding box center [256, 178] width 320 height 127
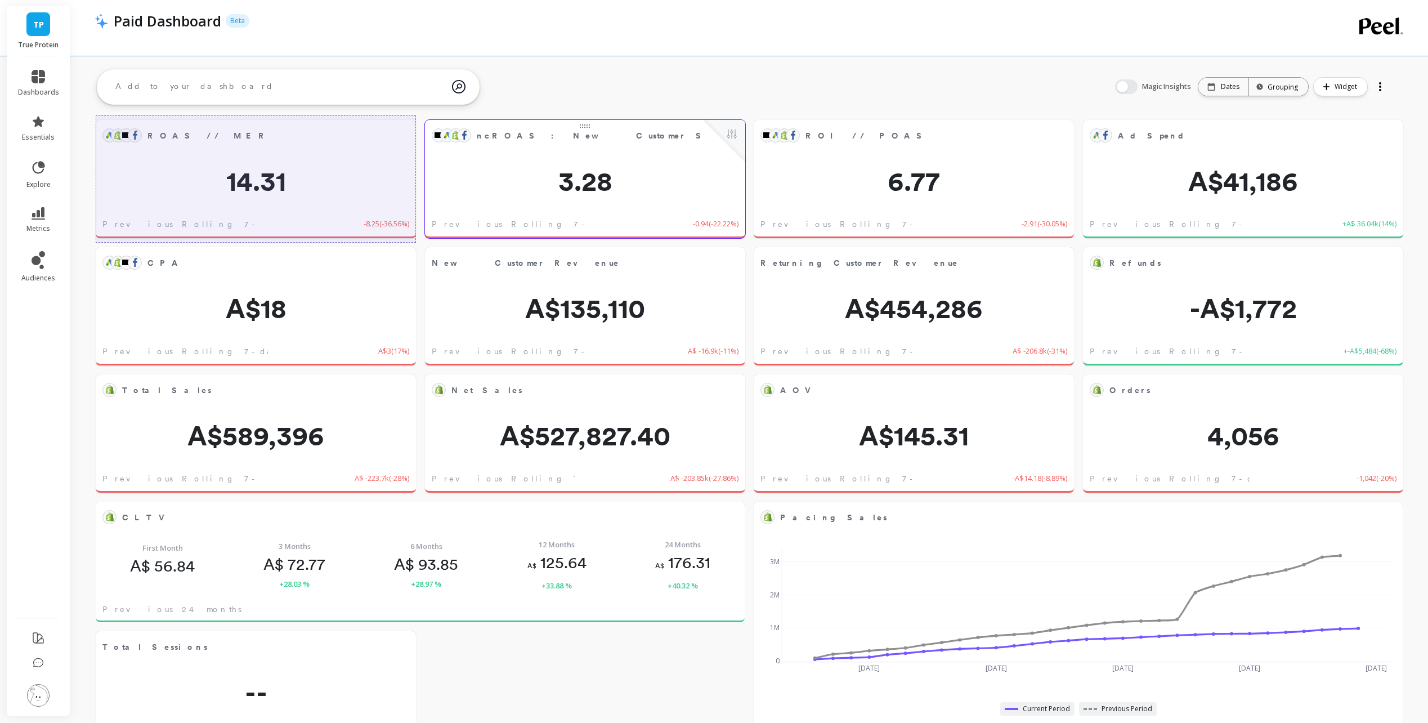
click at [486, 156] on div "ncROAS : New Customer Spend / Ad Spend Edit Widget & Insights 3.28 Previous Rol…" at bounding box center [585, 179] width 320 height 118
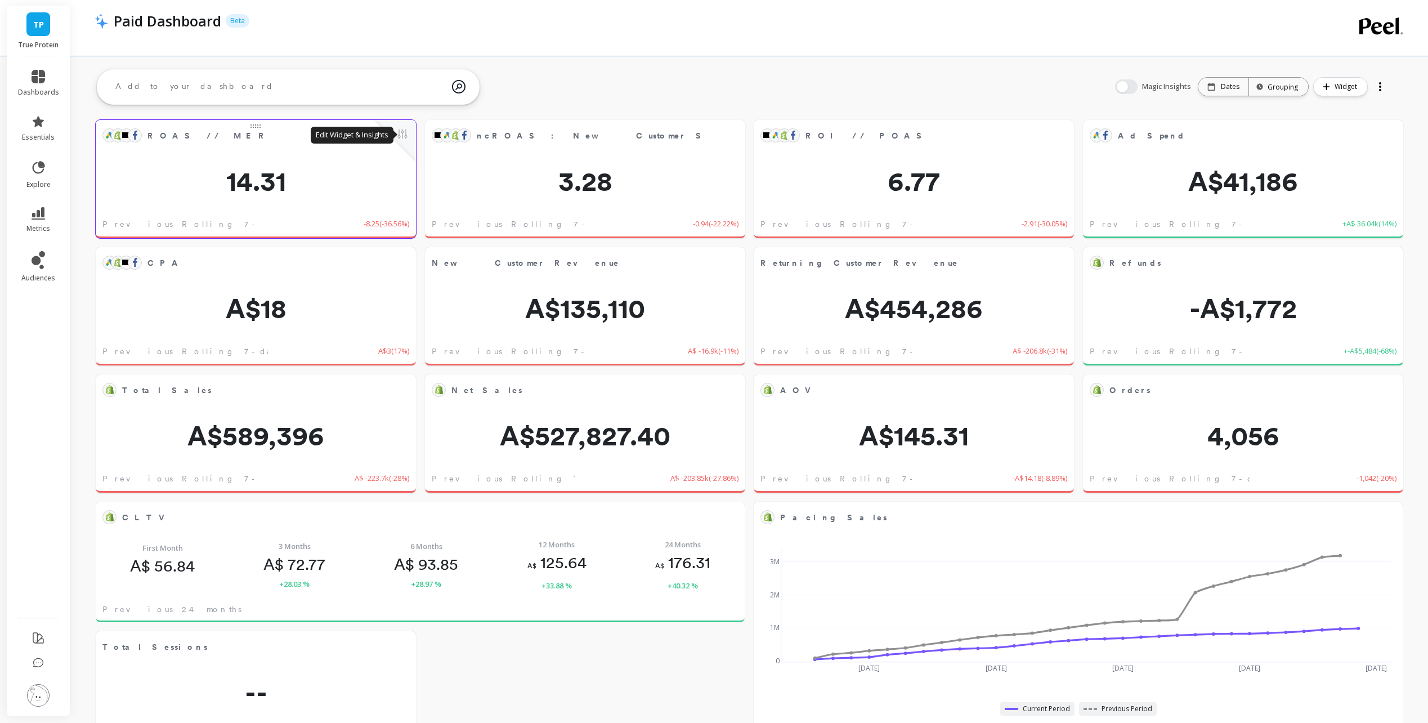
click at [404, 135] on button at bounding box center [403, 135] width 14 height 16
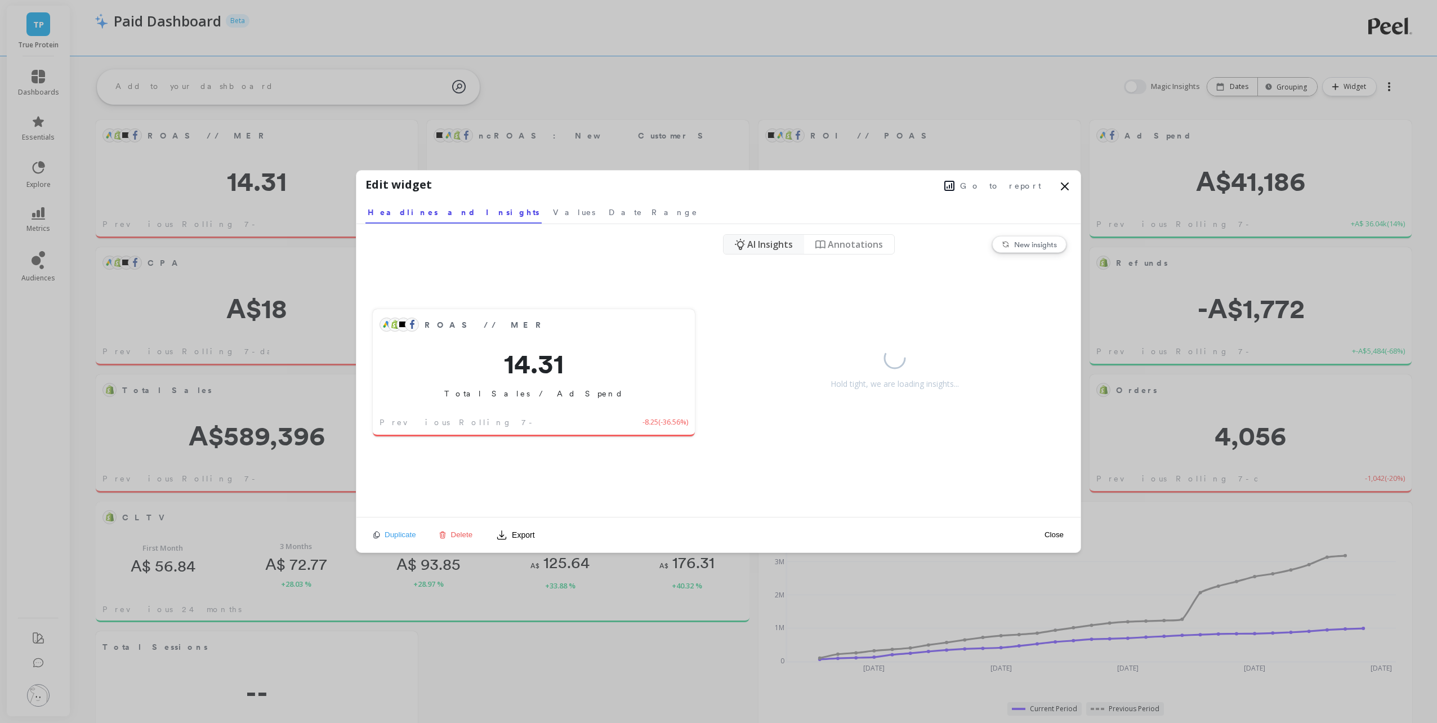
click at [460, 536] on span "Delete" at bounding box center [462, 534] width 22 height 8
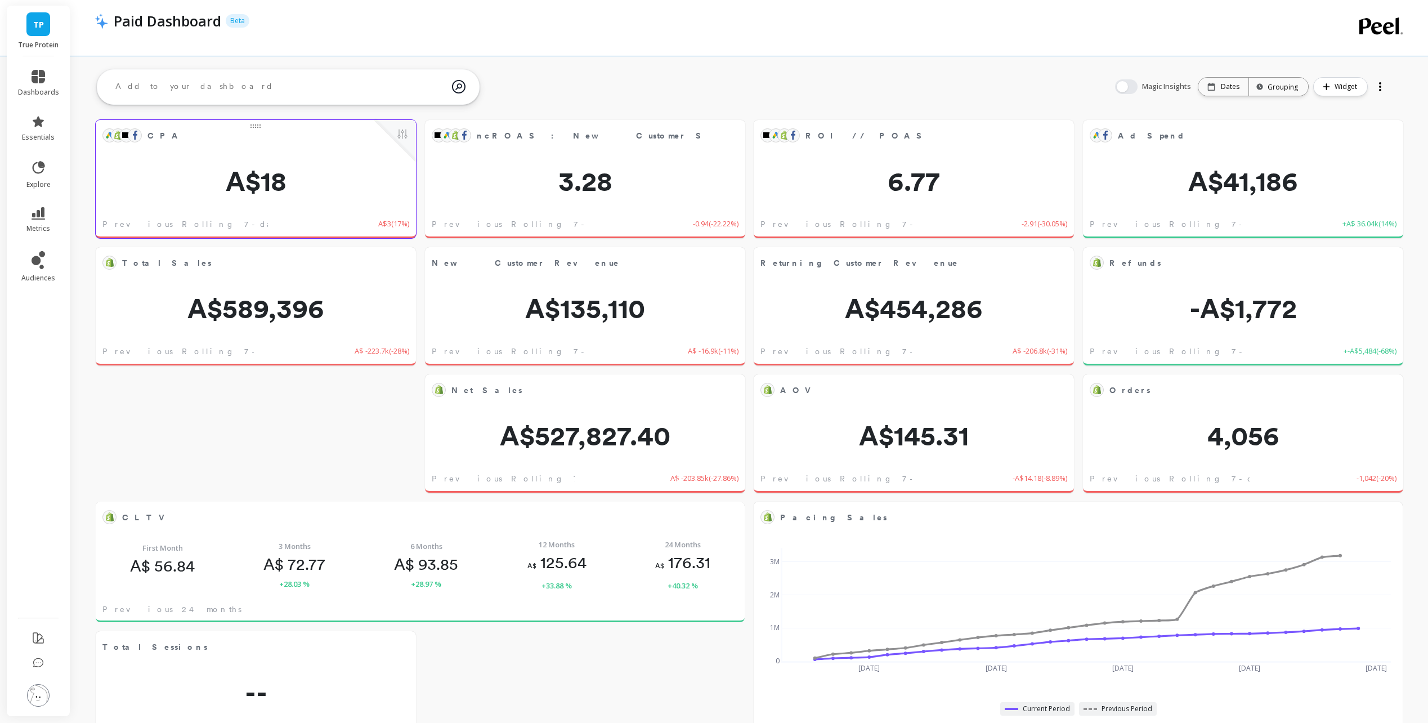
click at [410, 138] on div at bounding box center [395, 141] width 42 height 42
drag, startPoint x: 405, startPoint y: 124, endPoint x: 403, endPoint y: 134, distance: 9.8
click at [403, 134] on div "Edit Widget & Insights" at bounding box center [403, 135] width 14 height 16
click at [403, 136] on button at bounding box center [403, 135] width 14 height 16
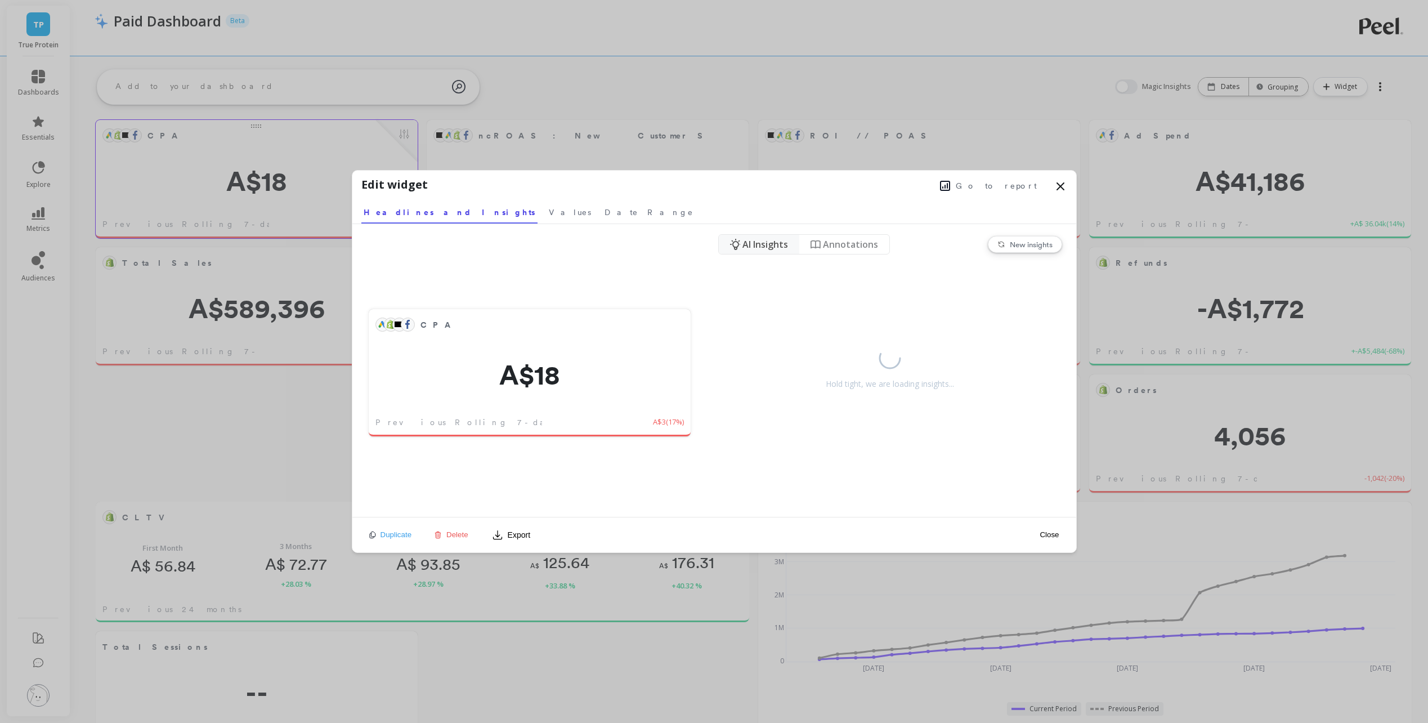
scroll to position [301, 613]
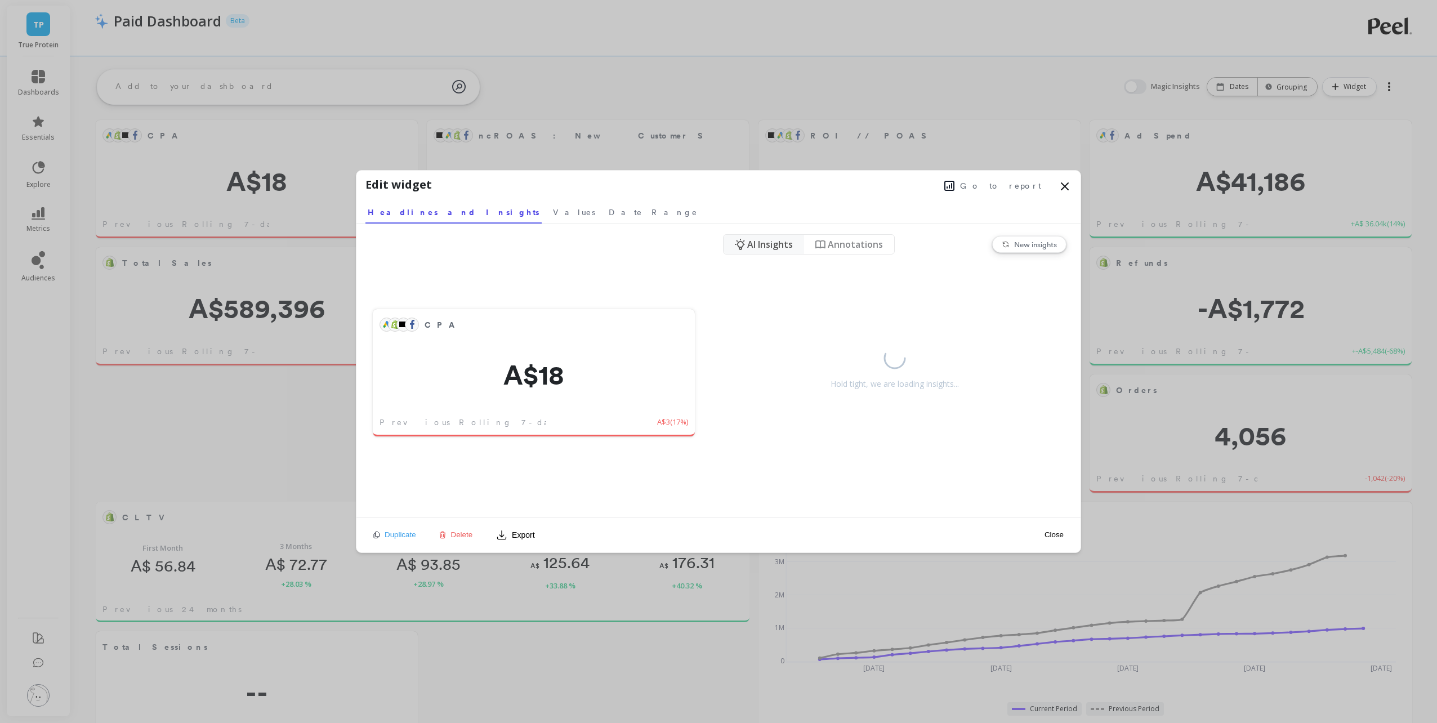
click at [445, 534] on icon at bounding box center [443, 534] width 6 height 6
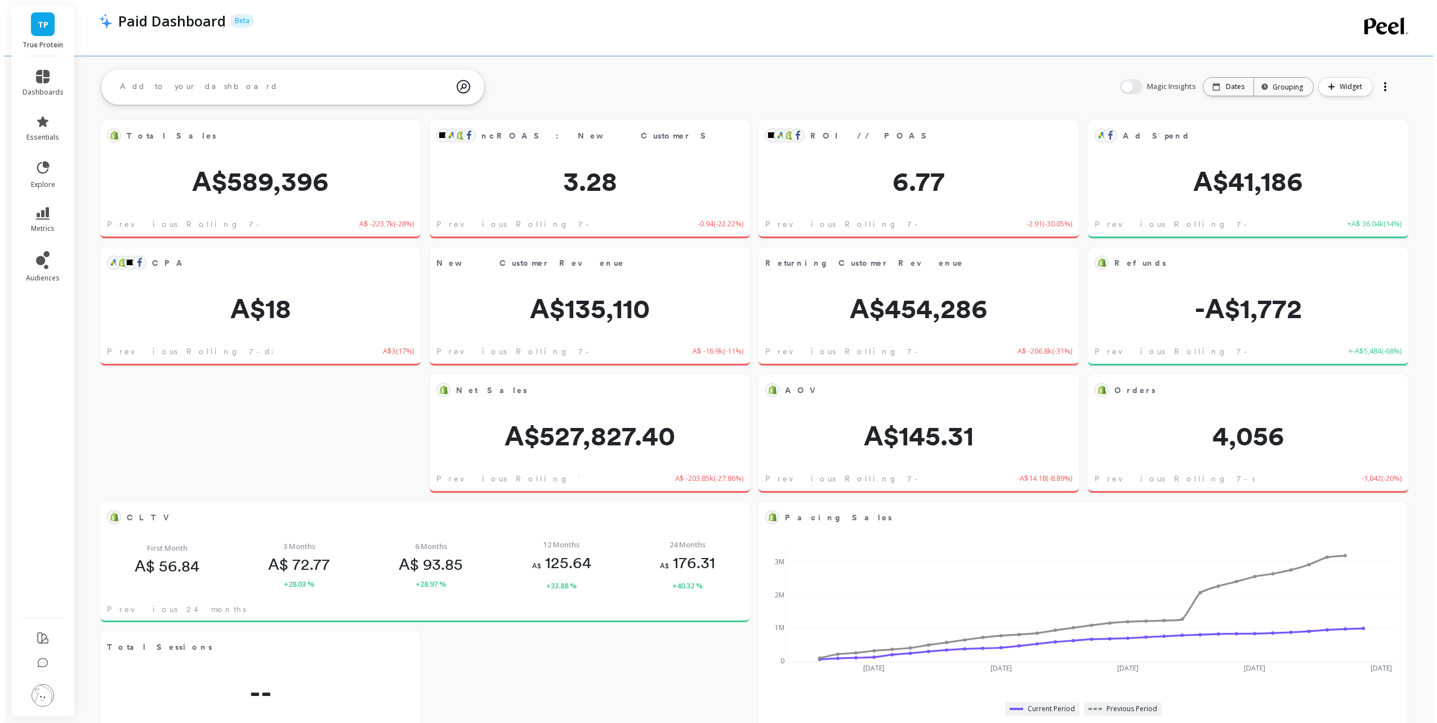
scroll to position [301, 609]
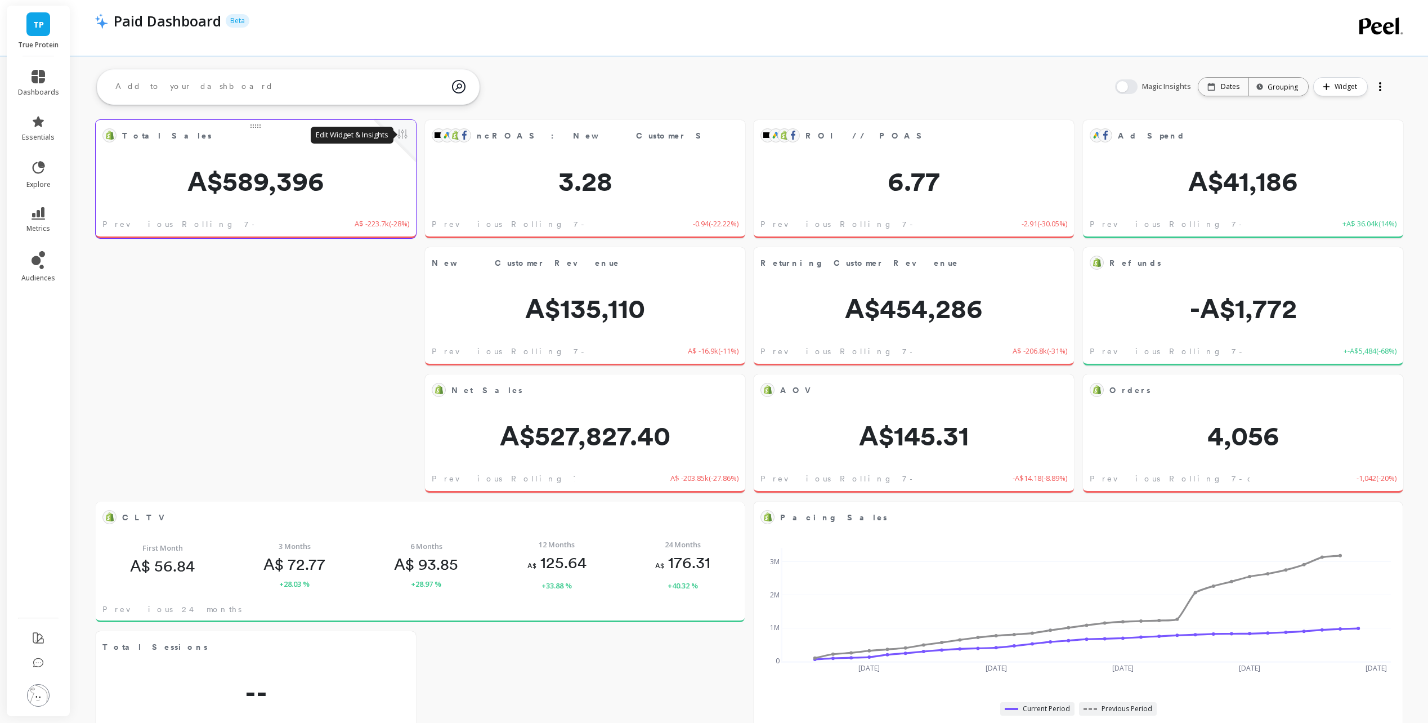
click at [405, 131] on button at bounding box center [403, 135] width 14 height 16
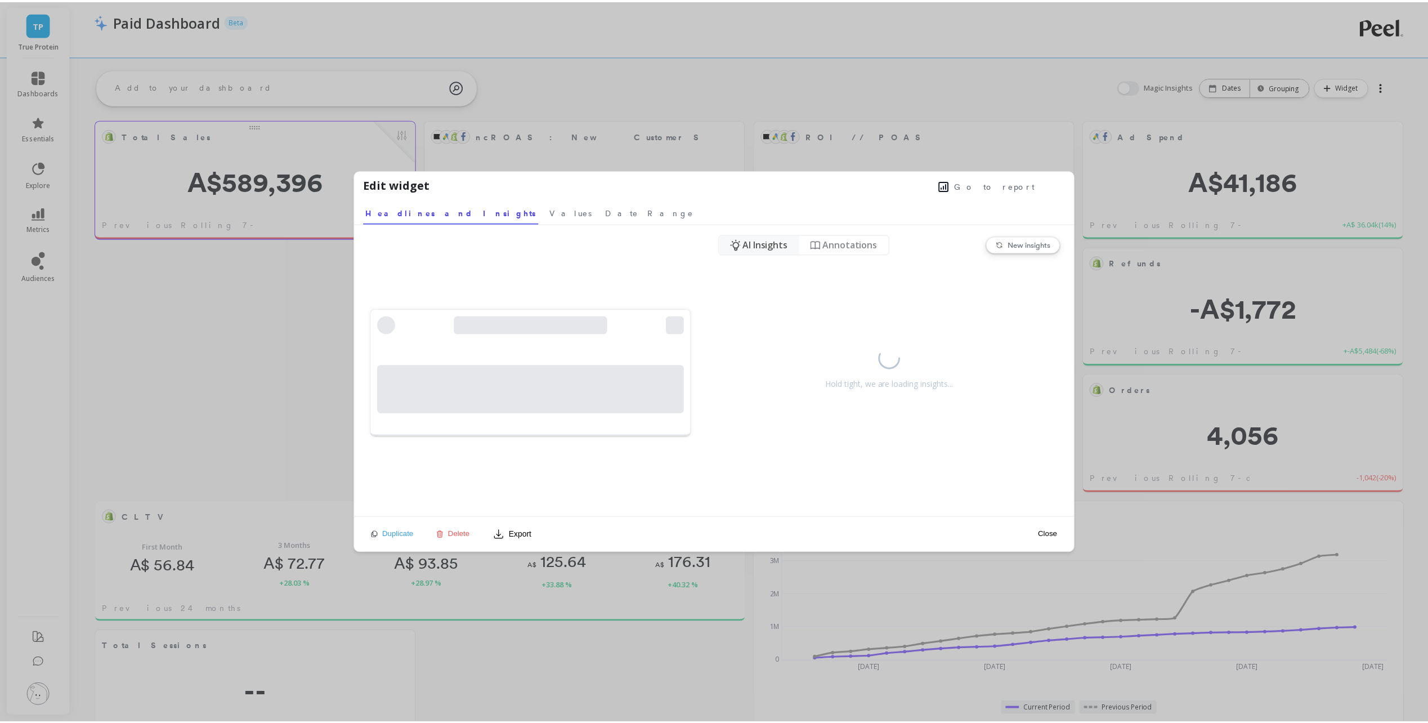
scroll to position [301, 613]
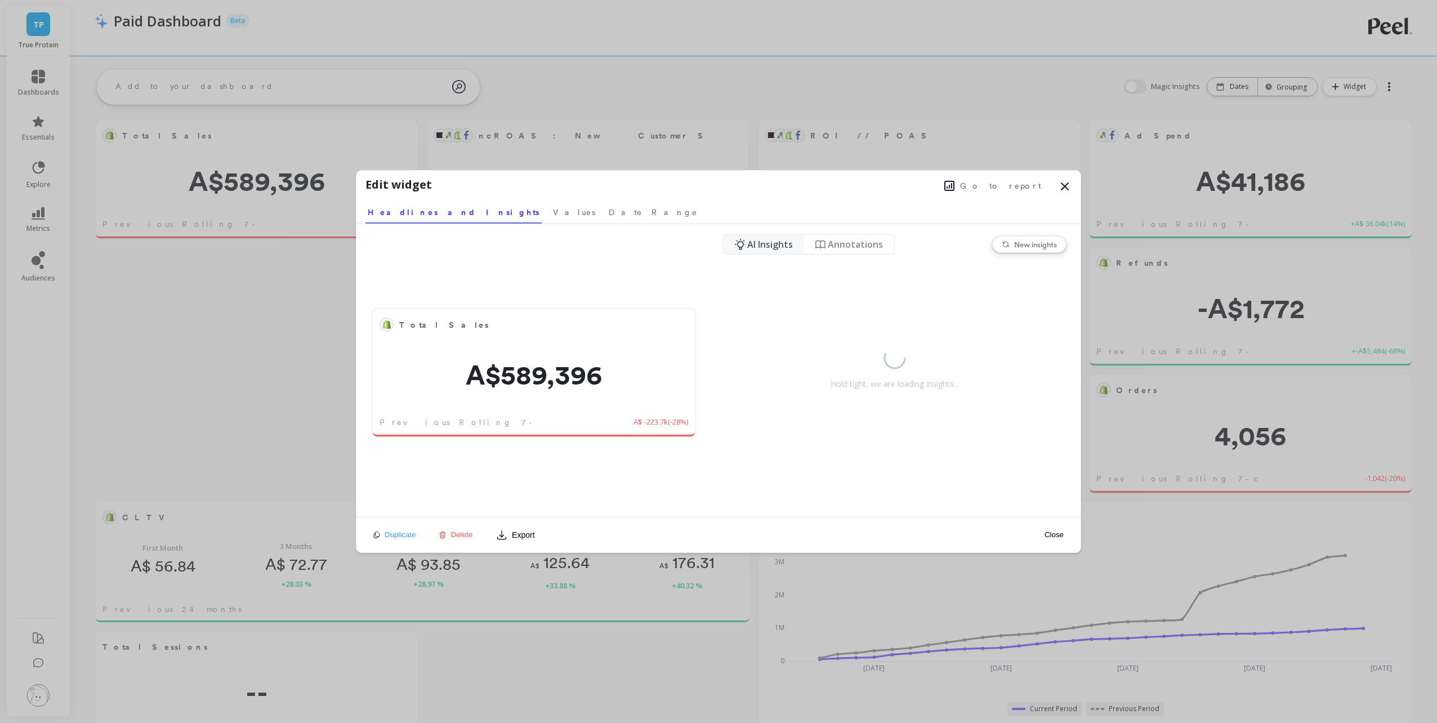
click at [459, 529] on div "Duplicate Delete Export" at bounding box center [454, 535] width 169 height 18
click at [456, 531] on span "Delete" at bounding box center [462, 534] width 22 height 8
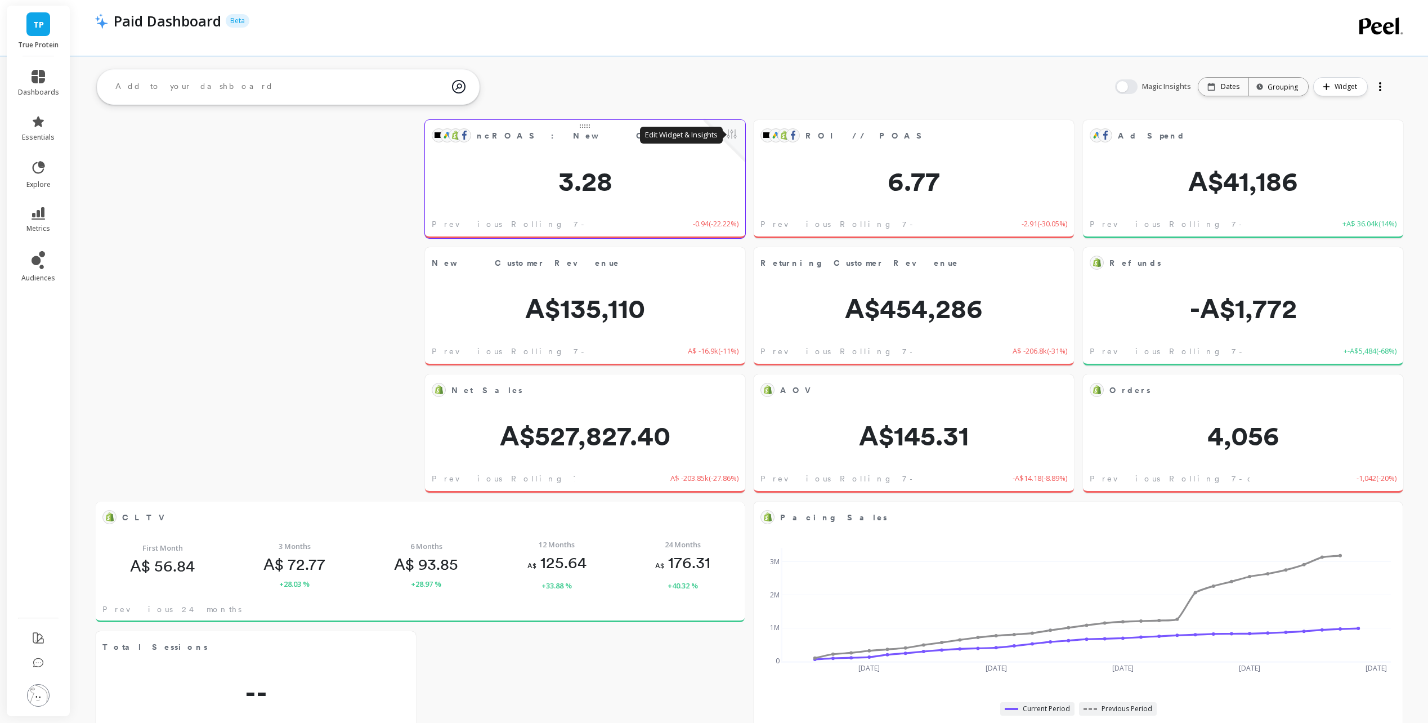
click at [735, 140] on button at bounding box center [732, 135] width 14 height 16
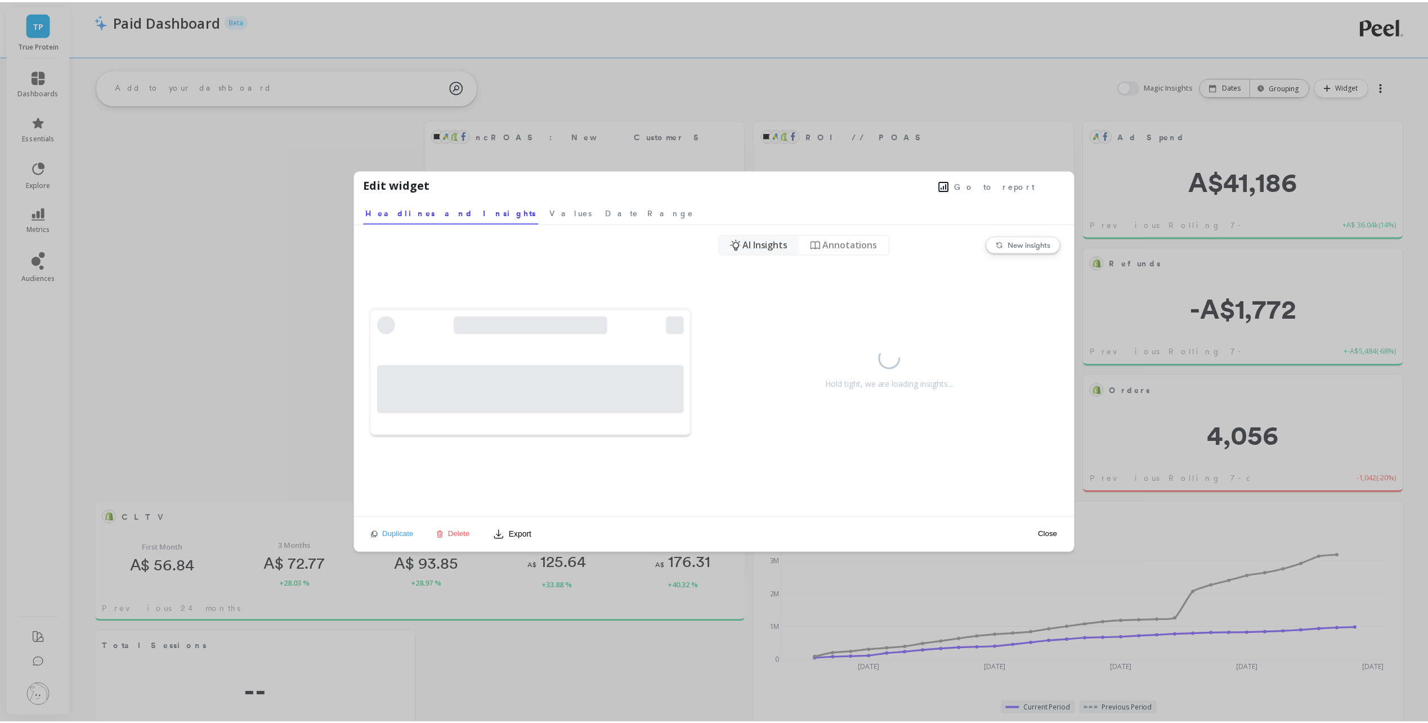
scroll to position [301, 613]
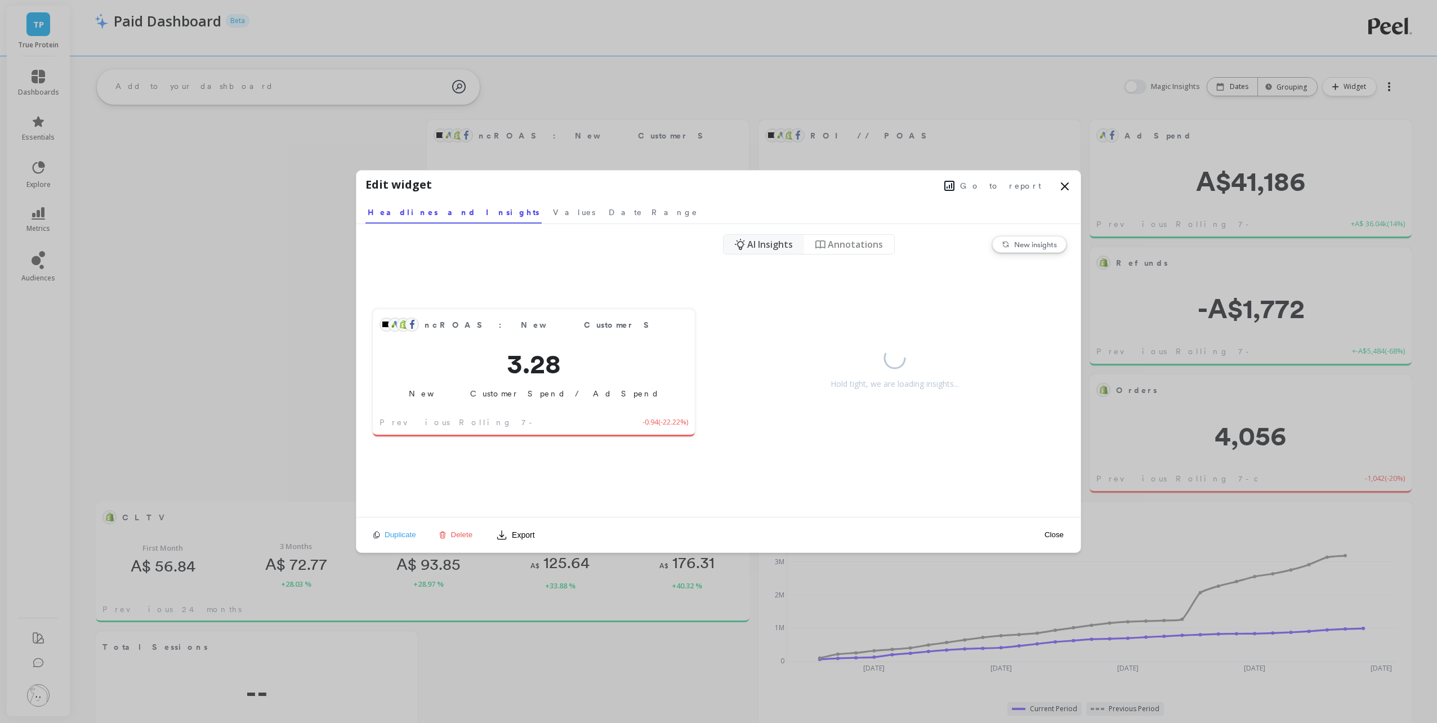
click at [465, 529] on div "Duplicate Delete Export" at bounding box center [454, 535] width 169 height 18
click at [465, 532] on span "Delete" at bounding box center [462, 534] width 22 height 8
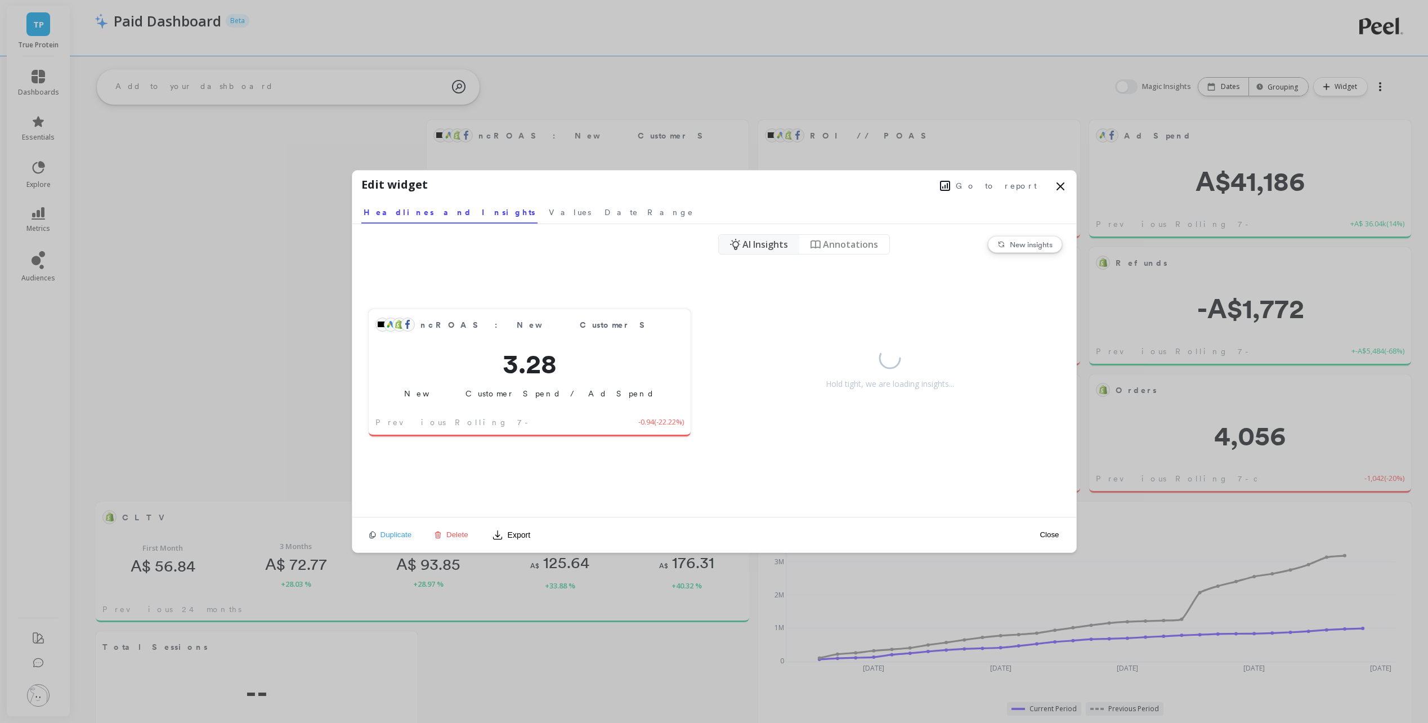
scroll to position [301, 609]
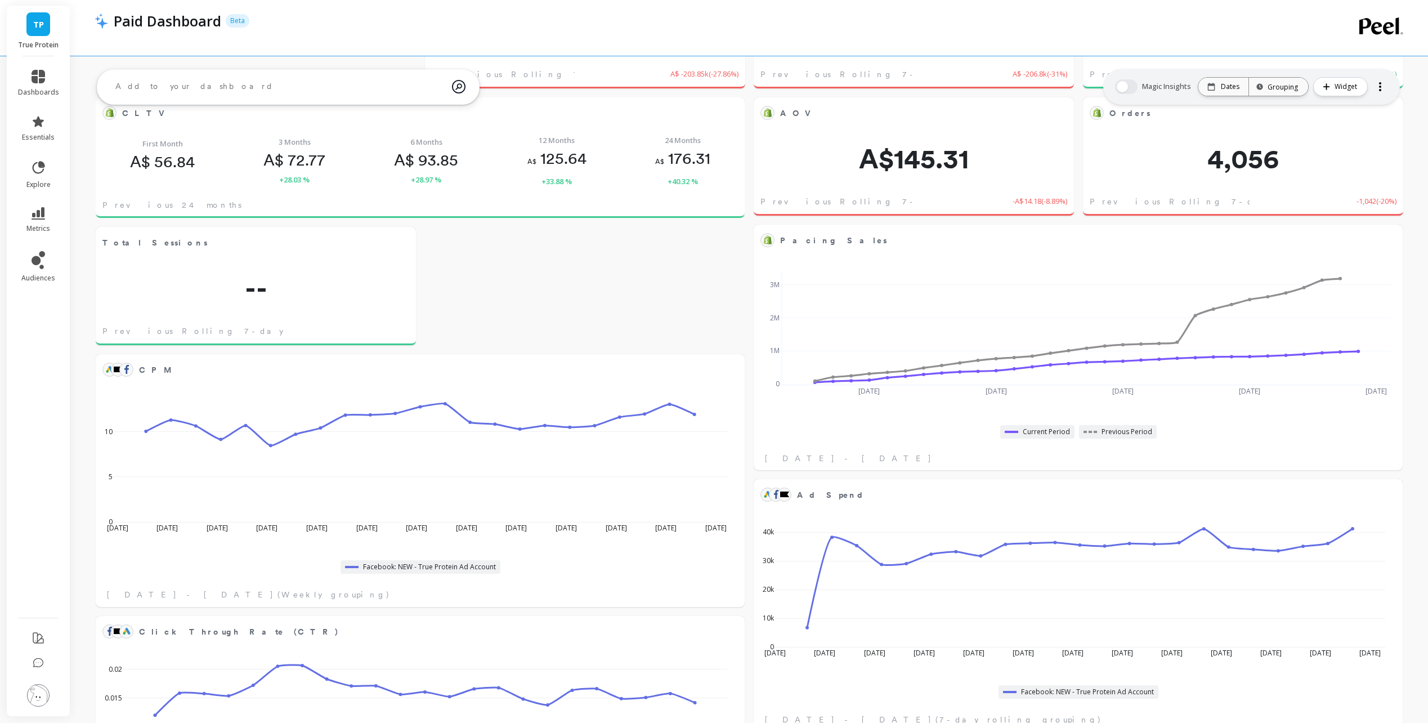
scroll to position [155, 0]
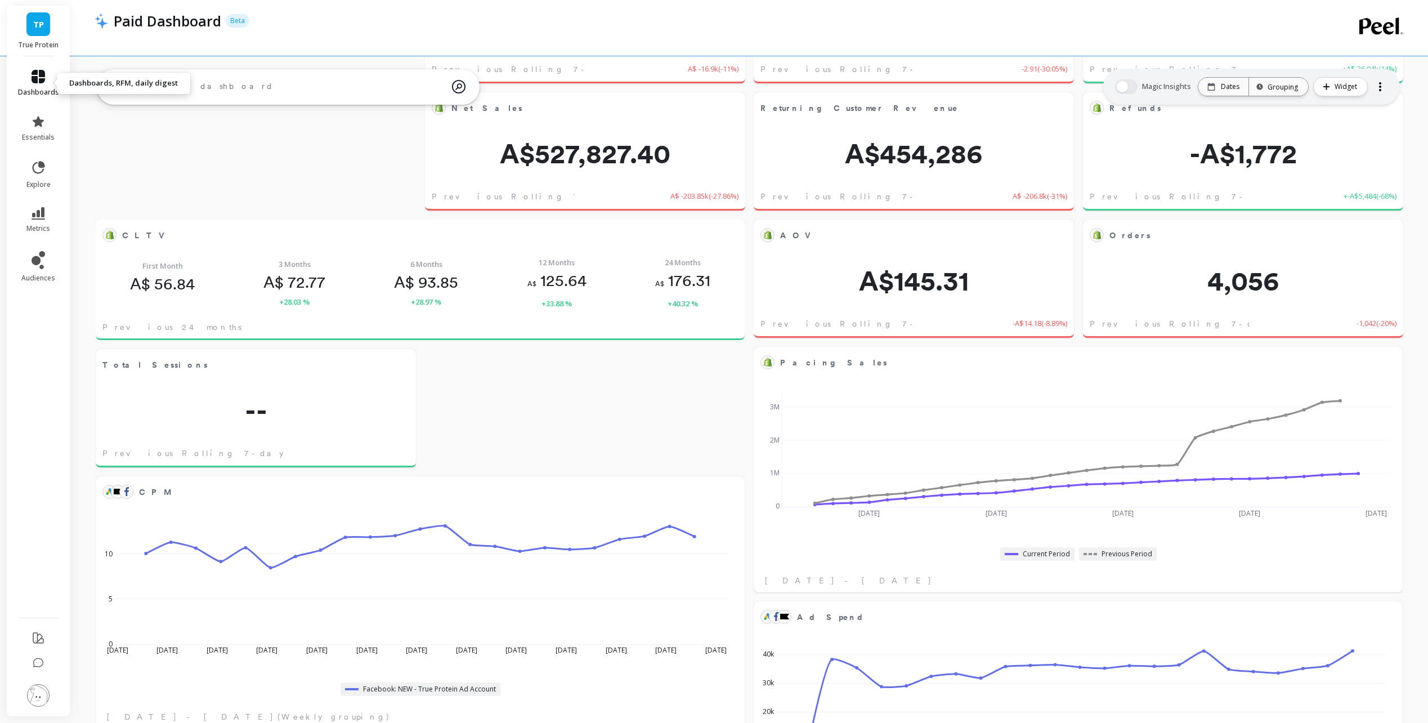
click at [47, 82] on link "dashboards" at bounding box center [38, 83] width 41 height 27
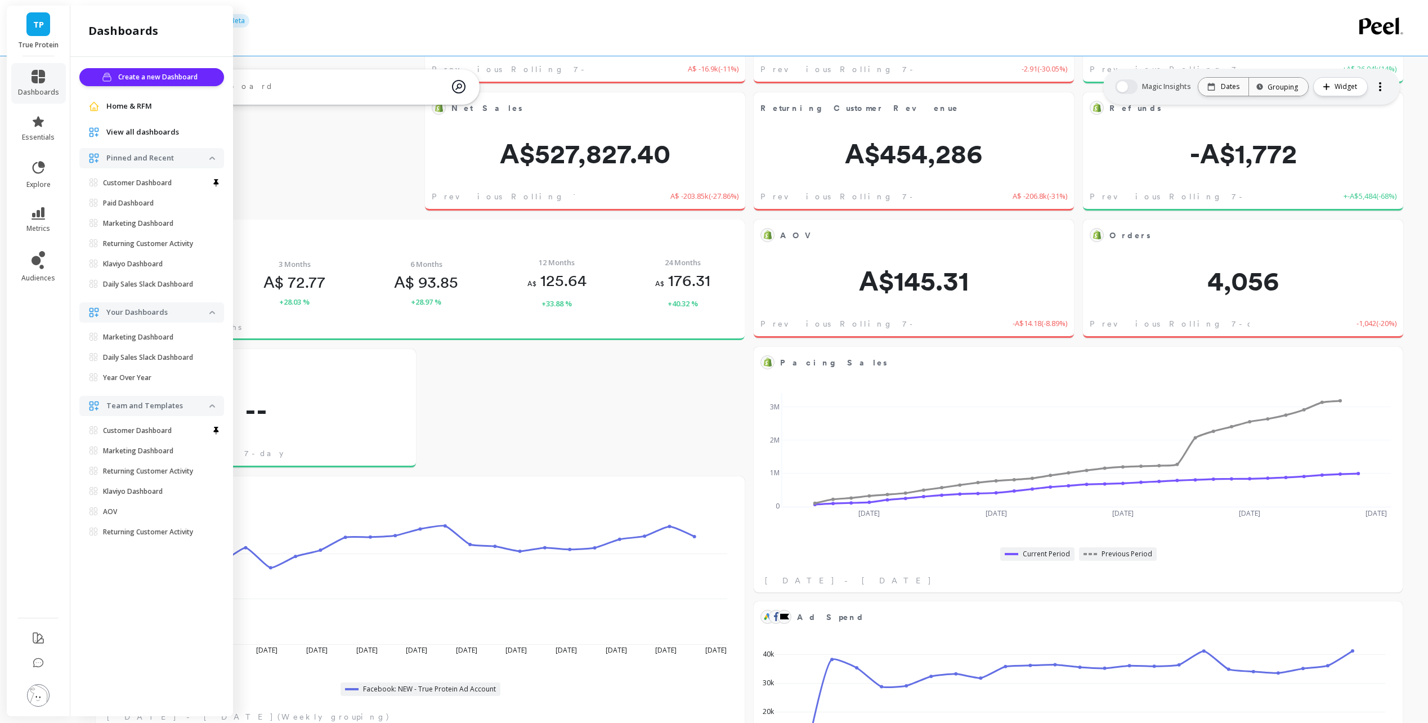
click at [142, 133] on span "View all dashboards" at bounding box center [142, 132] width 73 height 11
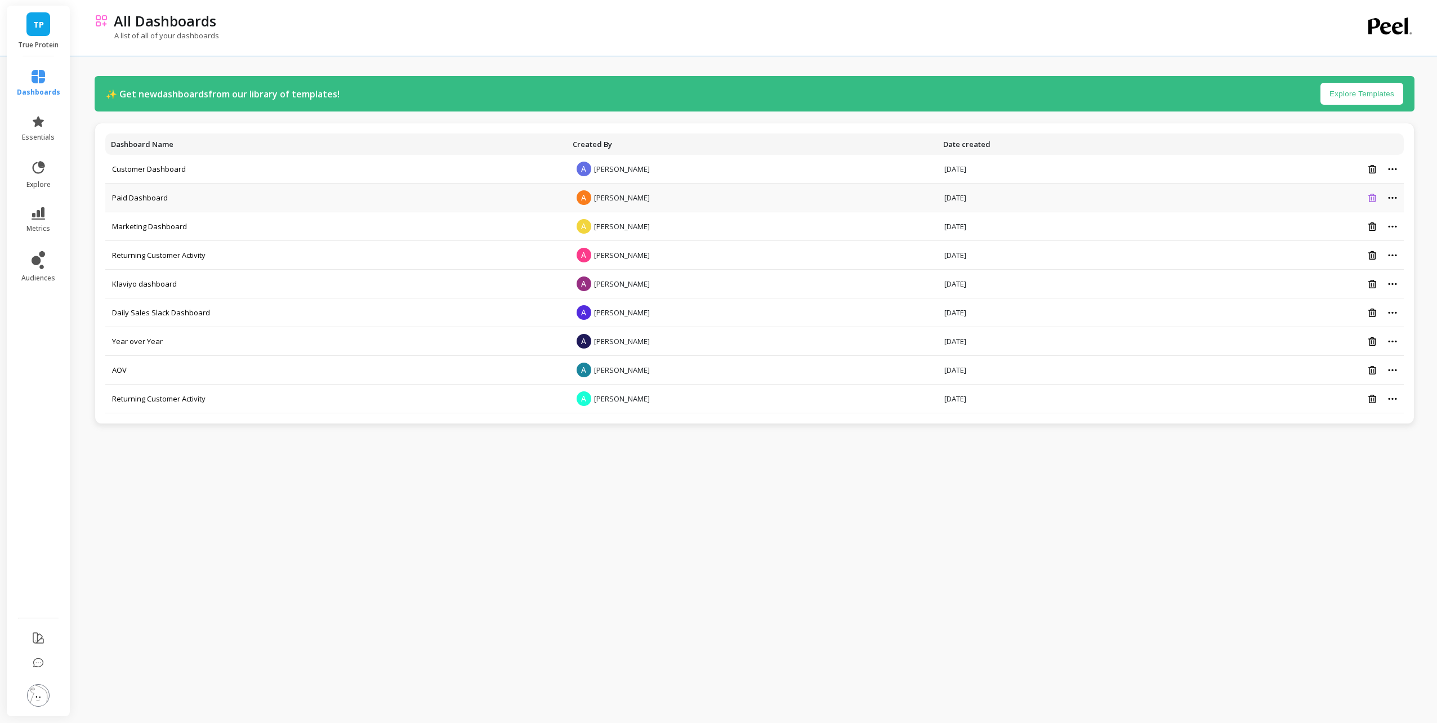
click at [1373, 199] on icon at bounding box center [1372, 198] width 8 height 8
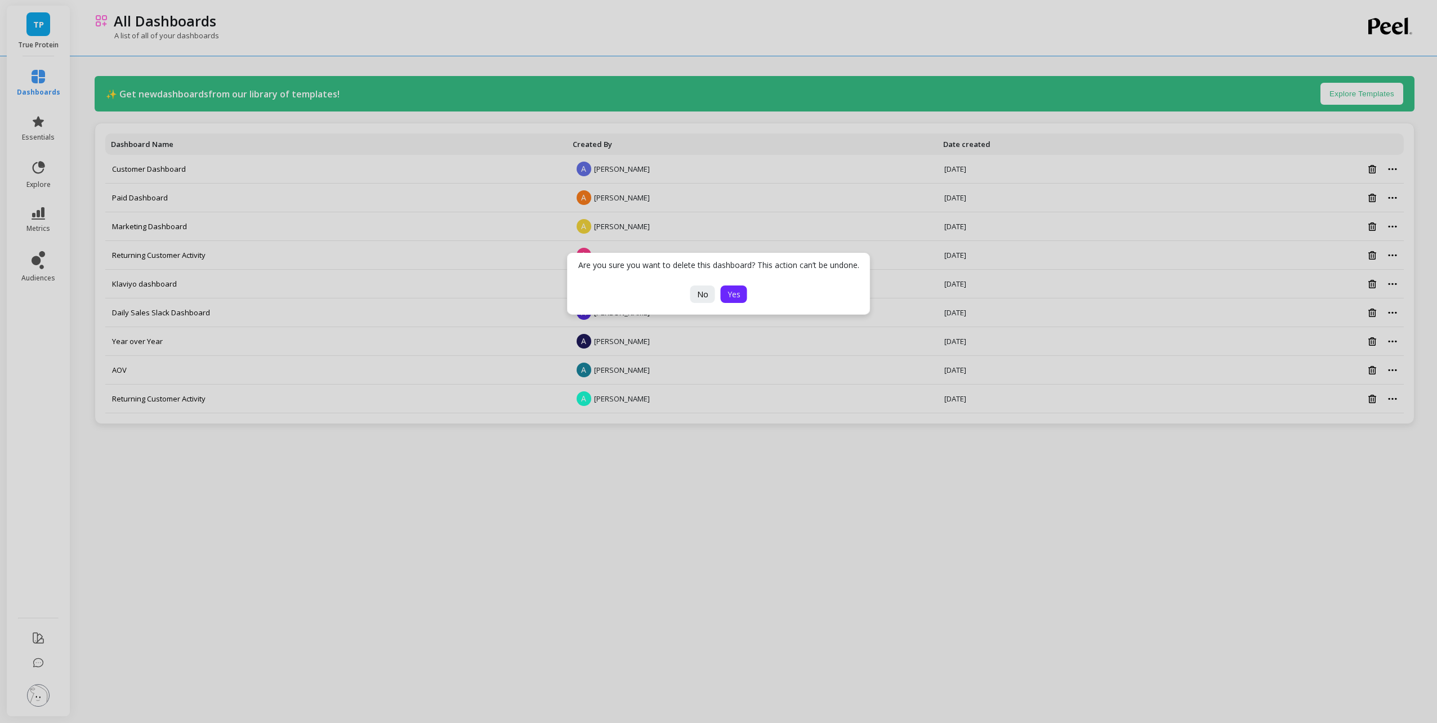
click at [739, 293] on span "Yes" at bounding box center [733, 294] width 13 height 11
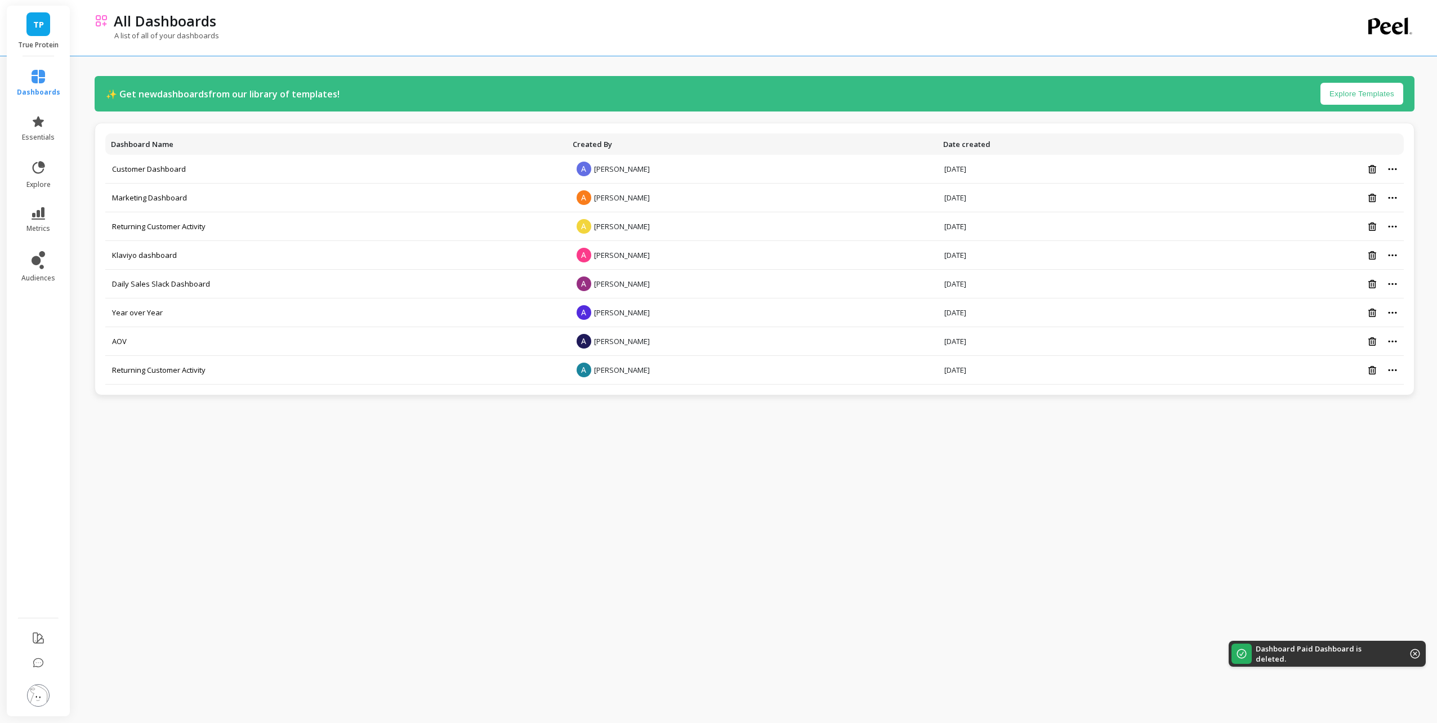
drag, startPoint x: 586, startPoint y: 452, endPoint x: 548, endPoint y: 432, distance: 42.1
click at [584, 445] on div "✨ Get new dashboards from our library of templates! Explore Templates Dashboard…" at bounding box center [755, 359] width 1320 height 700
click at [48, 73] on link "dashboards" at bounding box center [38, 83] width 43 height 27
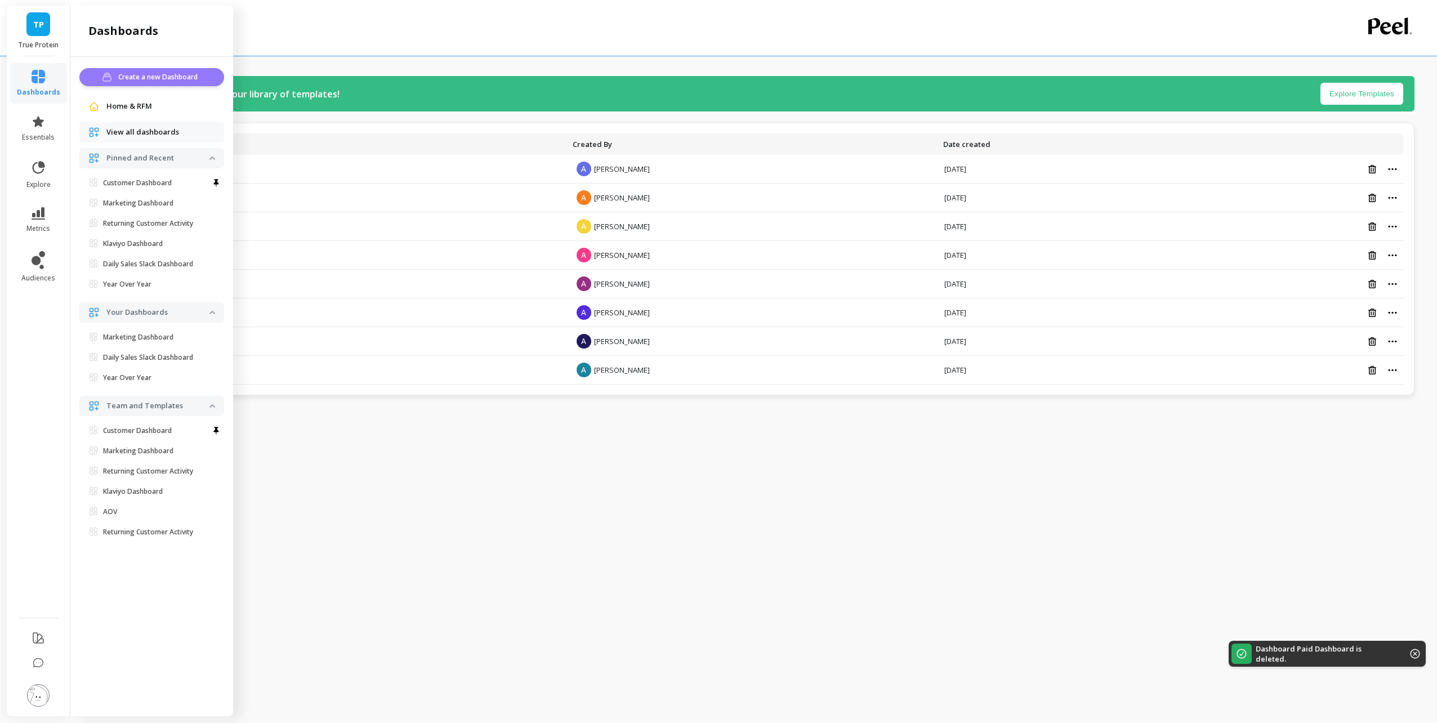
click at [138, 77] on span "Create a new Dashboard" at bounding box center [159, 76] width 83 height 11
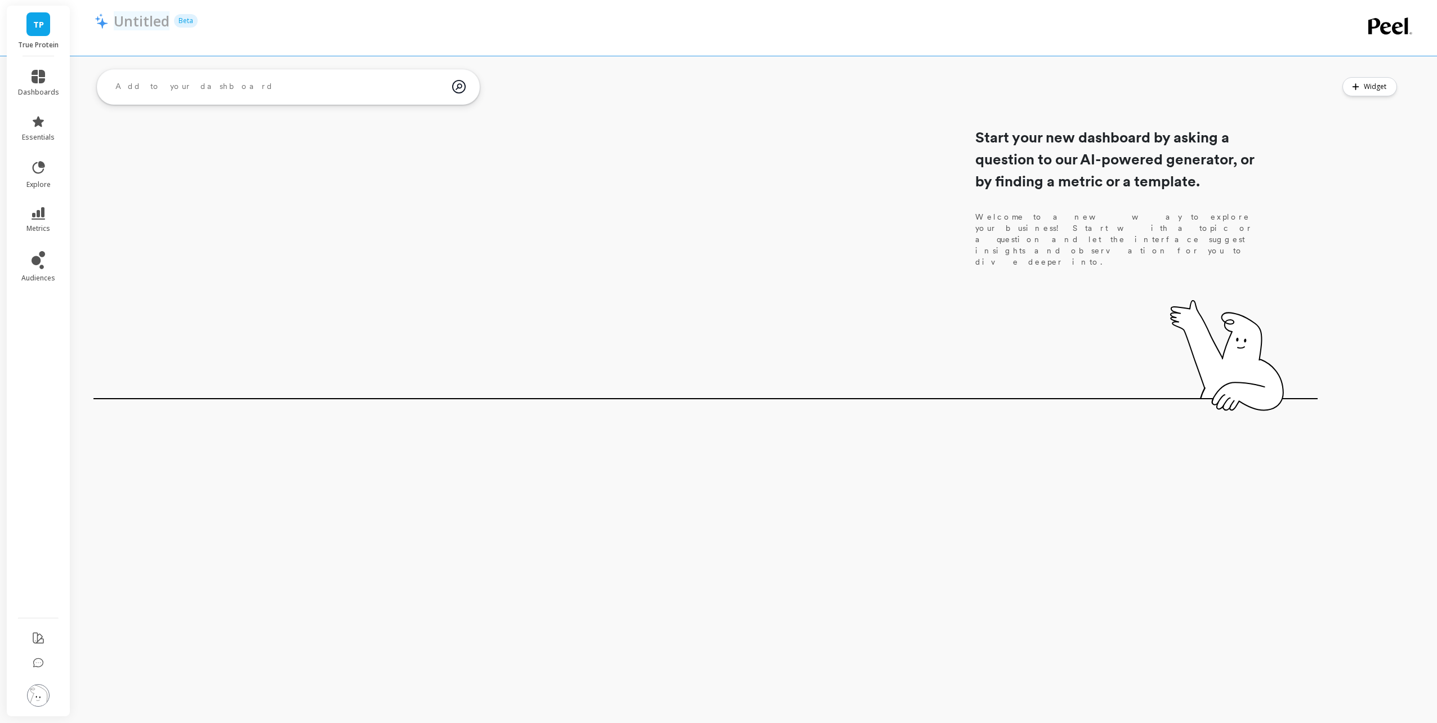
click at [159, 17] on p "Untitled" at bounding box center [142, 20] width 56 height 19
click at [171, 21] on input "Untitled" at bounding box center [184, 20] width 141 height 19
type input "U"
type input "Paid - Google"
click at [427, 30] on div at bounding box center [708, 35] width 1227 height 11
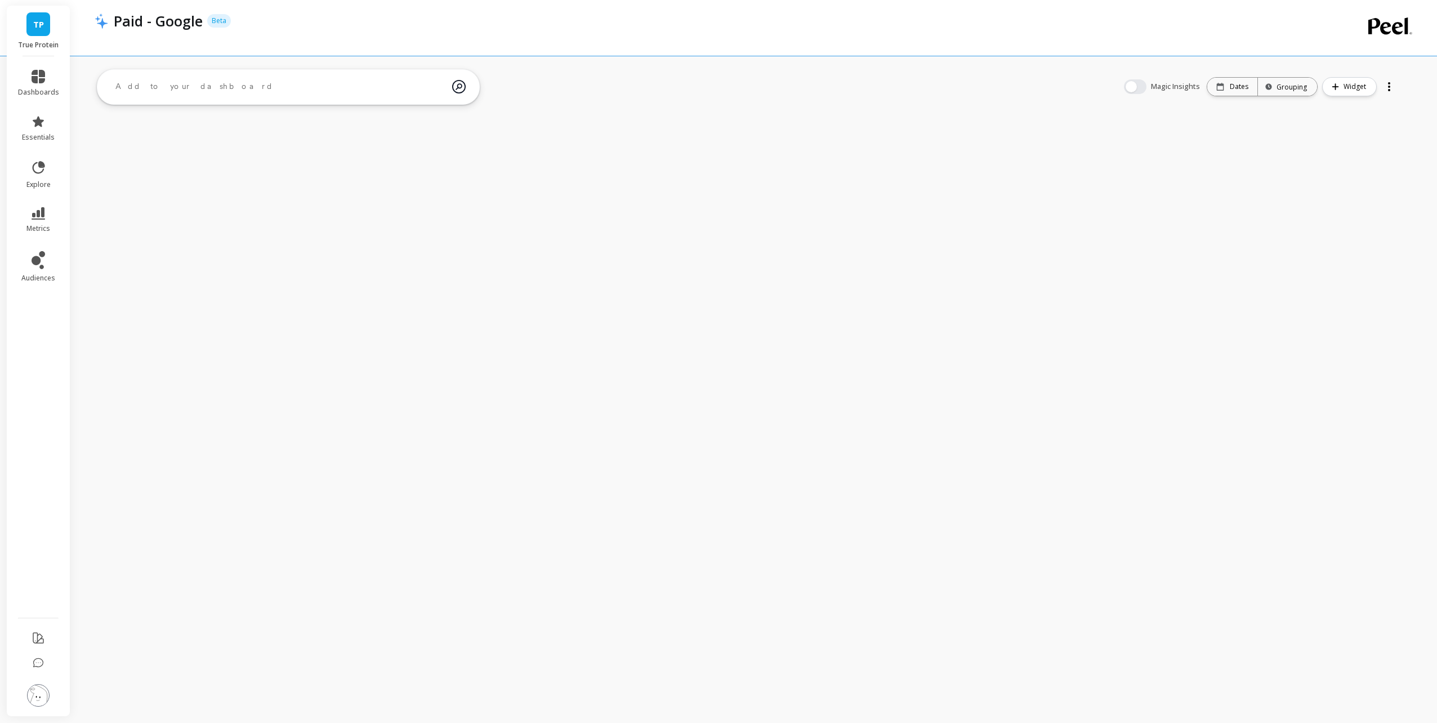
click at [1314, 253] on div "TP True Protein dashboards essentials explore metrics audiences Paid - Google B…" at bounding box center [718, 361] width 1437 height 723
click at [276, 390] on div "TP True Protein dashboards essentials explore metrics audiences Paid - Google B…" at bounding box center [718, 361] width 1437 height 723
click at [257, 84] on textarea at bounding box center [279, 86] width 346 height 30
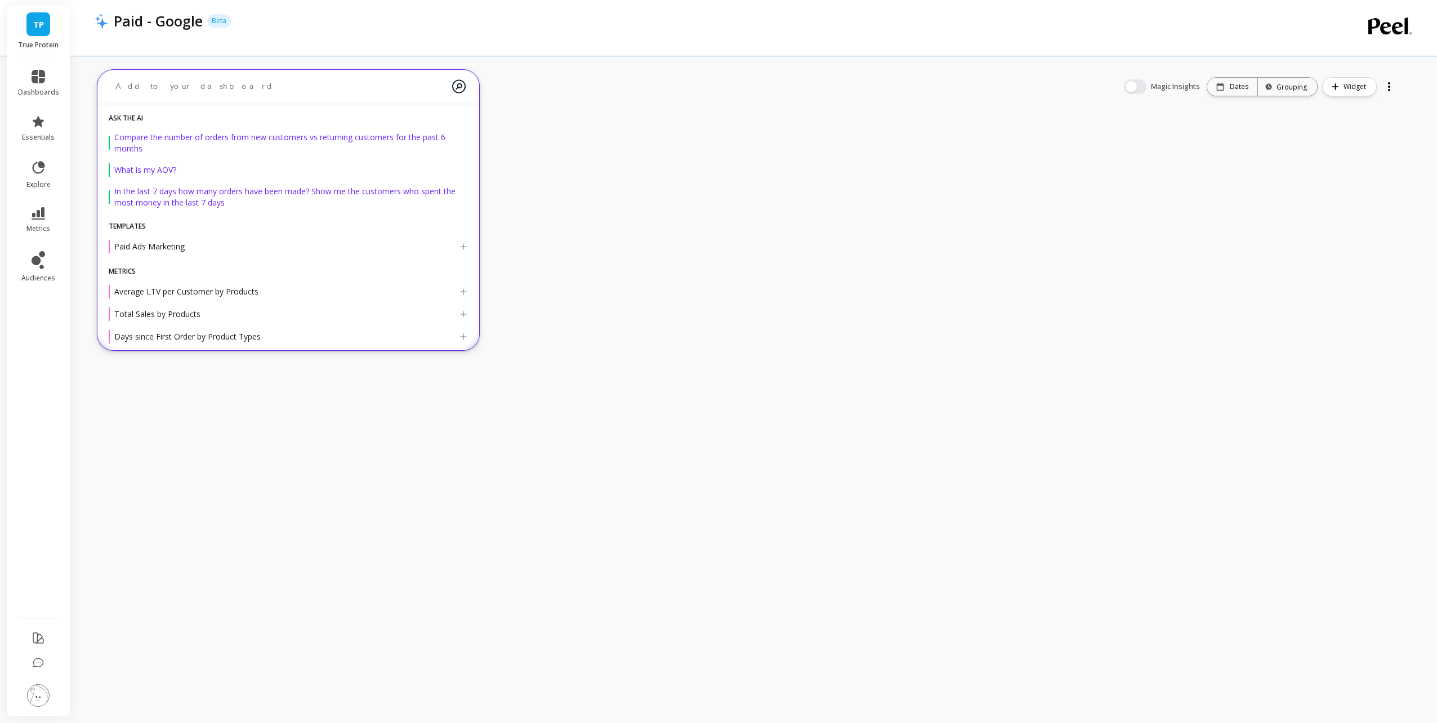
click at [832, 247] on div "TP True Protein dashboards essentials explore metrics audiences Paid - Google B…" at bounding box center [718, 361] width 1437 height 723
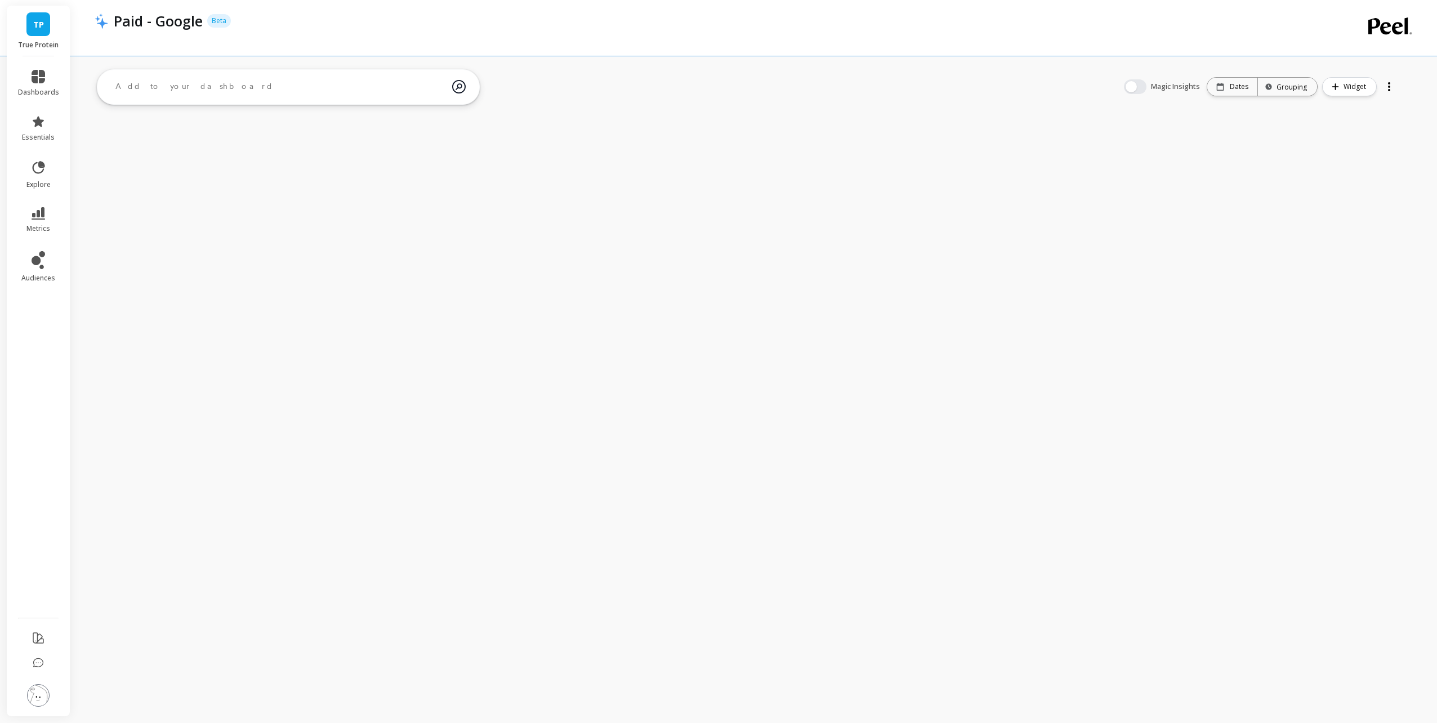
click at [159, 84] on textarea at bounding box center [279, 86] width 346 height 30
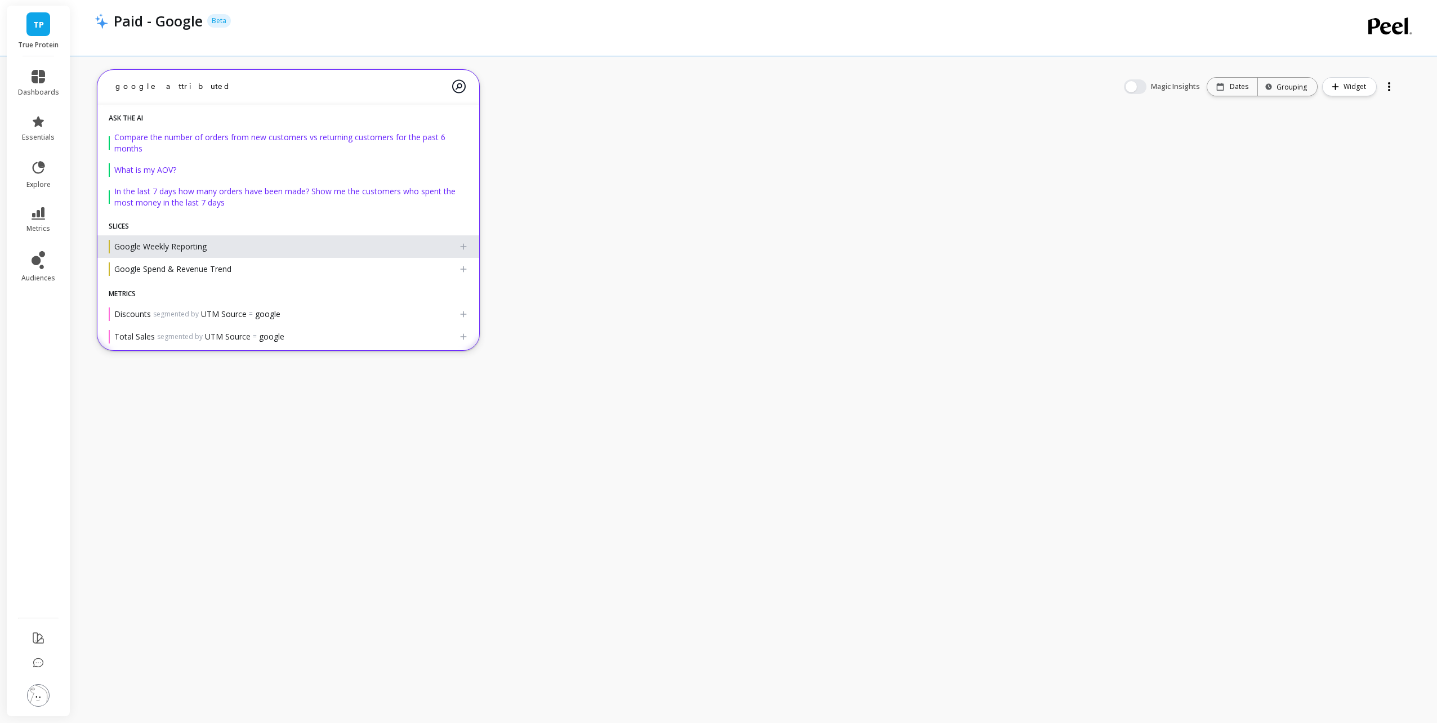
type textarea "google attributed"
click at [329, 240] on div "Google Weekly Reporting" at bounding box center [284, 247] width 350 height 14
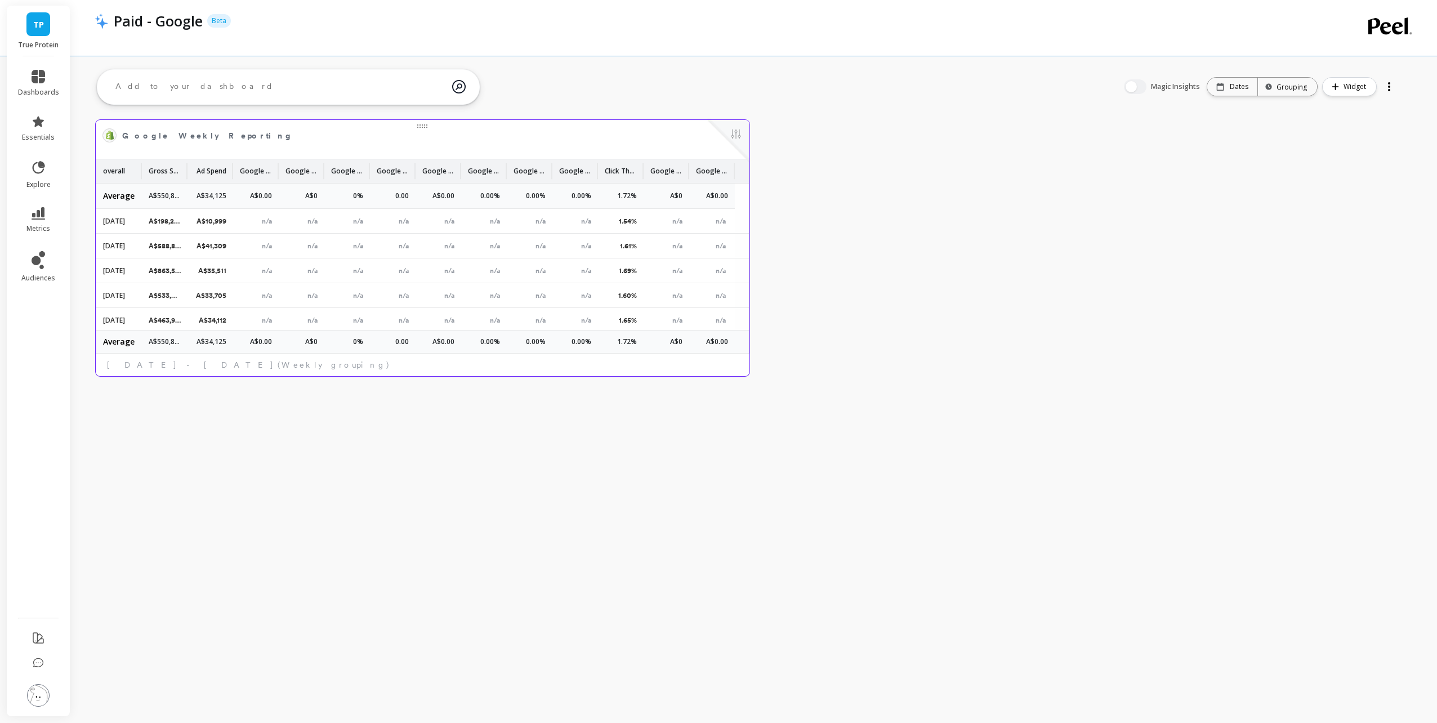
click at [553, 363] on div "overall Gross Sales Ad Spend Google - Attributed Revenue Google - Ad Spend Goog…" at bounding box center [423, 267] width 654 height 217
click at [735, 140] on button at bounding box center [736, 135] width 14 height 16
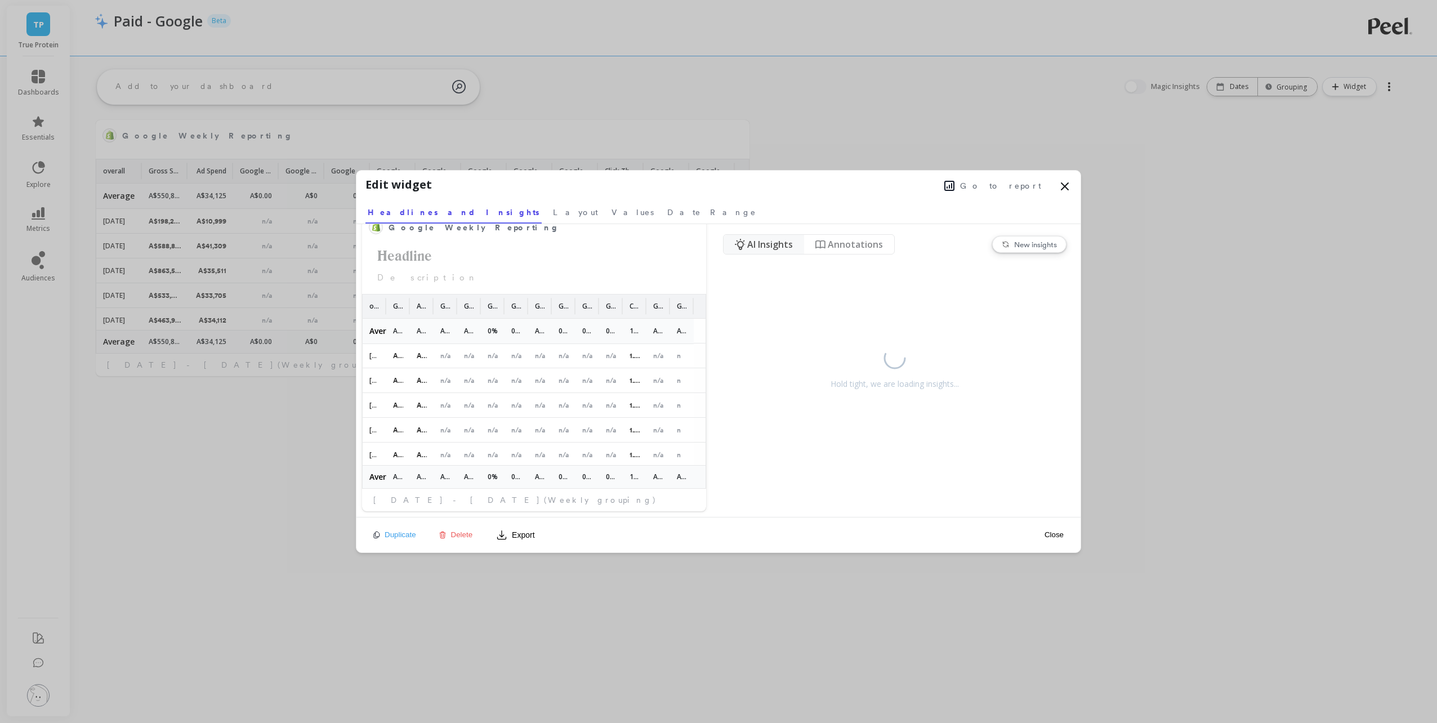
scroll to position [338, 0]
click at [553, 209] on span "Layout" at bounding box center [575, 212] width 45 height 11
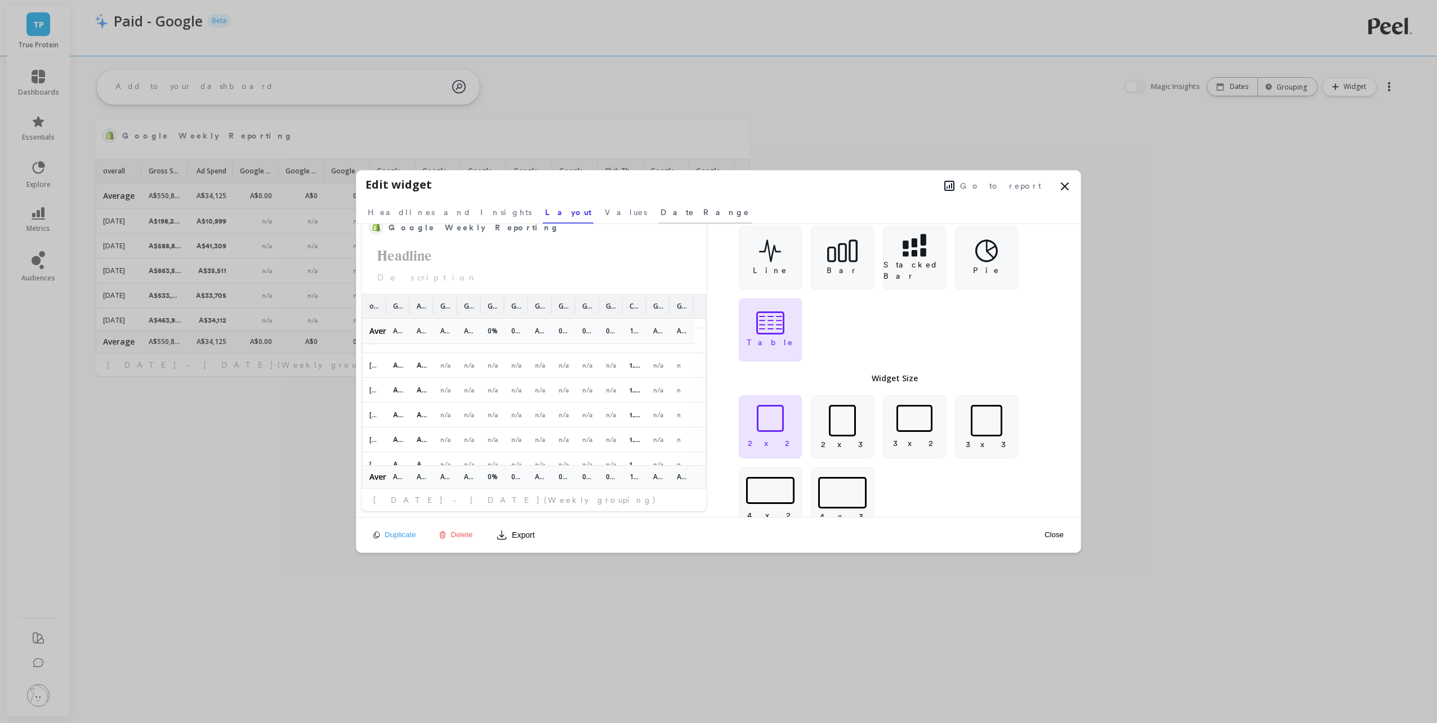
scroll to position [0, 0]
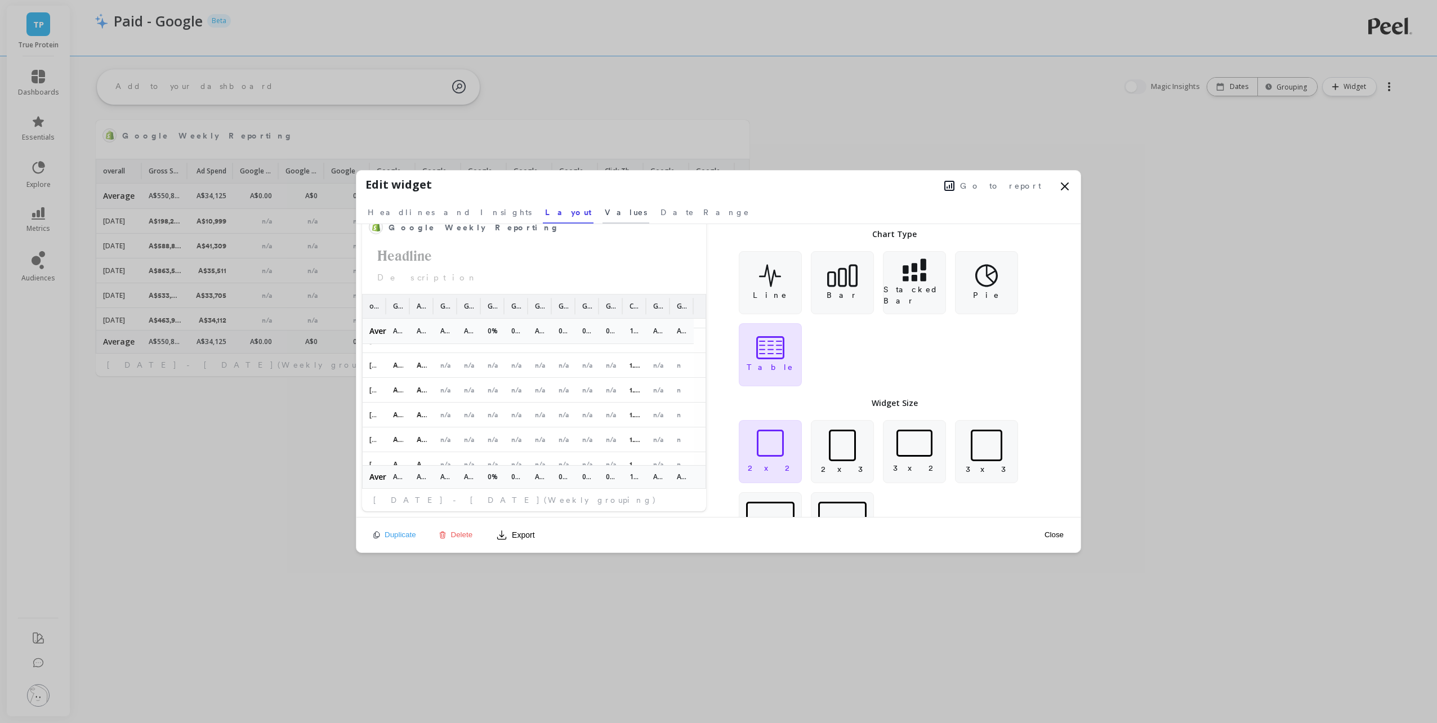
click at [605, 214] on span "Values" at bounding box center [626, 212] width 42 height 11
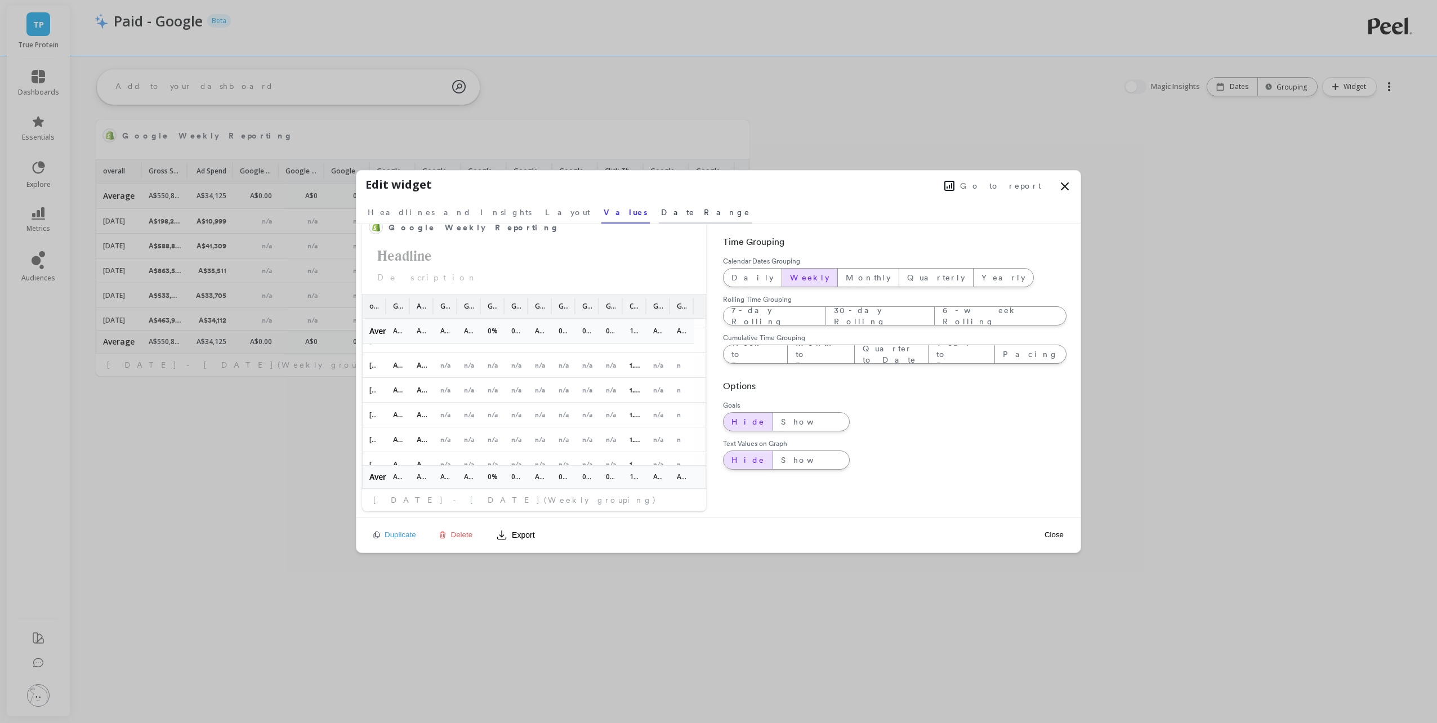
click at [661, 217] on span "Date Range" at bounding box center [705, 212] width 89 height 11
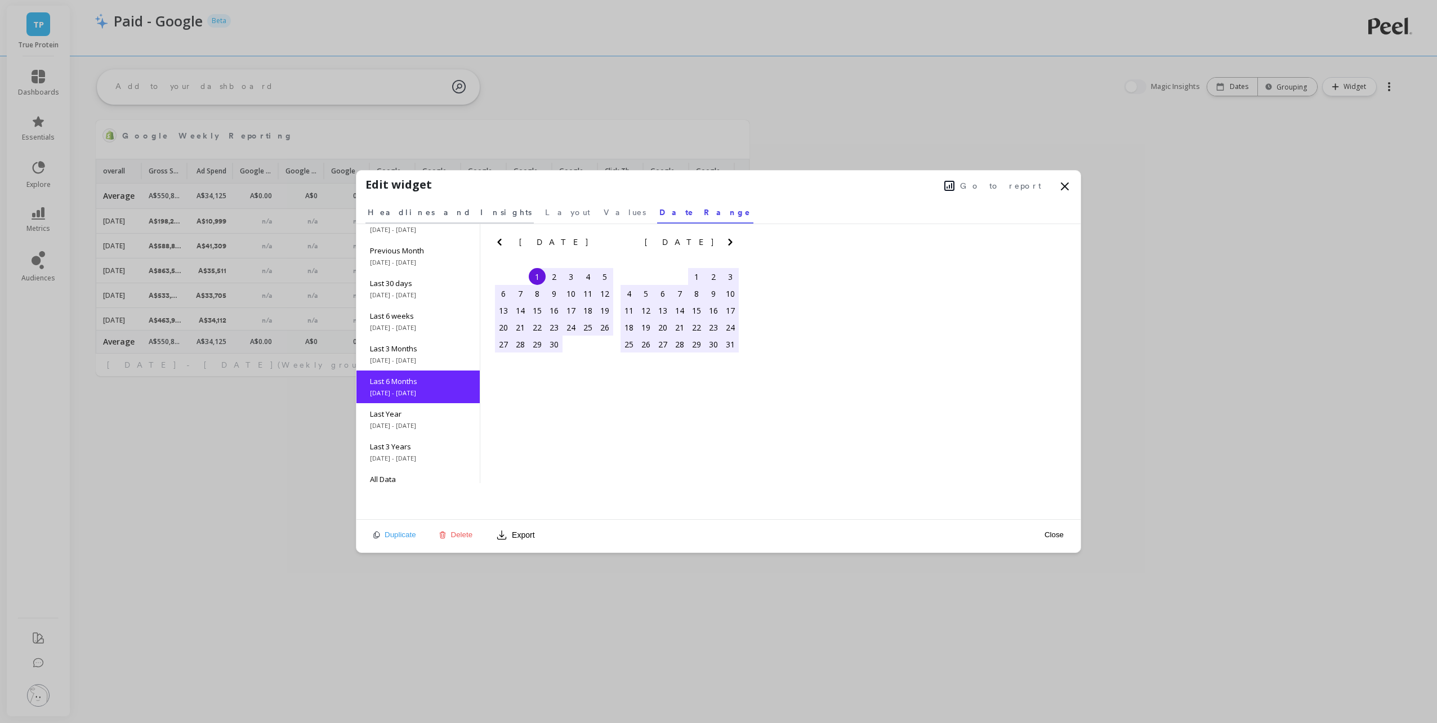
scroll to position [68, 0]
click at [395, 213] on span "Headlines and Insights" at bounding box center [450, 212] width 164 height 11
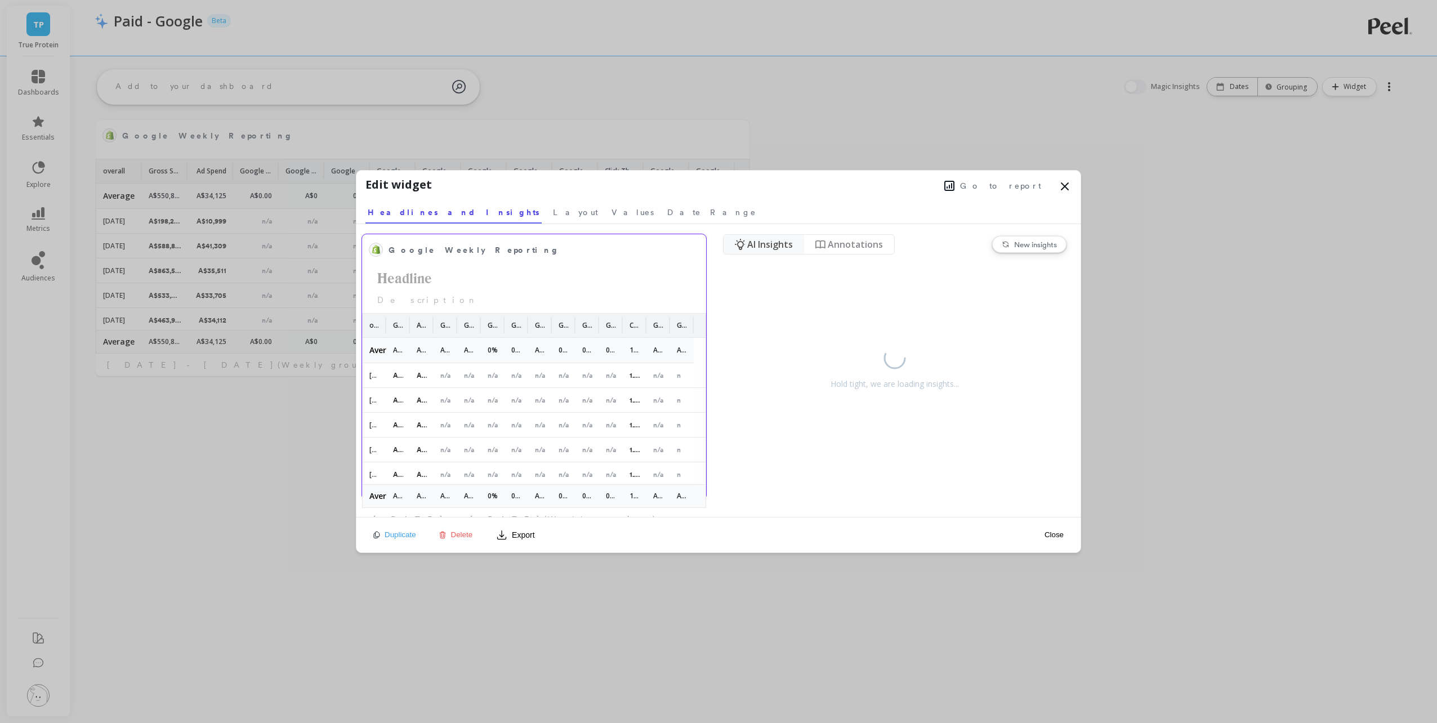
click at [374, 246] on object at bounding box center [376, 249] width 9 height 9
click at [414, 252] on span "Google Weekly Reporting" at bounding box center [473, 250] width 171 height 12
click at [606, 287] on h2 "Headline" at bounding box center [534, 277] width 330 height 21
click at [1067, 189] on icon at bounding box center [1064, 186] width 7 height 7
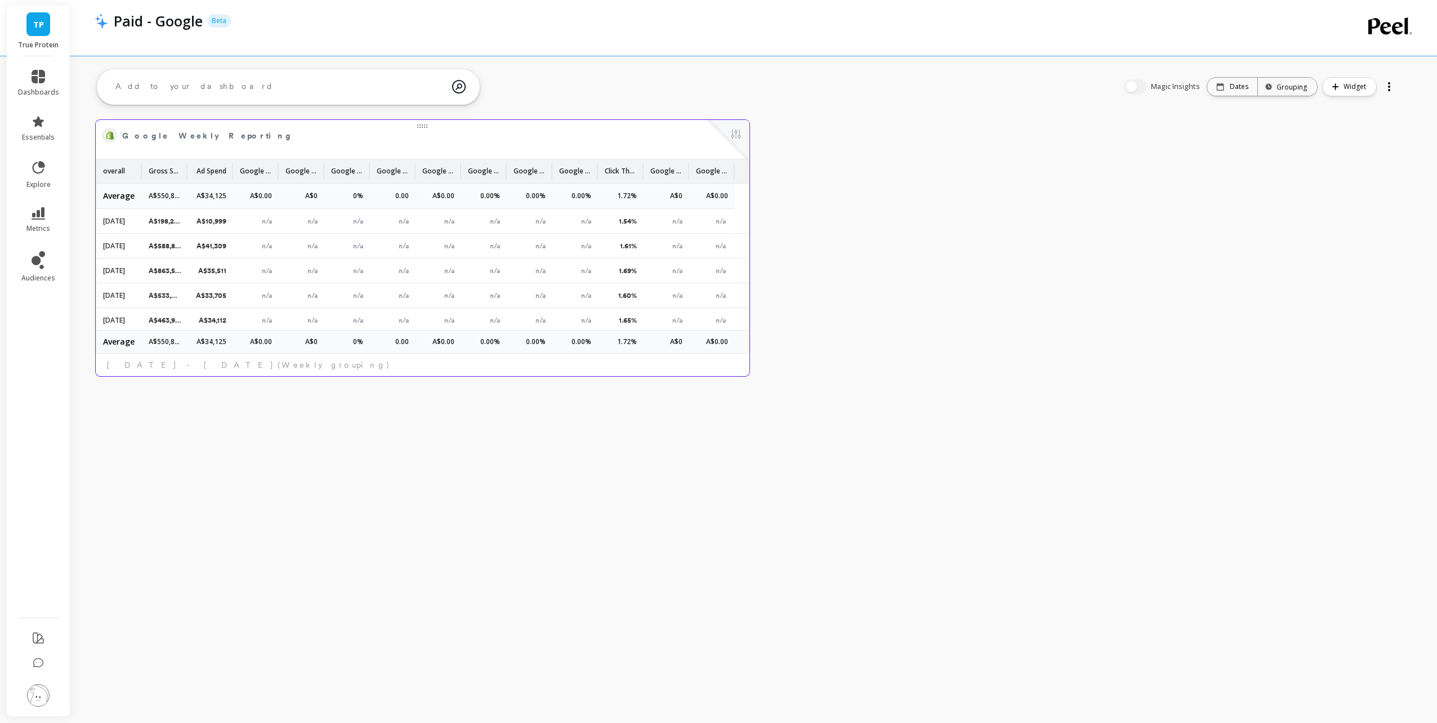
click at [699, 135] on span "Google Weekly Reporting" at bounding box center [414, 136] width 584 height 16
click at [740, 136] on button at bounding box center [736, 135] width 14 height 16
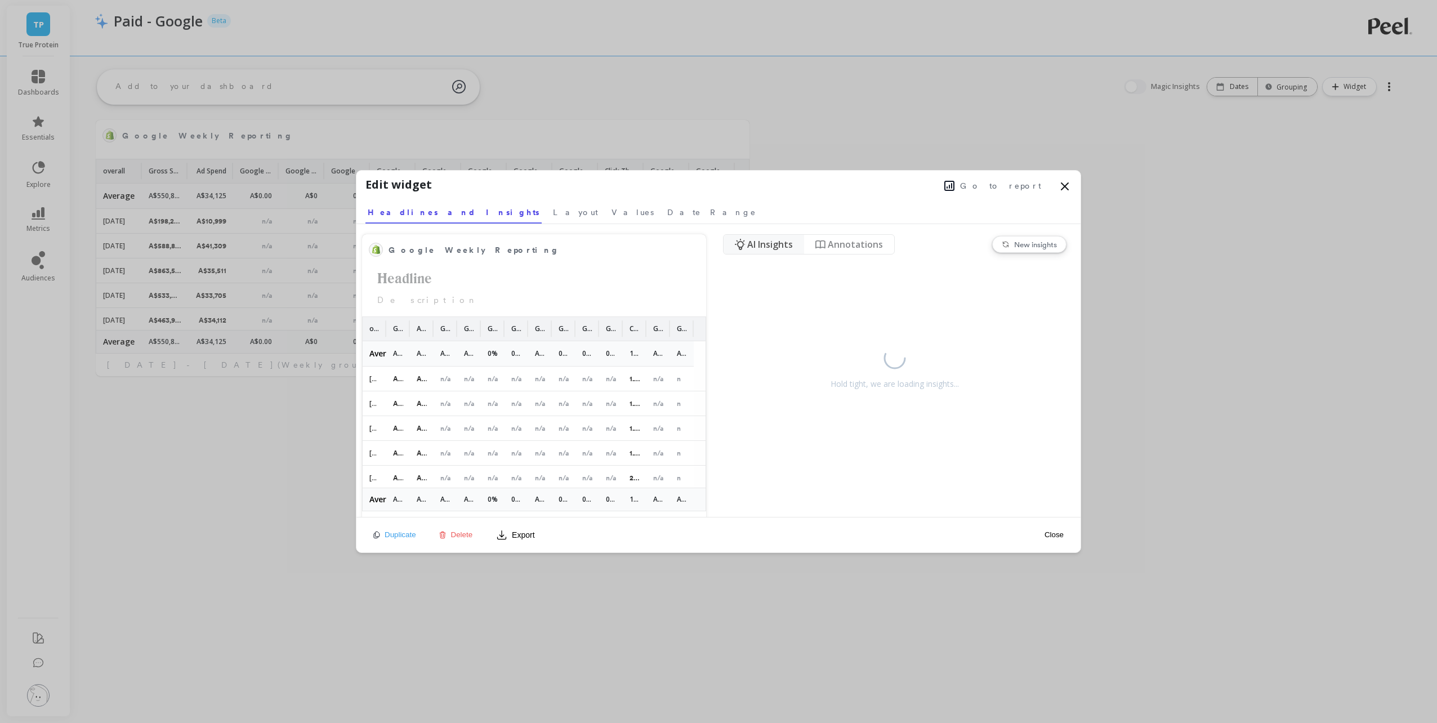
click at [464, 538] on span "Delete" at bounding box center [462, 534] width 22 height 8
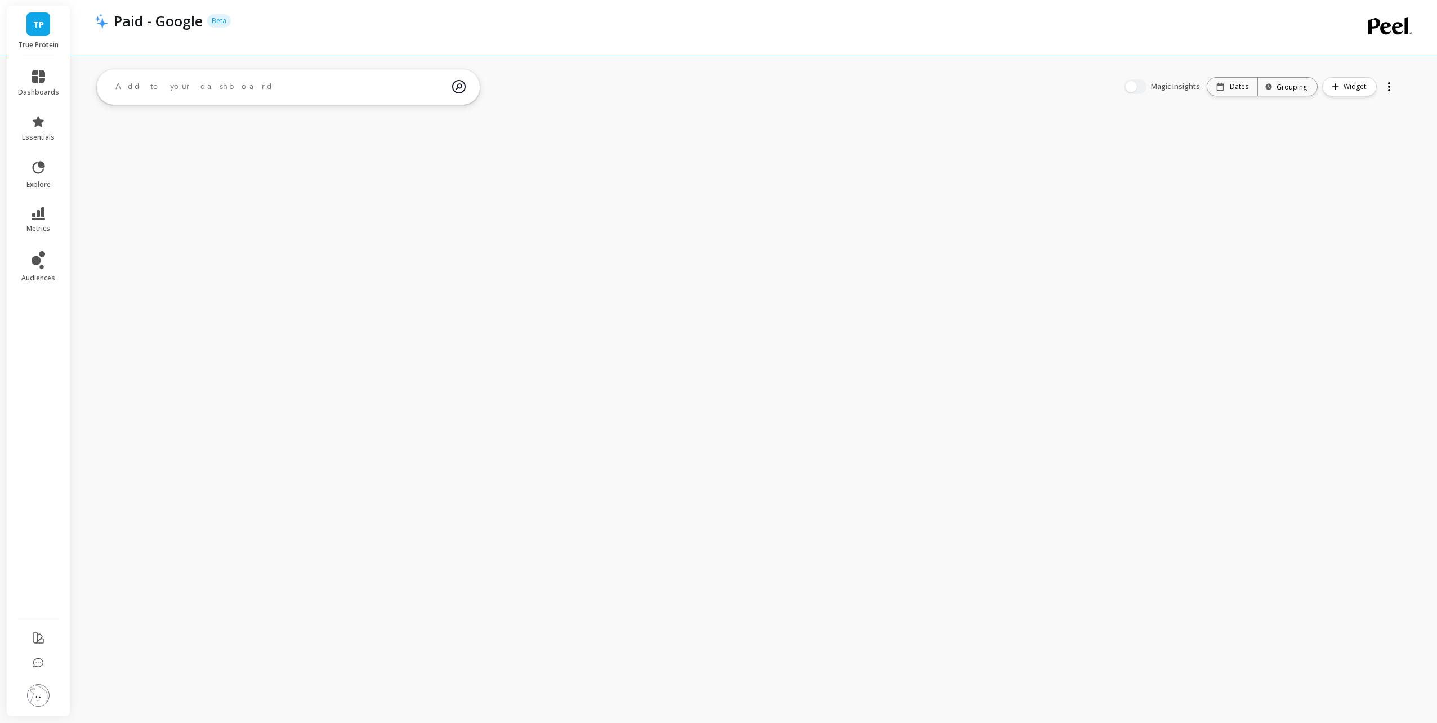
drag, startPoint x: 262, startPoint y: 238, endPoint x: 232, endPoint y: 177, distance: 68.2
click at [257, 222] on div "TP True Protein dashboards essentials explore metrics audiences Paid - Google B…" at bounding box center [718, 361] width 1437 height 723
click at [185, 102] on div at bounding box center [288, 87] width 382 height 35
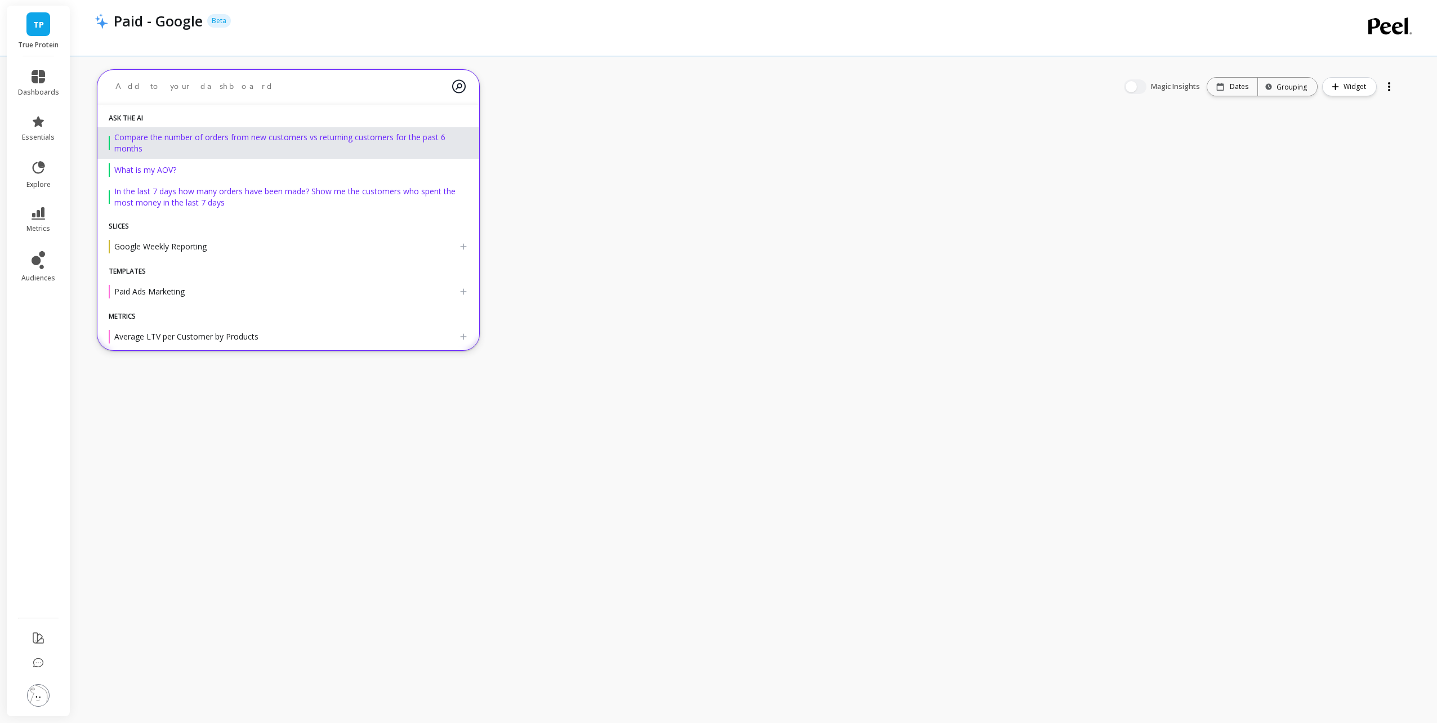
click at [196, 90] on textarea at bounding box center [279, 86] width 346 height 30
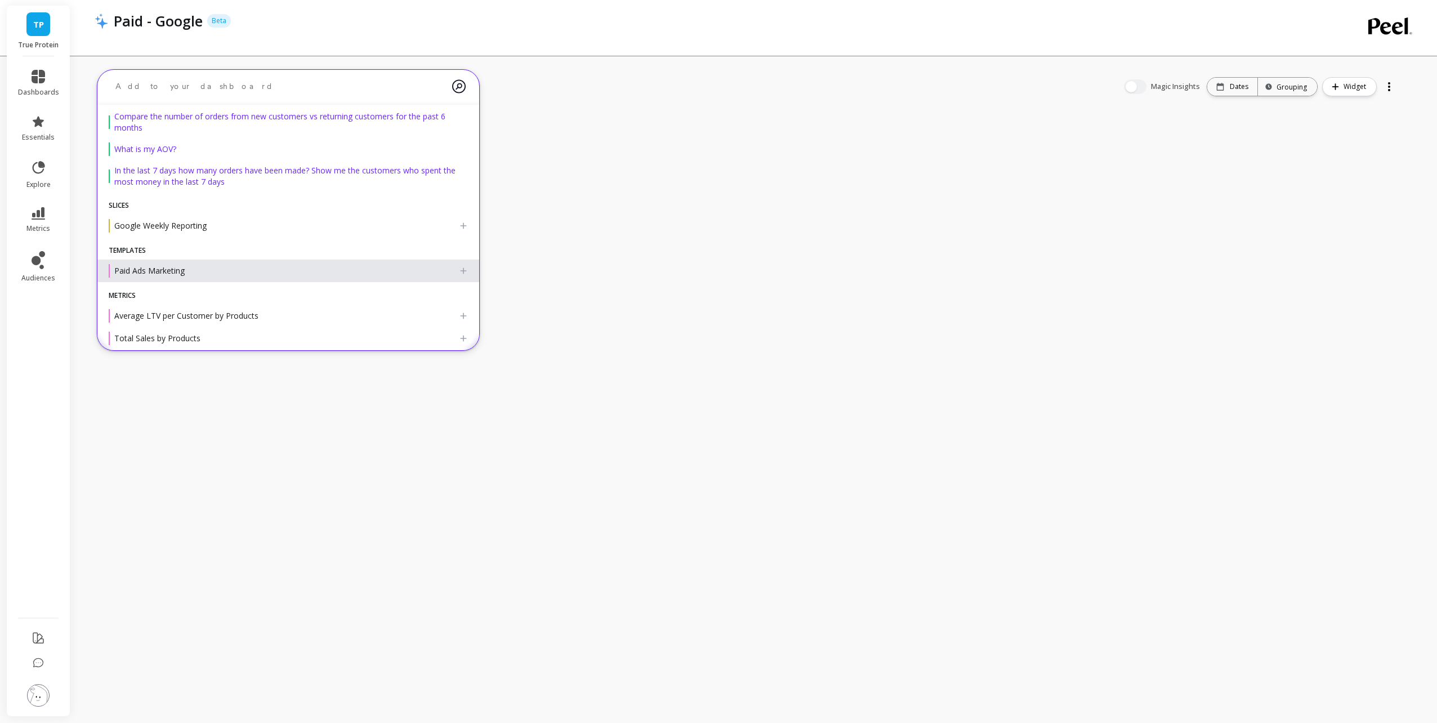
scroll to position [0, 0]
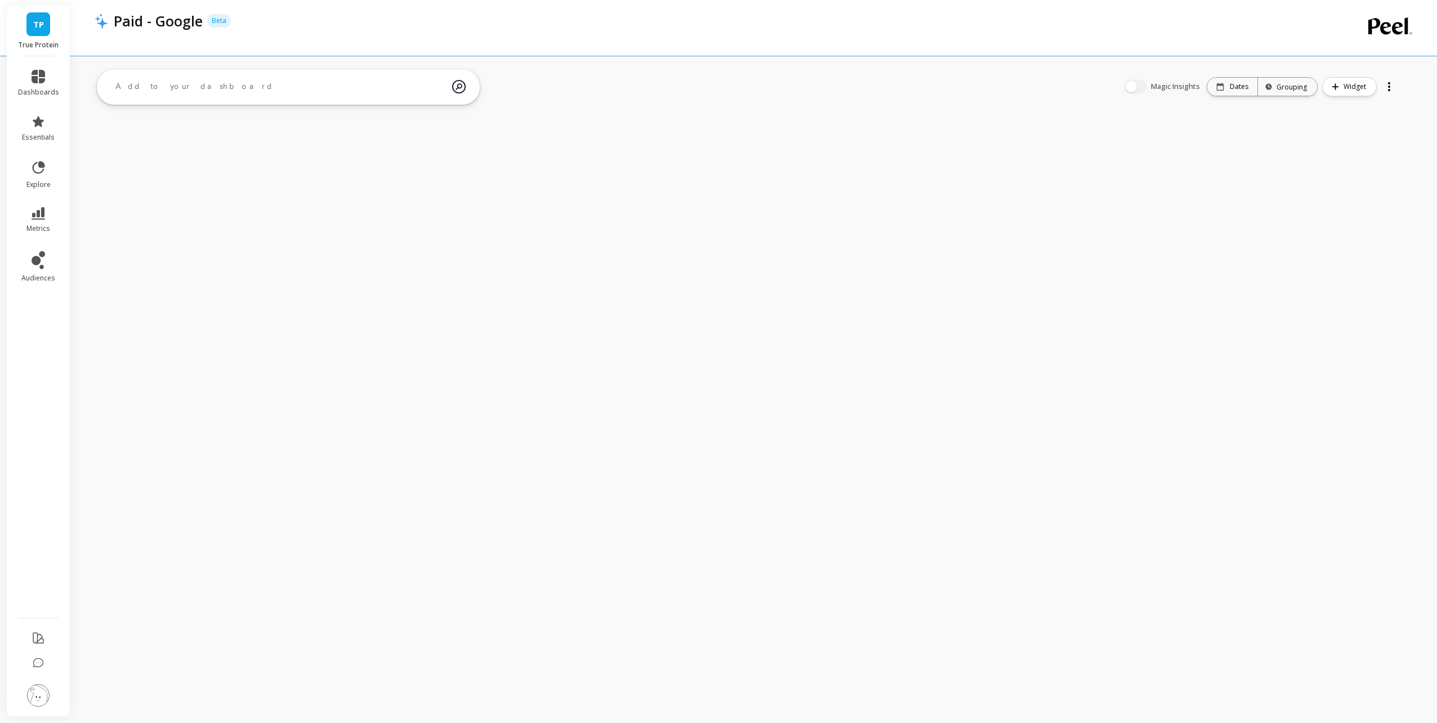
click at [905, 483] on div "TP True Protein dashboards essentials explore metrics audiences Paid - Google B…" at bounding box center [718, 361] width 1437 height 723
click at [1366, 92] on span "Widget" at bounding box center [1356, 86] width 26 height 11
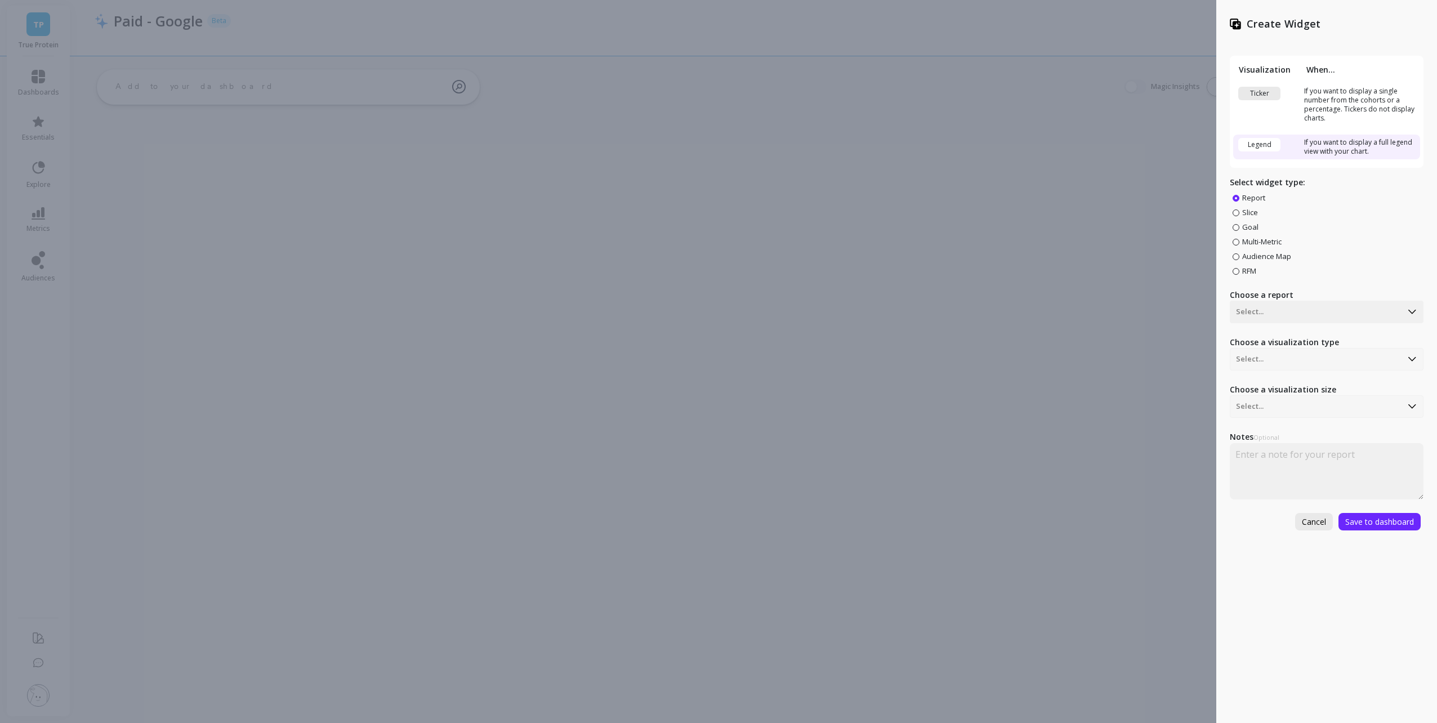
click at [1321, 521] on span "Cancel" at bounding box center [1314, 521] width 24 height 11
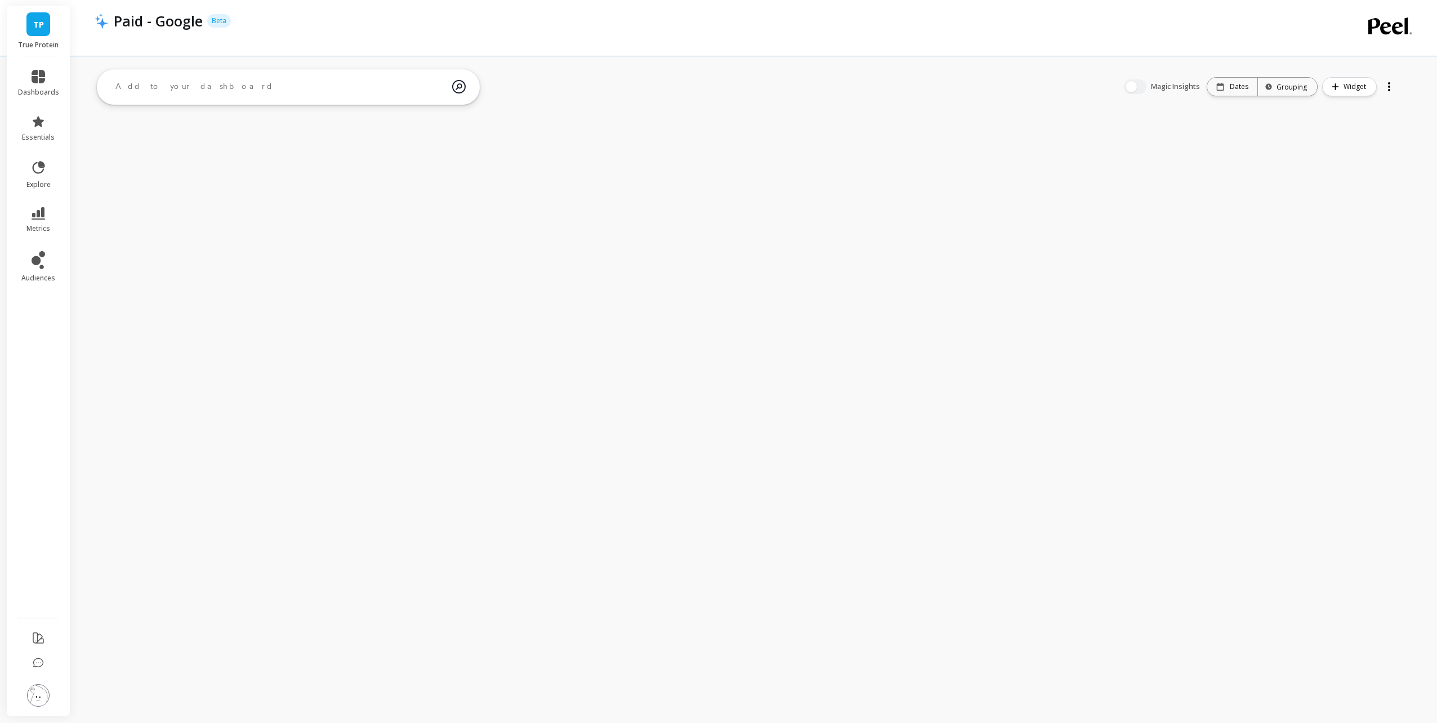
click at [1390, 87] on div at bounding box center [1389, 87] width 16 height 18
click at [1377, 281] on div "TP True Protein dashboards essentials explore metrics audiences Paid - Google B…" at bounding box center [718, 361] width 1437 height 723
click at [351, 238] on div "TP True Protein dashboards essentials explore metrics audiences Paid - Google B…" at bounding box center [718, 361] width 1437 height 723
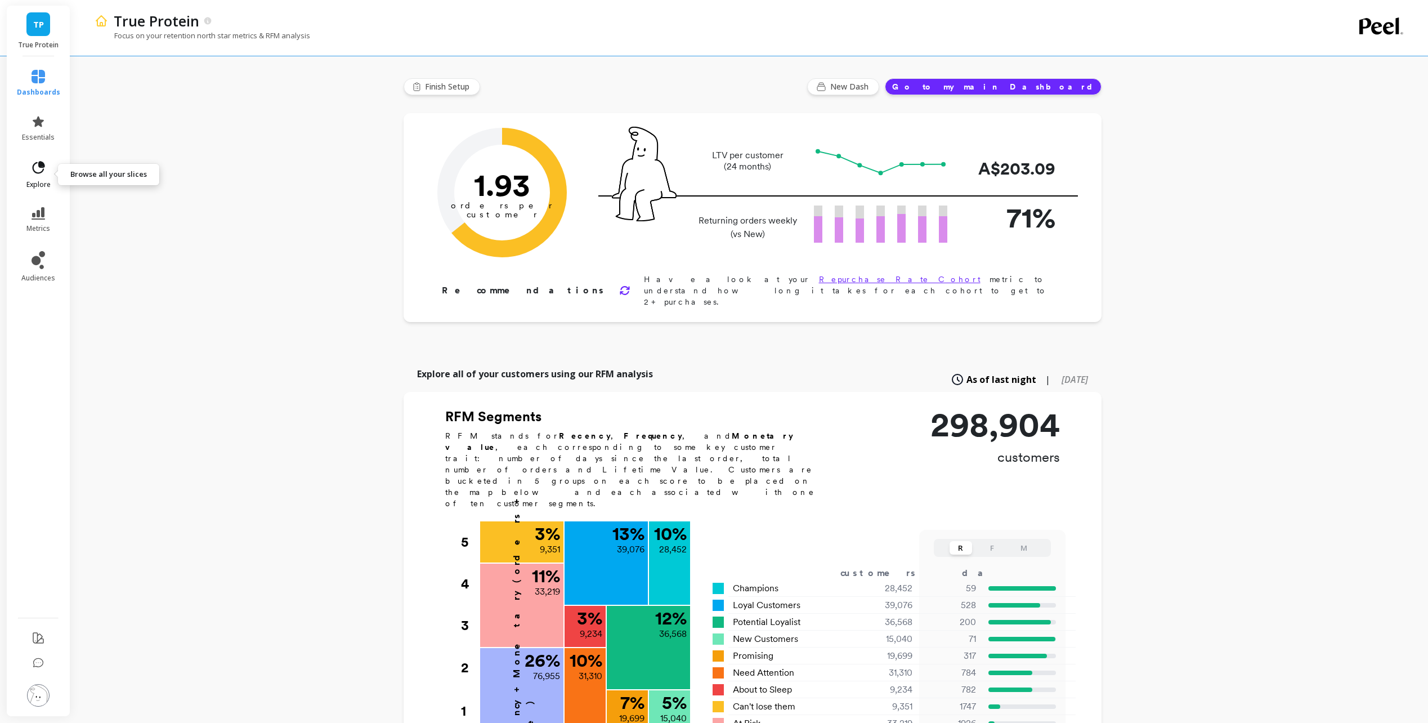
click at [38, 176] on link "explore" at bounding box center [38, 174] width 43 height 29
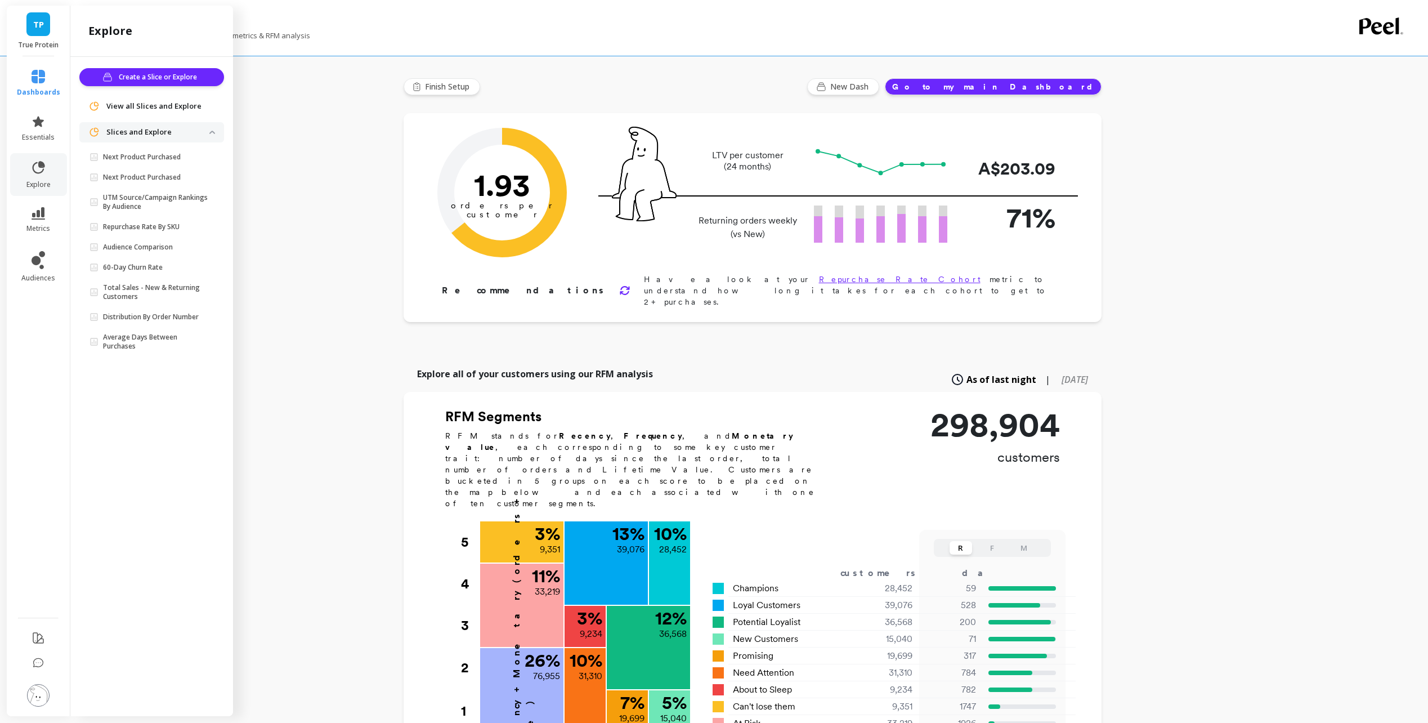
click at [149, 107] on span "View all Slices and Explore" at bounding box center [153, 106] width 95 height 11
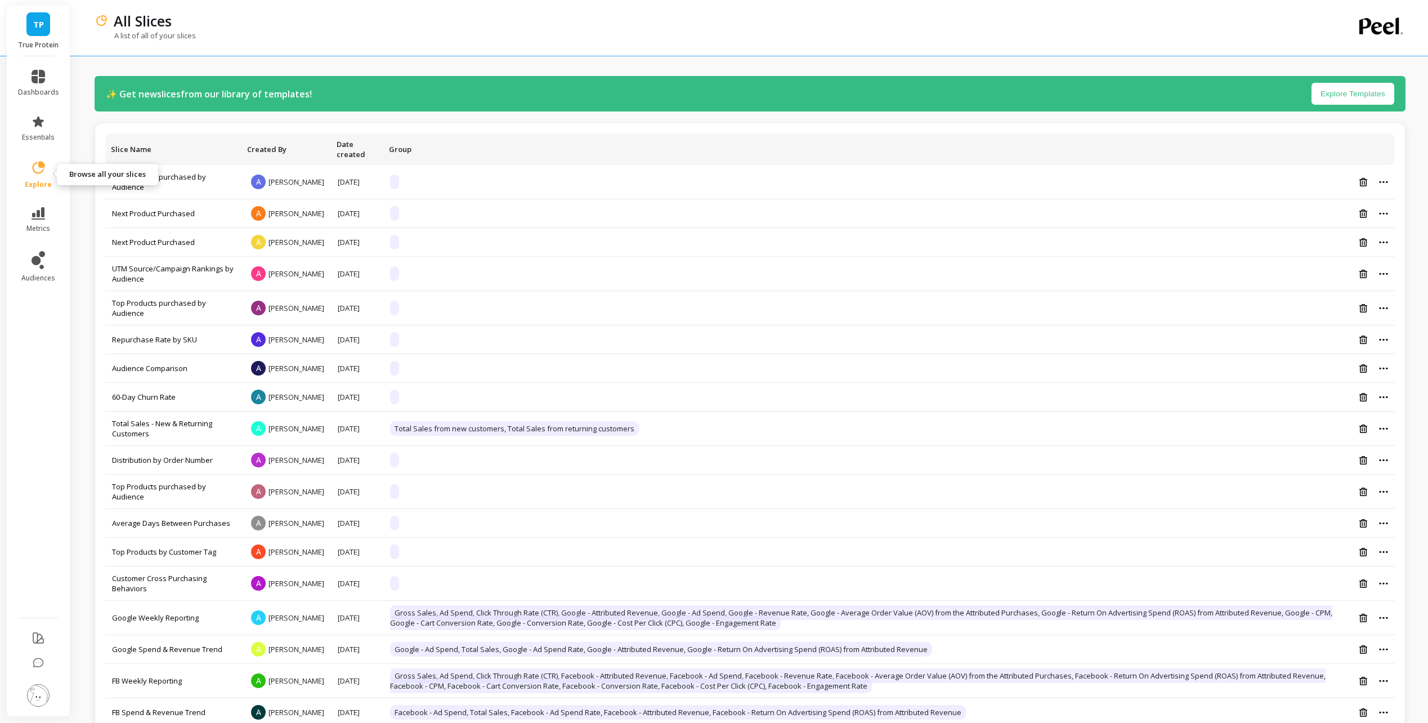
click at [42, 173] on icon at bounding box center [38, 168] width 16 height 16
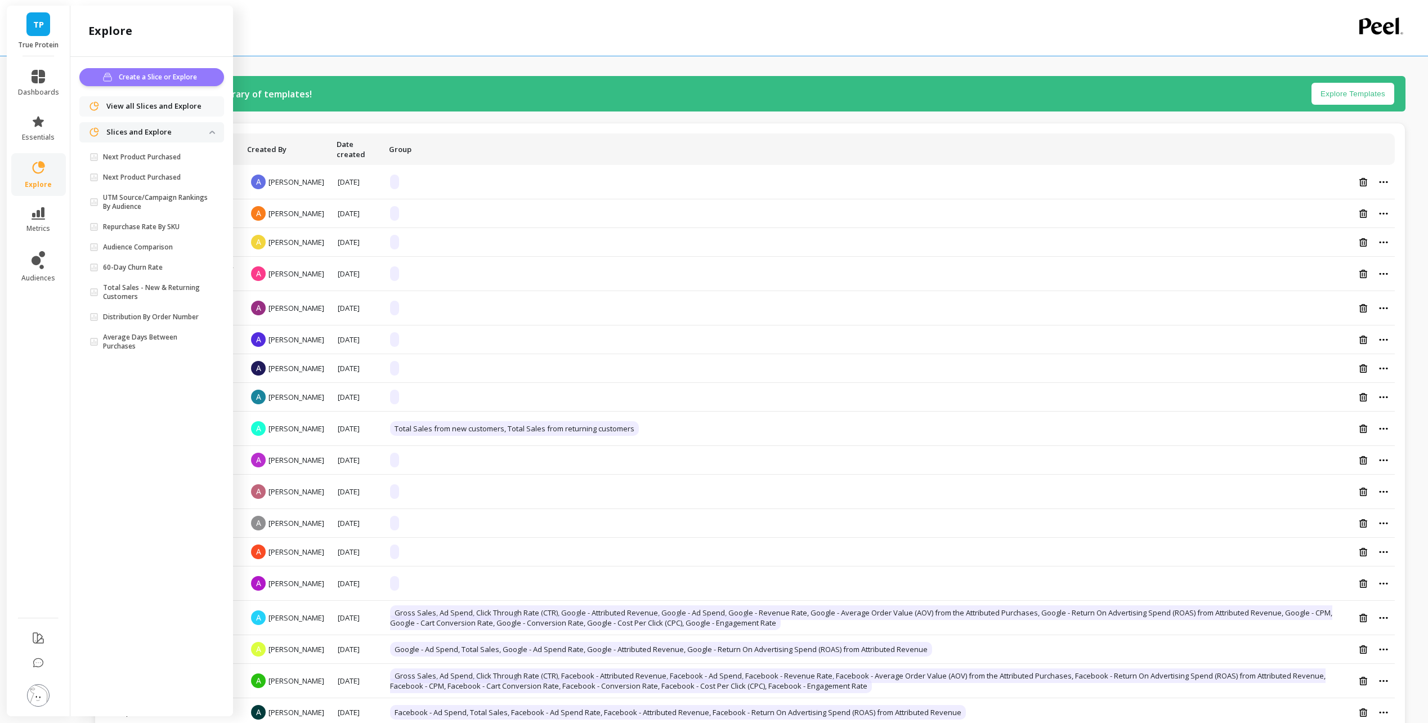
click at [140, 76] on span "Create a Slice or Explore" at bounding box center [160, 76] width 82 height 11
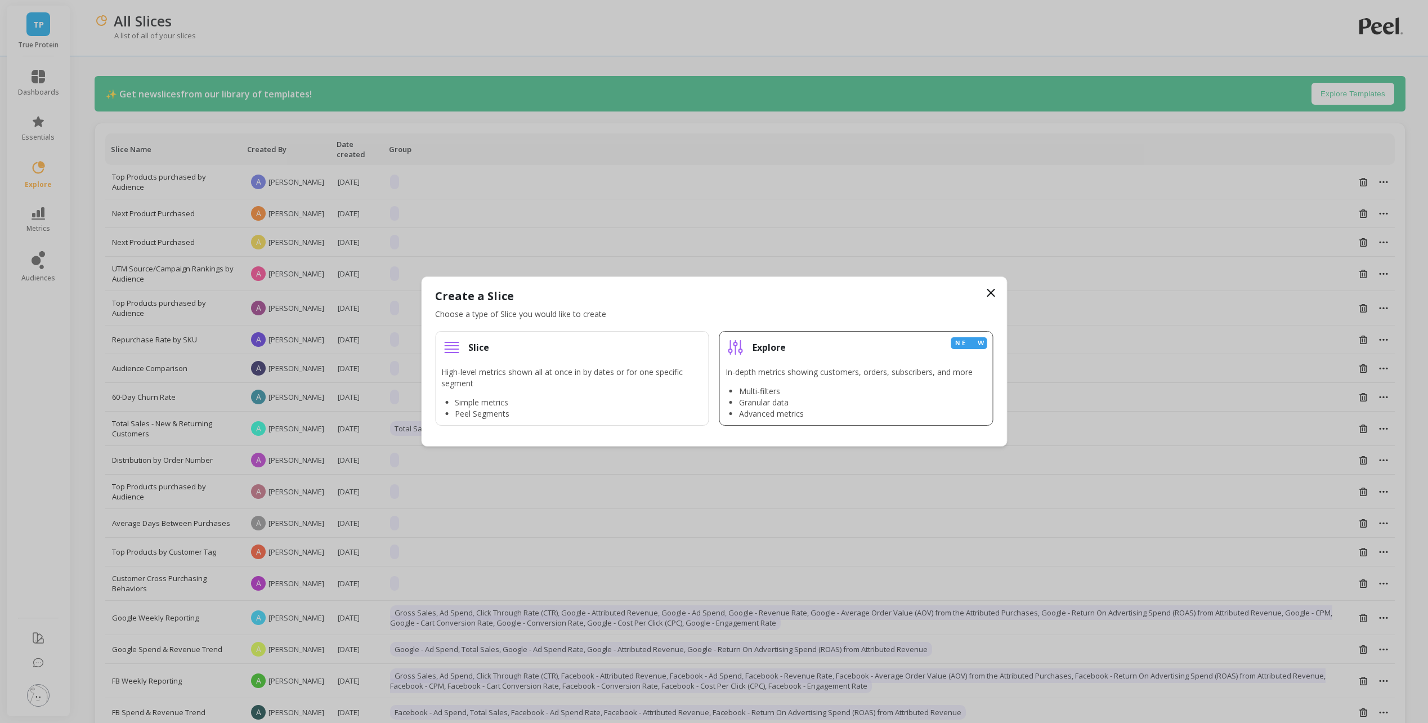
click at [838, 404] on li "Granular data" at bounding box center [856, 402] width 234 height 11
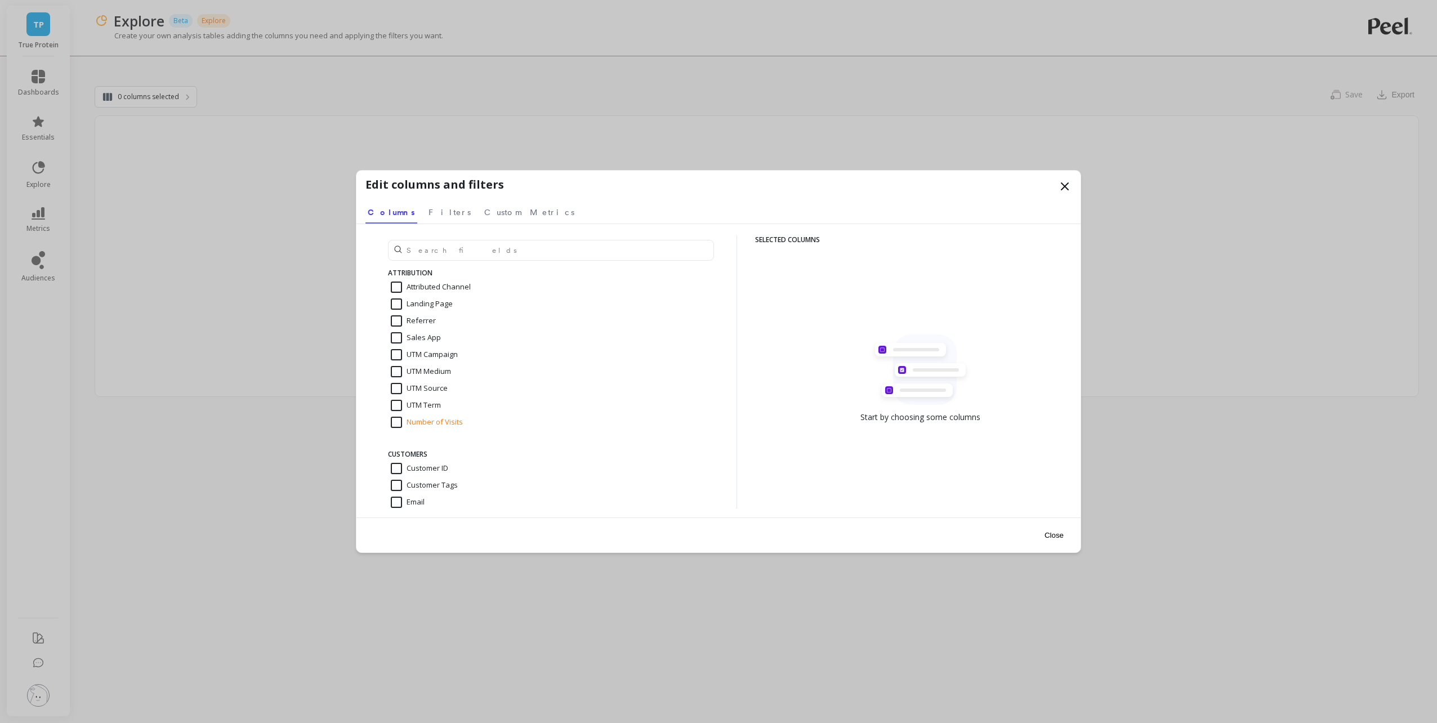
click at [444, 284] on input "Attributed Channel" at bounding box center [431, 286] width 80 height 11
checkbox input "true"
click at [427, 357] on input "UTM Campaign" at bounding box center [424, 354] width 67 height 11
checkbox input "true"
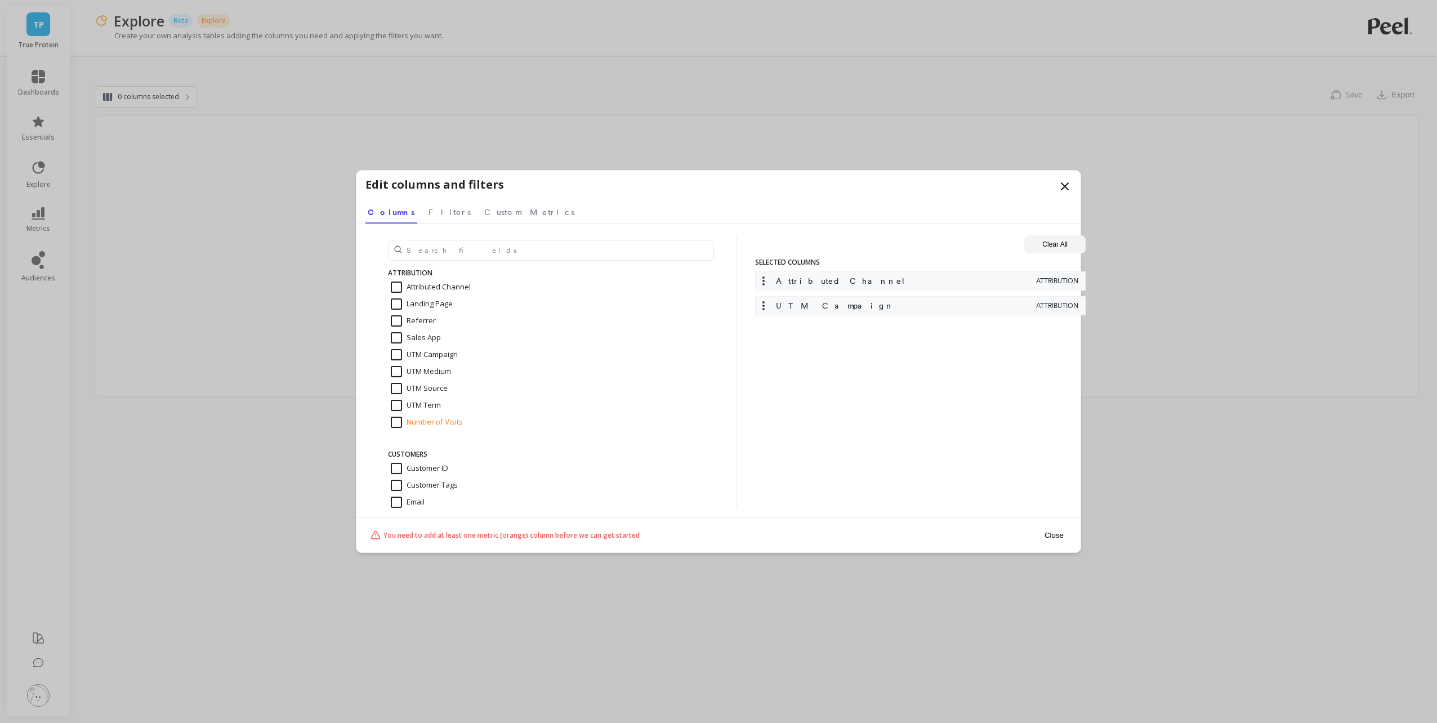
click at [431, 368] on input "UTM Medium" at bounding box center [421, 371] width 60 height 11
checkbox input "true"
click at [434, 384] on input "UTM Source" at bounding box center [419, 388] width 57 height 11
checkbox input "true"
click at [432, 401] on input "UTM Term" at bounding box center [416, 405] width 50 height 11
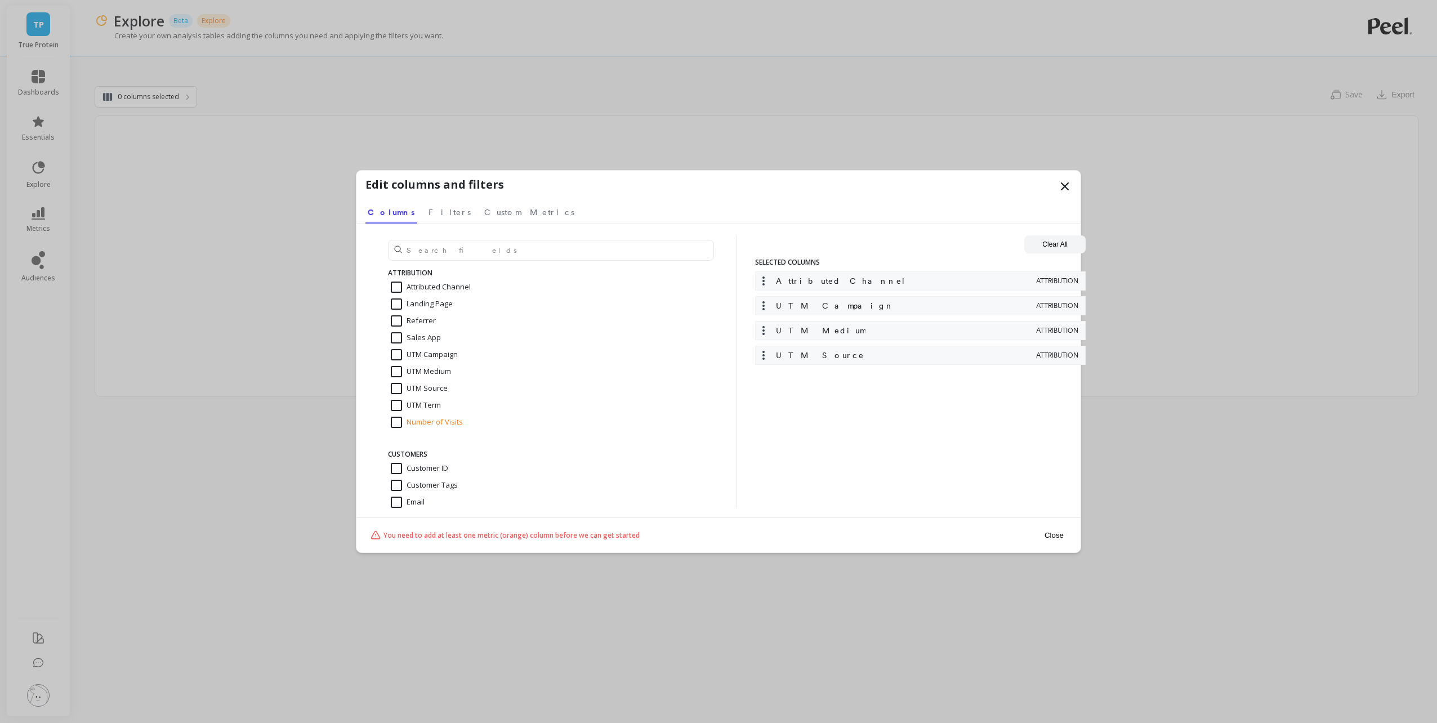
checkbox input "true"
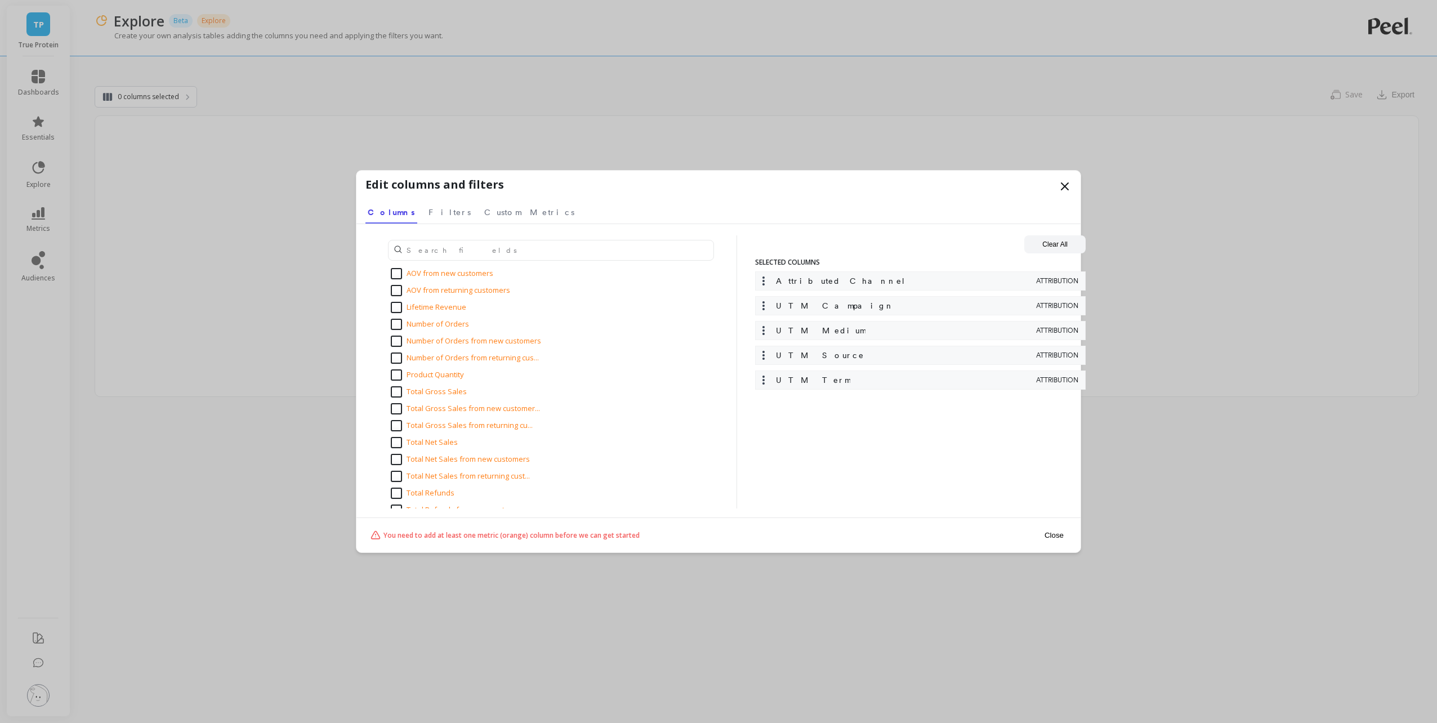
scroll to position [1464, 0]
click at [397, 378] on input "Number of Orders" at bounding box center [430, 380] width 78 height 11
checkbox input "true"
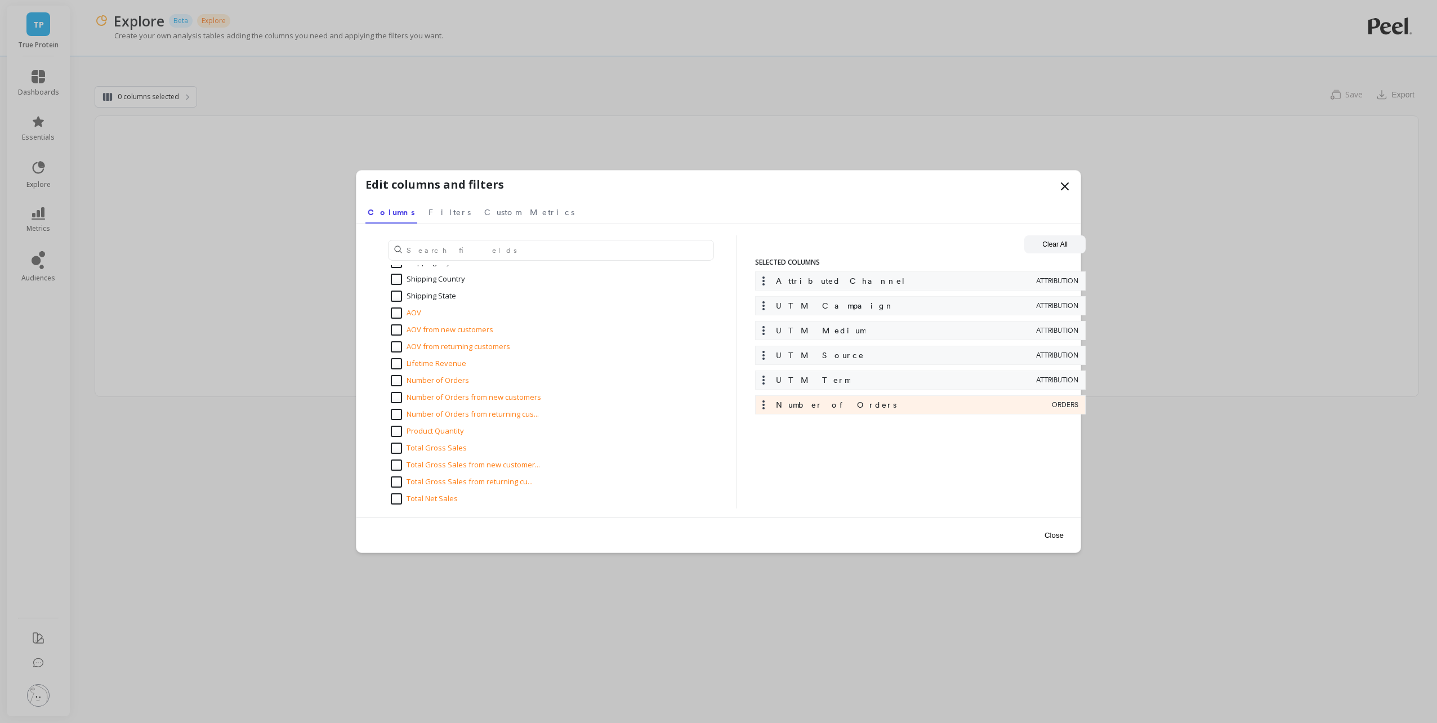
click at [396, 397] on input "Number of Orders from new customers" at bounding box center [466, 397] width 150 height 11
checkbox input "true"
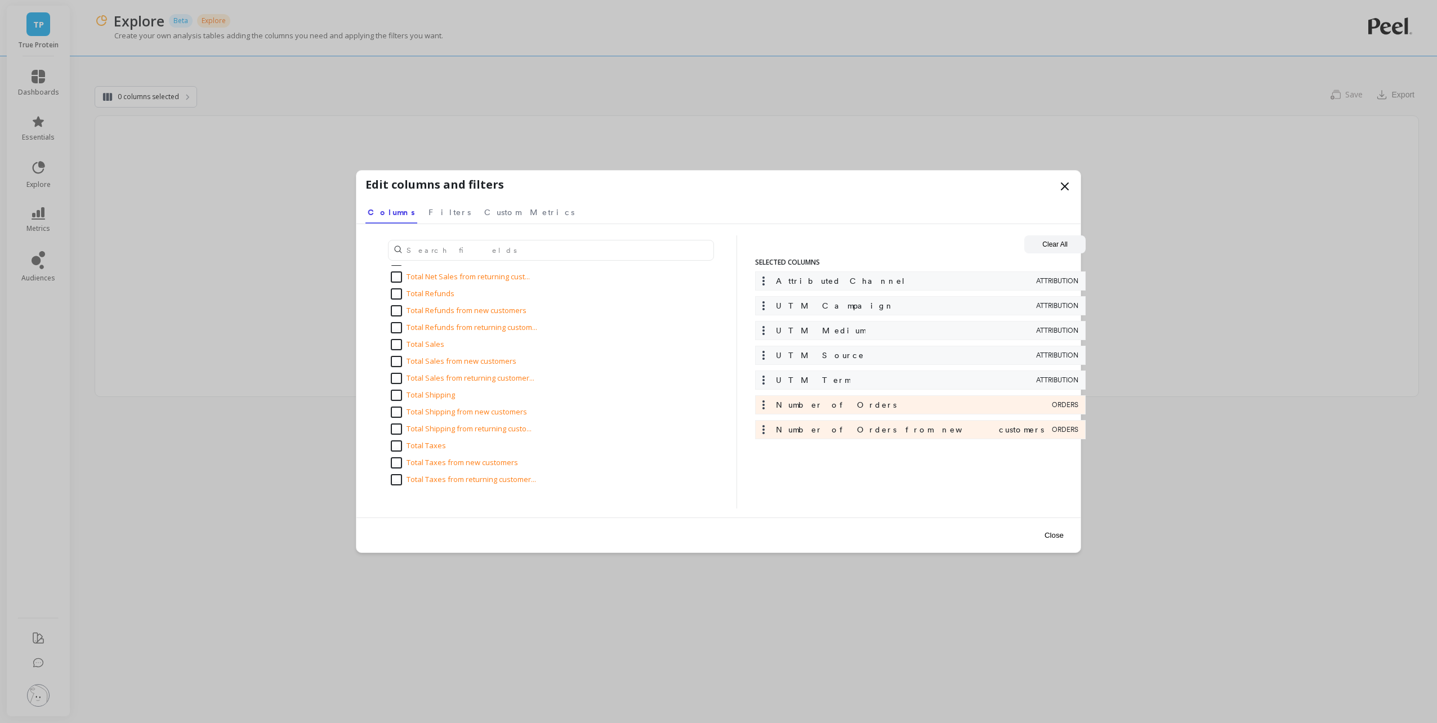
scroll to position [1745, 0]
click at [396, 319] on input "Total Sales" at bounding box center [417, 318] width 53 height 11
checkbox input "true"
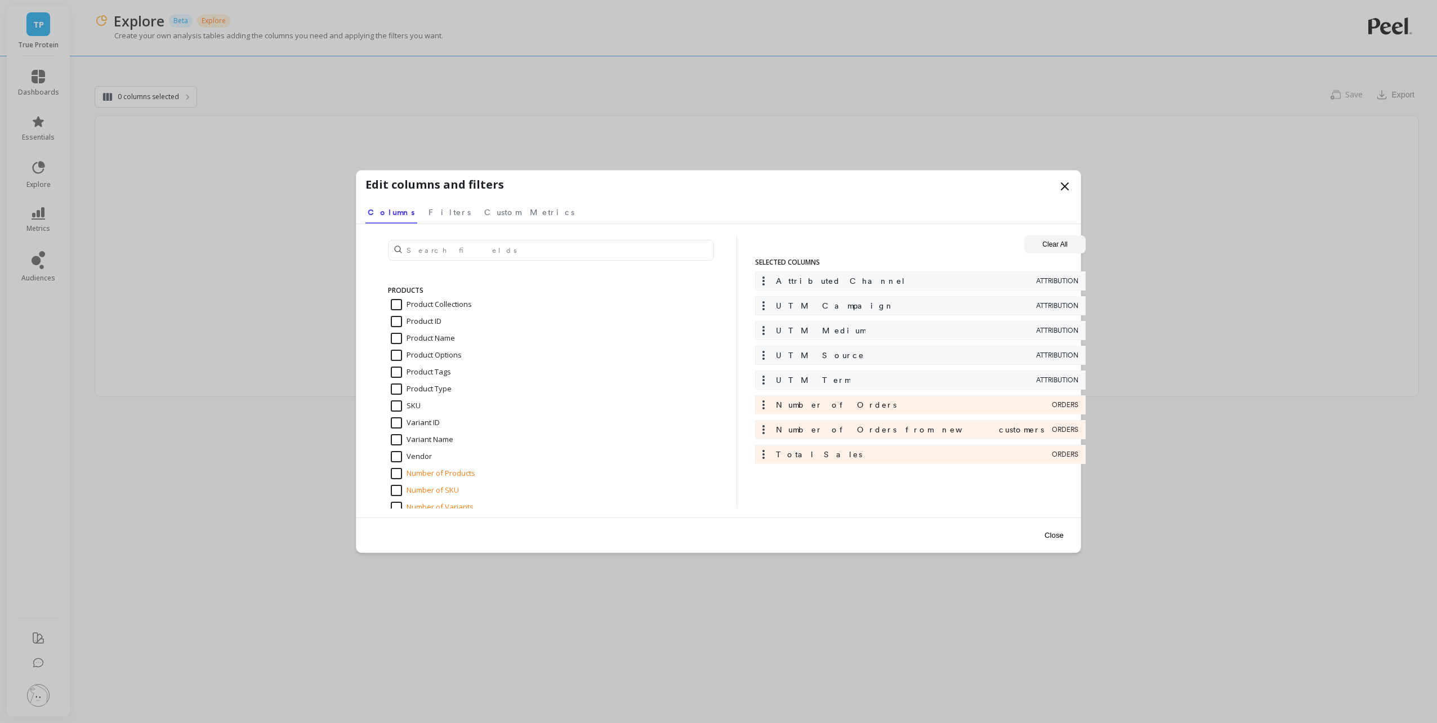
scroll to position [1952, 0]
click at [973, 508] on div "ATTRIBUTION Attributed Channel Landing Page Referrer Sales App UTM Campaign UTM…" at bounding box center [718, 370] width 724 height 293
click at [428, 221] on link "Filters" at bounding box center [449, 211] width 47 height 26
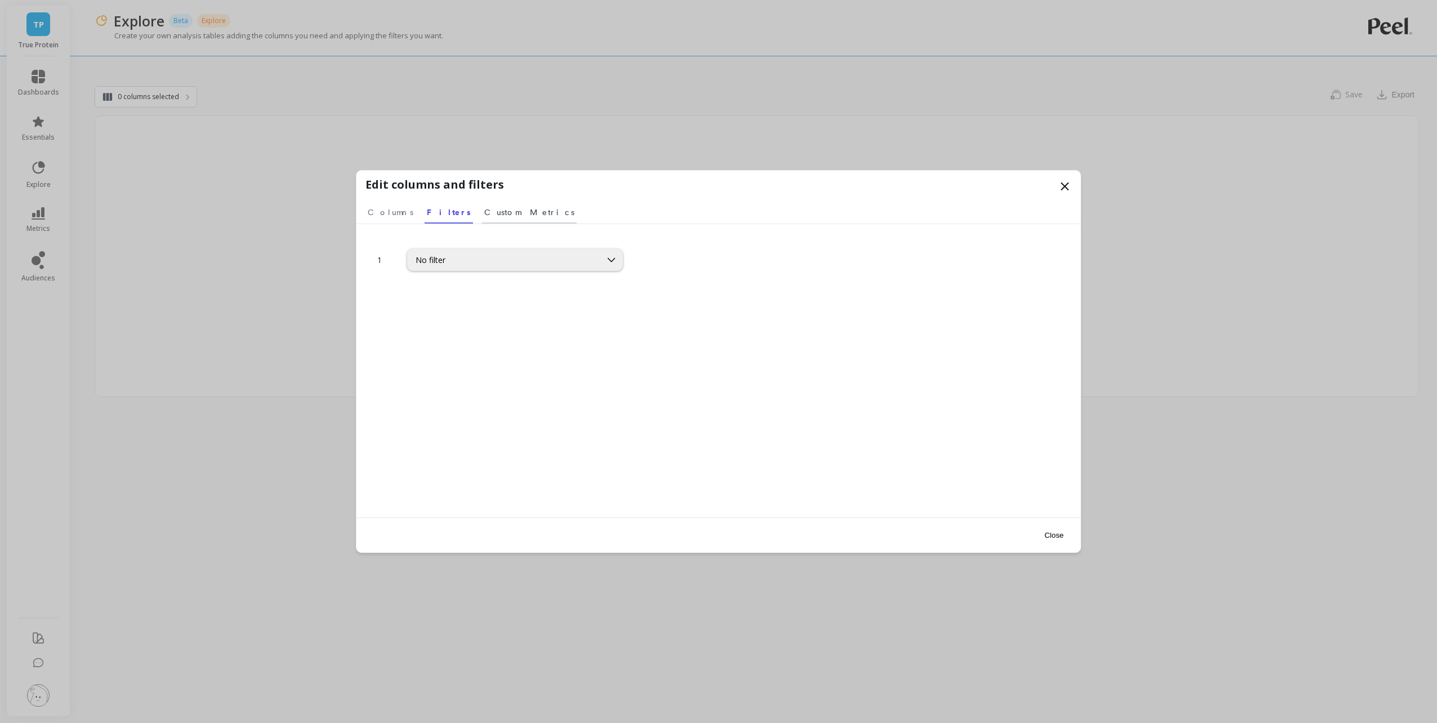
click at [484, 217] on span "Custom Metrics" at bounding box center [529, 212] width 90 height 11
click at [407, 216] on nav "Columns Filters Custom Metrics" at bounding box center [718, 211] width 706 height 26
click at [427, 215] on span "Filters" at bounding box center [448, 212] width 42 height 11
click at [463, 261] on div "No filter" at bounding box center [503, 259] width 177 height 11
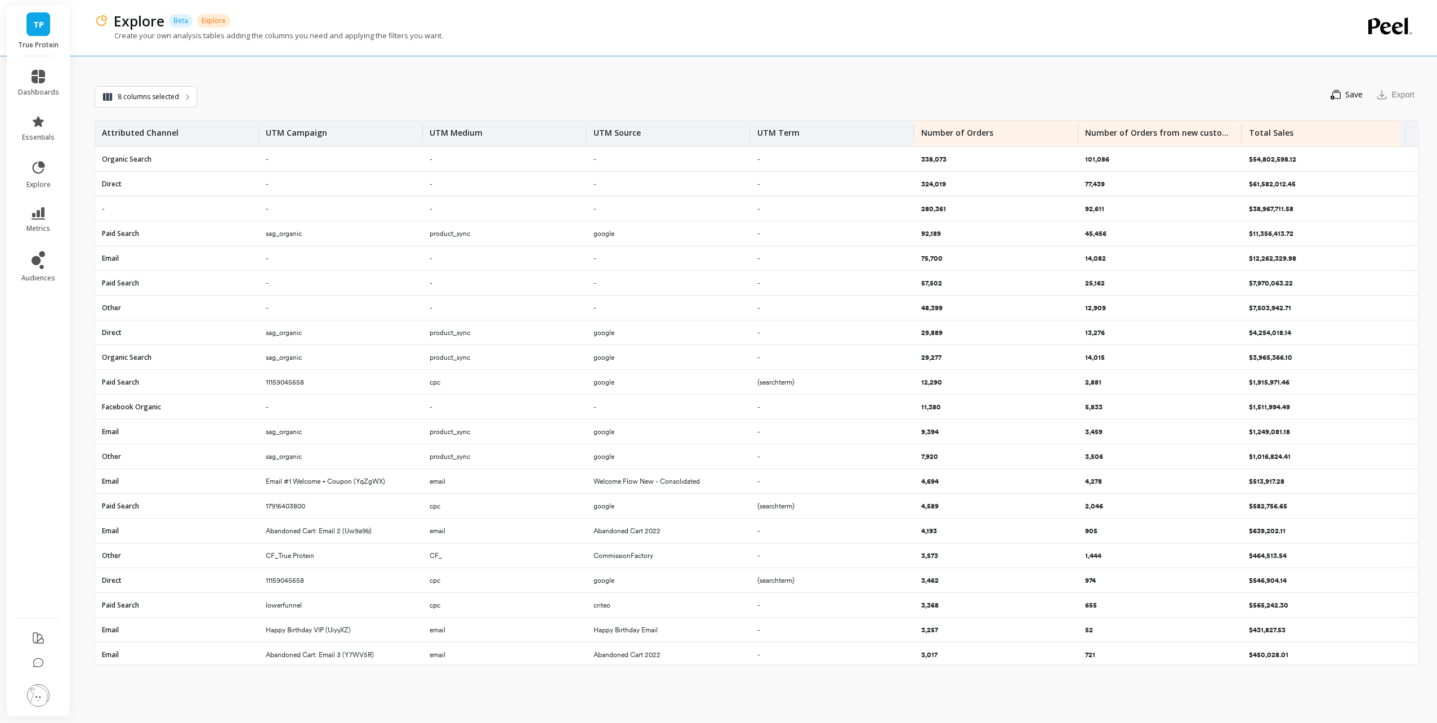
drag, startPoint x: 473, startPoint y: 92, endPoint x: 695, endPoint y: 30, distance: 230.1
click at [474, 92] on div "Save You need to save the slice to export it Export" at bounding box center [808, 95] width 1222 height 24
click at [168, 100] on span "8 columns selected" at bounding box center [148, 96] width 61 height 11
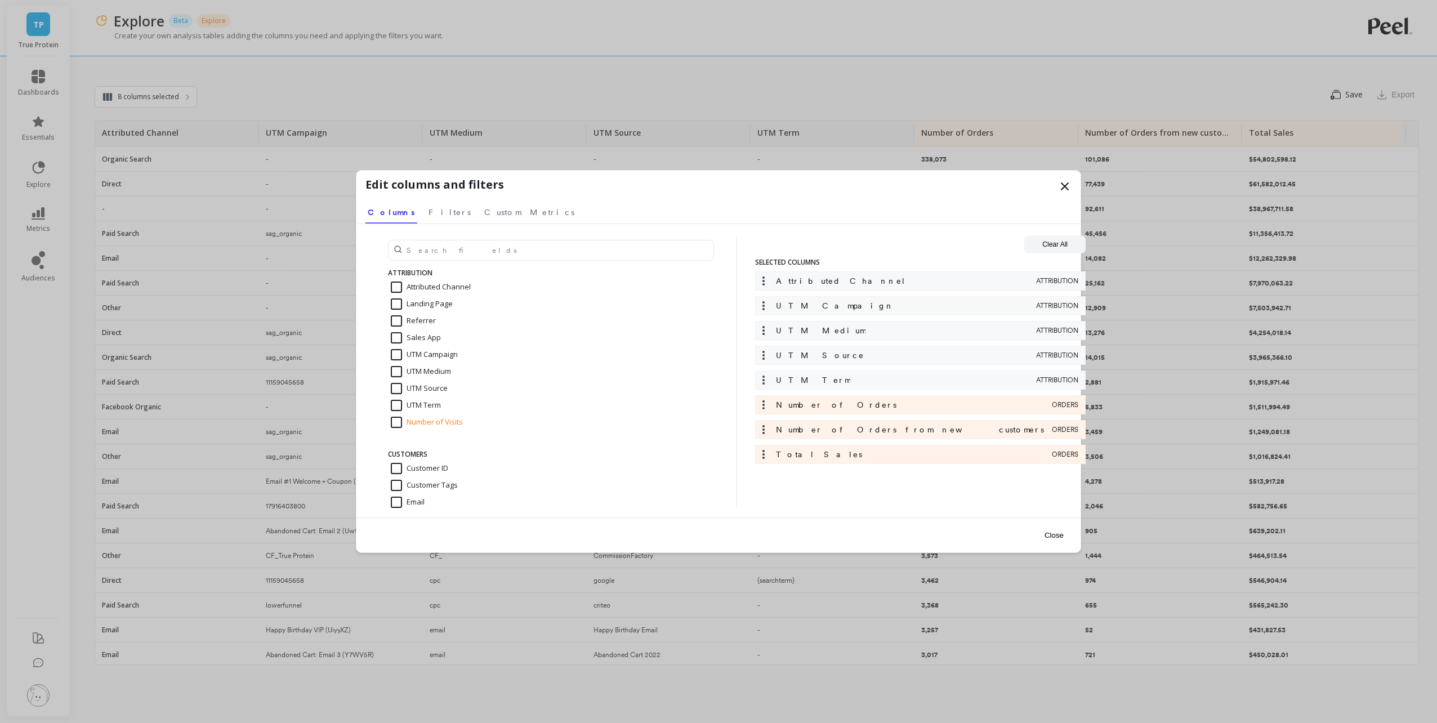
click at [439, 210] on nav "Columns Filters Custom Metrics" at bounding box center [718, 211] width 706 height 26
click at [428, 212] on span "Filters" at bounding box center [449, 212] width 42 height 11
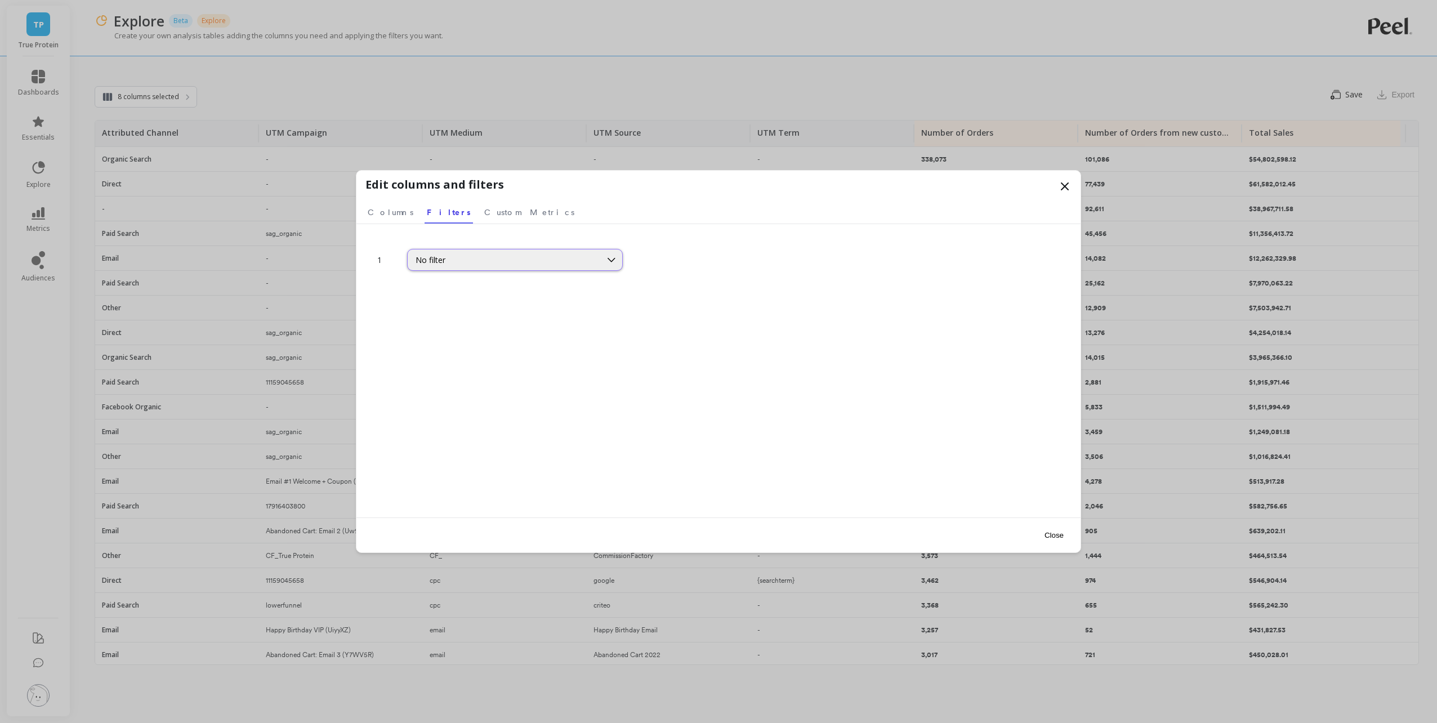
click at [470, 265] on div "No filter" at bounding box center [503, 259] width 177 height 11
click at [476, 275] on div "1 No filter" at bounding box center [718, 392] width 706 height 315
click at [471, 250] on div "No filter" at bounding box center [515, 260] width 216 height 22
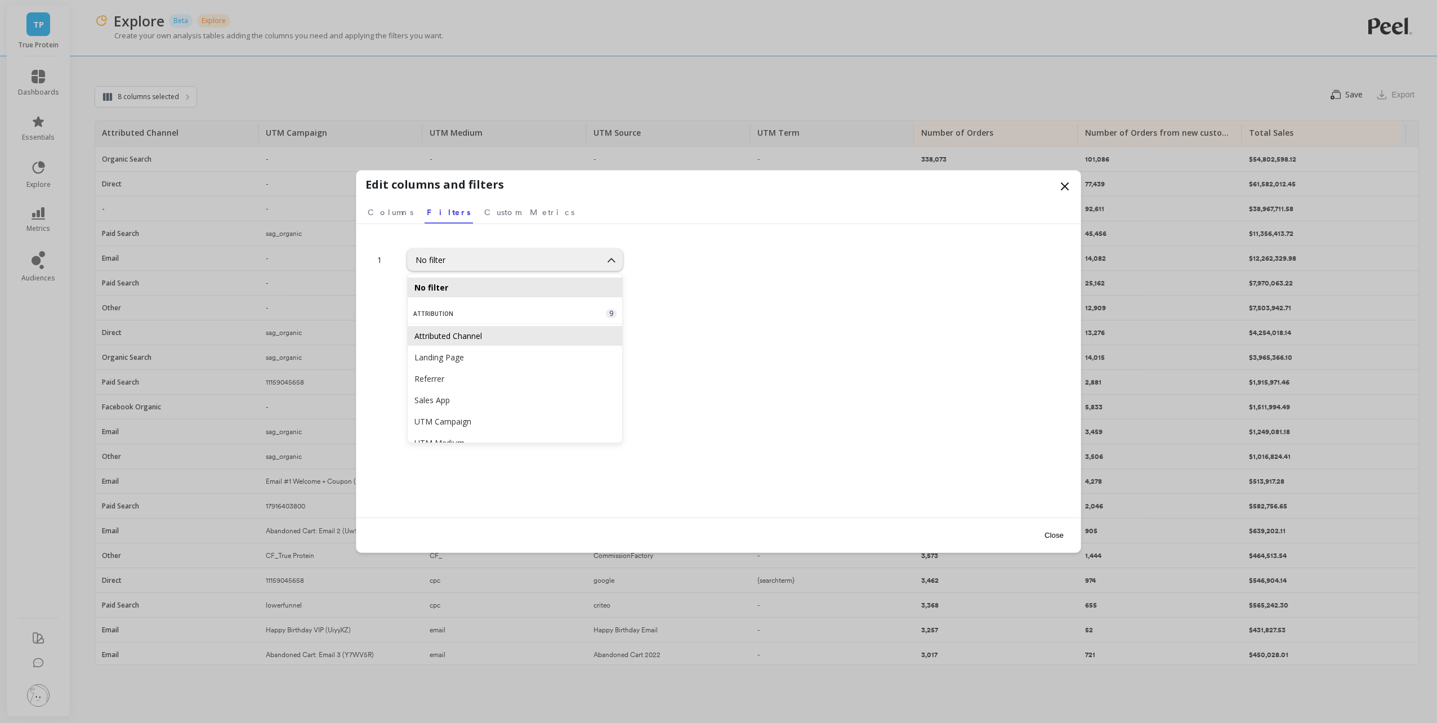
click at [488, 339] on div "Attributed Channel" at bounding box center [514, 335] width 201 height 11
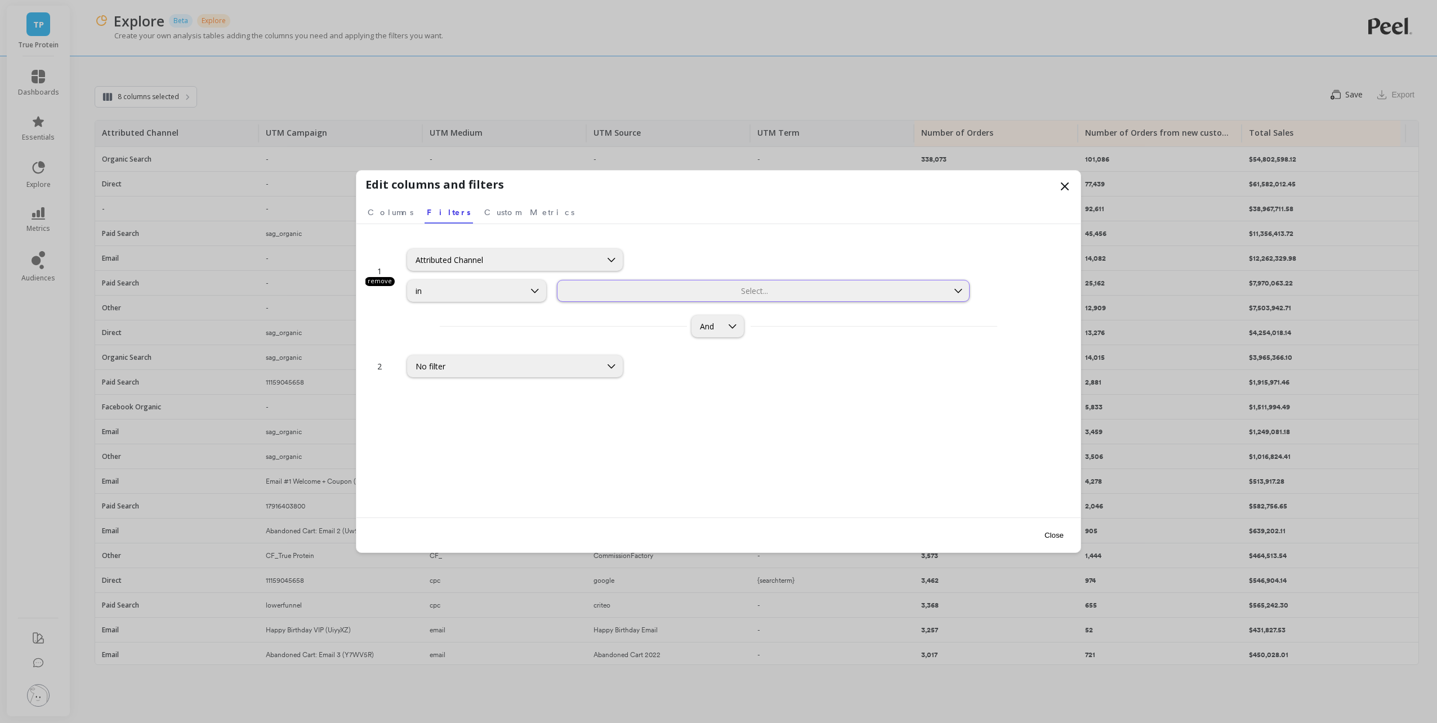
click at [646, 296] on div at bounding box center [752, 290] width 388 height 11
type input "g"
click at [480, 256] on div "Attributed Channel" at bounding box center [503, 259] width 177 height 11
click at [812, 458] on div "1 remove Attributed Channel in Select... And 2 No filter" at bounding box center [718, 392] width 706 height 315
click at [703, 298] on div "Select..." at bounding box center [763, 291] width 413 height 22
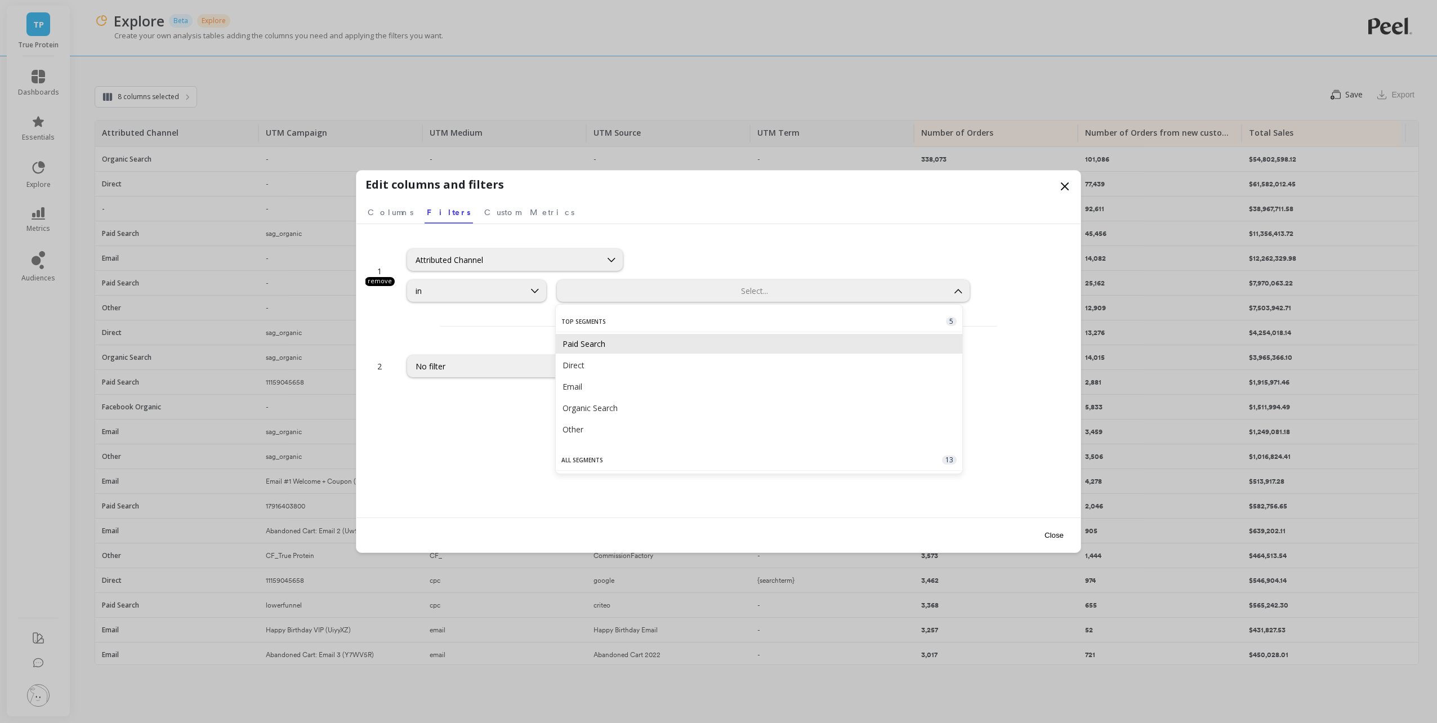
click at [697, 347] on div "Paid Search" at bounding box center [758, 343] width 393 height 11
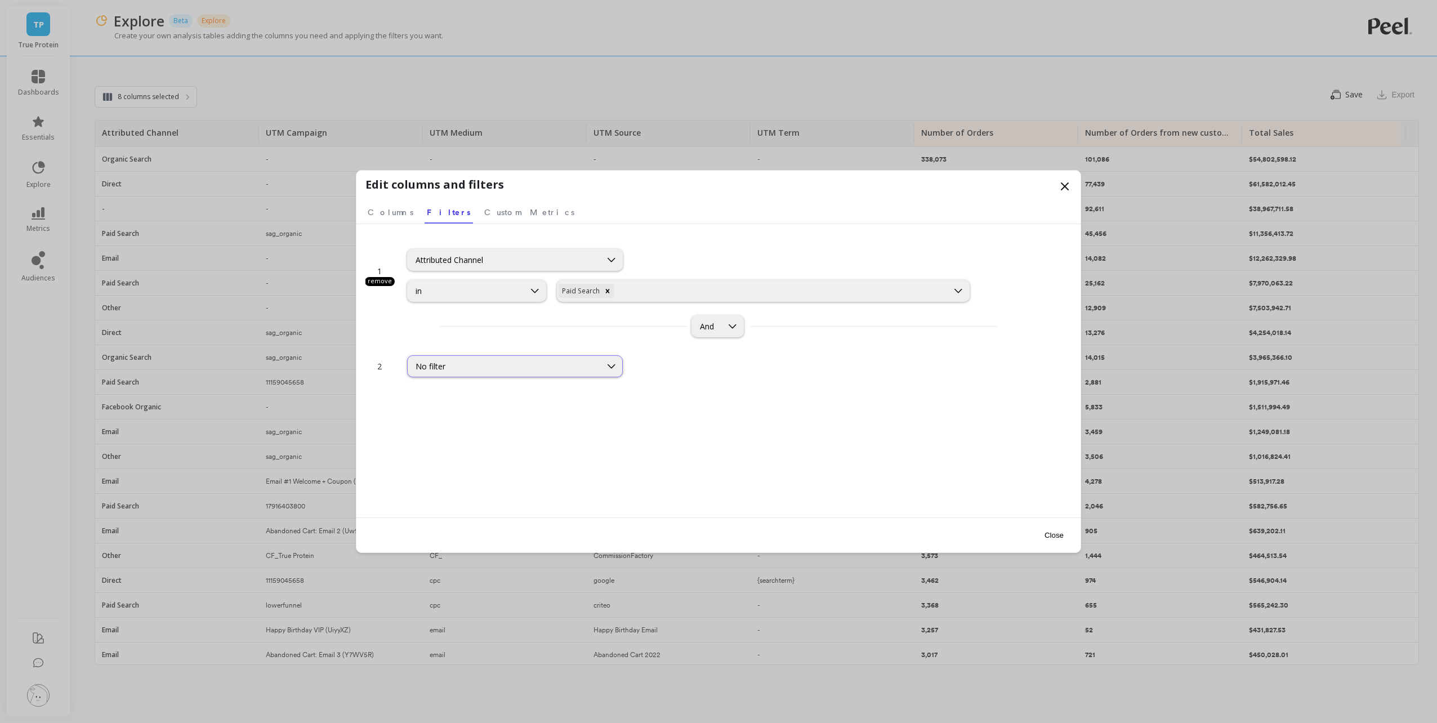
click at [454, 364] on div "No filter" at bounding box center [503, 366] width 177 height 11
click at [506, 459] on div "UTM Source" at bounding box center [514, 458] width 201 height 11
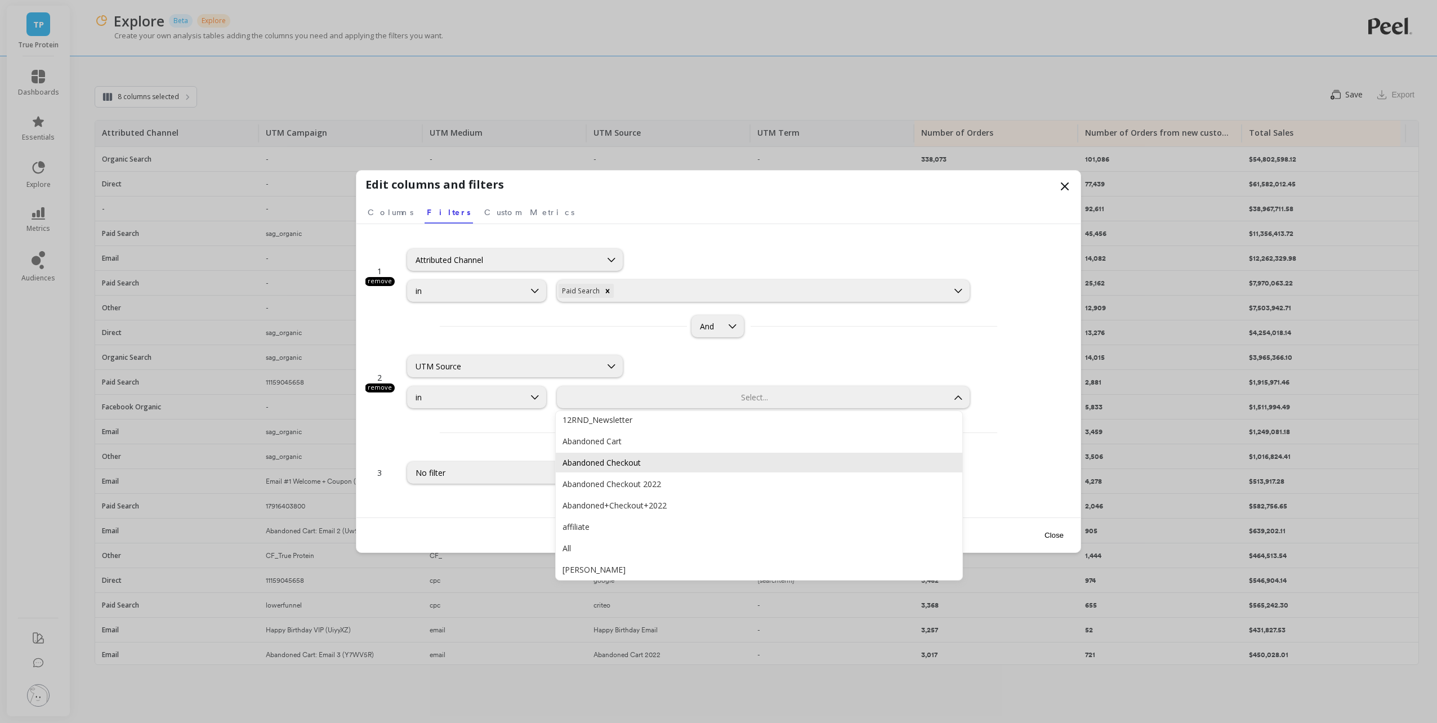
scroll to position [0, 0]
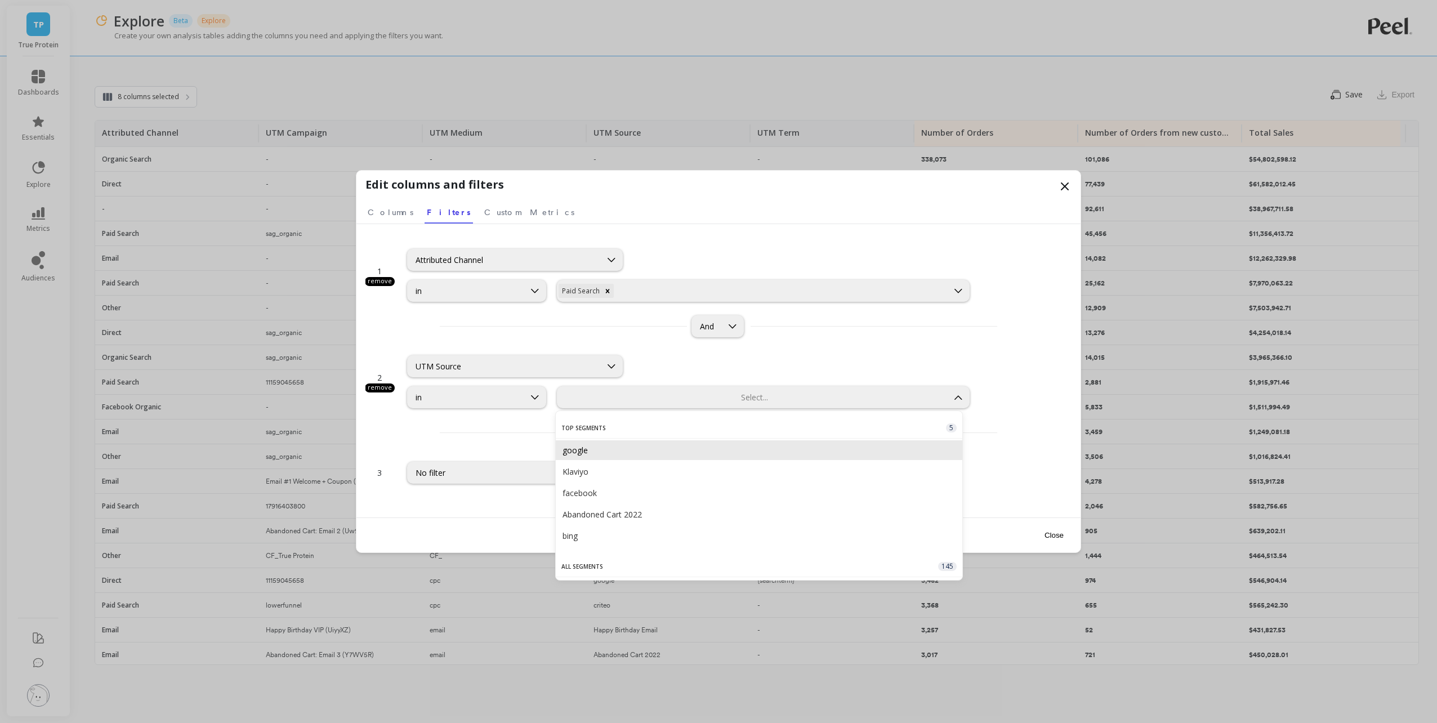
click at [611, 450] on div "google" at bounding box center [758, 450] width 393 height 11
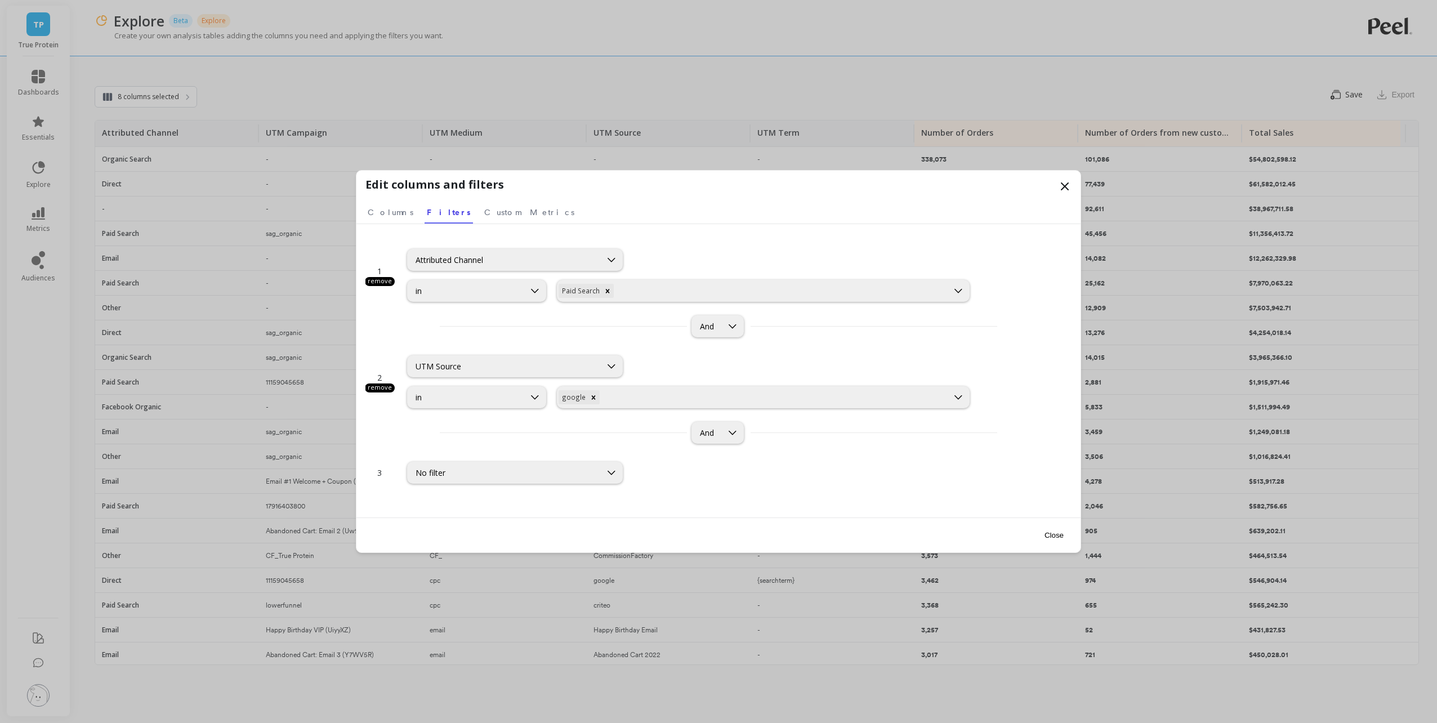
click at [977, 488] on div "1 remove Attributed Channel in option Paid Search, selected. Paid Search And 2 …" at bounding box center [718, 392] width 706 height 315
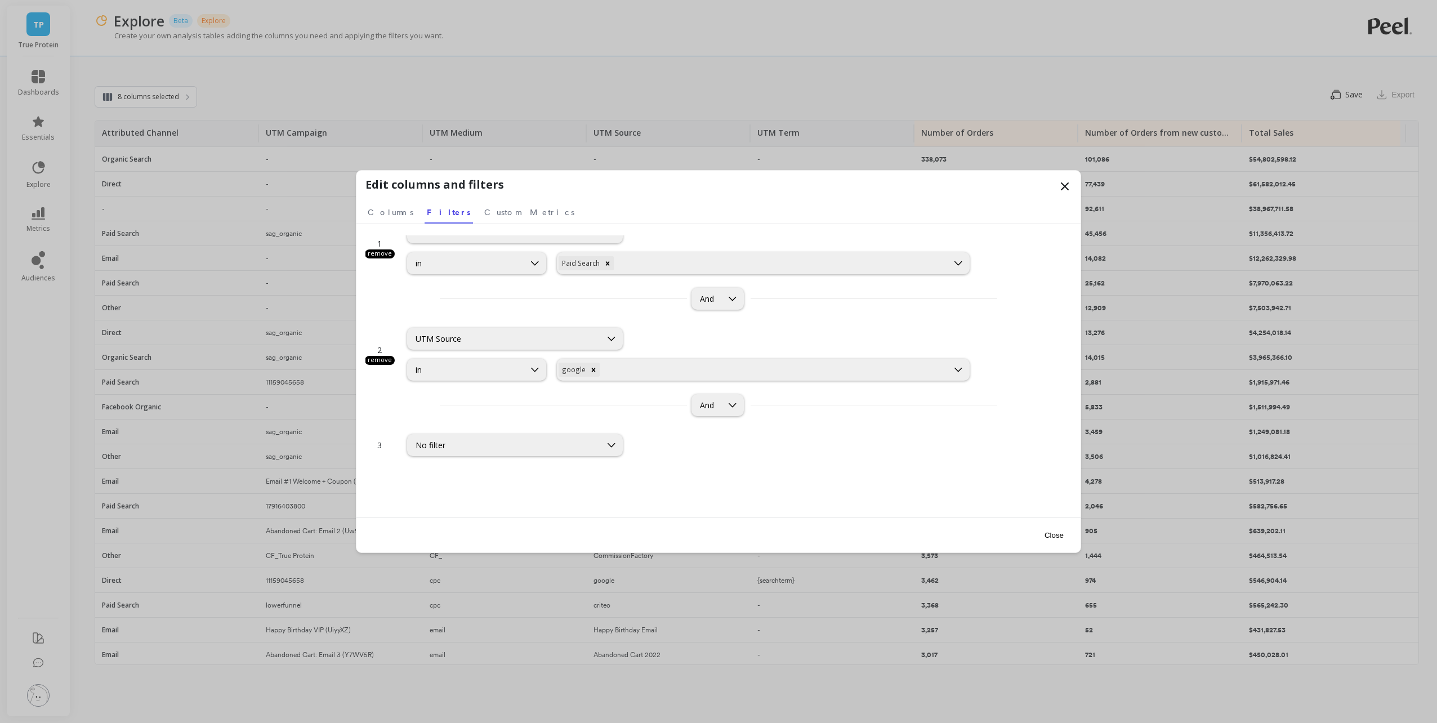
scroll to position [42, 0]
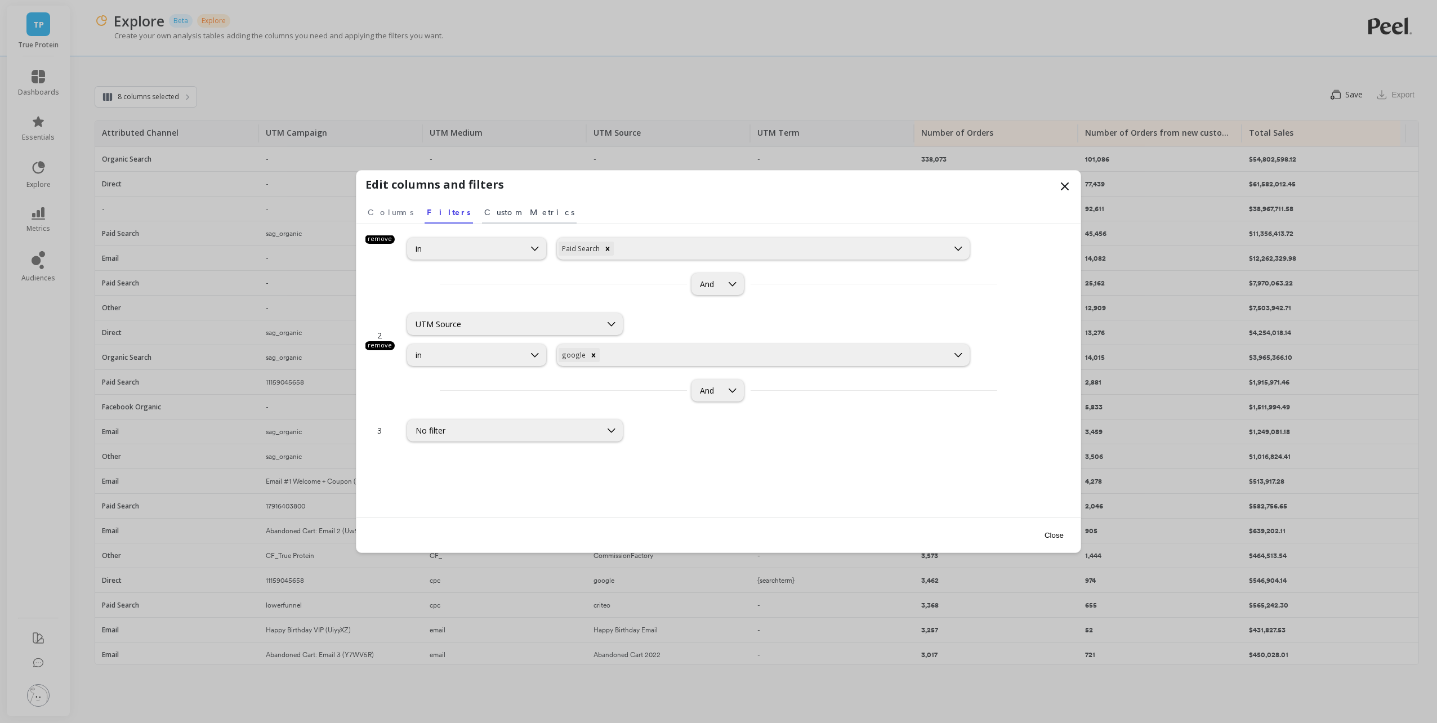
click at [492, 210] on span "Custom Metrics" at bounding box center [529, 212] width 90 height 11
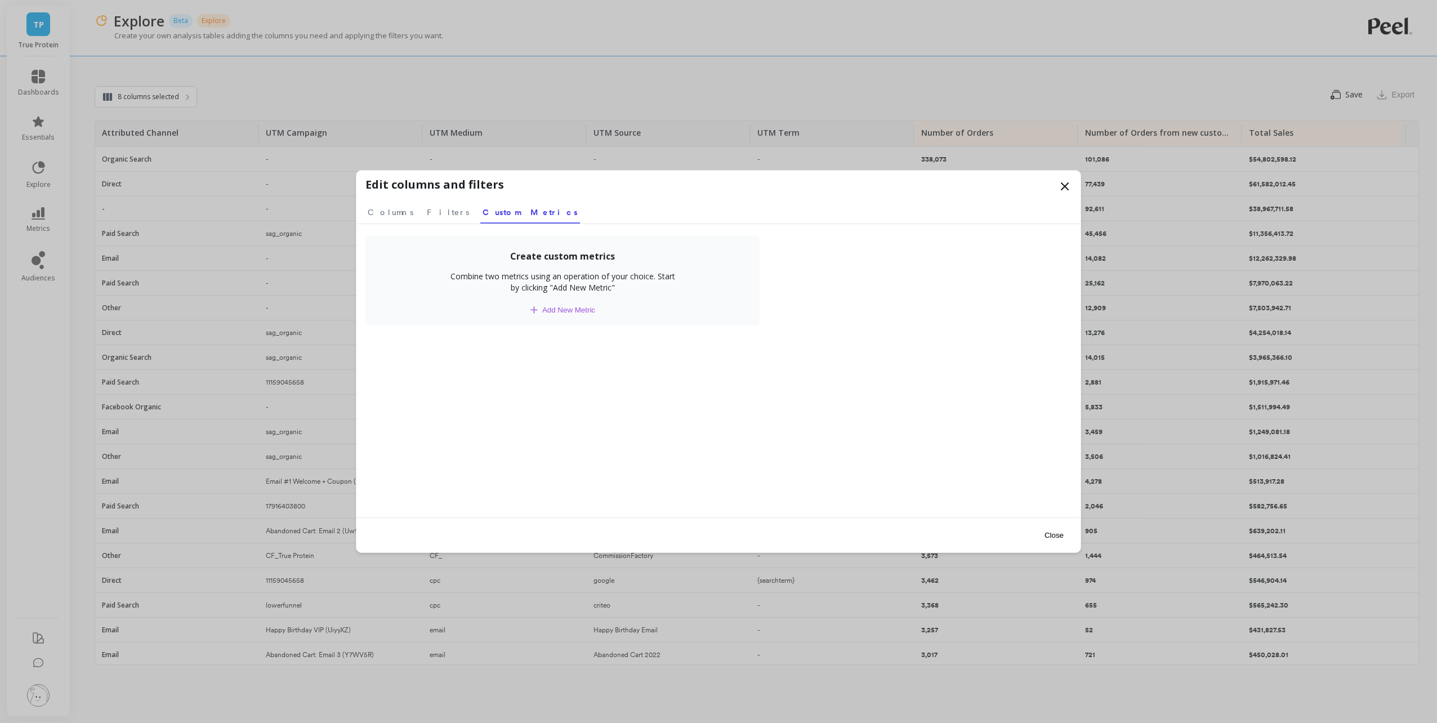
click at [1063, 535] on button "Close" at bounding box center [1054, 534] width 26 height 25
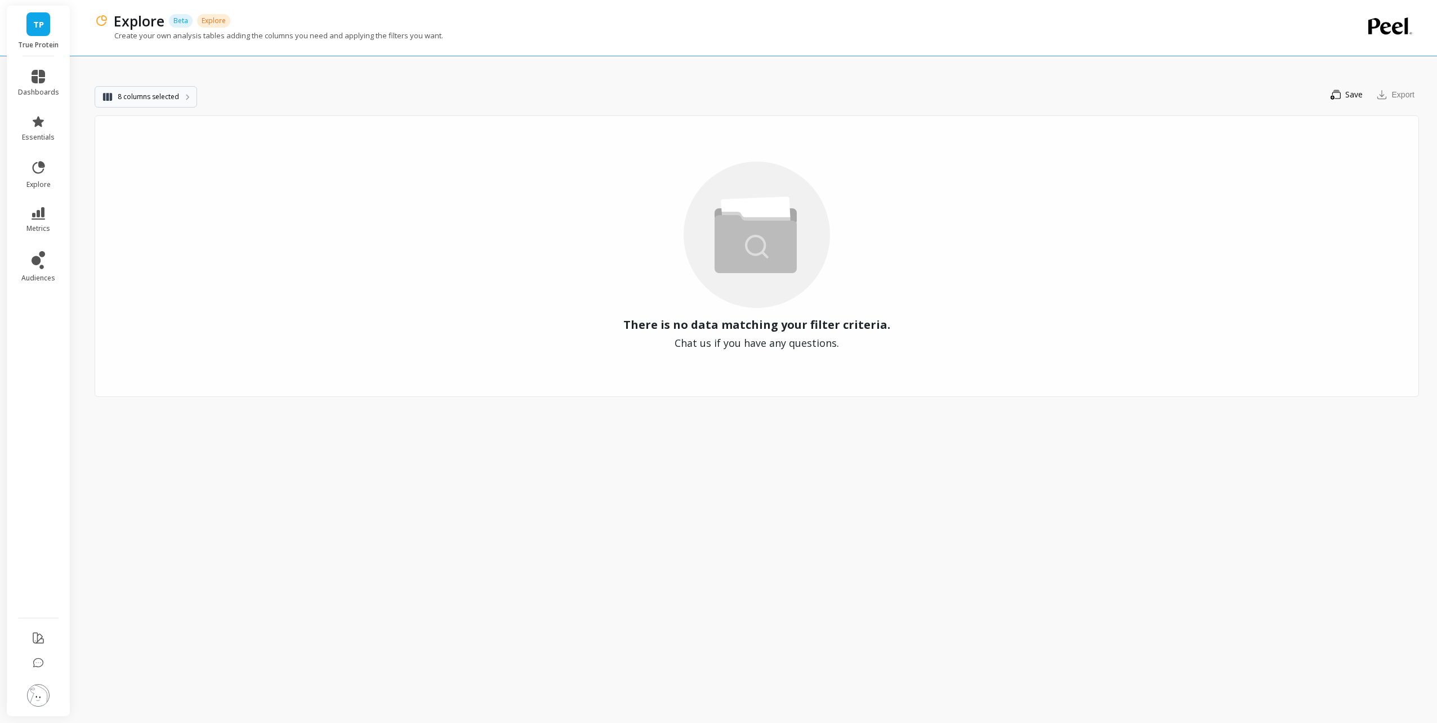
click at [132, 95] on span "8 columns selected" at bounding box center [148, 96] width 61 height 11
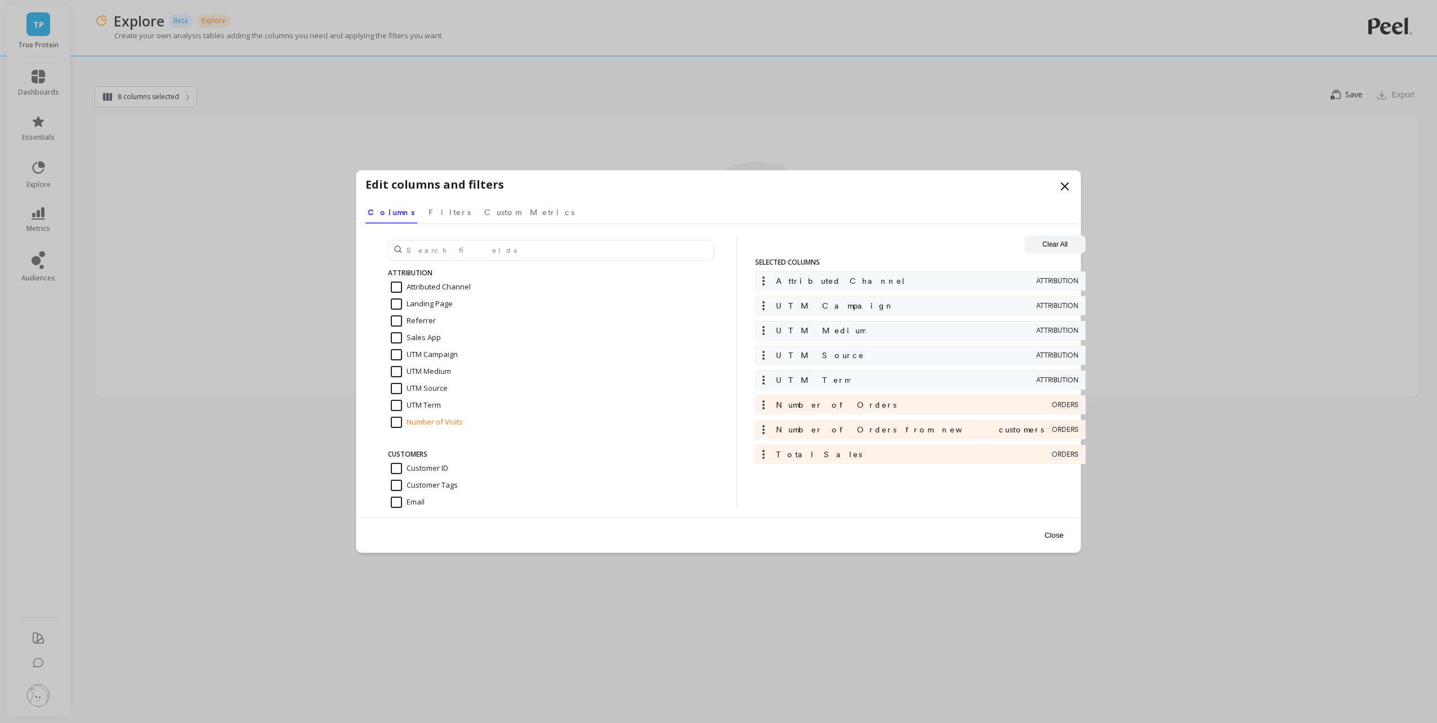
click at [1028, 284] on div "Attributed Channel" at bounding box center [896, 280] width 276 height 11
click at [1063, 283] on span "ATTRIBUTION" at bounding box center [1057, 280] width 42 height 9
drag, startPoint x: 860, startPoint y: 279, endPoint x: 785, endPoint y: 275, distance: 75.0
click at [857, 280] on div "Attributed Channel ATTRIBUTION UTM Campaign ATTRIBUTION UTM Medium ATTRIBUTION …" at bounding box center [920, 370] width 330 height 198
click at [768, 282] on icon at bounding box center [763, 280] width 11 height 11
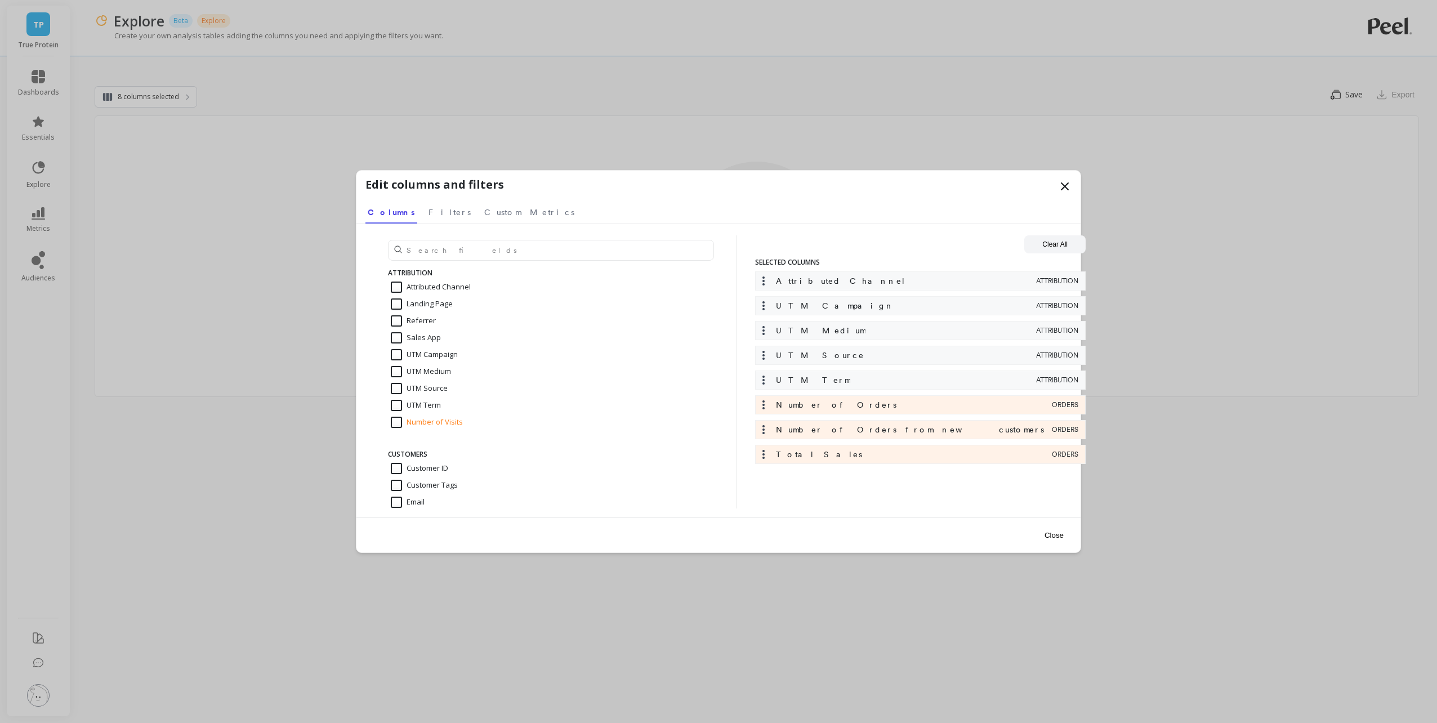
click at [764, 283] on icon at bounding box center [763, 280] width 11 height 11
drag, startPoint x: 764, startPoint y: 283, endPoint x: 773, endPoint y: 278, distance: 10.3
click at [773, 278] on div "Attributed Channel" at bounding box center [896, 280] width 276 height 11
click at [831, 279] on span "Attributed Channel" at bounding box center [841, 280] width 130 height 11
click at [833, 280] on div "Attributed Channel ATTRIBUTION UTM Campaign ATTRIBUTION UTM Medium ATTRIBUTION …" at bounding box center [920, 370] width 330 height 198
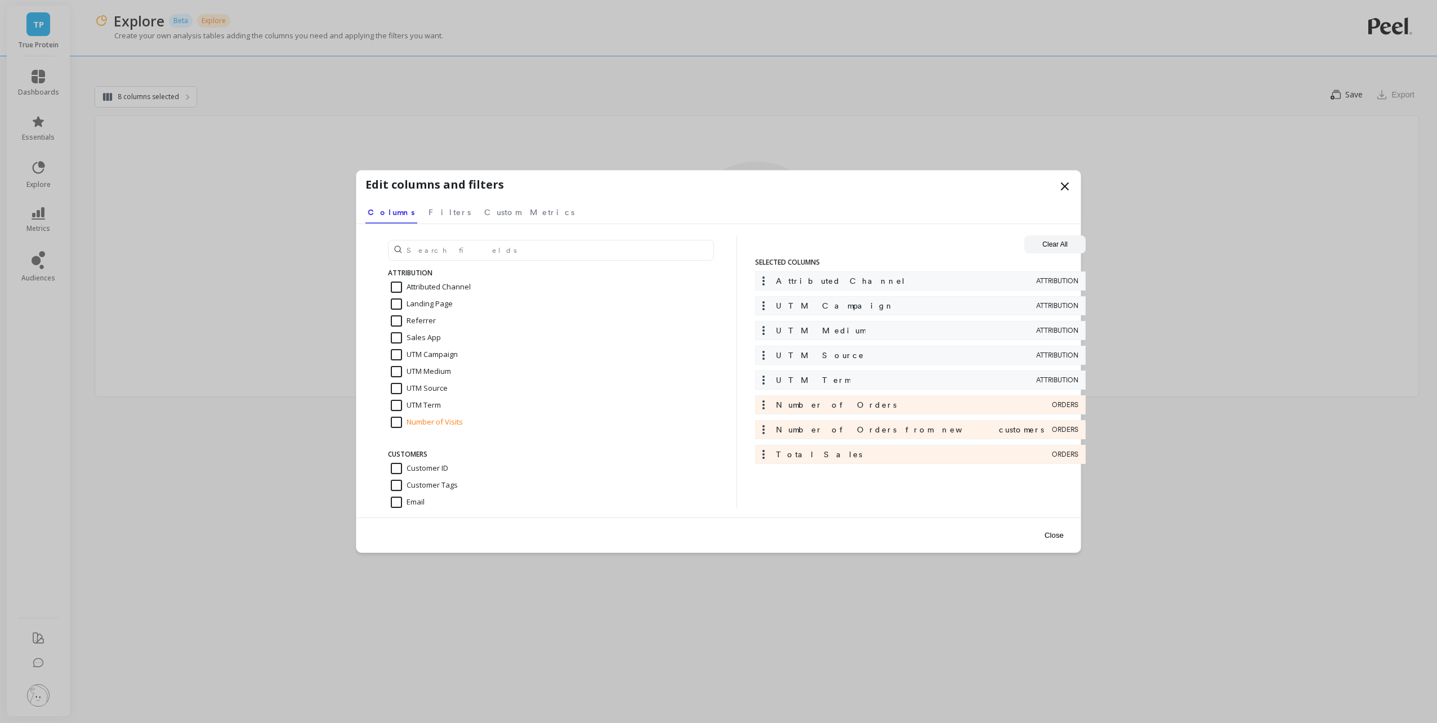
click at [401, 285] on input "Attributed Channel" at bounding box center [431, 286] width 80 height 11
checkbox input "false"
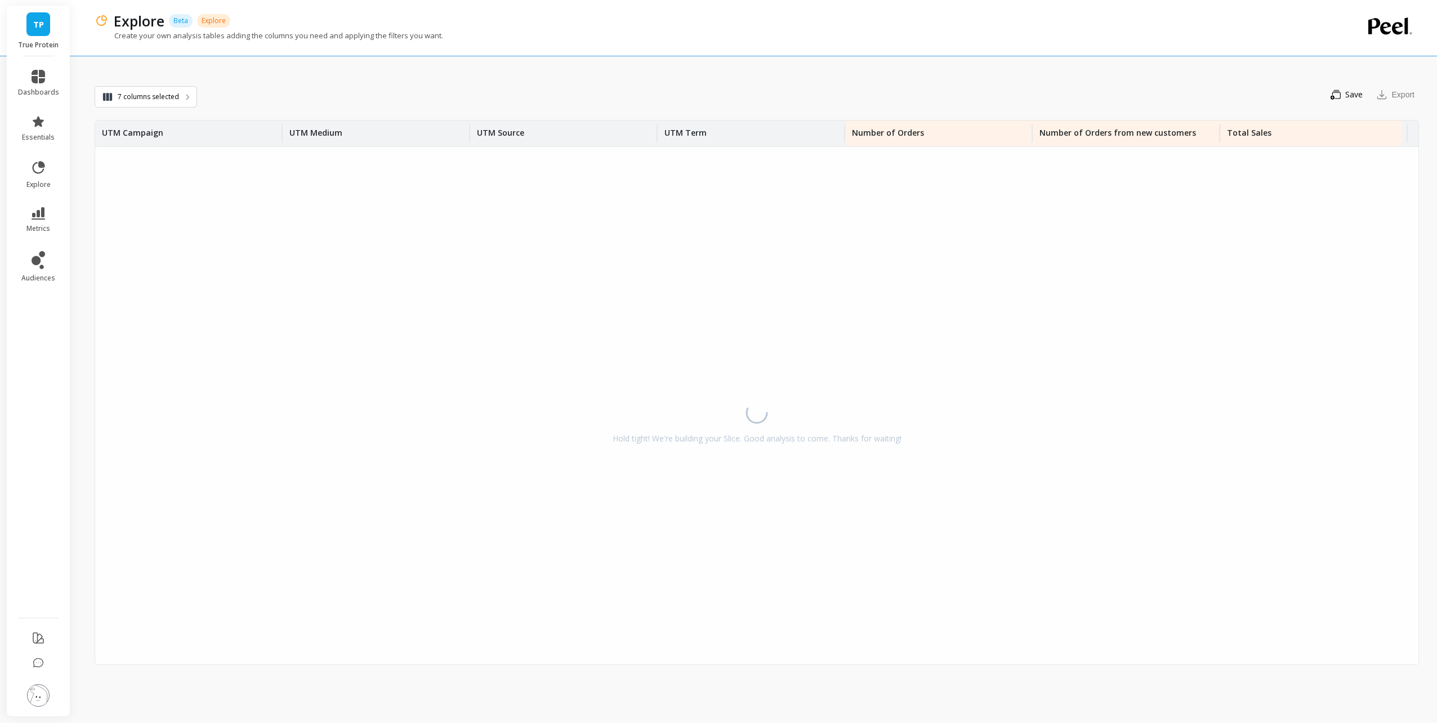
drag, startPoint x: 900, startPoint y: 614, endPoint x: 898, endPoint y: 600, distance: 13.7
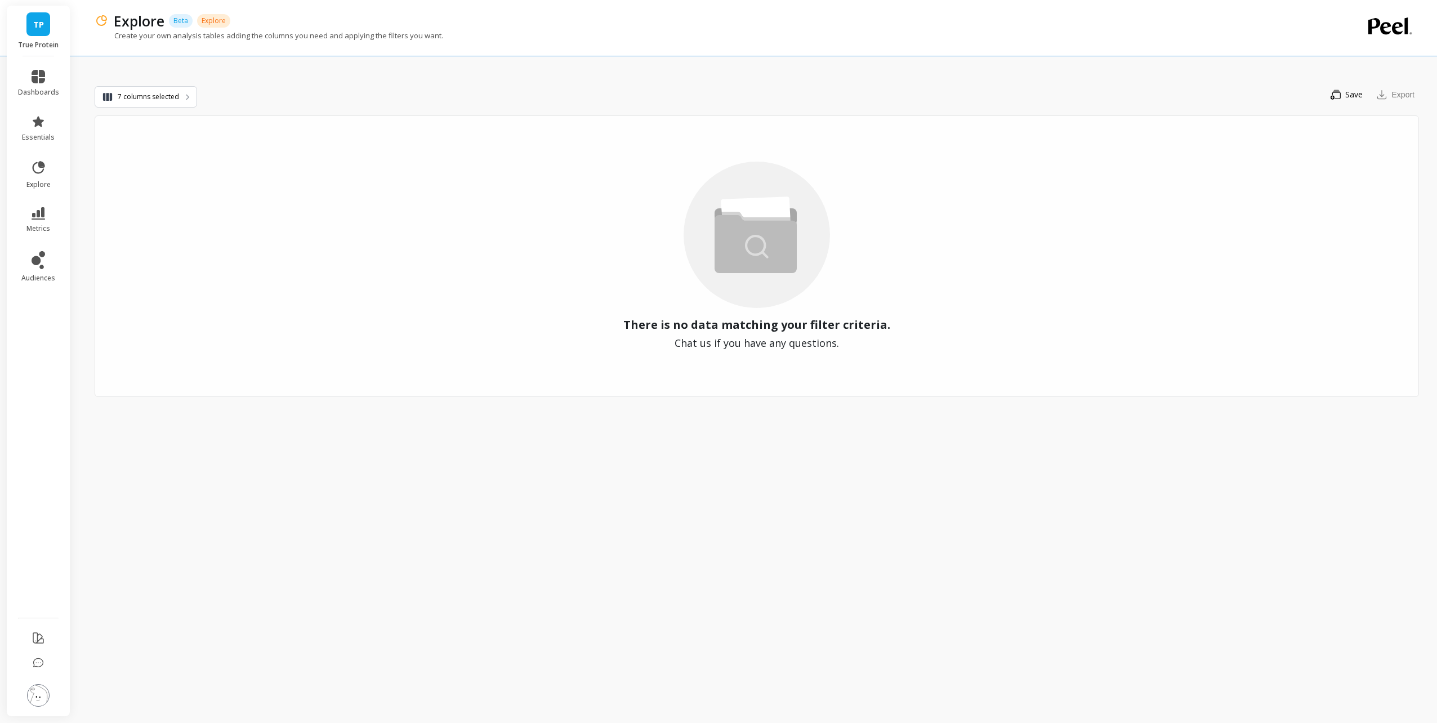
click at [499, 181] on div "There is no data matching your filter criteria. Chat us if you have any questio…" at bounding box center [757, 255] width 1324 height 281
click at [158, 94] on span "7 columns selected" at bounding box center [148, 96] width 61 height 11
click at [159, 90] on button "7 columns selected" at bounding box center [146, 96] width 102 height 21
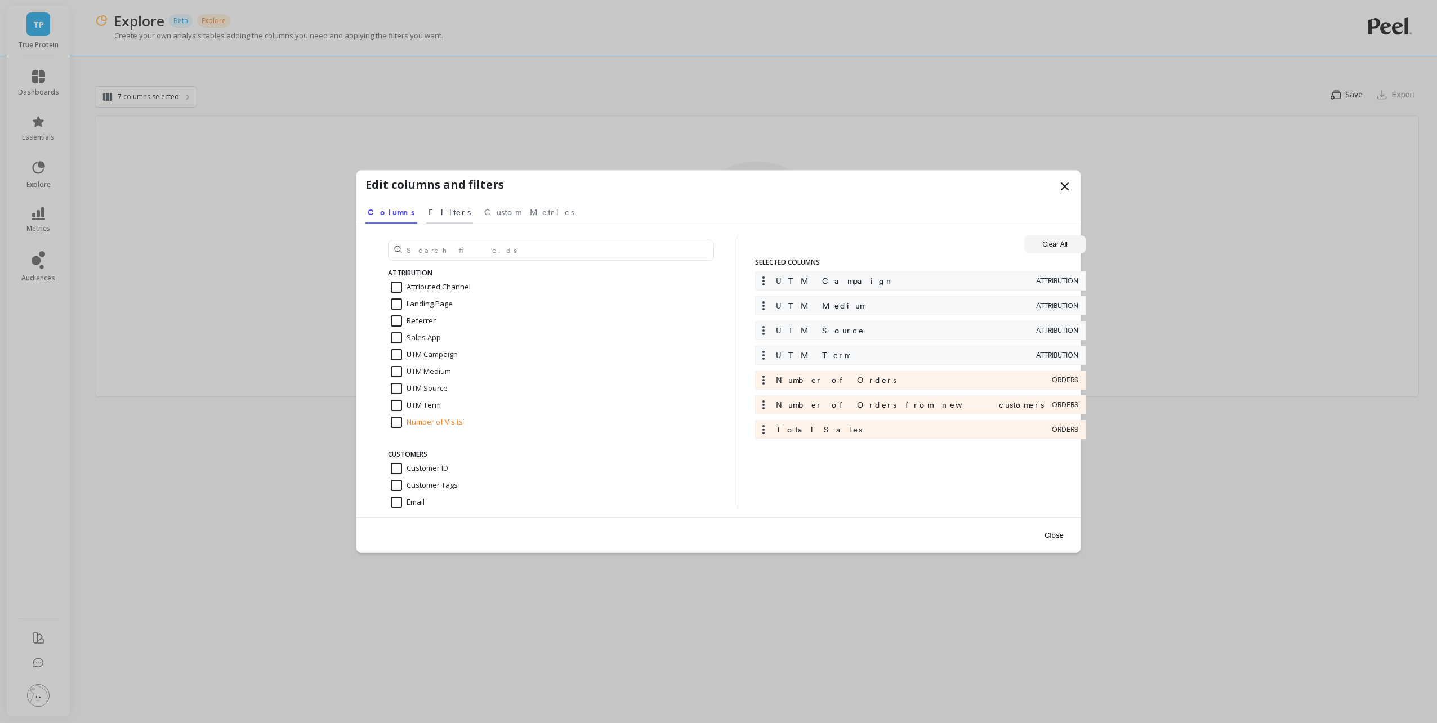
click at [426, 210] on link "Filters" at bounding box center [449, 211] width 47 height 26
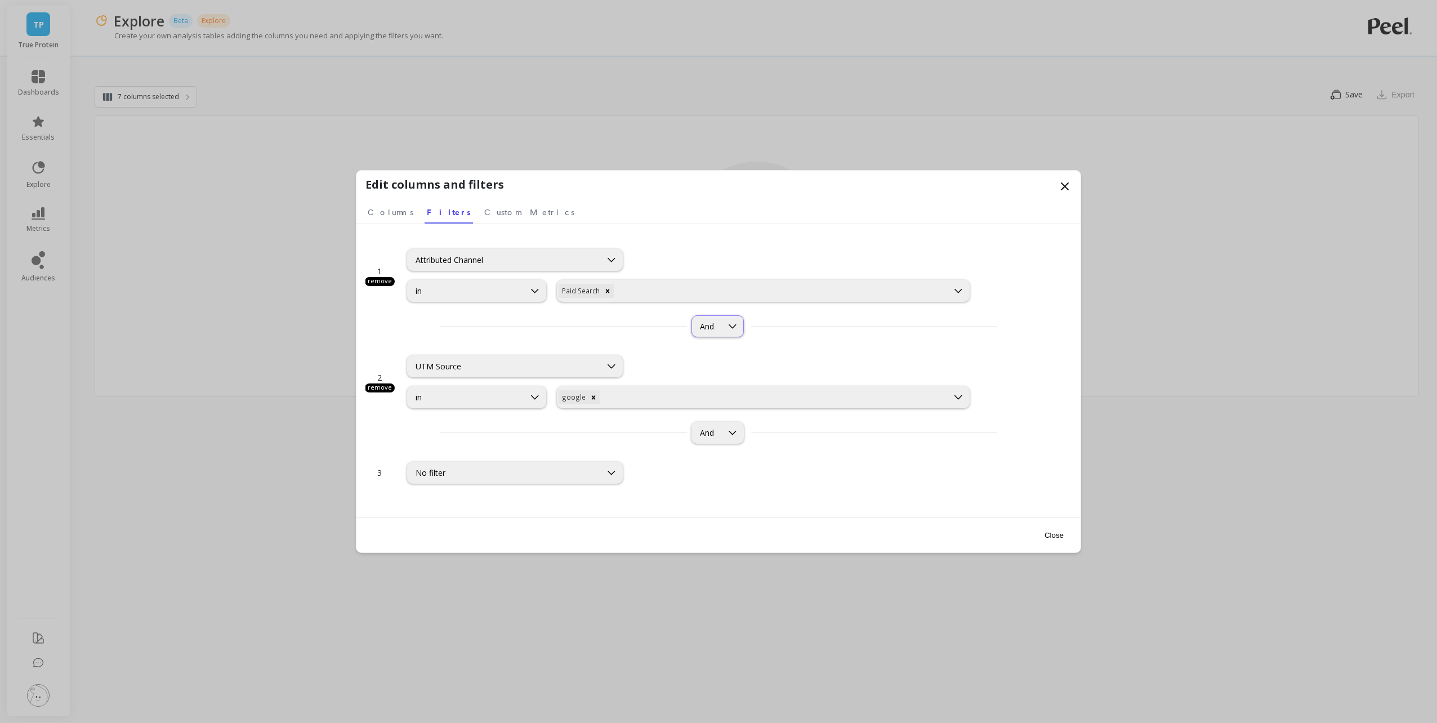
click at [727, 334] on div at bounding box center [732, 326] width 21 height 21
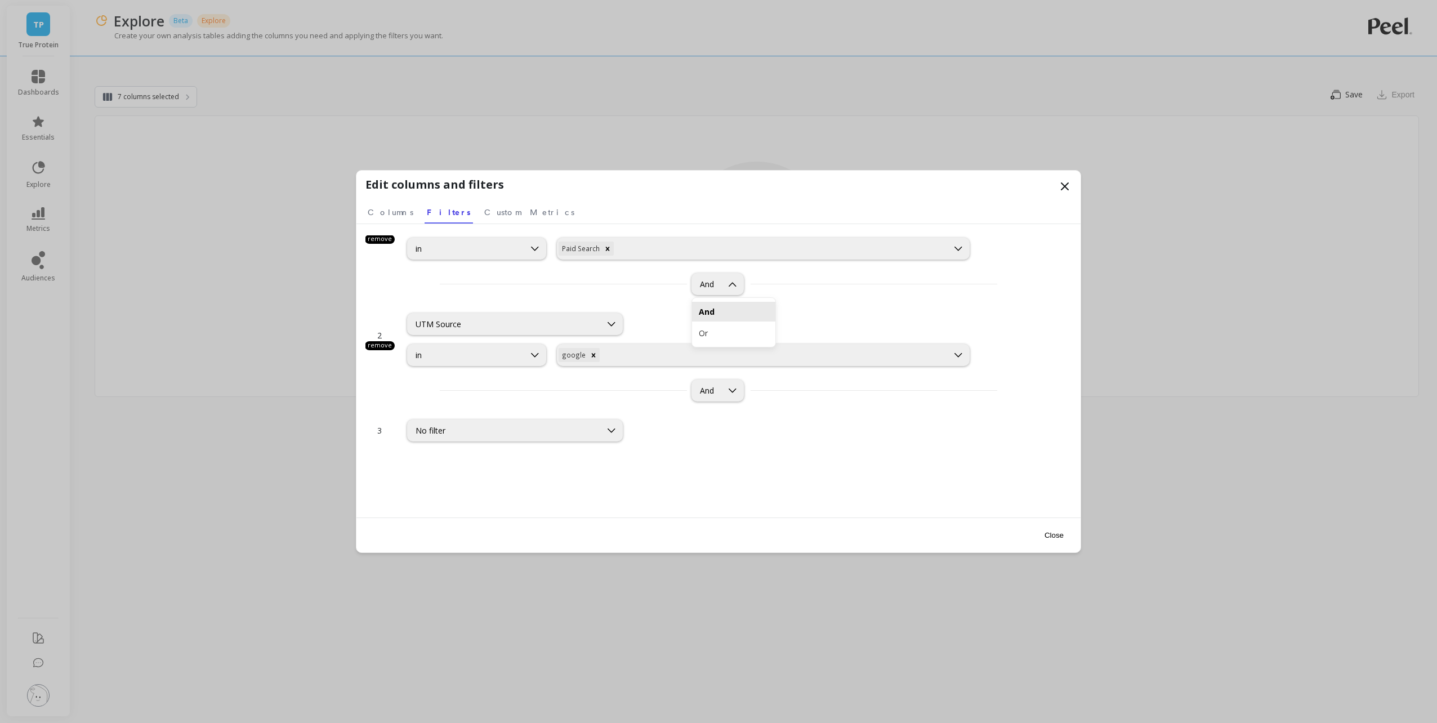
click at [727, 334] on div "Or" at bounding box center [734, 333] width 70 height 11
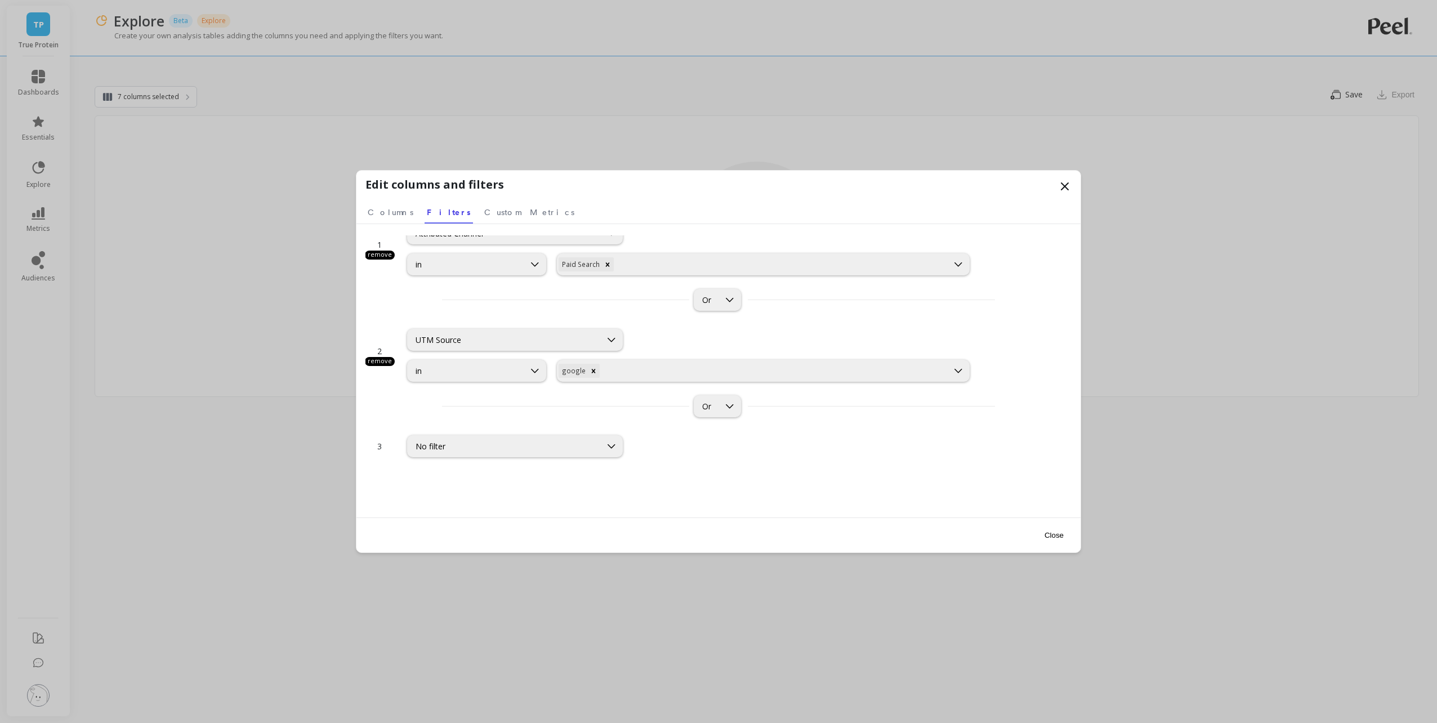
scroll to position [0, 0]
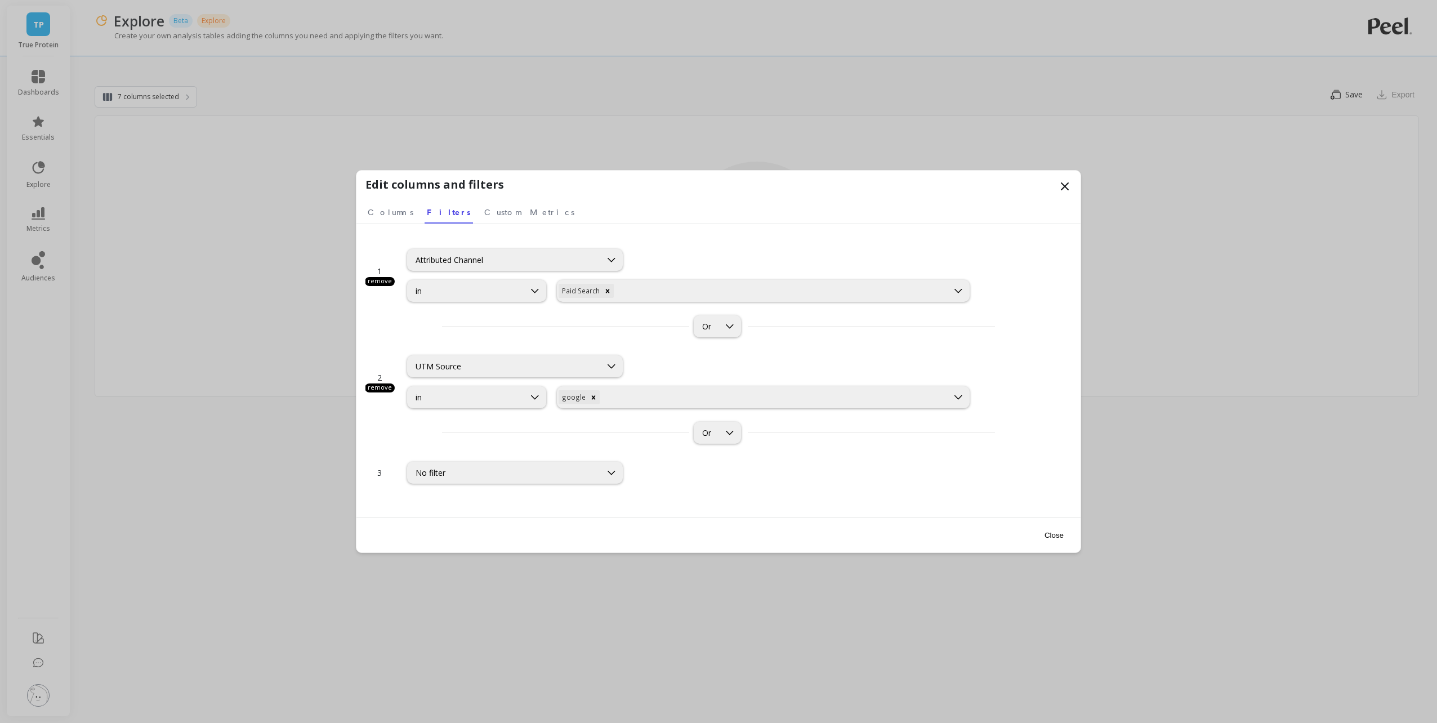
click at [382, 282] on div "remove" at bounding box center [380, 281] width 30 height 9
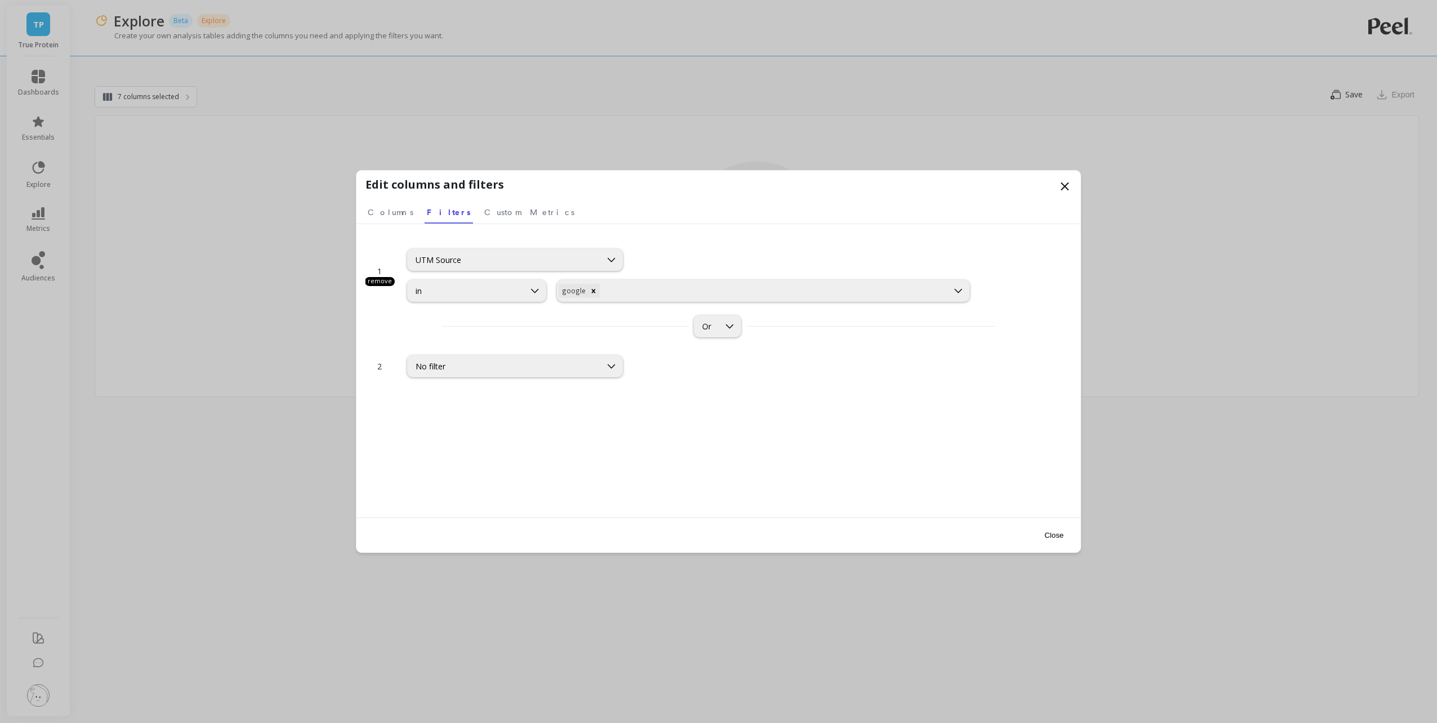
click at [1060, 537] on button "Close" at bounding box center [1054, 534] width 26 height 25
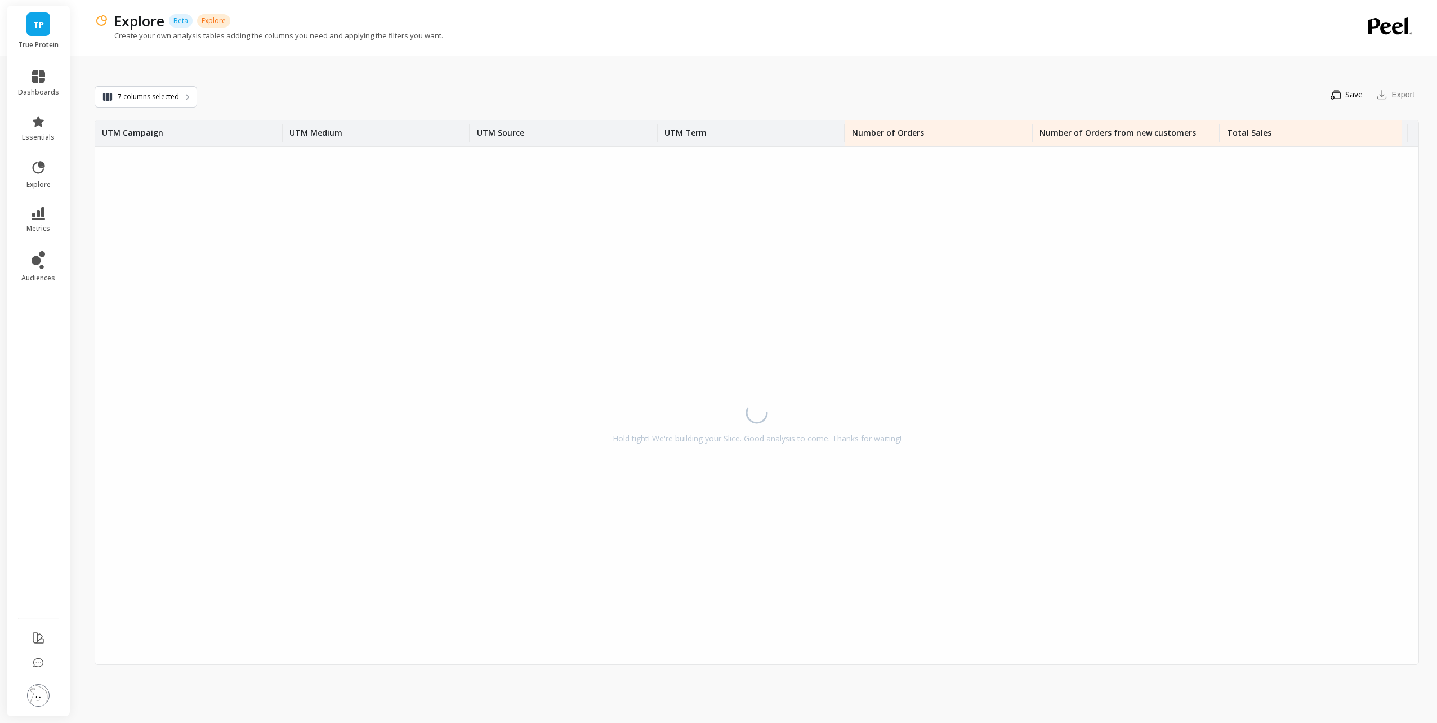
click at [892, 564] on div "Hold tight! We're building your Slice. Good analysis to come. Thanks for waitin…" at bounding box center [756, 419] width 1323 height 545
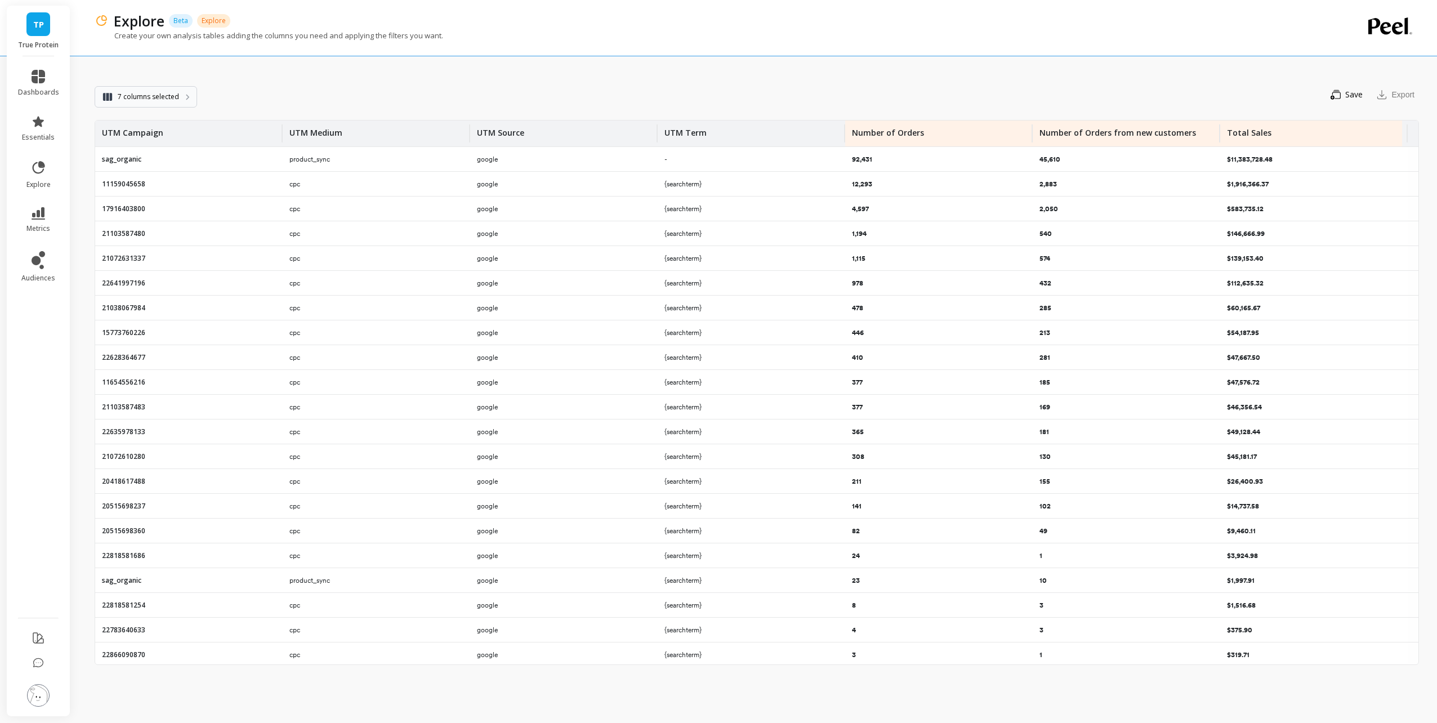
click at [143, 97] on span "7 columns selected" at bounding box center [148, 96] width 61 height 11
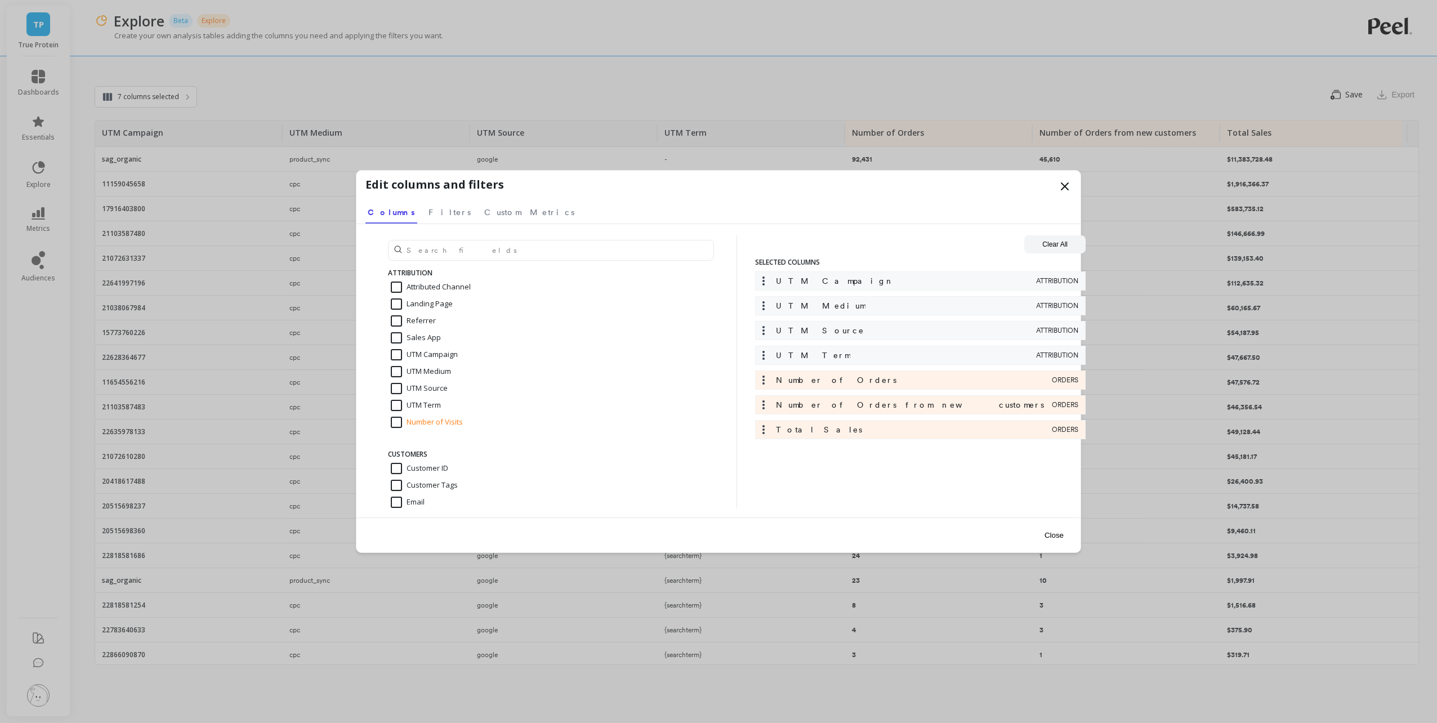
click at [408, 211] on nav "Columns Filters Custom Metrics" at bounding box center [718, 211] width 706 height 26
click at [428, 210] on span "Filters" at bounding box center [449, 212] width 42 height 11
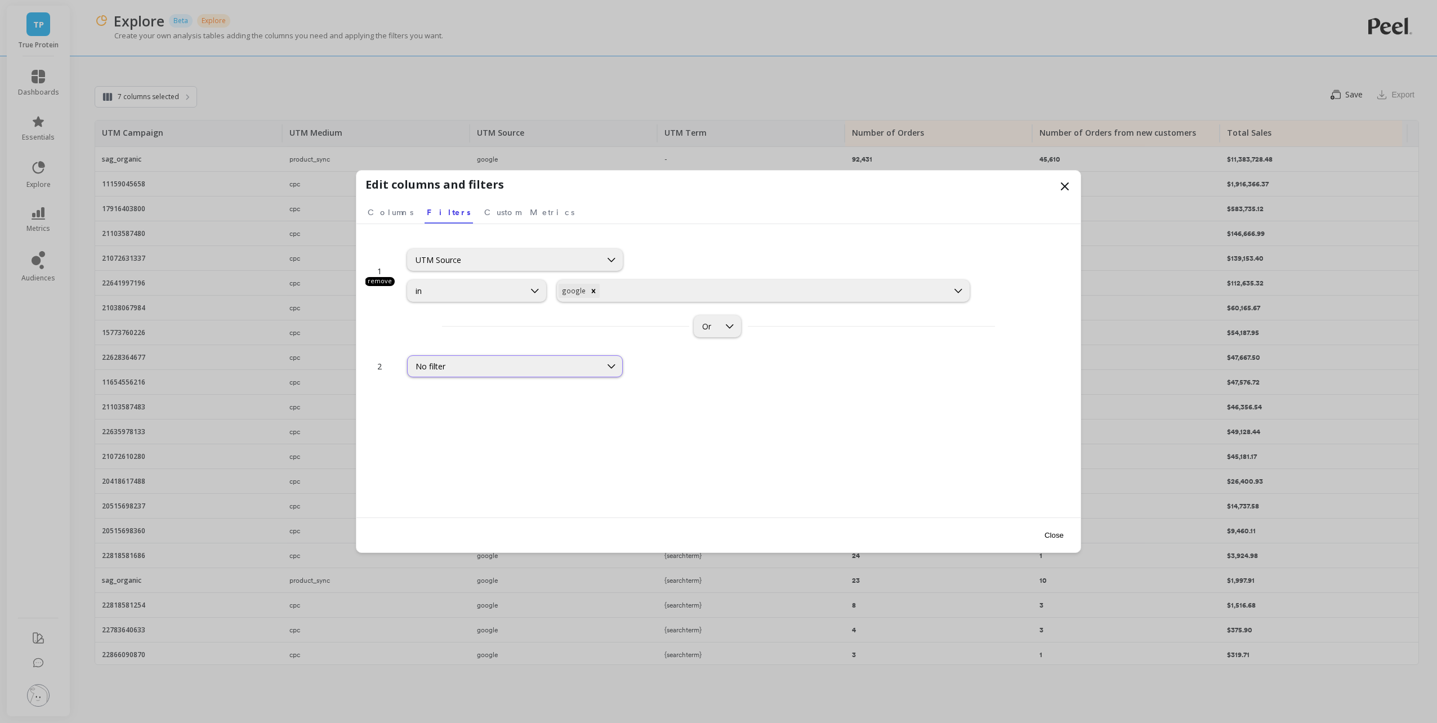
click at [489, 370] on div "No filter" at bounding box center [503, 366] width 177 height 11
type input "medium"
click at [507, 414] on div "UTM Medium" at bounding box center [514, 419] width 201 height 11
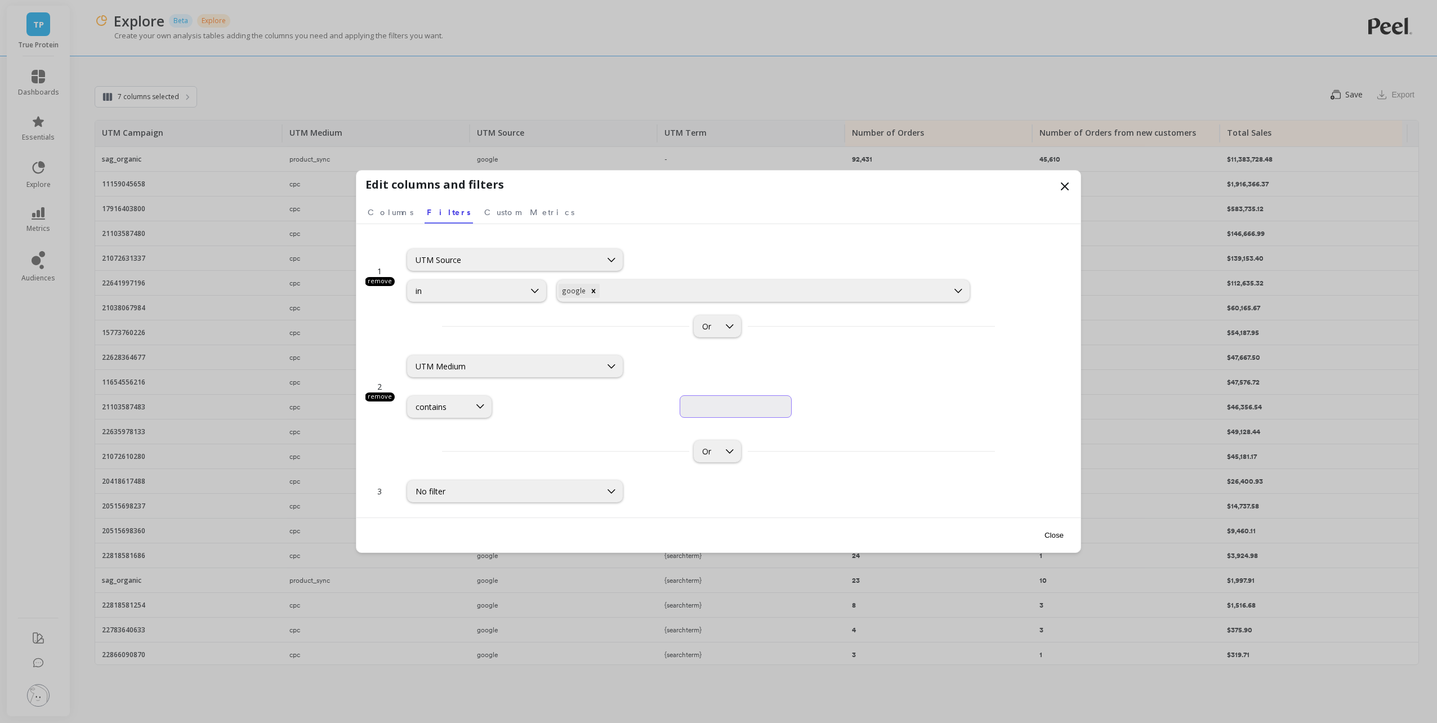
click at [680, 410] on input "text" at bounding box center [736, 406] width 112 height 23
type input "cpc"
click at [877, 440] on div "Or" at bounding box center [718, 451] width 706 height 22
click at [719, 331] on div at bounding box center [729, 326] width 21 height 21
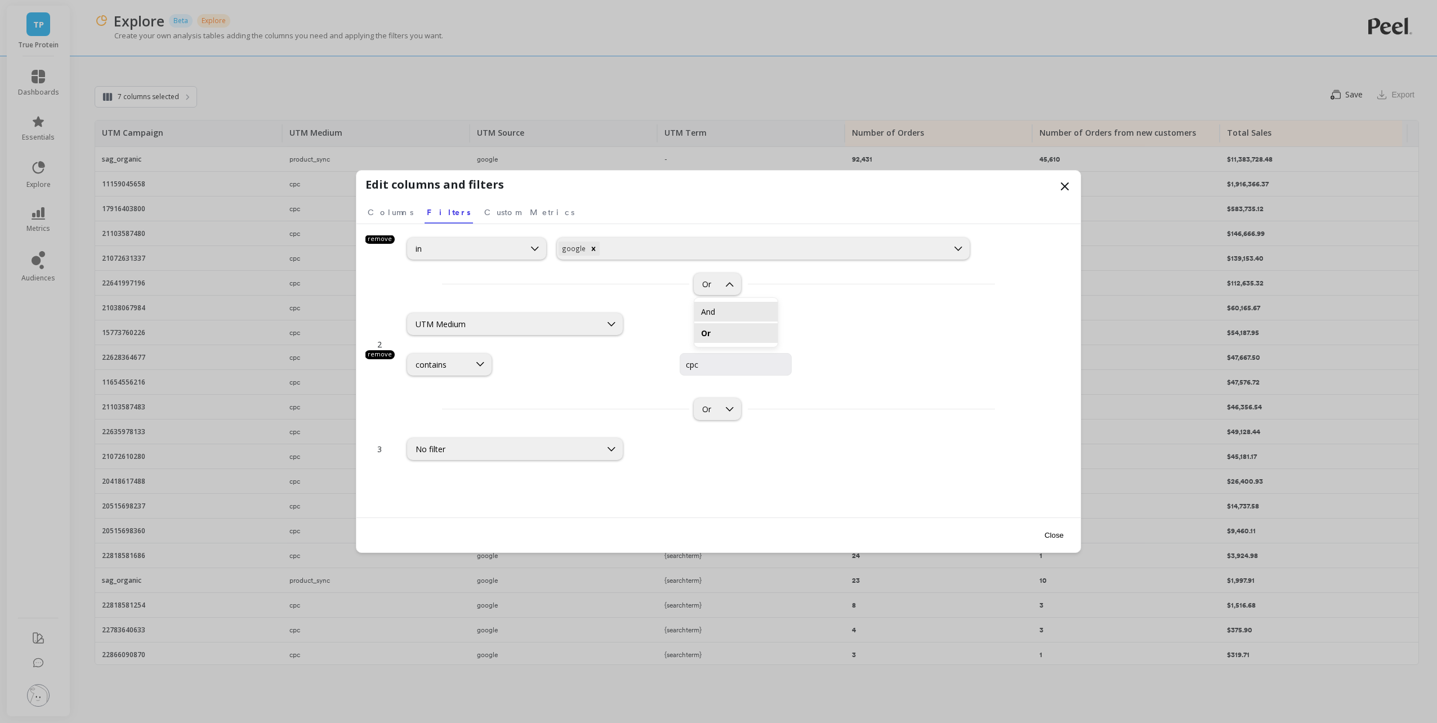
click at [717, 316] on div "And" at bounding box center [736, 311] width 70 height 11
click at [383, 215] on span "Columns" at bounding box center [391, 212] width 46 height 11
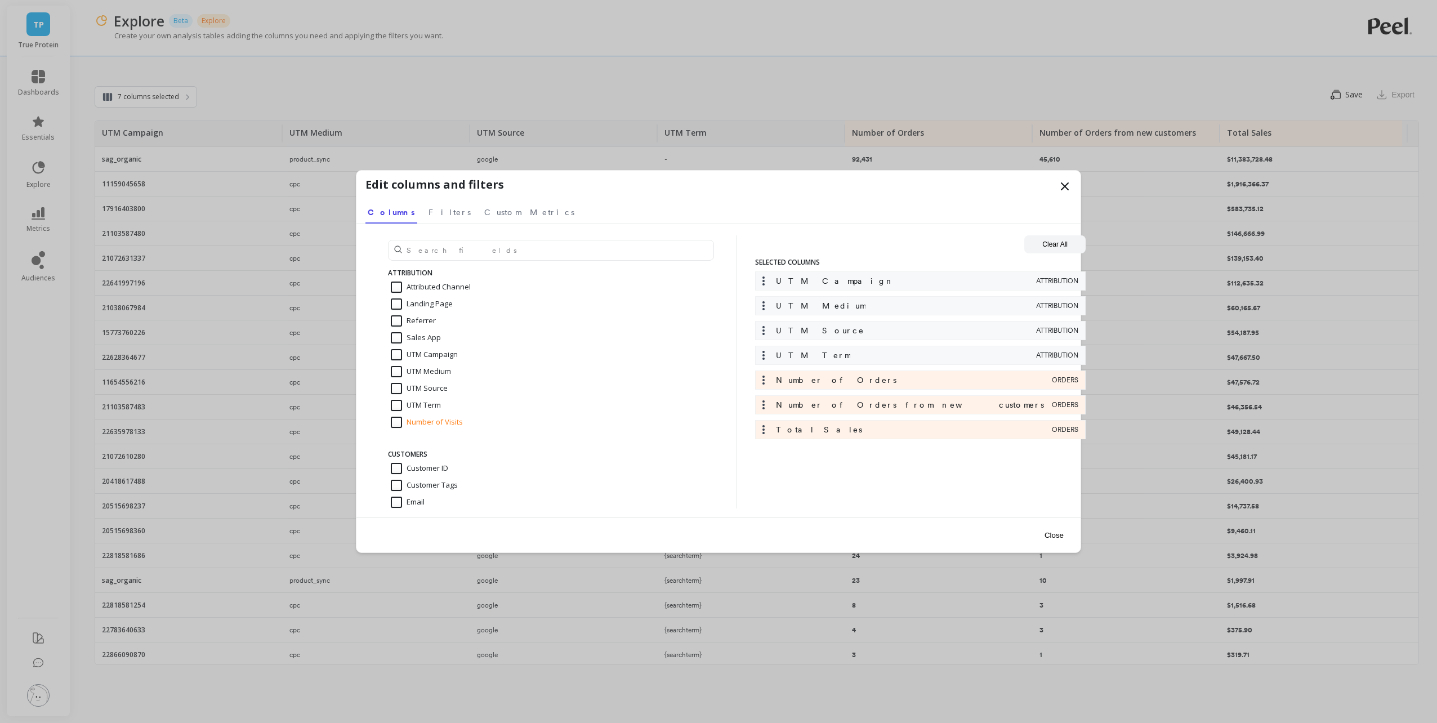
click at [768, 359] on icon at bounding box center [763, 355] width 11 height 11
click at [761, 356] on icon at bounding box center [763, 355] width 11 height 11
click at [769, 355] on div "UTM Term" at bounding box center [896, 355] width 276 height 11
click at [799, 356] on span "UTM Term" at bounding box center [813, 355] width 74 height 11
click at [397, 405] on input "UTM Term" at bounding box center [416, 405] width 50 height 11
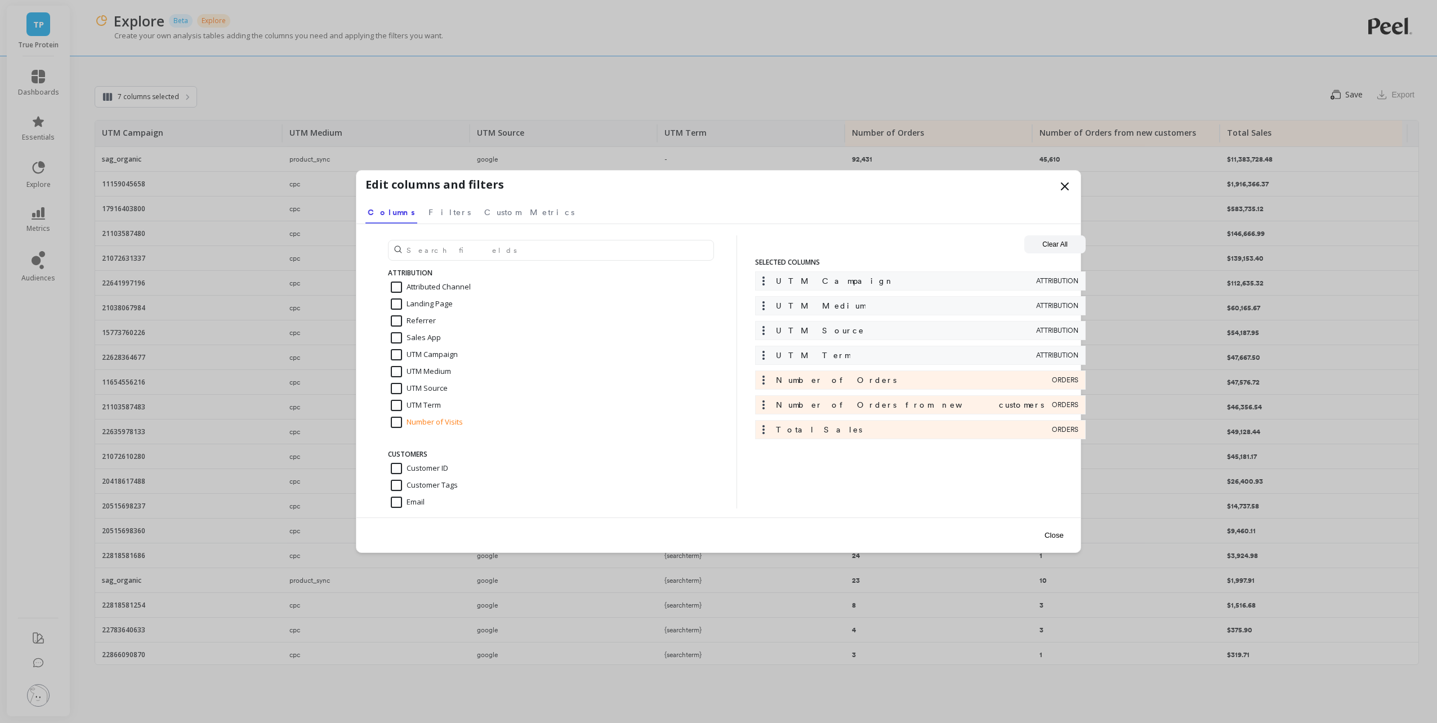
checkbox input "false"
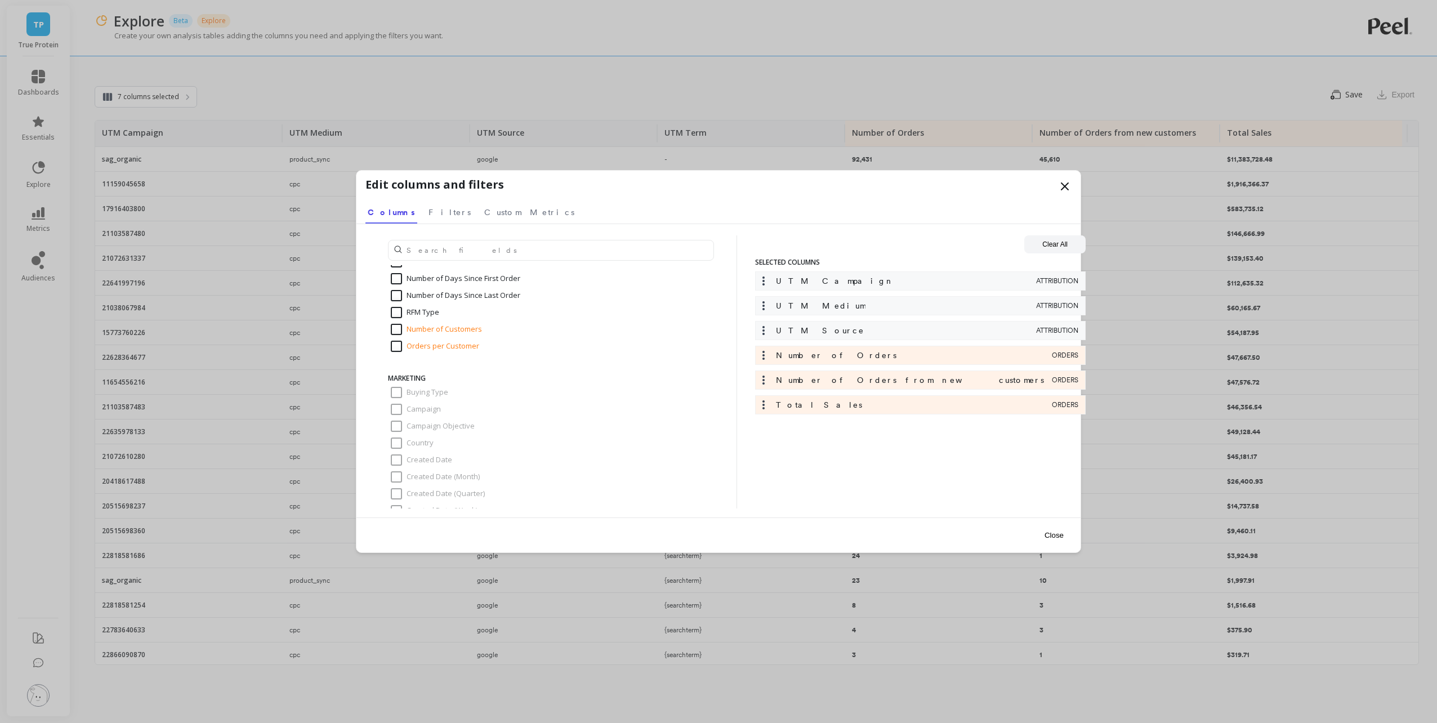
scroll to position [563, 0]
click at [395, 325] on input "Number of Customers" at bounding box center [436, 327] width 91 height 11
checkbox input "true"
click at [396, 343] on input "Orders per Customer" at bounding box center [435, 344] width 88 height 11
checkbox input "true"
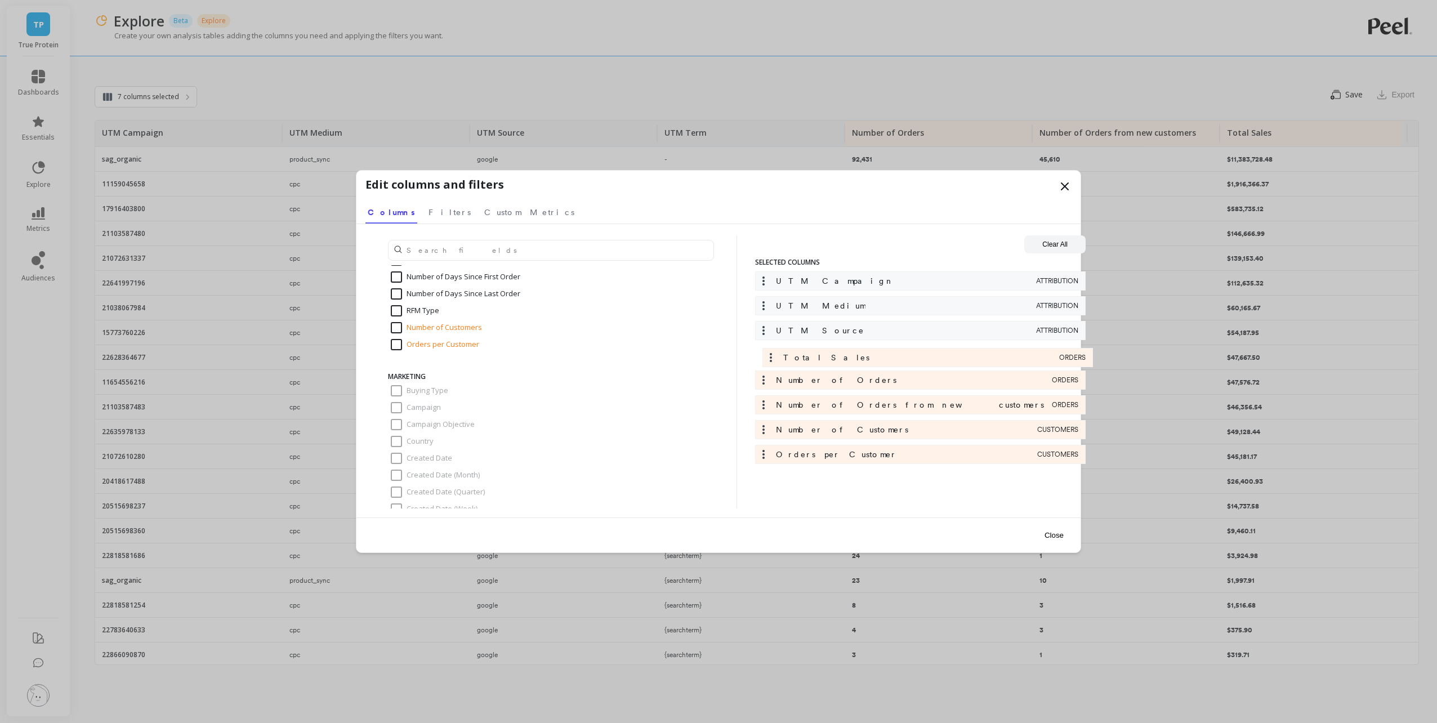
drag, startPoint x: 798, startPoint y: 409, endPoint x: 810, endPoint y: 351, distance: 58.6
click at [810, 351] on div "UTM Campaign ATTRIBUTION UTM Medium ATTRIBUTION UTM Source ATTRIBUTION Number o…" at bounding box center [920, 370] width 330 height 198
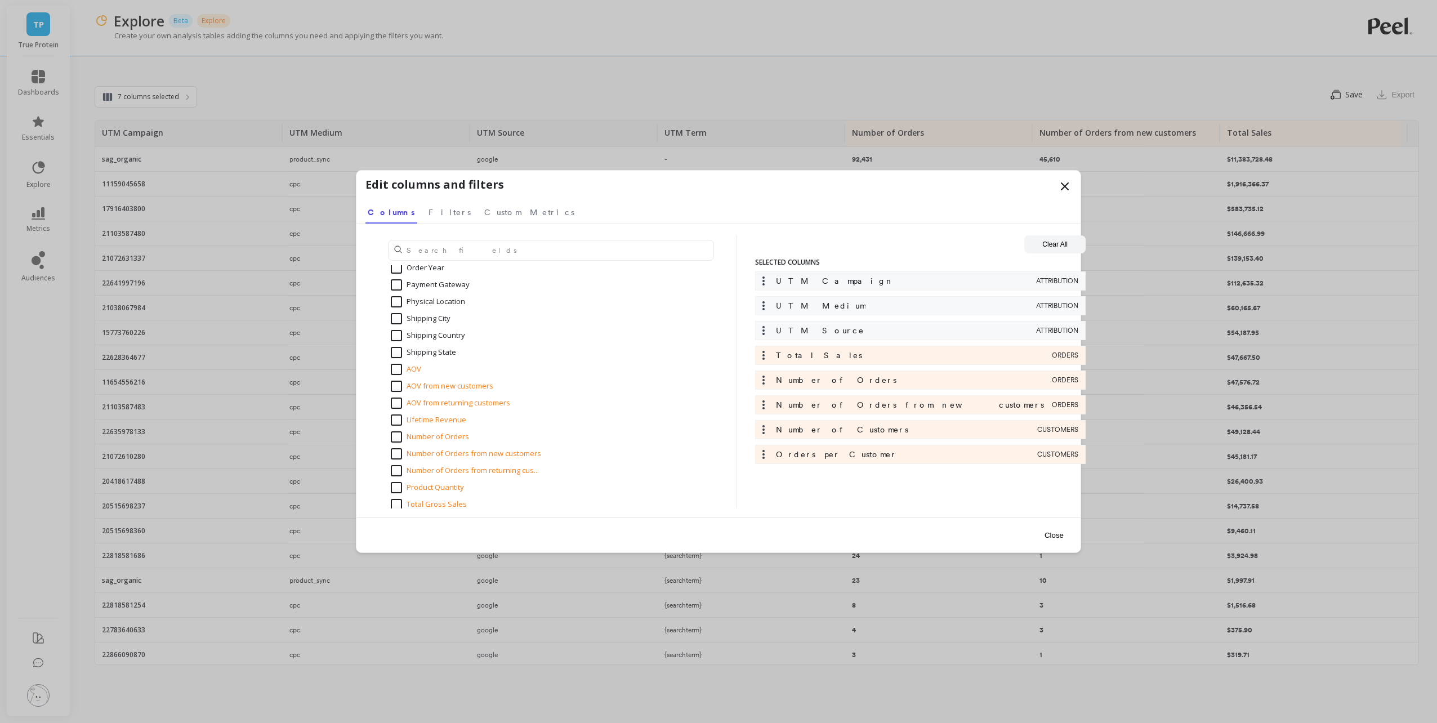
scroll to position [1464, 0]
click at [414, 312] on input "AOV" at bounding box center [406, 312] width 30 height 11
checkbox input "true"
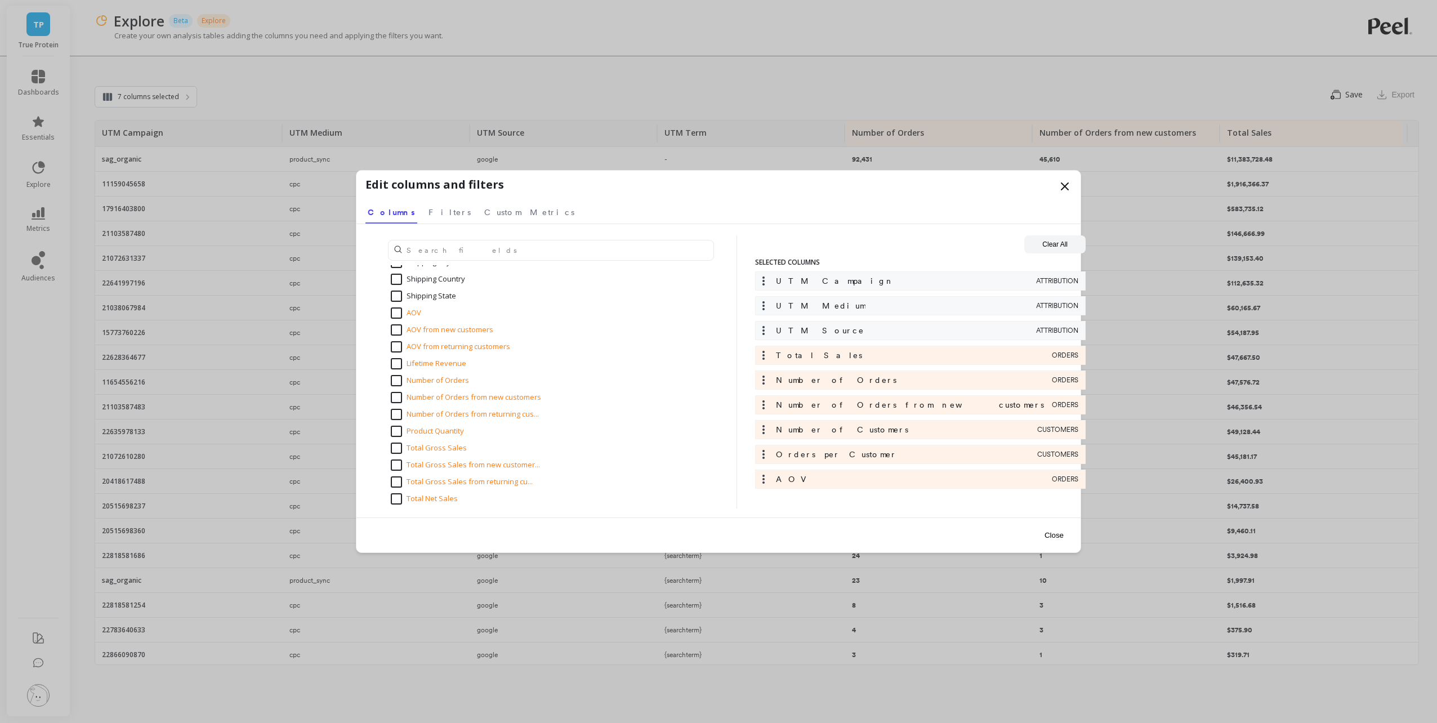
click at [764, 431] on icon at bounding box center [763, 429] width 11 height 11
click at [767, 429] on icon at bounding box center [763, 429] width 11 height 11
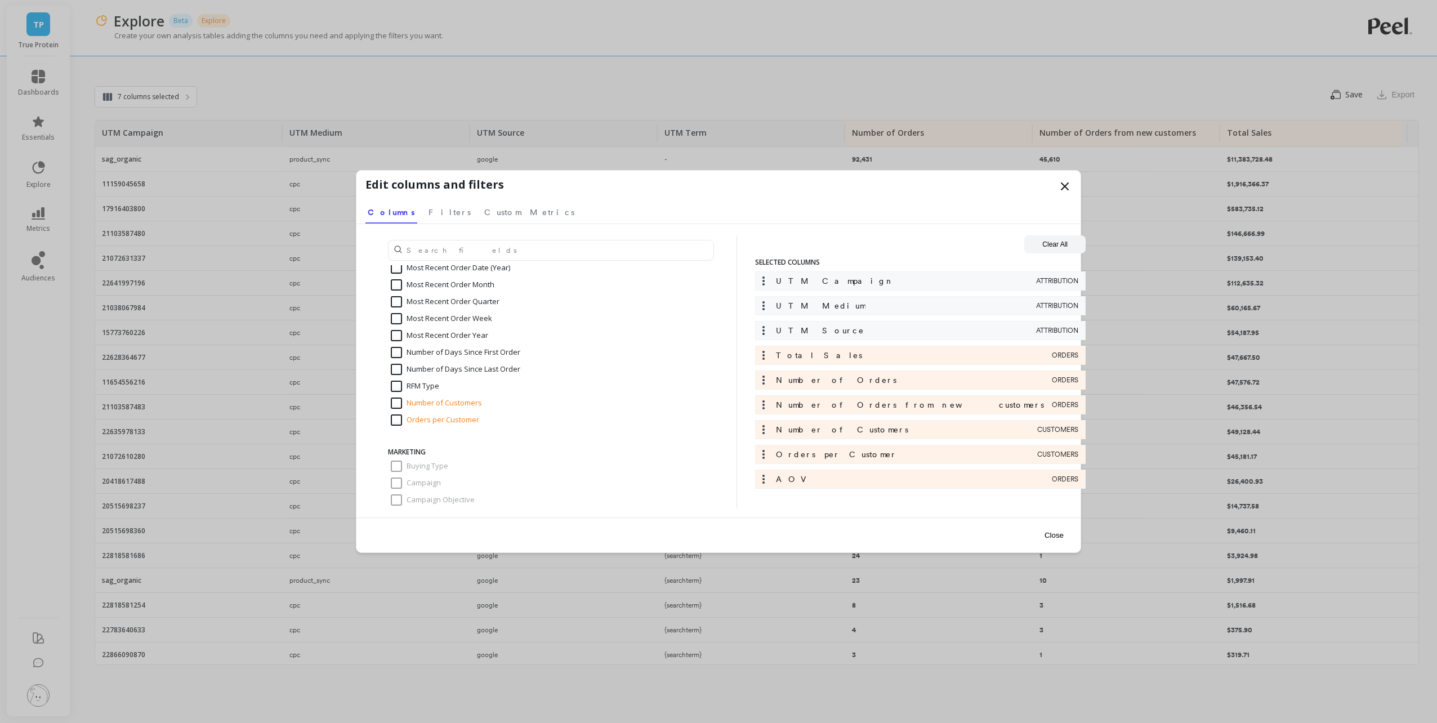
scroll to position [488, 0]
click at [398, 403] on input "Number of Customers" at bounding box center [436, 402] width 91 height 11
checkbox input "false"
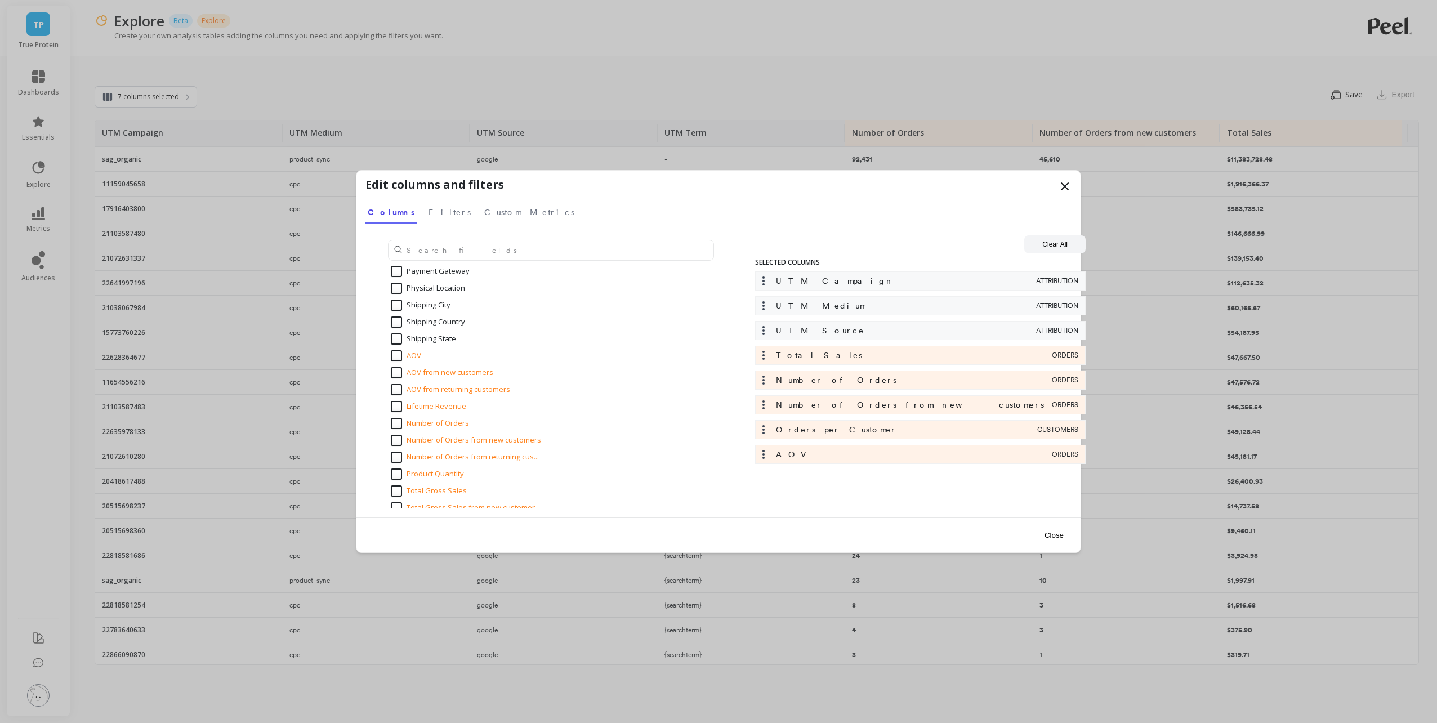
scroll to position [1501, 0]
click at [397, 377] on input "Number of Orders from returning cus..." at bounding box center [465, 376] width 148 height 11
checkbox input "true"
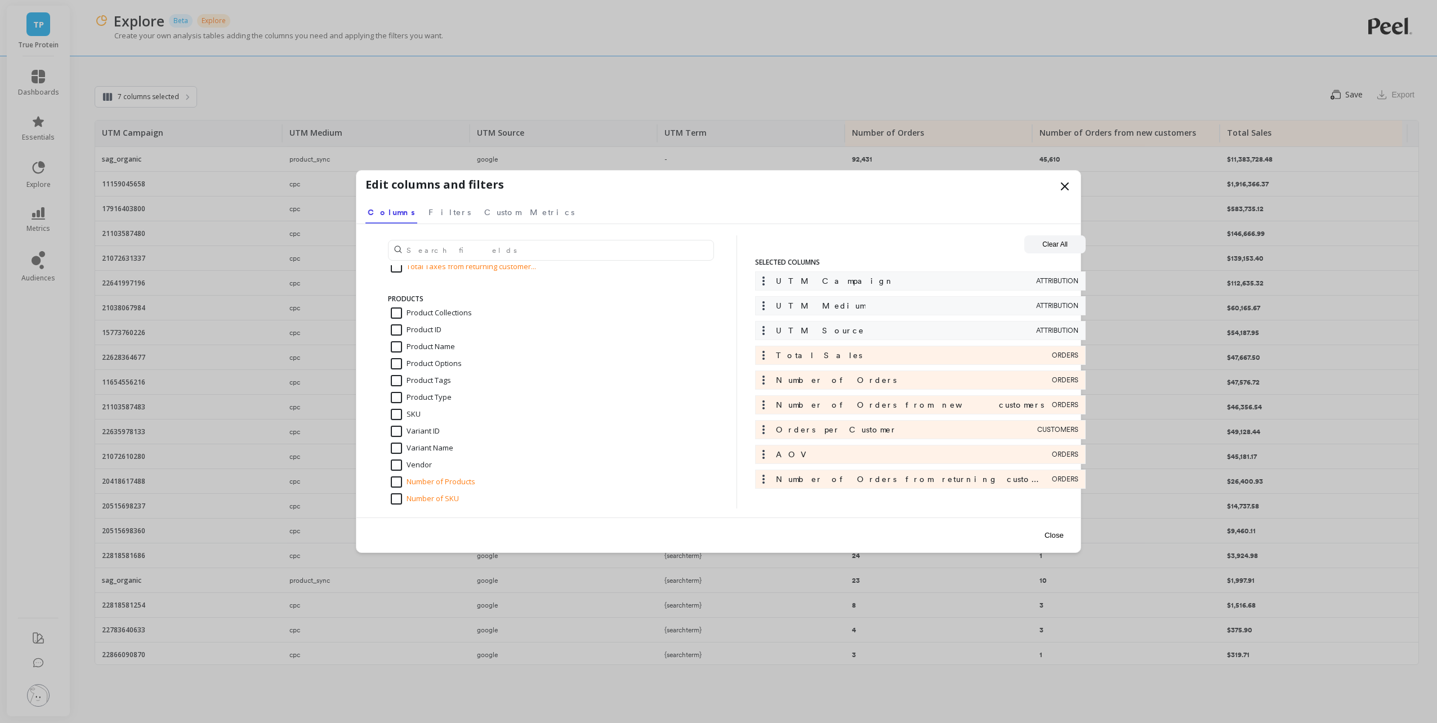
scroll to position [1952, 0]
click at [1056, 538] on button "Close" at bounding box center [1054, 534] width 26 height 25
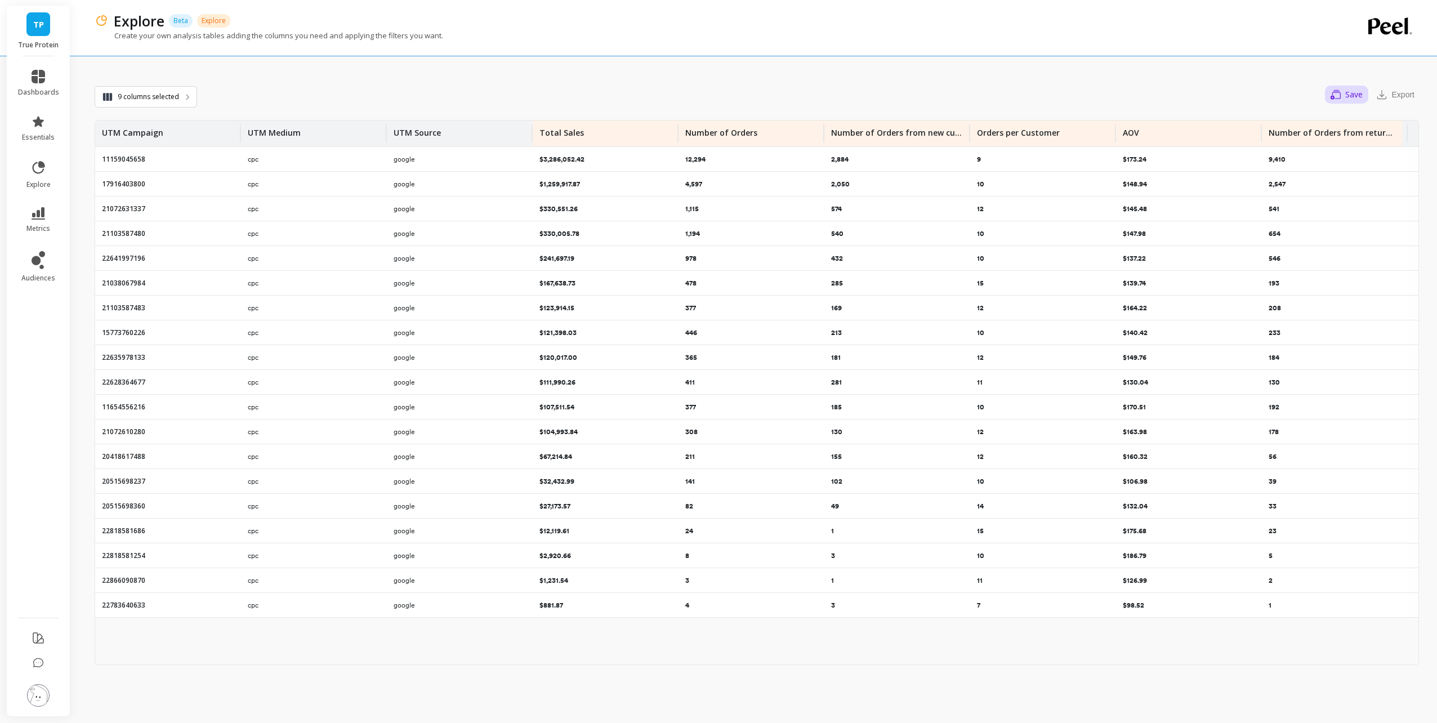
click at [1356, 97] on span "Save" at bounding box center [1353, 95] width 17 height 10
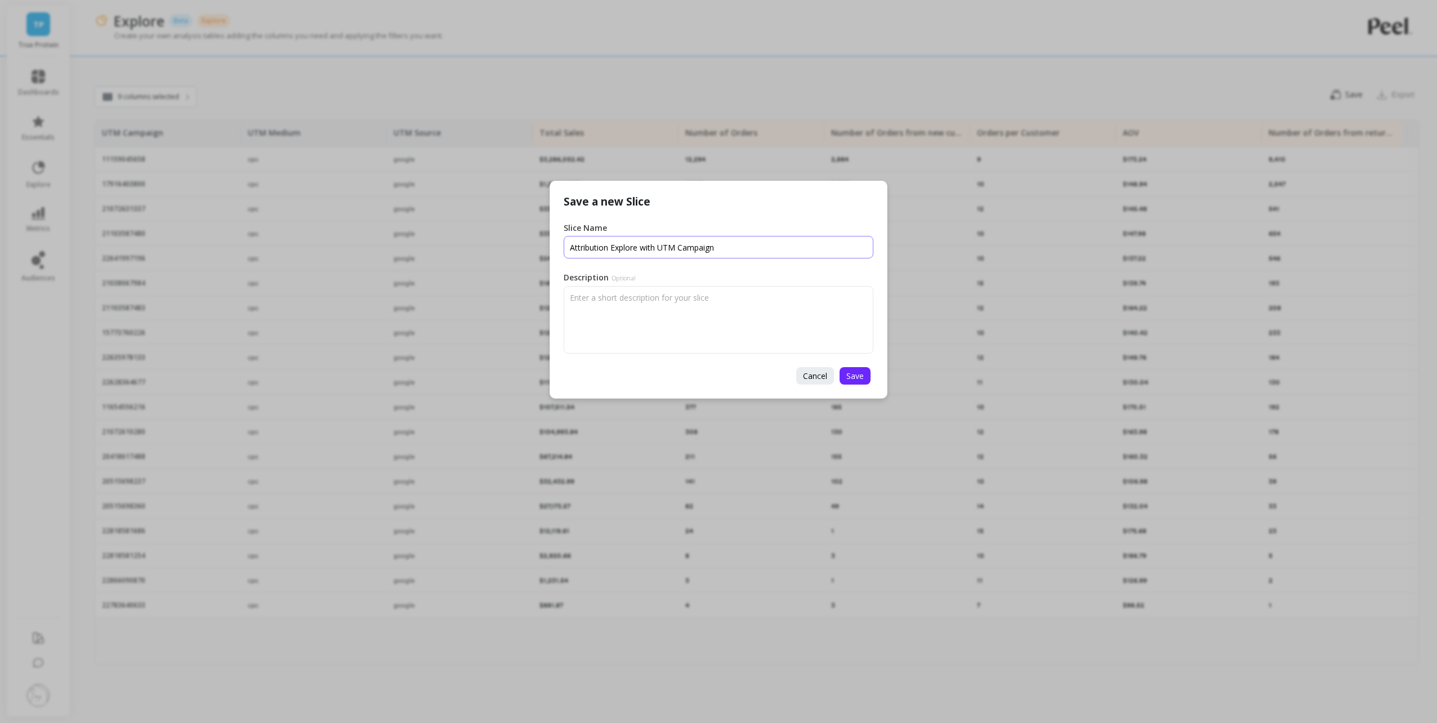
click at [758, 250] on input "Slice Name" at bounding box center [719, 247] width 310 height 23
type input "Google Attributed Performance by UTM"
click at [865, 376] on button "Save" at bounding box center [854, 375] width 31 height 17
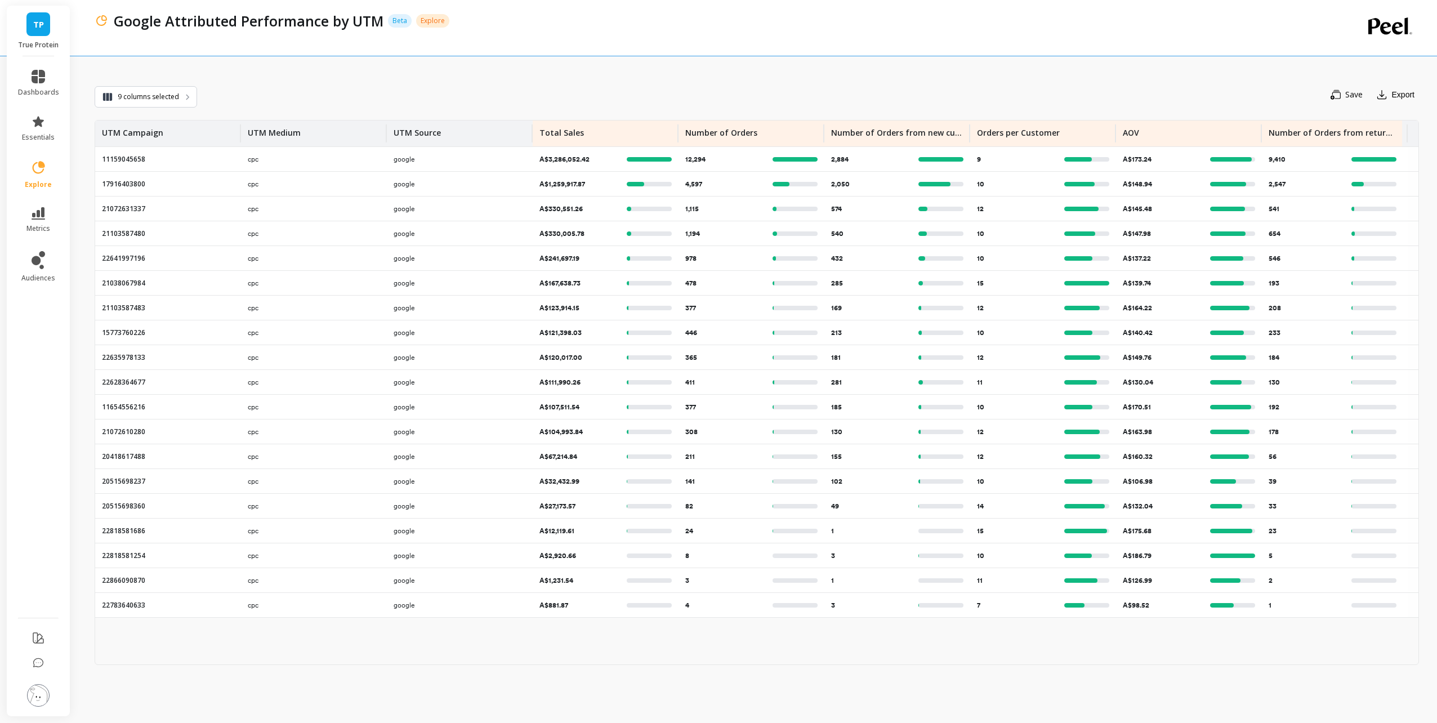
click at [352, 88] on div "Save Export" at bounding box center [808, 95] width 1222 height 24
click at [174, 95] on span "9 columns selected" at bounding box center [148, 96] width 61 height 11
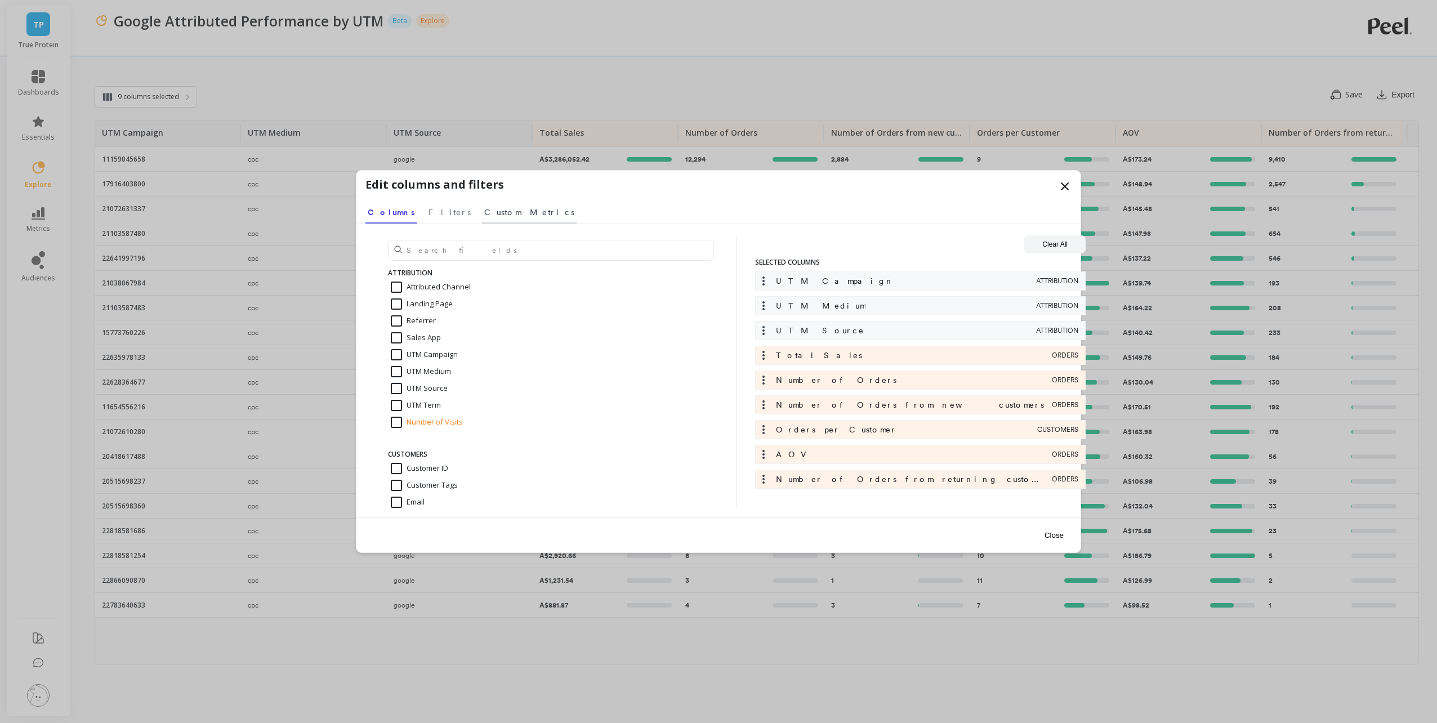
click at [493, 212] on span "Custom Metrics" at bounding box center [529, 212] width 90 height 11
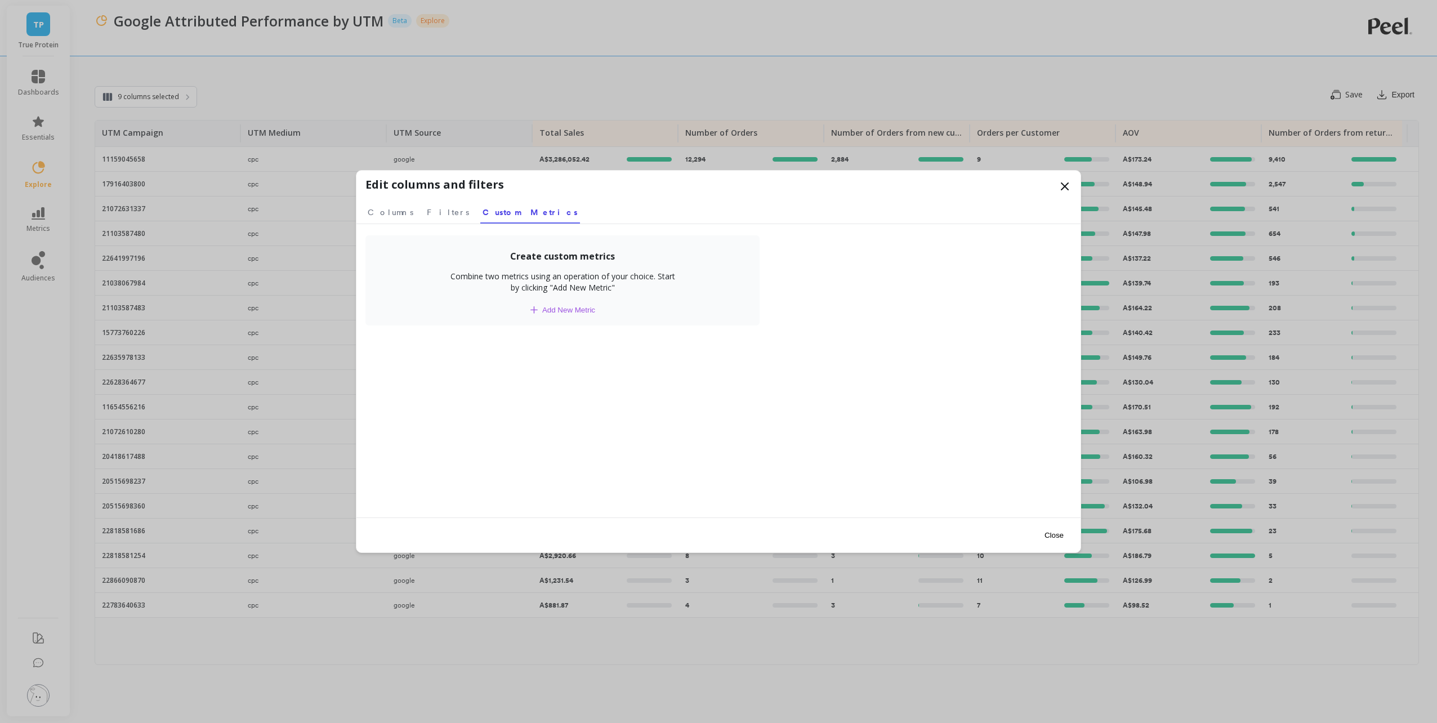
click at [575, 313] on span "Add New Metric" at bounding box center [568, 310] width 53 height 8
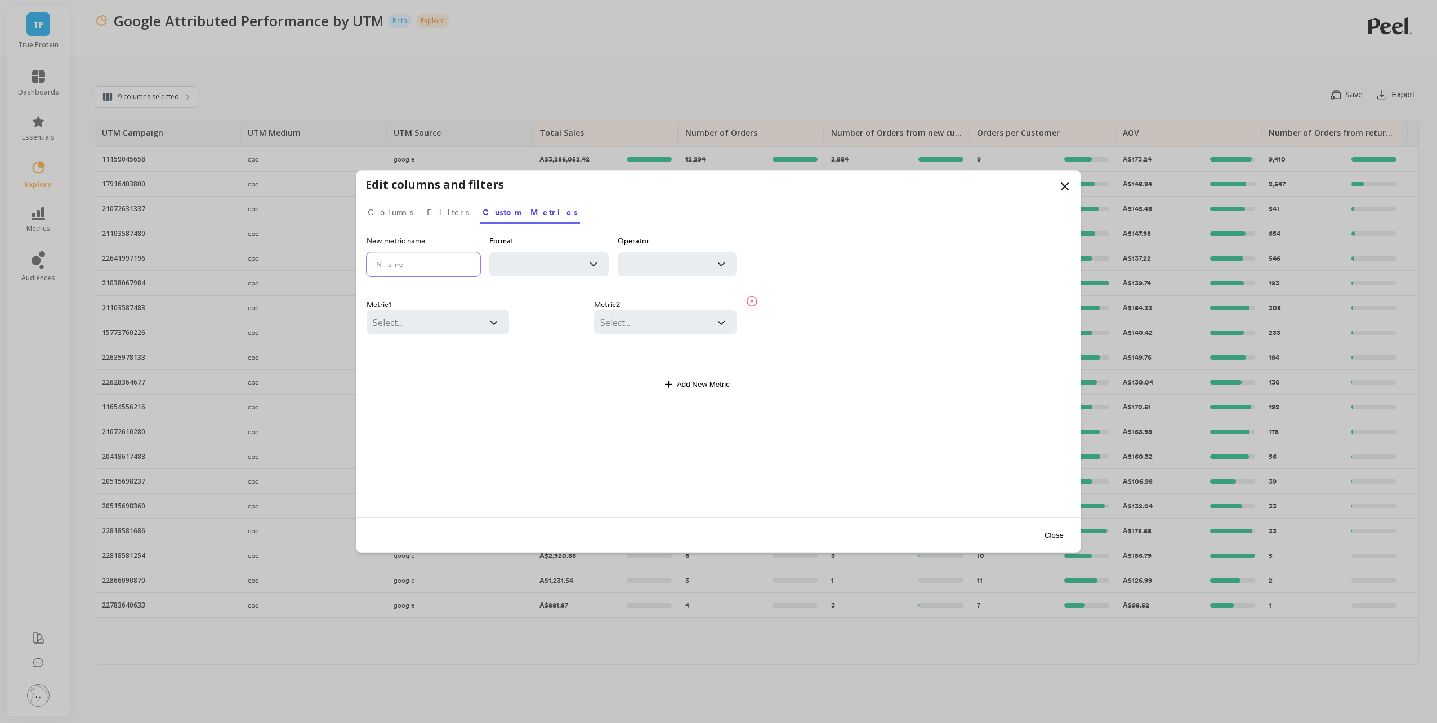
click at [420, 262] on input "text" at bounding box center [424, 264] width 114 height 24
type input "ROAS"
click at [550, 272] on div at bounding box center [536, 264] width 93 height 20
click at [551, 294] on div "currency" at bounding box center [548, 294] width 119 height 23
click at [546, 261] on div at bounding box center [536, 264] width 82 height 16
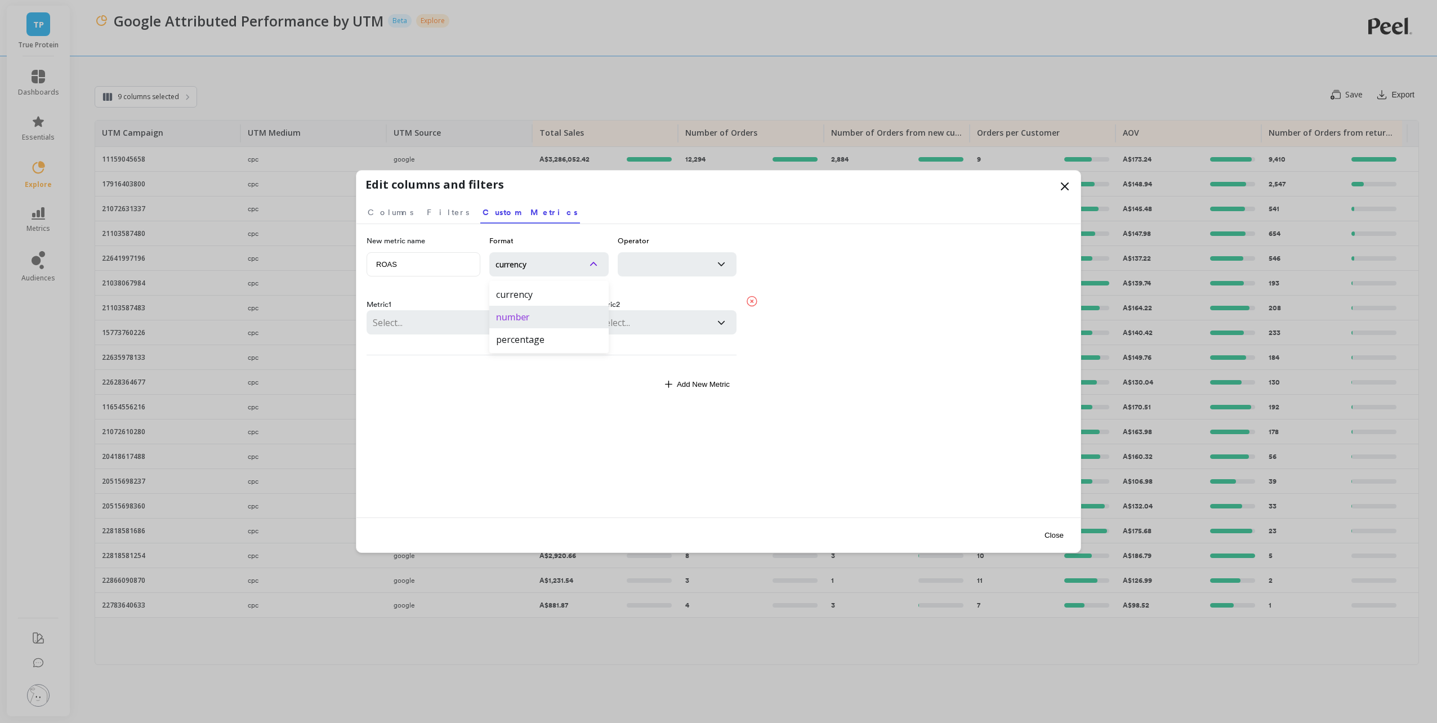
click at [554, 319] on div "number" at bounding box center [548, 317] width 119 height 23
click at [647, 267] on div at bounding box center [665, 264] width 82 height 16
click at [664, 341] on div "division" at bounding box center [677, 339] width 119 height 23
click at [479, 333] on div "Select..." at bounding box center [438, 322] width 142 height 24
type input "total"
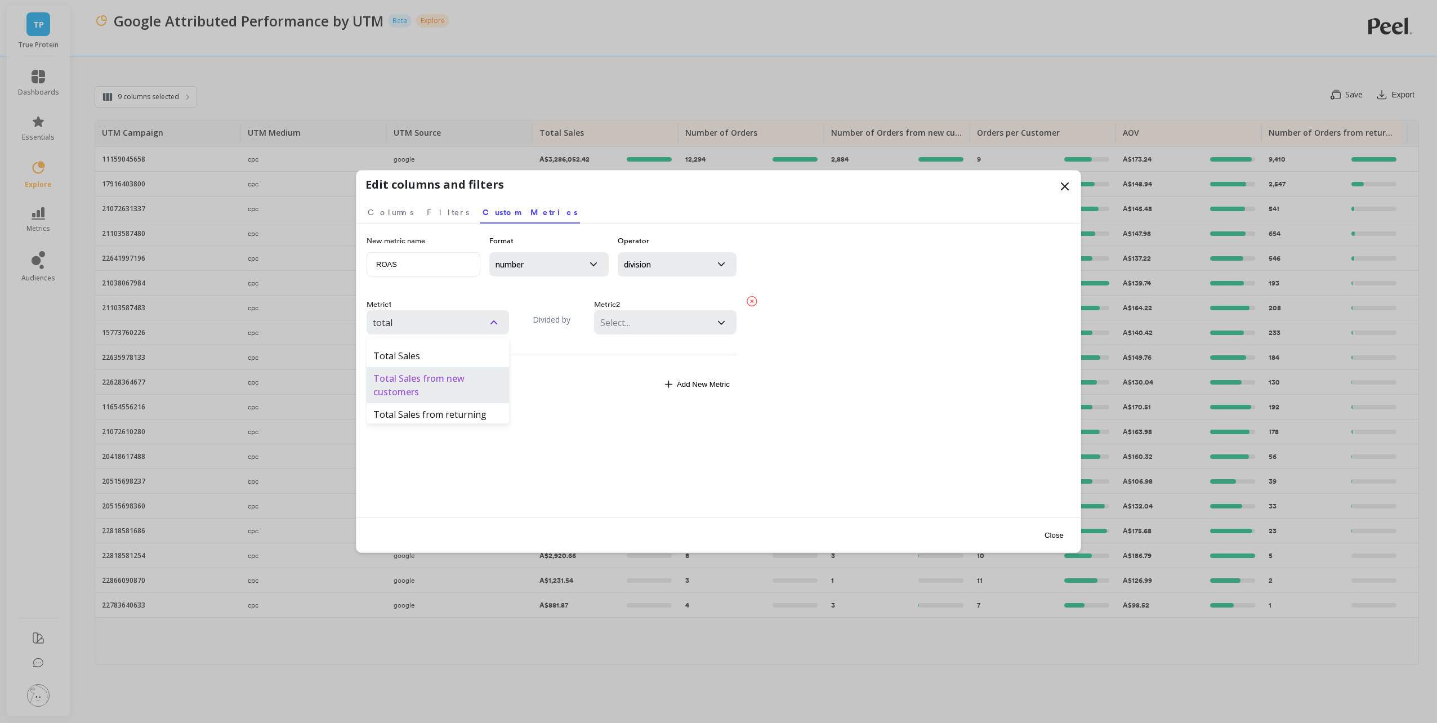
scroll to position [281, 0]
click at [470, 356] on div "Total Sales" at bounding box center [438, 354] width 142 height 23
click at [650, 317] on div at bounding box center [652, 323] width 105 height 16
type input "ad spend"
click at [753, 302] on icon at bounding box center [752, 301] width 10 height 10
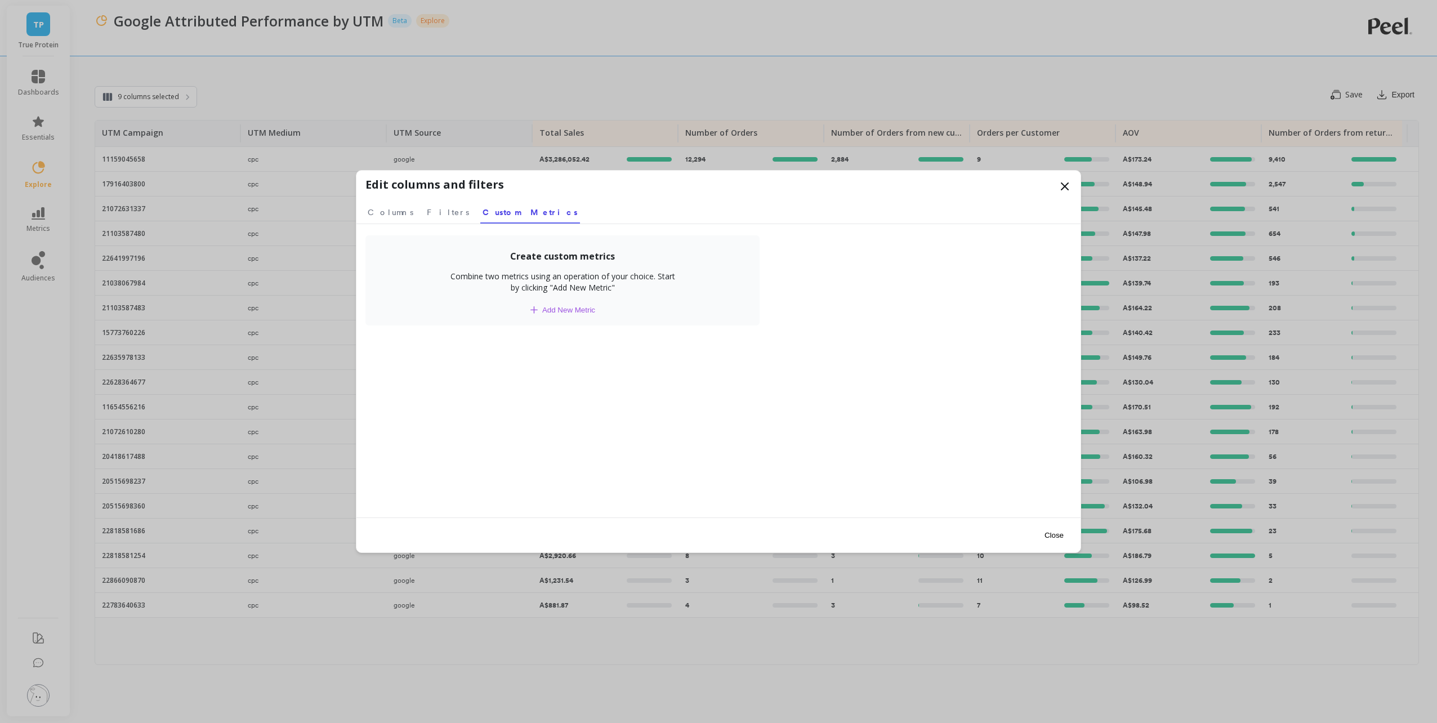
click at [1060, 190] on icon at bounding box center [1065, 187] width 14 height 14
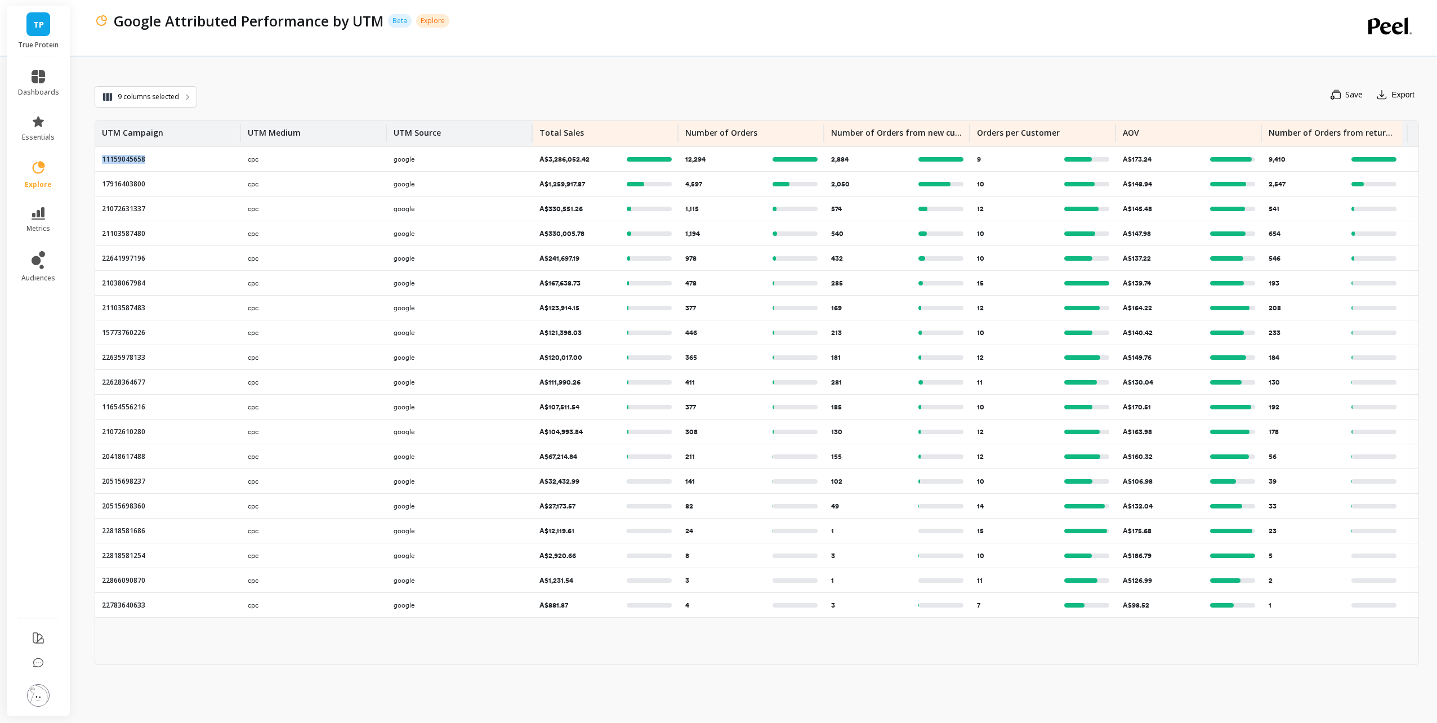
drag, startPoint x: 142, startPoint y: 161, endPoint x: 102, endPoint y: 159, distance: 40.6
click at [102, 159] on div "11159045658" at bounding box center [168, 159] width 146 height 24
drag, startPoint x: 102, startPoint y: 159, endPoint x: 332, endPoint y: 88, distance: 240.6
click at [332, 88] on div "Save Export" at bounding box center [808, 95] width 1222 height 24
click at [1346, 97] on span "Save" at bounding box center [1353, 95] width 17 height 10
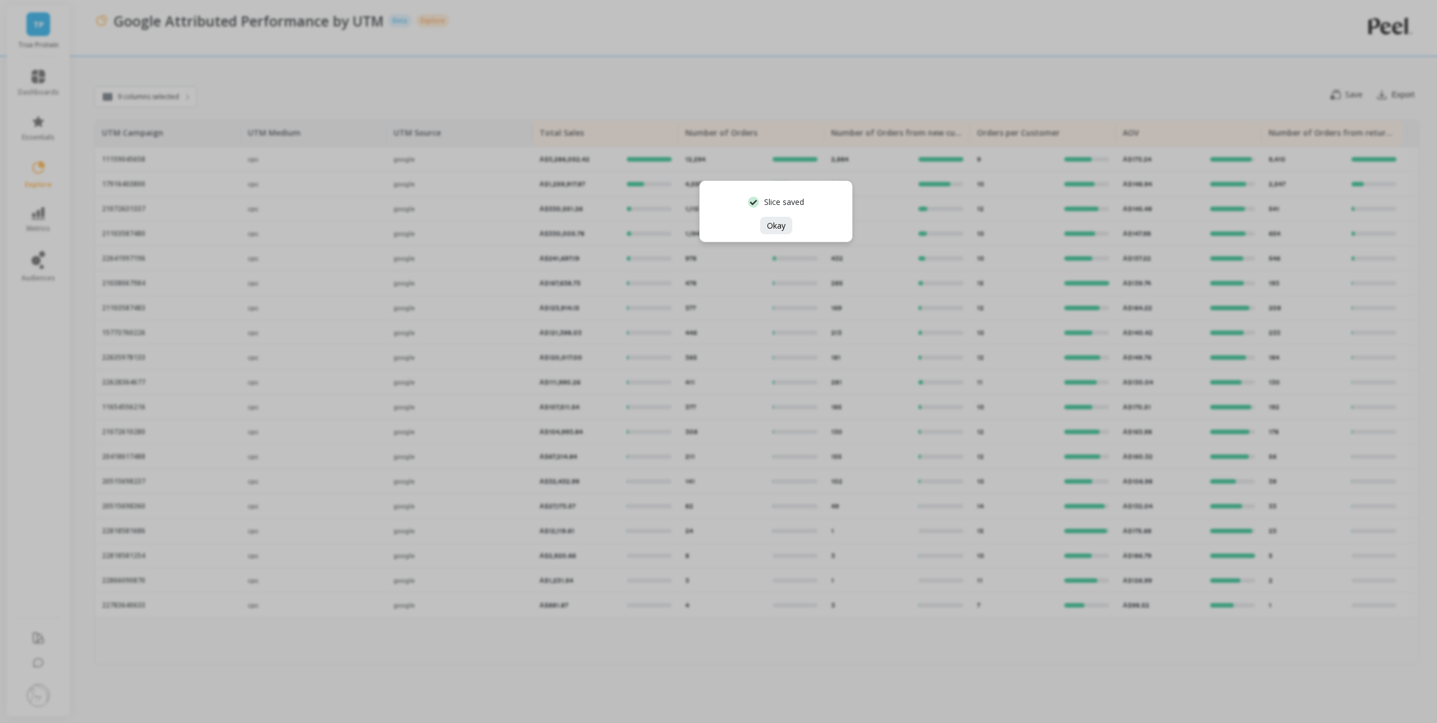
click at [874, 79] on div "Slice saved Okay" at bounding box center [718, 361] width 1437 height 723
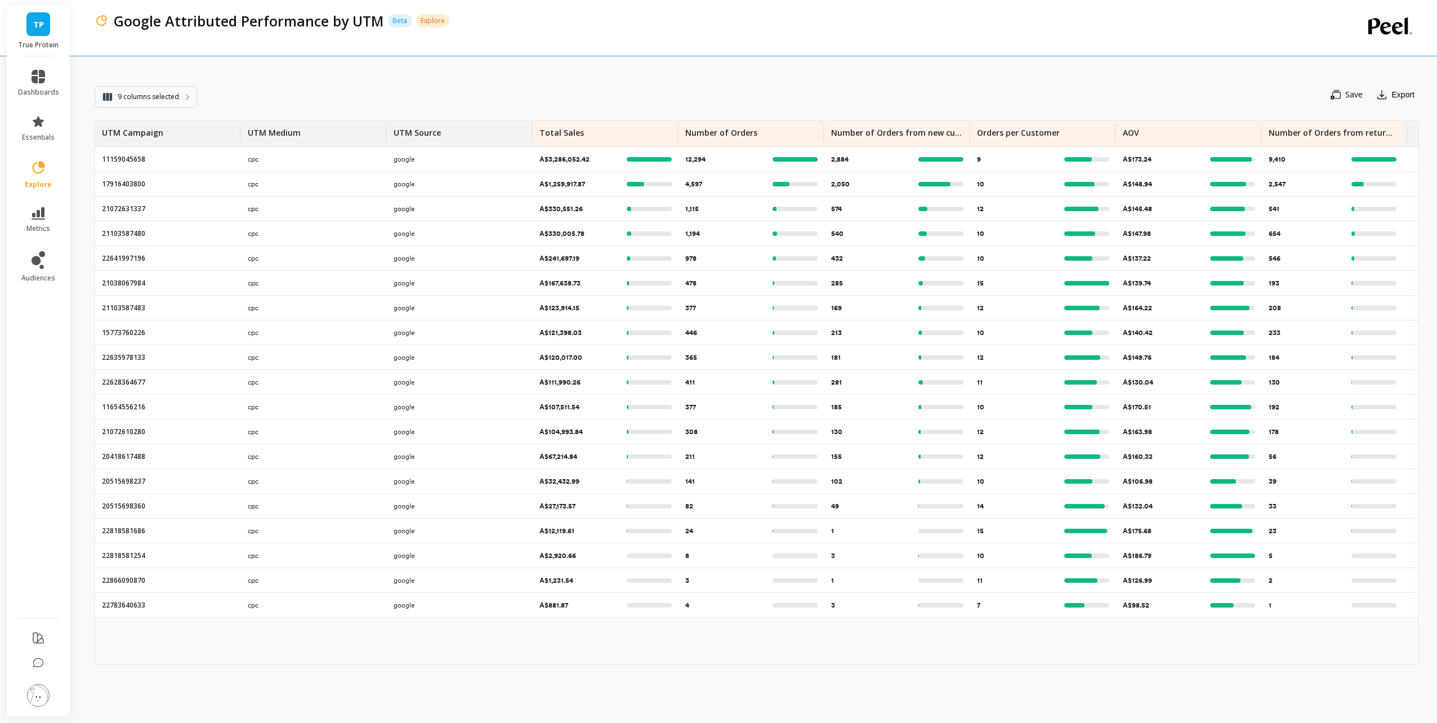
click at [145, 99] on span "9 columns selected" at bounding box center [148, 96] width 61 height 11
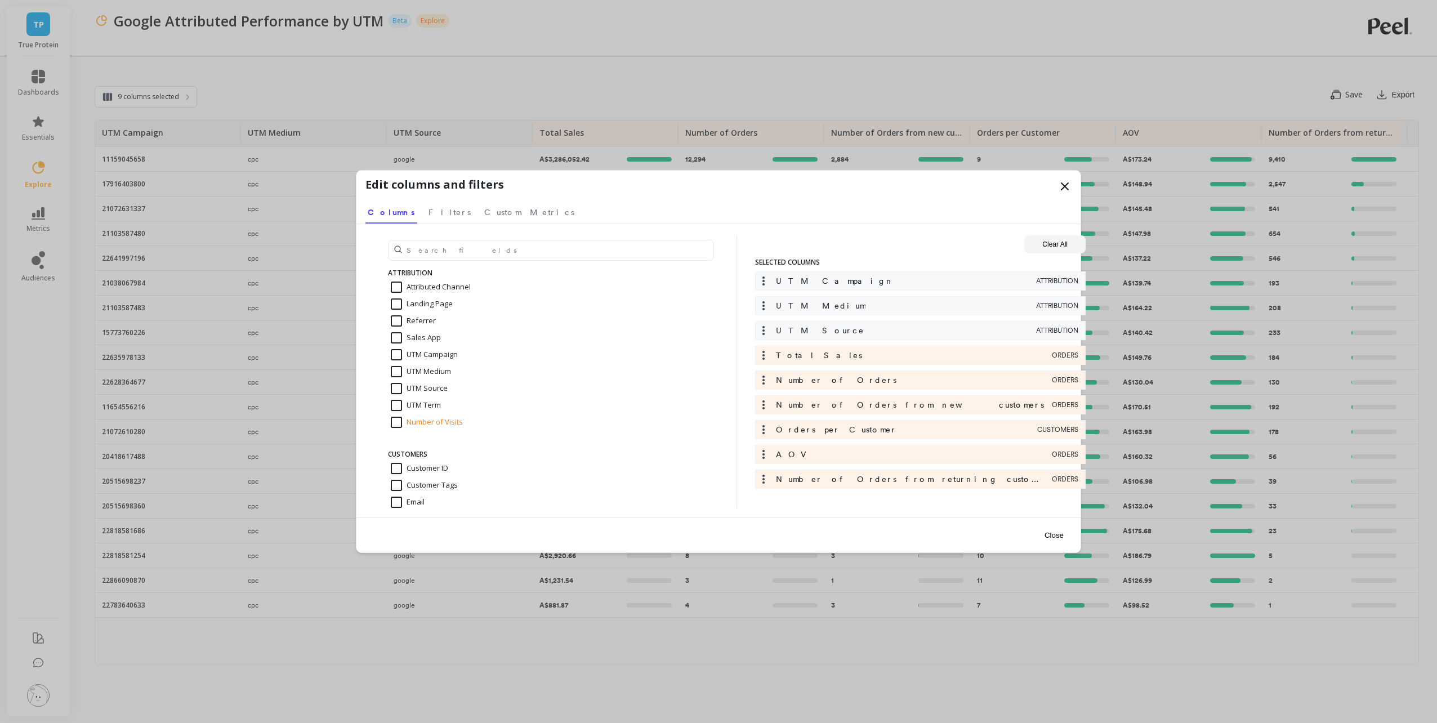
scroll to position [225, 0]
click at [428, 213] on span "Filters" at bounding box center [449, 212] width 42 height 11
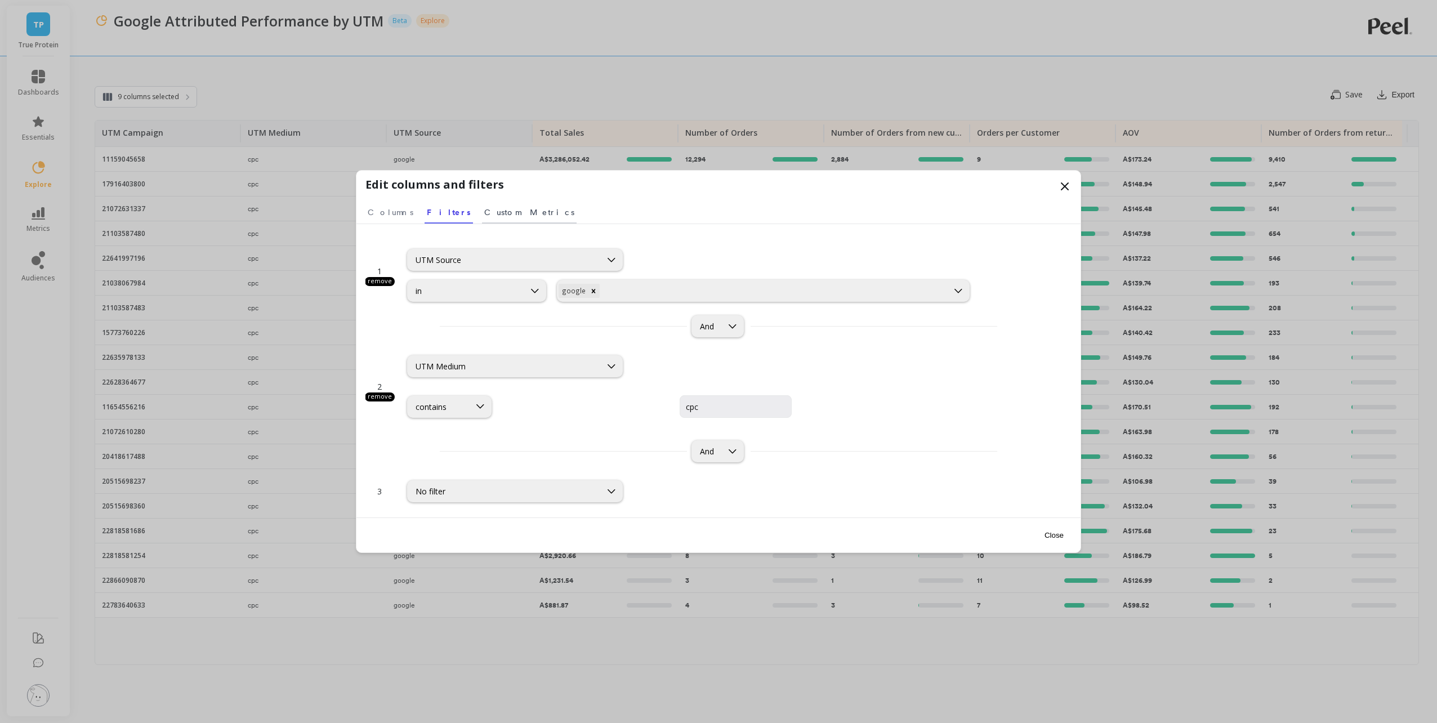
click at [484, 213] on span "Custom Metrics" at bounding box center [529, 212] width 90 height 11
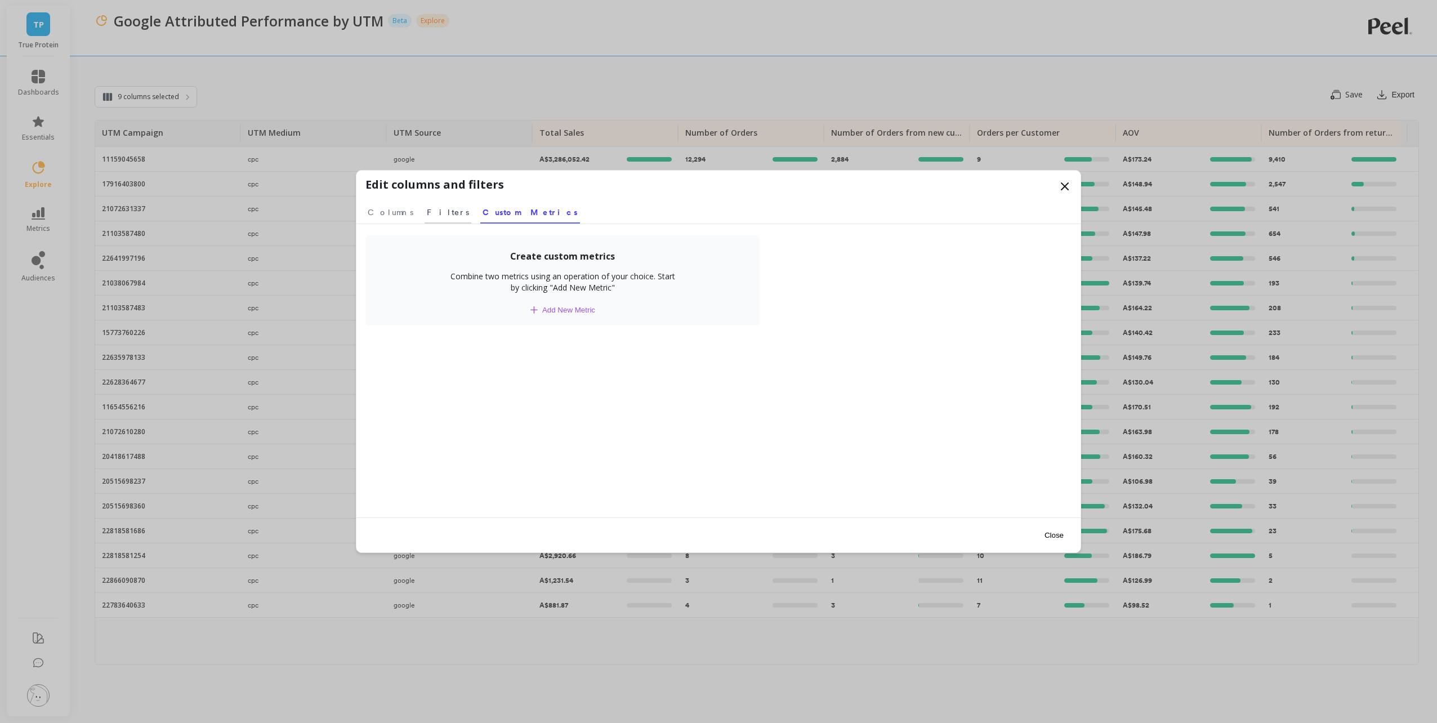
click at [427, 214] on span "Filters" at bounding box center [448, 212] width 42 height 11
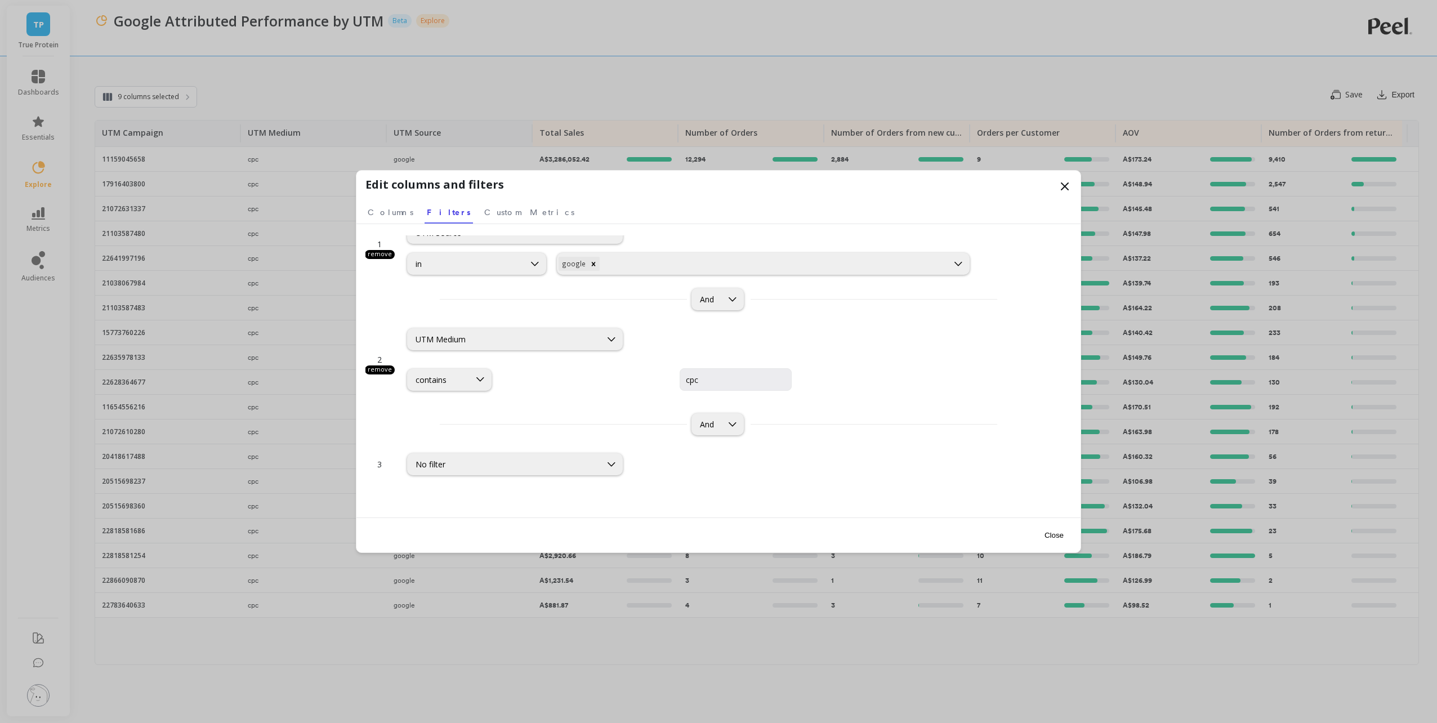
scroll to position [0, 0]
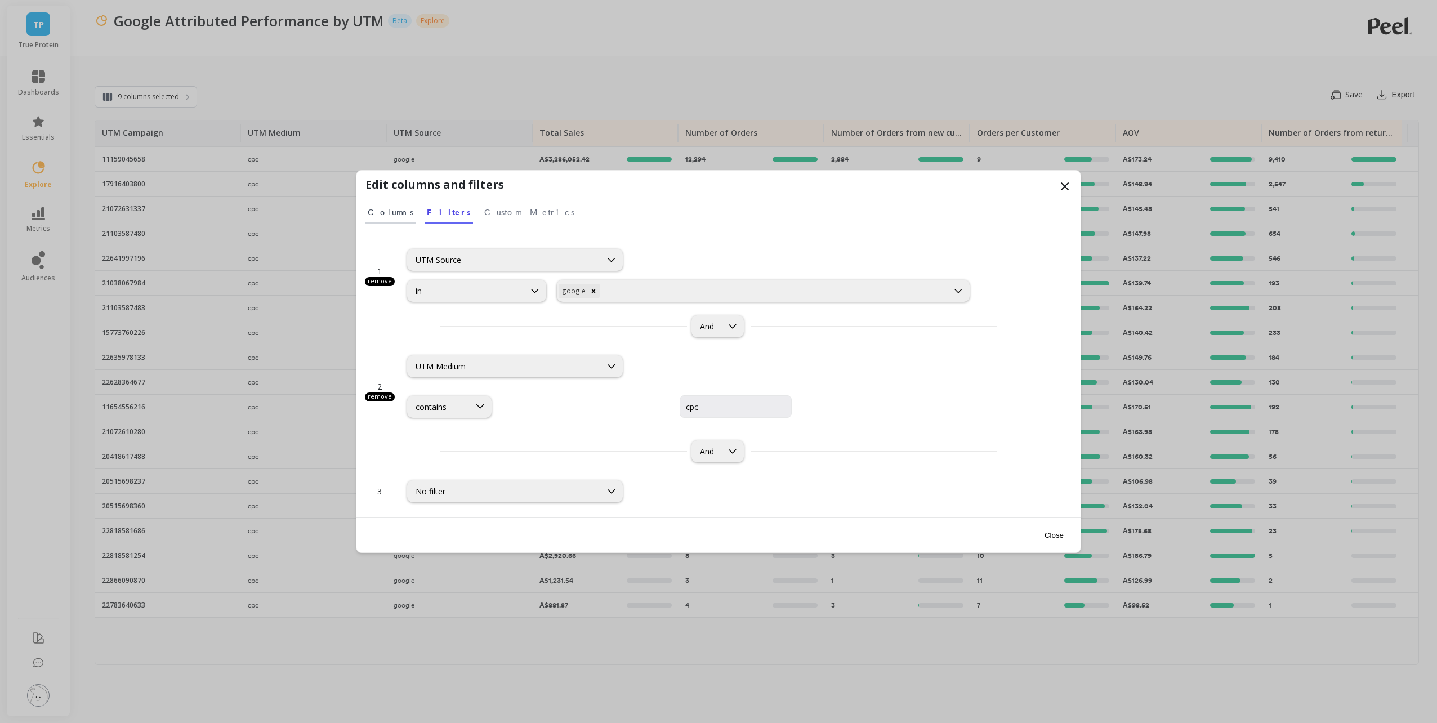
click at [384, 211] on span "Columns" at bounding box center [391, 212] width 46 height 11
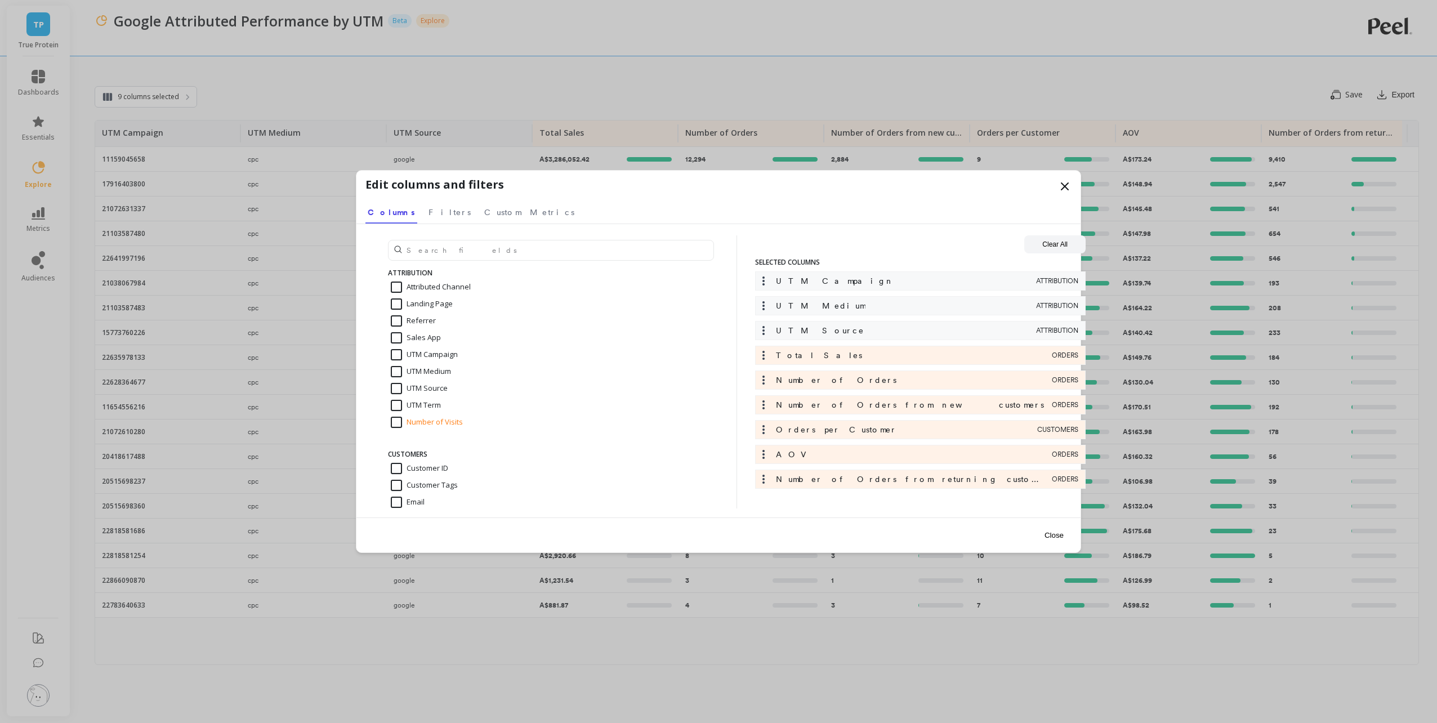
click at [1053, 535] on button "Close" at bounding box center [1054, 534] width 26 height 25
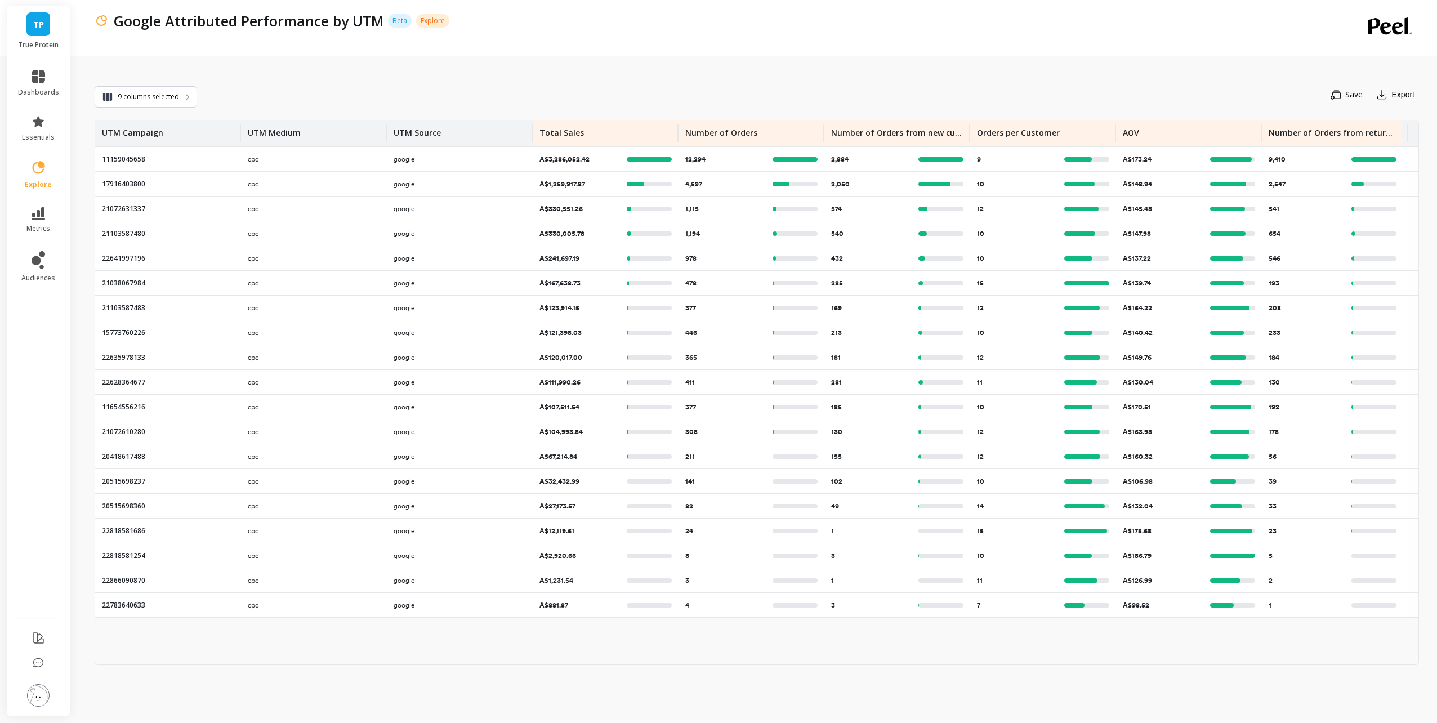
click at [452, 86] on div "Save Export" at bounding box center [808, 95] width 1222 height 24
click at [1341, 93] on button "Save" at bounding box center [1346, 95] width 43 height 18
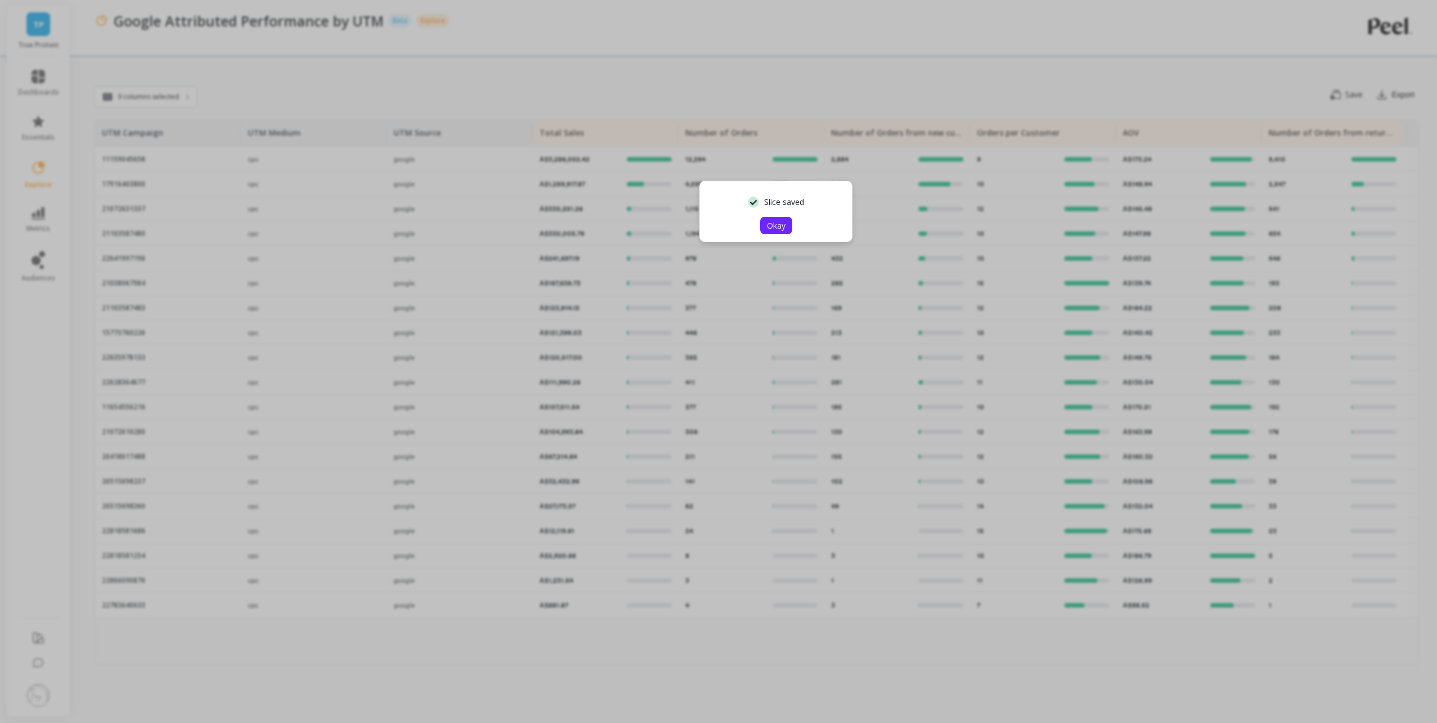
click at [781, 224] on span "Okay" at bounding box center [776, 225] width 19 height 11
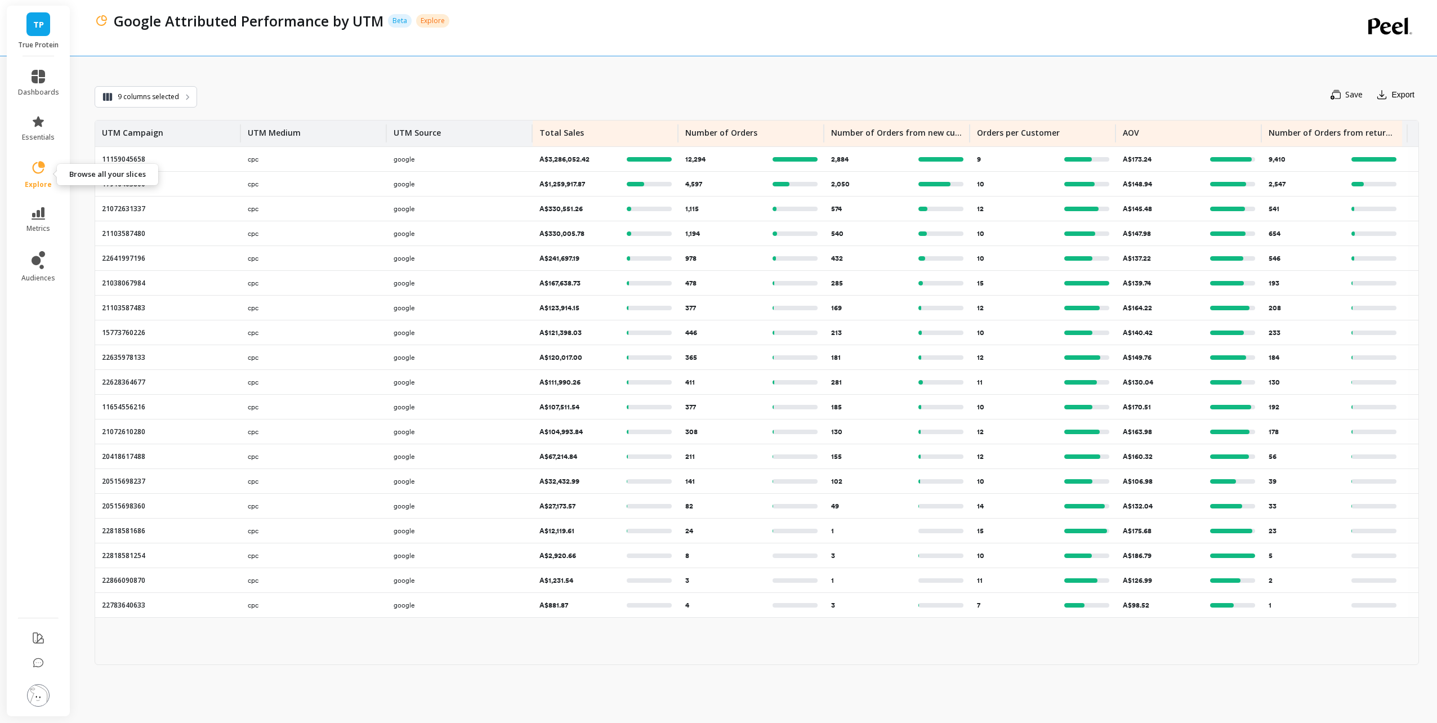
click at [43, 167] on icon at bounding box center [39, 167] width 12 height 12
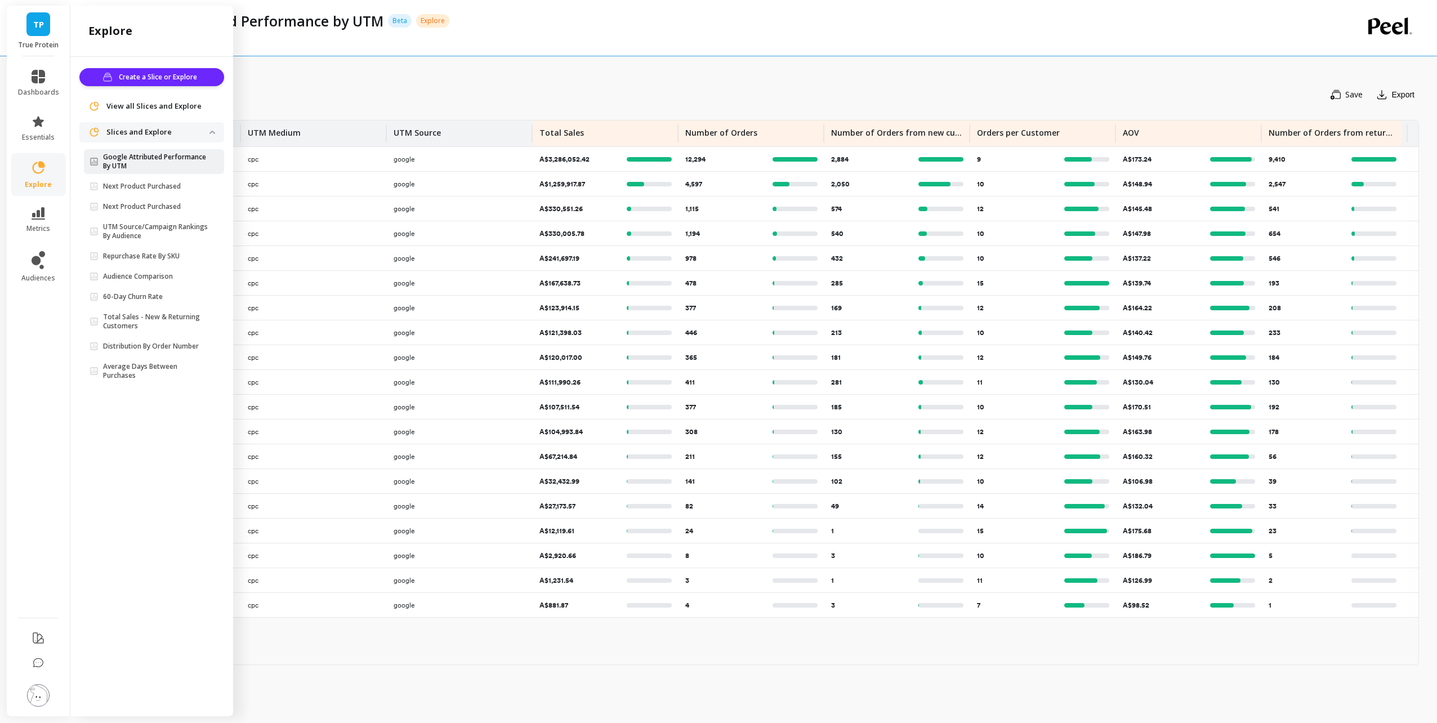
click at [164, 160] on p "Google Attributed Performance By UTM" at bounding box center [156, 162] width 106 height 18
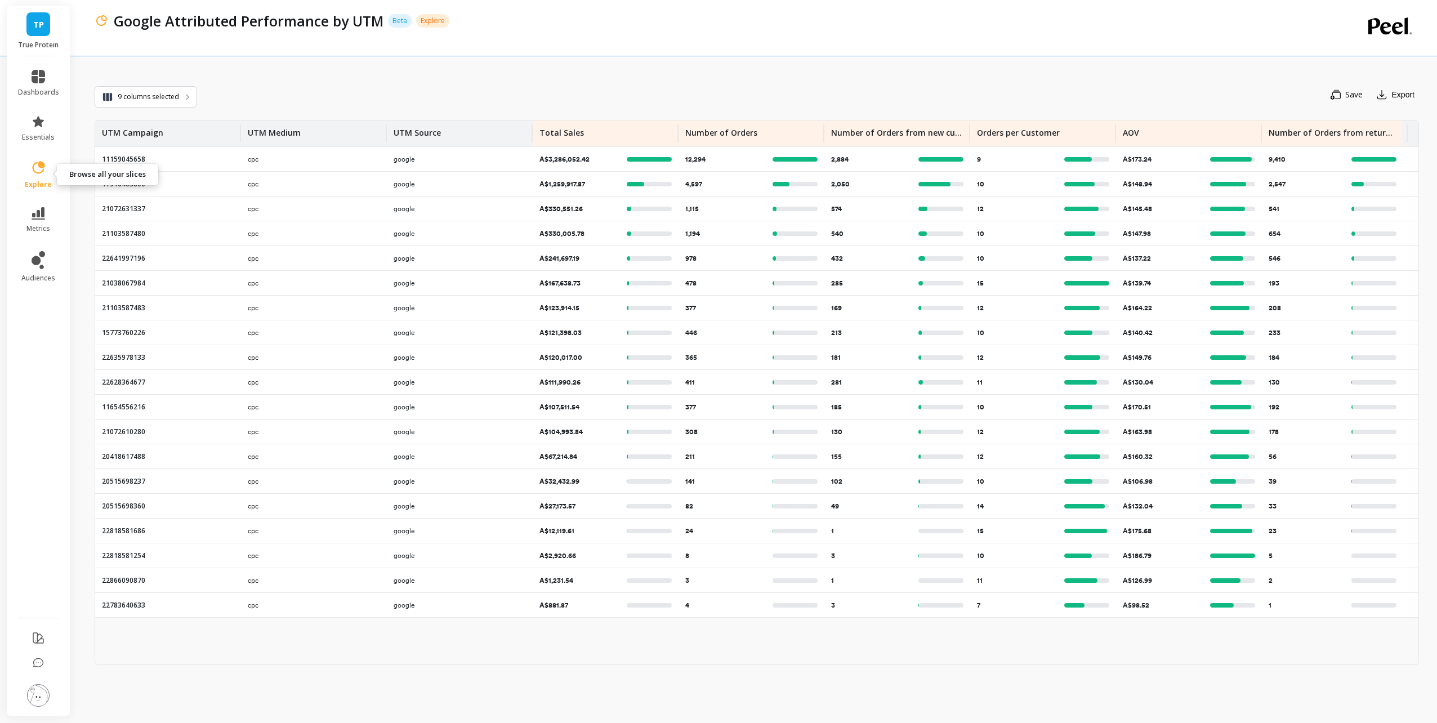
click at [47, 175] on link "explore" at bounding box center [38, 174] width 41 height 29
click at [476, 68] on div "9 columns selected Save Export UTM Campaign UTM Medium UTM Source Total Sales N…" at bounding box center [757, 366] width 1324 height 714
click at [311, 23] on p "Google Attributed Performance by UTM" at bounding box center [249, 20] width 270 height 19
drag, startPoint x: 392, startPoint y: 26, endPoint x: 240, endPoint y: 88, distance: 164.7
click at [388, 30] on div "Google Attributed Performance by UTM Beta Explore" at bounding box center [708, 28] width 1227 height 56
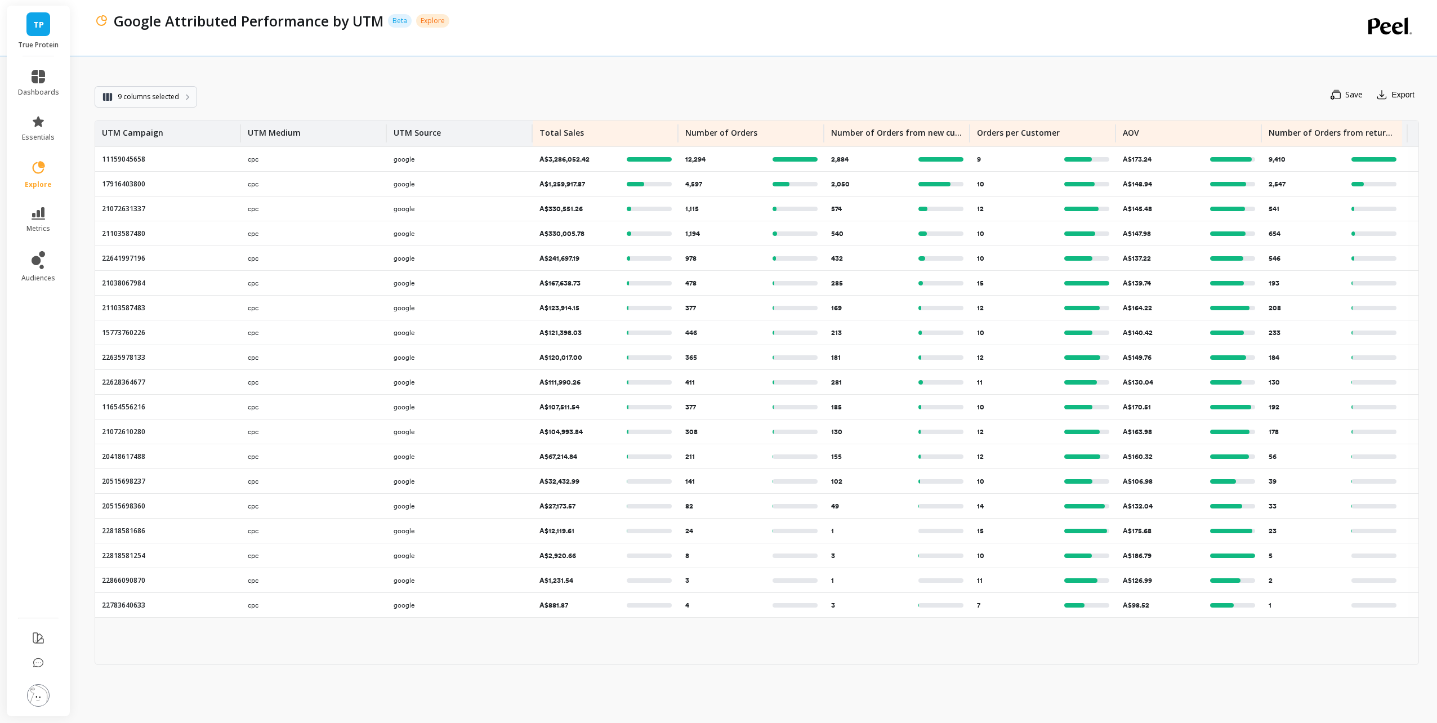
click at [180, 100] on button "9 columns selected" at bounding box center [146, 96] width 102 height 21
click at [42, 172] on icon at bounding box center [38, 168] width 16 height 16
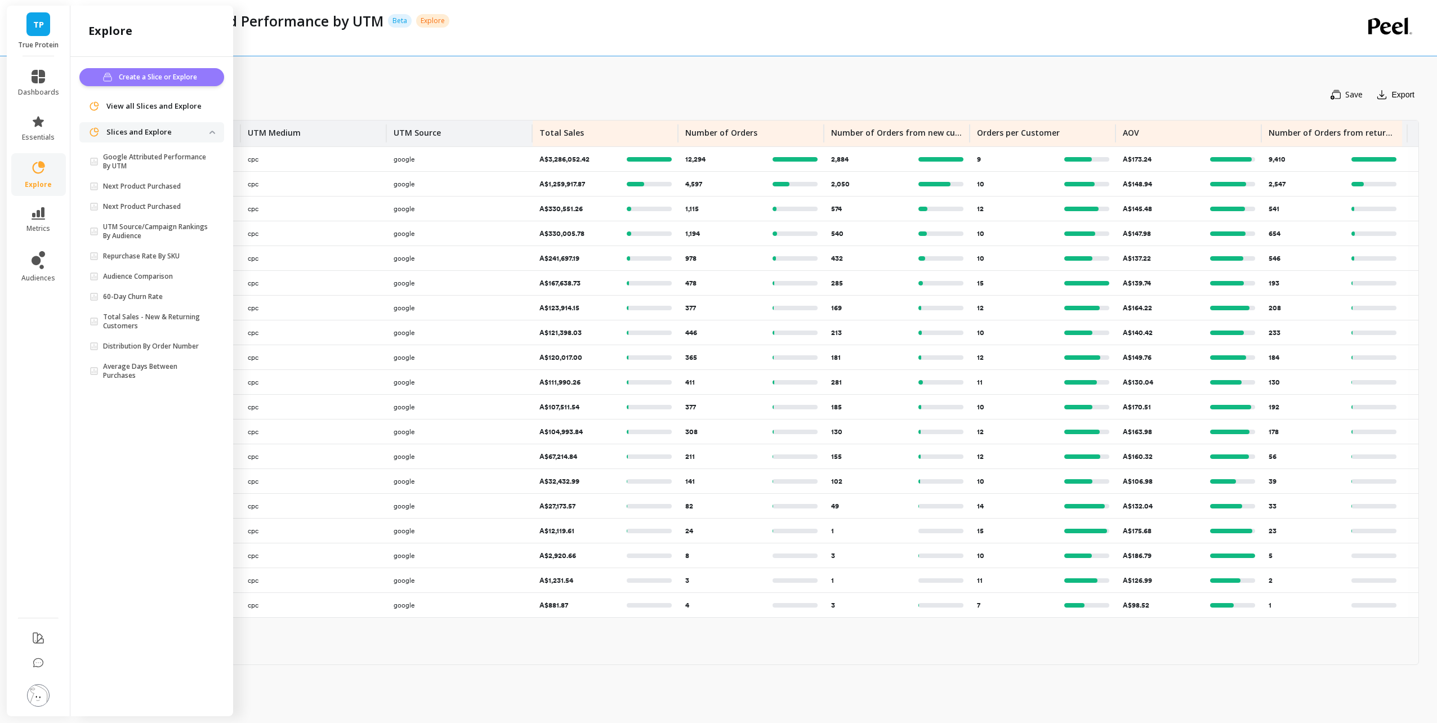
click at [163, 75] on span "Create a Slice or Explore" at bounding box center [160, 76] width 82 height 11
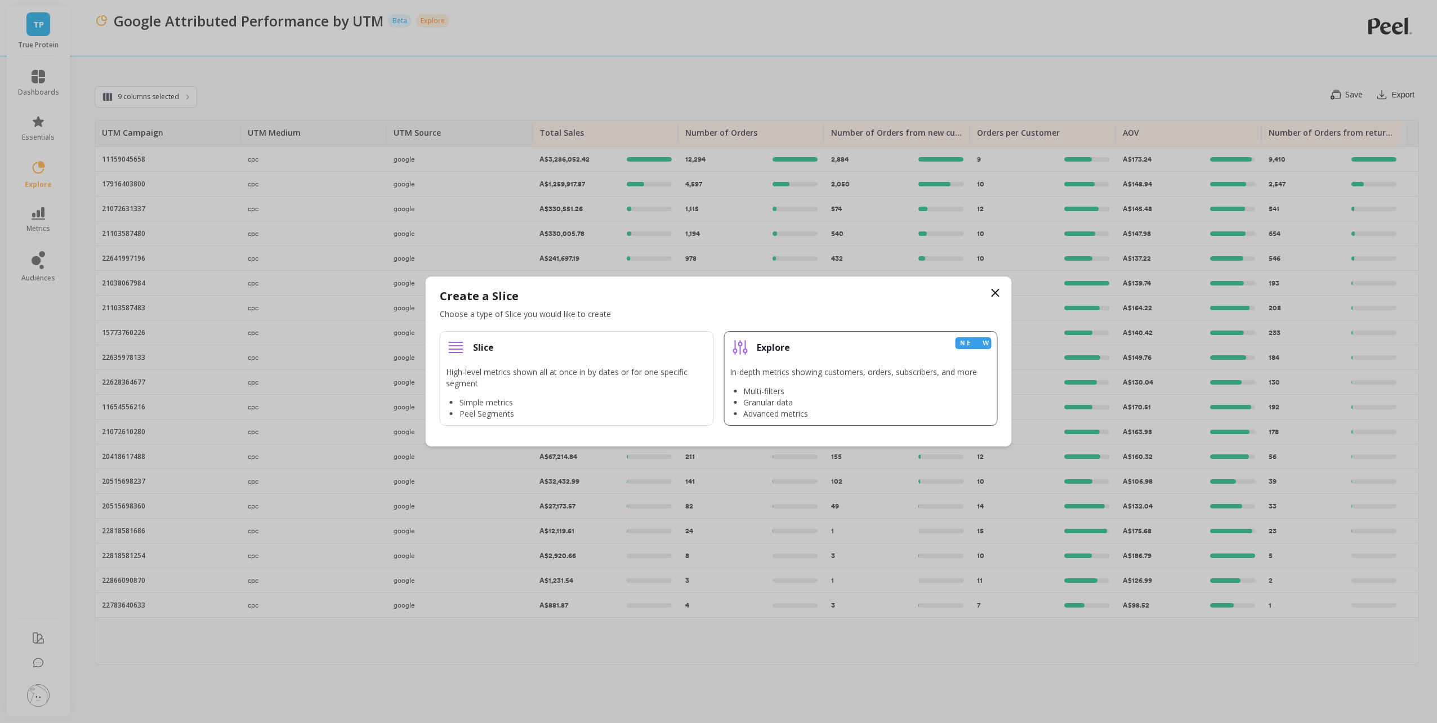
click at [820, 375] on p "In-depth metrics showing customers, orders, subscribers, and more" at bounding box center [853, 372] width 247 height 11
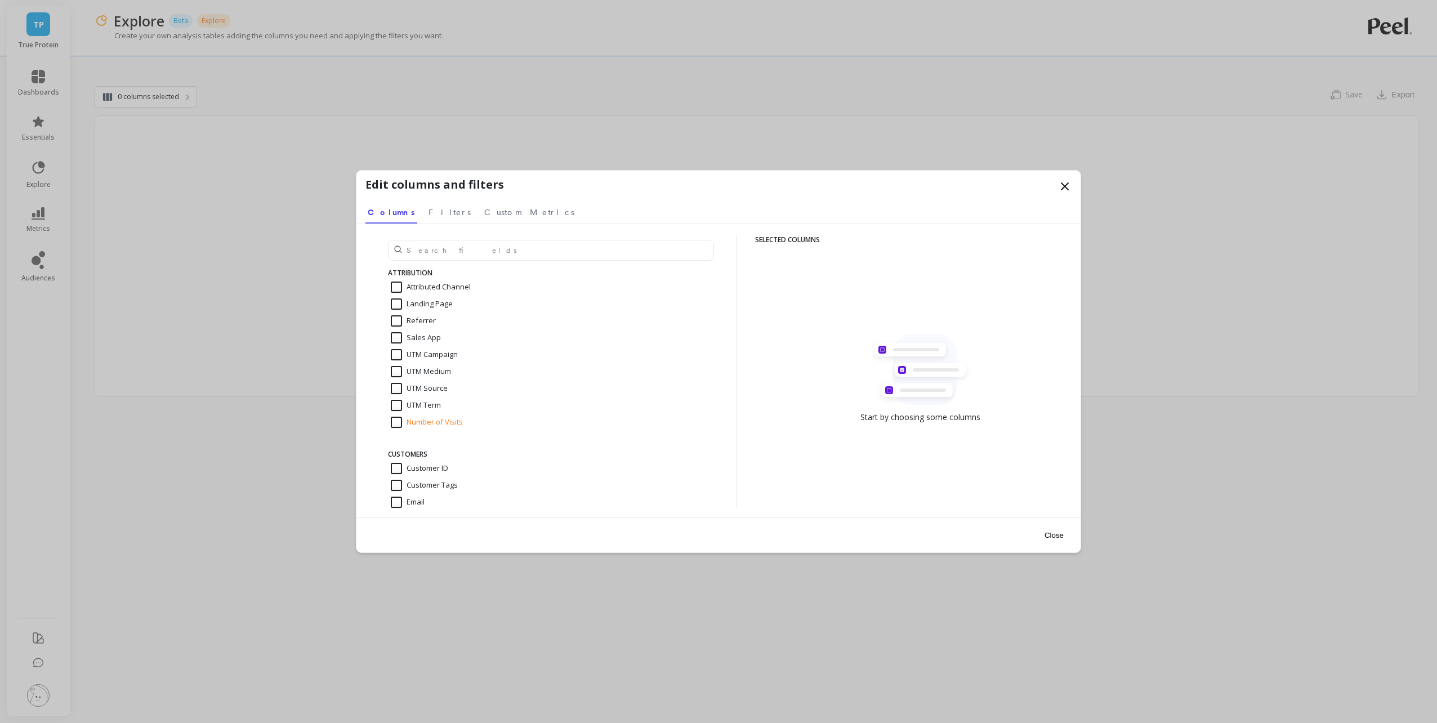
click at [1064, 187] on icon at bounding box center [1064, 186] width 7 height 7
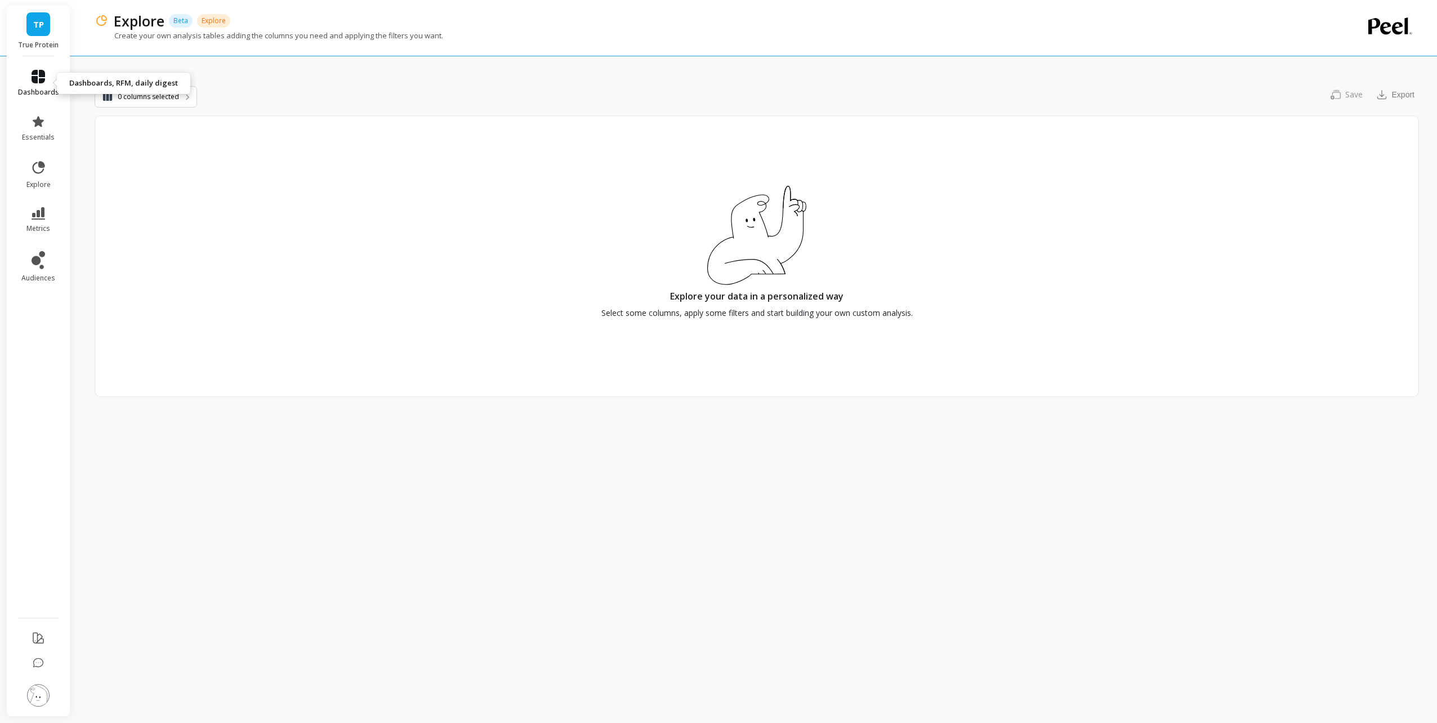
click at [43, 79] on icon at bounding box center [39, 77] width 14 height 14
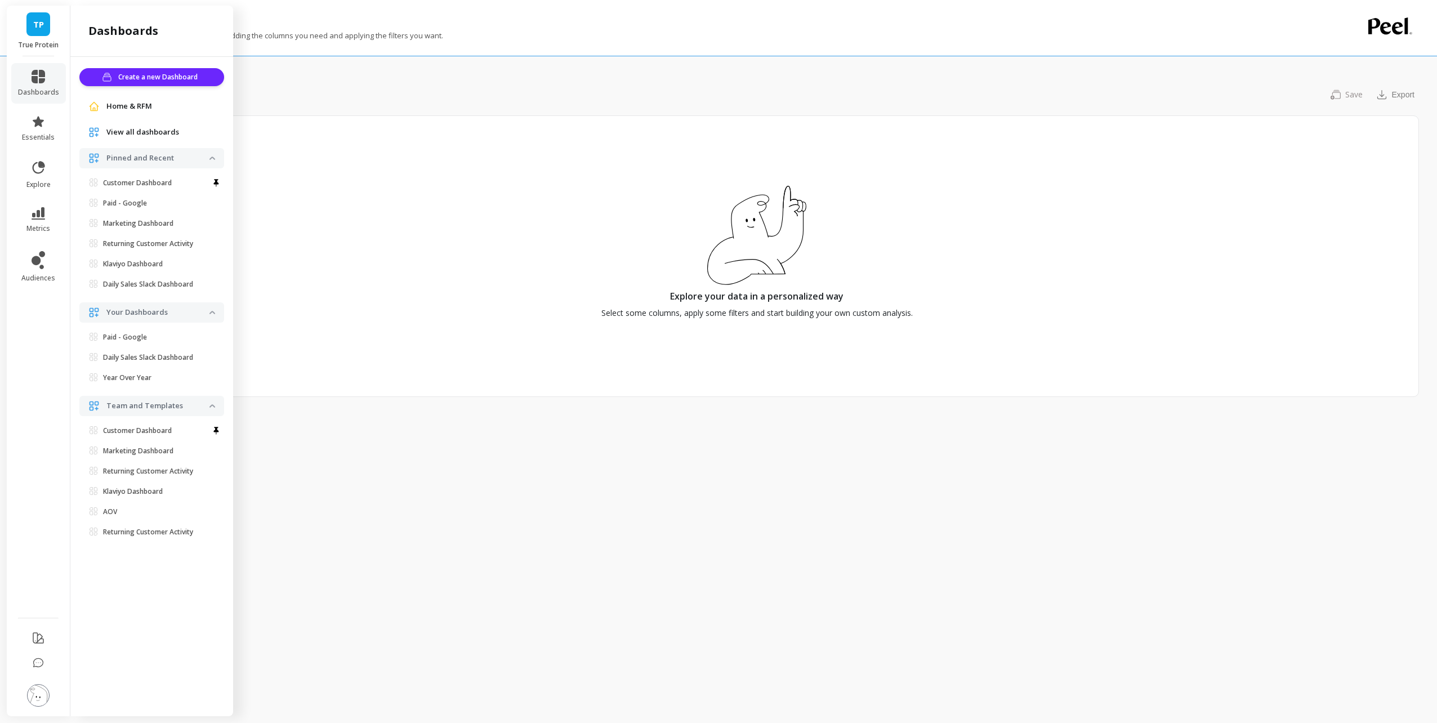
click at [159, 132] on span "View all dashboards" at bounding box center [142, 132] width 73 height 11
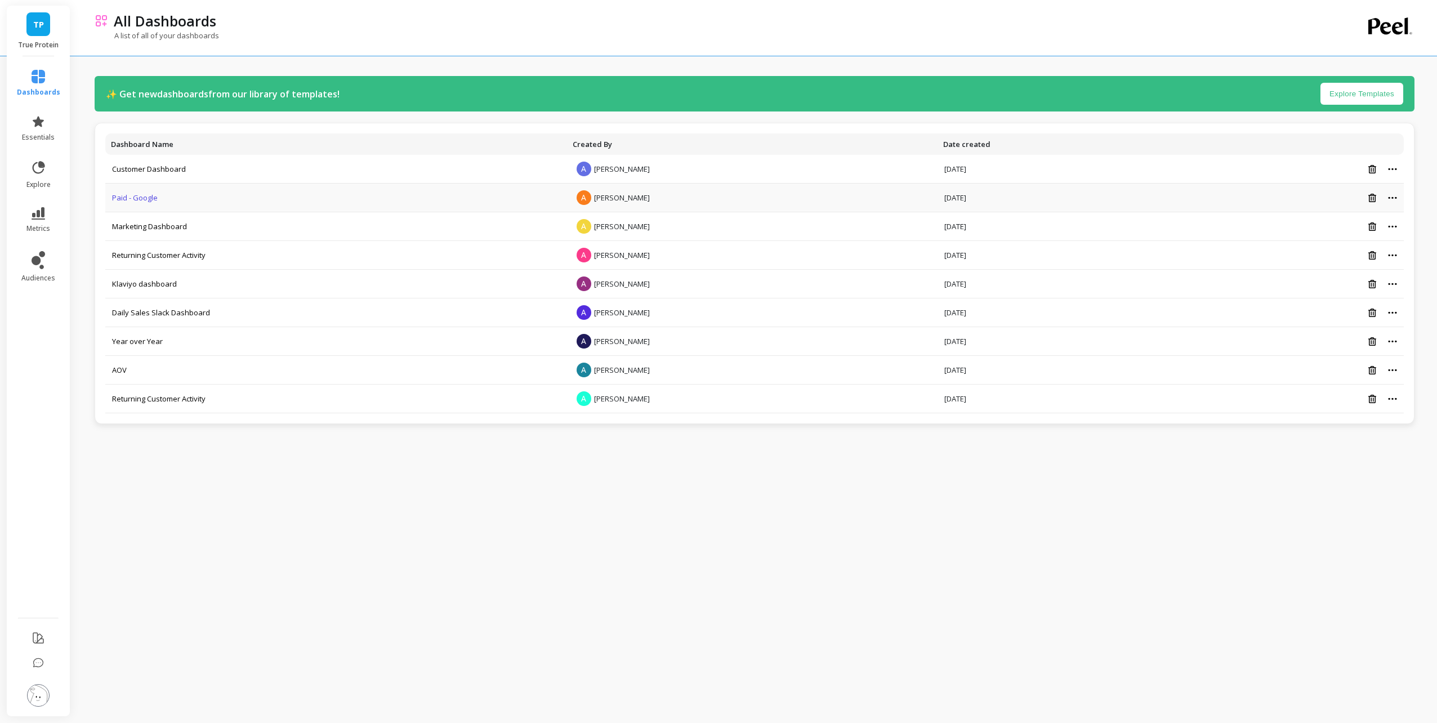
click at [140, 195] on link "Paid - Google" at bounding box center [135, 198] width 46 height 10
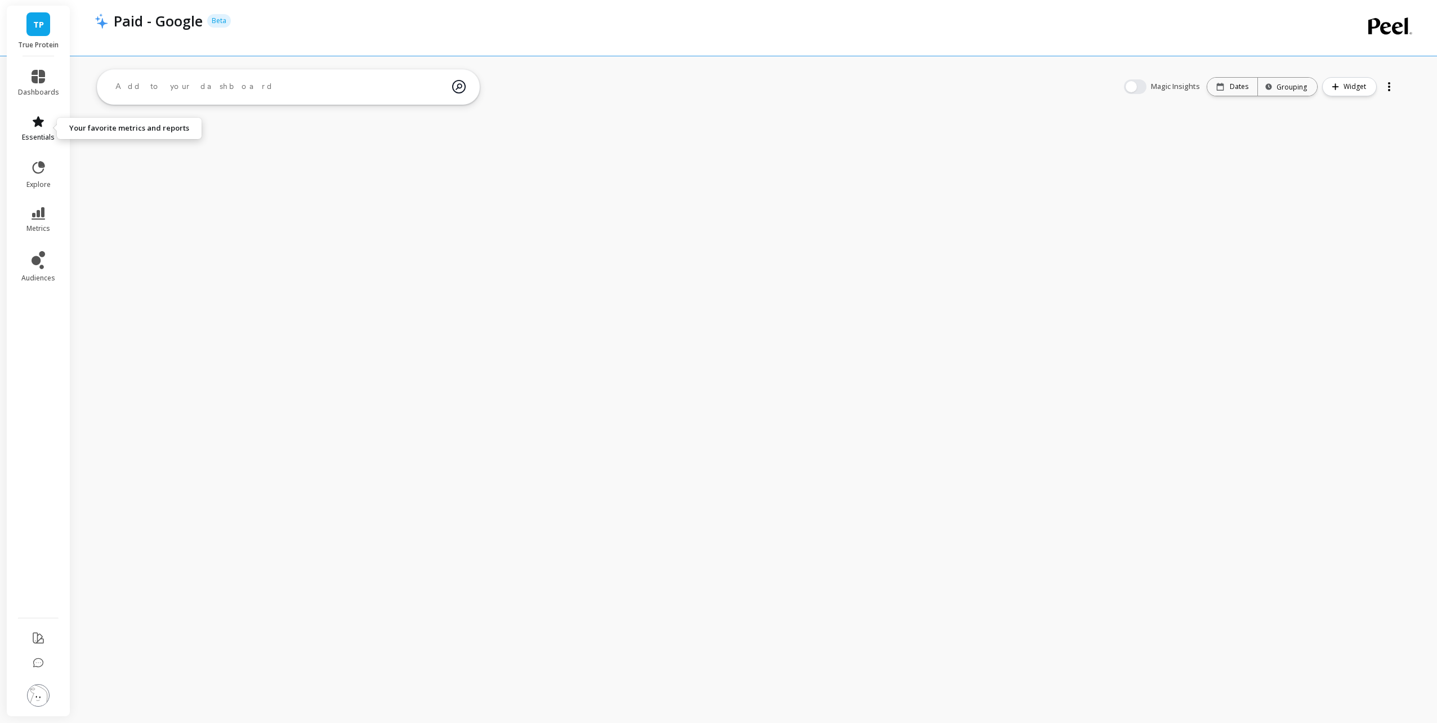
click at [36, 122] on icon at bounding box center [38, 121] width 11 height 11
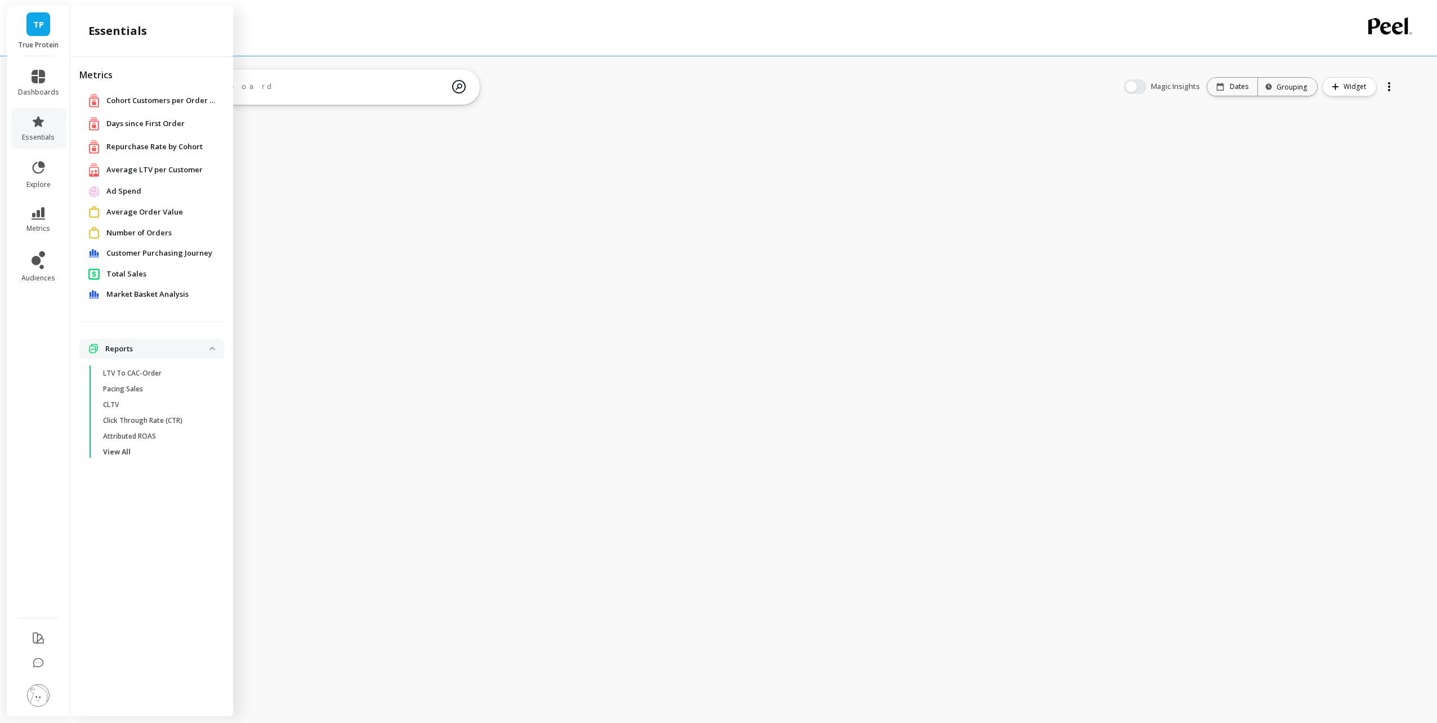
click at [134, 348] on p "Reports" at bounding box center [157, 348] width 104 height 11
click at [132, 348] on p "Reports" at bounding box center [157, 348] width 104 height 11
click at [138, 454] on span "View All" at bounding box center [157, 452] width 108 height 9
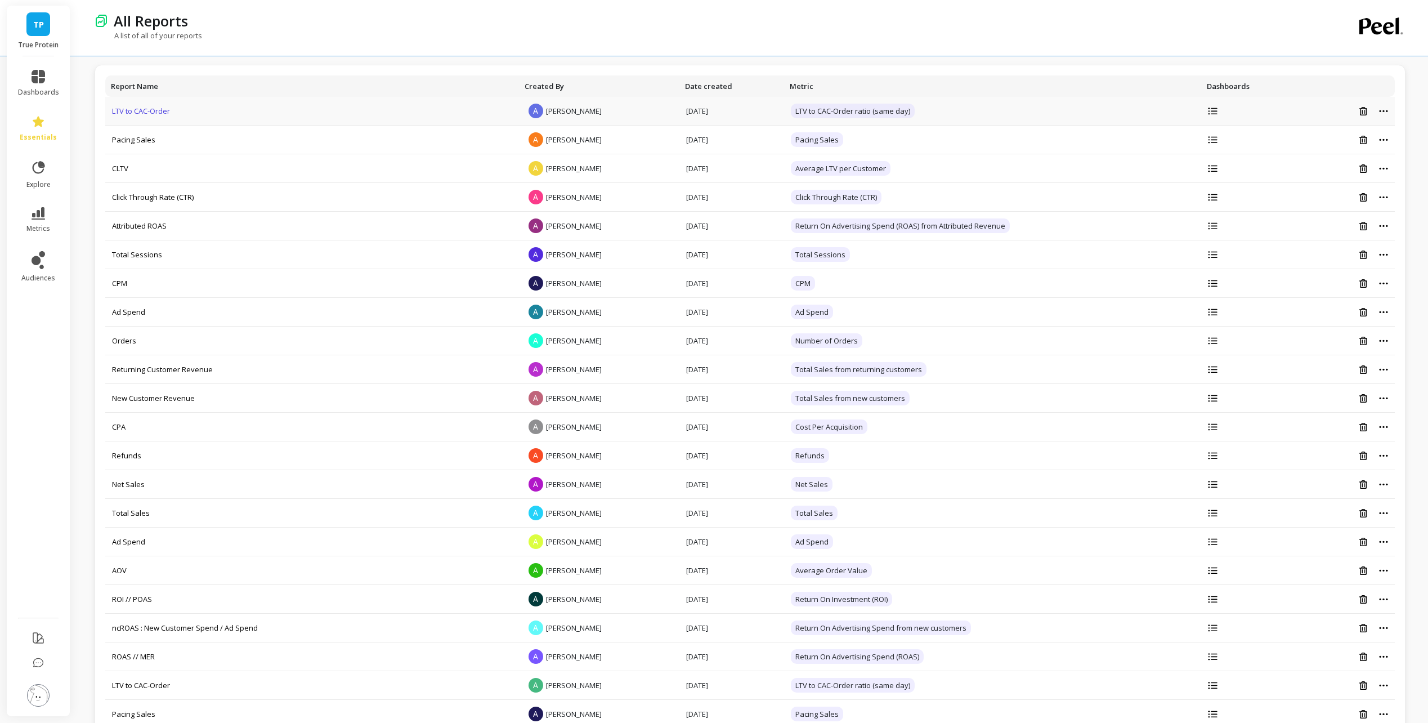
click at [150, 113] on link "LTV to CAC-Order" at bounding box center [141, 111] width 58 height 10
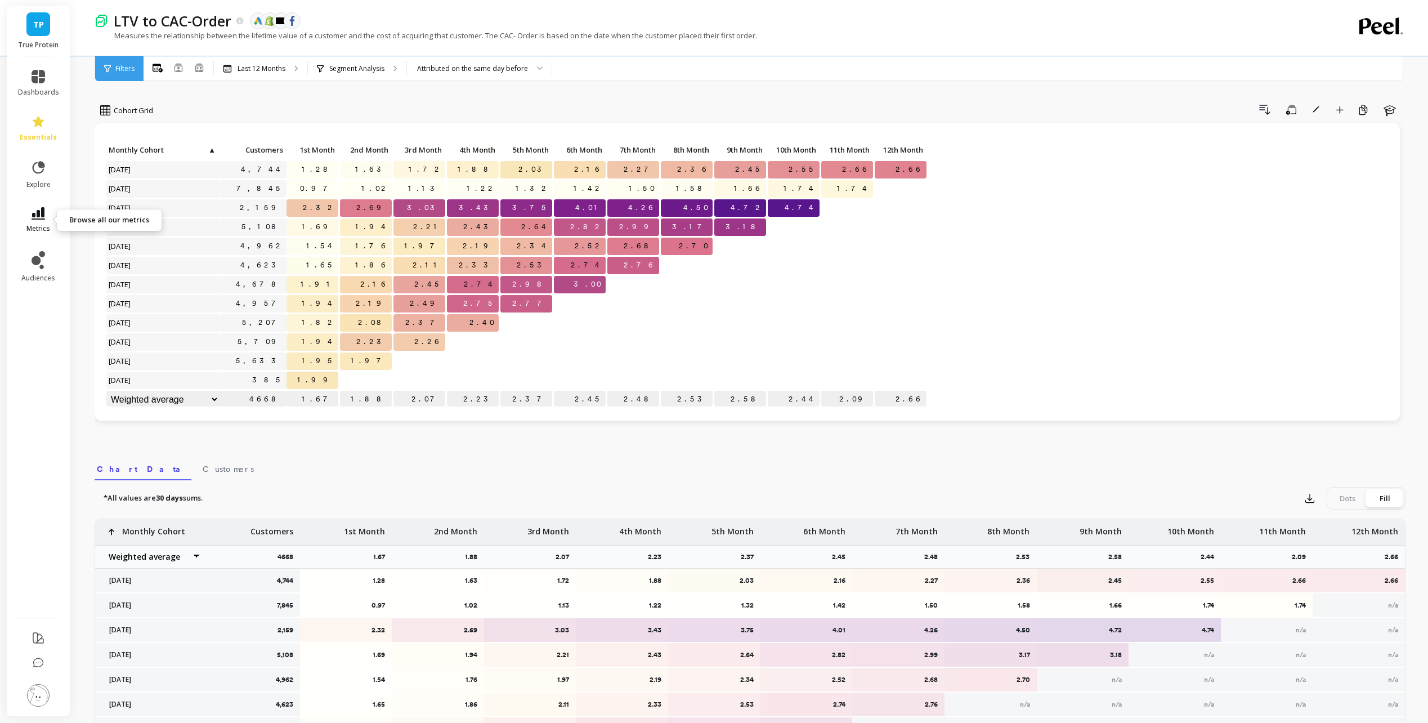
click at [36, 212] on icon at bounding box center [39, 213] width 14 height 12
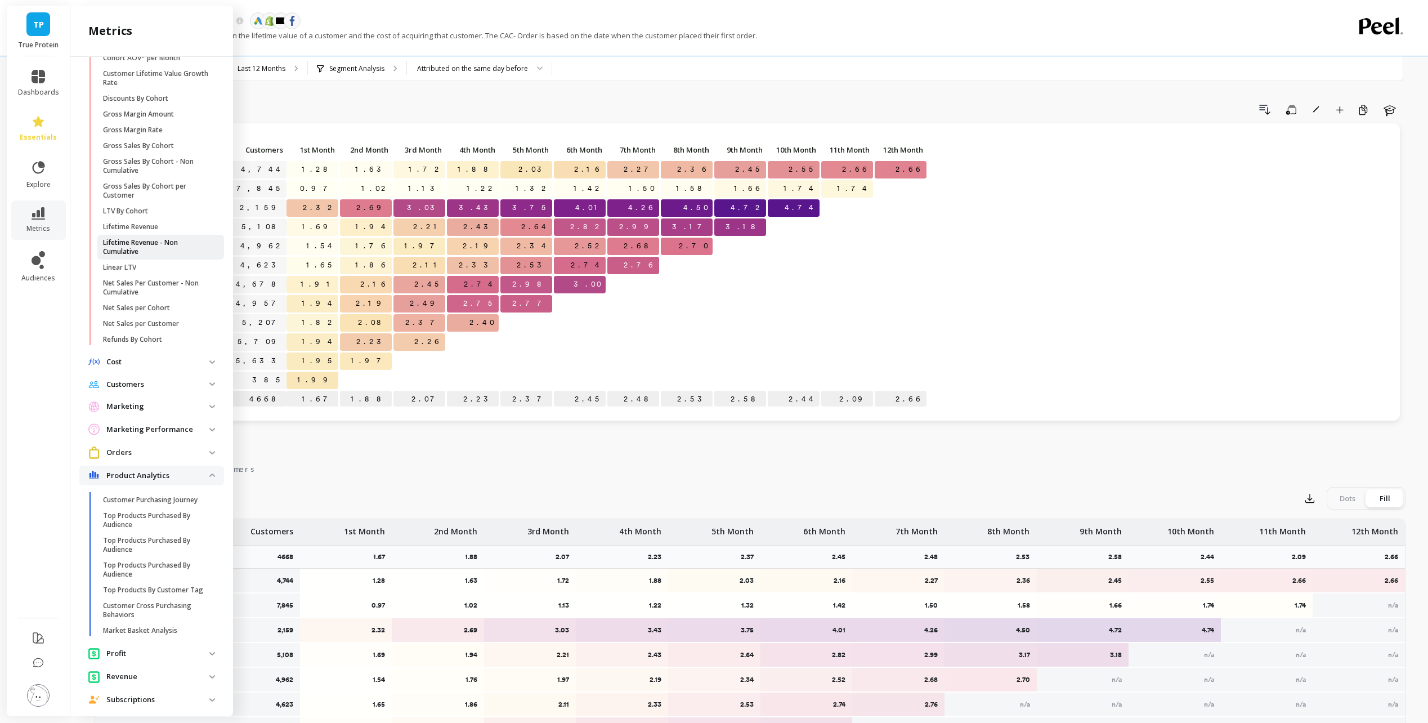
scroll to position [395, 0]
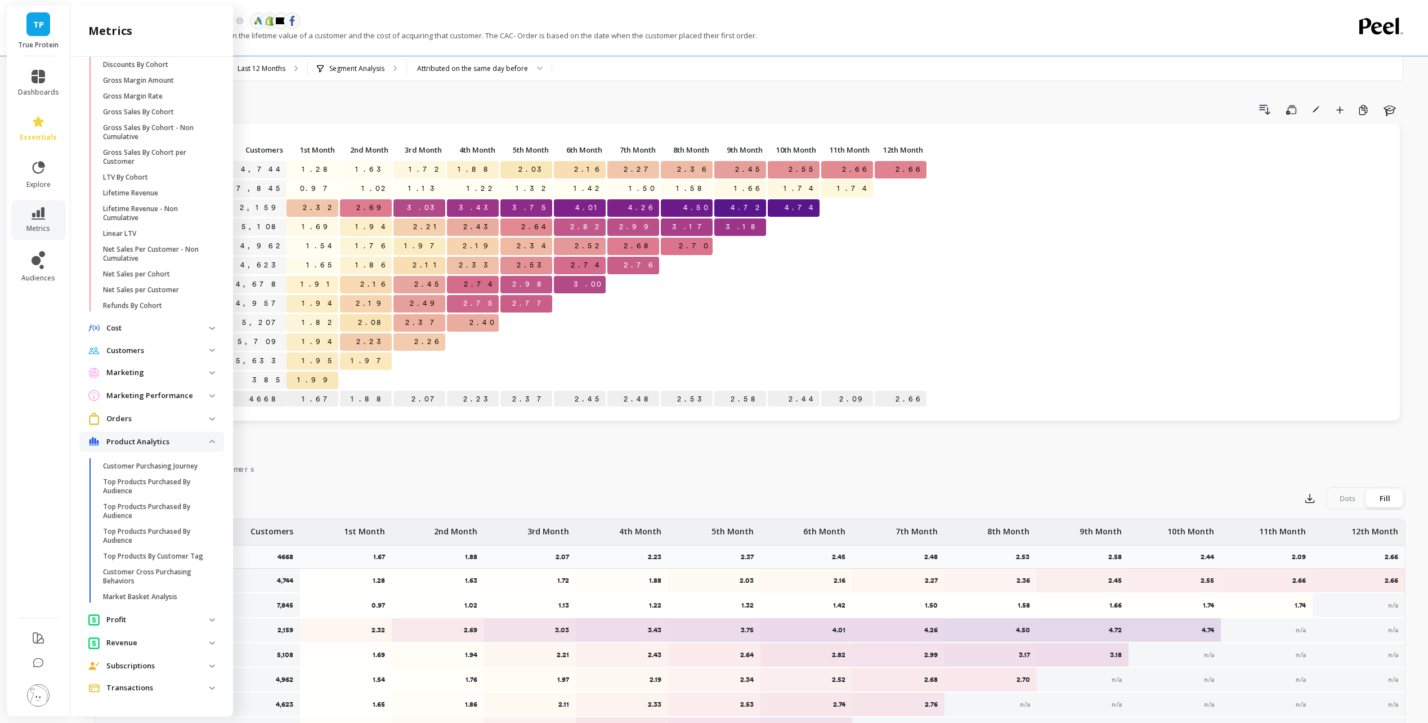
click at [143, 370] on span "Marketing" at bounding box center [151, 373] width 145 height 20
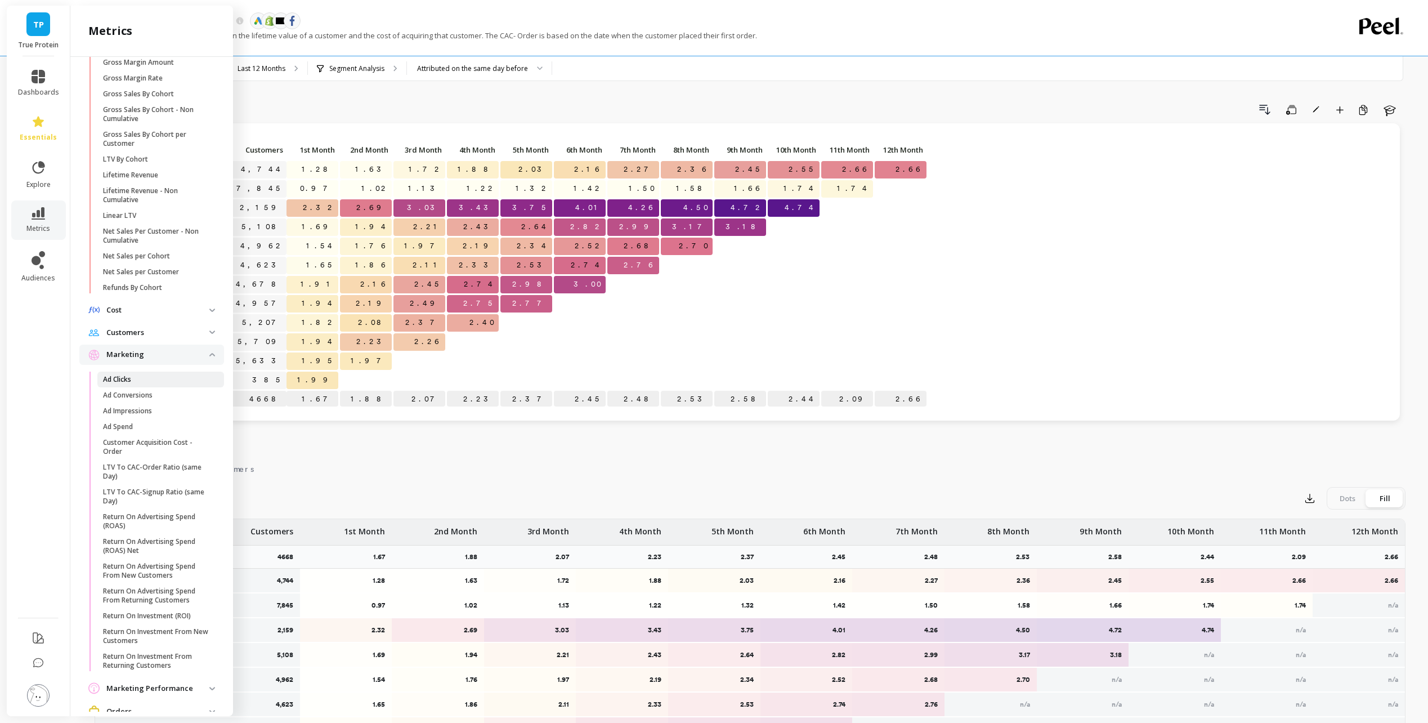
scroll to position [451, 0]
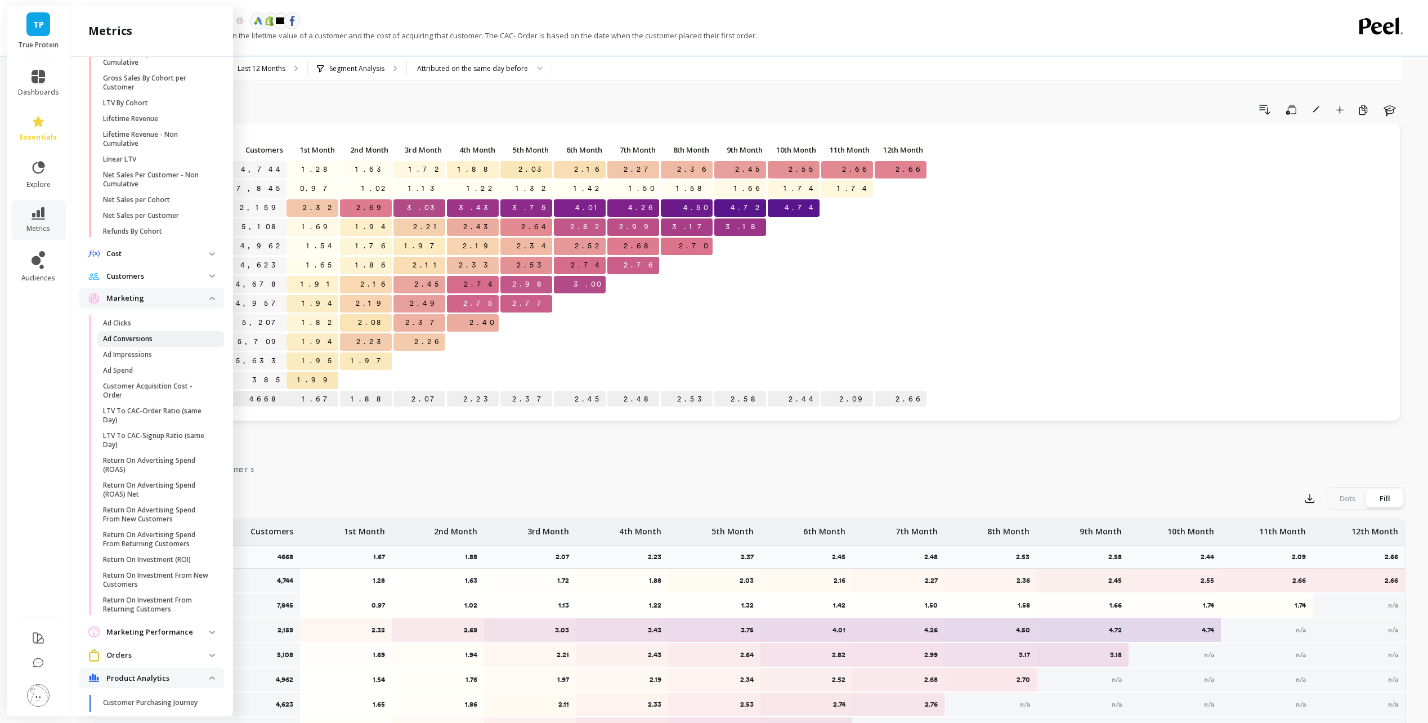
click at [151, 343] on p "Ad Conversions" at bounding box center [128, 338] width 50 height 9
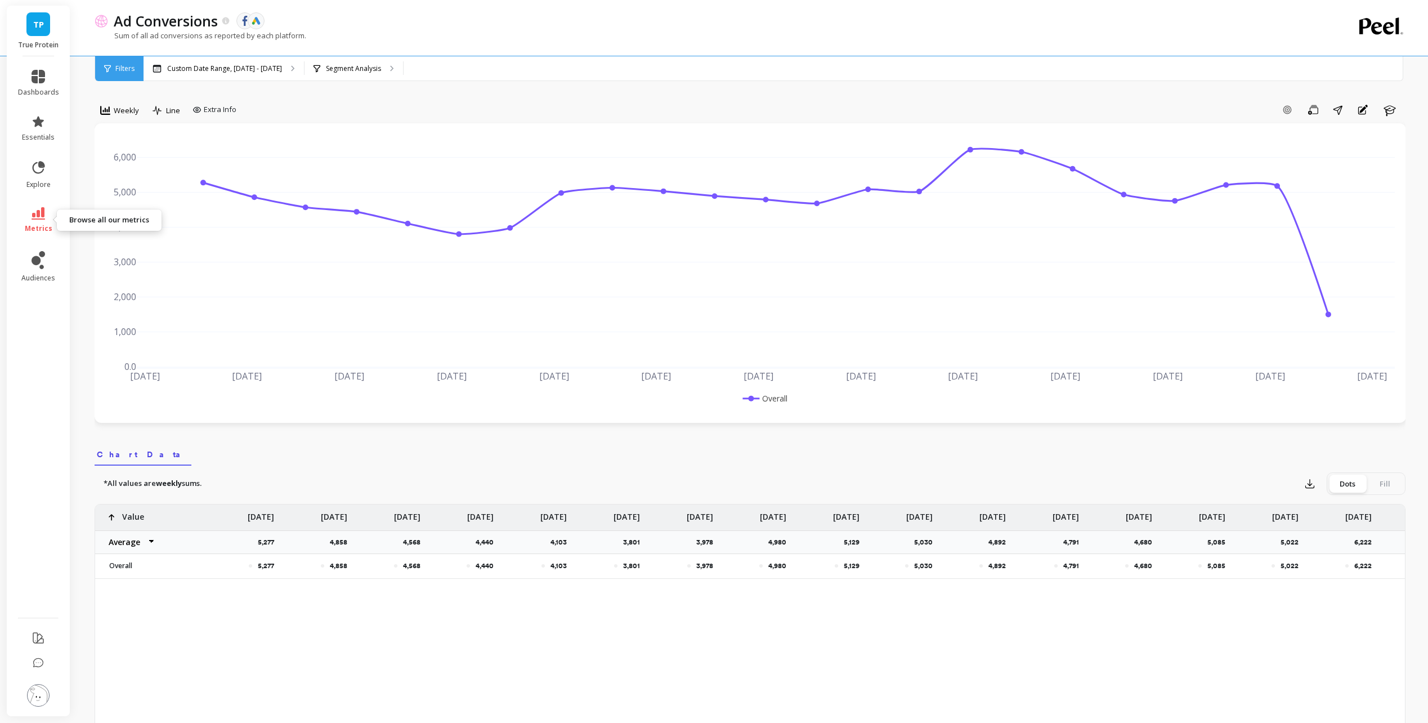
click at [35, 213] on icon at bounding box center [39, 213] width 14 height 12
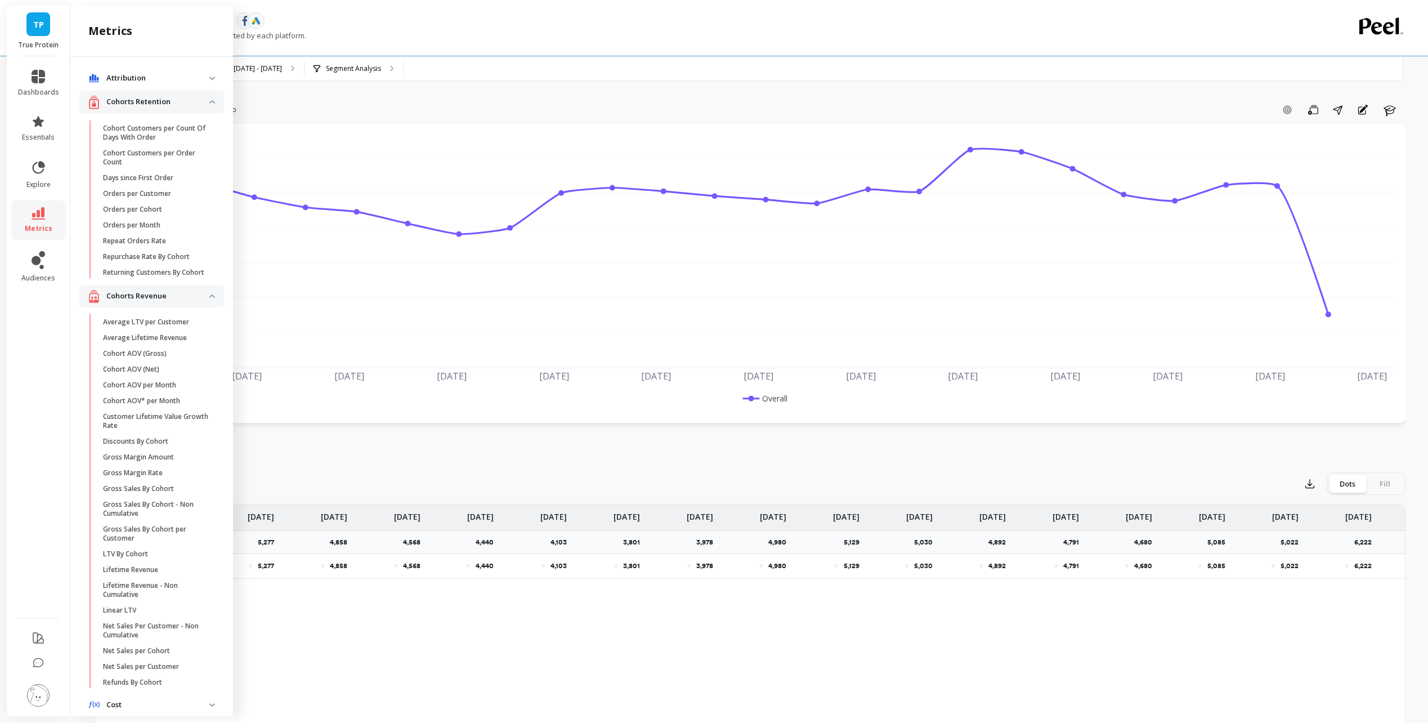
click at [32, 211] on link "metrics" at bounding box center [38, 220] width 41 height 26
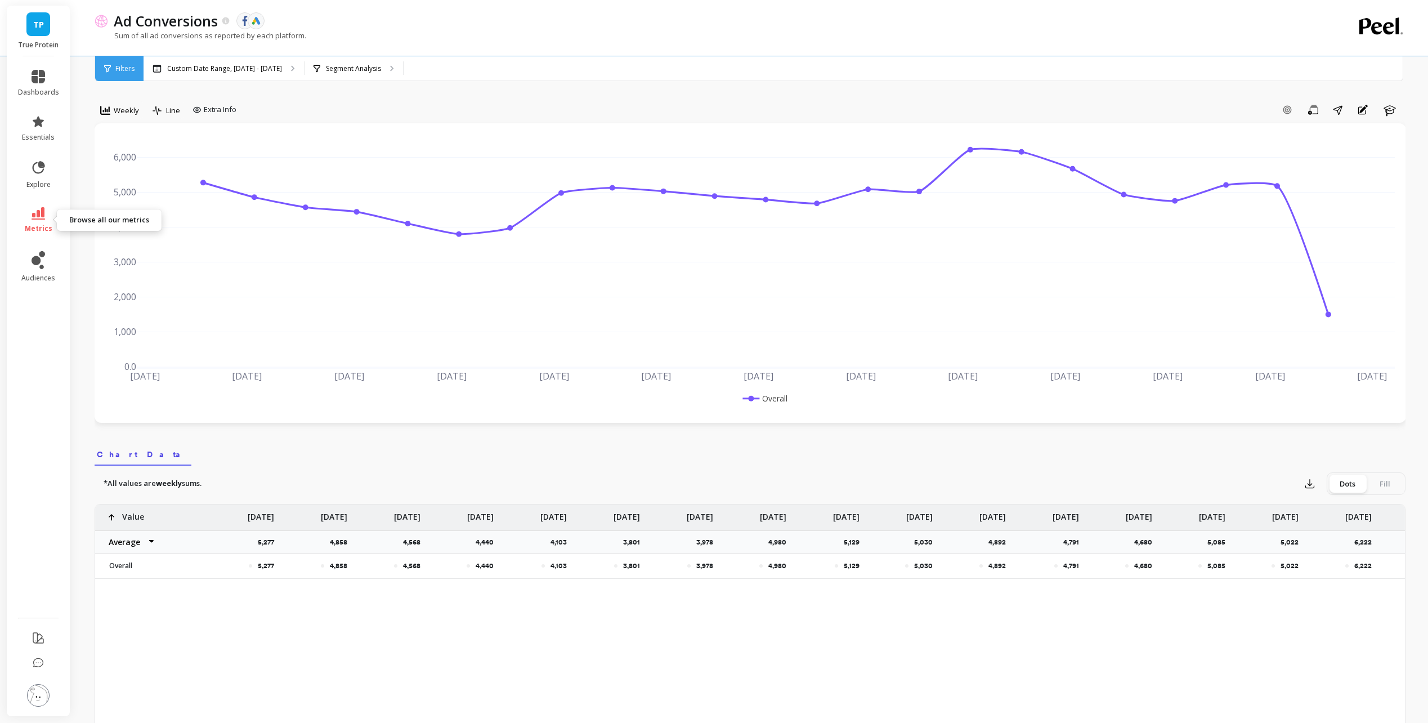
click at [33, 216] on icon at bounding box center [39, 213] width 14 height 12
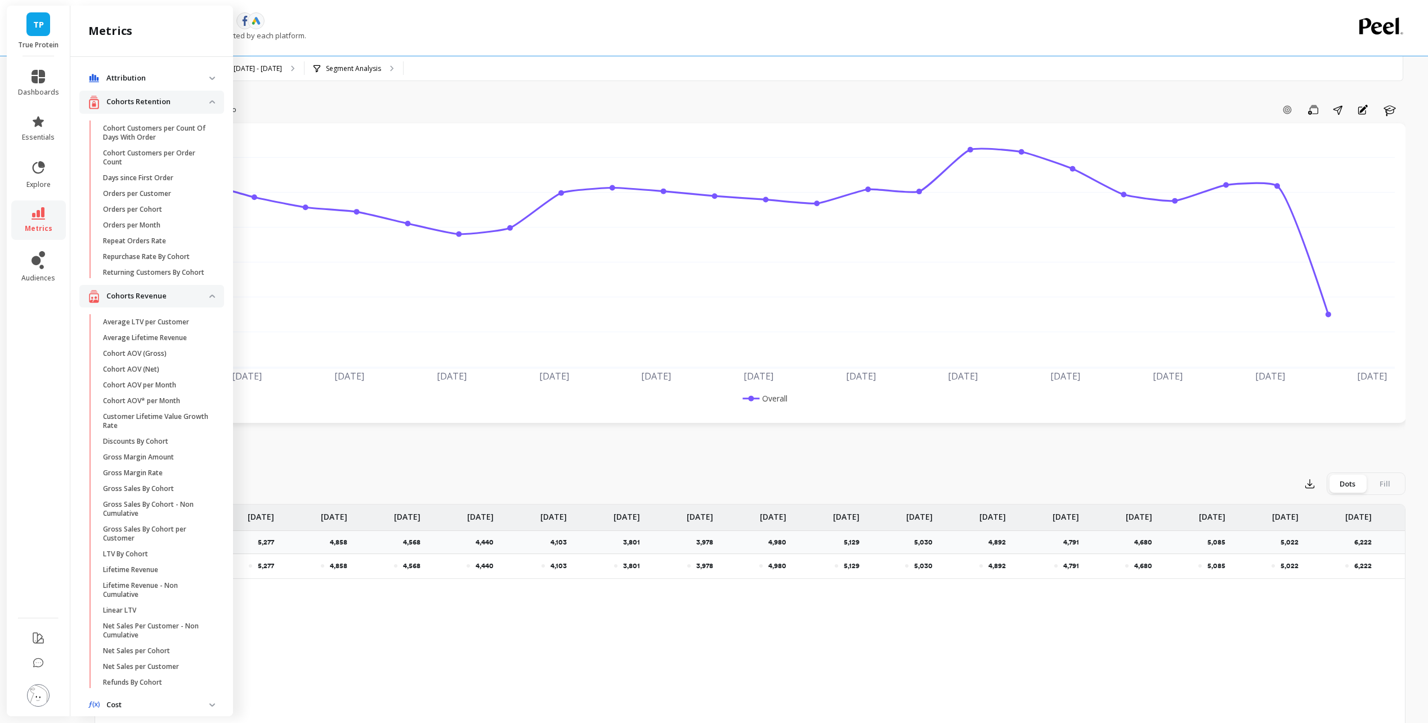
click at [149, 70] on span "Attribution" at bounding box center [151, 78] width 145 height 20
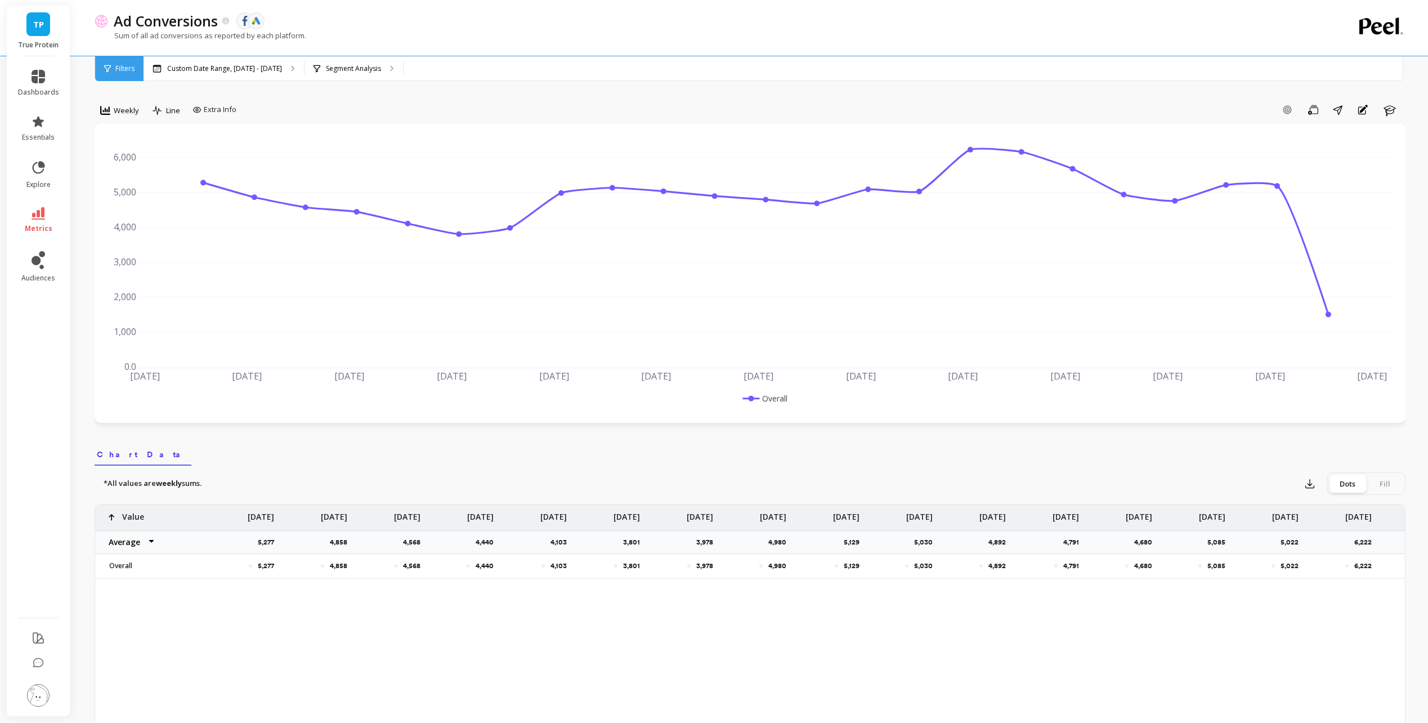
drag, startPoint x: 1156, startPoint y: 95, endPoint x: 1192, endPoint y: 100, distance: 36.9
click at [1159, 95] on div "Weekly Line Extra Info Add Goal Save Share Annotations Learn [DATE] Apr [DATE] …" at bounding box center [750, 646] width 1311 height 1202
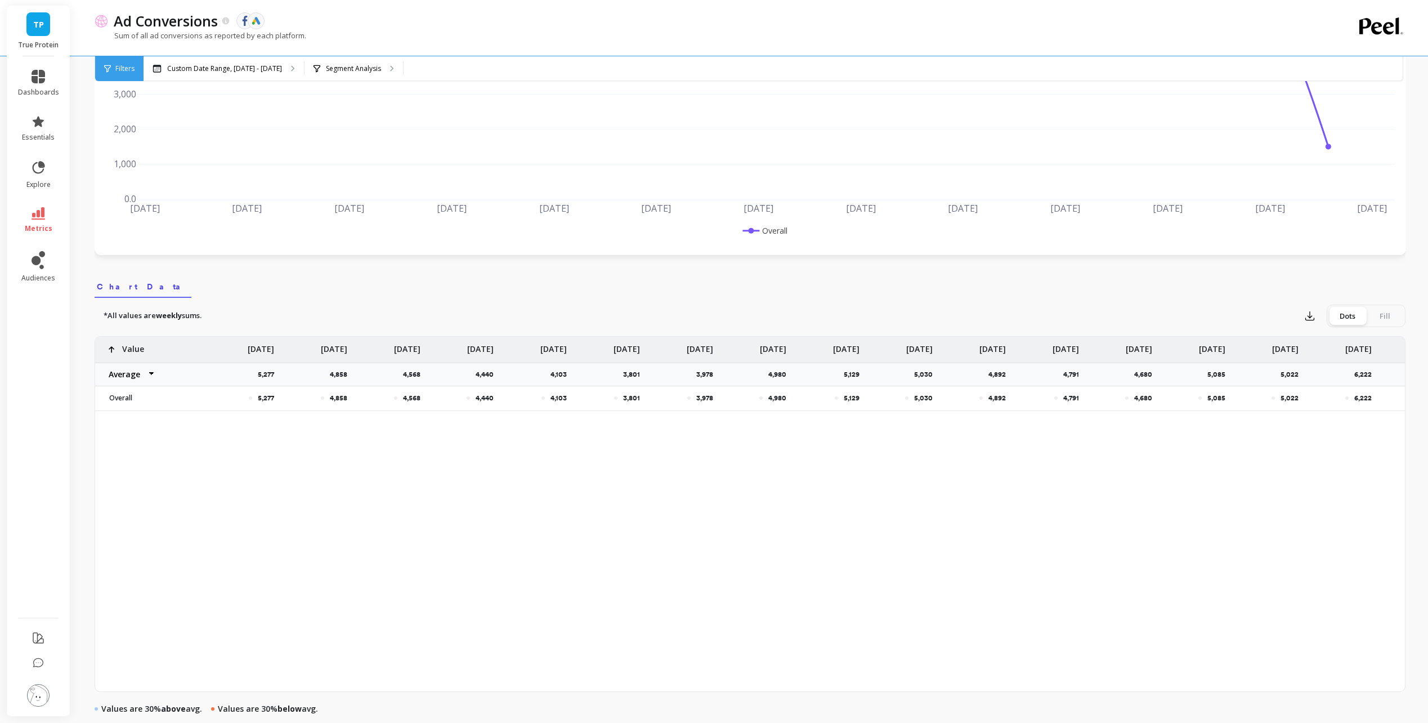
scroll to position [88, 0]
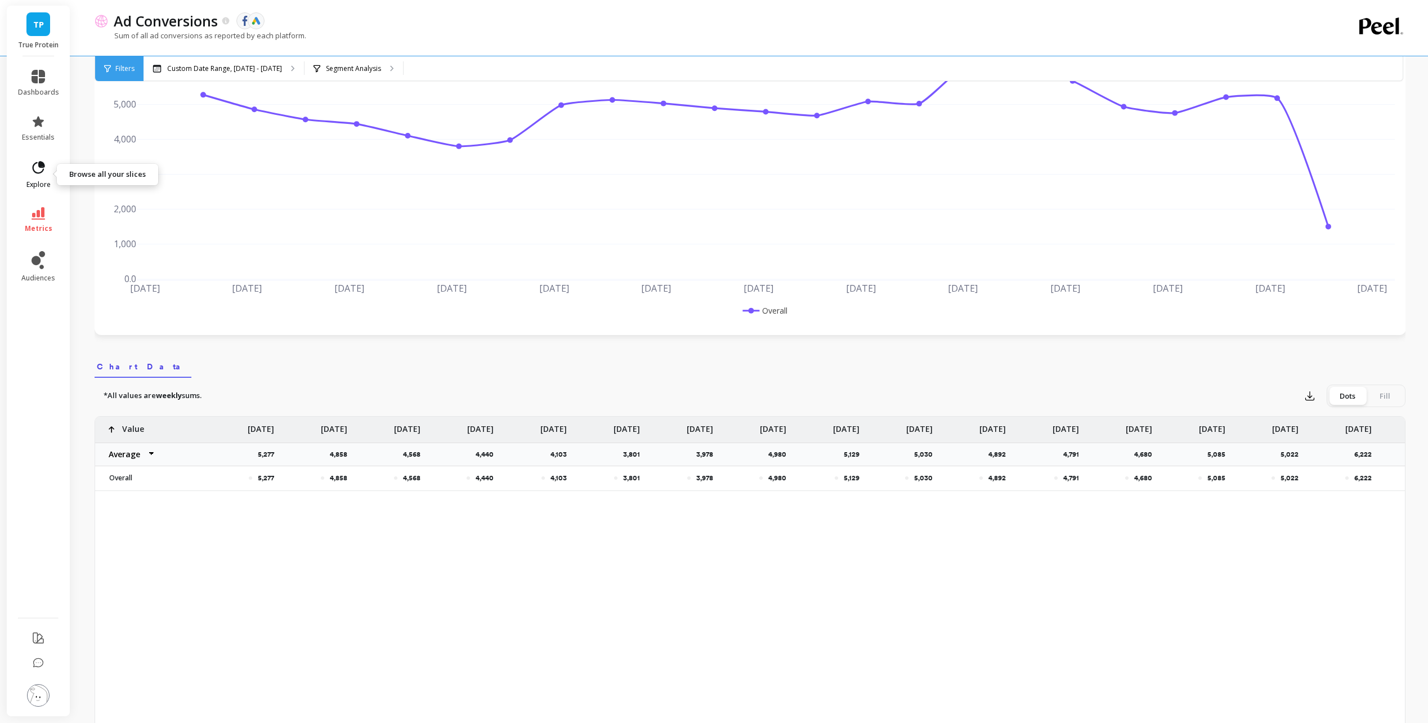
click at [41, 166] on icon at bounding box center [41, 164] width 5 height 5
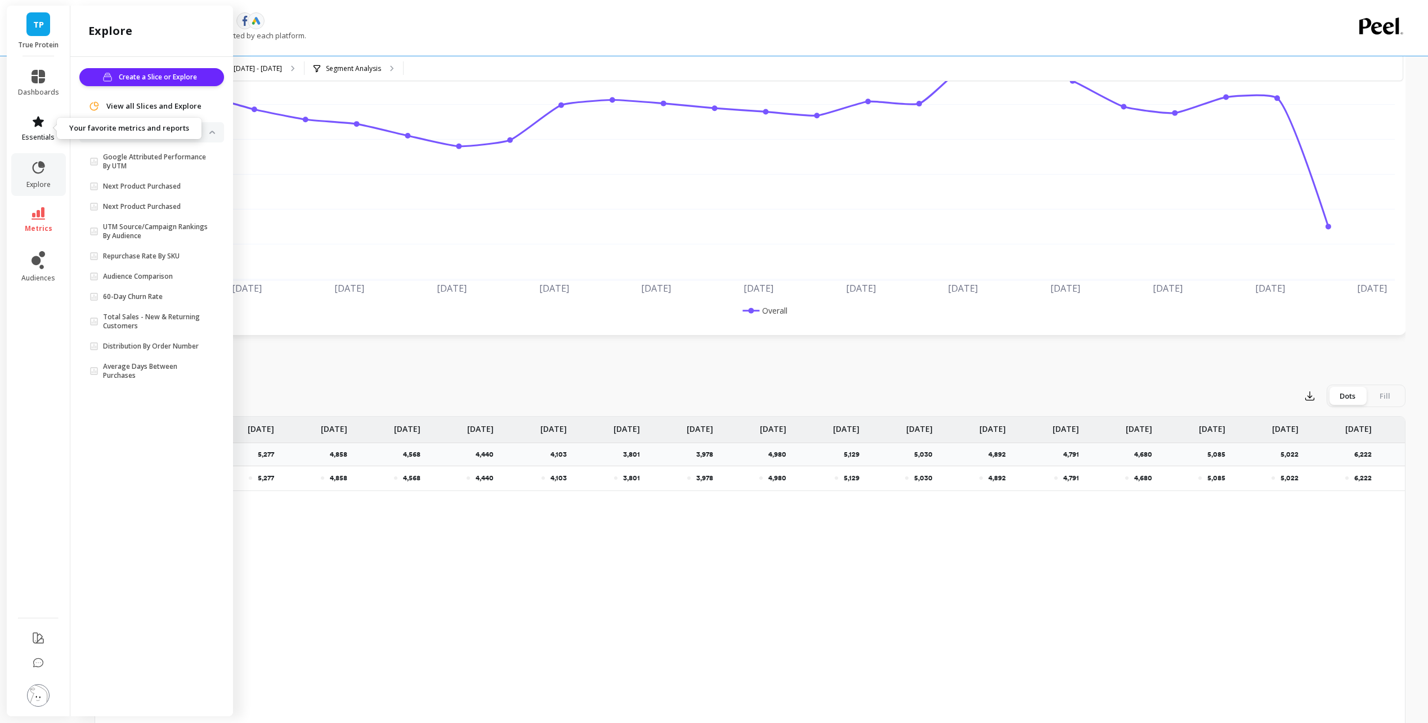
click at [36, 128] on icon at bounding box center [39, 122] width 14 height 14
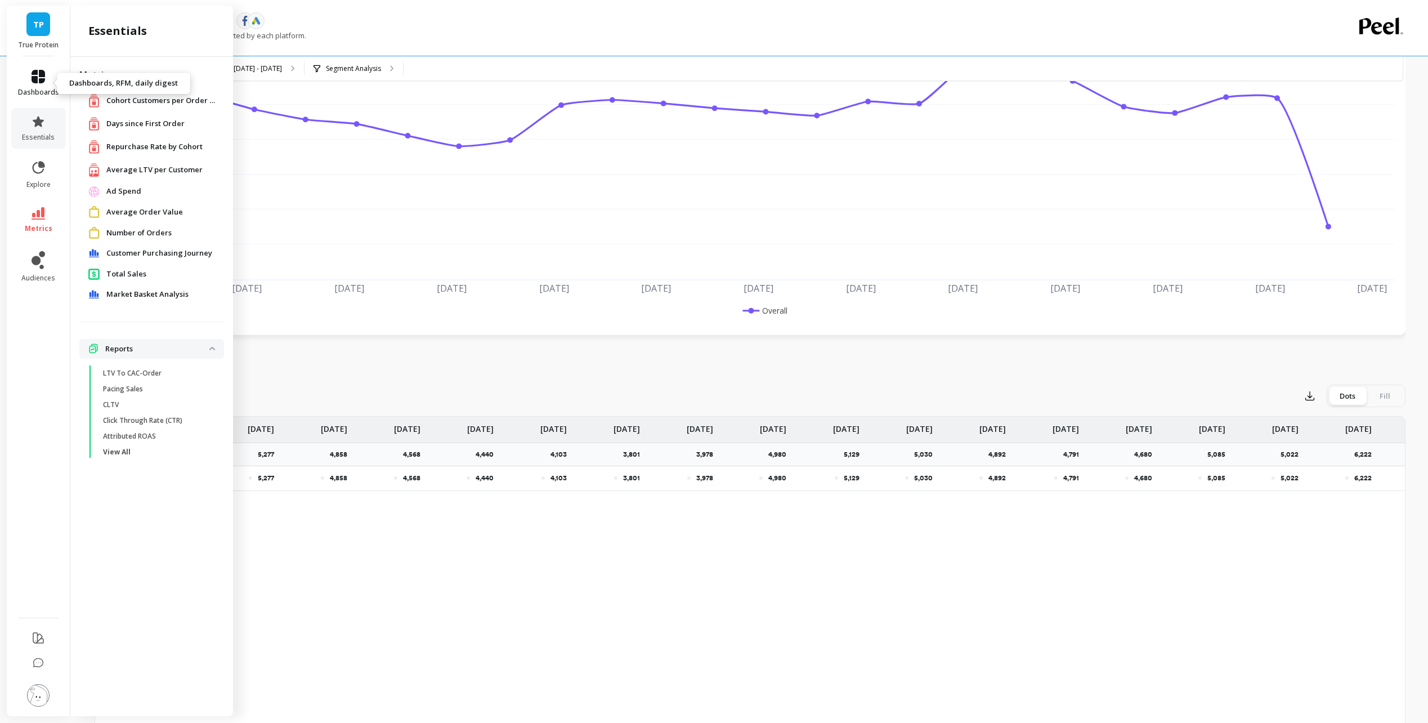
click at [36, 86] on link "dashboards" at bounding box center [38, 83] width 41 height 27
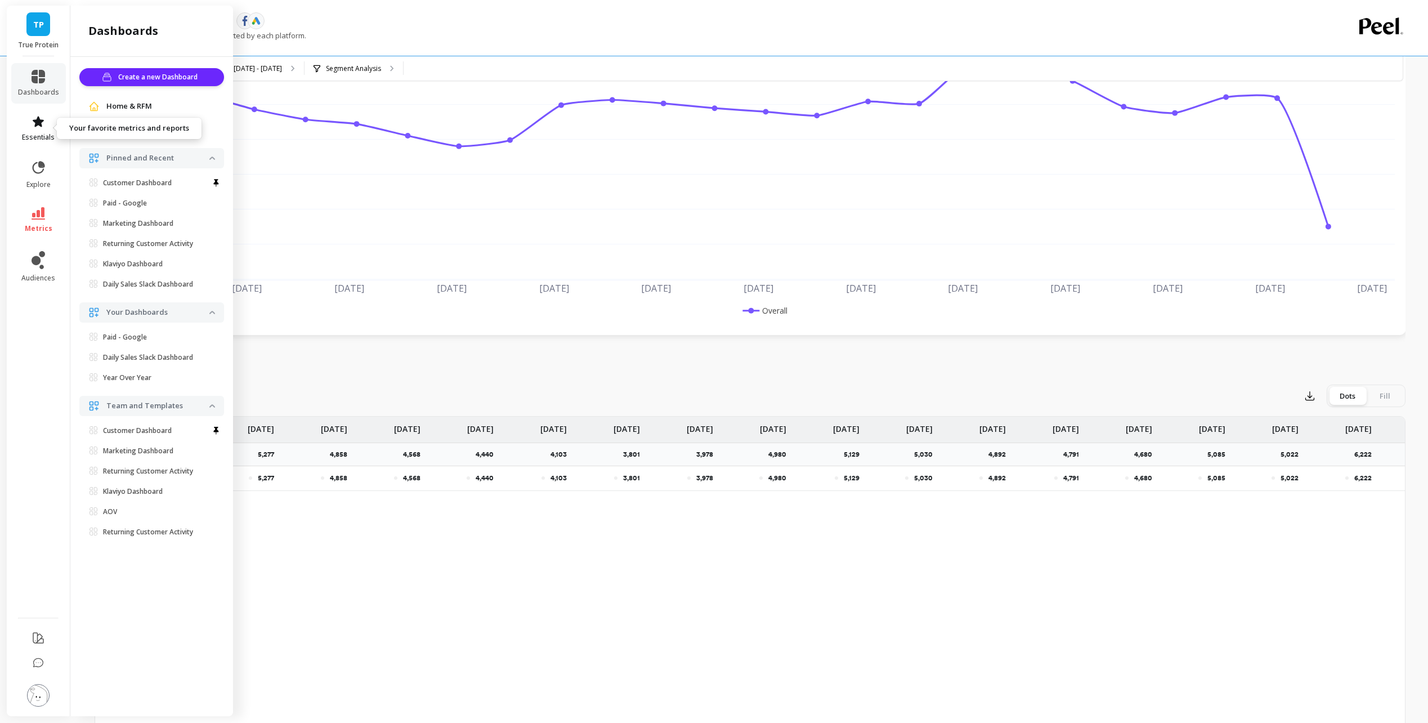
click at [43, 124] on icon at bounding box center [39, 122] width 14 height 14
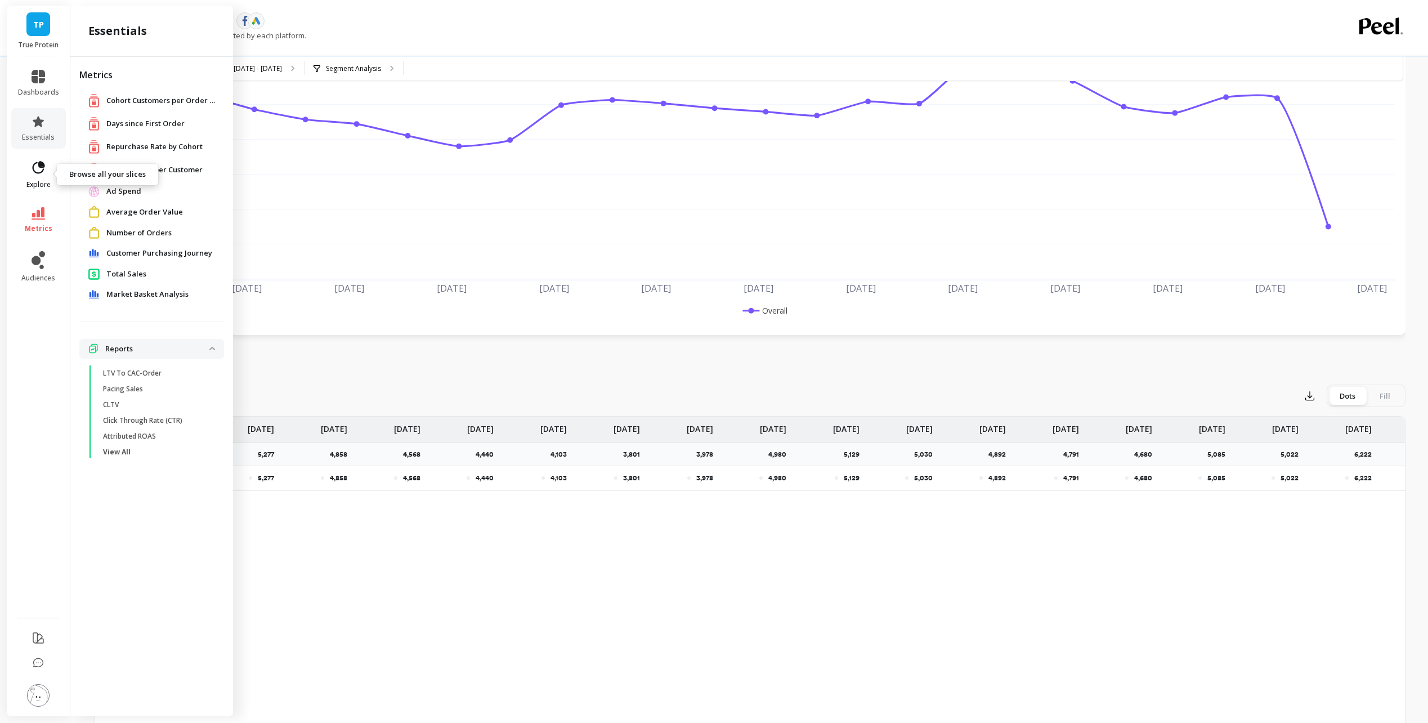
click at [38, 175] on icon at bounding box center [38, 168] width 16 height 16
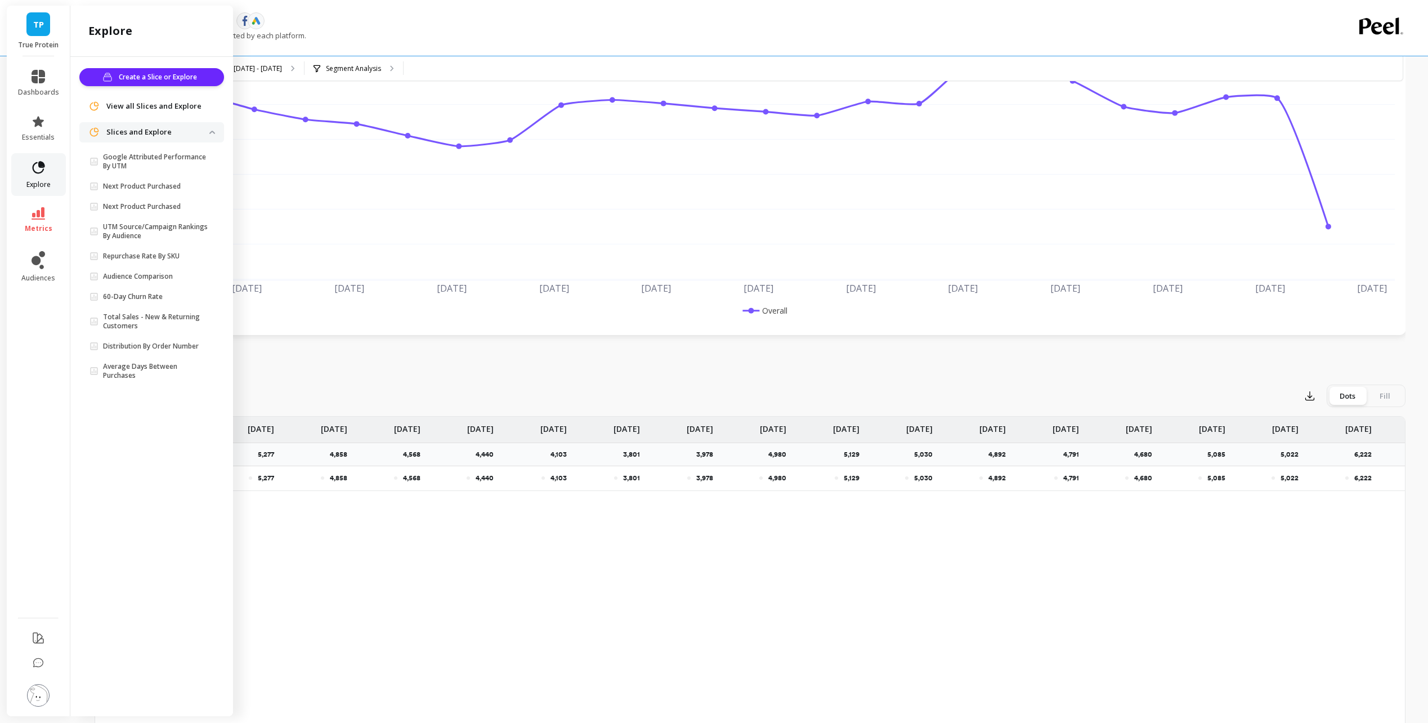
click at [39, 173] on icon at bounding box center [39, 167] width 12 height 12
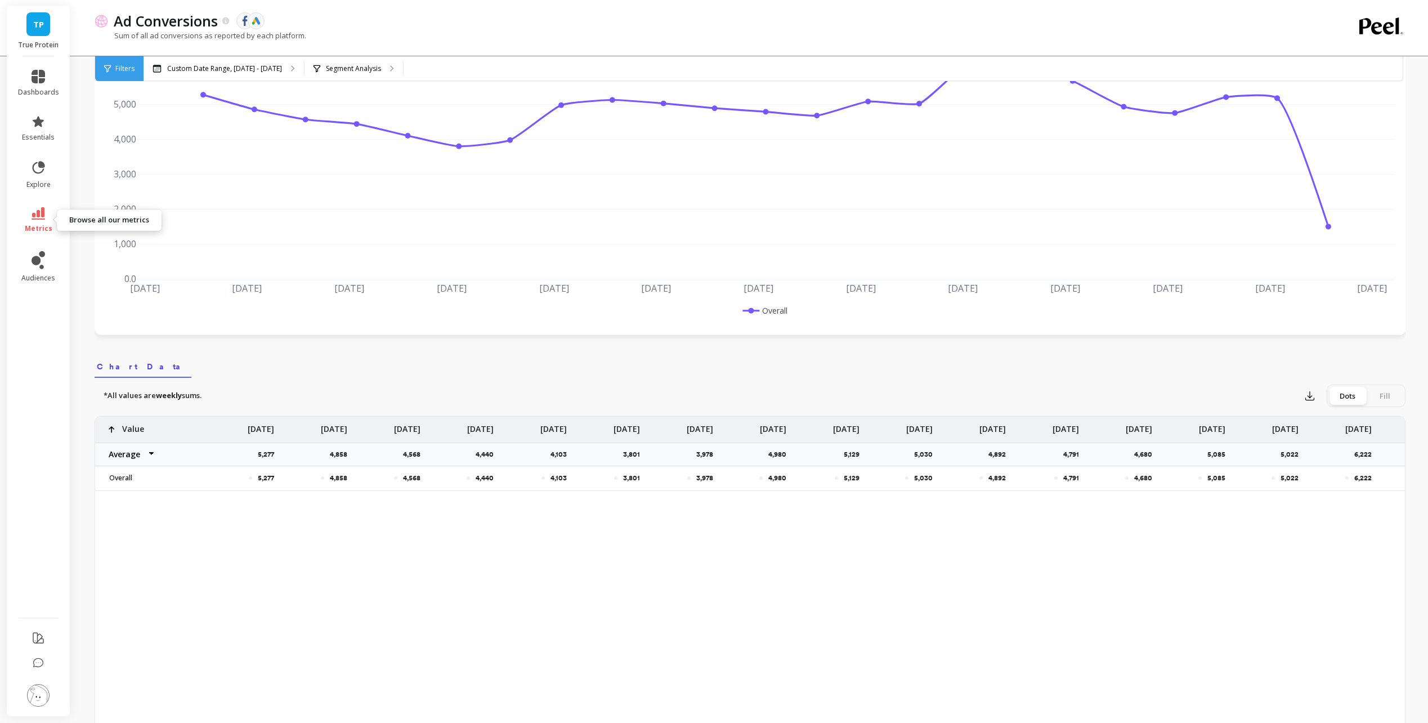
click at [38, 219] on icon at bounding box center [39, 213] width 14 height 12
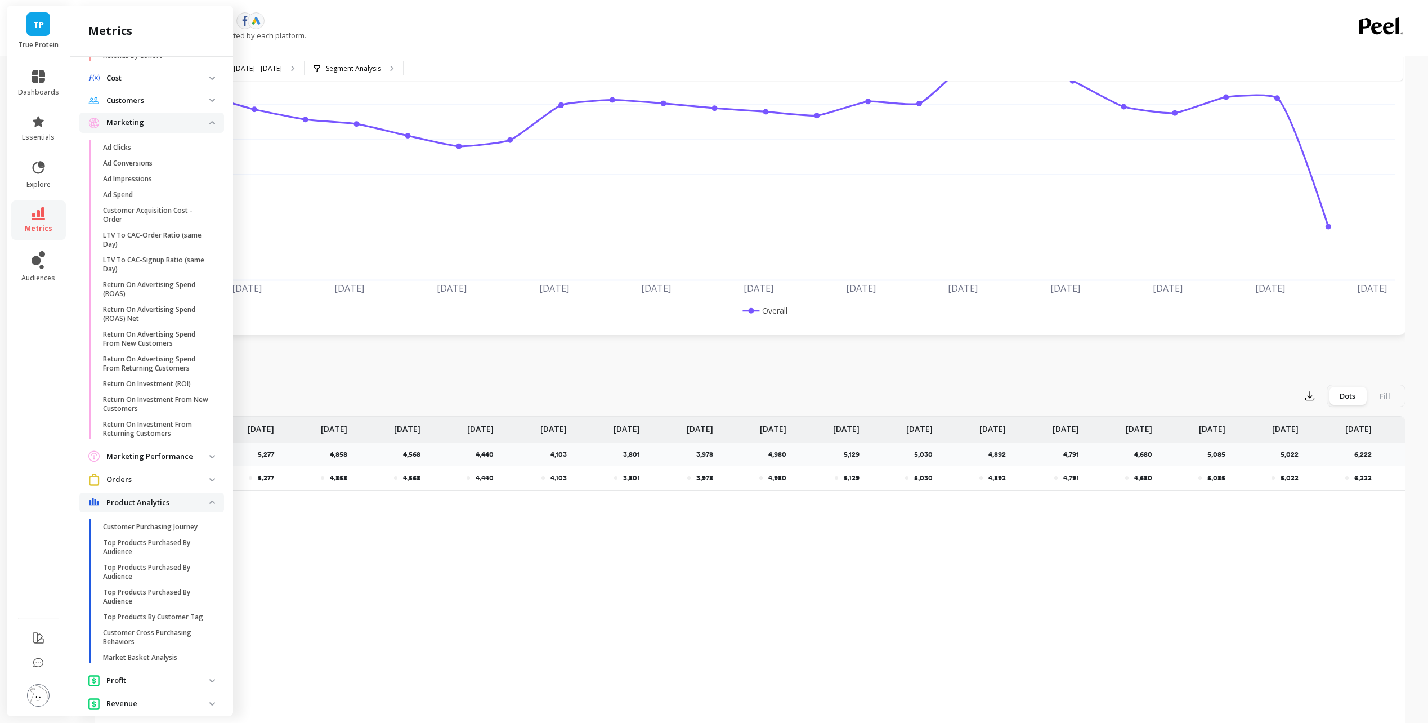
scroll to position [649, 0]
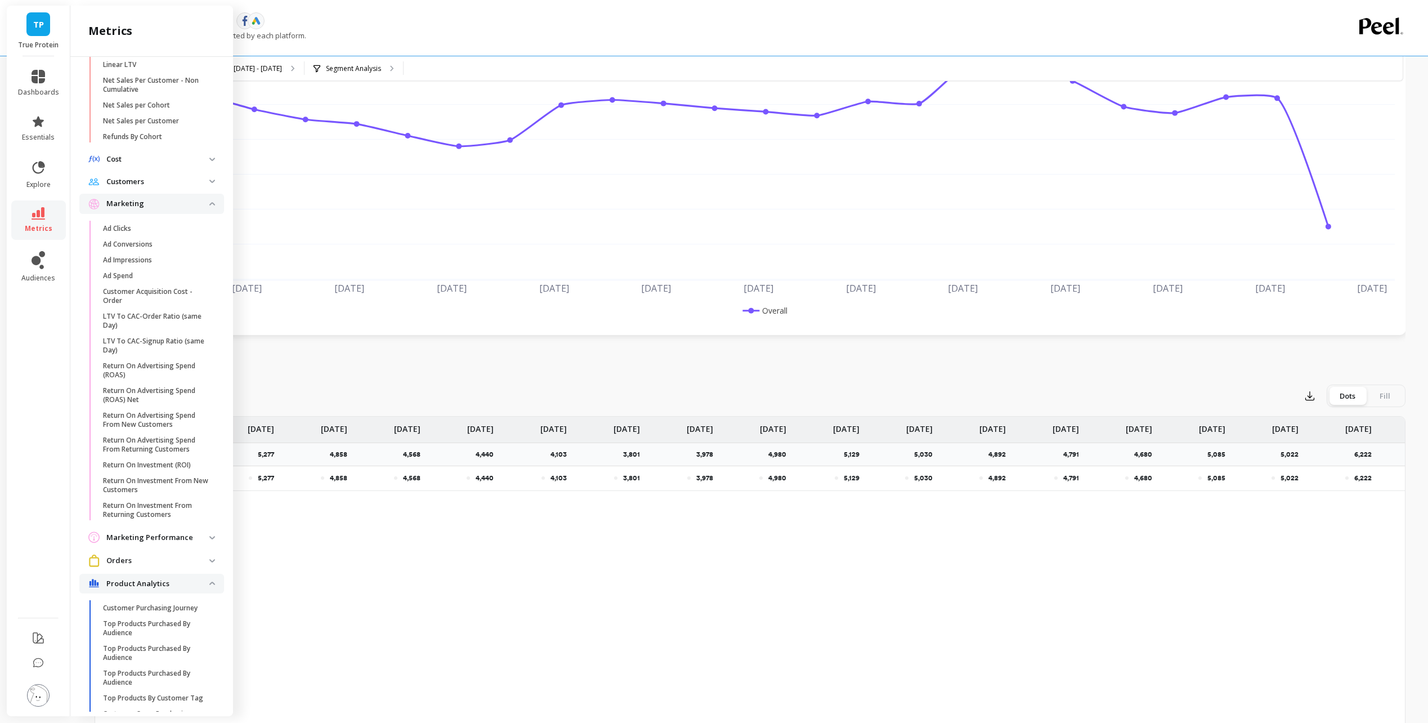
click at [493, 566] on div "5,277 4,858 4,568 4,440 4,103 3,801 3,978 4,980 5,129 5,030 4,892 4,791 4,680 5…" at bounding box center [750, 594] width 1310 height 355
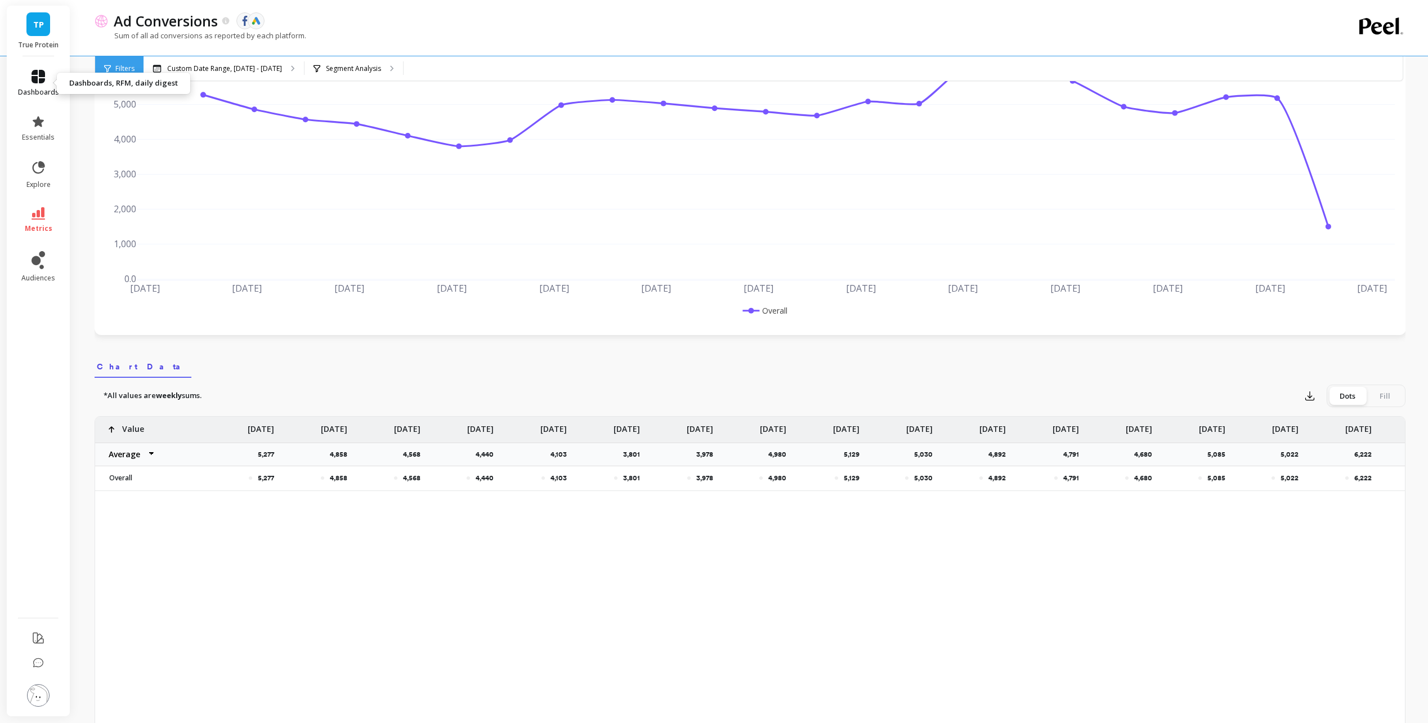
click at [39, 70] on icon at bounding box center [39, 77] width 14 height 14
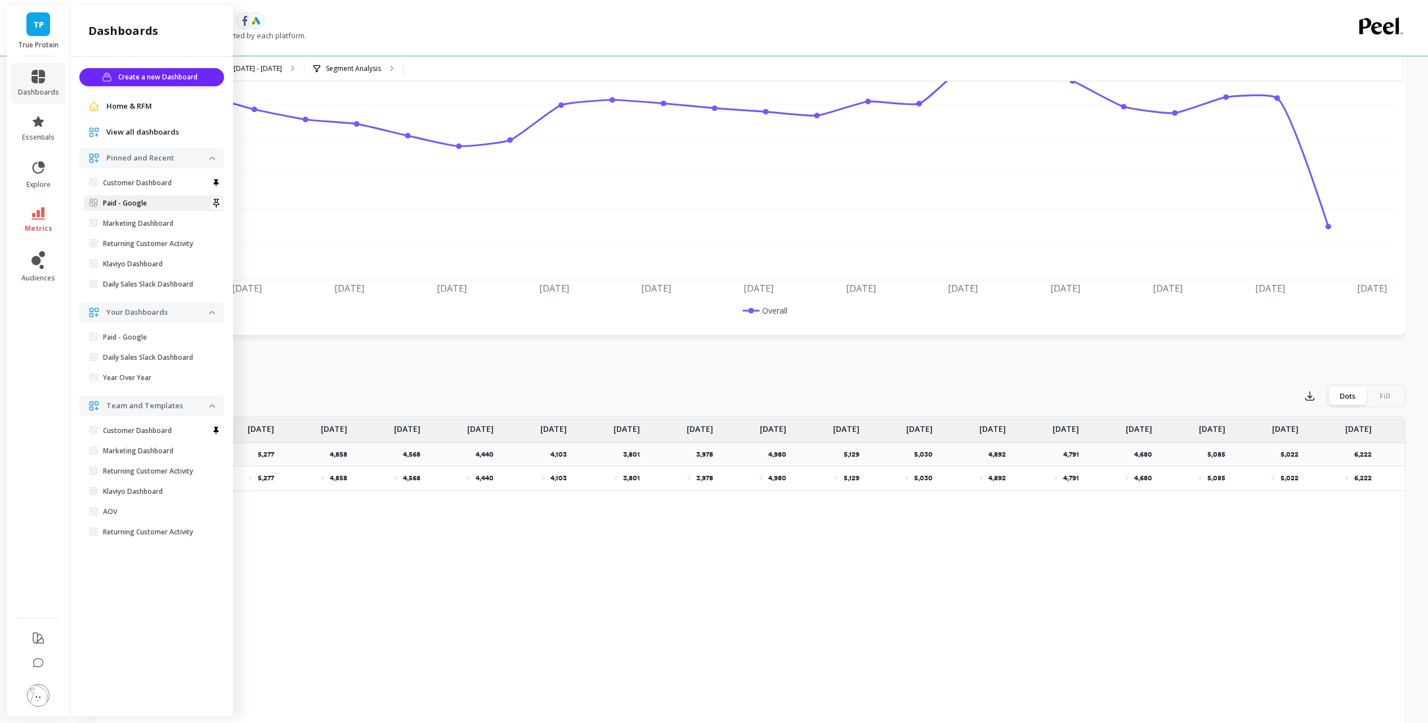
click at [150, 199] on span "Paid - Google" at bounding box center [150, 203] width 120 height 9
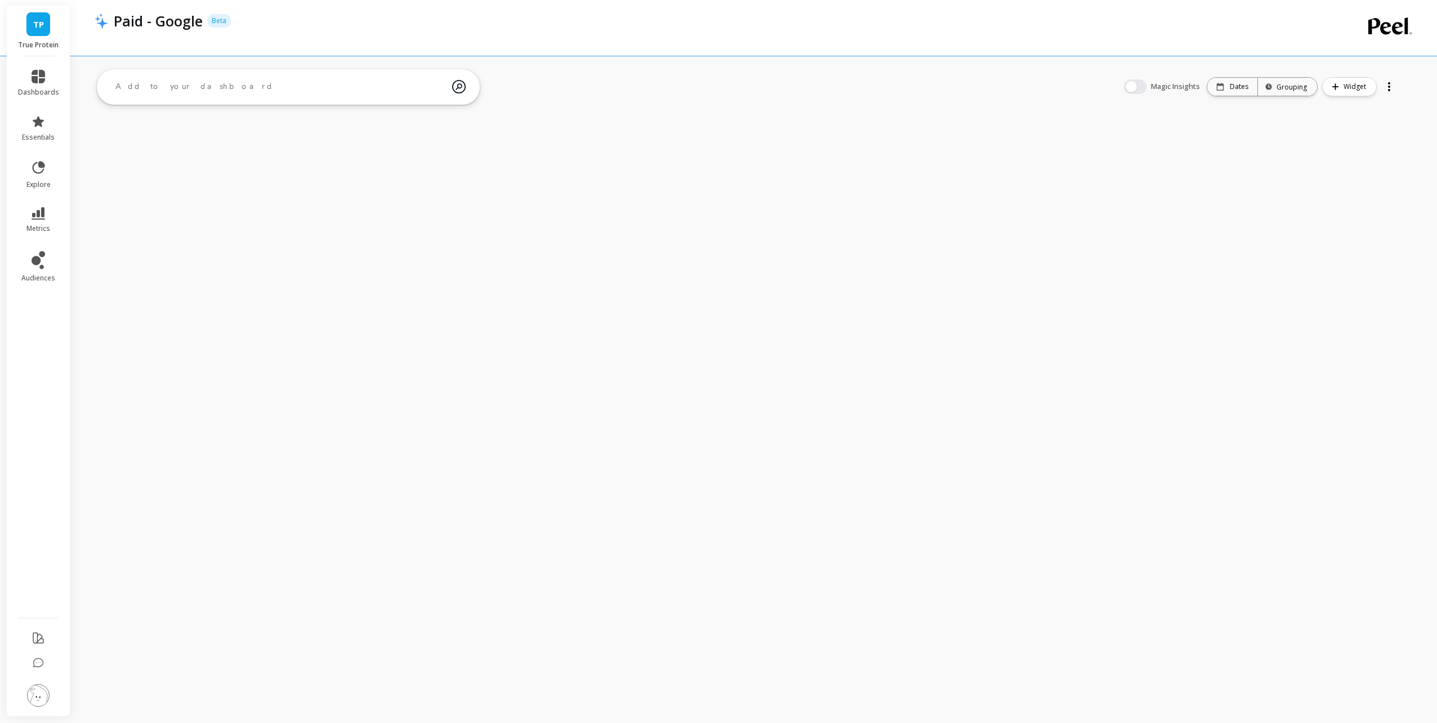
click at [397, 83] on textarea at bounding box center [279, 86] width 346 height 30
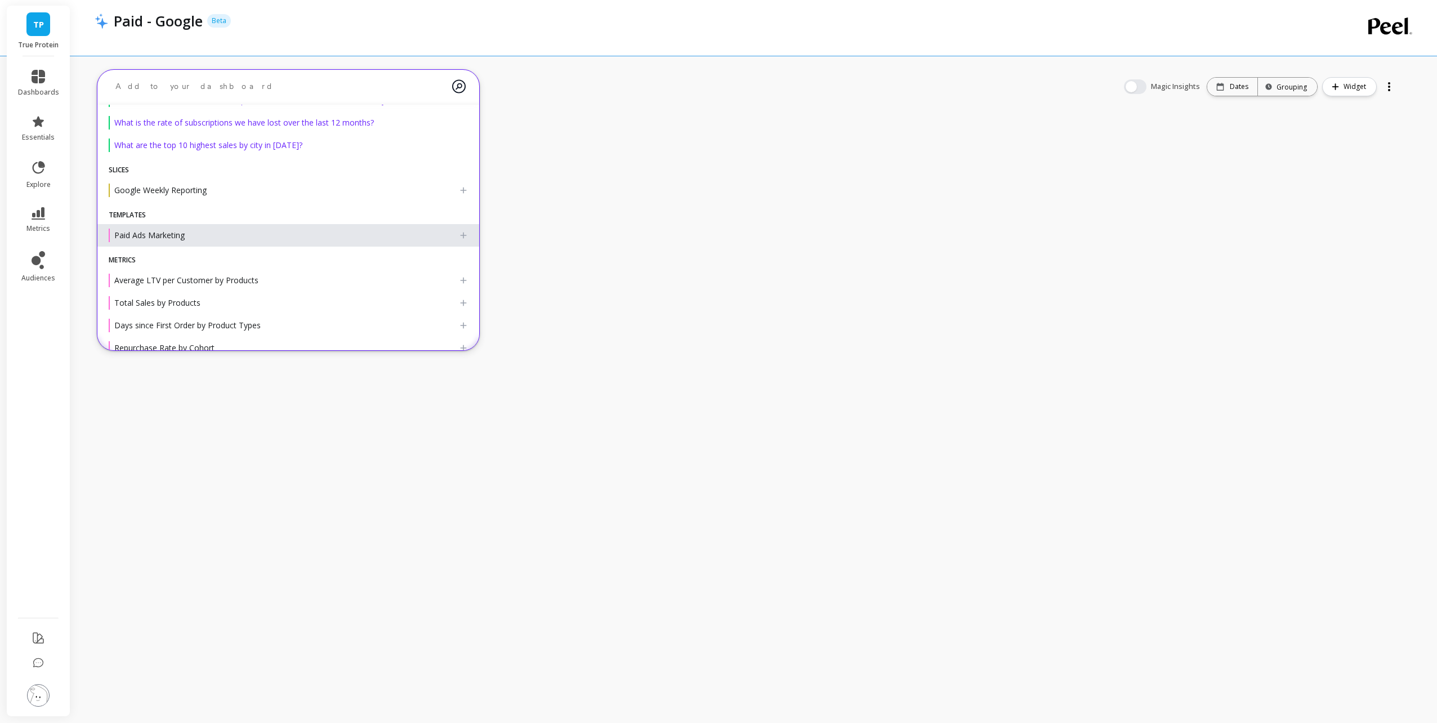
scroll to position [56, 0]
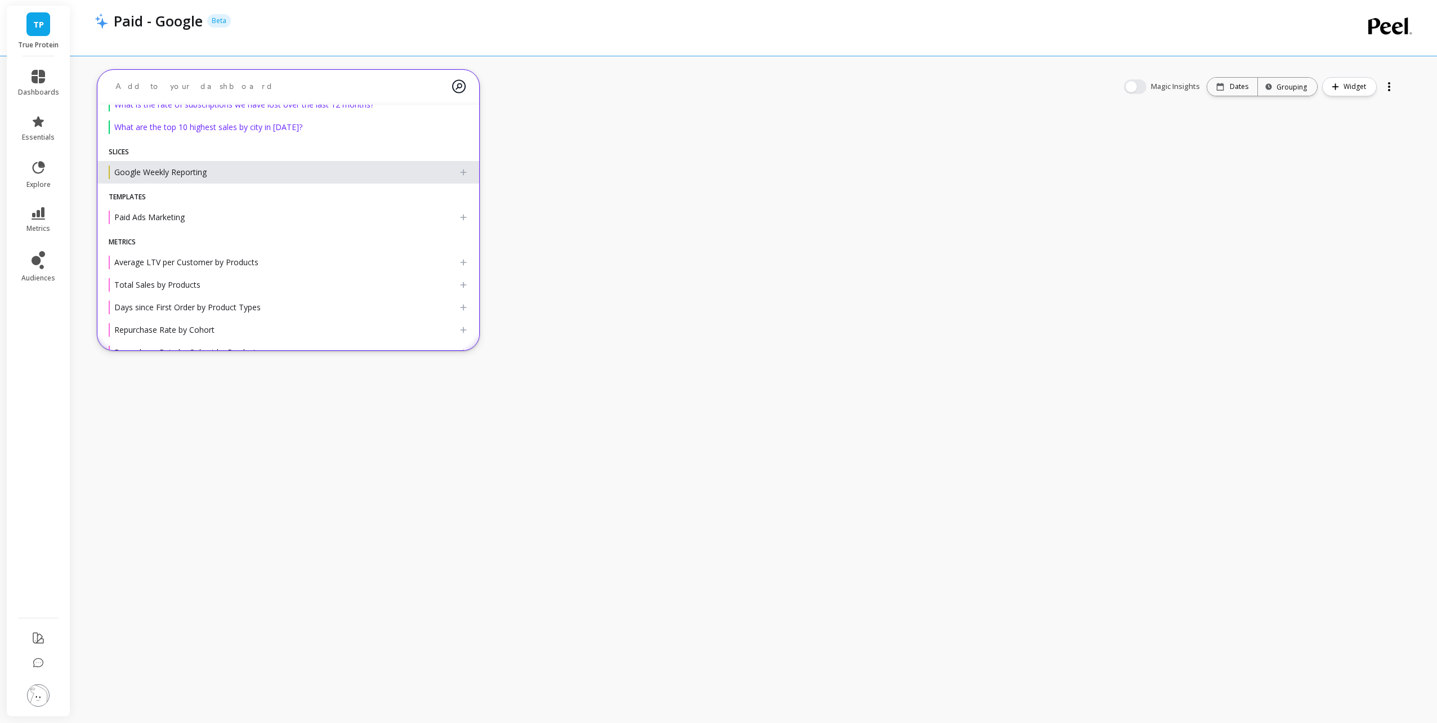
click at [253, 178] on div "Google Weekly Reporting" at bounding box center [284, 173] width 350 height 14
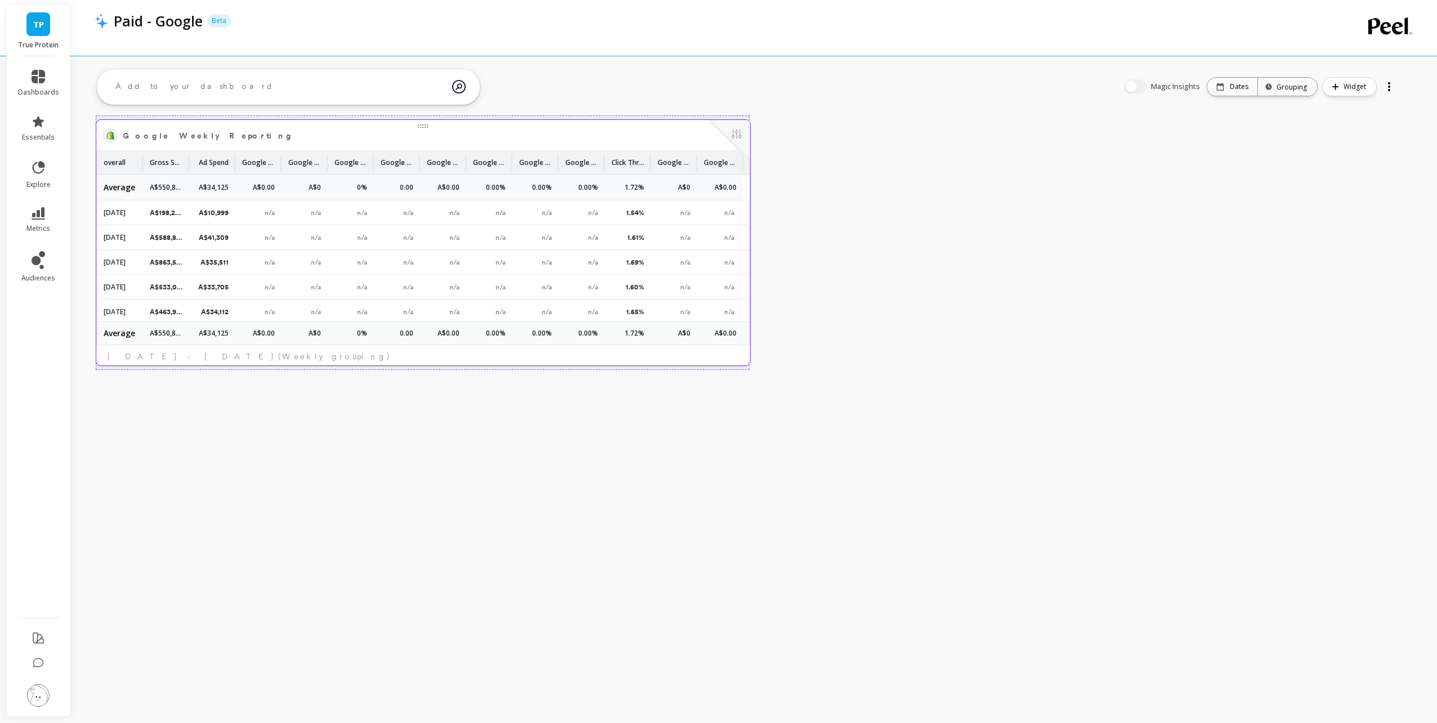
click at [651, 145] on div "Google Weekly Reporting Edit Widget & Insights" at bounding box center [423, 135] width 654 height 30
drag, startPoint x: 741, startPoint y: 123, endPoint x: 722, endPoint y: 134, distance: 22.2
click at [719, 135] on div at bounding box center [729, 141] width 42 height 42
click at [731, 129] on button at bounding box center [736, 135] width 14 height 16
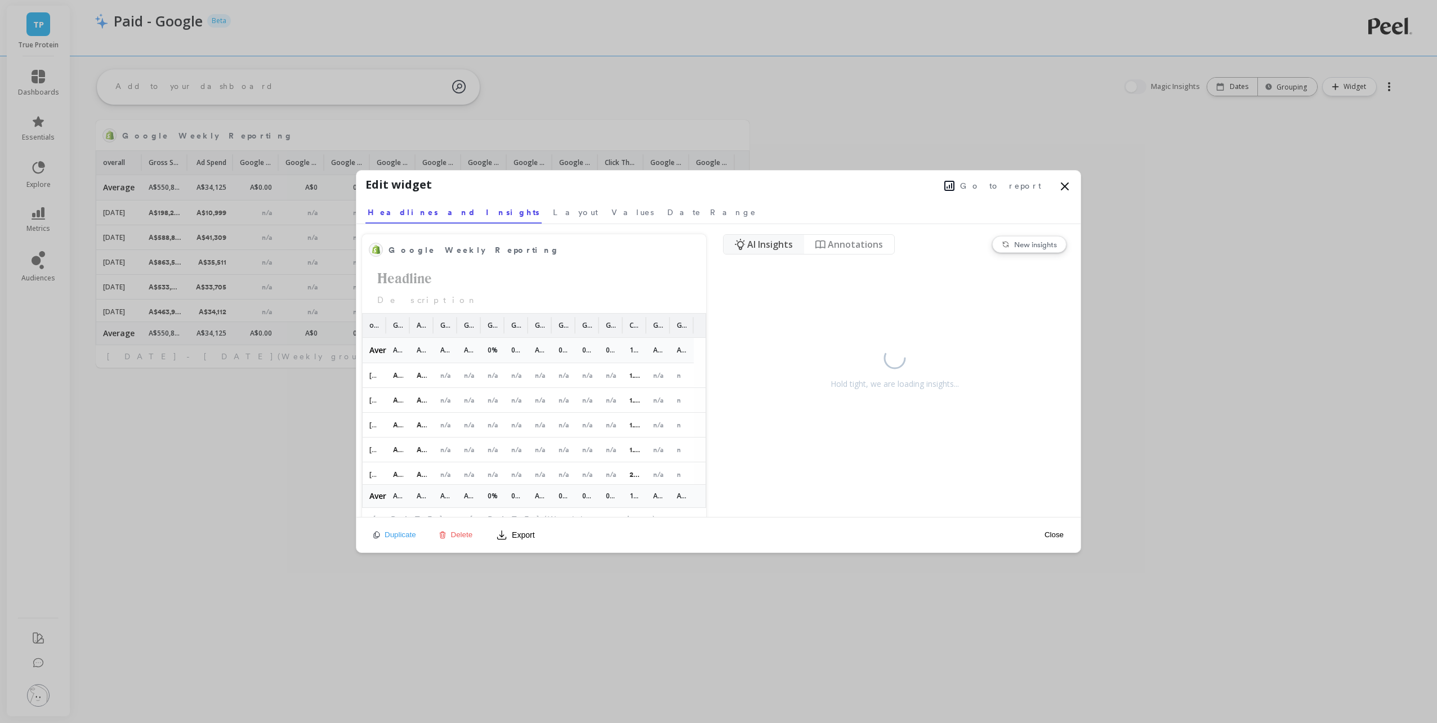
click at [467, 533] on span "Delete" at bounding box center [462, 534] width 22 height 8
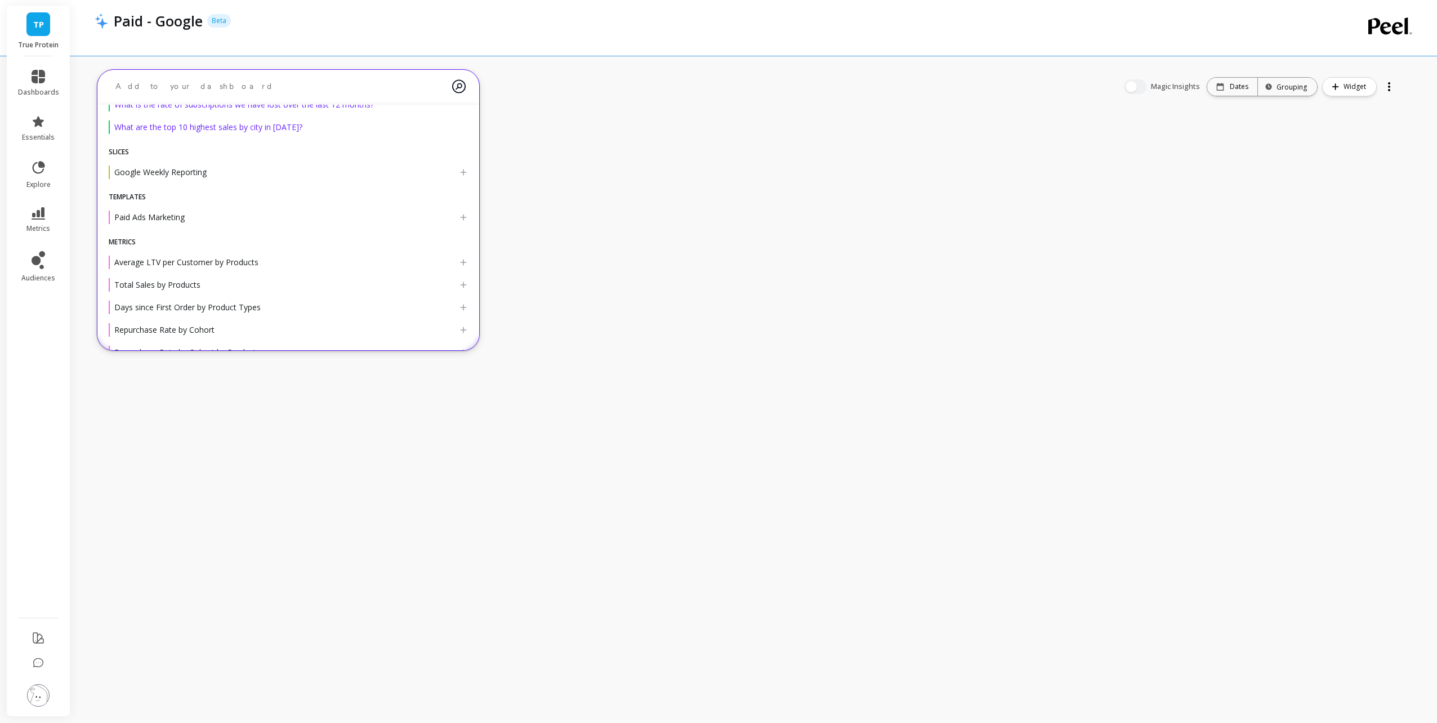
click at [285, 83] on textarea at bounding box center [279, 86] width 346 height 30
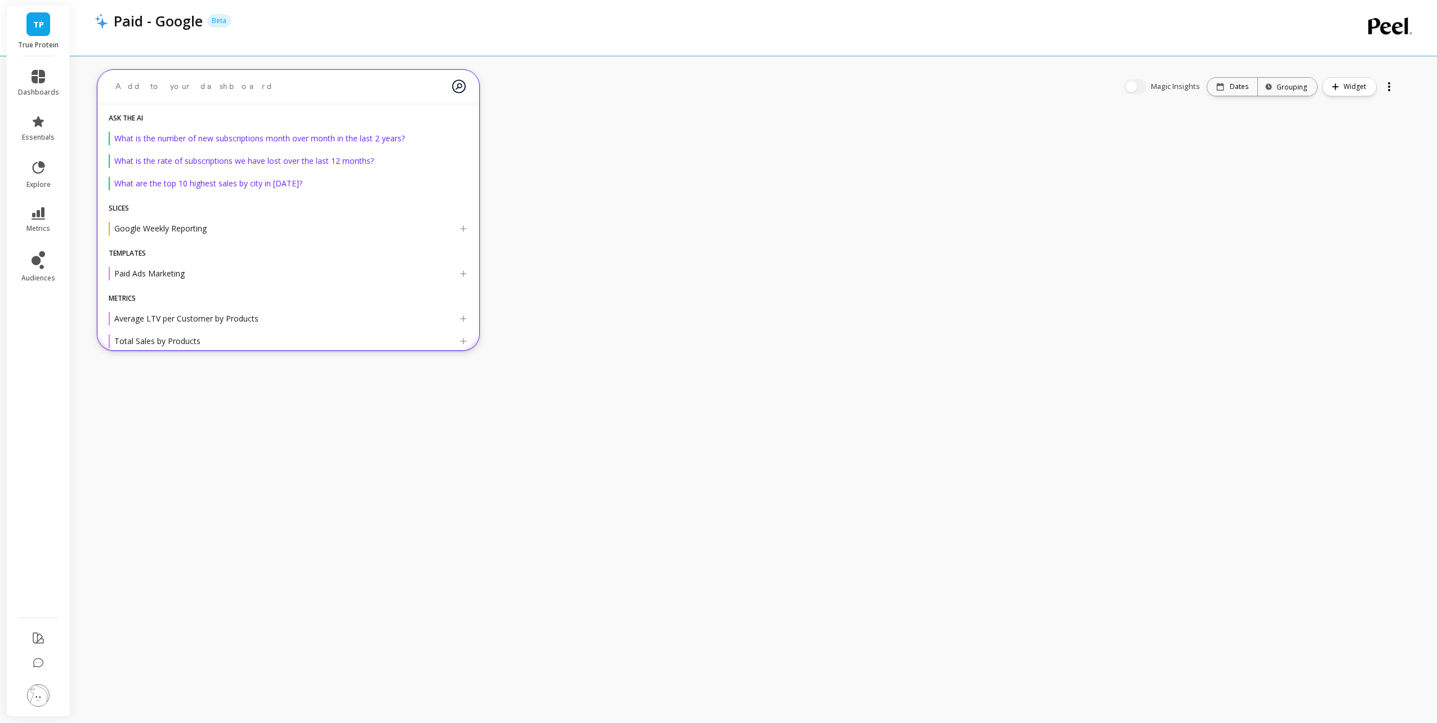
click at [203, 85] on textarea at bounding box center [279, 86] width 346 height 30
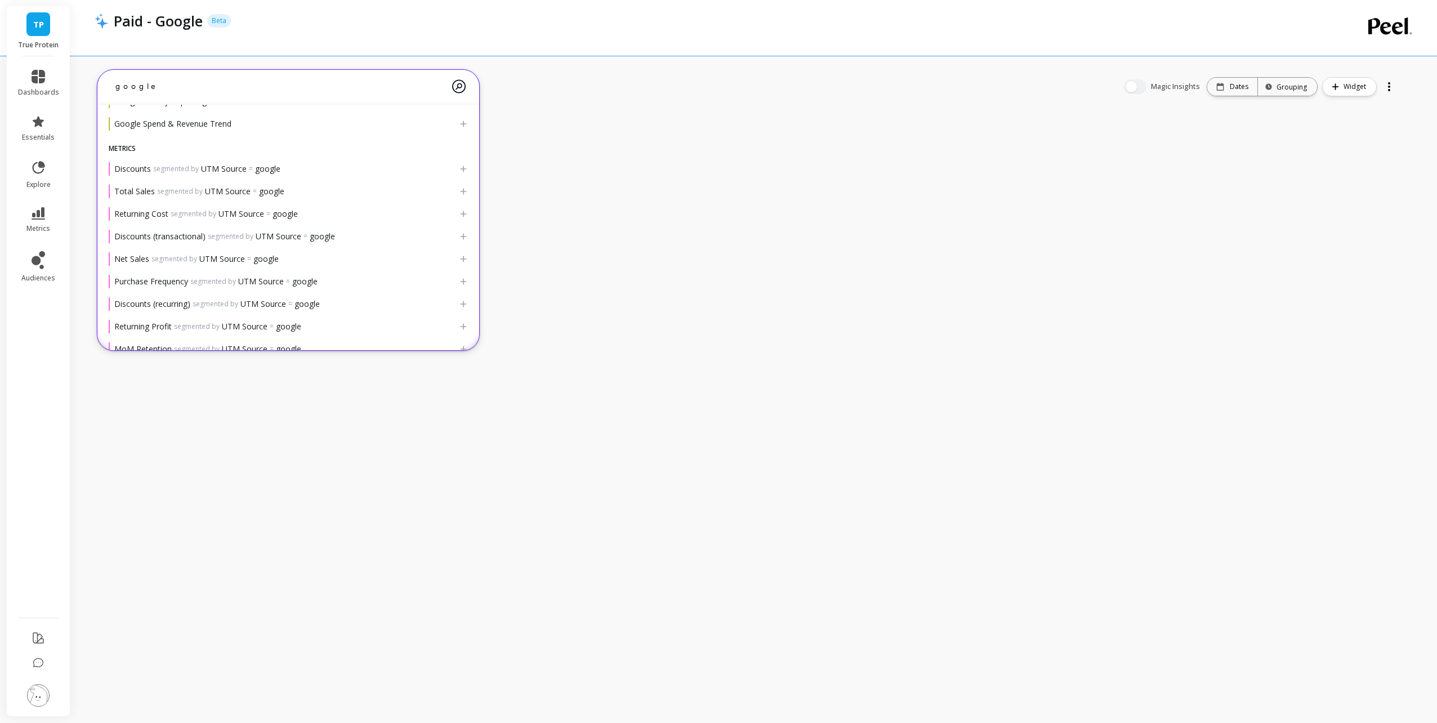
scroll to position [71, 0]
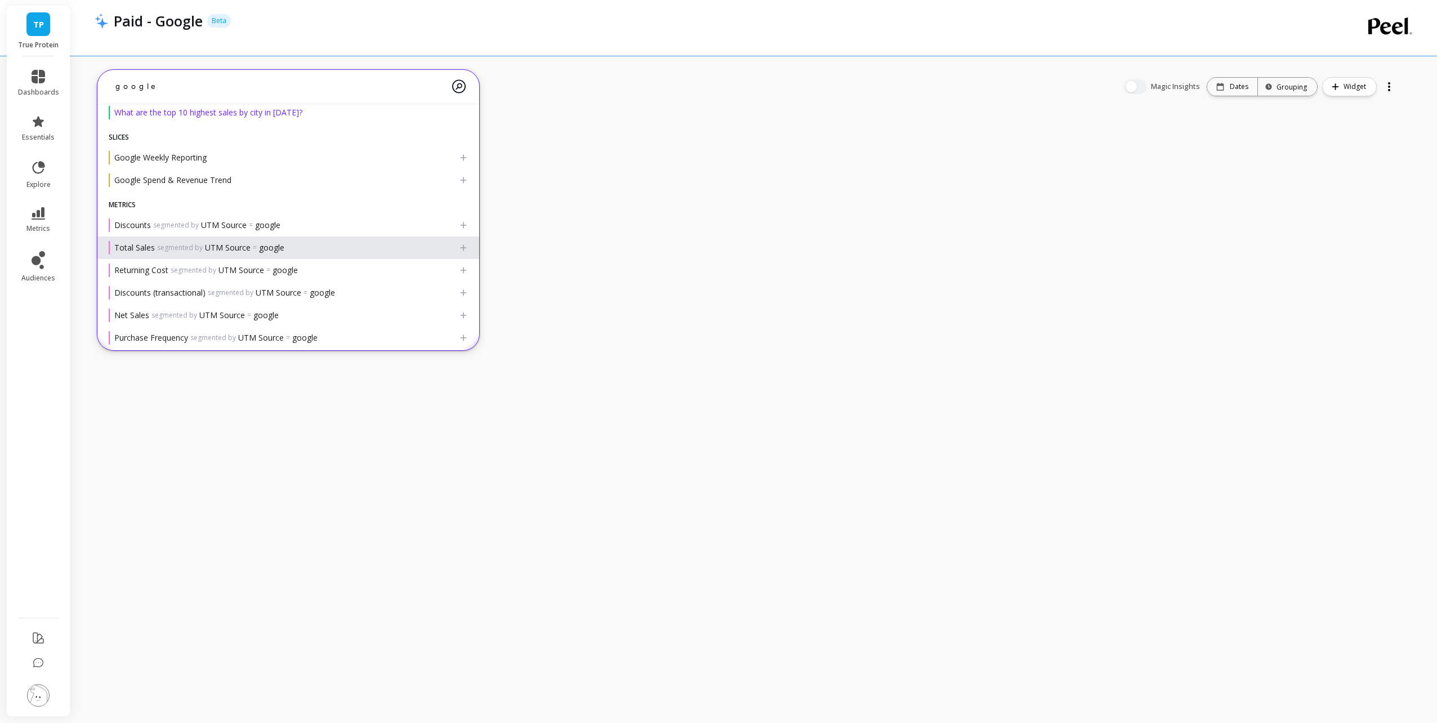
type textarea "google"
click at [412, 247] on div "Total Sales segmented by UTM Source = google" at bounding box center [284, 248] width 350 height 14
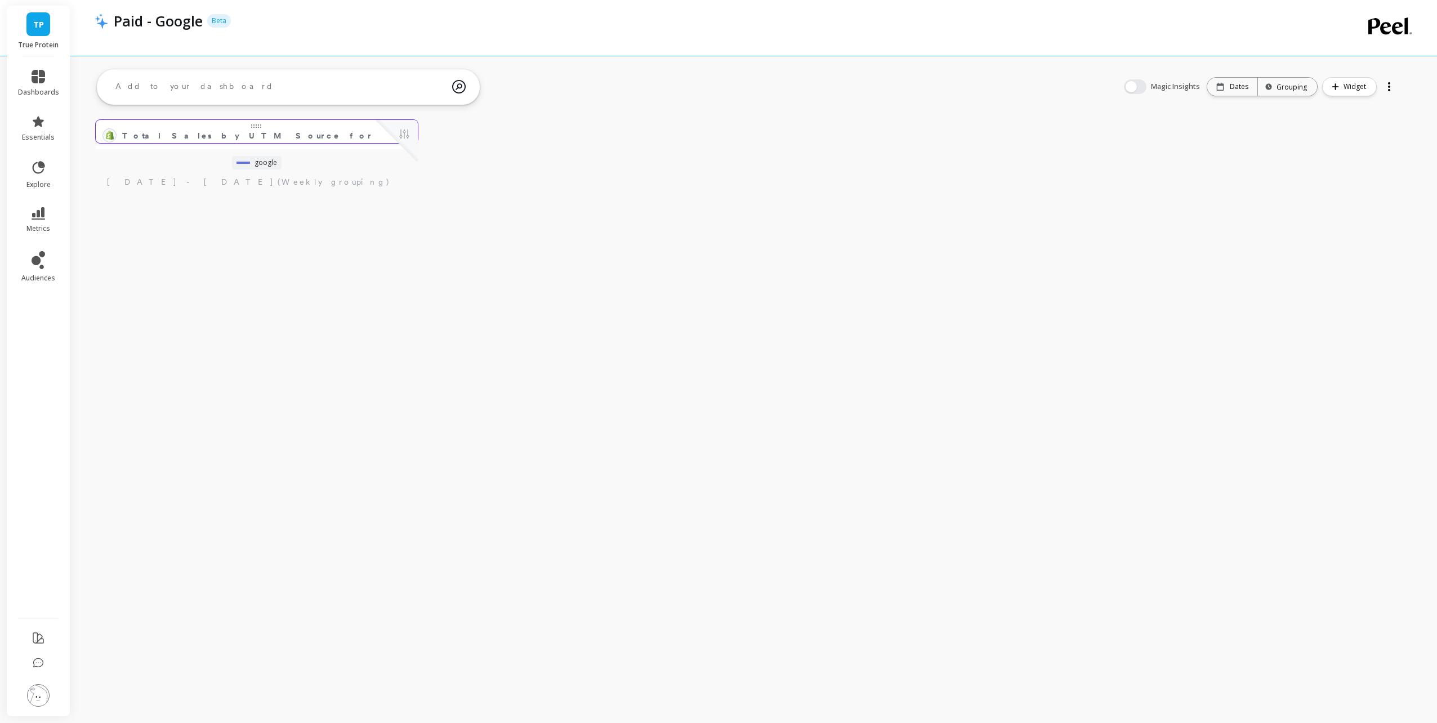
click at [377, 127] on div at bounding box center [397, 141] width 42 height 42
drag, startPoint x: 383, startPoint y: 146, endPoint x: 389, endPoint y: 214, distance: 67.8
click at [389, 214] on div "TP True Protein dashboards essentials explore metrics audiences Paid - Google B…" at bounding box center [718, 361] width 1437 height 723
click at [236, 135] on span "Total Sales by UTM Source for google" at bounding box center [274, 136] width 302 height 12
drag, startPoint x: 248, startPoint y: 140, endPoint x: 294, endPoint y: 280, distance: 147.4
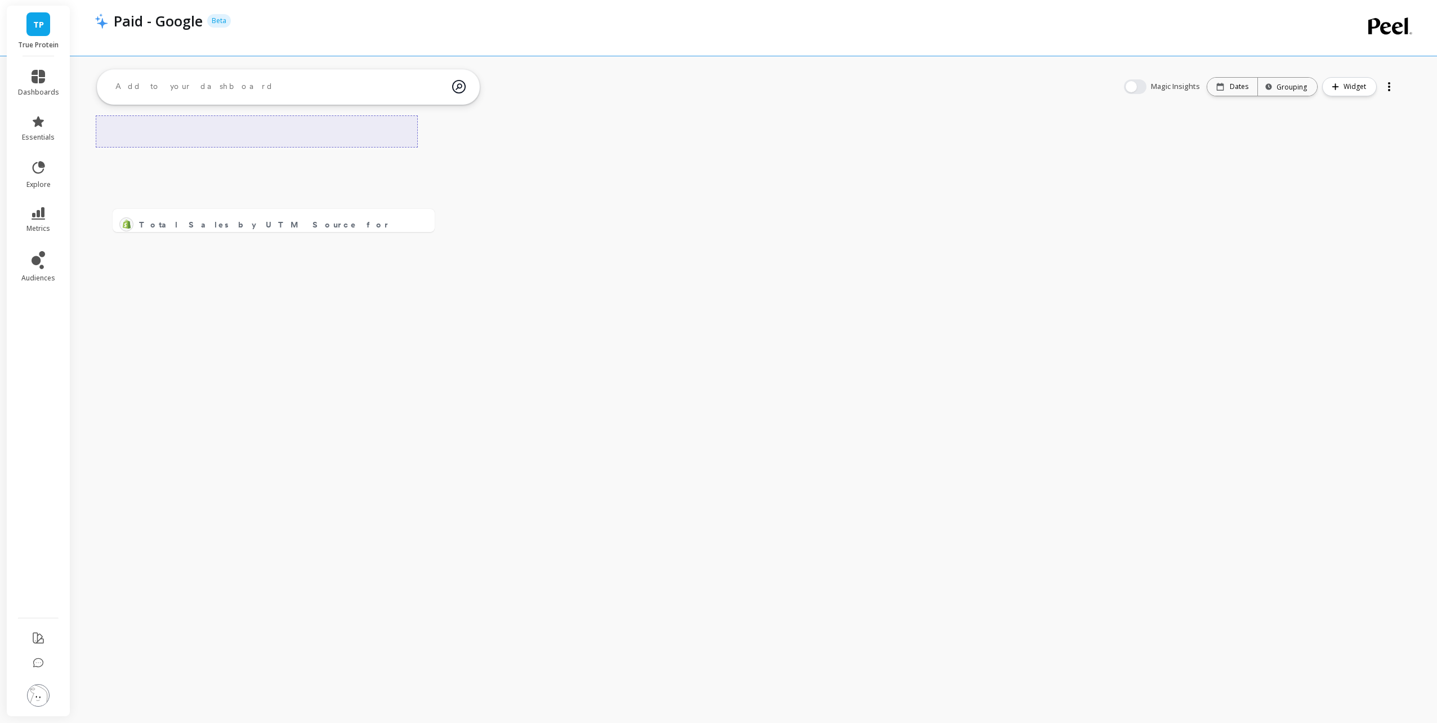
click at [292, 239] on div "Total Sales by UTM Source for google Edit Widget & Insights" at bounding box center [274, 224] width 322 height 30
click at [324, 133] on span "Total Sales by UTM Source for google" at bounding box center [248, 136] width 253 height 16
click at [409, 128] on button at bounding box center [404, 135] width 14 height 16
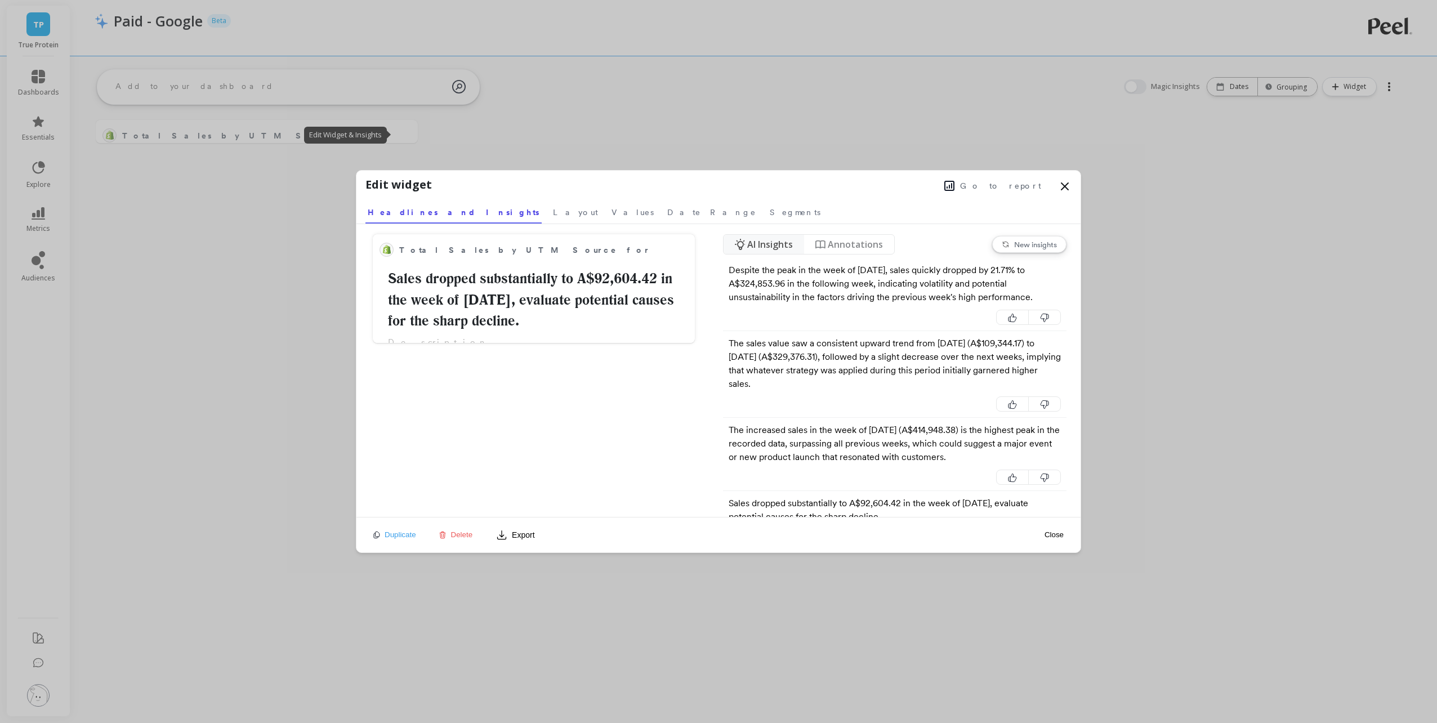
click at [471, 528] on div "Duplicate Delete Export" at bounding box center [454, 535] width 169 height 18
click at [455, 542] on div "Duplicate Delete Export" at bounding box center [454, 535] width 169 height 18
click at [462, 534] on span "Delete" at bounding box center [462, 534] width 22 height 8
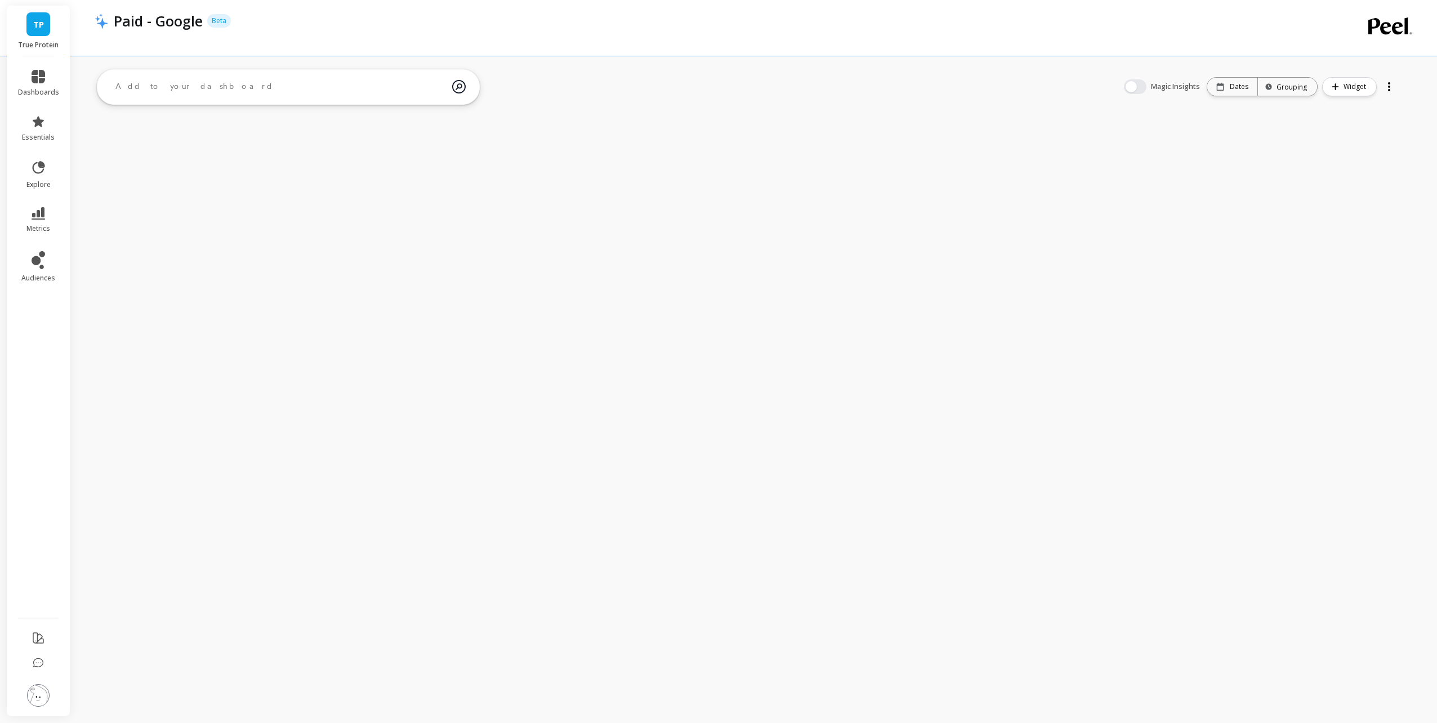
click at [325, 293] on div "TP True Protein dashboards essentials explore metrics audiences Paid - Google B…" at bounding box center [718, 361] width 1437 height 723
click at [38, 129] on link "essentials" at bounding box center [38, 128] width 41 height 27
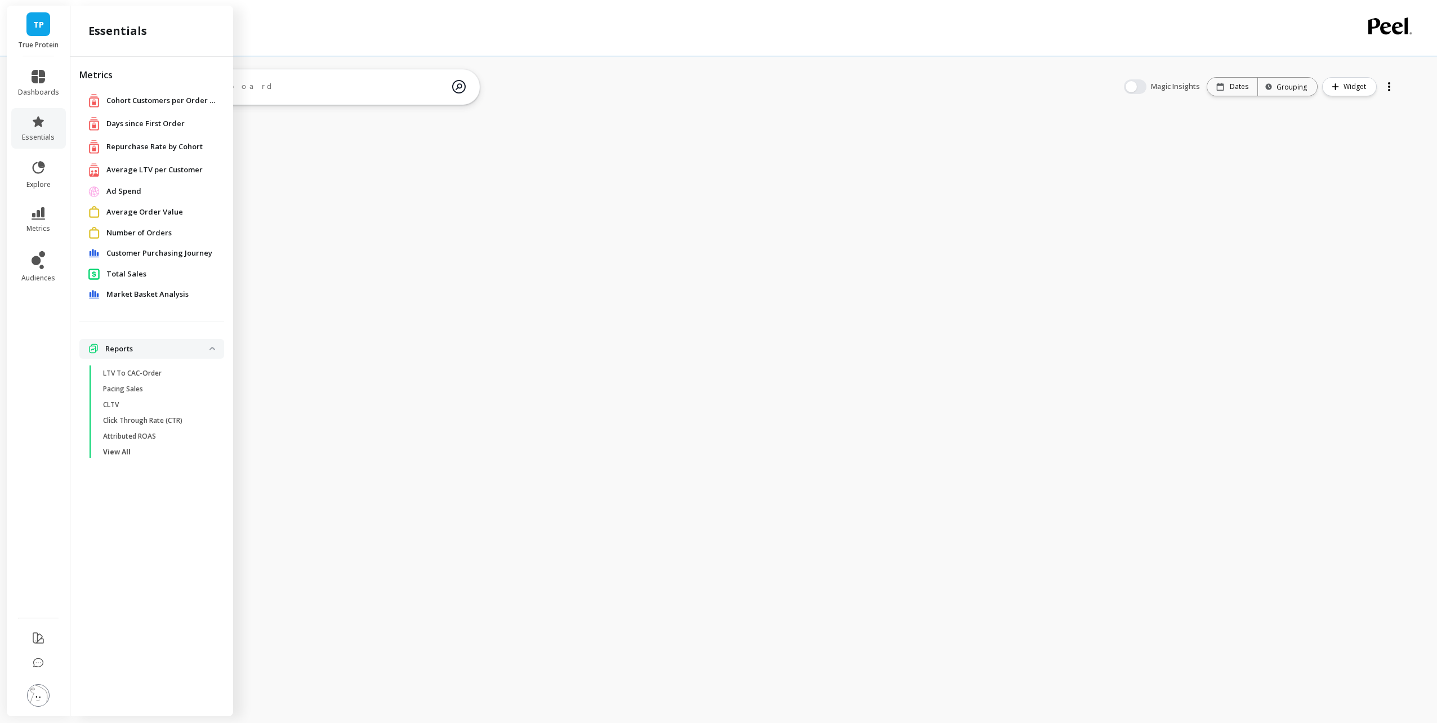
click at [23, 113] on li "essentials" at bounding box center [38, 128] width 55 height 41
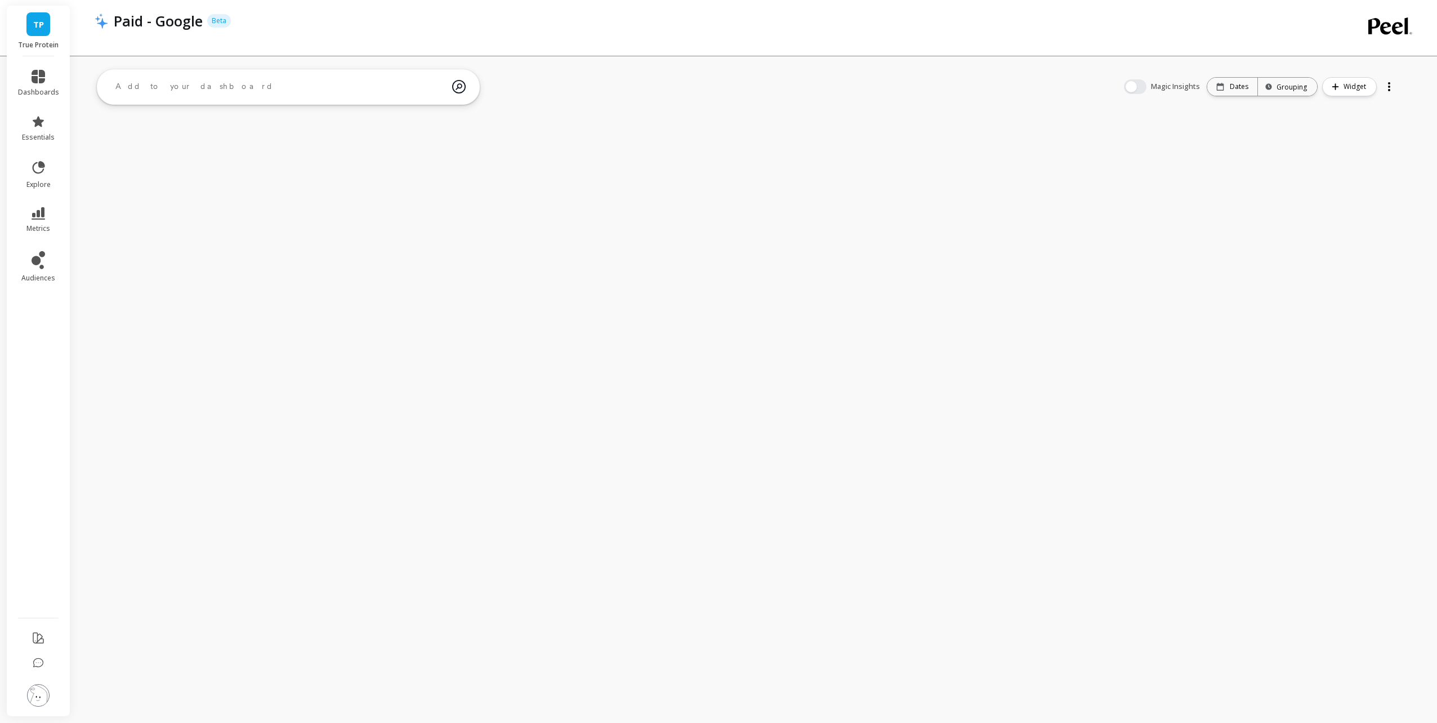
click at [25, 114] on li "essentials" at bounding box center [38, 128] width 55 height 41
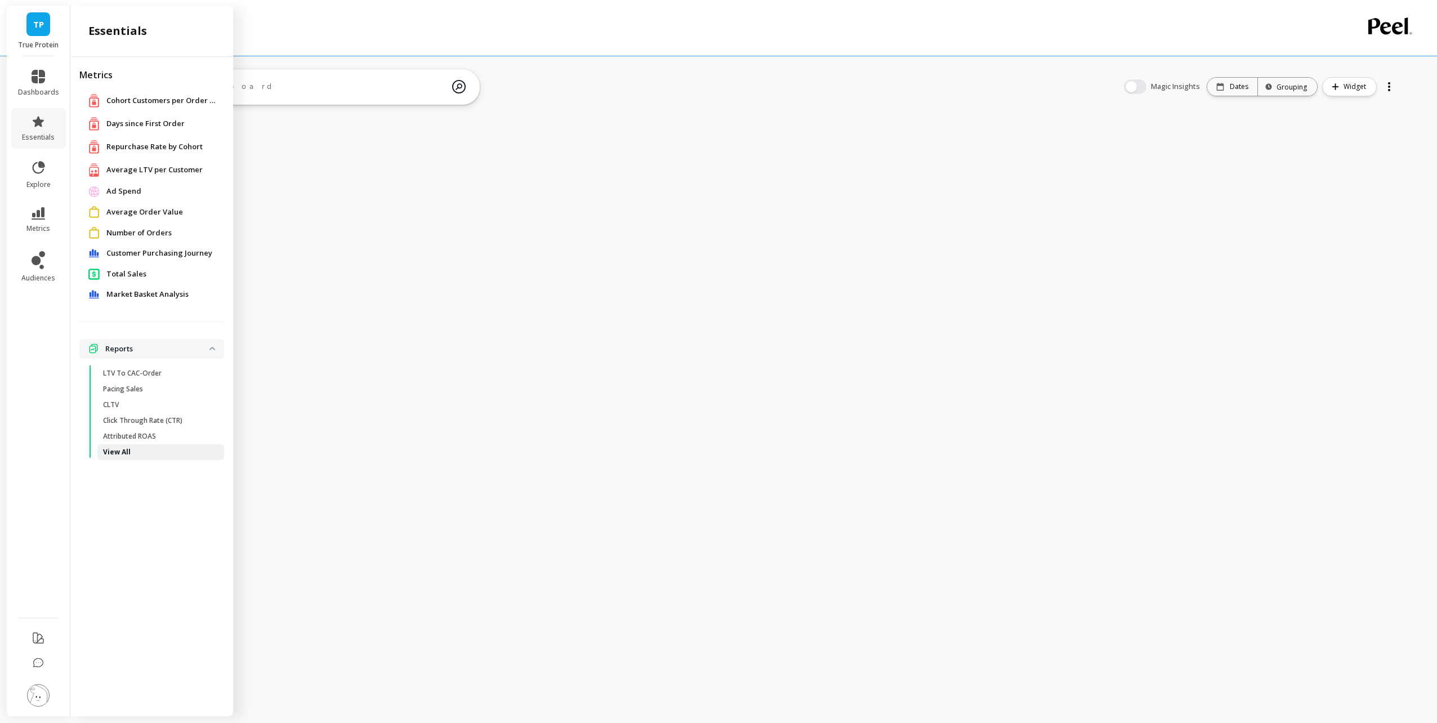
click at [127, 452] on p "View All" at bounding box center [117, 452] width 28 height 9
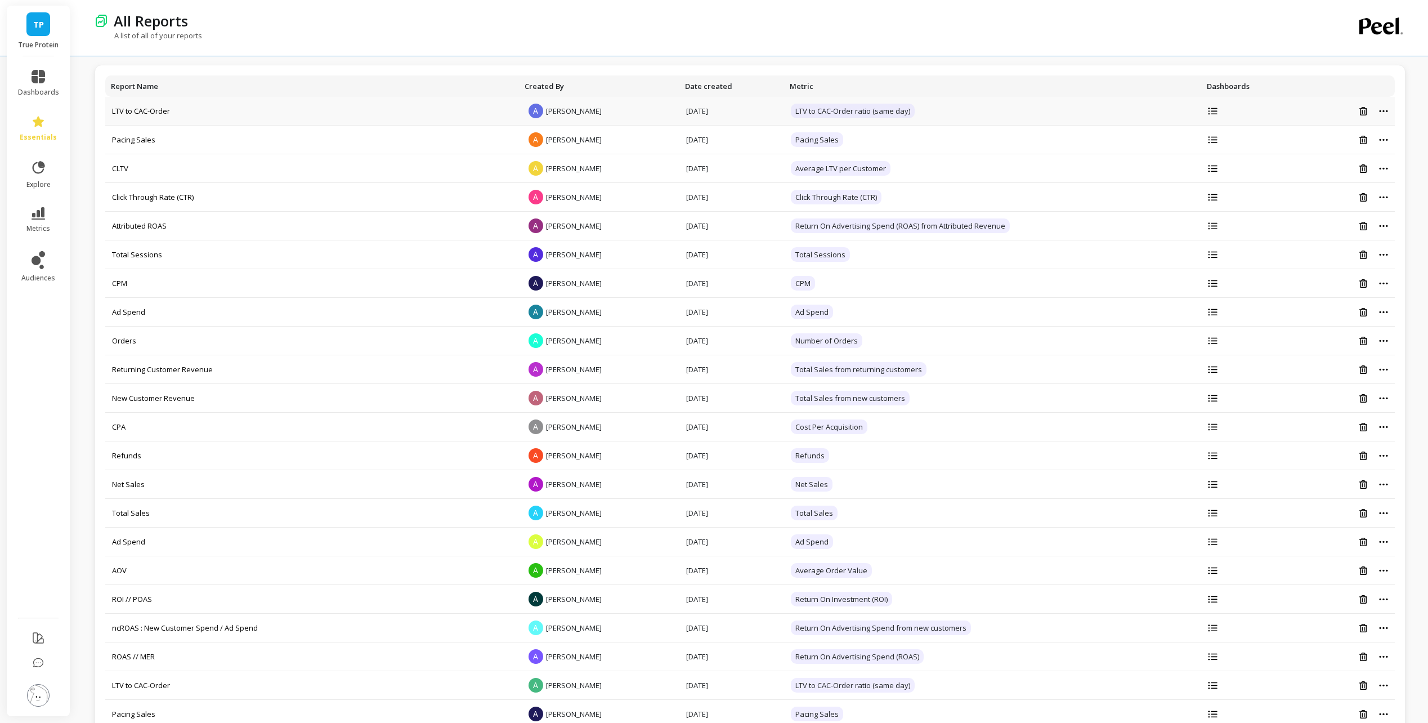
click at [1214, 106] on td at bounding box center [1249, 111] width 97 height 29
click at [1210, 117] on td at bounding box center [1249, 111] width 97 height 29
click at [1211, 110] on icon at bounding box center [1213, 111] width 10 height 7
click at [136, 111] on link "LTV to CAC-Order" at bounding box center [141, 111] width 58 height 10
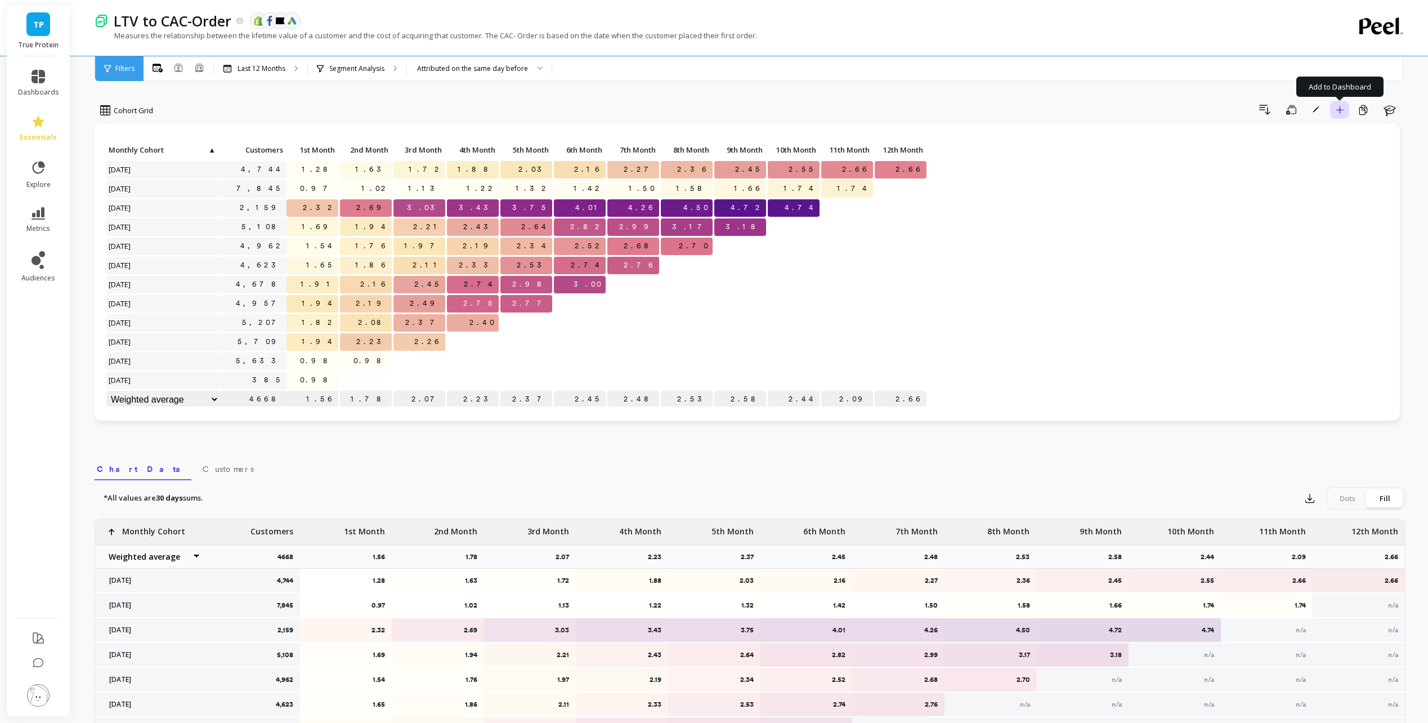
click at [1339, 110] on icon "button" at bounding box center [1340, 109] width 7 height 7
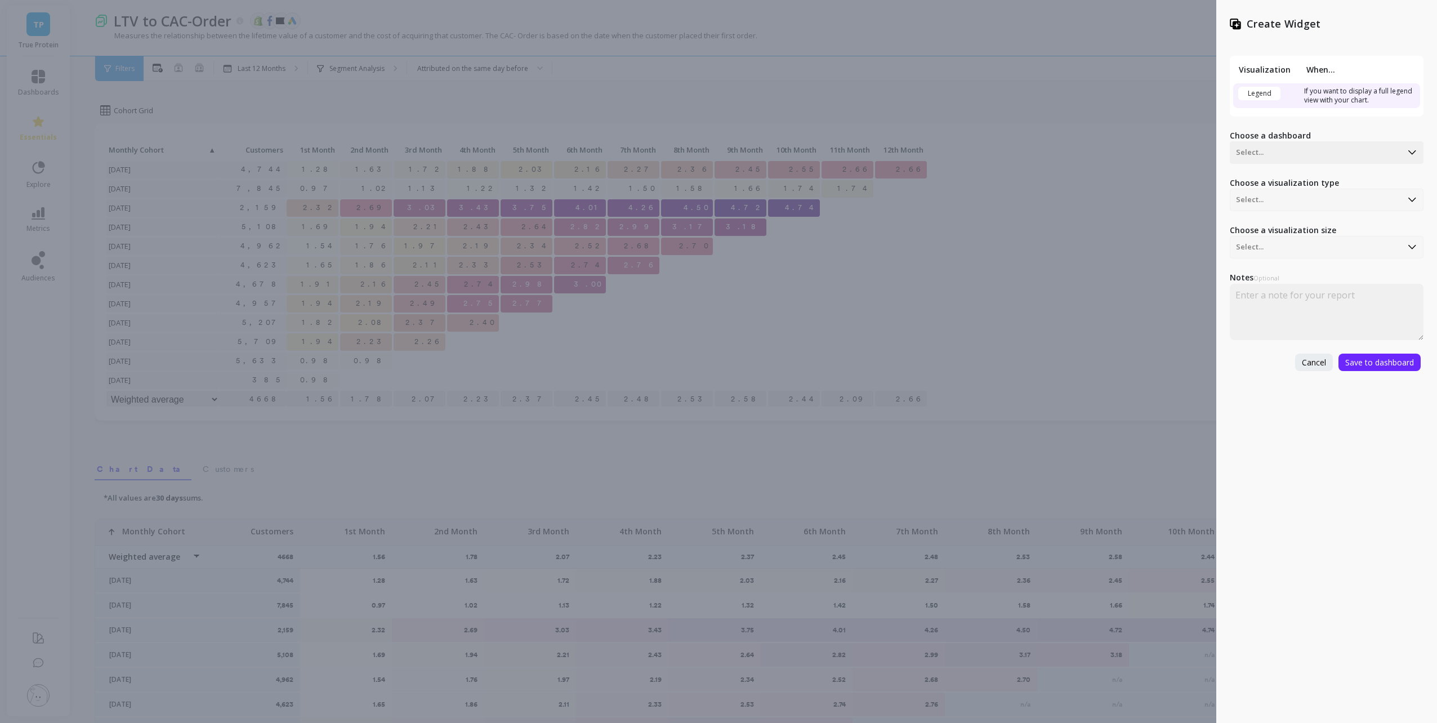
click at [1035, 83] on div "Create Widget Visualization When... Legend If you want to display a full legend…" at bounding box center [718, 361] width 1437 height 723
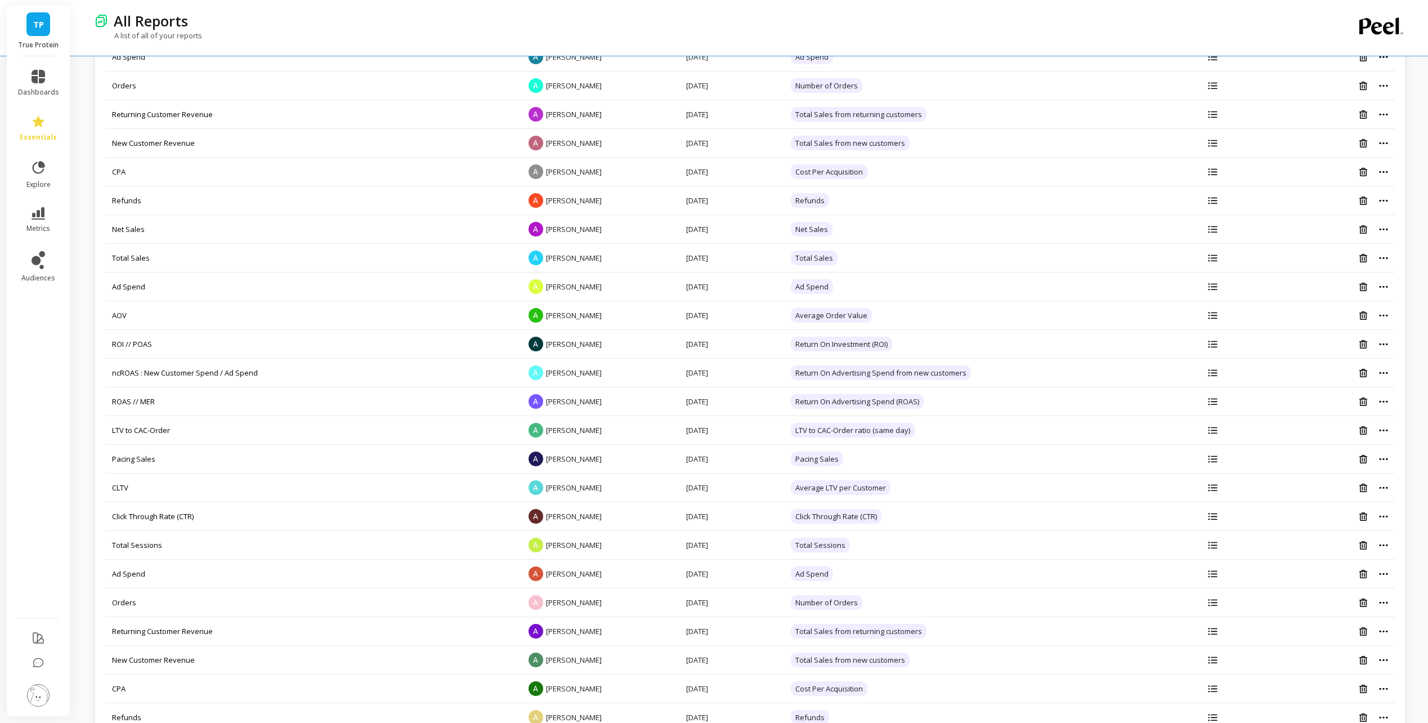
scroll to position [169, 0]
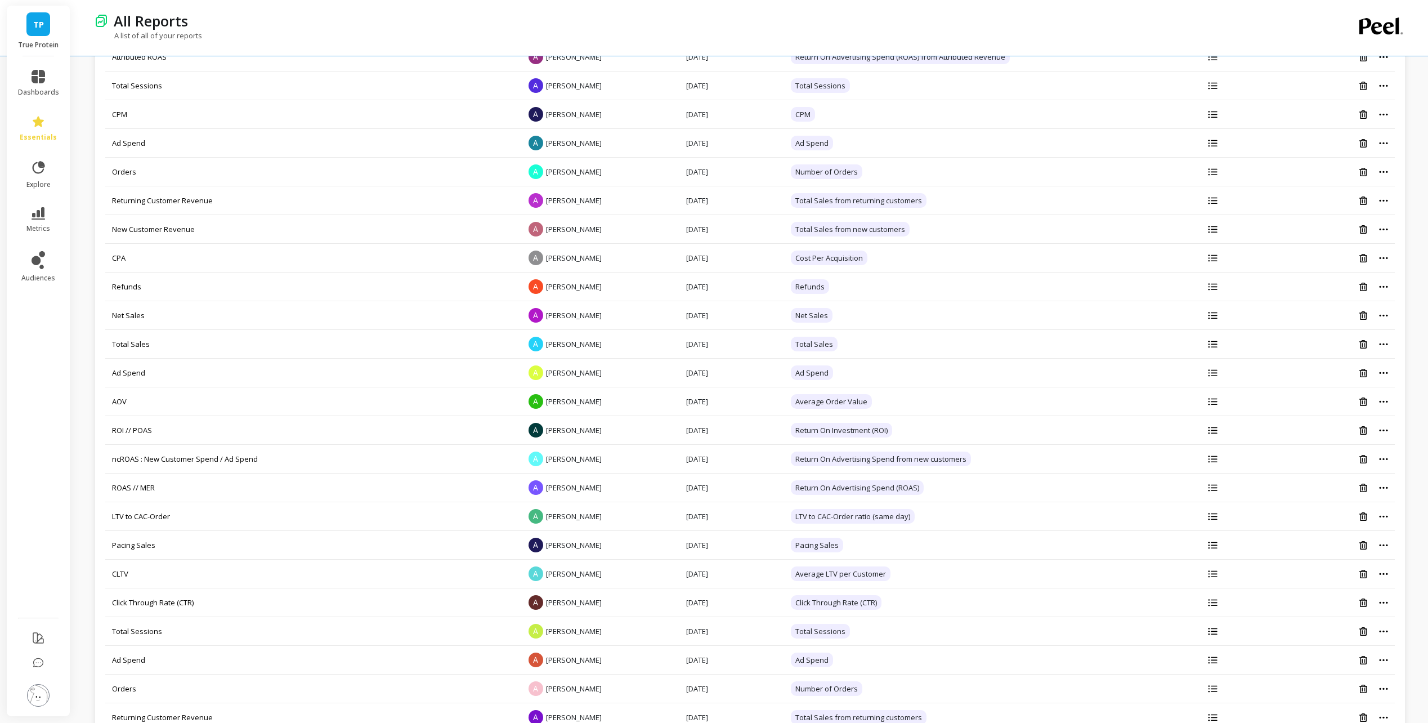
click at [34, 38] on div "TP True Protein" at bounding box center [38, 31] width 63 height 51
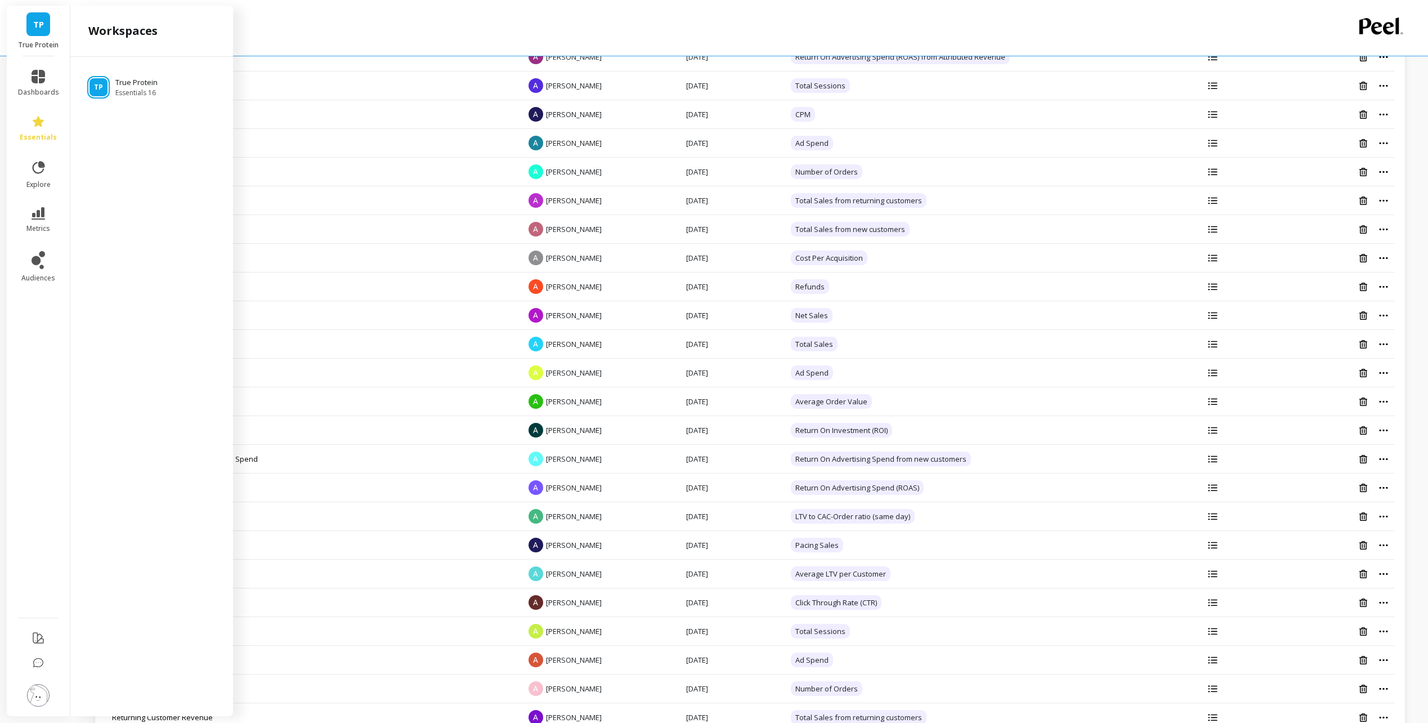
click at [42, 19] on span "TP" at bounding box center [38, 24] width 11 height 13
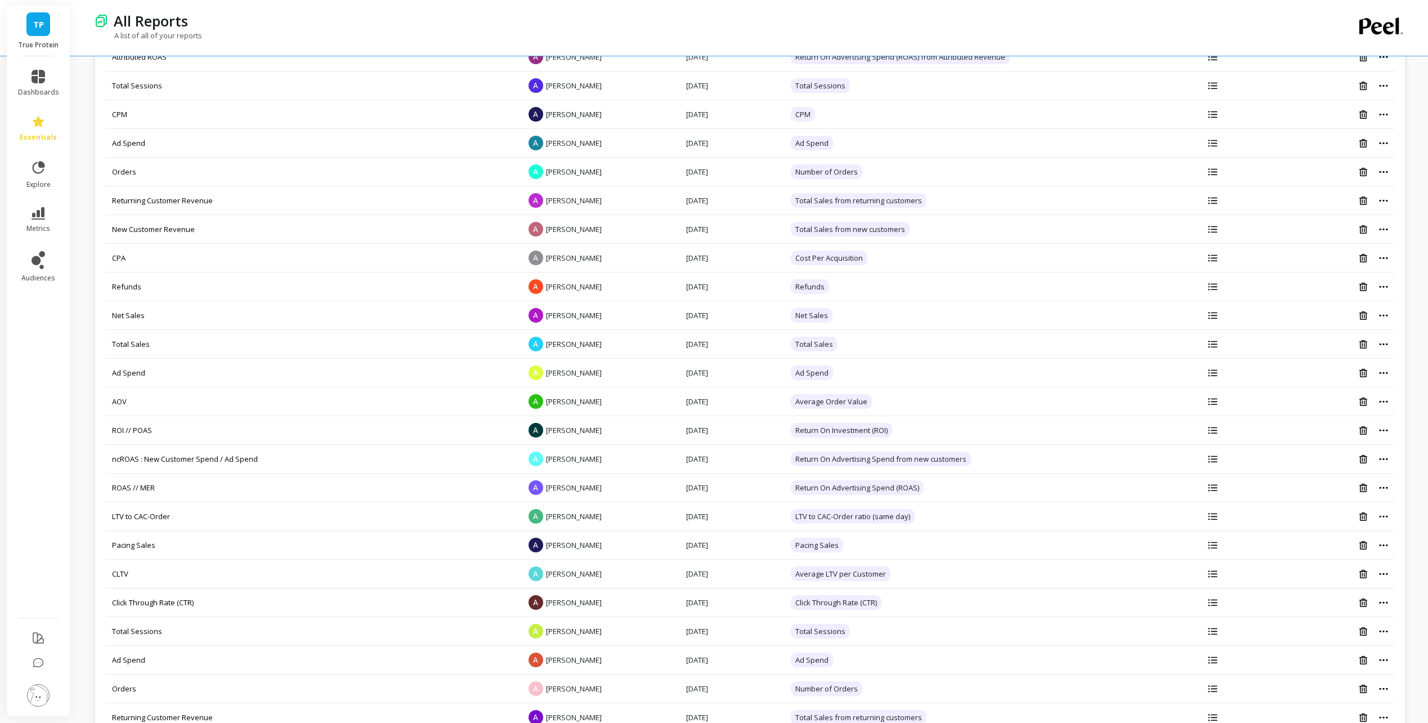
click at [41, 24] on span "TP" at bounding box center [38, 24] width 11 height 13
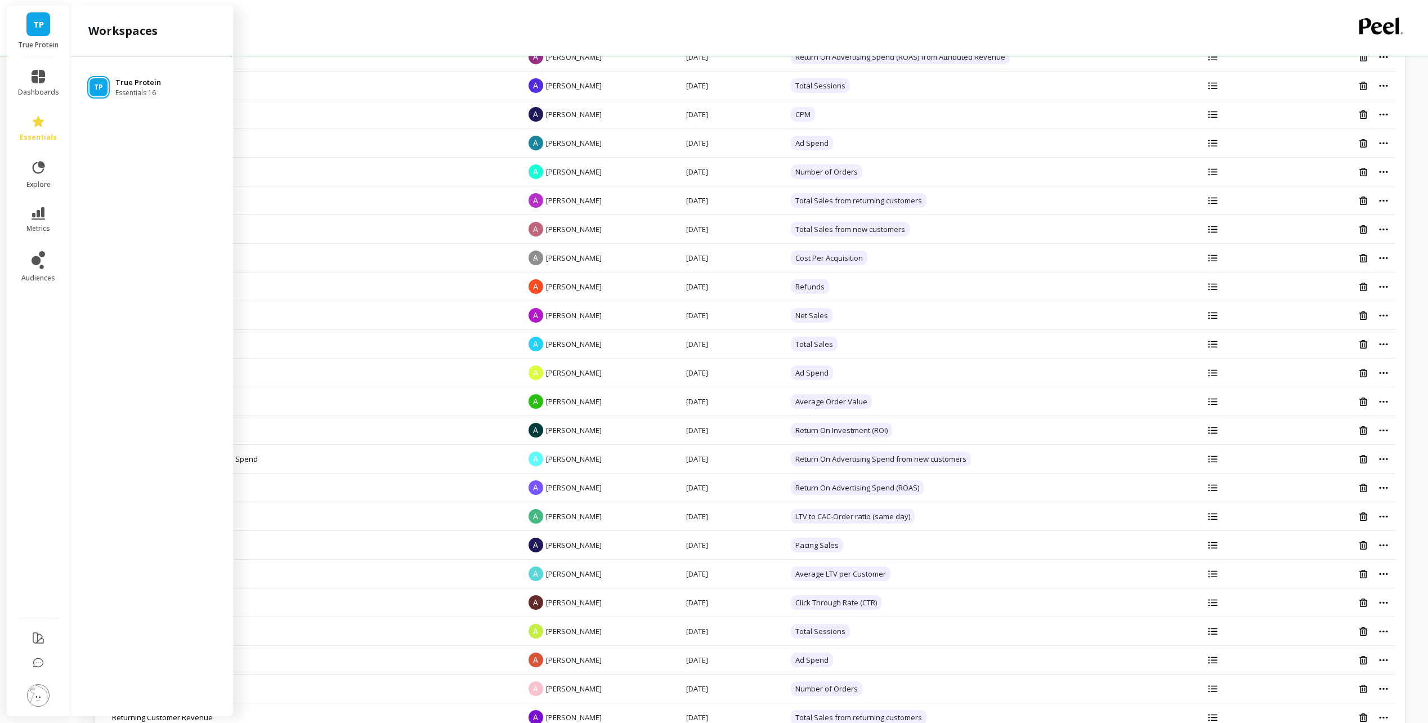
click at [123, 83] on p "True Protein" at bounding box center [138, 82] width 46 height 11
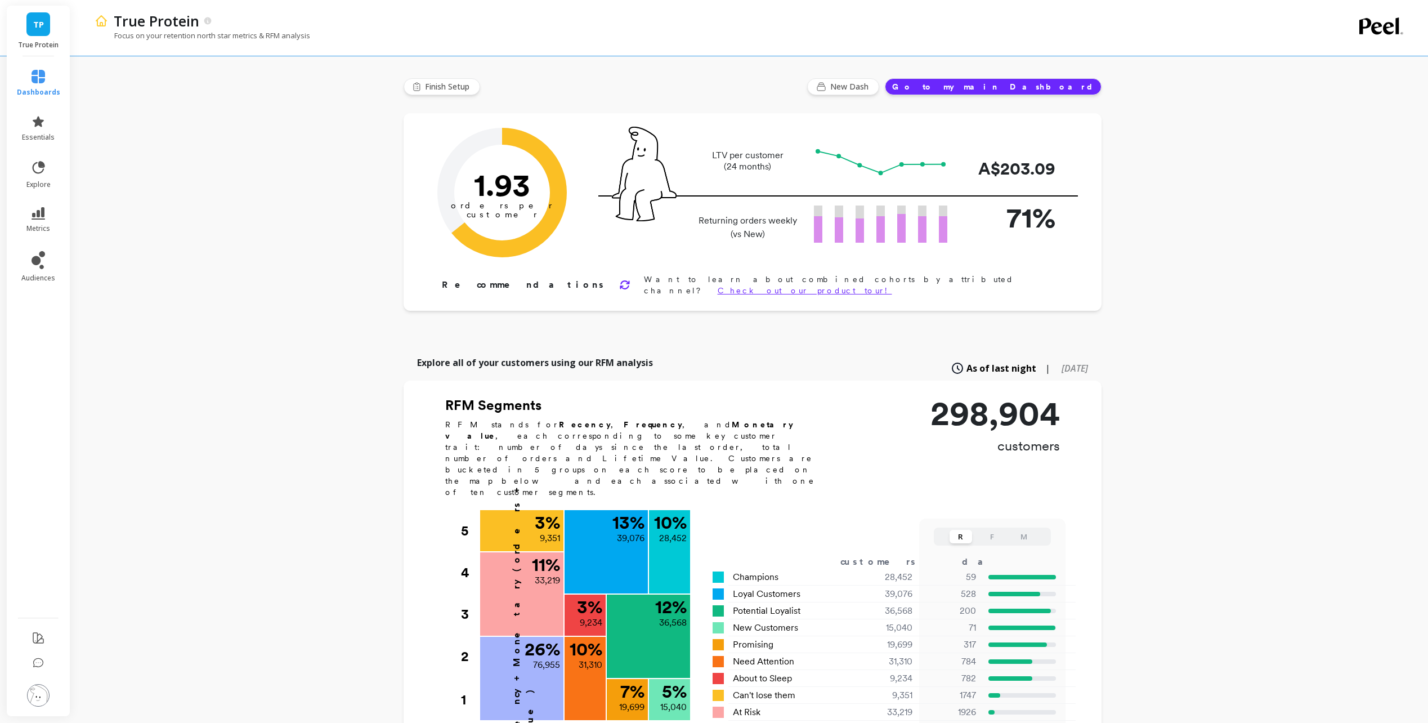
click at [206, 123] on div "True Protein Focus on your retention north star metrics & RFM analysis Finish S…" at bounding box center [753, 607] width 1352 height 1215
click at [41, 128] on icon at bounding box center [39, 122] width 14 height 14
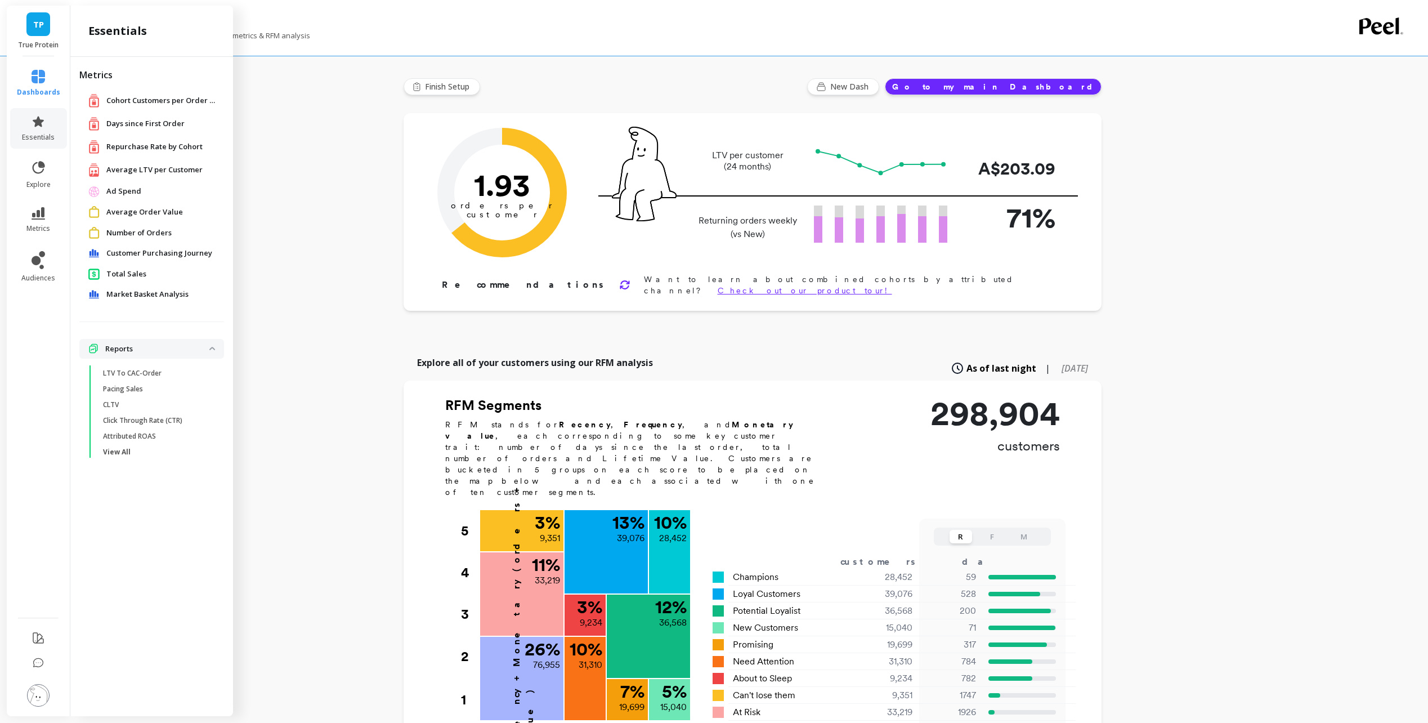
click at [169, 351] on p "Reports" at bounding box center [157, 348] width 104 height 11
click at [123, 452] on p "View All" at bounding box center [117, 452] width 28 height 9
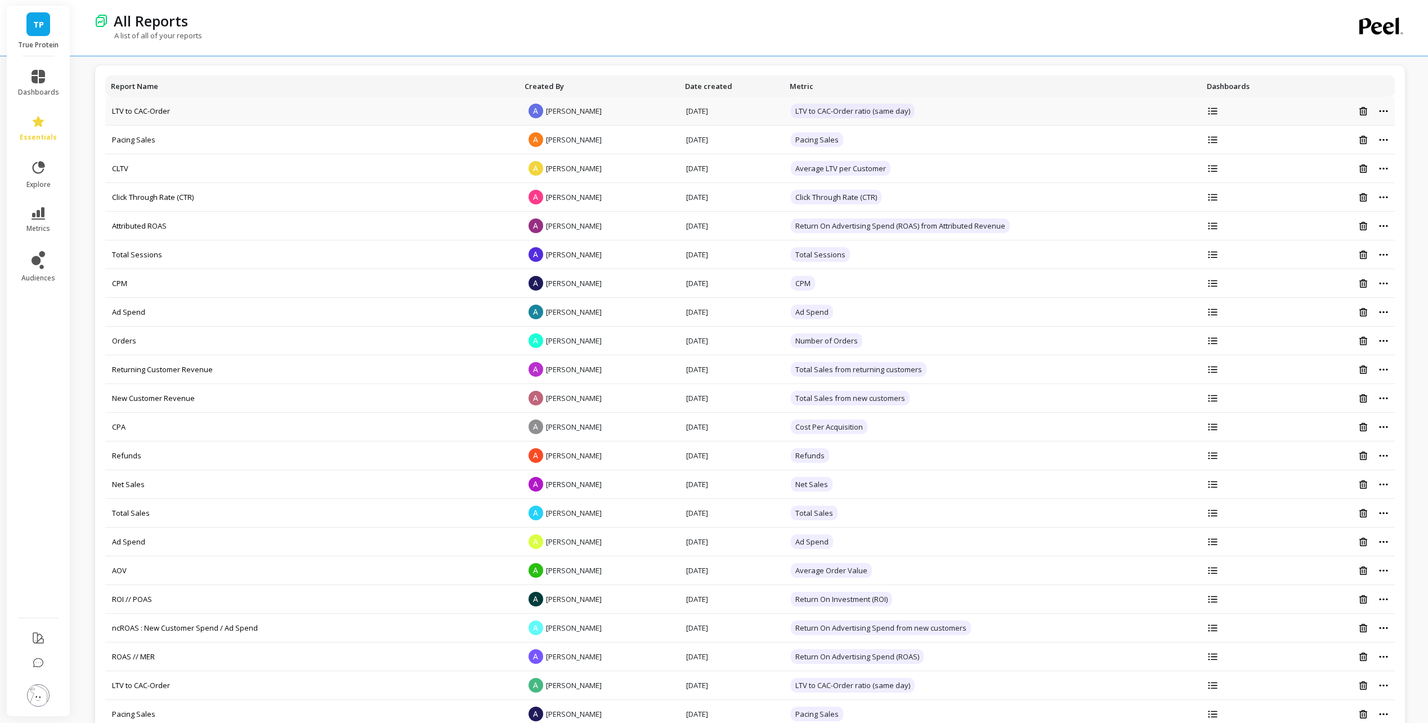
click at [1208, 111] on icon at bounding box center [1213, 111] width 10 height 7
click at [1215, 111] on icon at bounding box center [1212, 111] width 9 height 7
click at [1383, 110] on icon at bounding box center [1383, 111] width 9 height 3
click at [710, 535] on td "[DATE]" at bounding box center [732, 542] width 105 height 29
click at [1386, 543] on icon at bounding box center [1383, 541] width 9 height 3
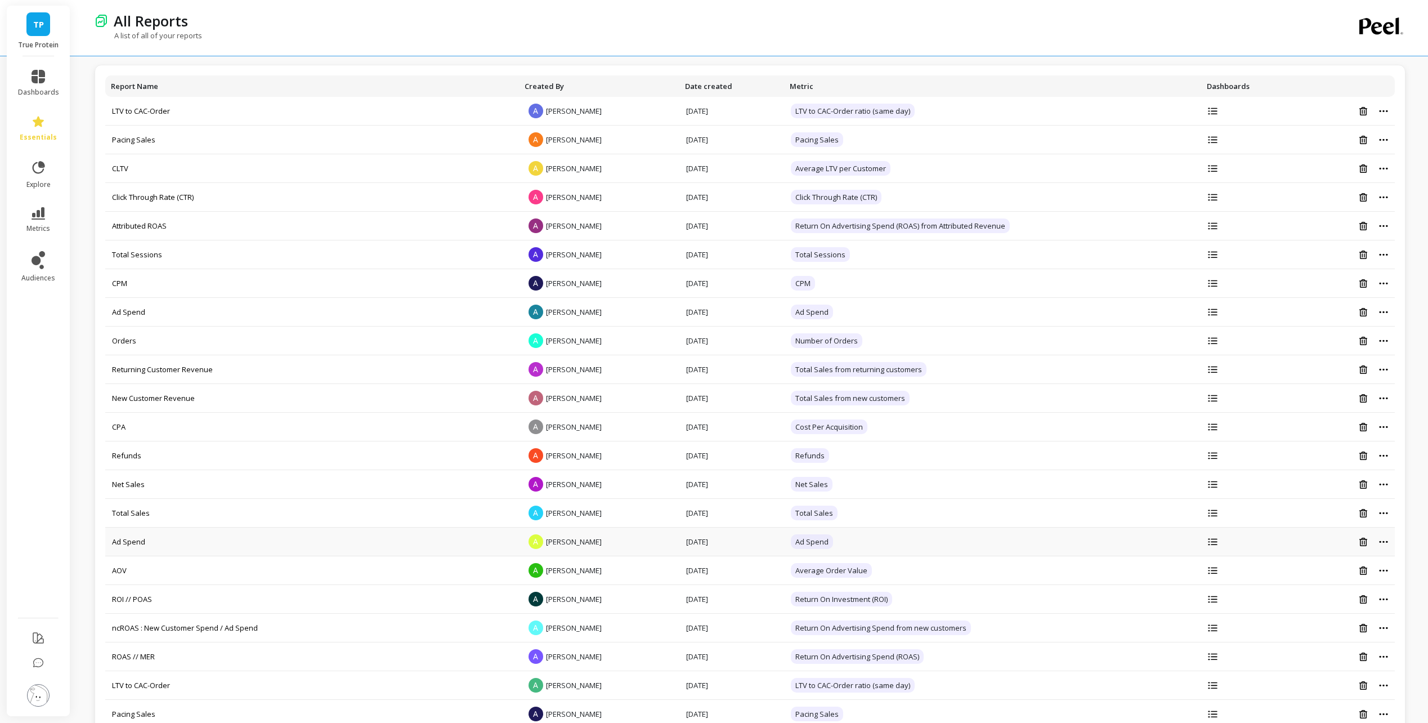
click at [995, 552] on td "Ad Spend" at bounding box center [992, 542] width 417 height 29
click at [123, 543] on link "Ad Spend" at bounding box center [128, 542] width 33 height 10
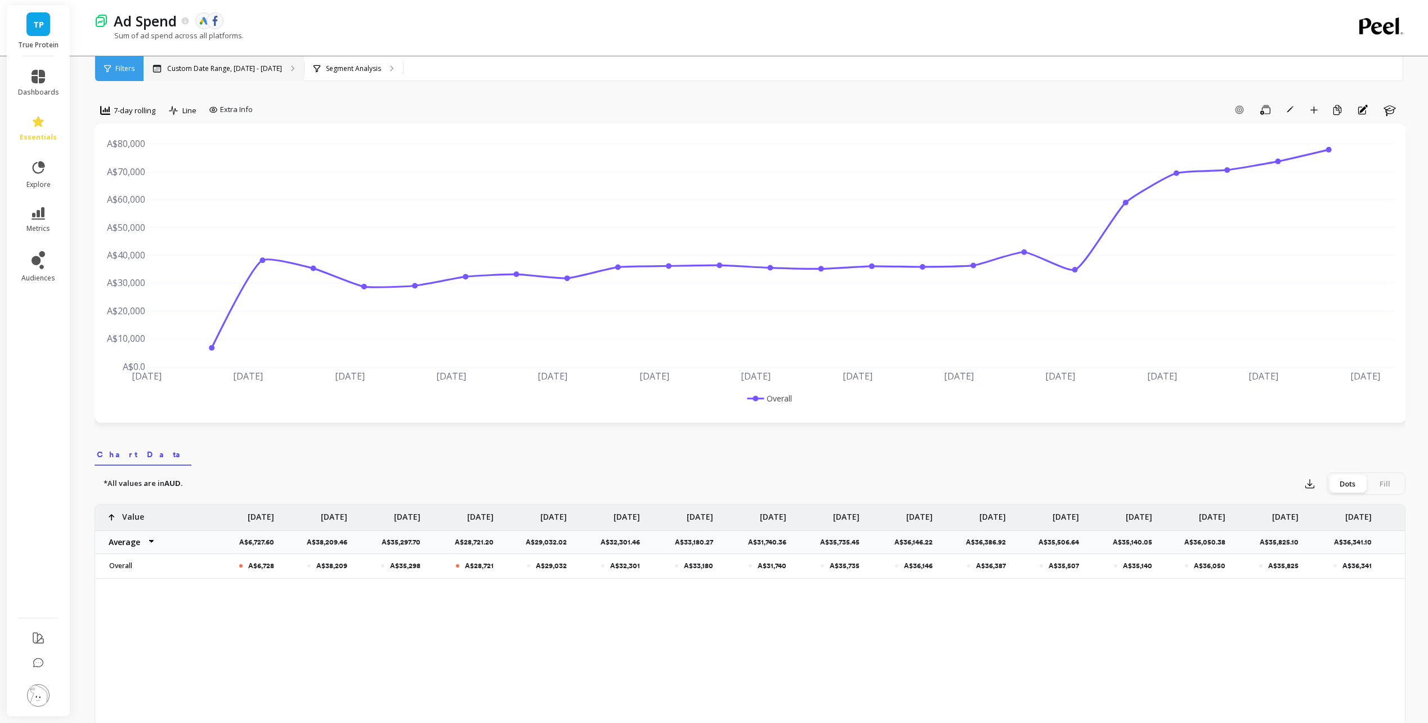
click at [270, 74] on div "Custom Date Range, [DATE] - [DATE]" at bounding box center [224, 68] width 160 height 25
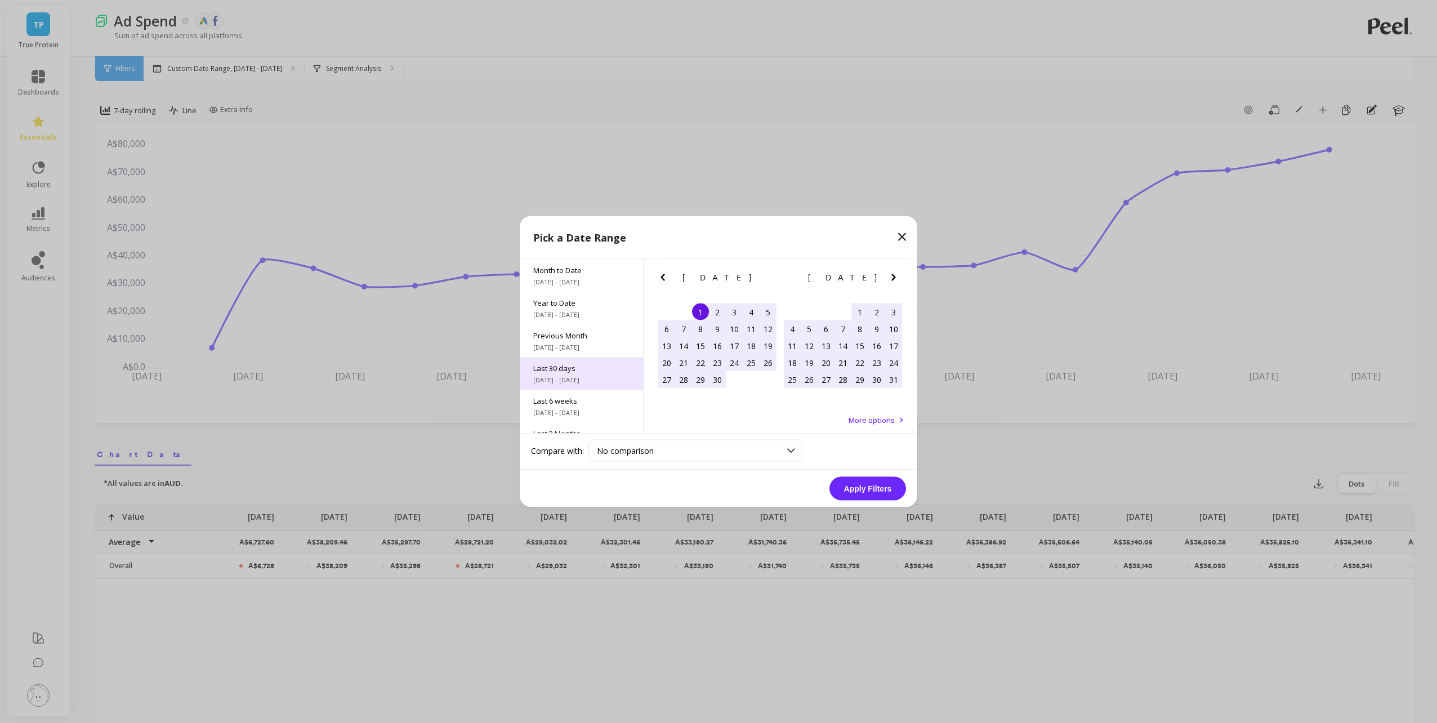
click at [580, 372] on span "Last 30 days" at bounding box center [581, 368] width 96 height 10
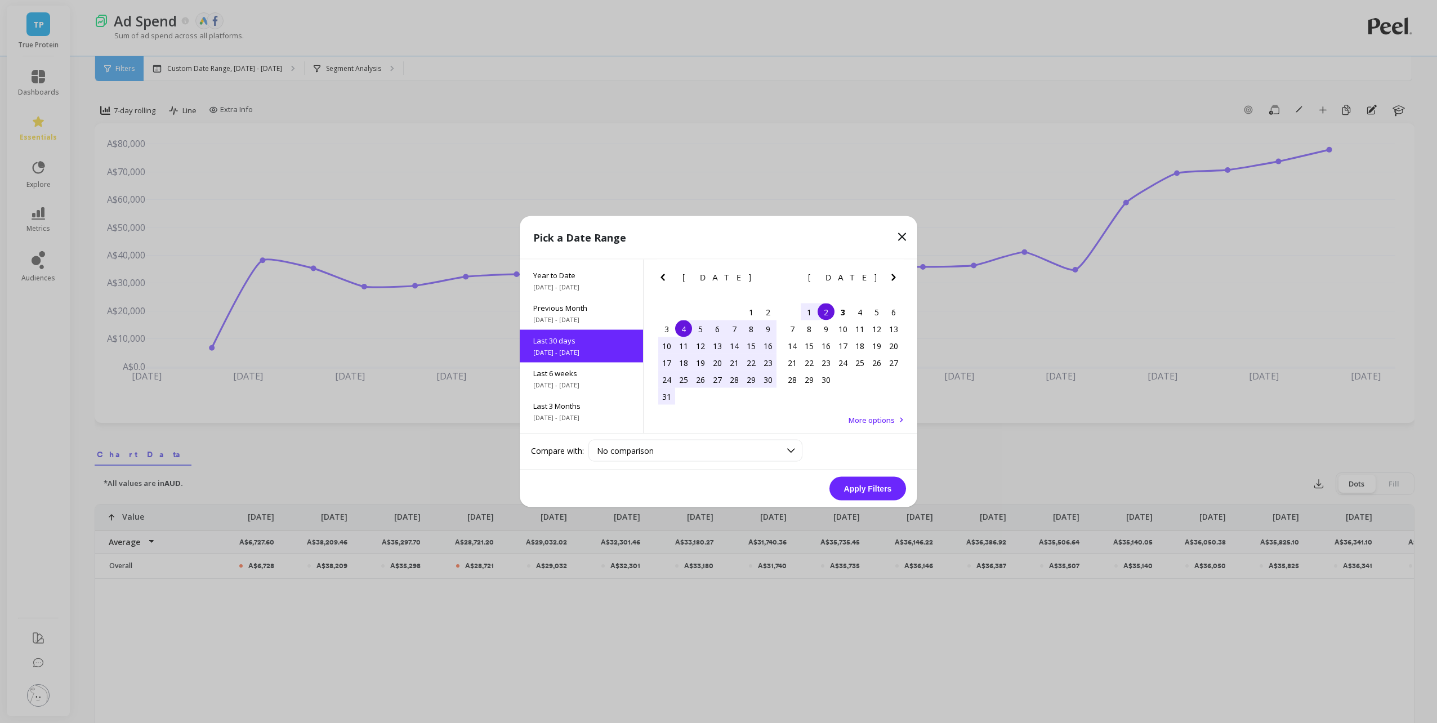
click at [875, 488] on button "Apply Filters" at bounding box center [867, 489] width 77 height 24
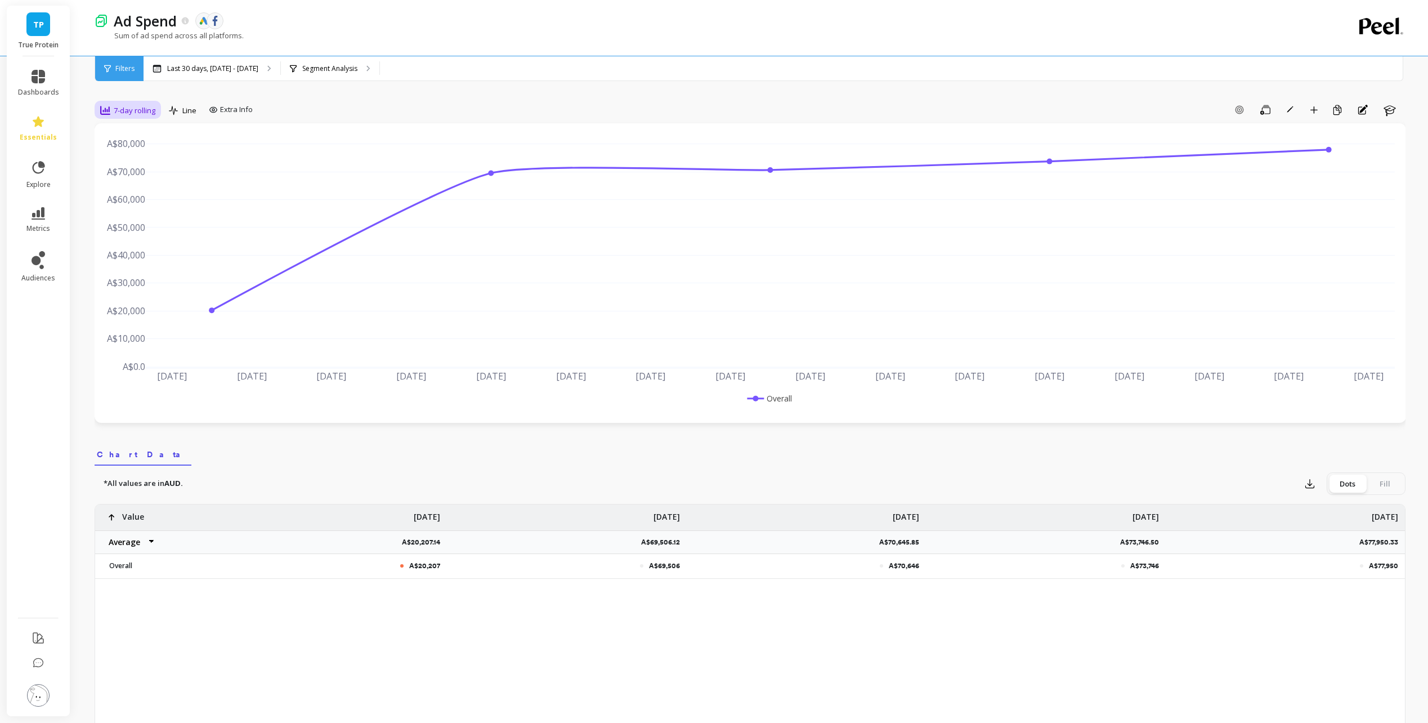
click at [141, 111] on span "7-day rolling" at bounding box center [135, 110] width 42 height 11
click at [142, 159] on div "Daily" at bounding box center [136, 157] width 64 height 11
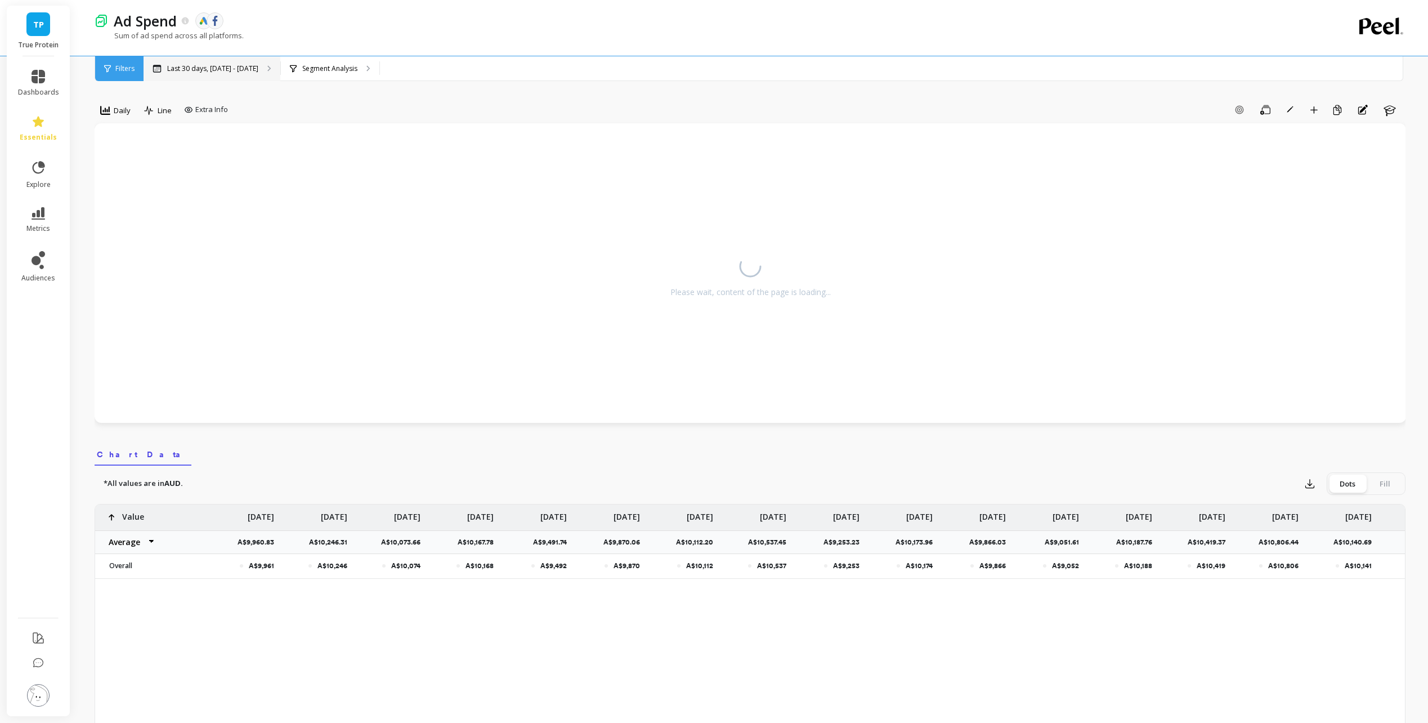
click at [224, 68] on p "Last 30 days, [DATE] - [DATE]" at bounding box center [212, 68] width 91 height 9
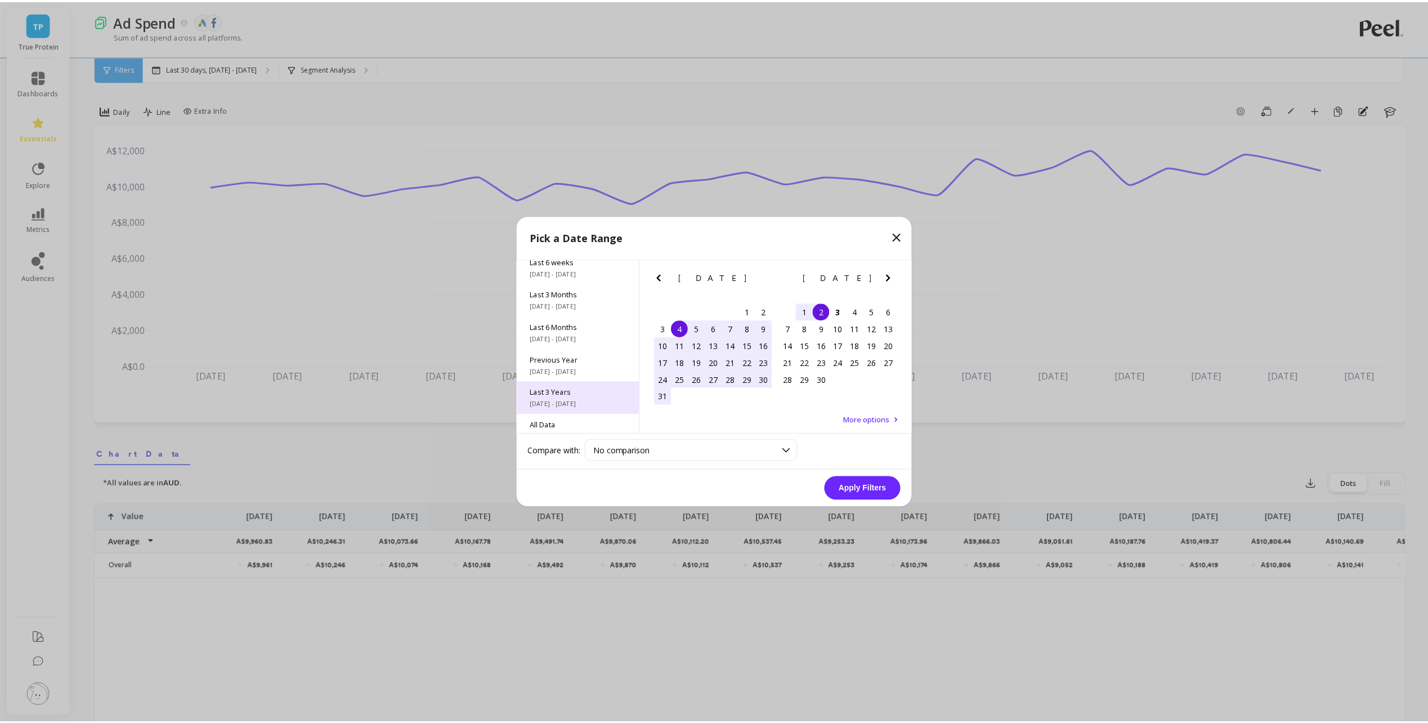
scroll to position [153, 0]
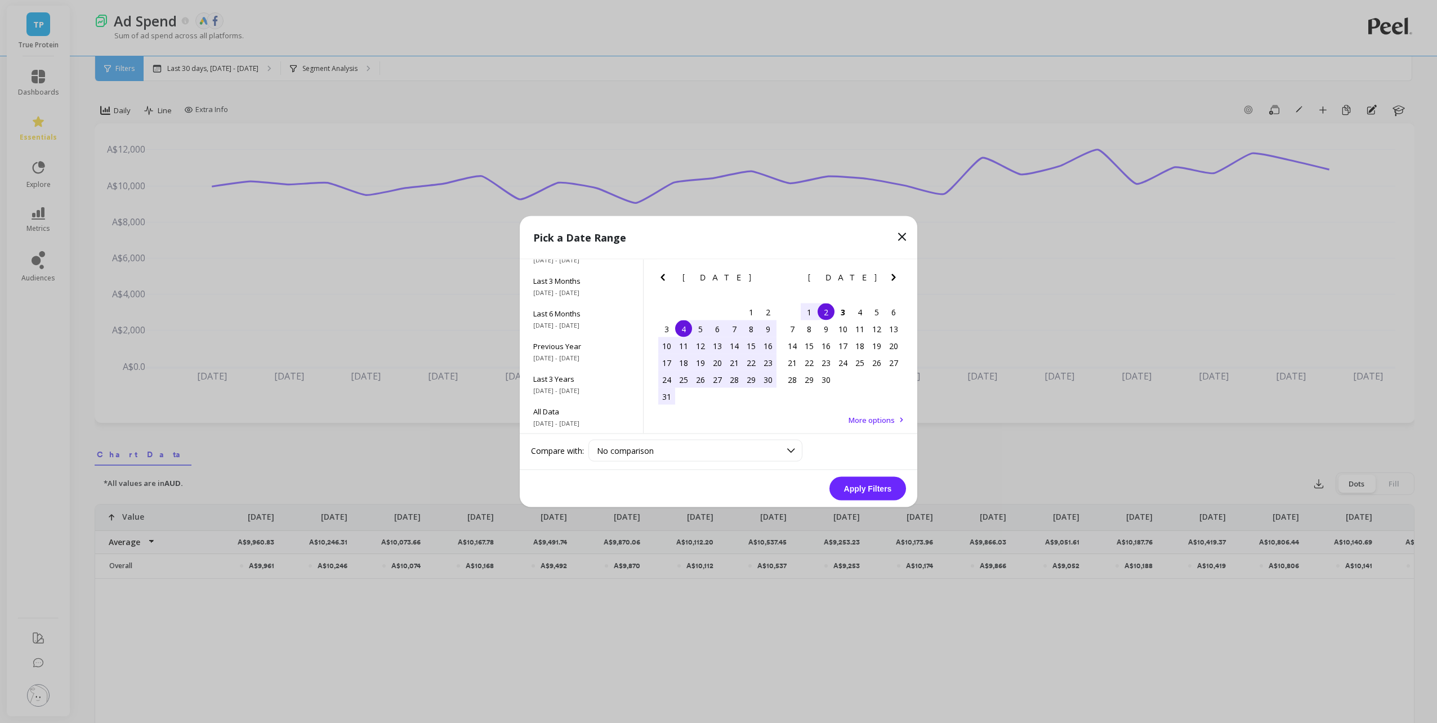
click at [863, 420] on span "More options" at bounding box center [871, 420] width 46 height 10
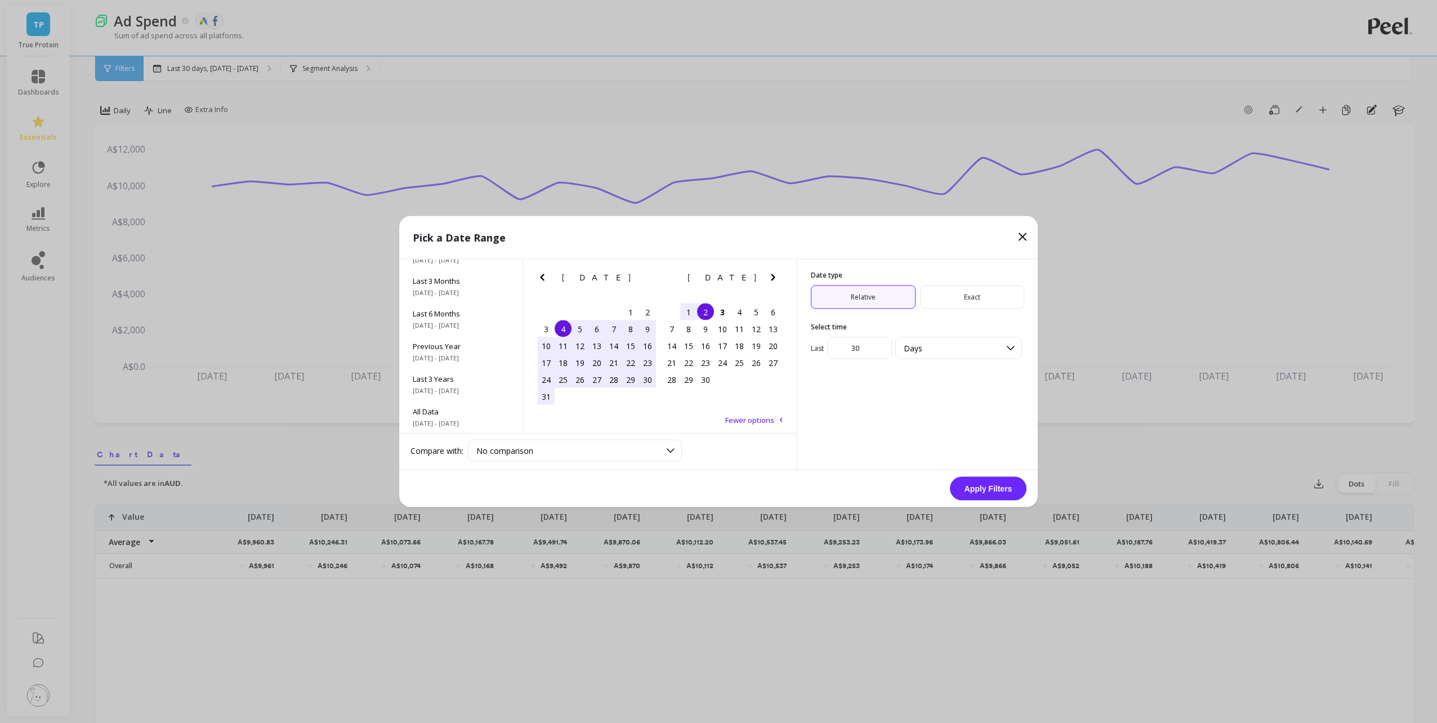
drag, startPoint x: 868, startPoint y: 353, endPoint x: 842, endPoint y: 360, distance: 26.8
click at [842, 360] on div "Date type Relative Exact Select time Last 30 Days" at bounding box center [917, 315] width 240 height 111
type input "7"
click at [968, 497] on button "Apply Filters" at bounding box center [988, 489] width 77 height 24
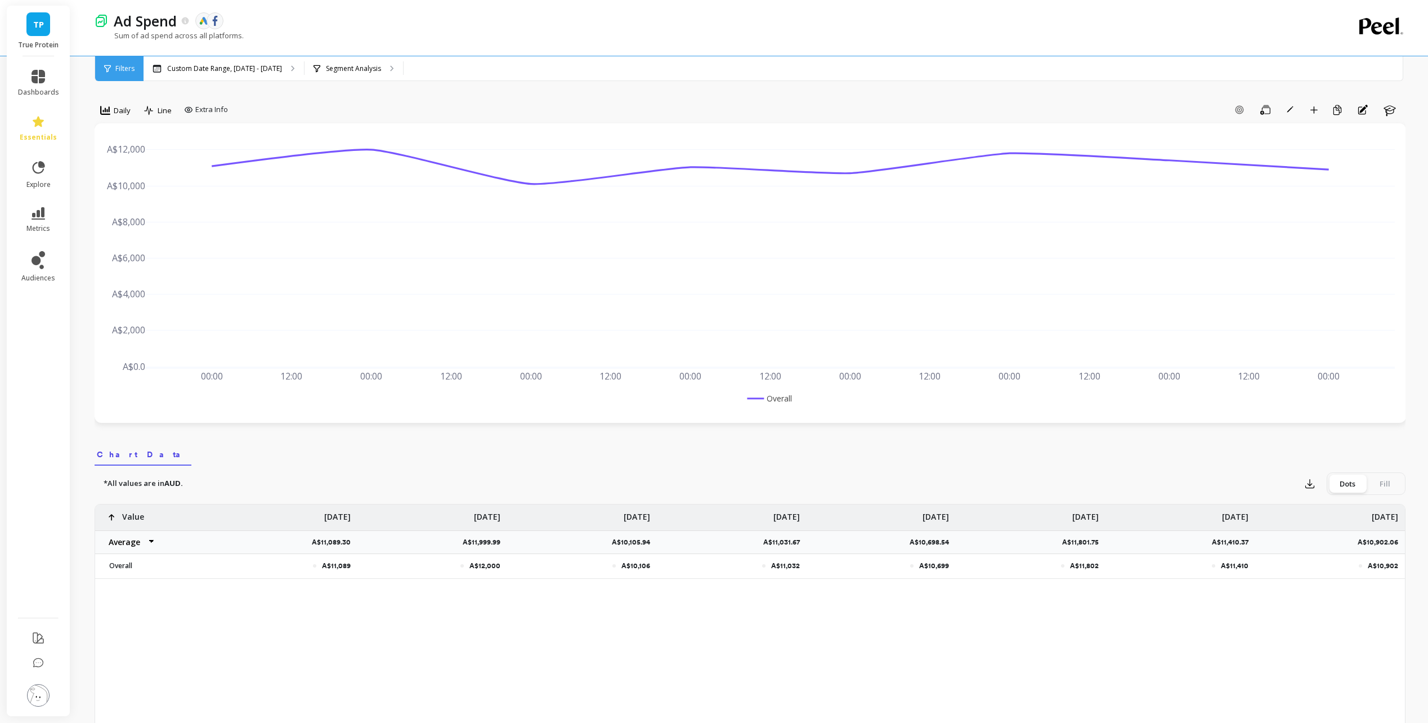
click at [143, 546] on select "Average Sum [PERSON_NAME]" at bounding box center [129, 542] width 68 height 23
select select "sum"
click at [232, 483] on div "*All values are in AUD. Export Dots Fill" at bounding box center [750, 483] width 1311 height 23
click at [213, 20] on object at bounding box center [215, 21] width 10 height 10
click at [117, 73] on div "Filters" at bounding box center [119, 68] width 48 height 25
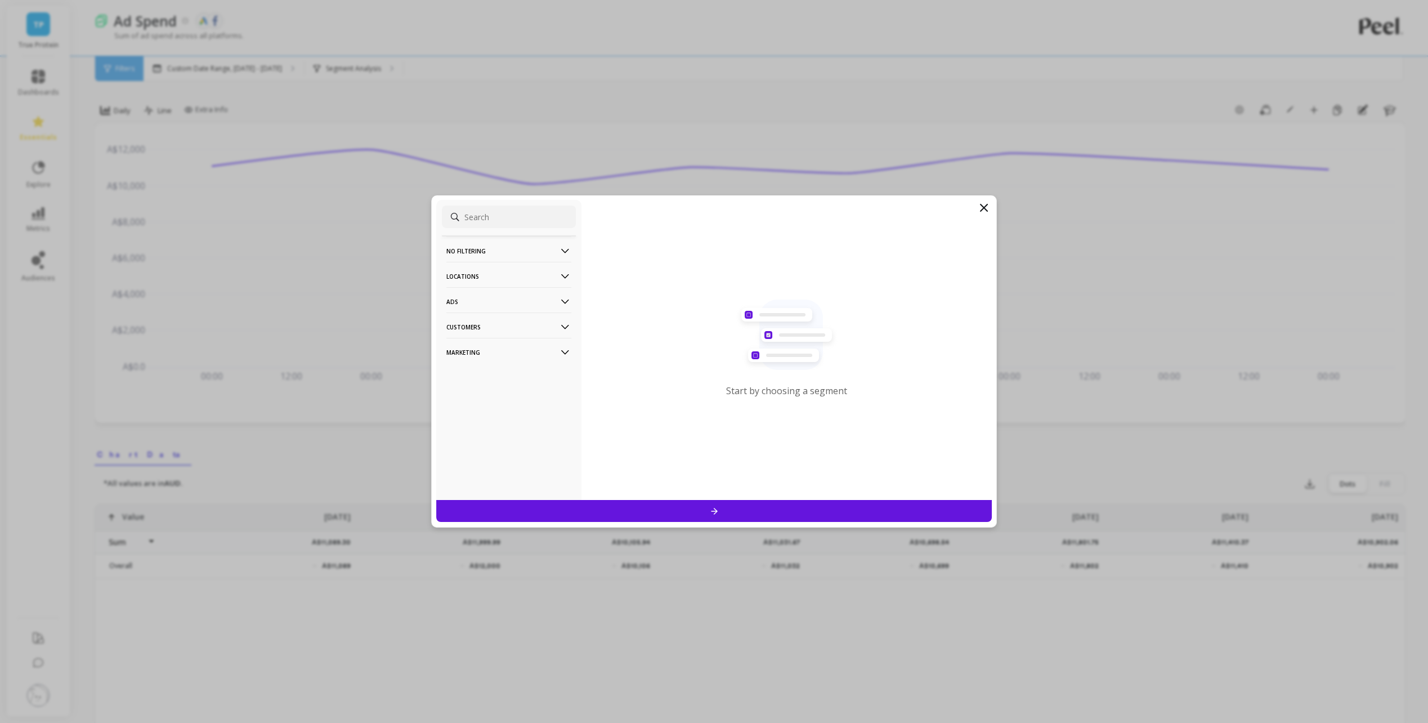
click at [517, 254] on p "No filtering" at bounding box center [508, 250] width 125 height 29
click at [535, 305] on p "Locations" at bounding box center [508, 306] width 125 height 29
click at [531, 380] on p "Ads" at bounding box center [508, 382] width 125 height 29
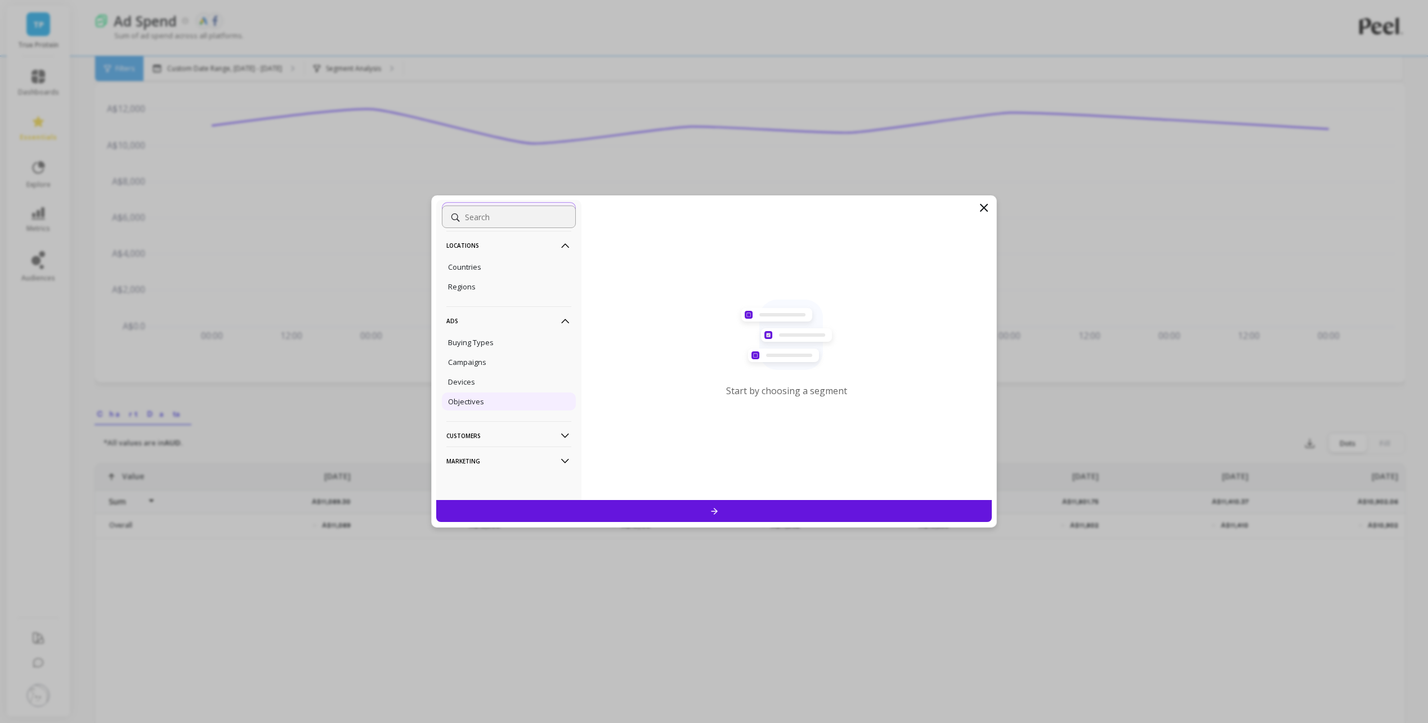
scroll to position [56, 0]
click at [525, 431] on p "Customers" at bounding box center [508, 435] width 125 height 29
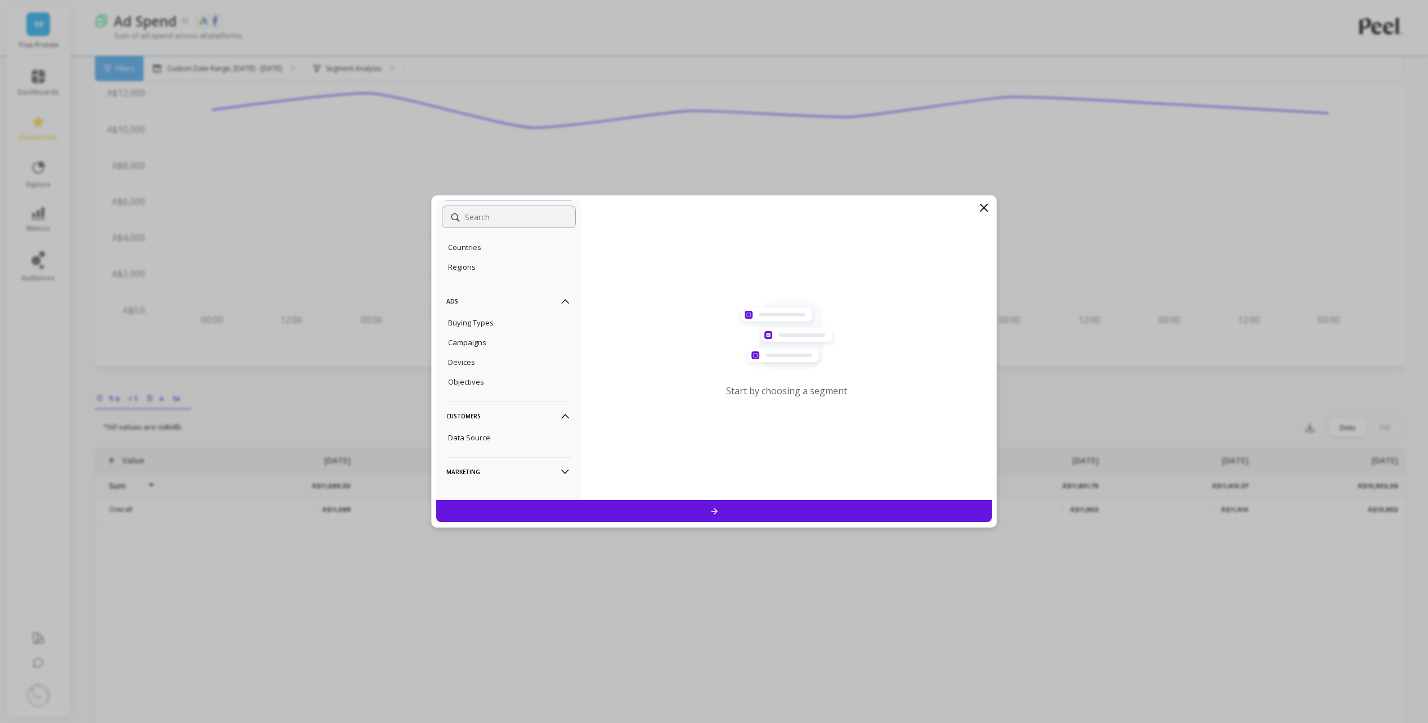
scroll to position [92, 0]
click at [522, 426] on div "Data Source" at bounding box center [509, 427] width 134 height 18
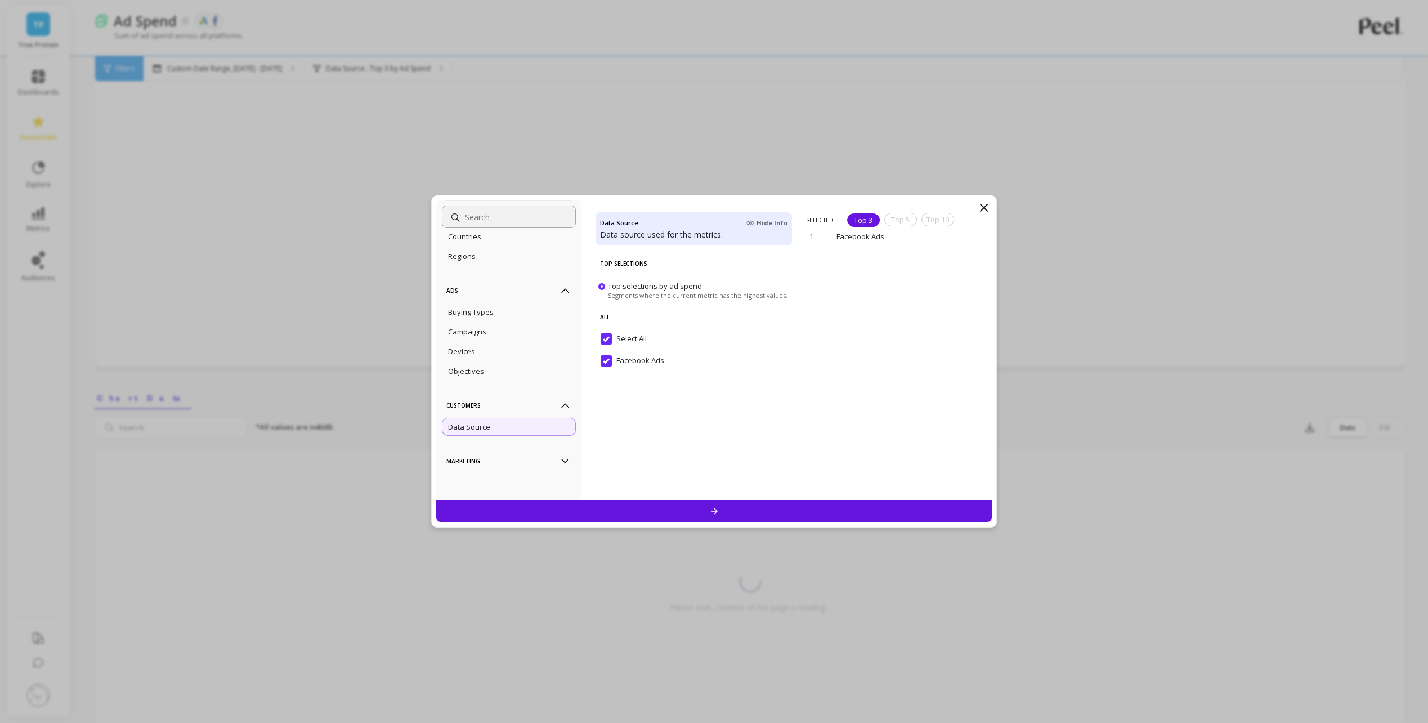
click at [490, 464] on p "Marketing" at bounding box center [508, 460] width 125 height 29
click at [497, 433] on div "Ads Accounts" at bounding box center [509, 432] width 134 height 18
click at [532, 458] on div "Source" at bounding box center [509, 452] width 134 height 18
click at [608, 338] on input "Select All" at bounding box center [624, 338] width 46 height 11
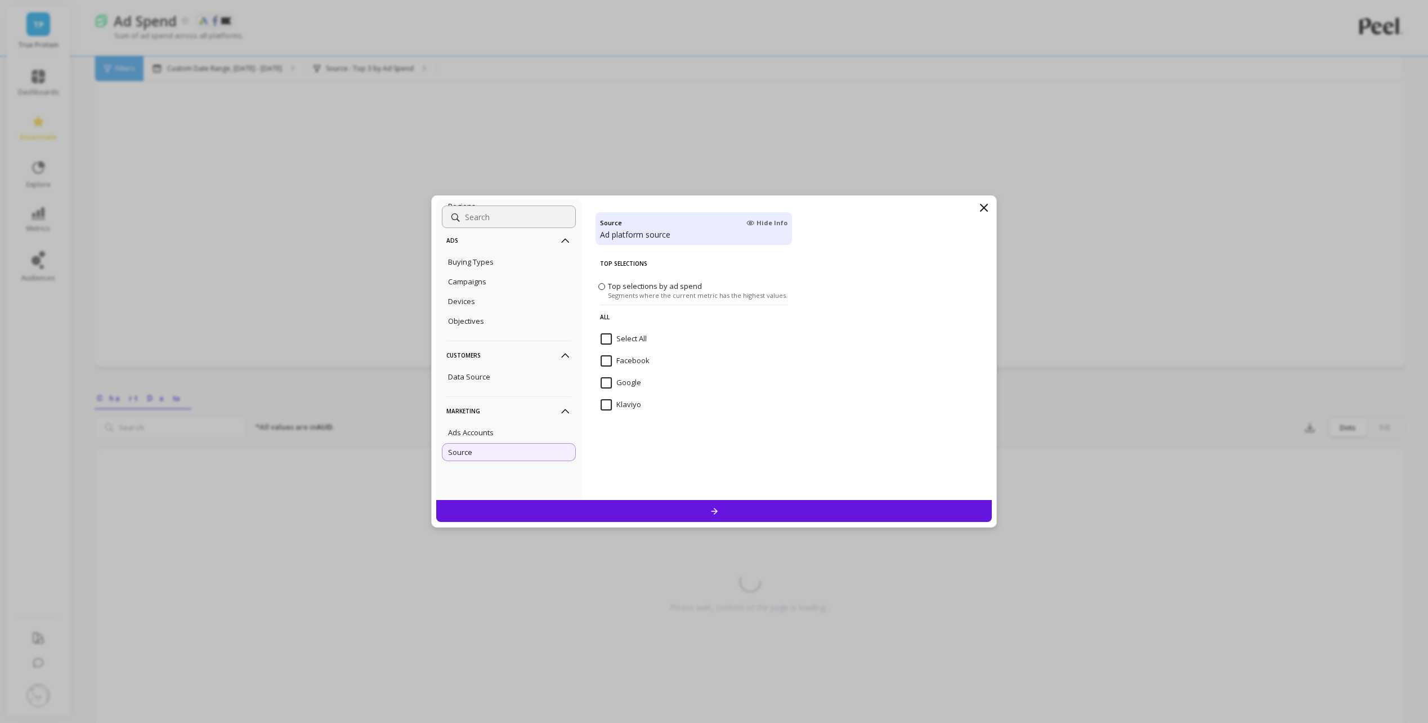
click at [607, 362] on input "Facebook" at bounding box center [625, 360] width 49 height 11
click at [607, 382] on input "Google" at bounding box center [621, 382] width 41 height 11
click at [619, 511] on div at bounding box center [714, 511] width 556 height 22
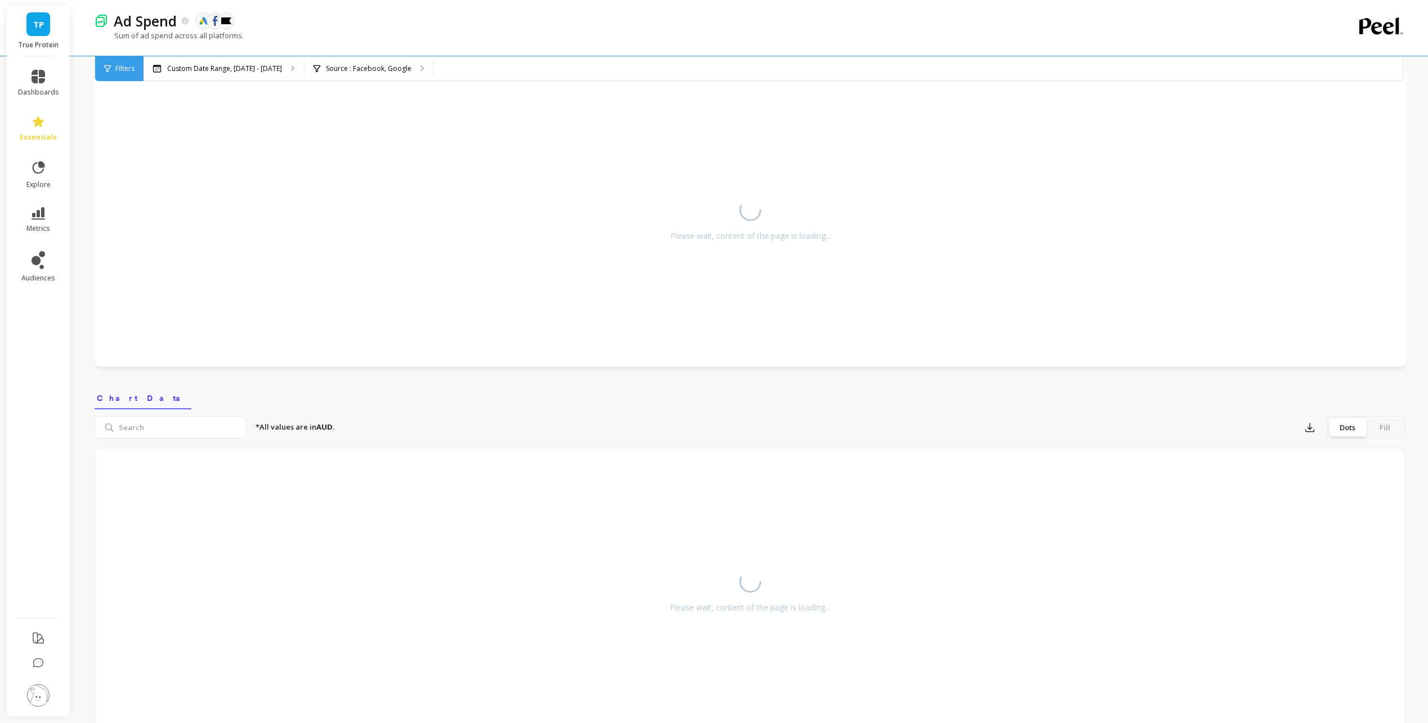
select select "sum"
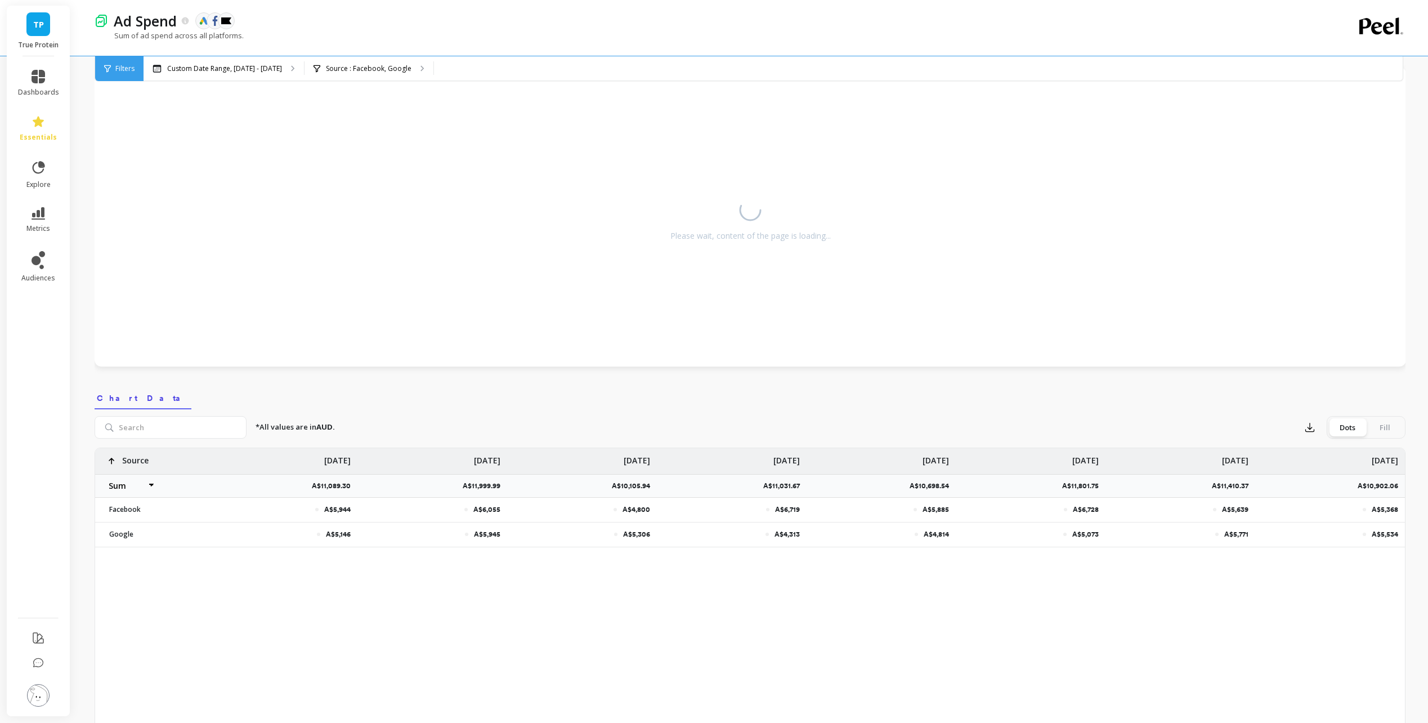
select select "sum"
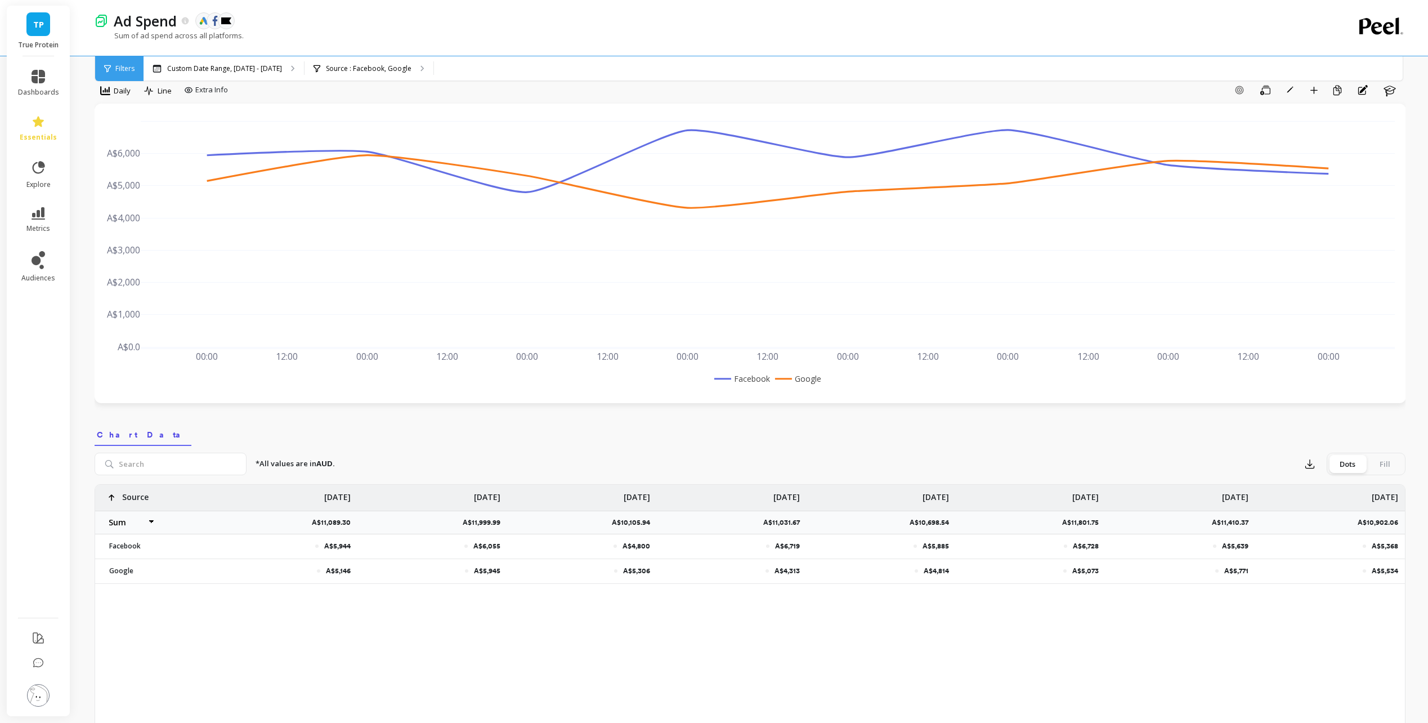
scroll to position [0, 0]
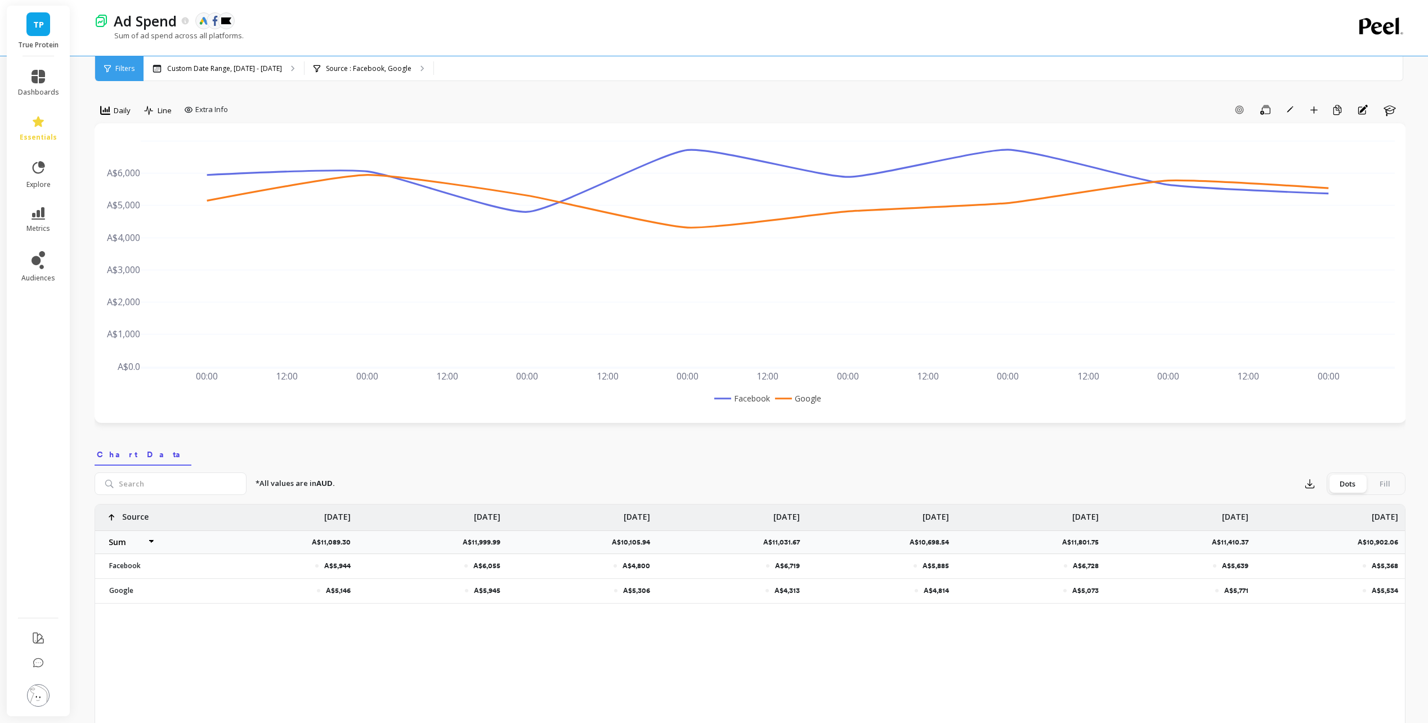
click at [126, 69] on span "Filters" at bounding box center [124, 68] width 19 height 9
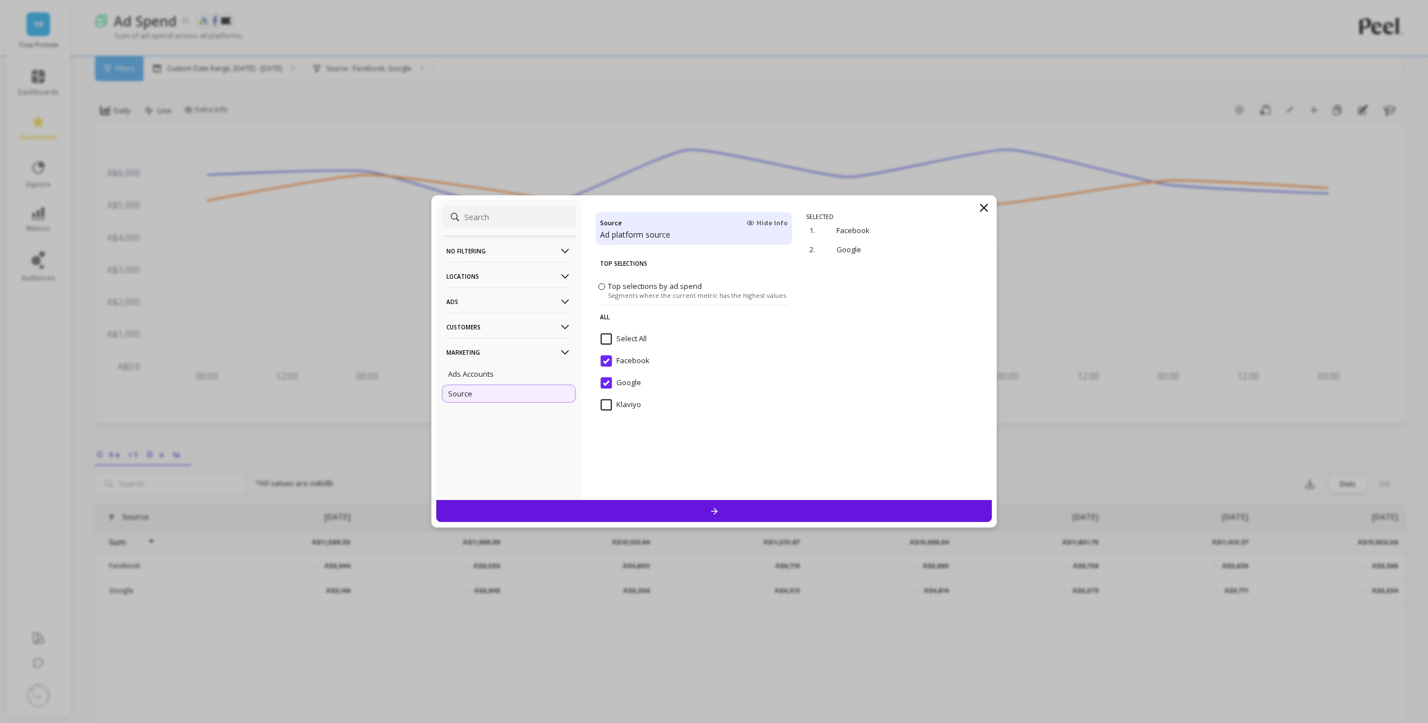
click at [984, 209] on icon at bounding box center [984, 208] width 14 height 14
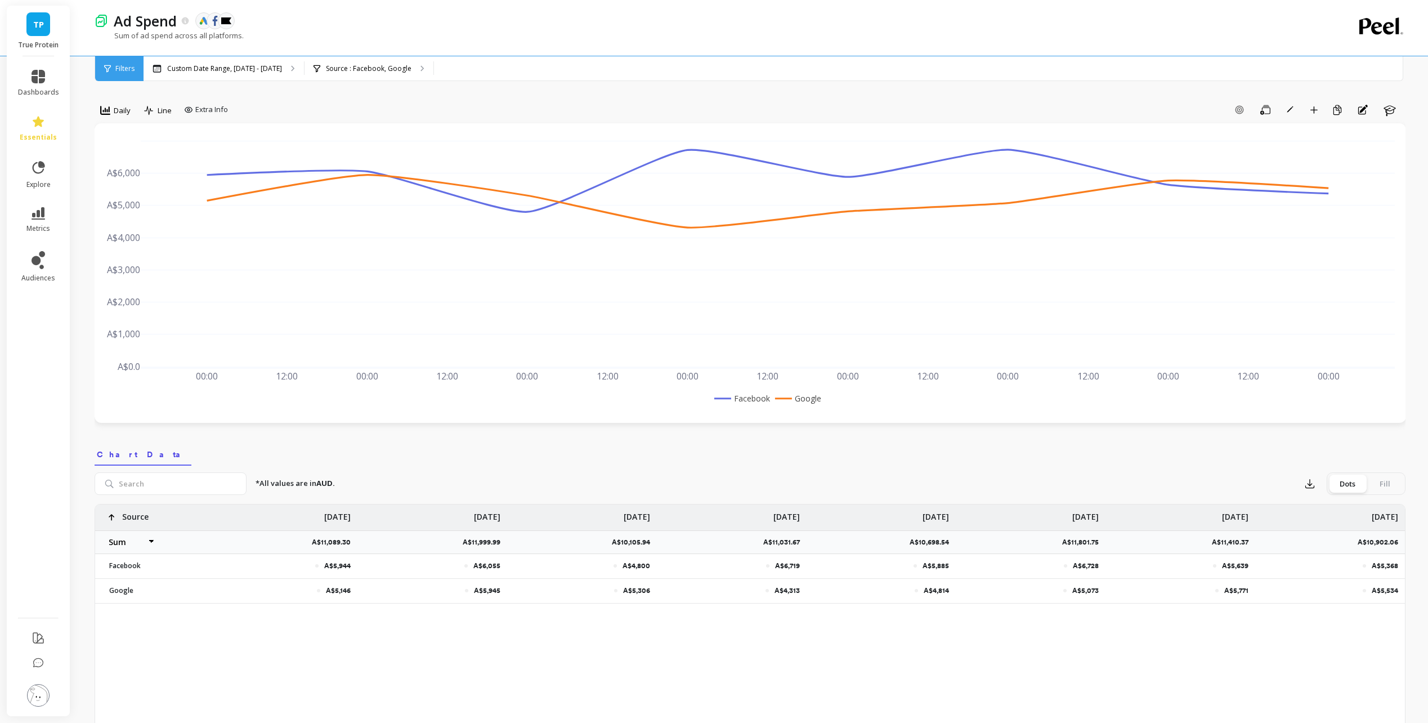
click at [133, 68] on span "Filters" at bounding box center [124, 68] width 19 height 9
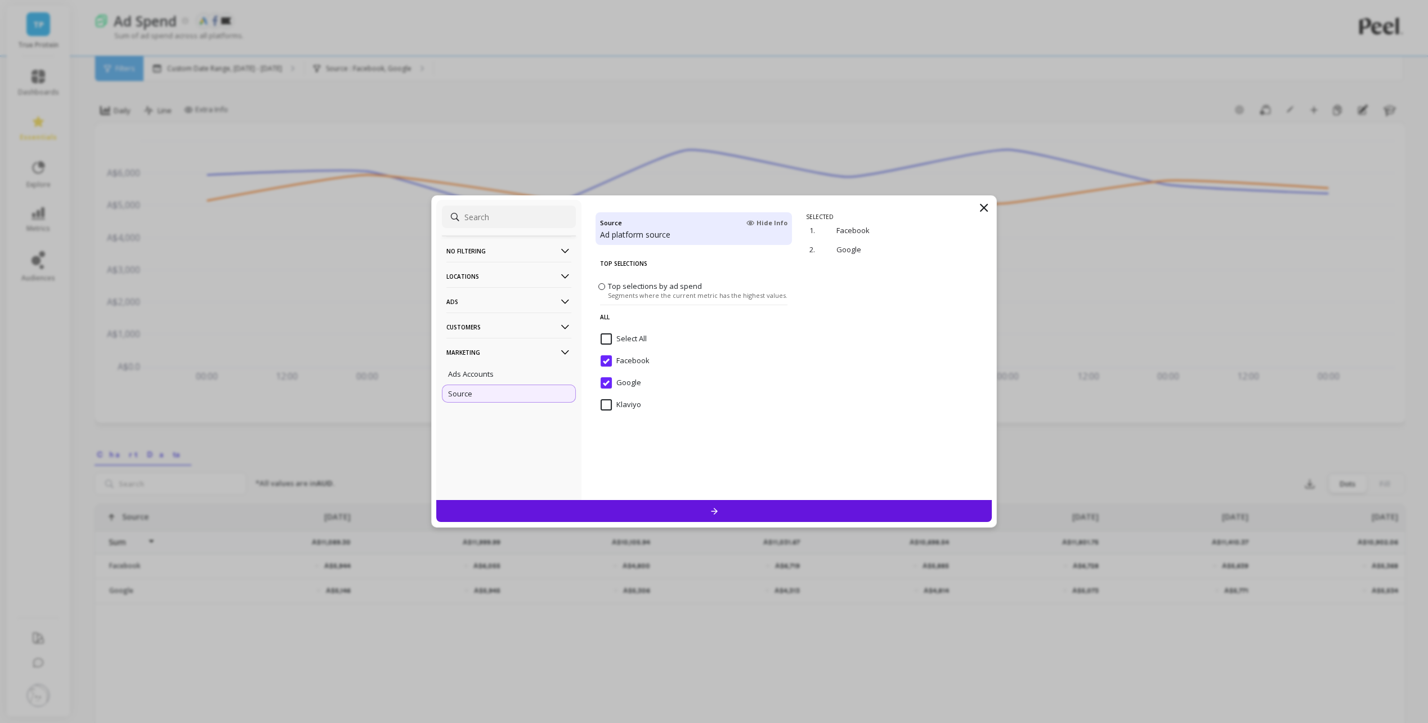
click at [506, 304] on p "Ads" at bounding box center [508, 301] width 125 height 29
click at [508, 303] on p "Ads" at bounding box center [508, 301] width 125 height 29
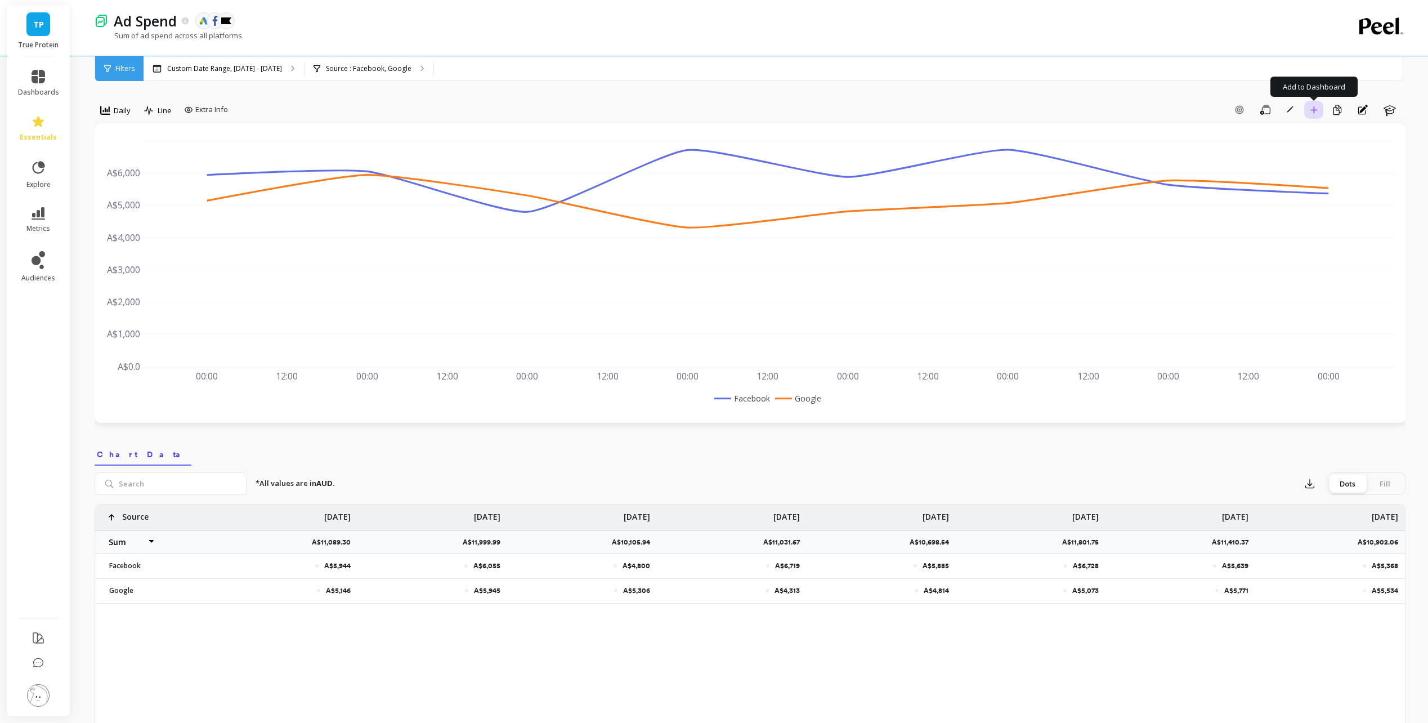
click at [1313, 114] on button "Add to Dashboard" at bounding box center [1313, 110] width 19 height 18
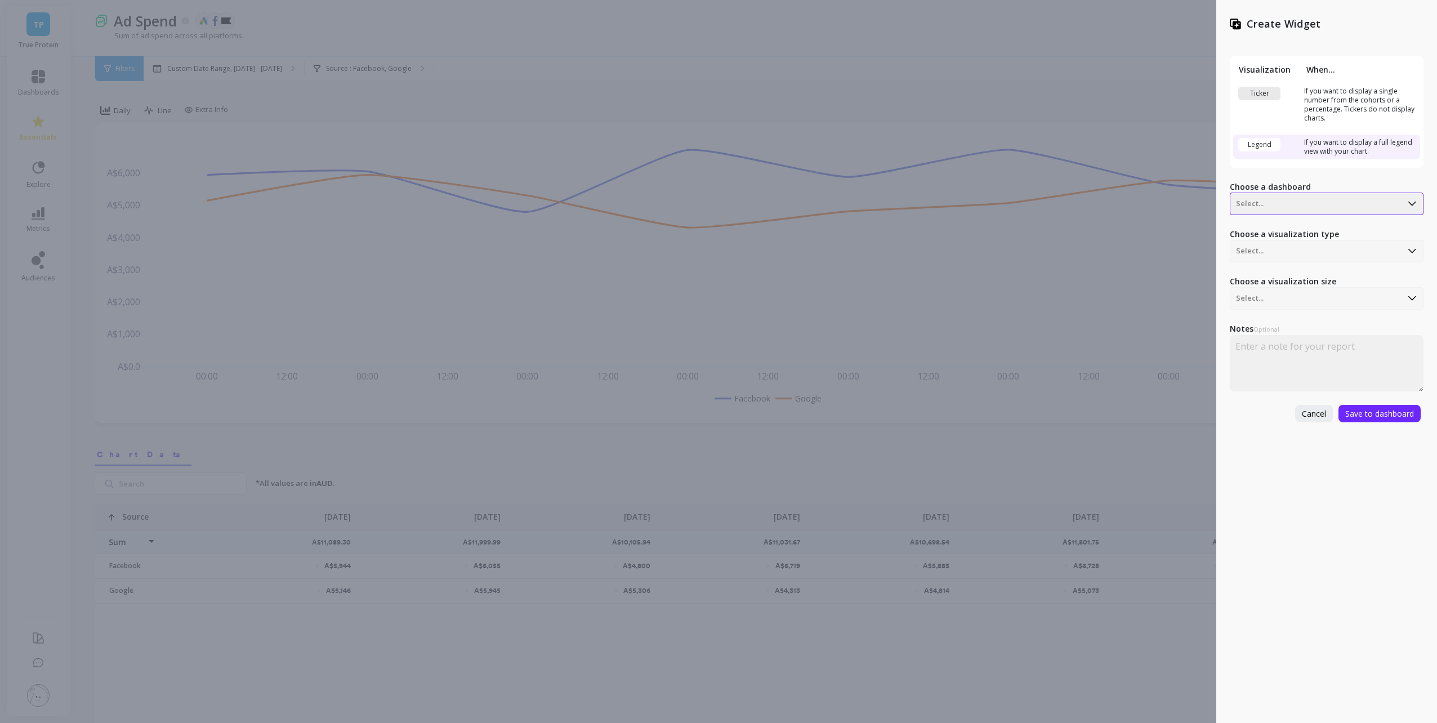
click at [1290, 200] on div at bounding box center [1316, 204] width 160 height 14
click at [1291, 258] on div "Paid - Google" at bounding box center [1325, 254] width 184 height 19
click at [1303, 249] on div at bounding box center [1316, 251] width 160 height 14
click at [1267, 448] on div "Create Widget Visualization When... Ticker If you want to display a single numb…" at bounding box center [1326, 361] width 221 height 723
click at [1365, 410] on span "Save to dashboard" at bounding box center [1379, 413] width 69 height 11
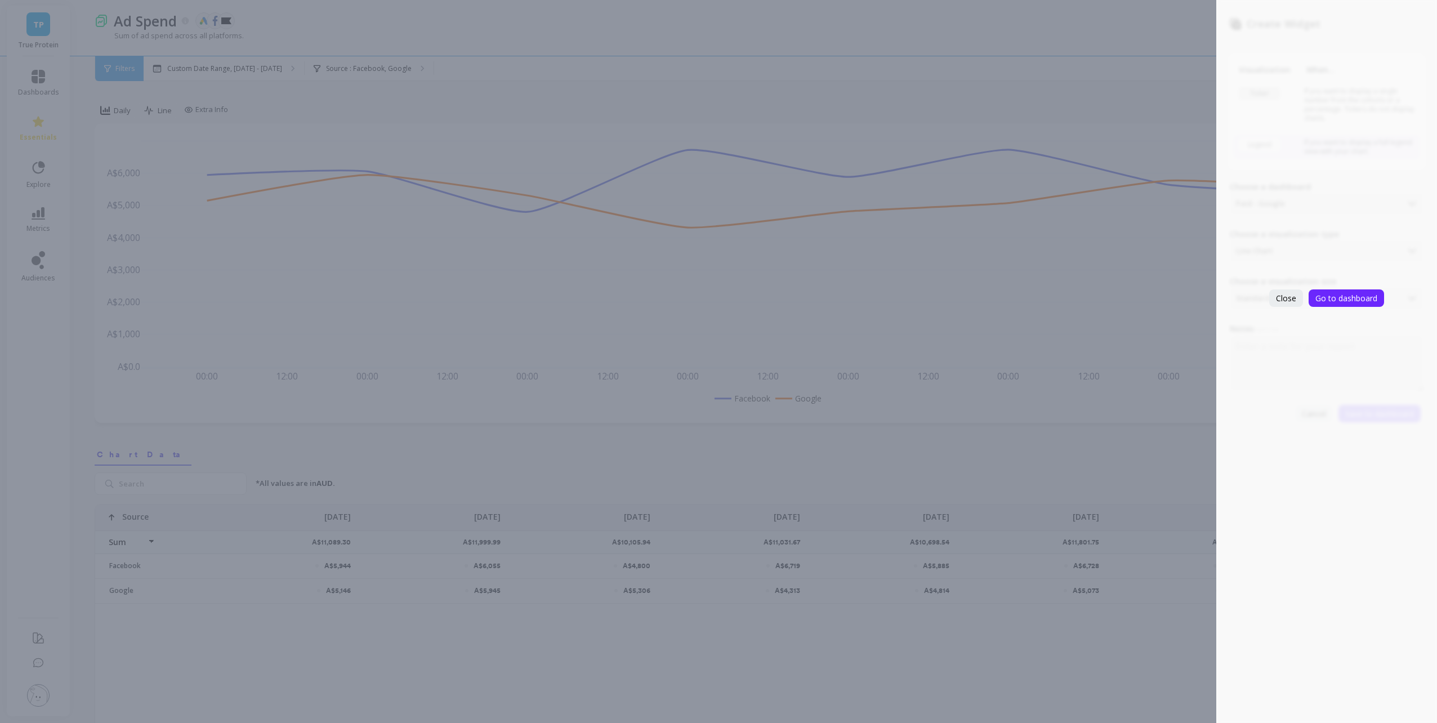
select select "sum"
click at [596, 468] on div "Create Widget Visualization When... Ticker If you want to display a single numb…" at bounding box center [718, 361] width 1437 height 723
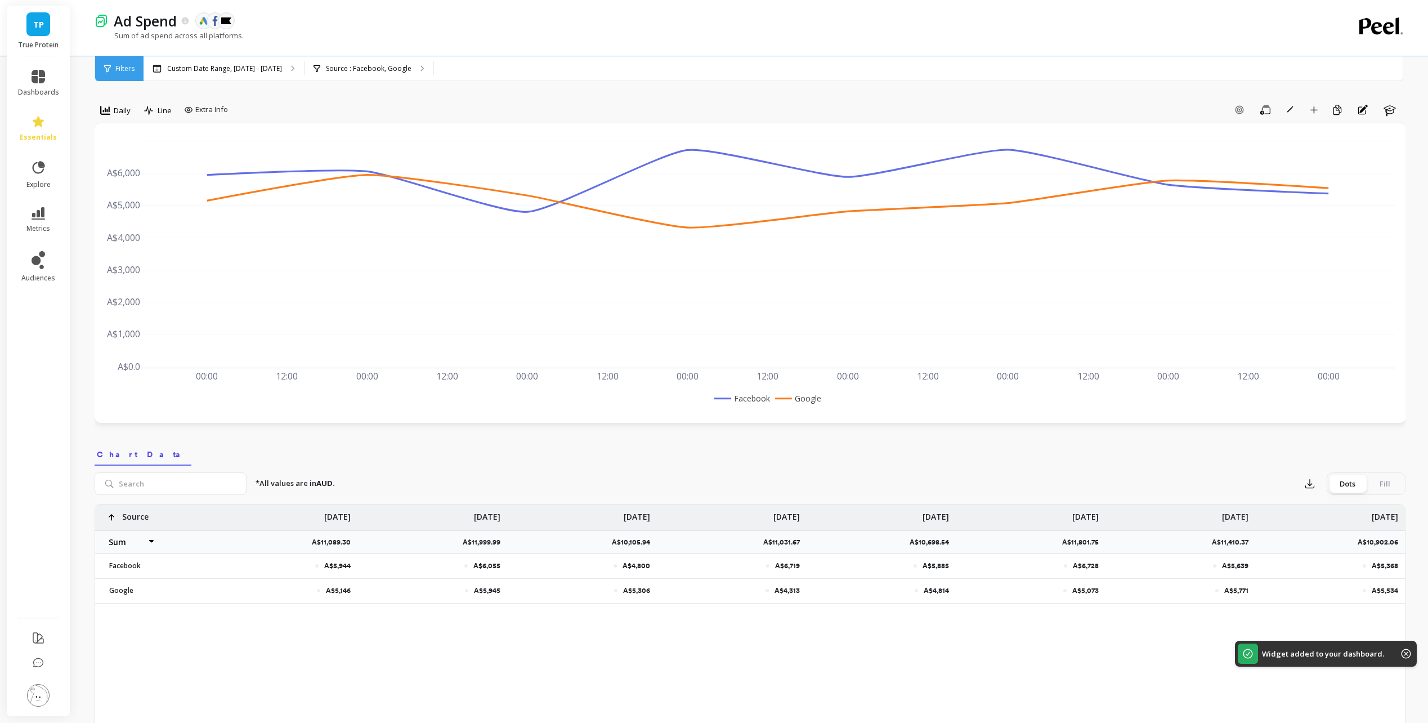
click at [1241, 488] on div "*All values are in AUD. Export Dots Fill" at bounding box center [826, 483] width 1159 height 23
select select "sum"
click at [1293, 522] on div "[DATE]" at bounding box center [1330, 517] width 150 height 26
click at [46, 127] on link "essentials" at bounding box center [38, 128] width 41 height 27
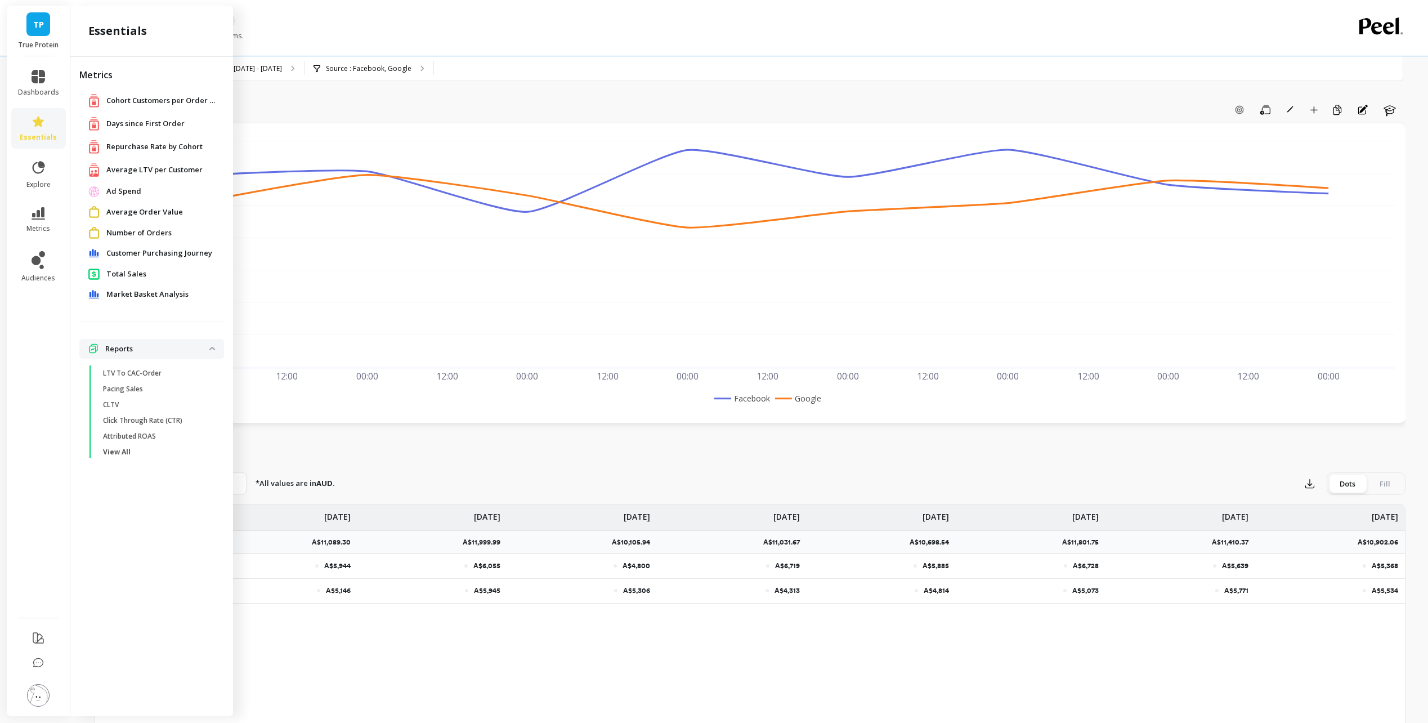
click at [144, 354] on p "Reports" at bounding box center [157, 348] width 104 height 11
click at [145, 356] on span "Reports" at bounding box center [151, 349] width 145 height 20
click at [136, 454] on span "View All" at bounding box center [157, 452] width 108 height 9
